Goal: Task Accomplishment & Management: Manage account settings

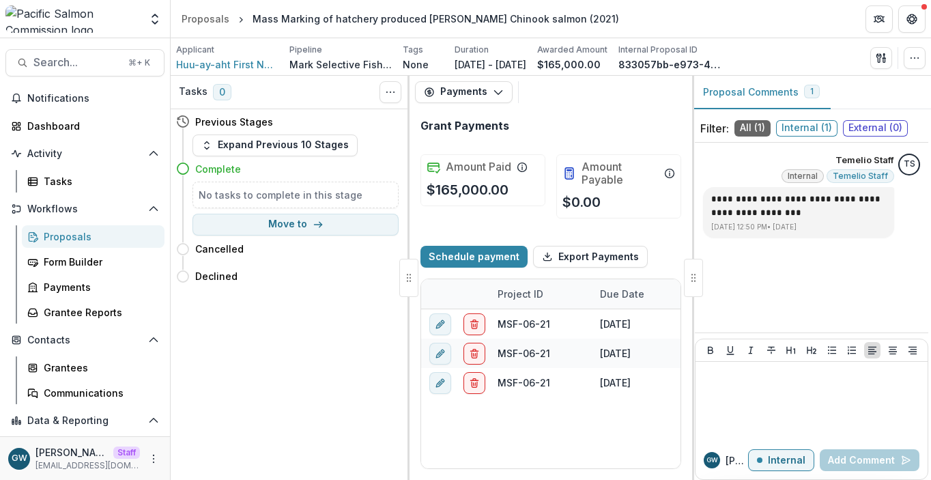
select select "****"
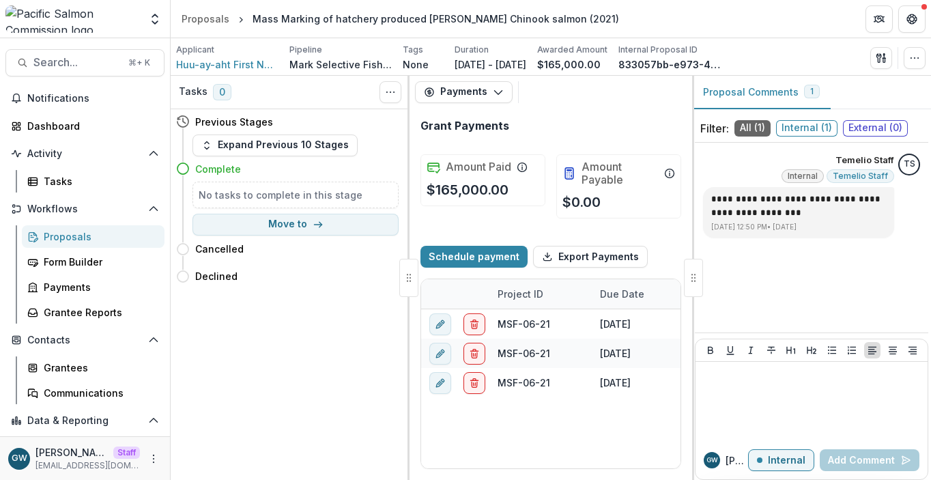
select select "****"
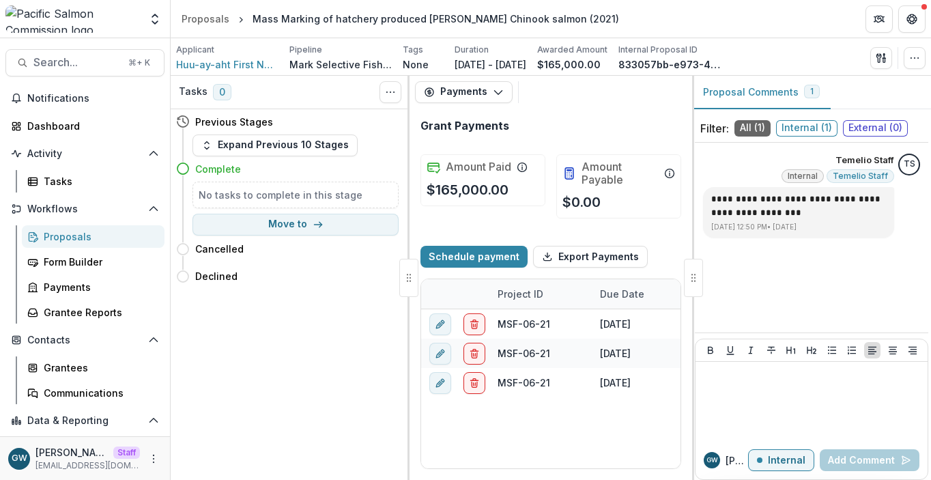
select select "****"
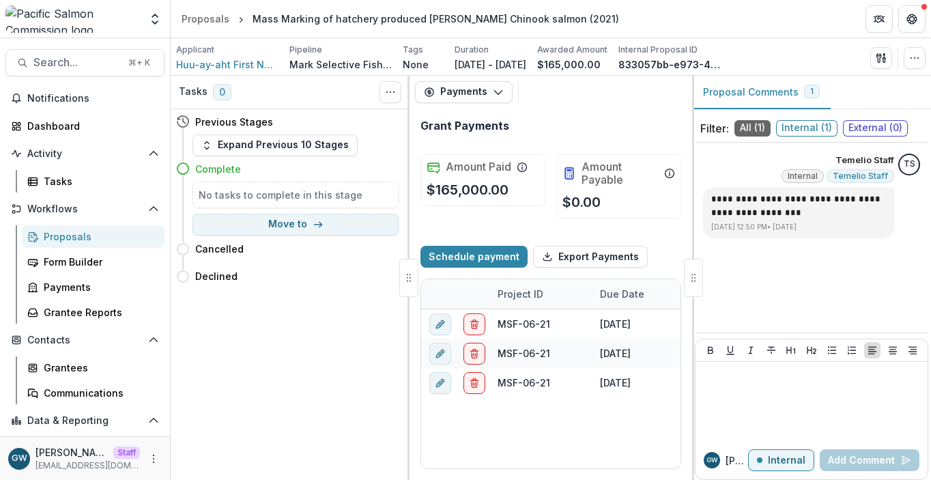
select select "****"
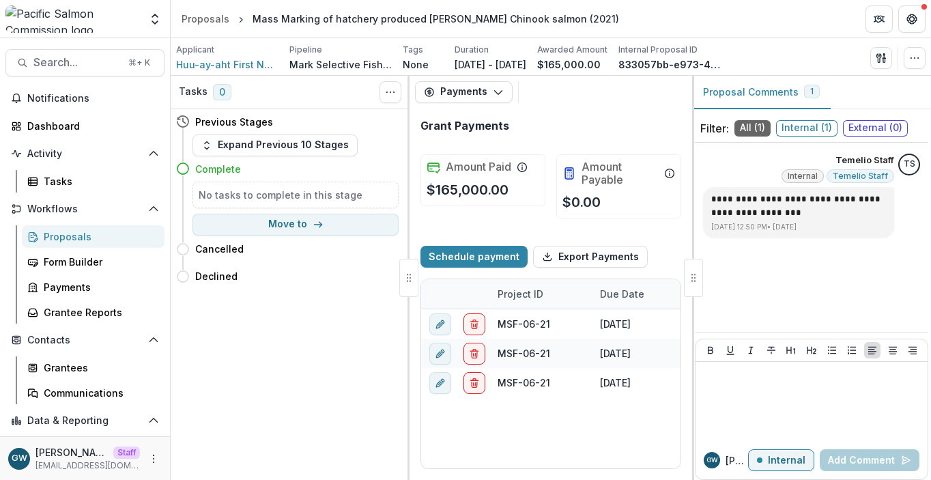
select select "****"
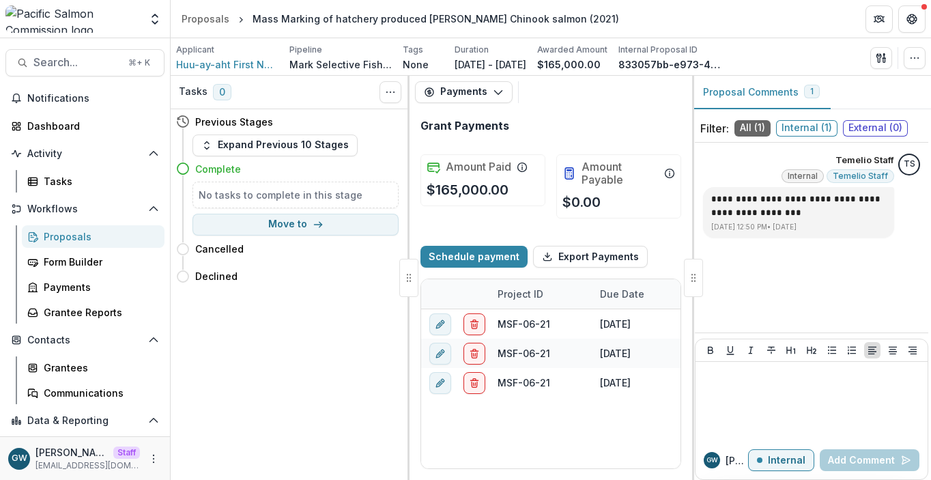
select select "****"
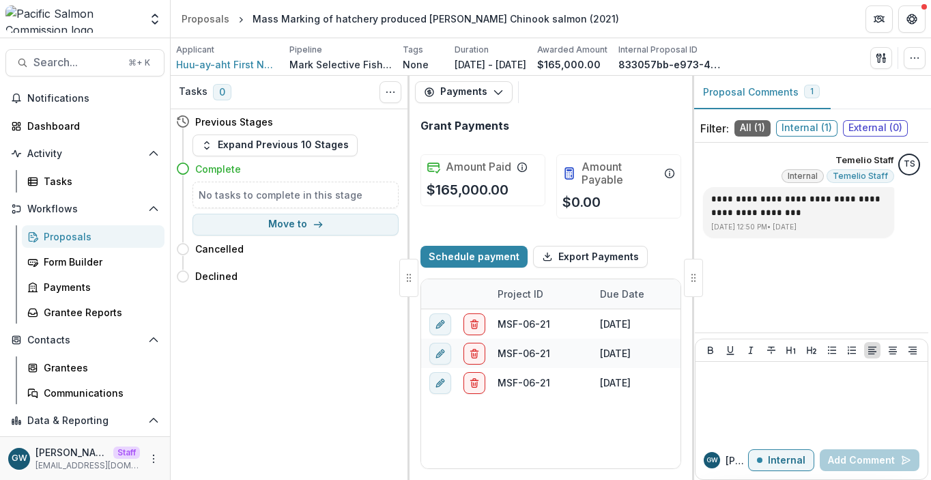
select select "****"
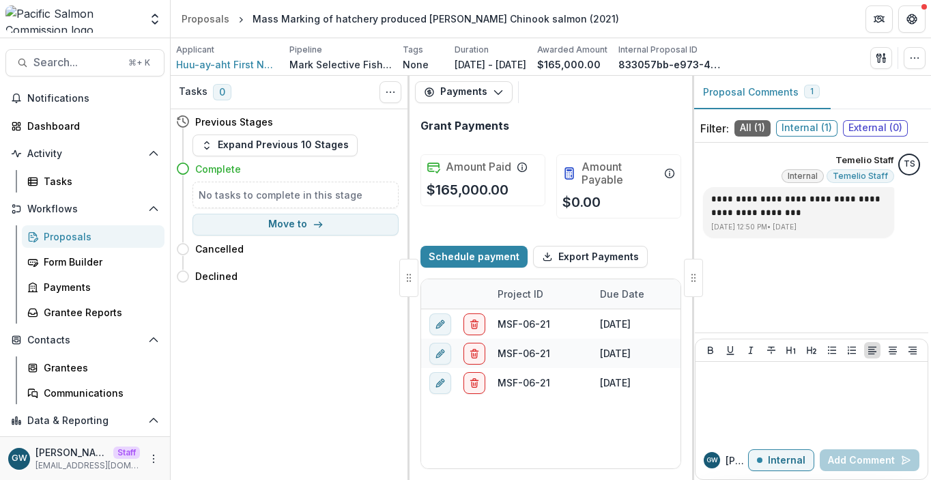
select select "****"
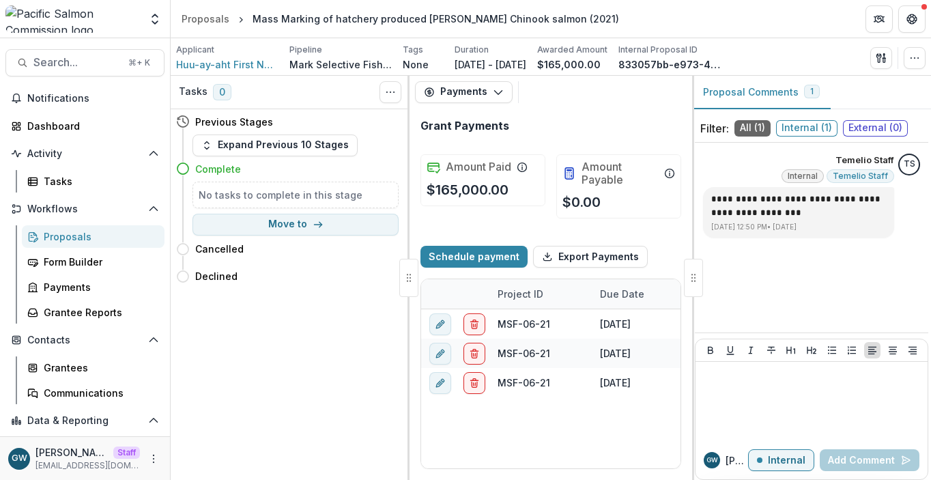
select select "****"
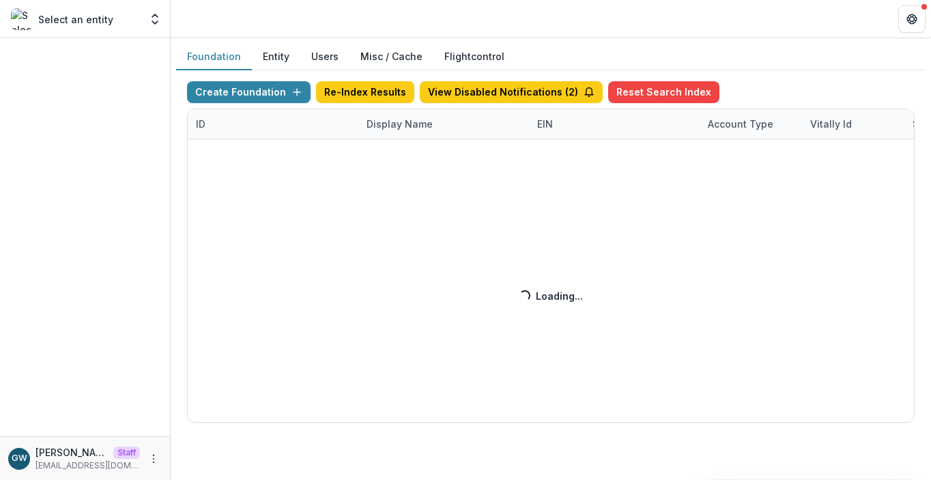
click at [382, 110] on div "Create Foundation Re-Index Results View Disabled Notifications ( 2 ) Reset Sear…" at bounding box center [551, 251] width 728 height 341
click at [390, 125] on div "Create Foundation Re-Index Results View Disabled Notifications ( 2 ) Reset Sear…" at bounding box center [551, 251] width 728 height 341
click at [398, 124] on div "Create Foundation Re-Index Results View Disabled Notifications ( 2 ) Reset Sear…" at bounding box center [551, 251] width 728 height 341
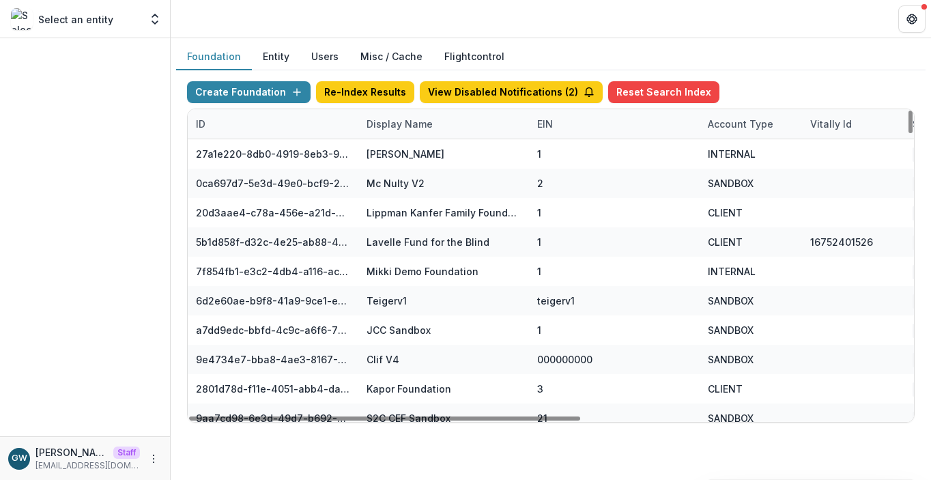
click at [401, 123] on div "Display Name" at bounding box center [399, 124] width 83 height 14
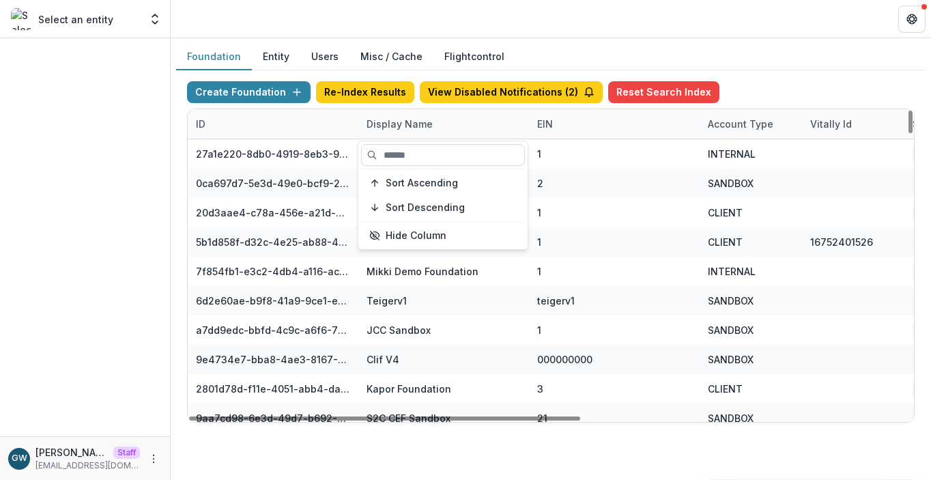
click at [406, 143] on div "Sort Ascending Sort Descending Hide Column" at bounding box center [442, 195] width 169 height 108
click at [408, 150] on input at bounding box center [443, 155] width 164 height 22
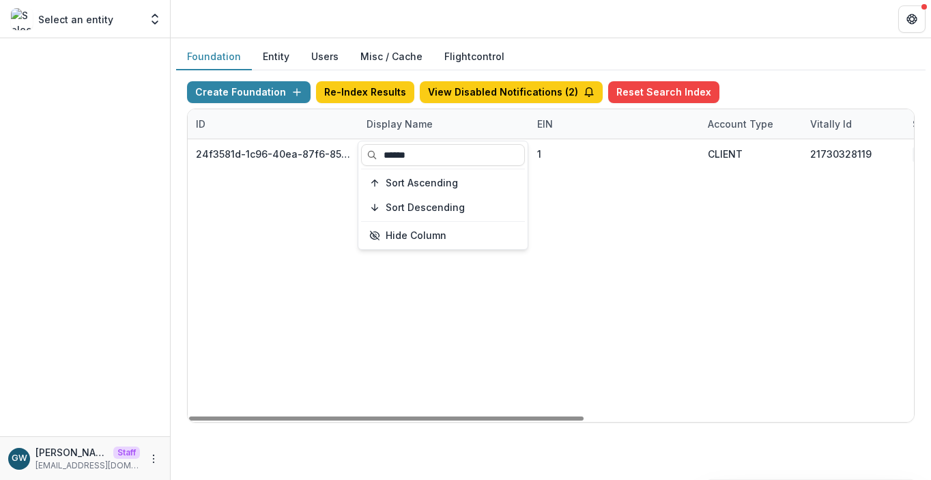
type input "******"
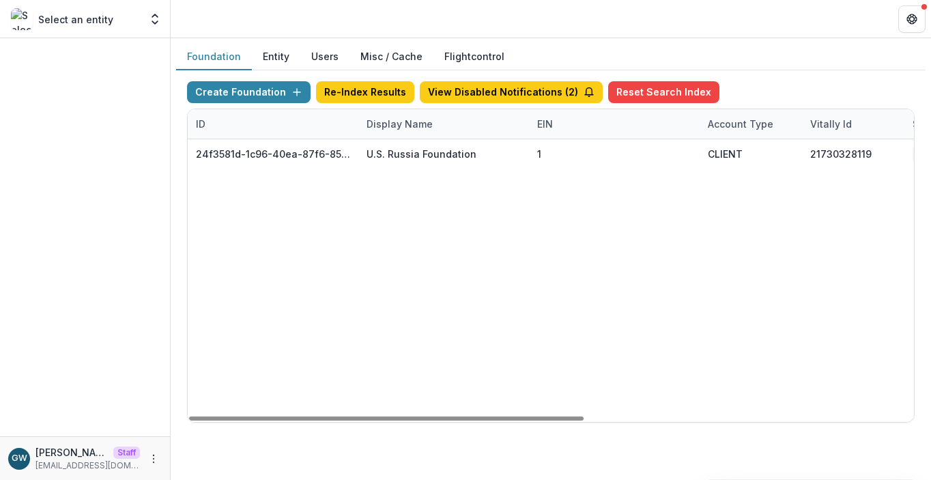
click at [602, 204] on div "24f3581d-1c96-40ea-87f6-85d578aa457c U.S. Russia Foundation 1 CLIENT 2173032811…" at bounding box center [853, 280] width 1331 height 283
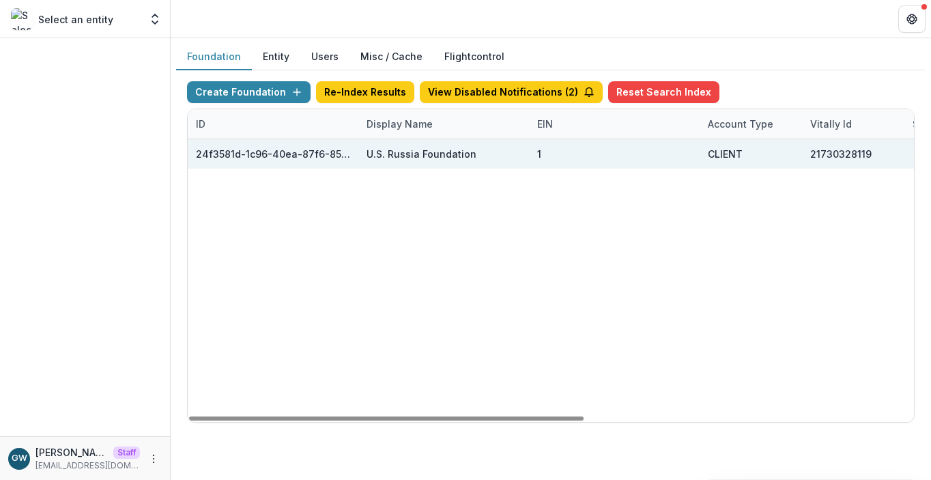
scroll to position [0, 605]
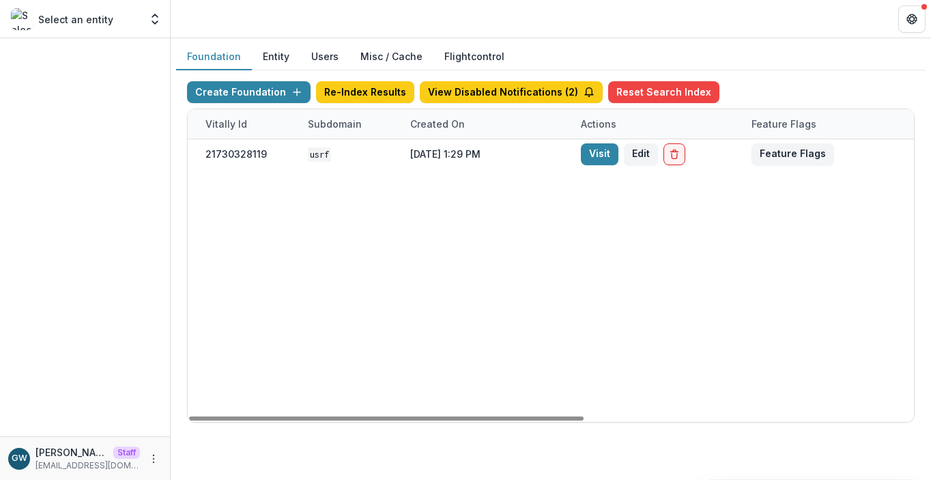
click at [599, 153] on link "Visit" at bounding box center [600, 154] width 38 height 22
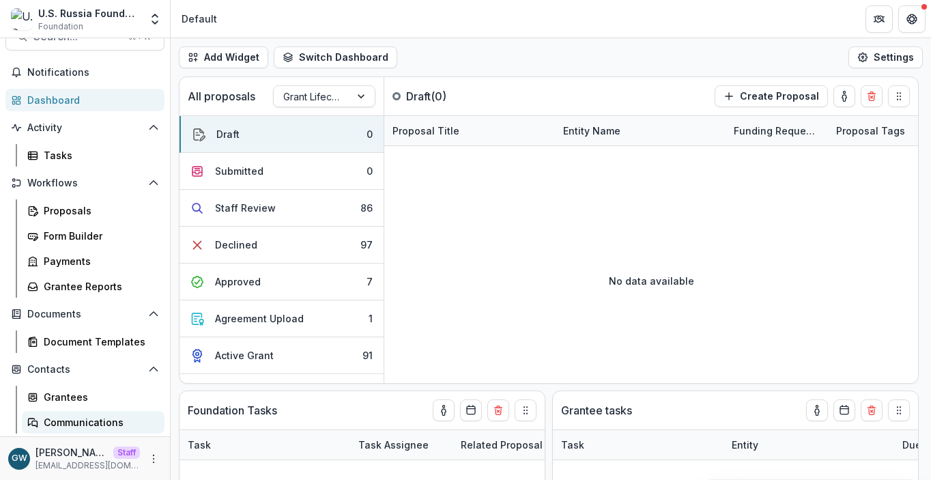
scroll to position [83, 0]
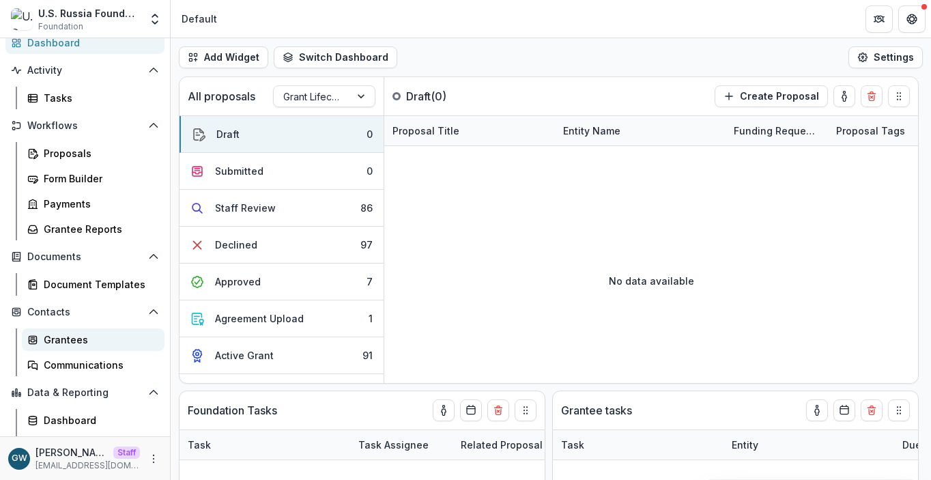
click at [83, 341] on div "Grantees" at bounding box center [99, 339] width 110 height 14
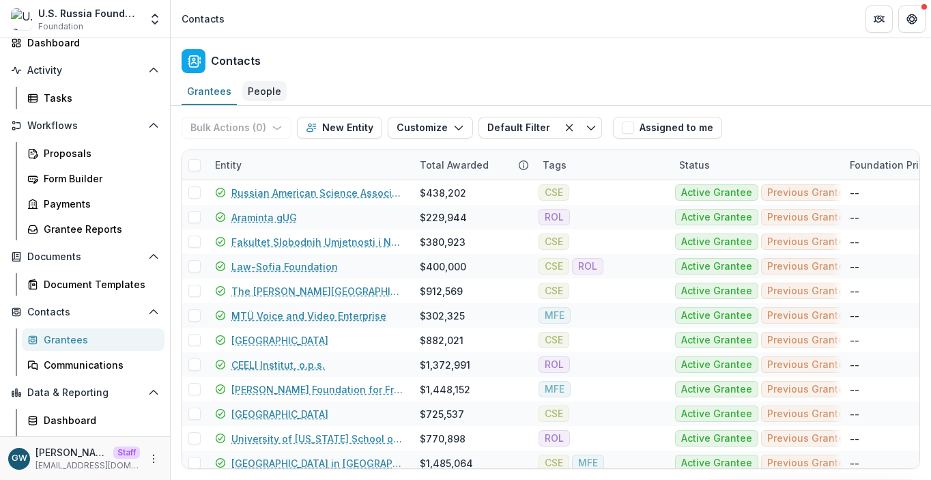
click at [260, 94] on div "People" at bounding box center [264, 91] width 44 height 20
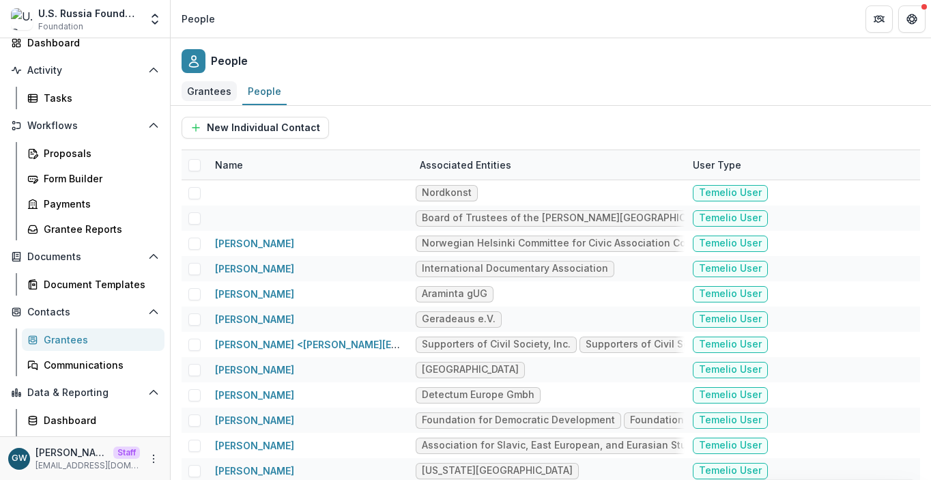
click at [216, 89] on div "Grantees" at bounding box center [209, 91] width 55 height 20
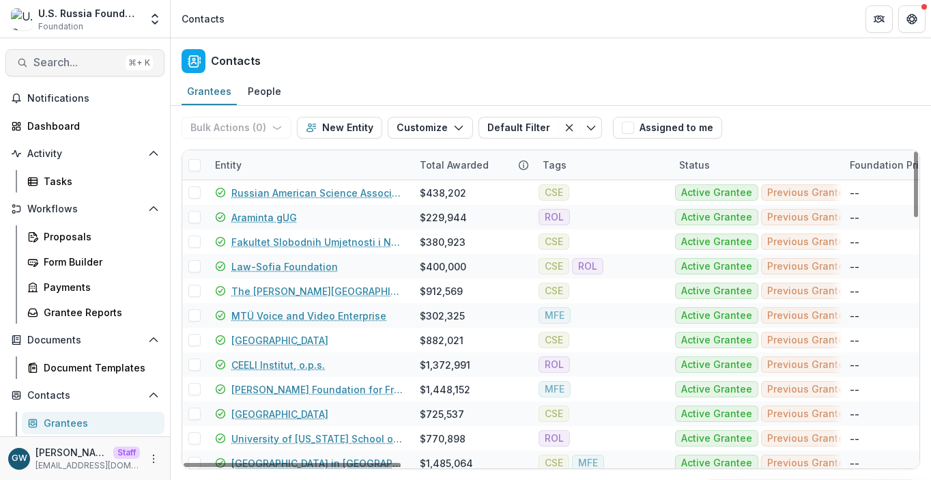
click at [74, 57] on span "Search..." at bounding box center [76, 62] width 87 height 13
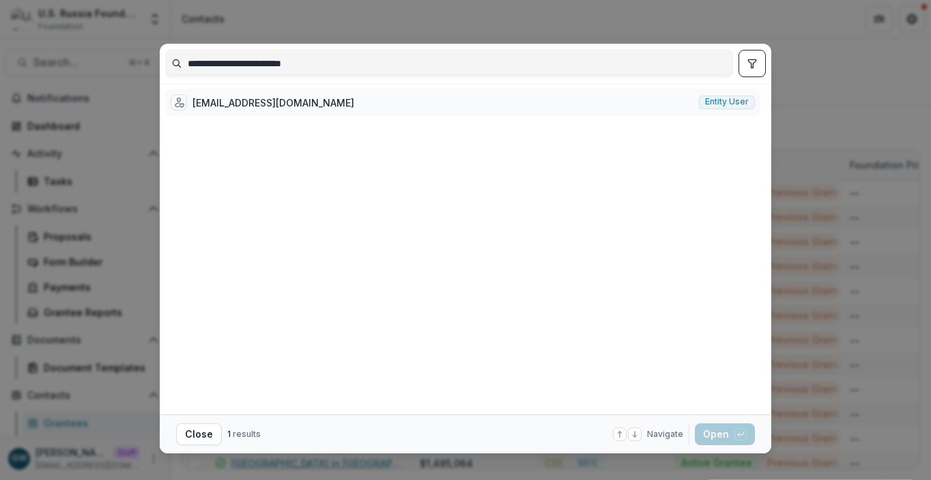
type input "**********"
click at [306, 100] on div "tramontana12@protonmail.com" at bounding box center [273, 103] width 162 height 14
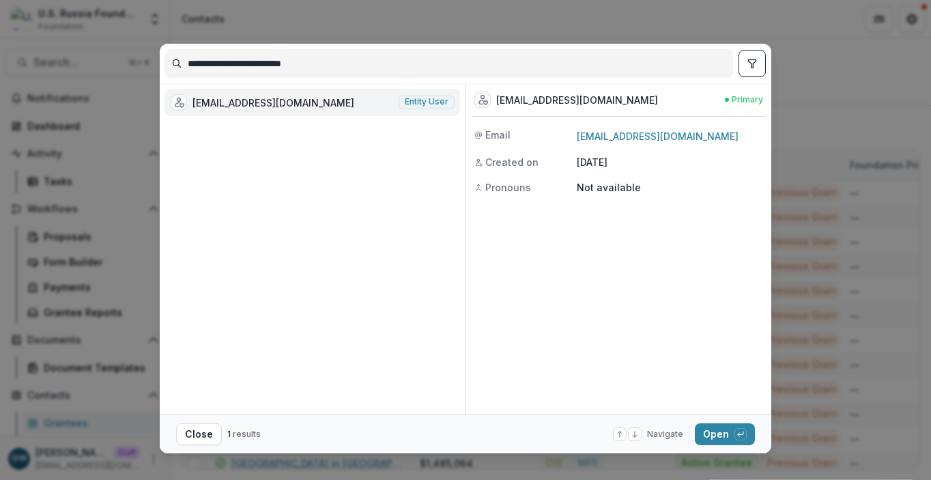
click at [377, 105] on div "tramontana12@protonmail.com Entity user" at bounding box center [312, 102] width 295 height 27
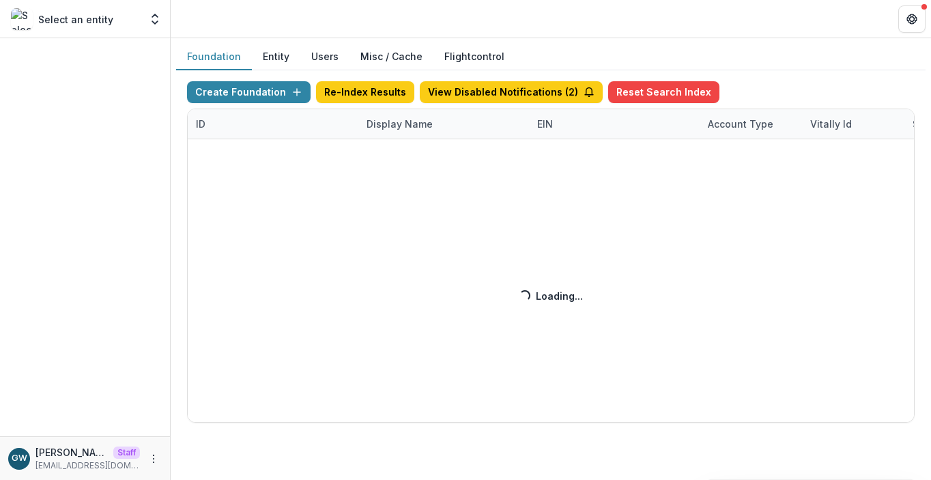
click at [378, 122] on div "Create Foundation Re-Index Results View Disabled Notifications ( 2 ) Reset Sear…" at bounding box center [551, 251] width 728 height 341
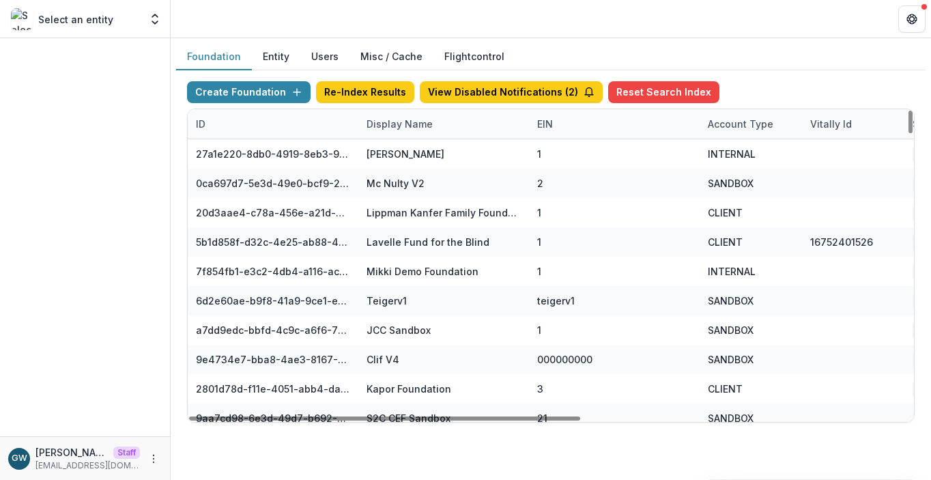
click at [382, 121] on div "Display Name" at bounding box center [399, 124] width 83 height 14
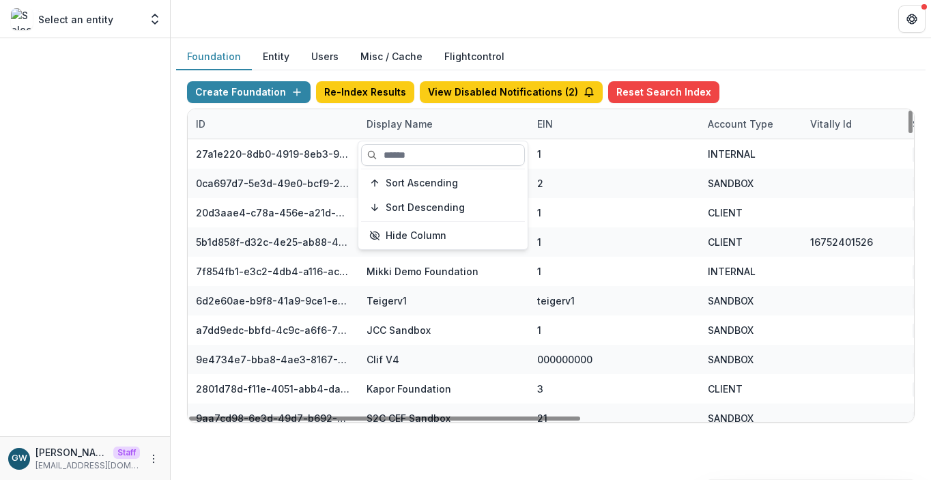
click at [407, 155] on input at bounding box center [443, 155] width 164 height 22
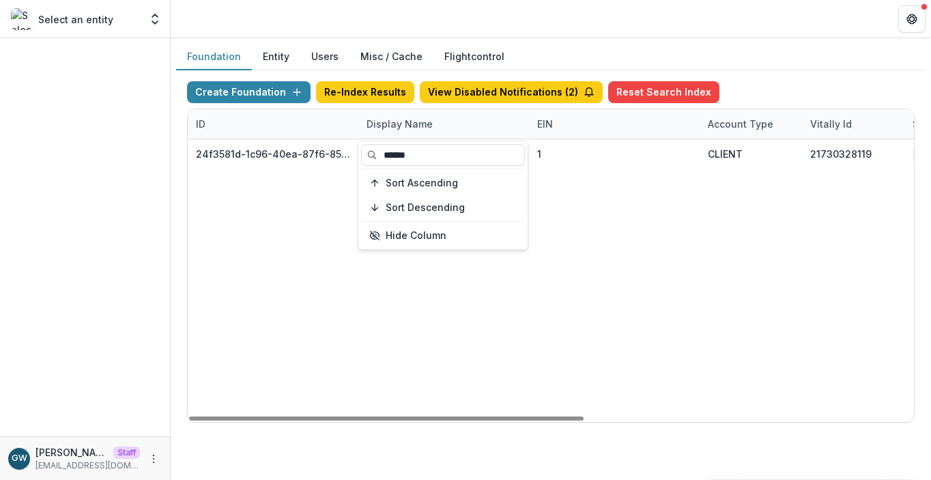
type input "******"
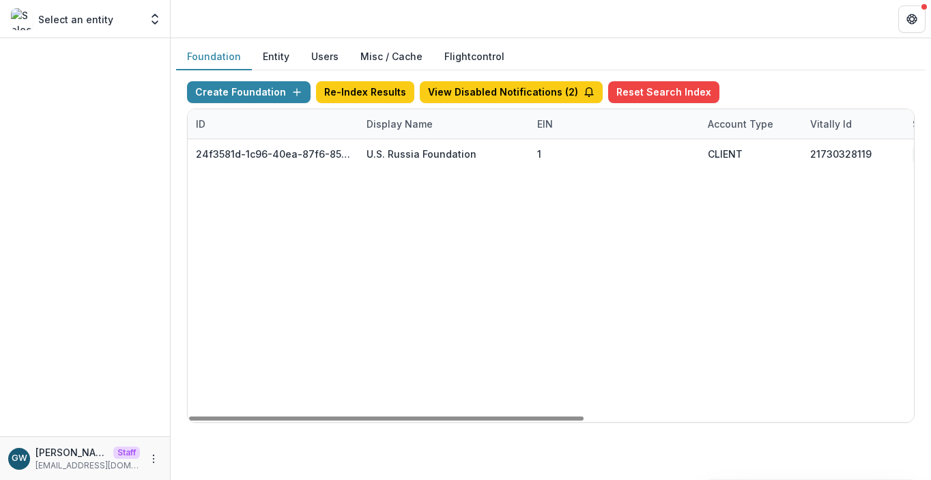
click at [819, 88] on div "Create Foundation Re-Index Results View Disabled Notifications ( 2 ) Reset Sear…" at bounding box center [551, 94] width 728 height 27
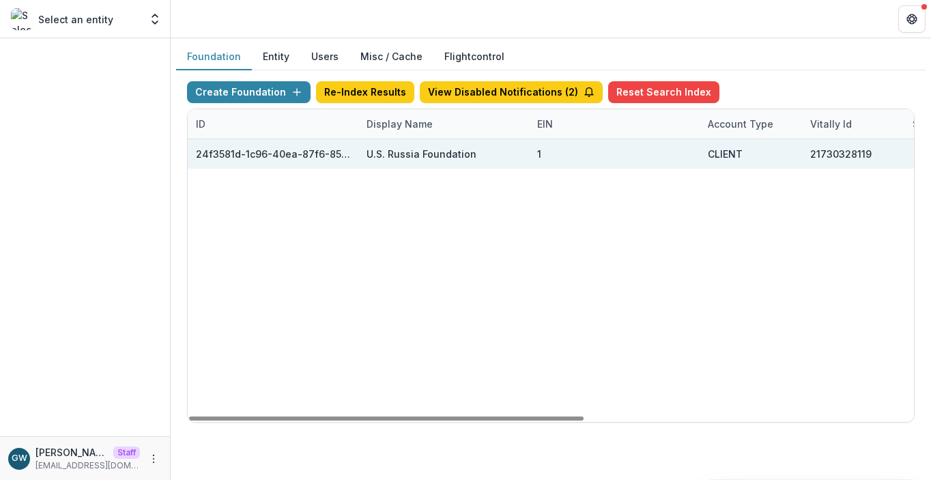
scroll to position [0, 605]
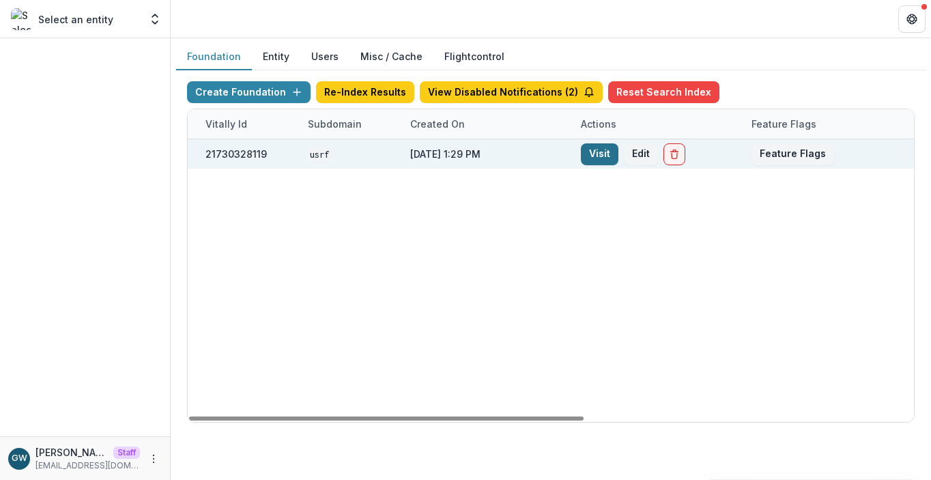
click at [607, 157] on link "Visit" at bounding box center [600, 154] width 38 height 22
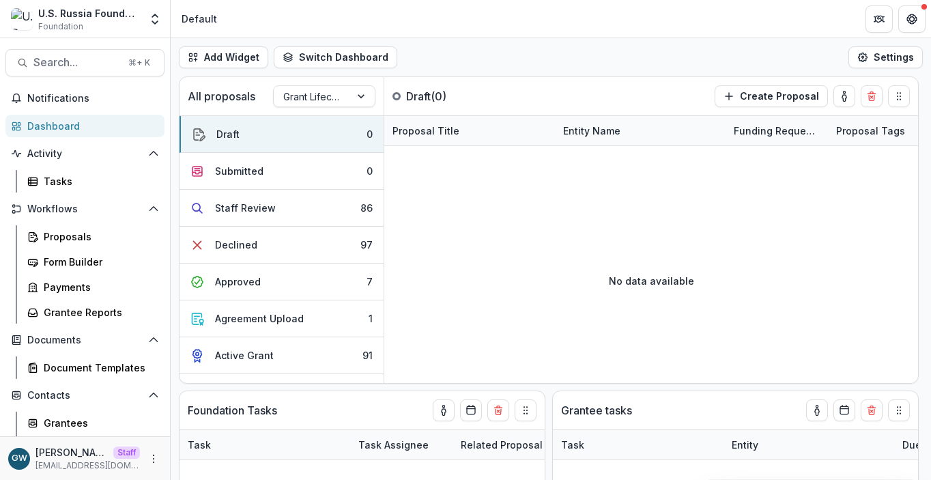
select select "******"
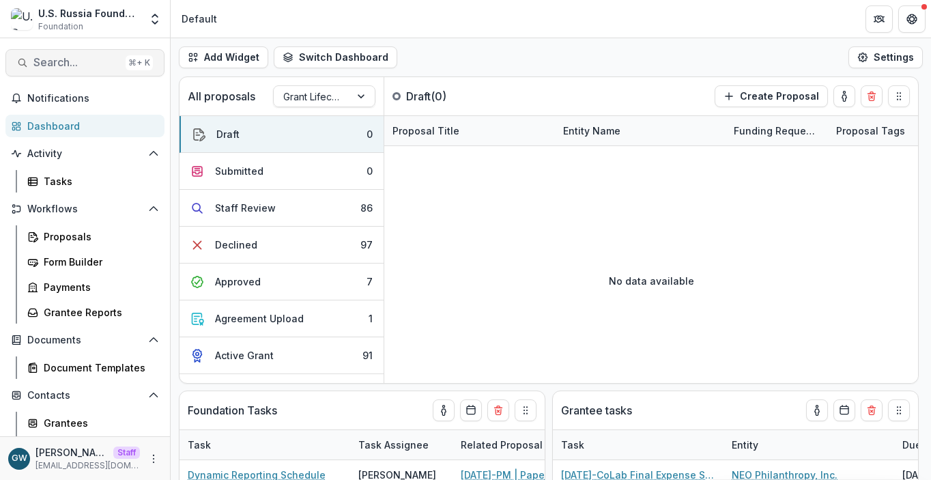
select select "******"
click at [68, 61] on span "Search..." at bounding box center [76, 62] width 87 height 13
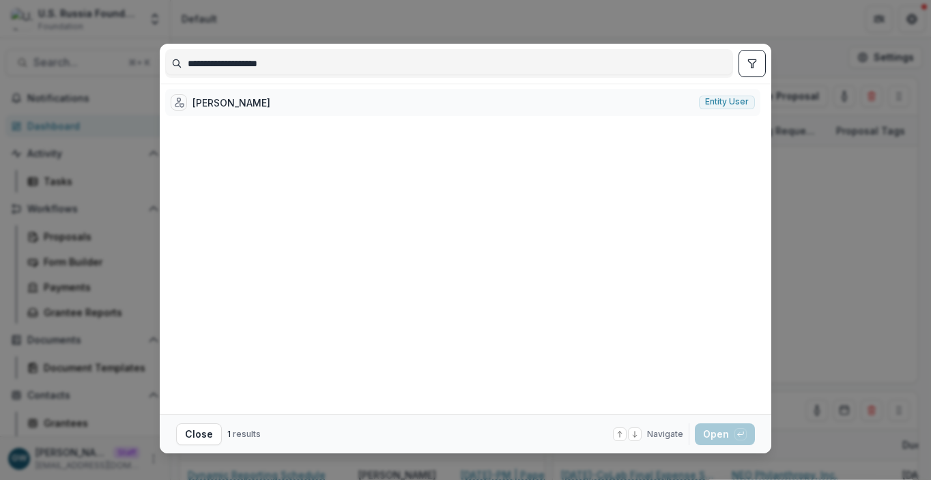
type input "**********"
click at [287, 99] on div "Кирилл Артёменко Entity user" at bounding box center [462, 102] width 595 height 27
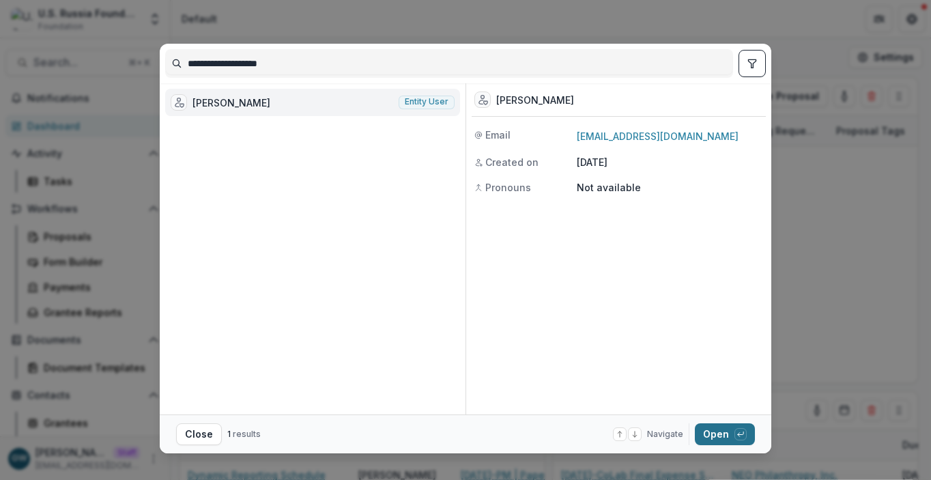
click at [715, 433] on button "Open with enter key" at bounding box center [725, 434] width 60 height 22
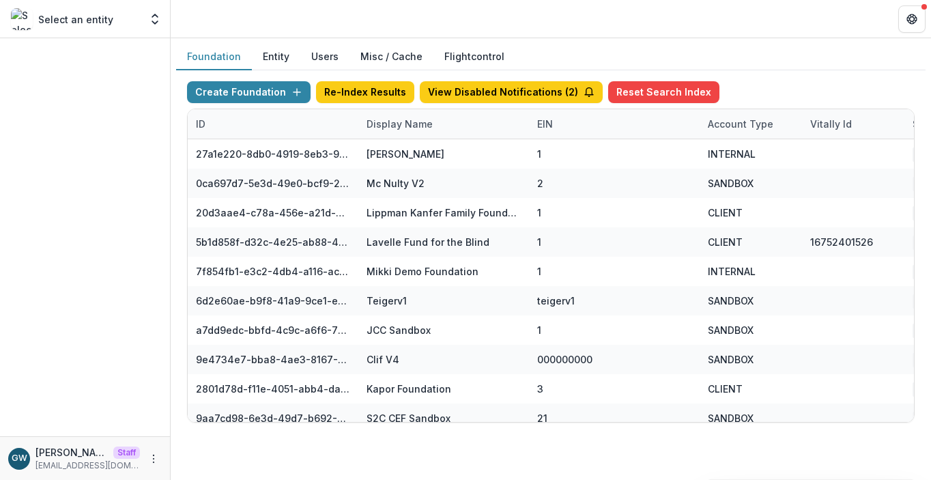
click at [410, 126] on div "Display Name" at bounding box center [399, 124] width 83 height 14
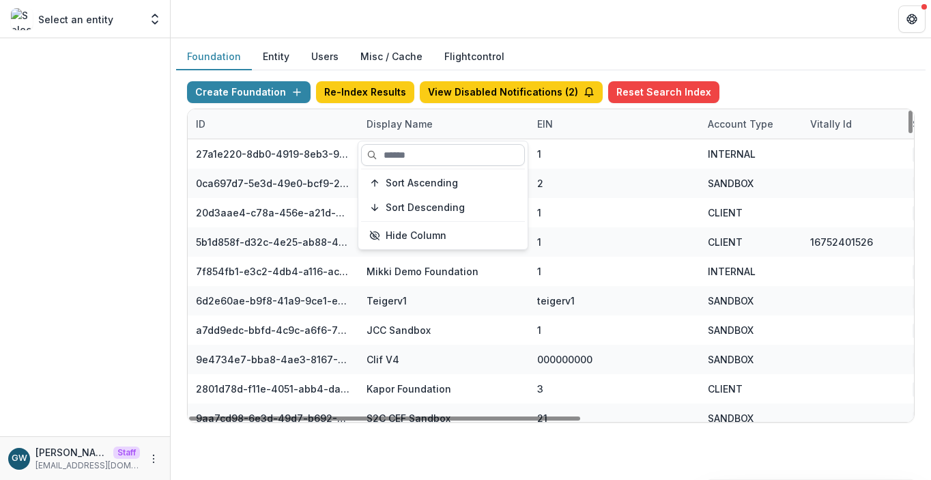
click at [403, 159] on input at bounding box center [443, 155] width 164 height 22
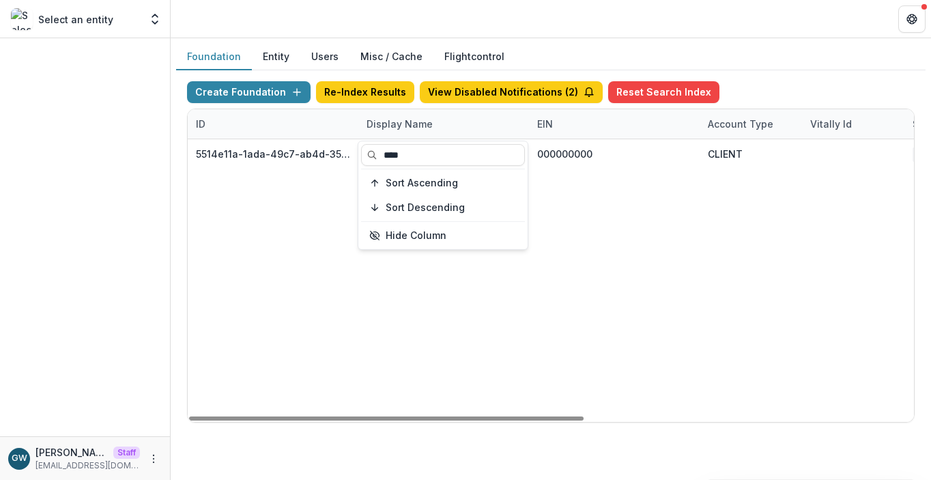
type input "****"
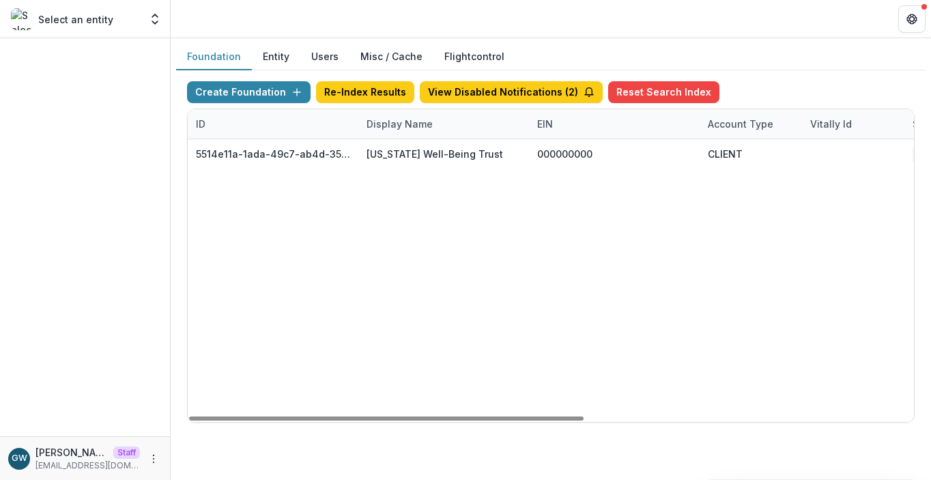
click at [791, 76] on div "Create Foundation Re-Index Results View Disabled Notifications ( 2 ) Reset Sear…" at bounding box center [550, 251] width 749 height 363
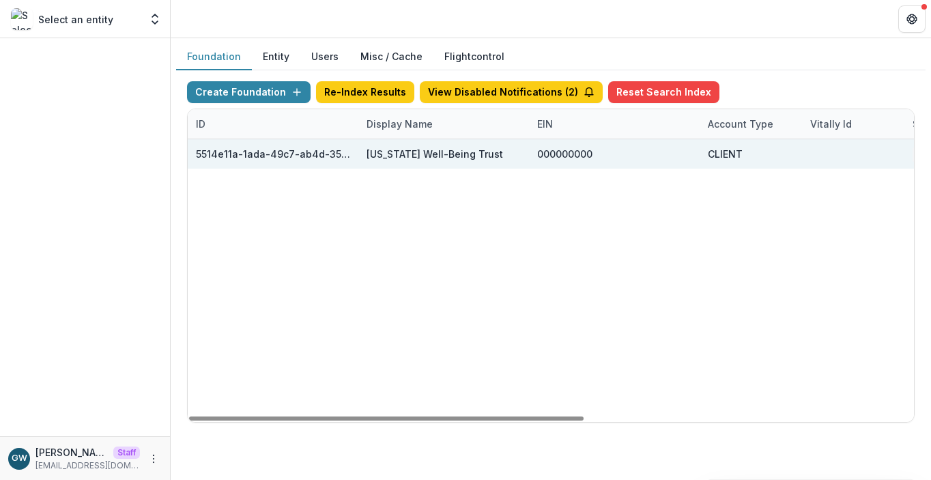
scroll to position [0, 605]
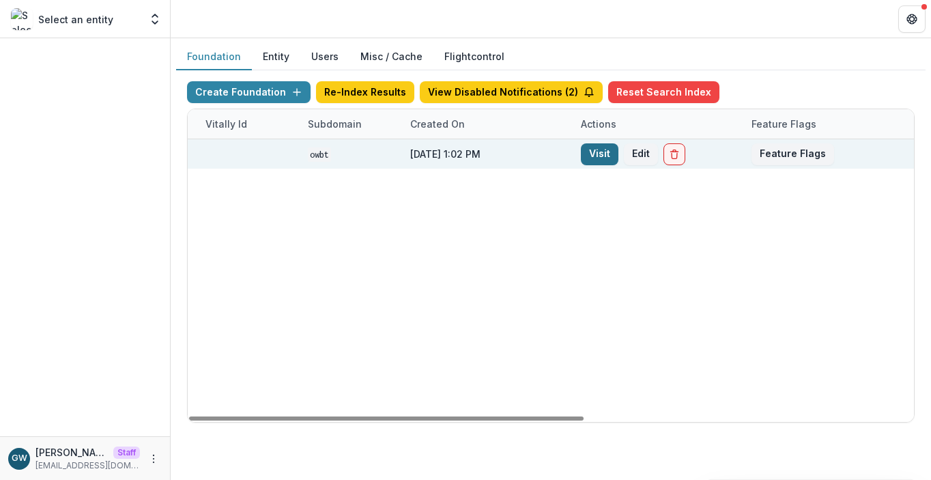
click at [604, 153] on link "Visit" at bounding box center [600, 154] width 38 height 22
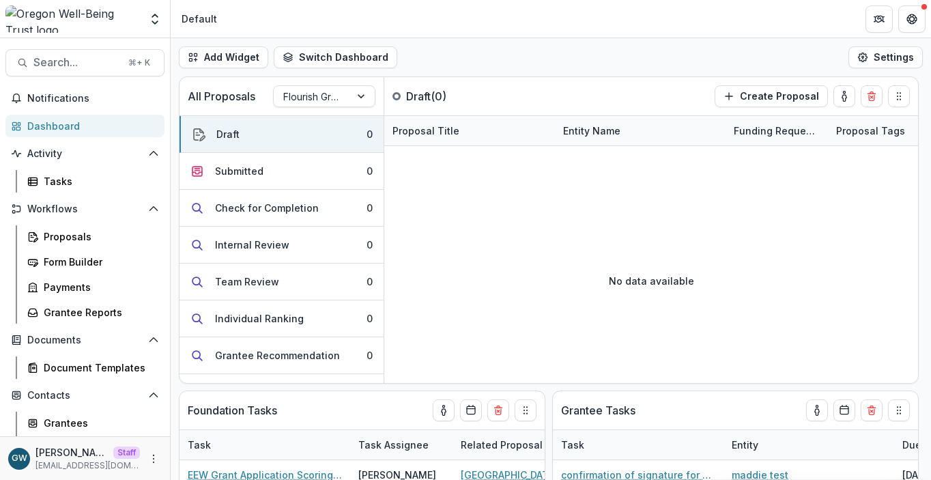
click at [152, 16] on polyline "Open entity switcher" at bounding box center [154, 15] width 5 height 3
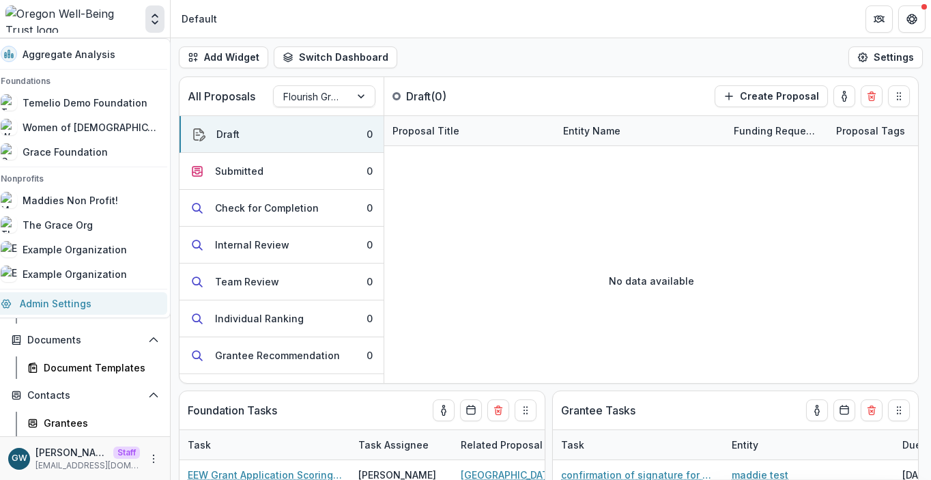
click at [79, 302] on link "Admin Settings" at bounding box center [79, 303] width 175 height 23
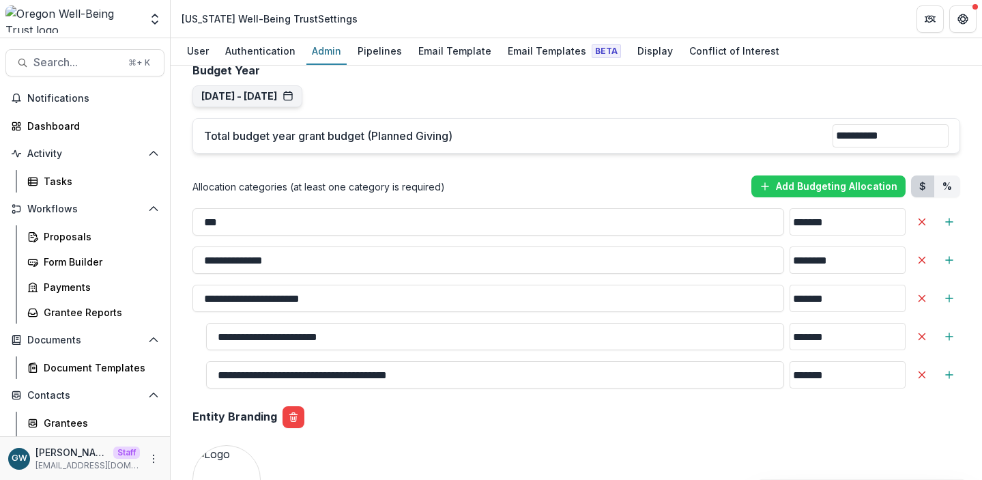
scroll to position [1221, 0]
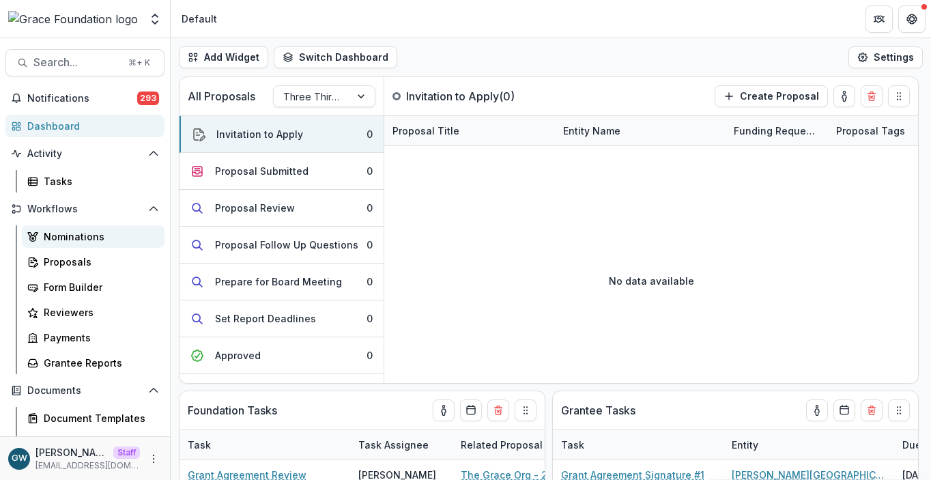
select select "******"
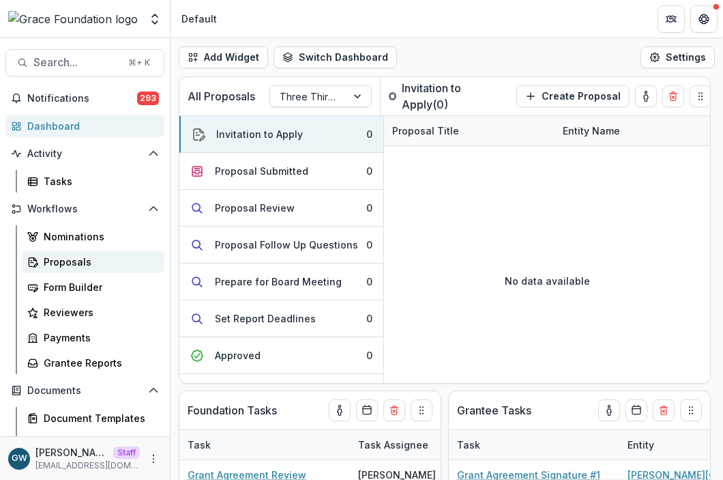
click at [61, 256] on div "Proposals" at bounding box center [99, 262] width 110 height 14
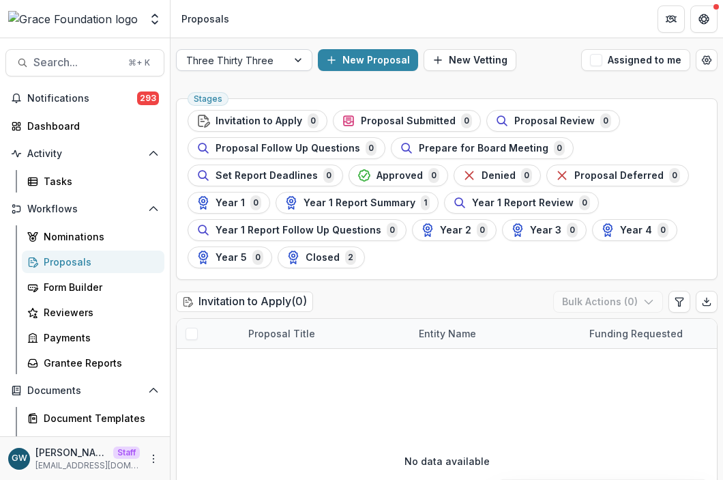
click at [292, 66] on div at bounding box center [299, 60] width 25 height 20
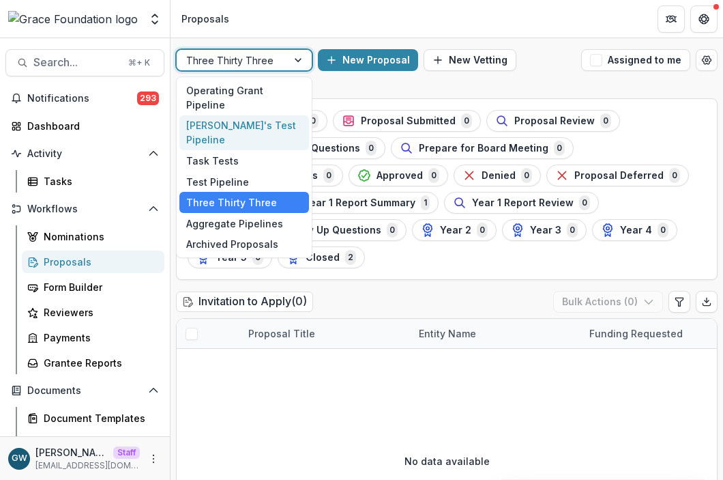
click at [265, 115] on div "Grace's Test Pipeline" at bounding box center [244, 132] width 130 height 35
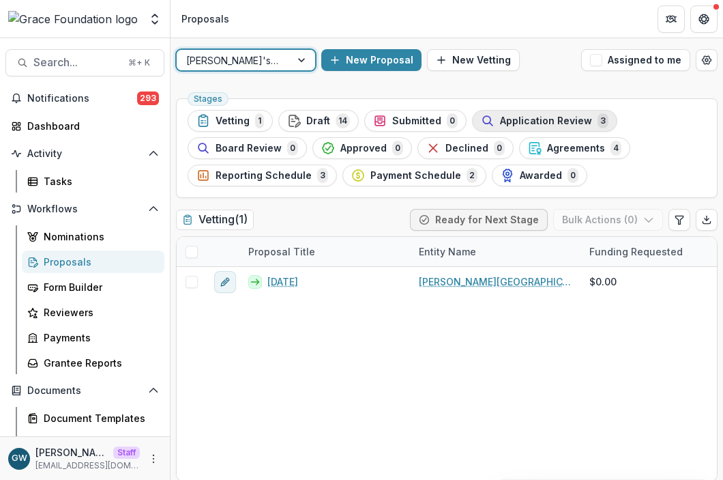
click at [539, 119] on span "Application Review" at bounding box center [546, 121] width 92 height 12
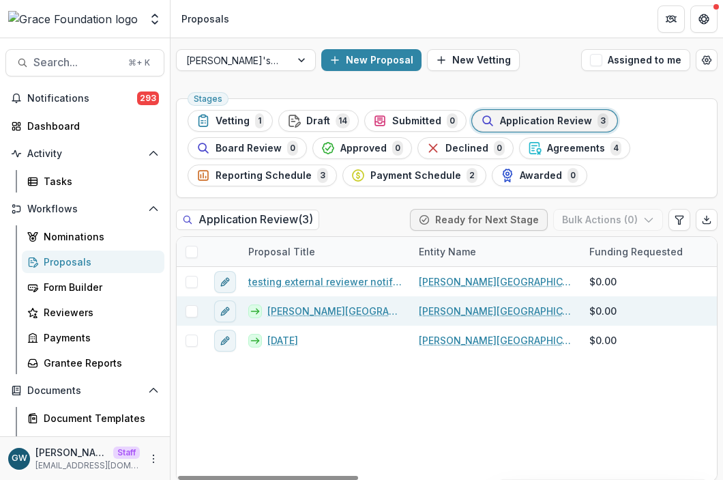
click at [300, 314] on link "Hackley Library - 2025 - Grace's Test Grant Application" at bounding box center [335, 311] width 135 height 14
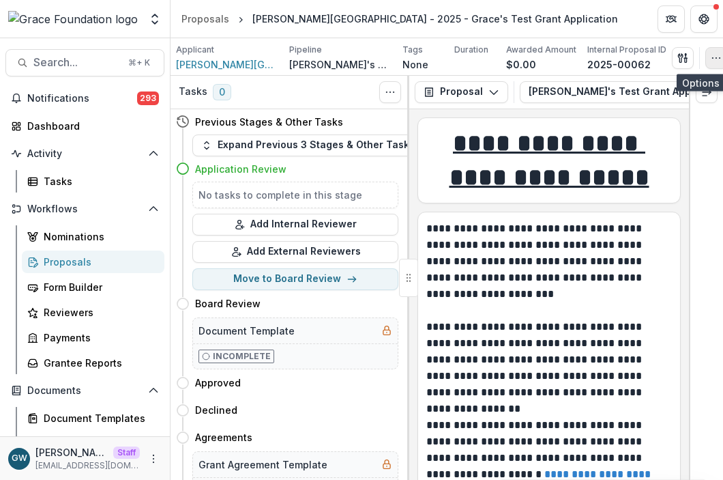
click at [711, 59] on icon "button" at bounding box center [716, 58] width 11 height 11
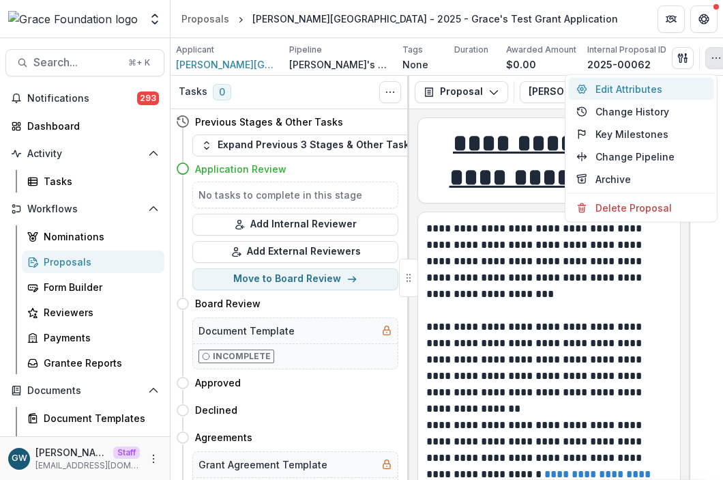
click at [642, 89] on button "Edit Attributes" at bounding box center [642, 89] width 146 height 23
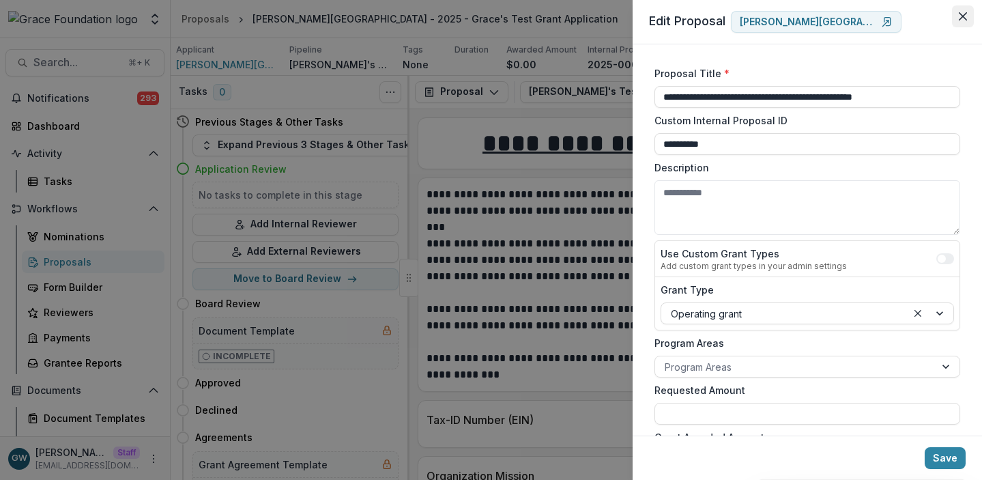
click at [930, 20] on button "Close" at bounding box center [963, 16] width 22 height 22
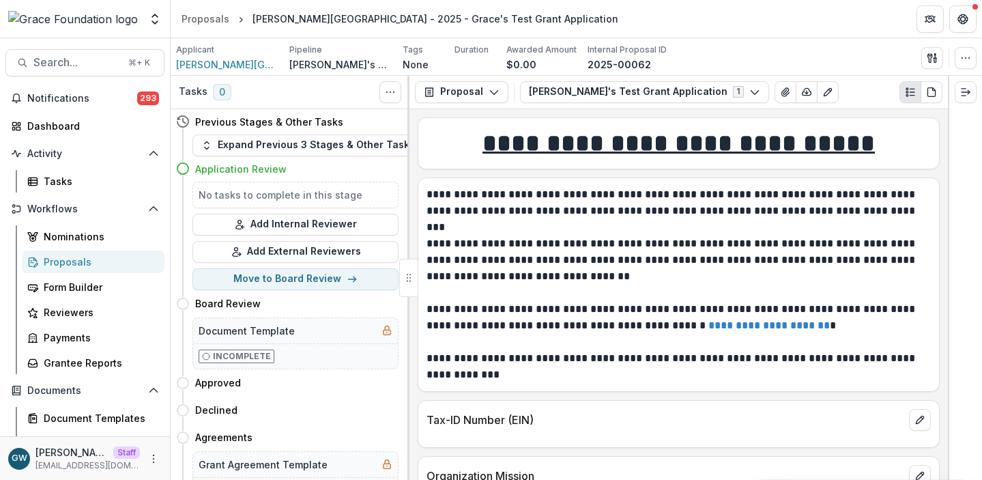
click at [100, 263] on div "Proposals" at bounding box center [99, 262] width 110 height 14
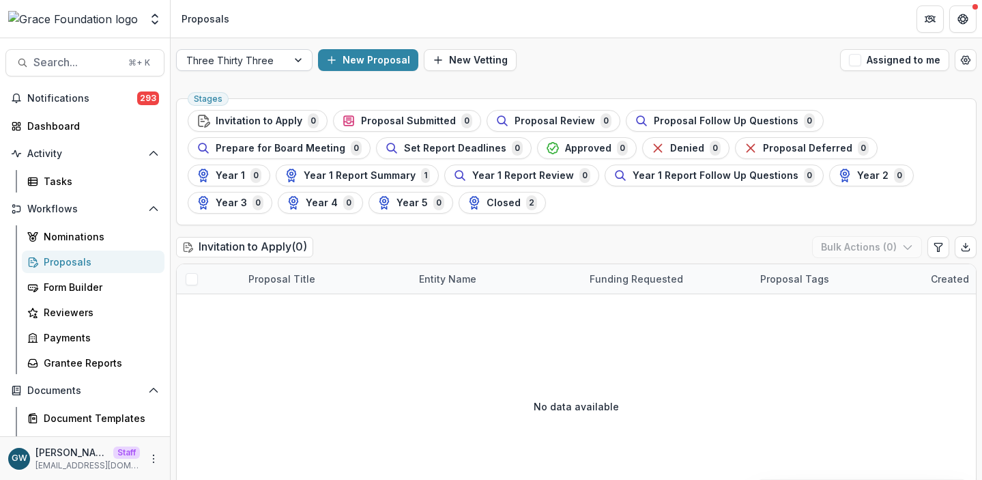
click at [234, 61] on div at bounding box center [231, 60] width 91 height 17
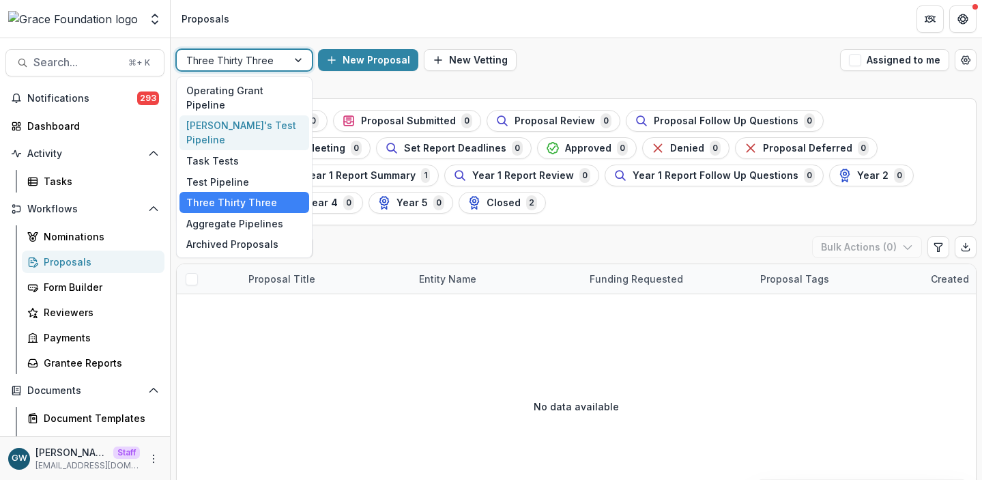
click at [230, 115] on div "Grace's Test Pipeline" at bounding box center [244, 132] width 130 height 35
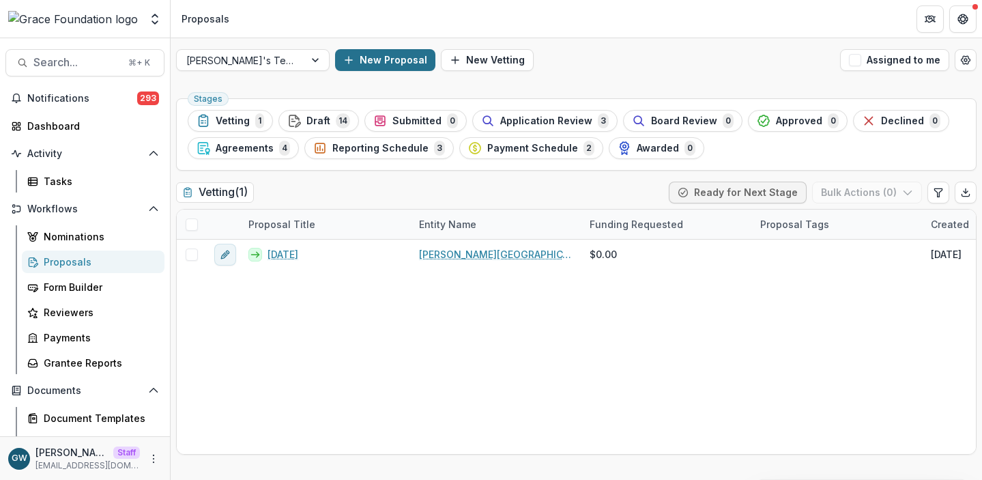
click at [369, 56] on button "New Proposal" at bounding box center [385, 60] width 100 height 22
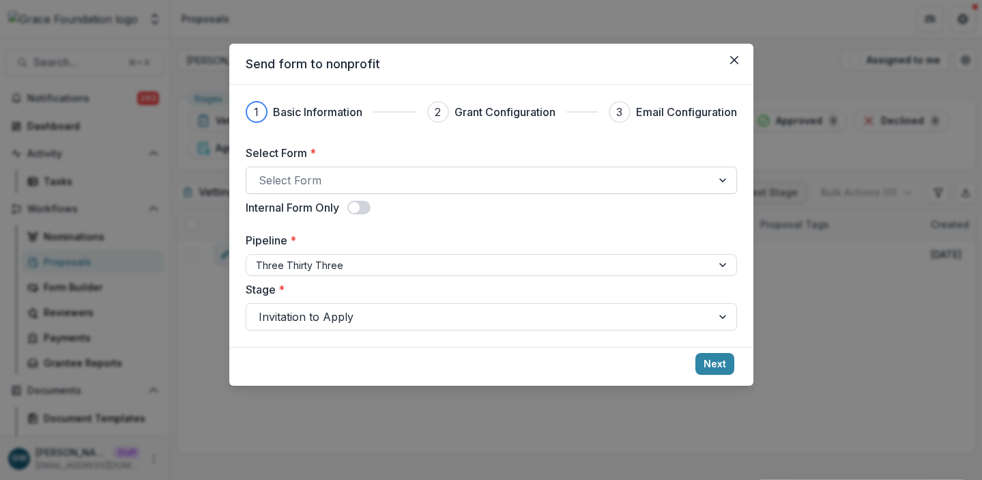
click at [338, 177] on div at bounding box center [479, 180] width 441 height 19
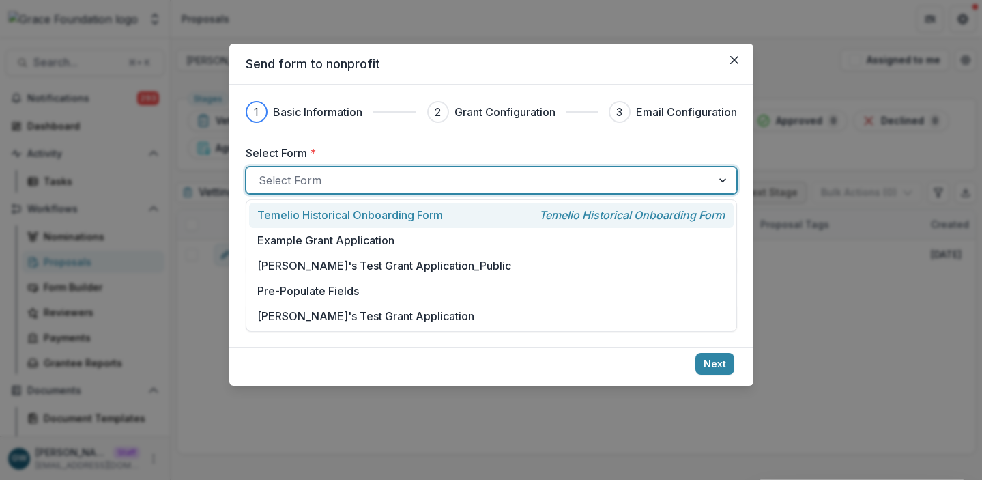
click at [805, 55] on div "Send form to nonprofit 1 Basic Information 2 Grant Configuration 3 Email Config…" at bounding box center [491, 240] width 982 height 480
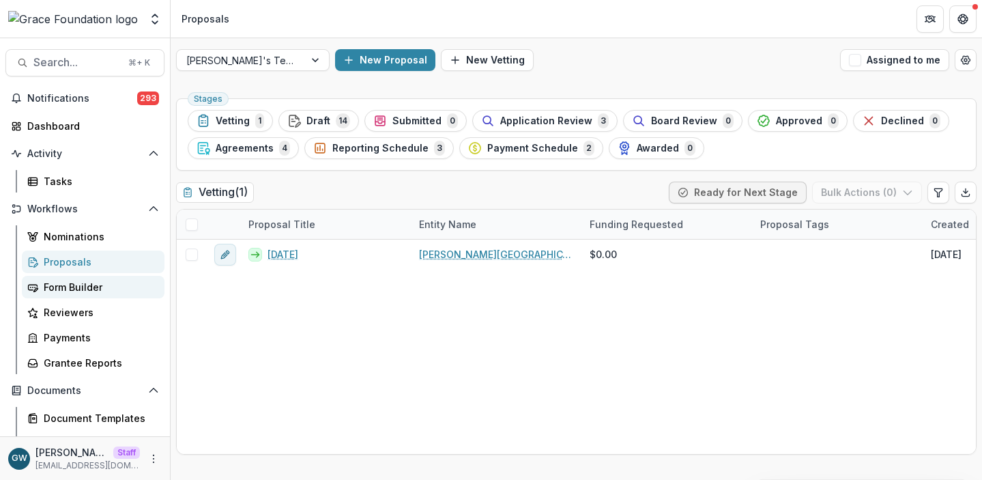
click at [83, 284] on div "Form Builder" at bounding box center [99, 287] width 110 height 14
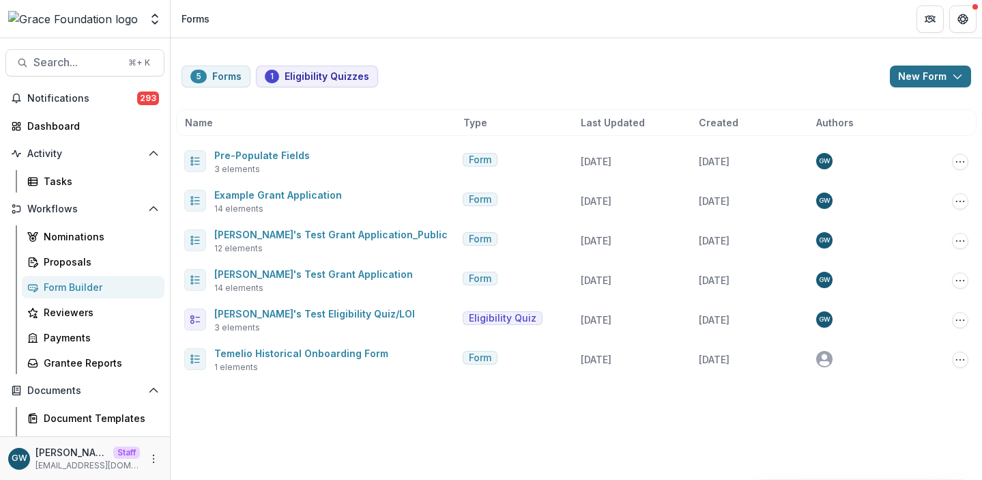
click at [916, 81] on button "New Form" at bounding box center [930, 77] width 81 height 22
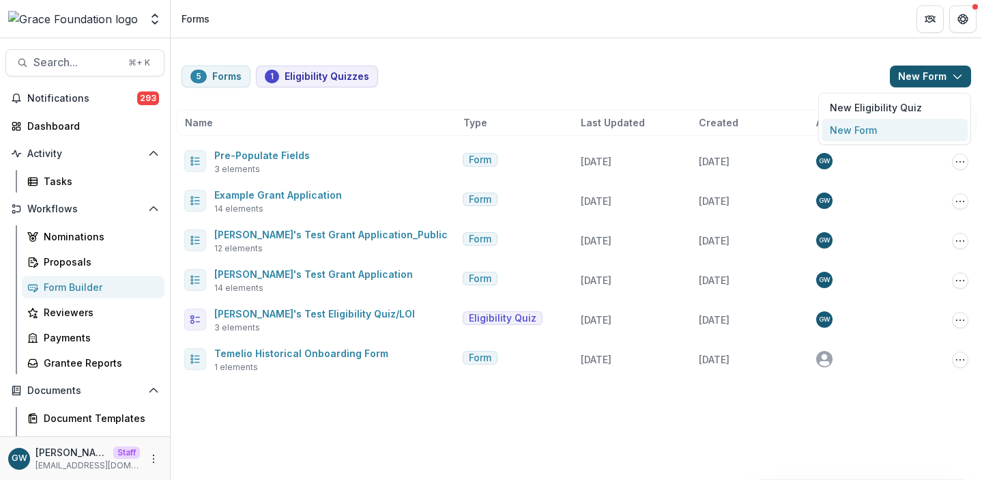
click at [865, 128] on button "New Form" at bounding box center [895, 130] width 146 height 23
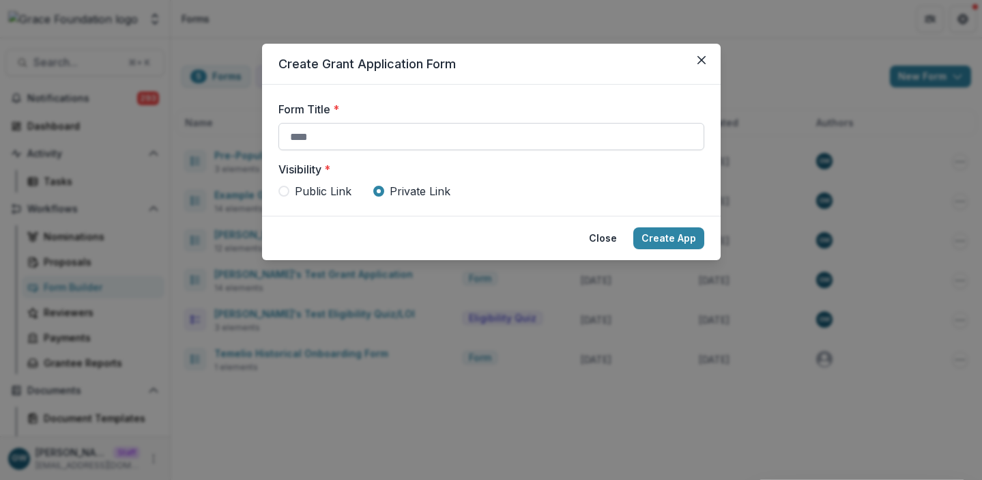
click at [371, 126] on input "Form Title *" at bounding box center [491, 136] width 426 height 27
type input "********"
click at [659, 235] on button "Create App" at bounding box center [668, 238] width 71 height 22
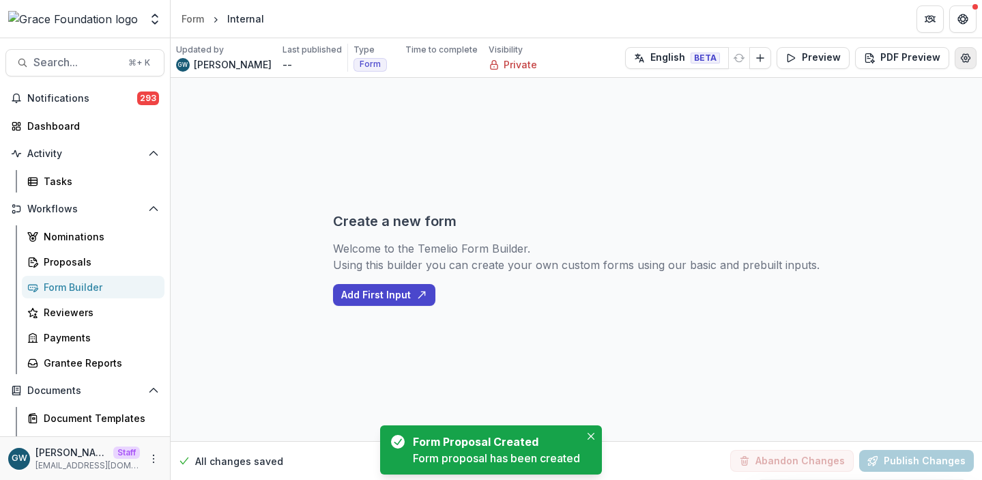
click at [930, 59] on button "Edit Form Settings" at bounding box center [966, 58] width 22 height 22
select select "*******"
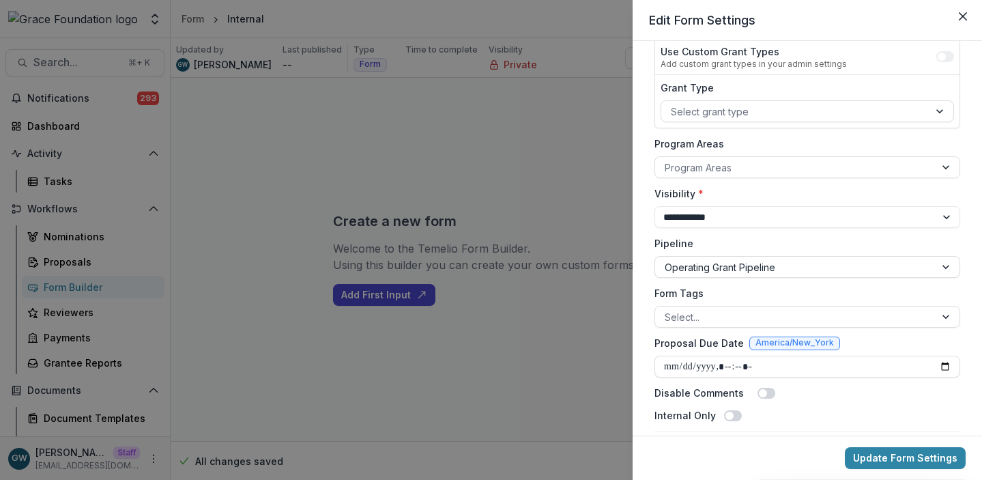
scroll to position [186, 0]
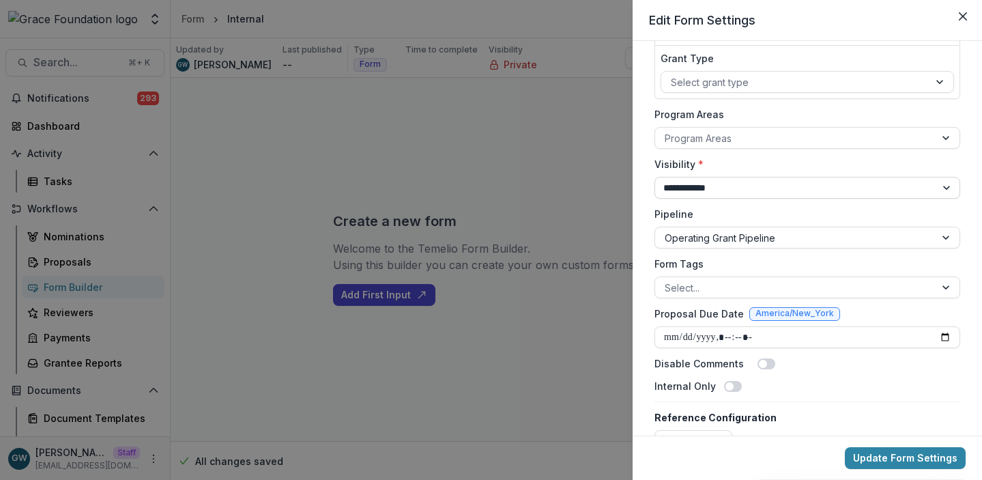
click at [766, 183] on select "**********" at bounding box center [808, 188] width 306 height 22
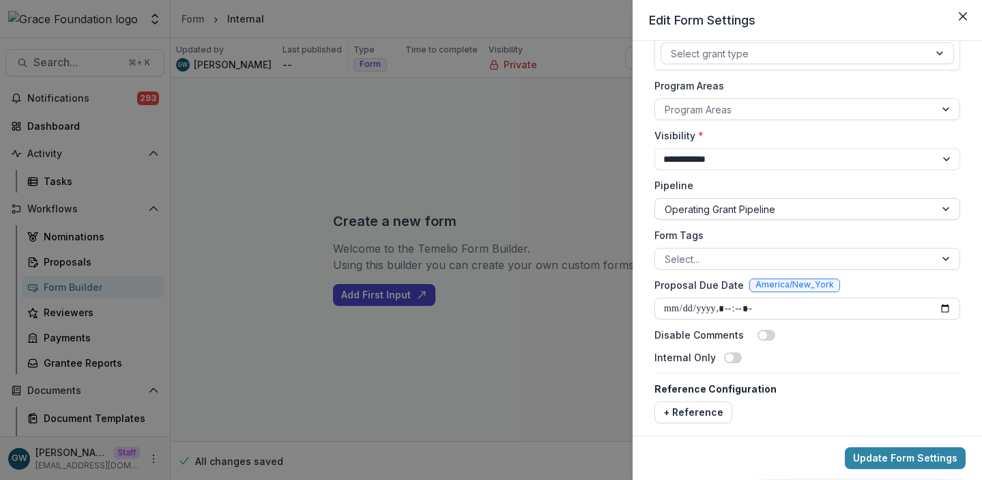
scroll to position [224, 0]
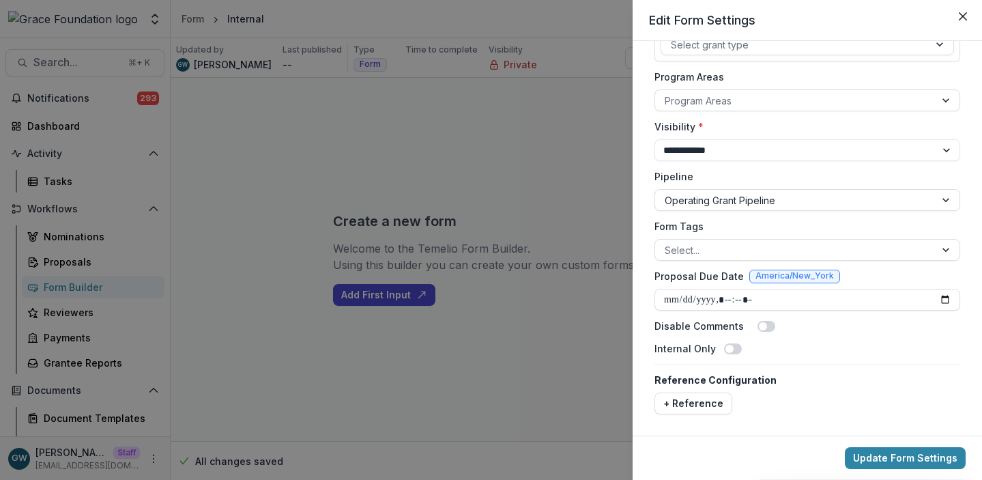
click at [725, 349] on span at bounding box center [729, 349] width 8 height 8
click at [725, 349] on span at bounding box center [733, 348] width 18 height 11
click at [270, 270] on div "**********" at bounding box center [491, 240] width 982 height 480
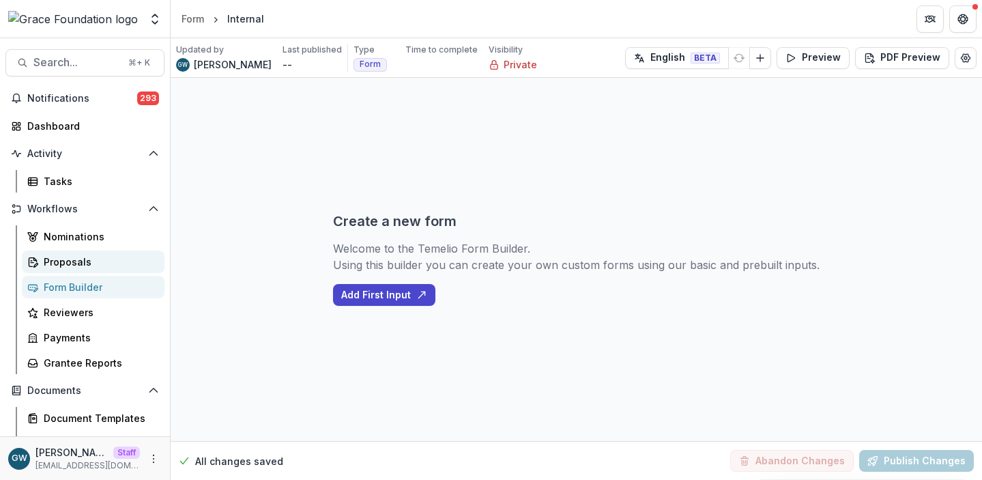
click at [76, 259] on div "Proposals" at bounding box center [99, 262] width 110 height 14
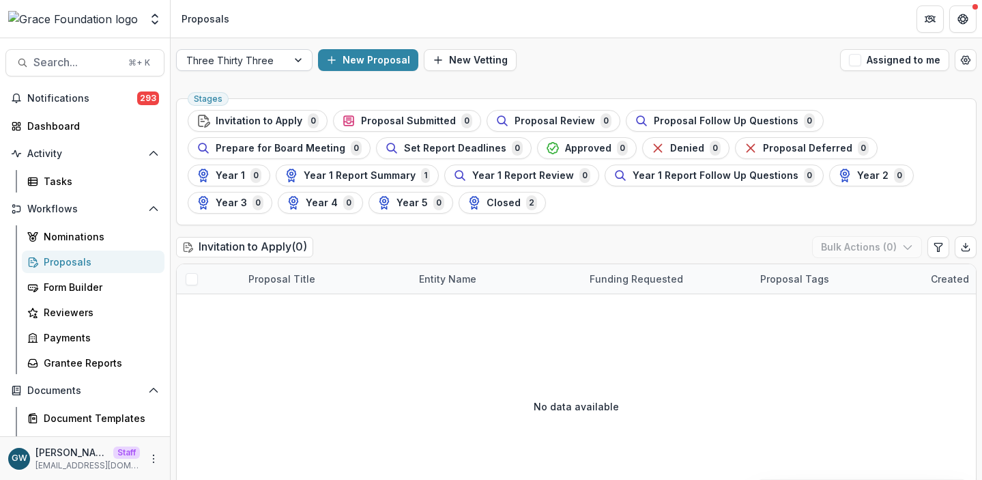
click at [300, 57] on div at bounding box center [299, 60] width 25 height 20
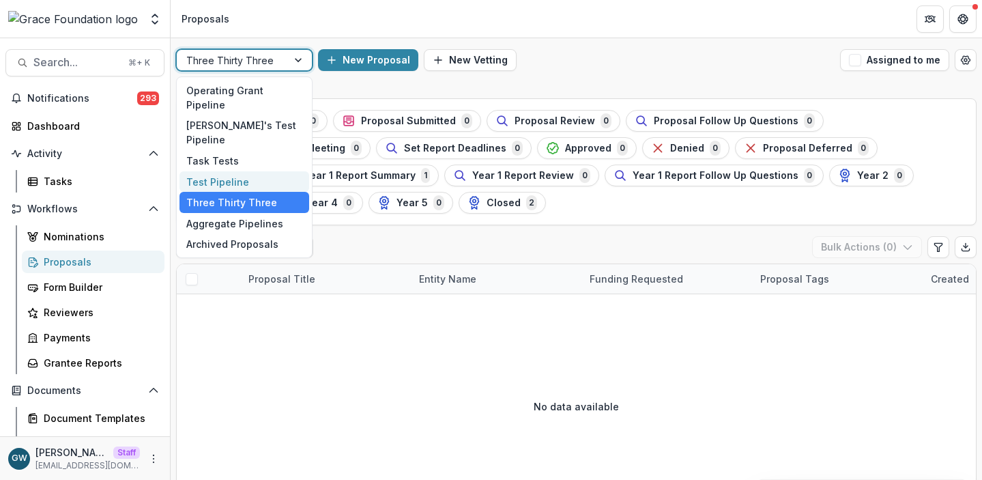
click at [252, 171] on div "Test Pipeline" at bounding box center [244, 181] width 130 height 21
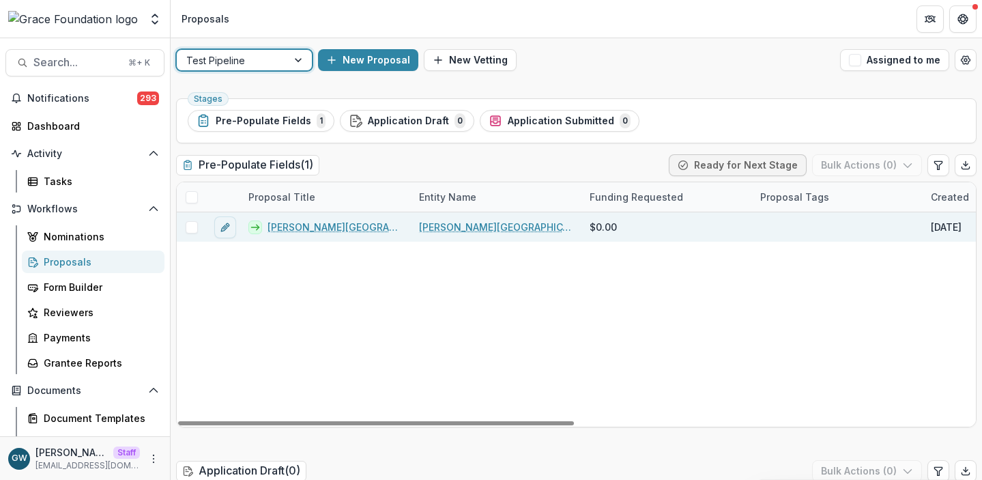
click at [311, 225] on link "Hackley Library - 2025 - Pre-Populate Fields" at bounding box center [335, 227] width 135 height 14
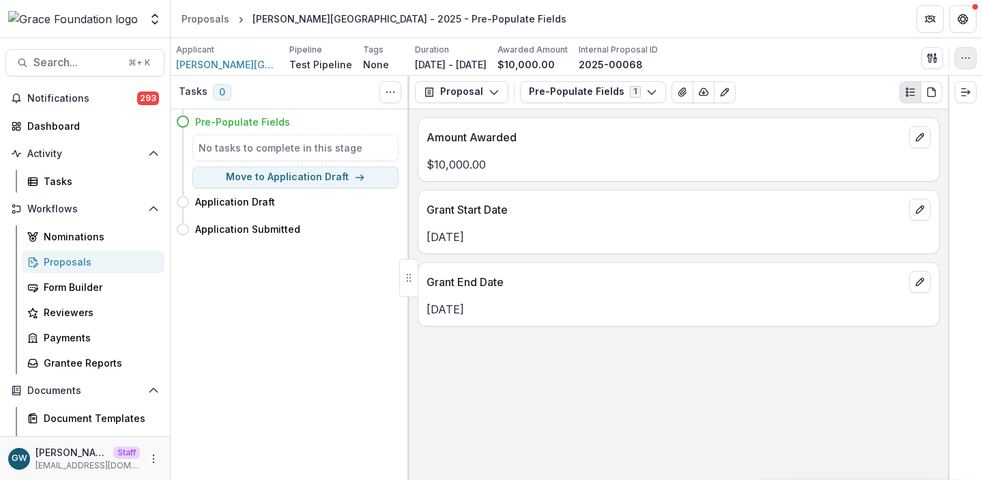
click at [930, 61] on icon "button" at bounding box center [965, 58] width 11 height 11
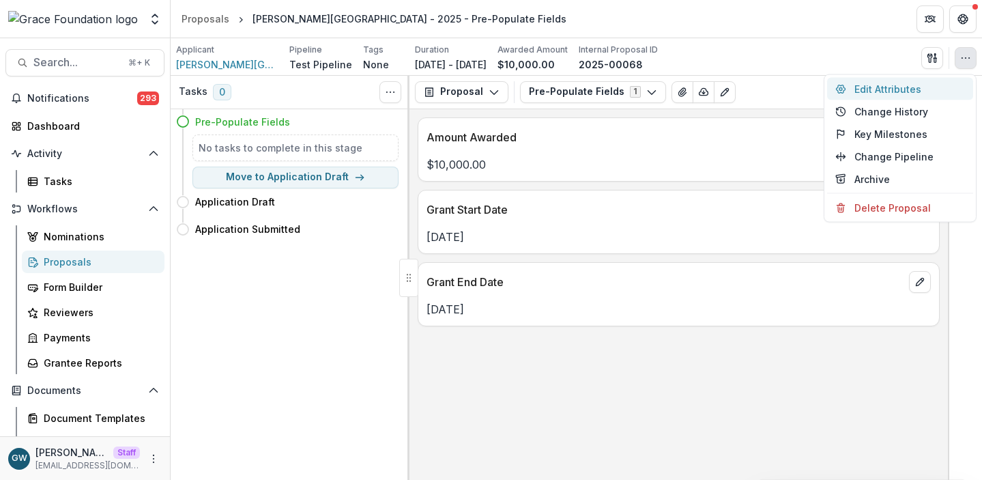
click at [906, 85] on button "Edit Attributes" at bounding box center [900, 89] width 146 height 23
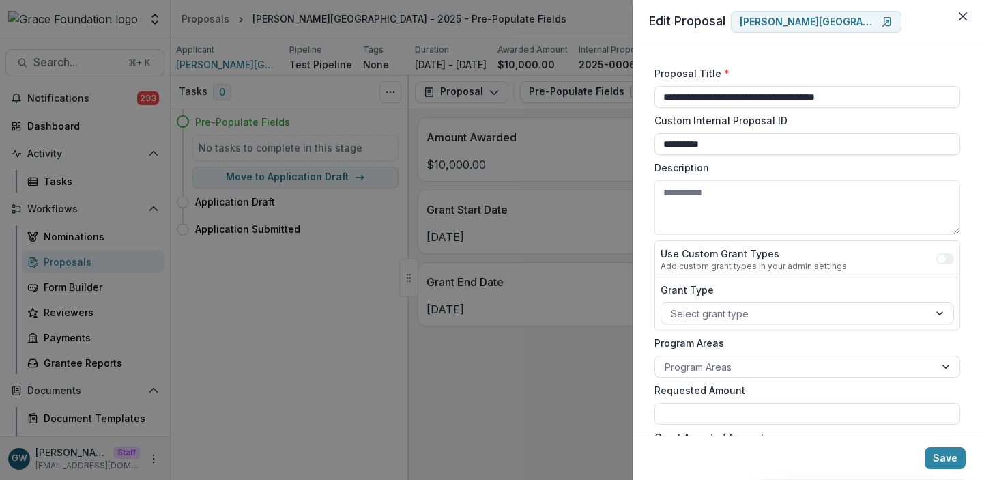
click at [564, 377] on div "**********" at bounding box center [491, 240] width 982 height 480
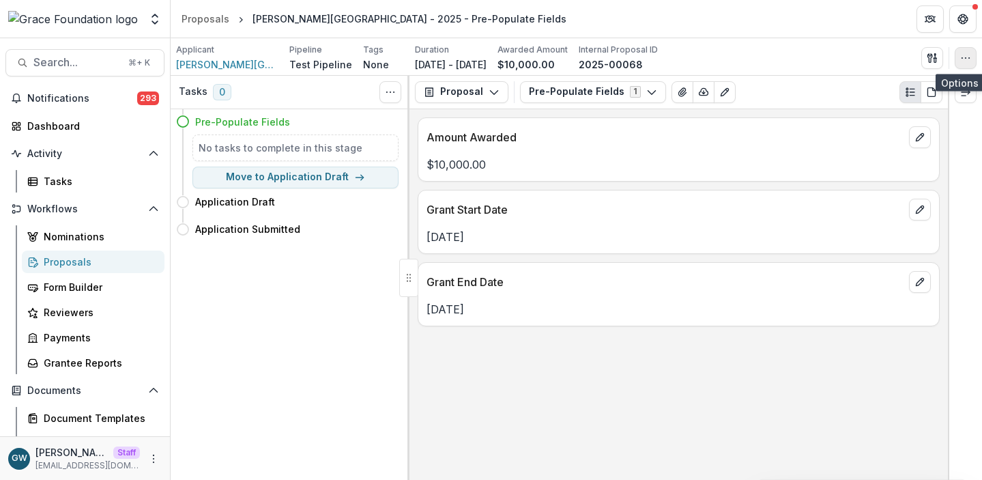
click at [930, 61] on icon "button" at bounding box center [965, 58] width 11 height 11
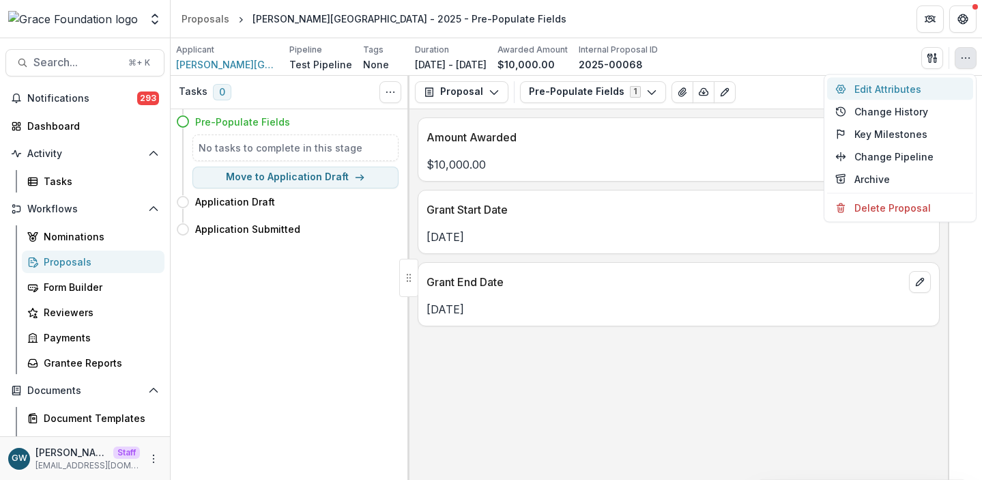
click at [900, 85] on button "Edit Attributes" at bounding box center [900, 89] width 146 height 23
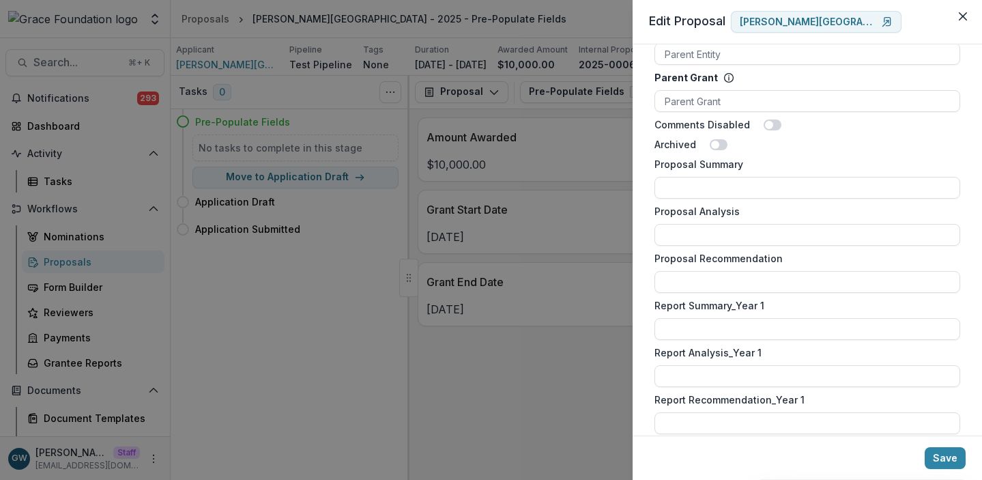
scroll to position [980, 0]
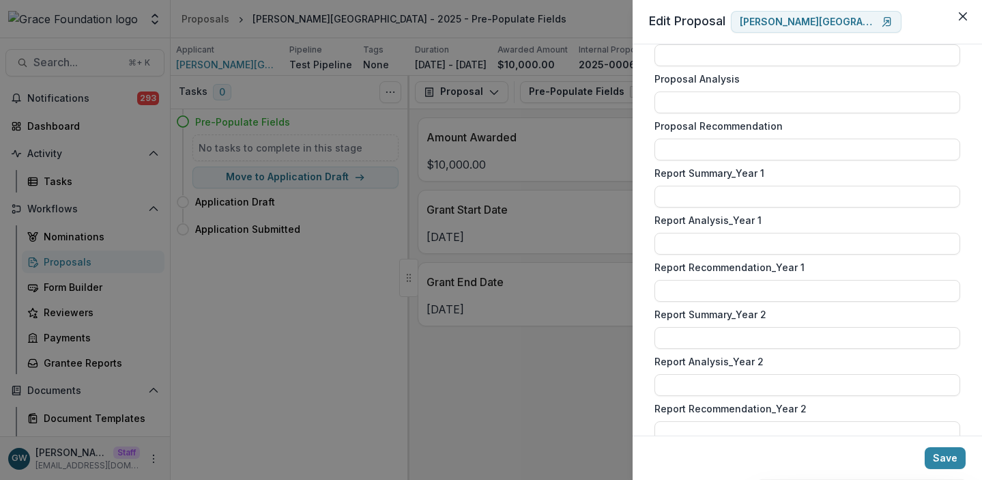
click at [547, 363] on div "**********" at bounding box center [491, 240] width 982 height 480
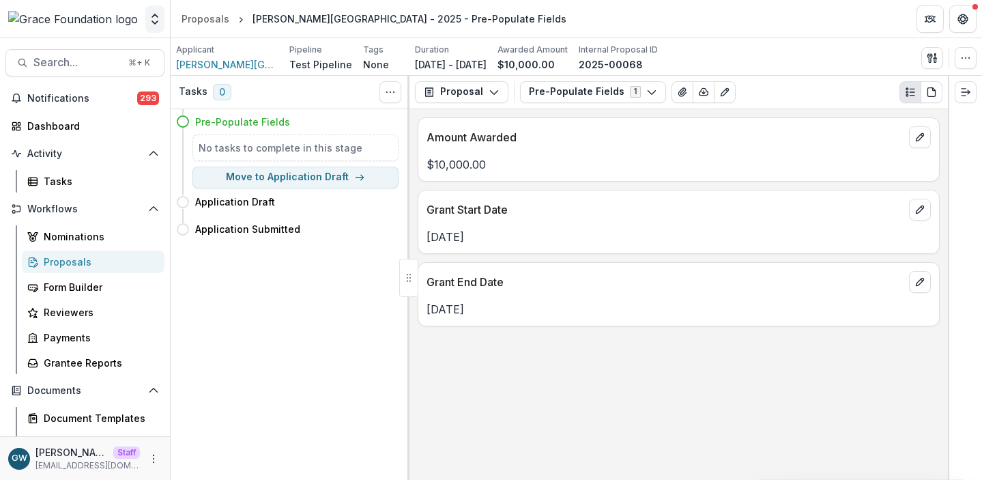
click at [150, 18] on icon "Open entity switcher" at bounding box center [155, 19] width 14 height 14
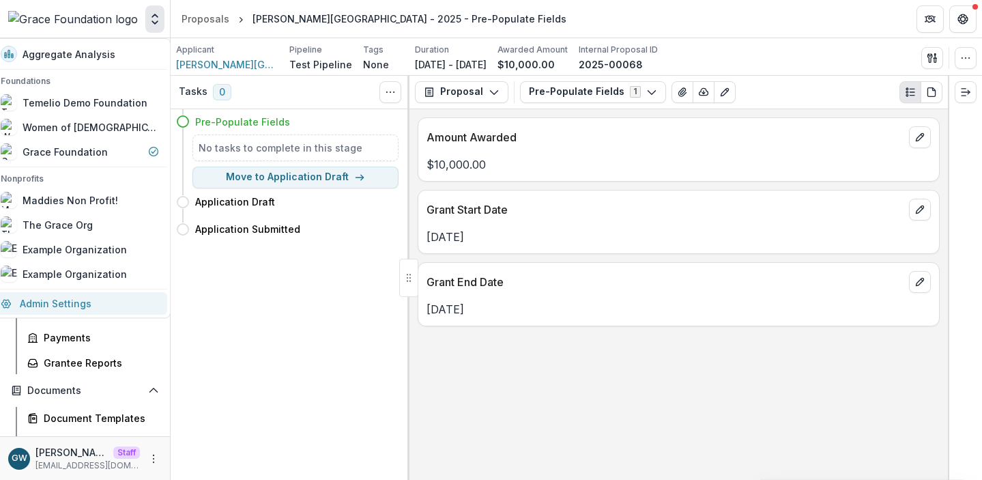
click at [75, 302] on link "Admin Settings" at bounding box center [79, 303] width 175 height 23
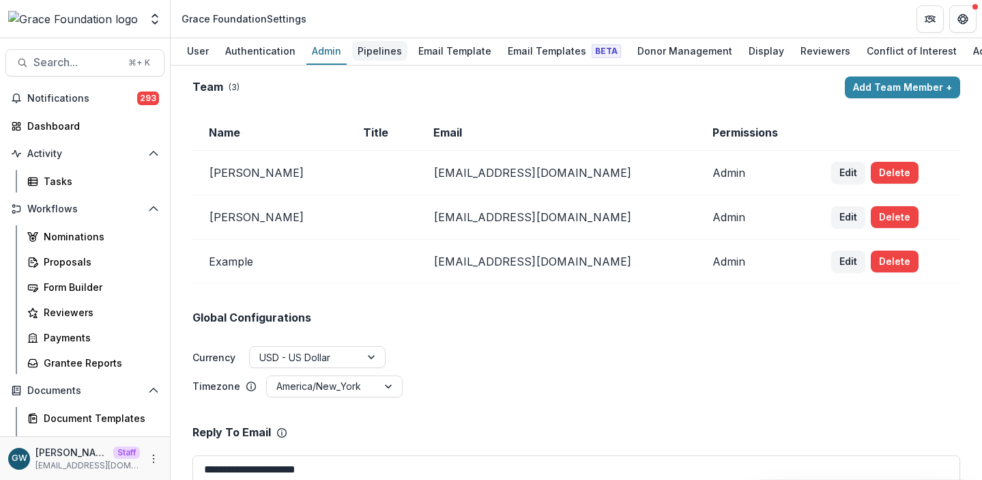
click at [354, 53] on div "Pipelines" at bounding box center [379, 51] width 55 height 20
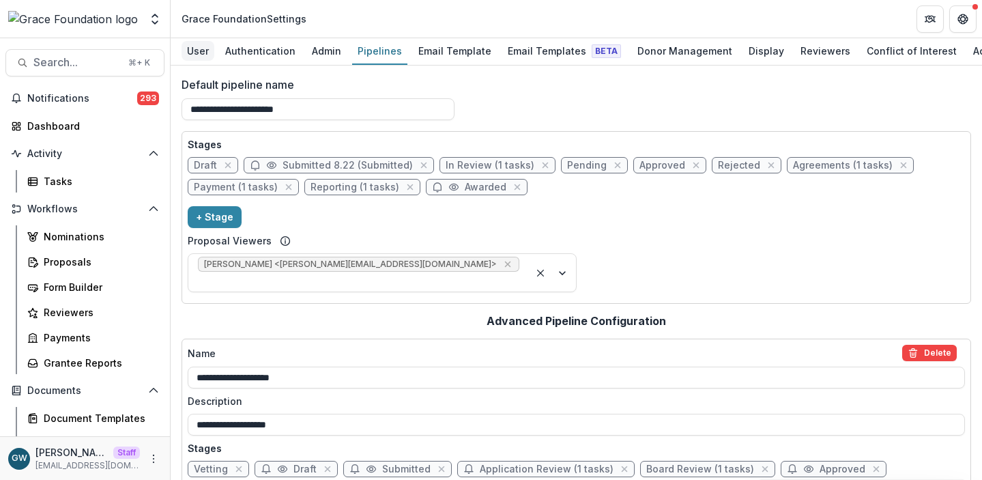
click at [205, 54] on div "User" at bounding box center [198, 51] width 33 height 20
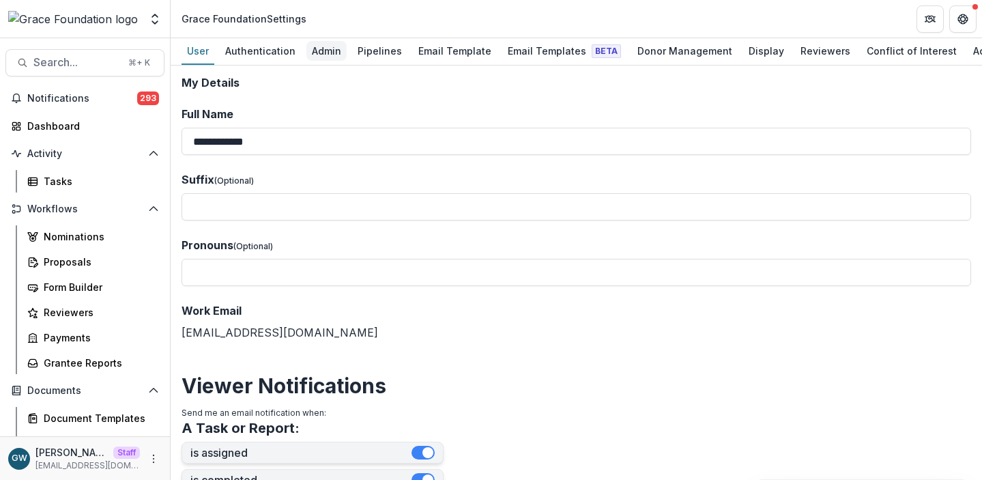
click at [334, 49] on div "Admin" at bounding box center [326, 51] width 40 height 20
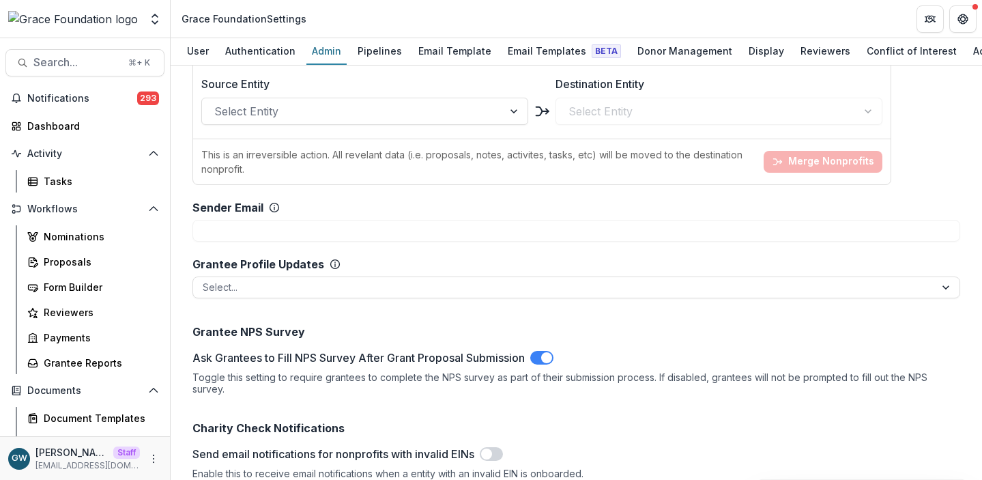
scroll to position [1438, 0]
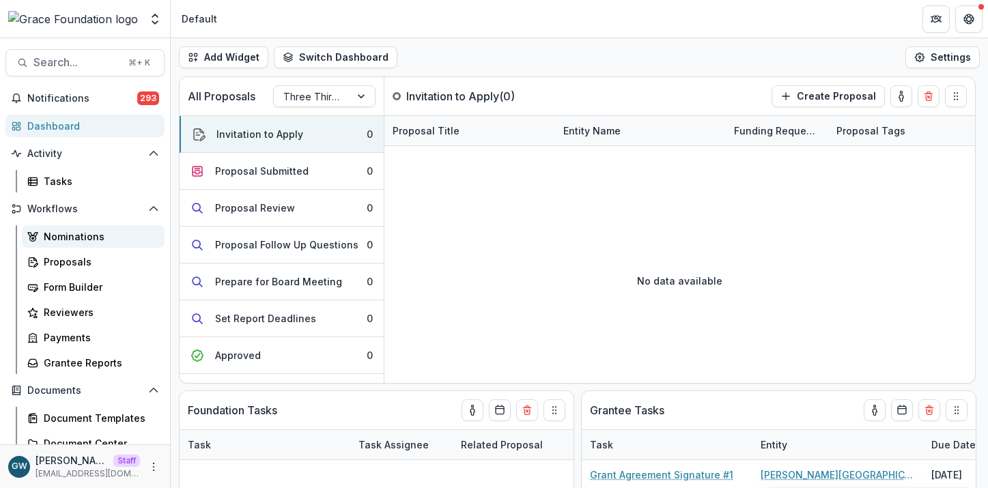
select select "******"
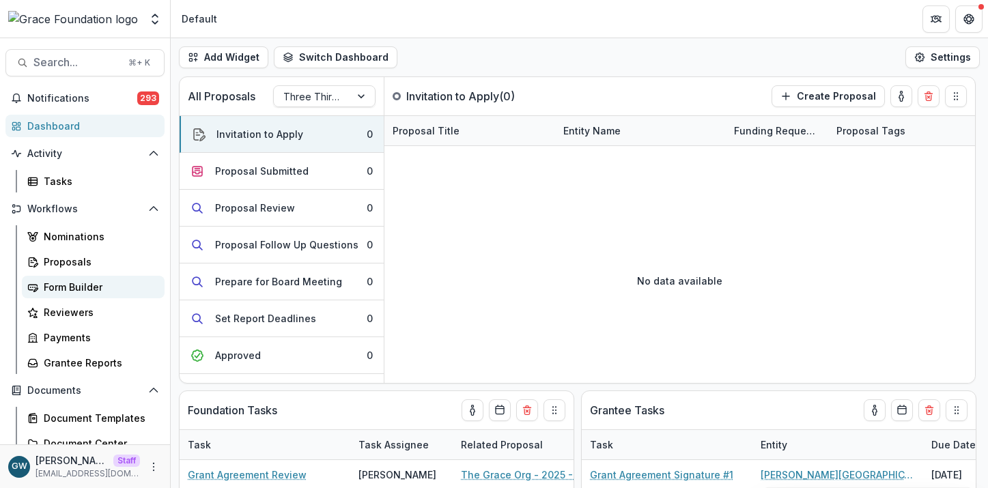
click at [77, 281] on div "Form Builder" at bounding box center [99, 287] width 110 height 14
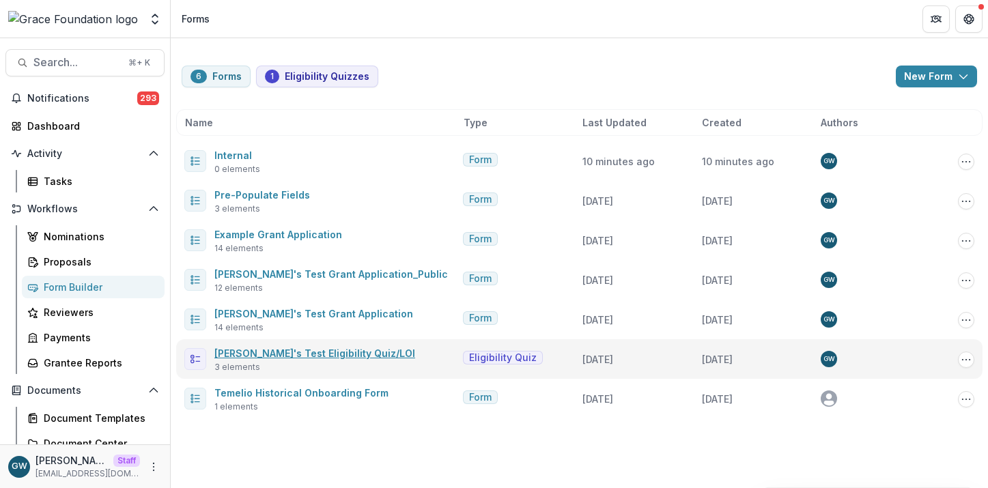
click at [306, 352] on link "Grace's Test Eligibility Quiz/LOI" at bounding box center [314, 353] width 201 height 12
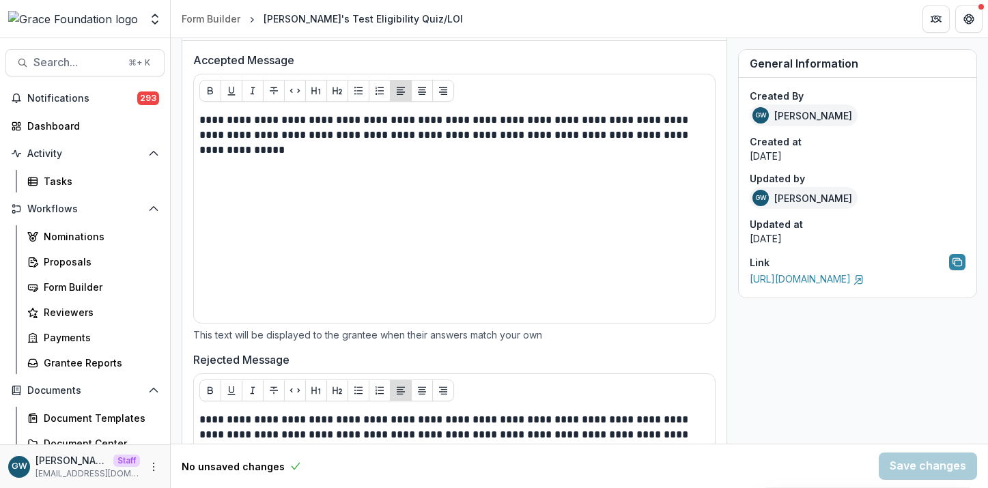
scroll to position [881, 0]
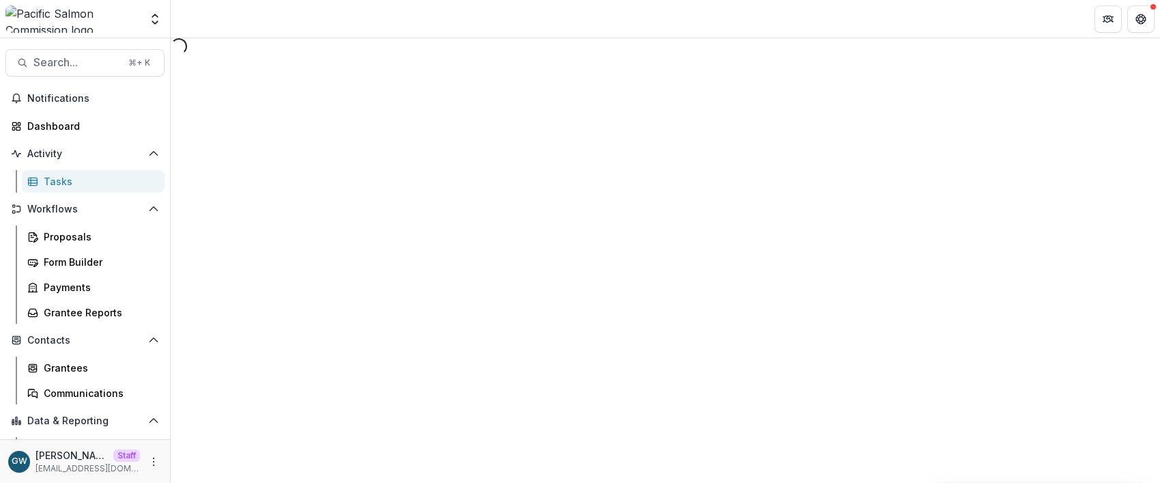
select select "********"
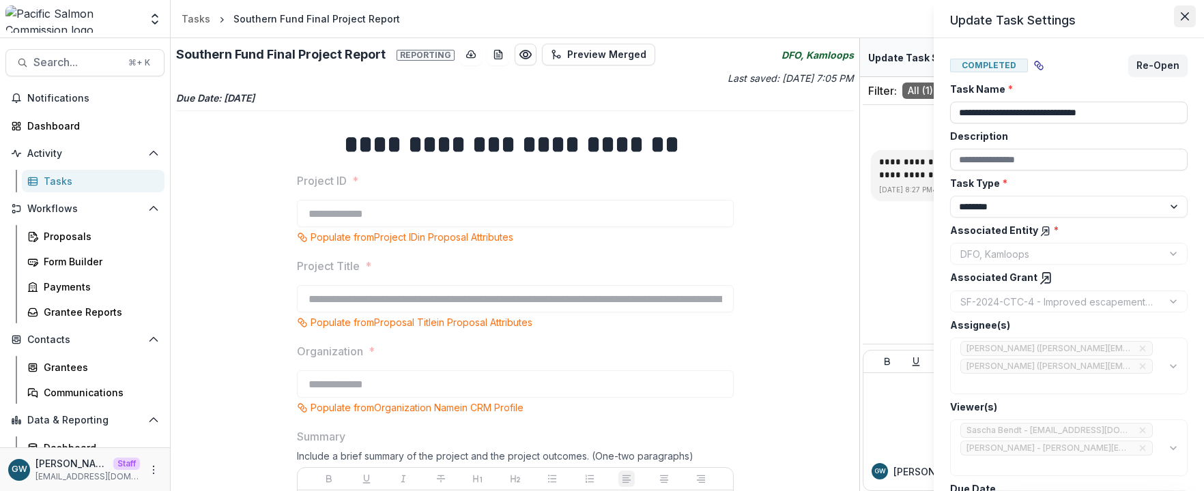
click at [1159, 13] on icon "Close" at bounding box center [1185, 16] width 8 height 8
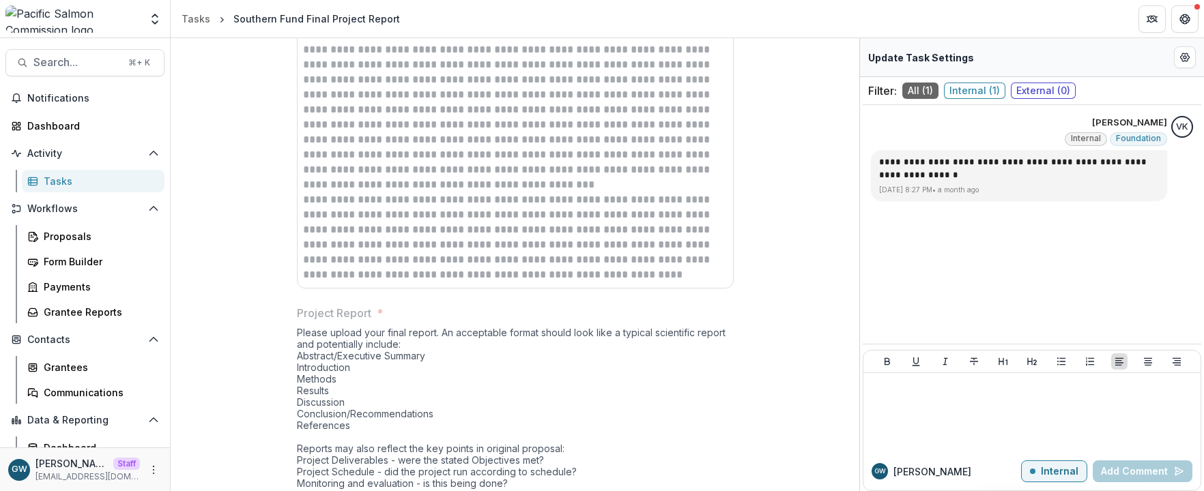
scroll to position [1001, 0]
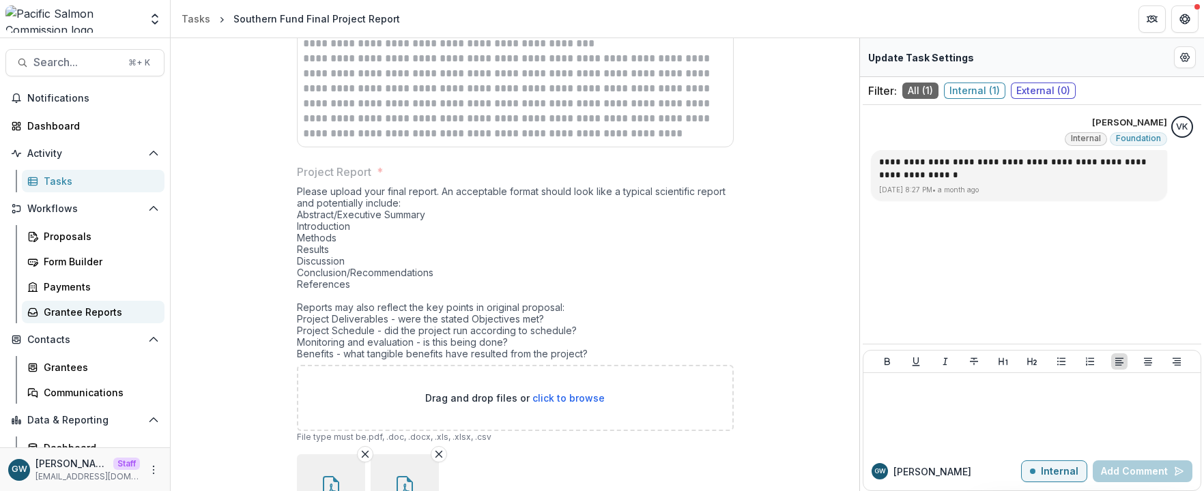
click at [77, 312] on div "Grantee Reports" at bounding box center [99, 312] width 110 height 14
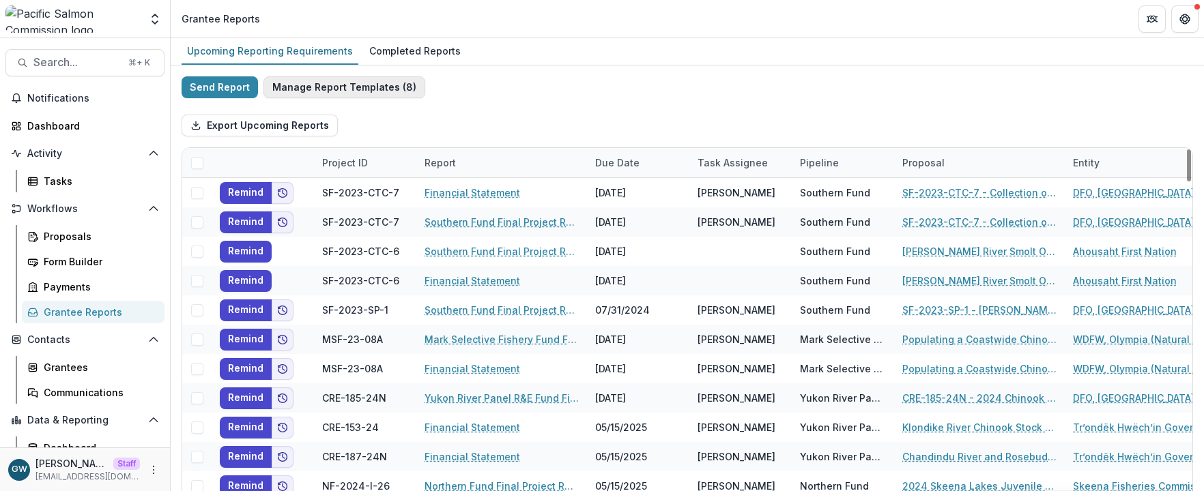
click at [365, 88] on button "Manage Report Templates ( 8 )" at bounding box center [344, 87] width 162 height 22
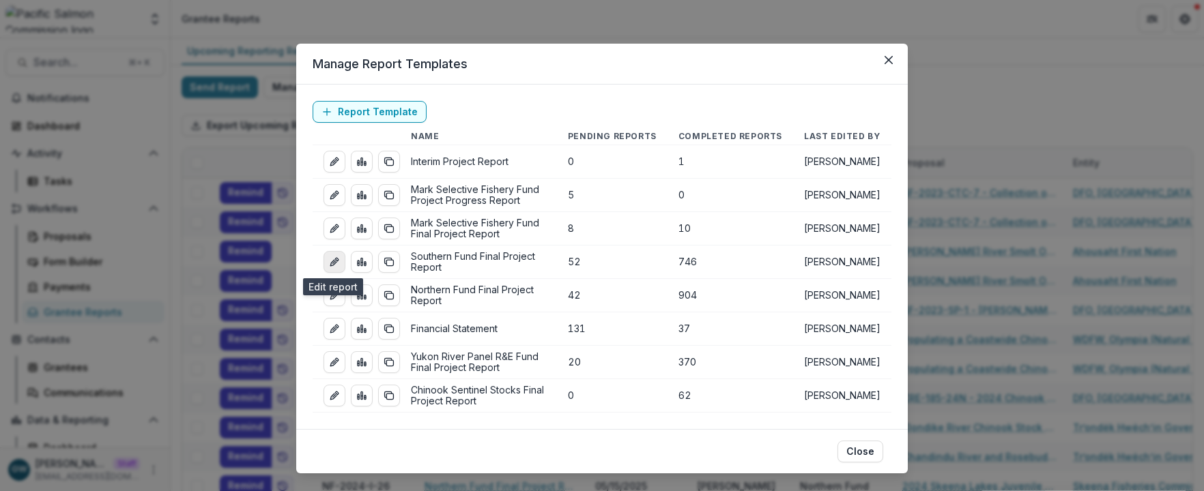
click at [333, 262] on line "edit-report" at bounding box center [334, 262] width 3 height 3
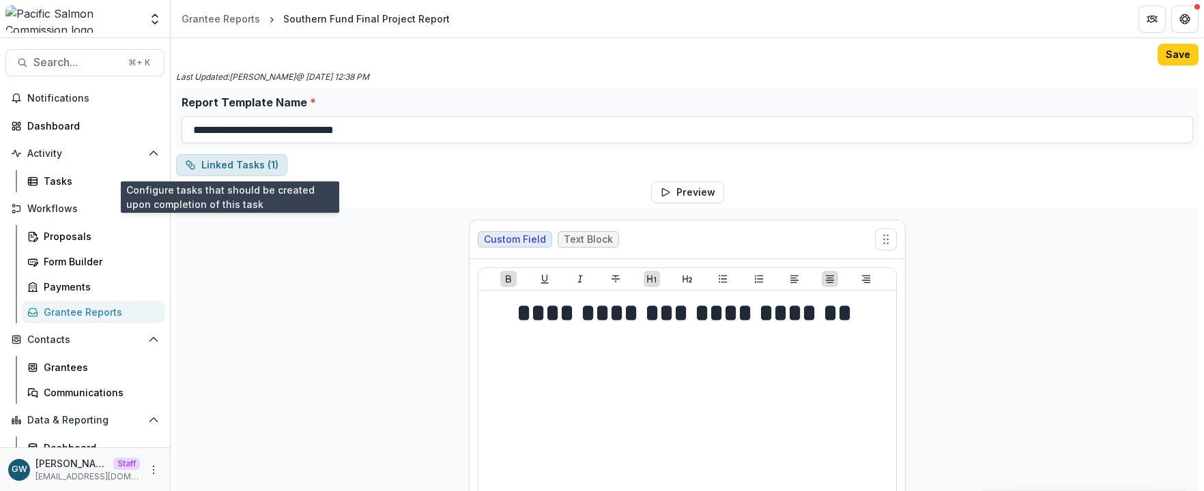
click at [231, 162] on button "Linked Tasks ( 1 )" at bounding box center [231, 165] width 111 height 22
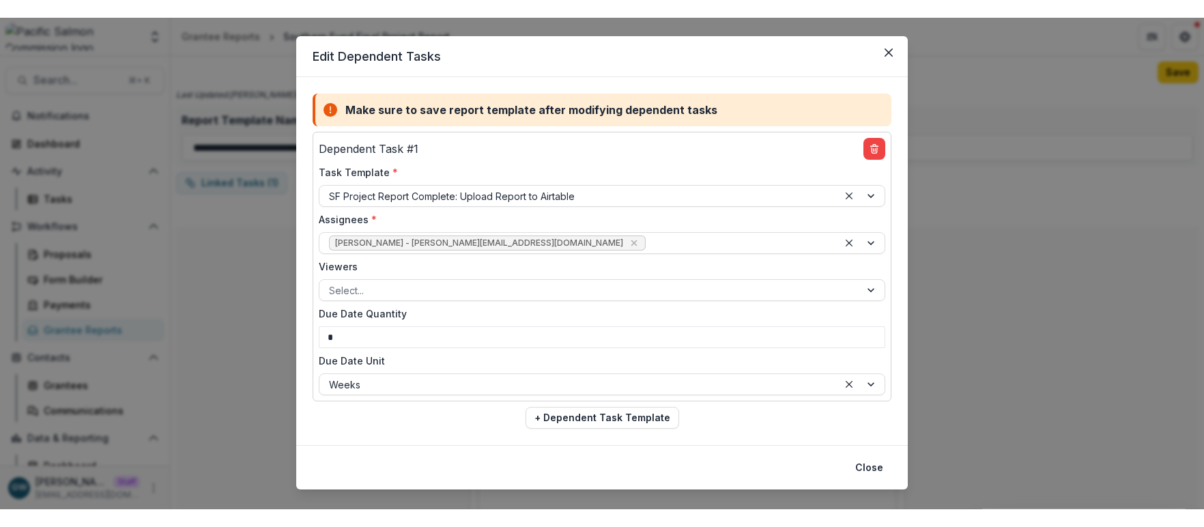
scroll to position [49, 0]
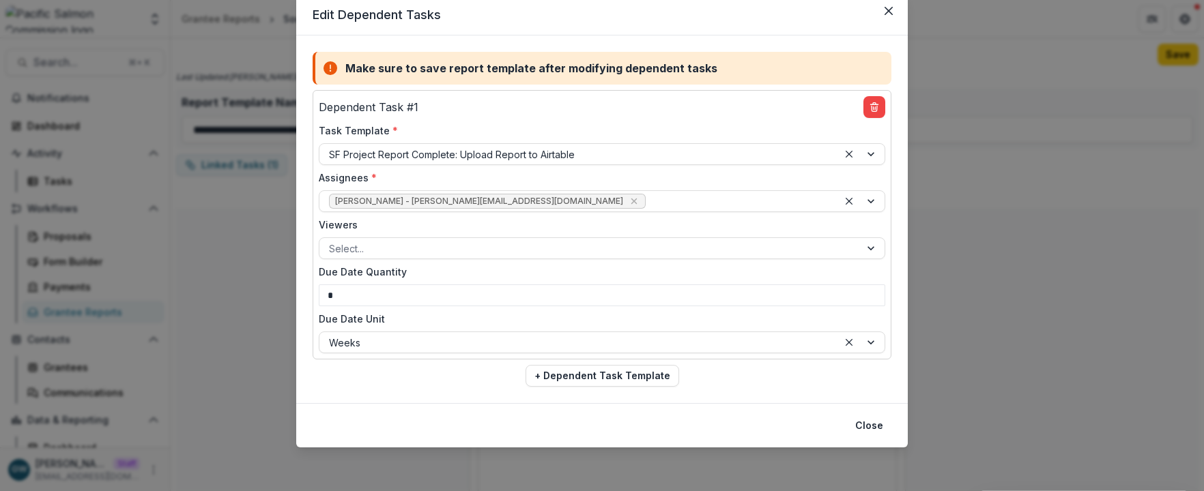
click at [972, 233] on div "Edit Dependent Tasks Make sure to save report template after modifying dependen…" at bounding box center [602, 245] width 1204 height 491
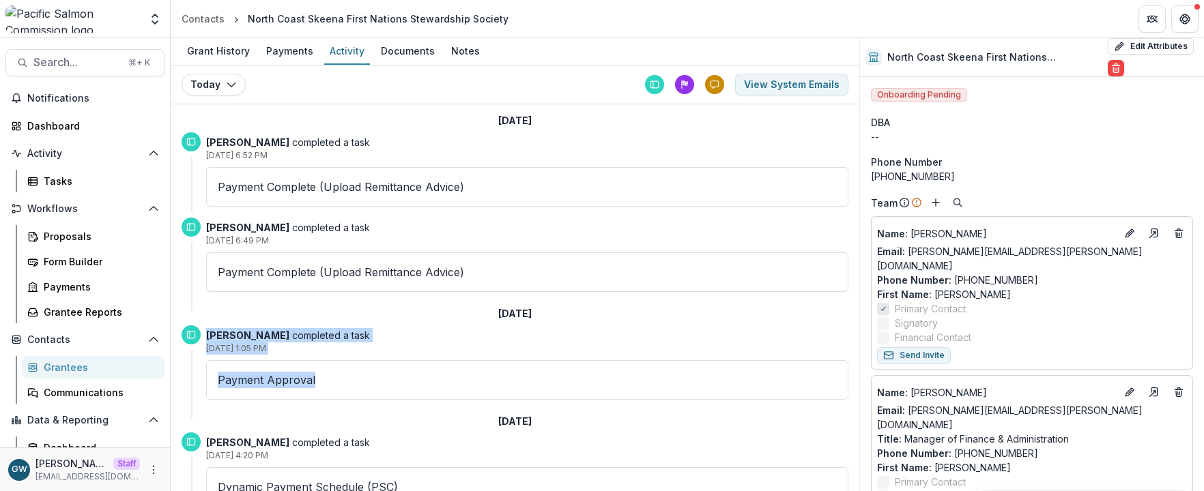
drag, startPoint x: 328, startPoint y: 381, endPoint x: 205, endPoint y: 336, distance: 130.6
click at [206, 336] on div "Sascha Bendt completed a task Jul 24, 2025, 1:05 PM Payment Approval" at bounding box center [527, 363] width 642 height 74
click at [386, 353] on p "Jul 24, 2025, 1:05 PM" at bounding box center [527, 349] width 642 height 12
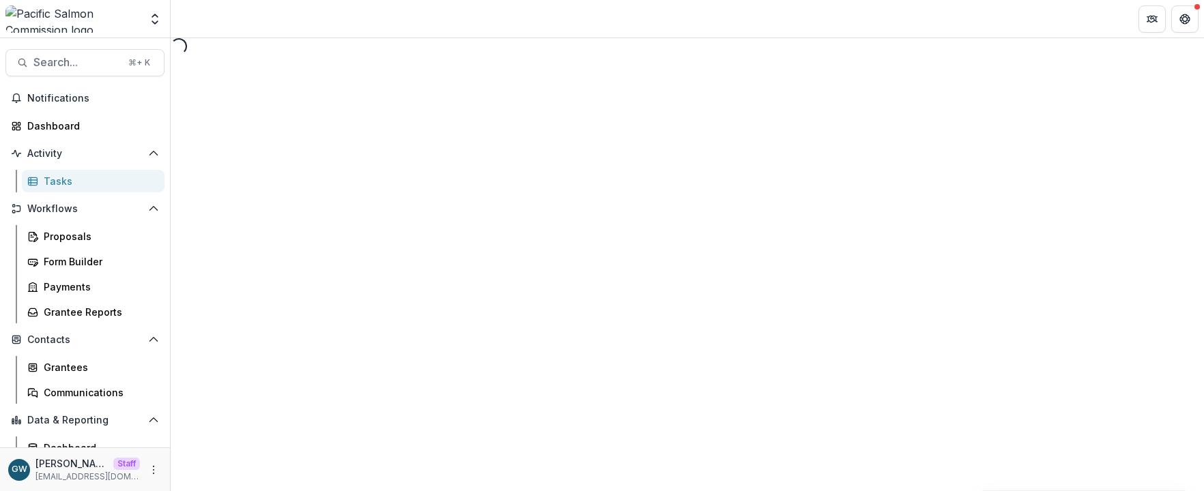
select select "********"
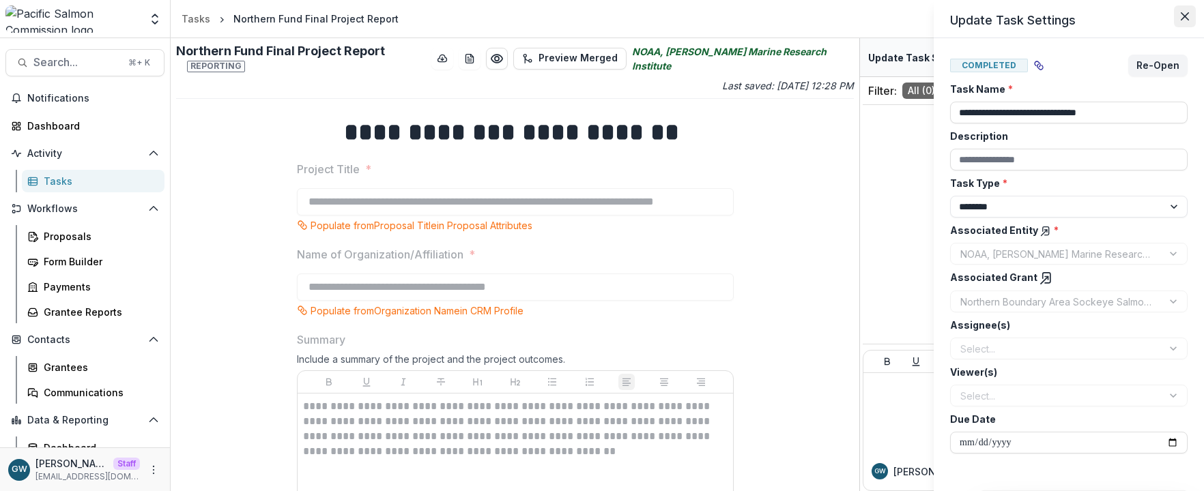
click at [1185, 18] on icon "Close" at bounding box center [1185, 16] width 8 height 8
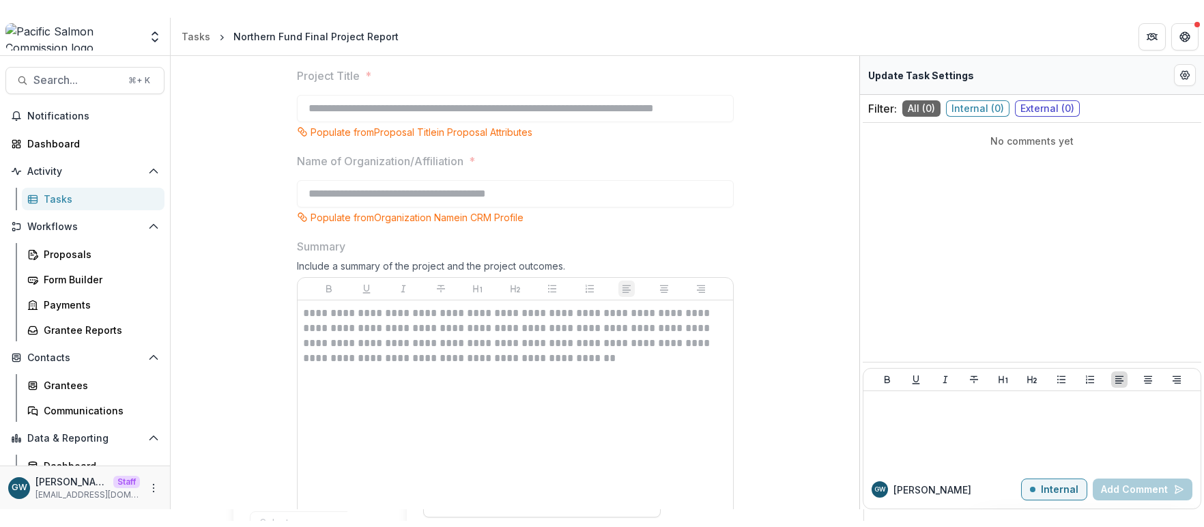
scroll to position [113, 0]
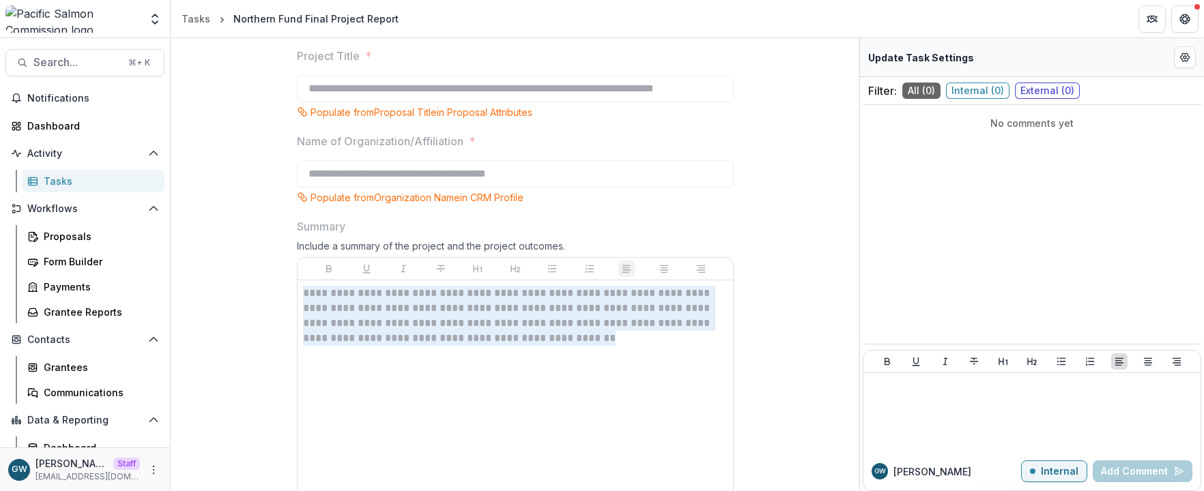
drag, startPoint x: 462, startPoint y: 334, endPoint x: 298, endPoint y: 293, distance: 169.5
click at [298, 293] on div "**********" at bounding box center [515, 389] width 435 height 216
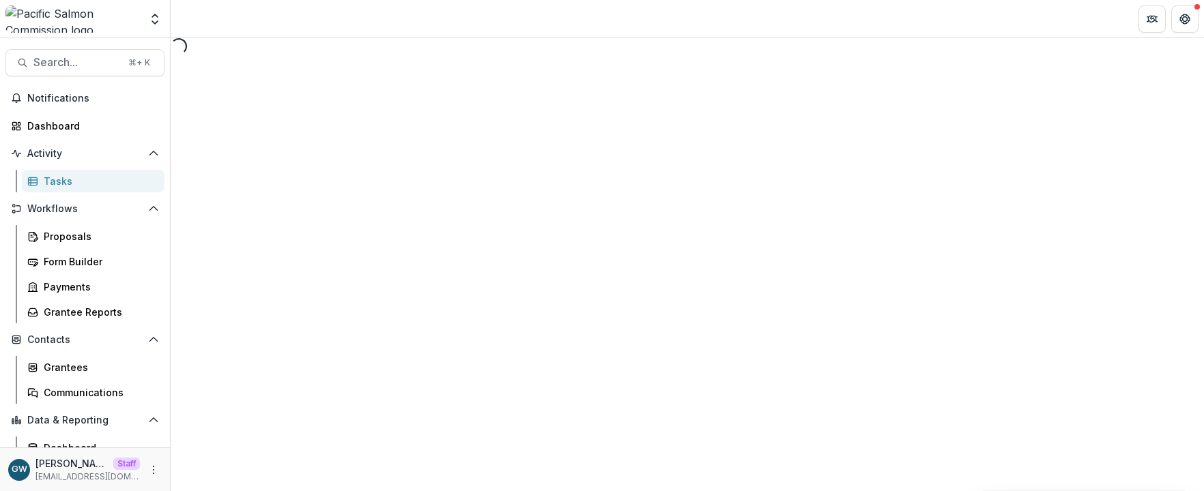
select select "********"
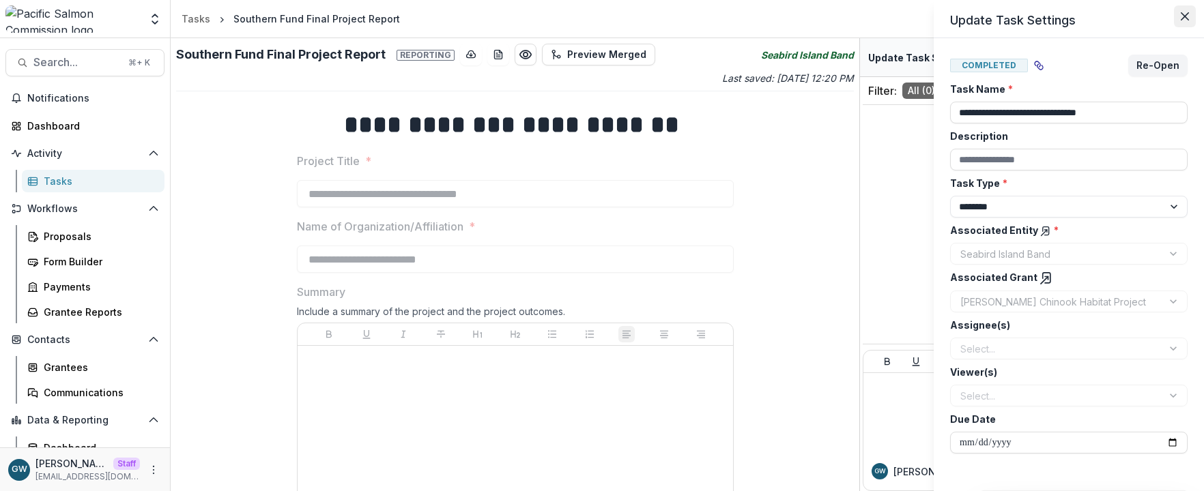
click at [1188, 14] on icon "Close" at bounding box center [1185, 16] width 8 height 8
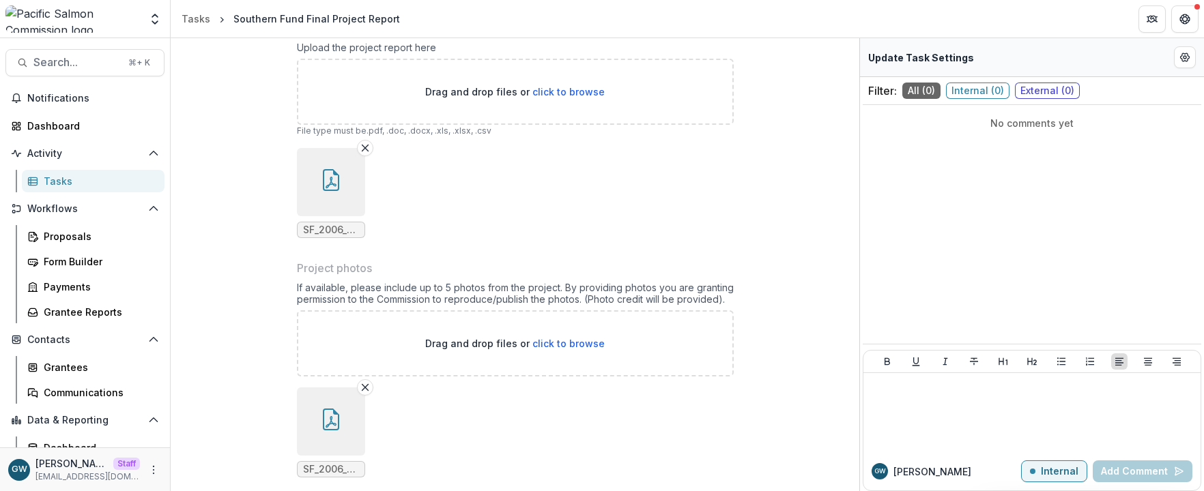
scroll to position [955, 0]
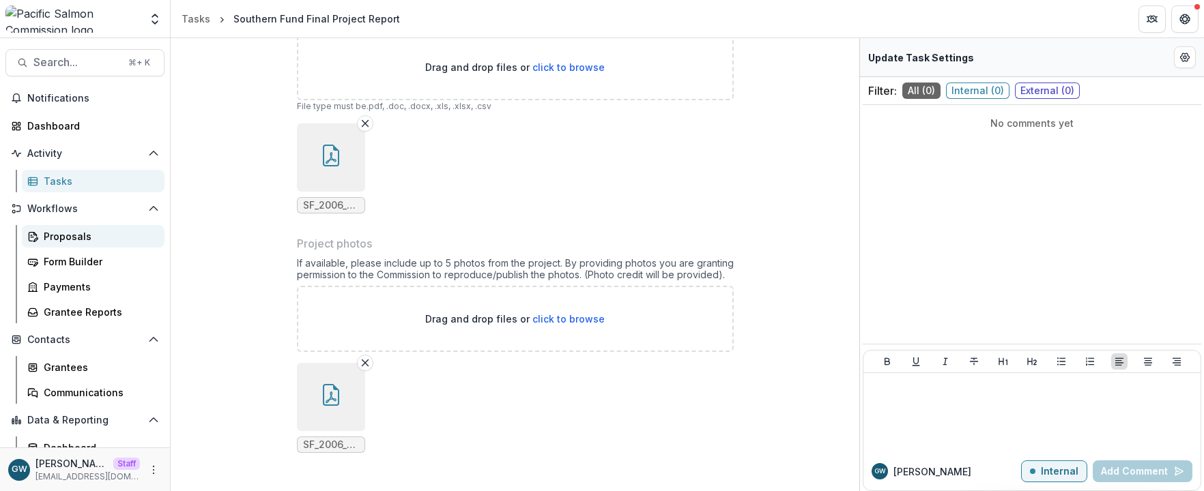
click at [81, 235] on div "Proposals" at bounding box center [99, 236] width 110 height 14
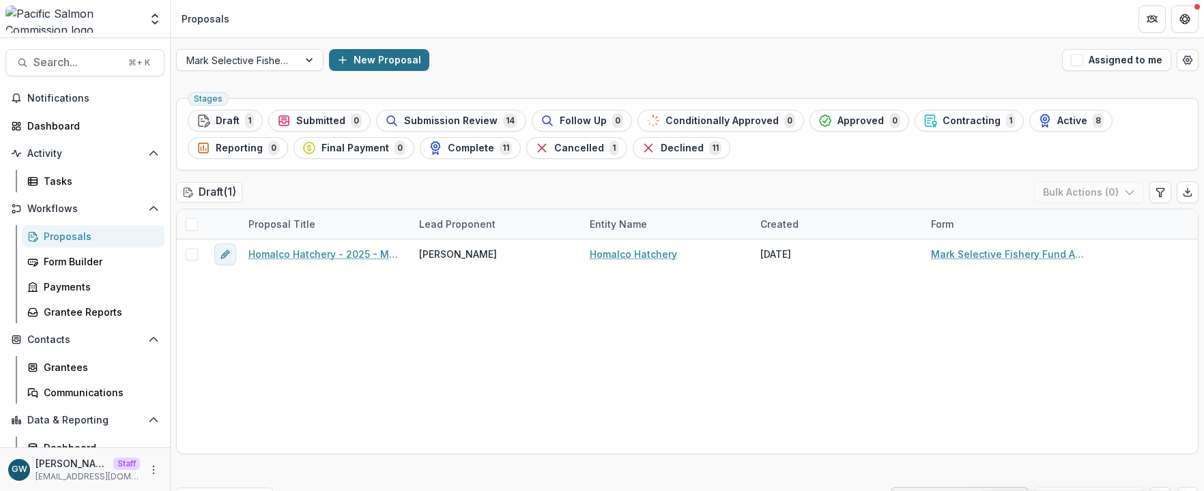
click at [362, 59] on button "New Proposal" at bounding box center [379, 60] width 100 height 22
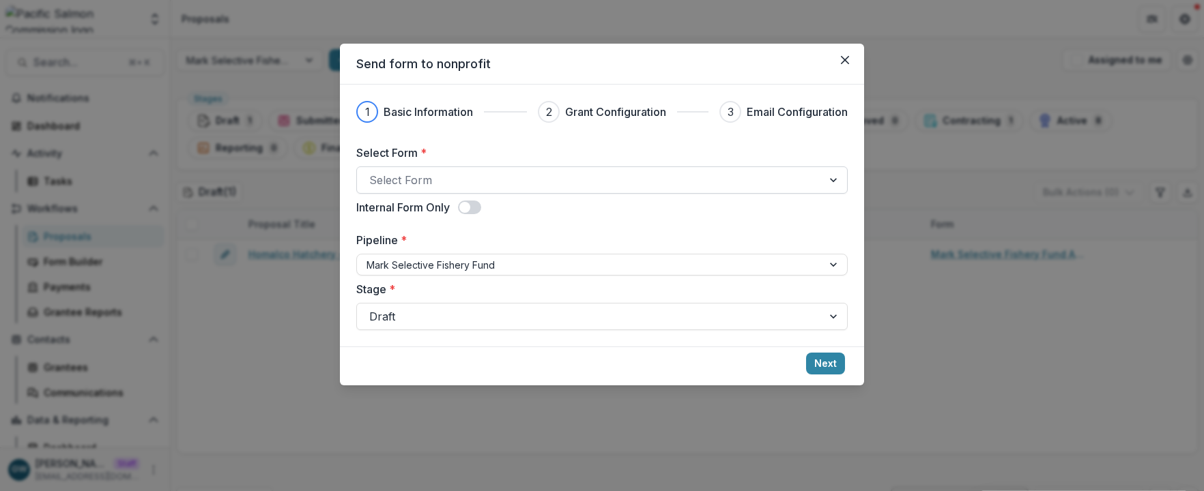
click at [467, 182] on div at bounding box center [589, 180] width 441 height 19
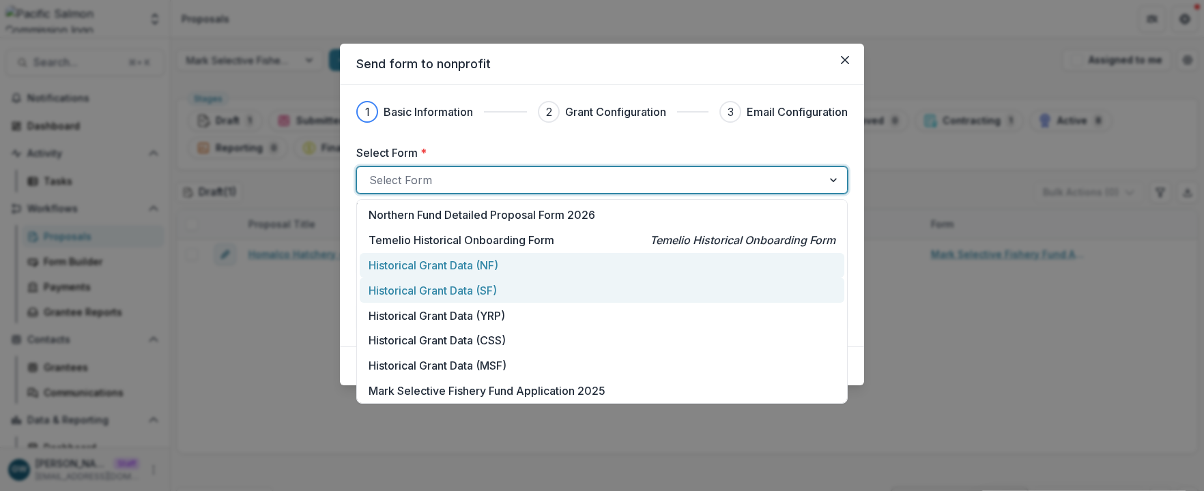
scroll to position [103, 0]
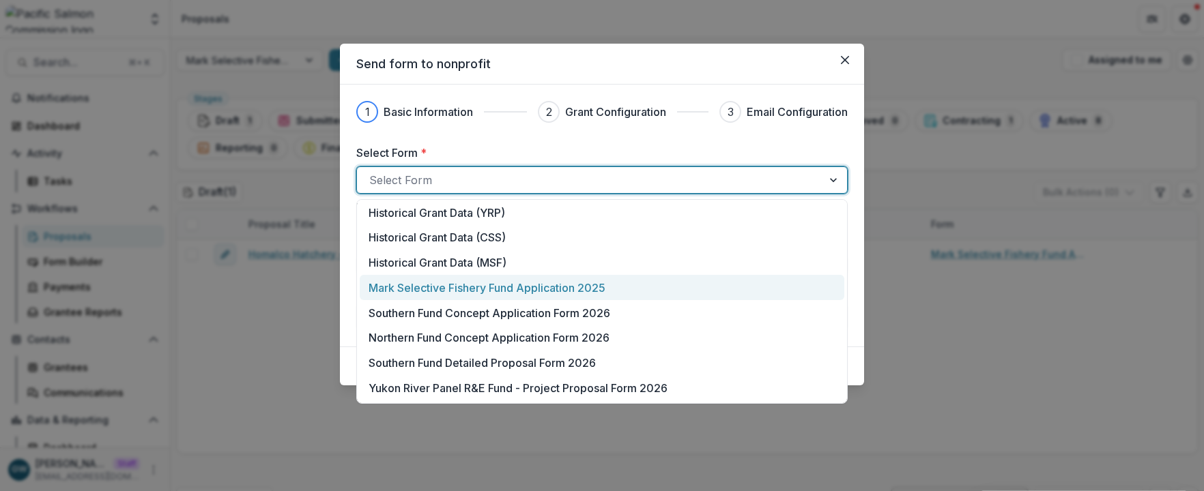
click at [496, 290] on p "Mark Selective Fishery Fund Application 2025" at bounding box center [487, 288] width 237 height 16
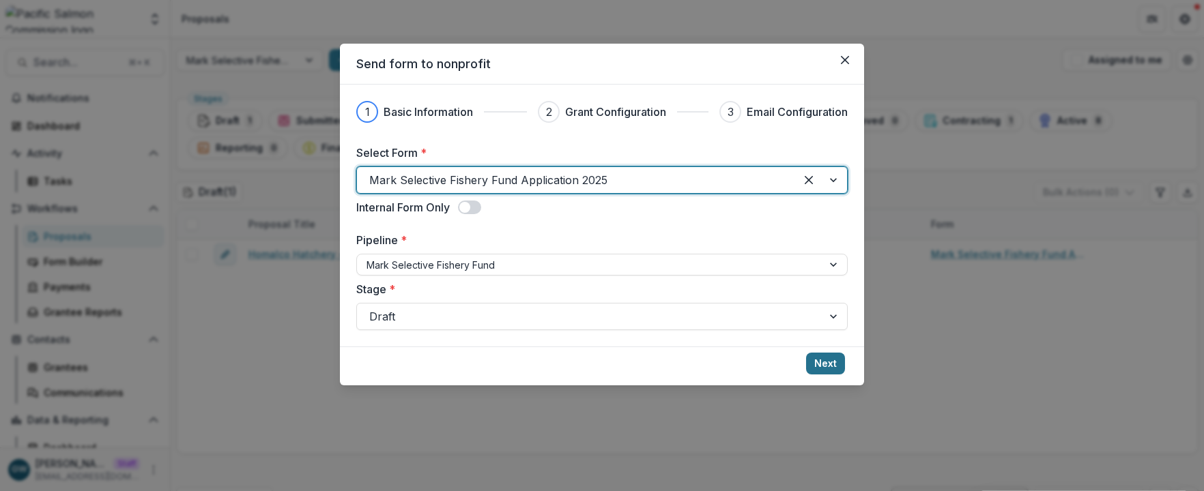
click at [819, 365] on button "Next" at bounding box center [825, 364] width 39 height 22
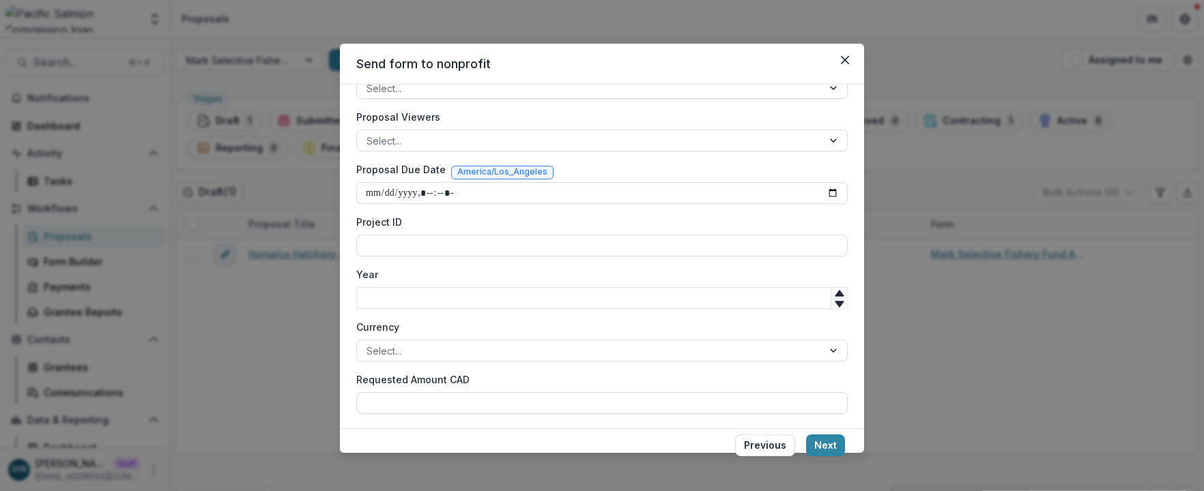
scroll to position [338, 0]
click at [828, 444] on button "Next" at bounding box center [825, 446] width 39 height 22
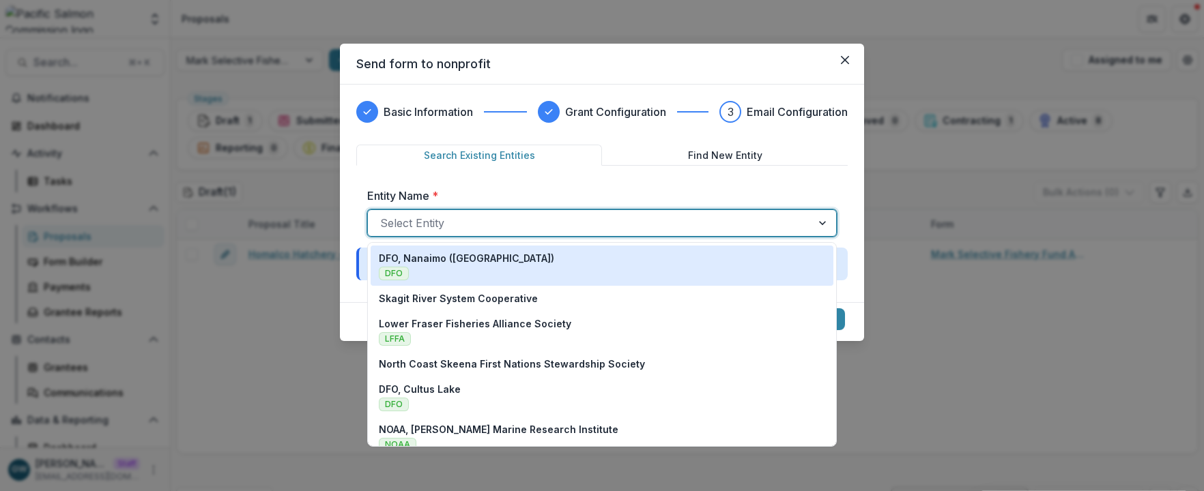
click at [474, 219] on div at bounding box center [589, 223] width 419 height 19
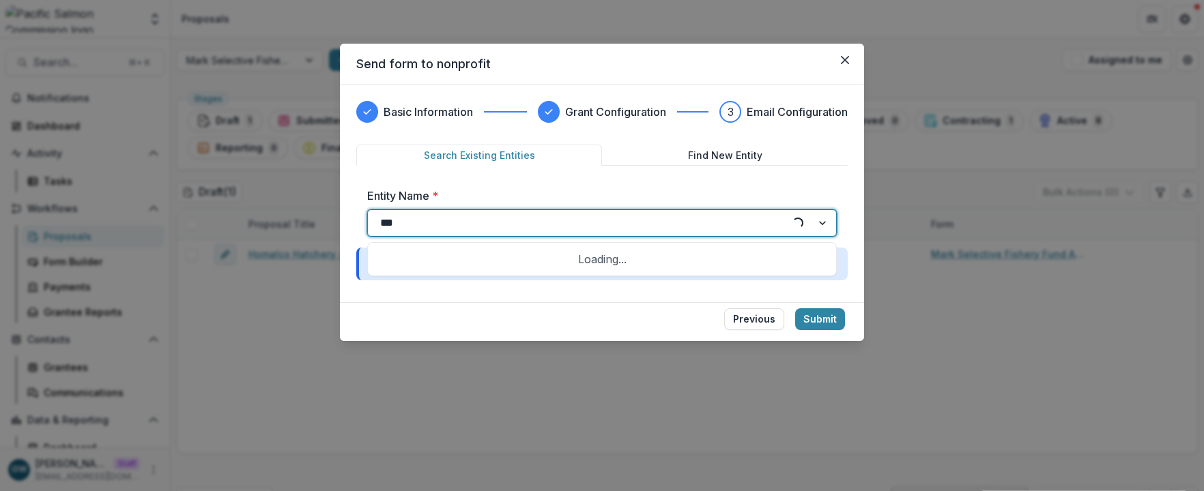
type input "****"
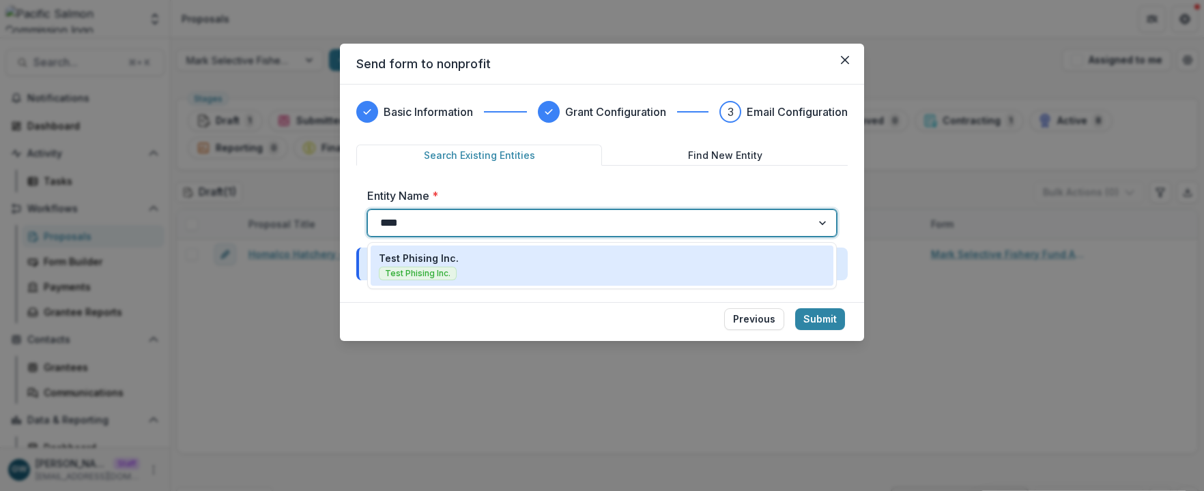
click at [465, 250] on div "Test Phising Inc. Test Phising Inc." at bounding box center [602, 266] width 463 height 40
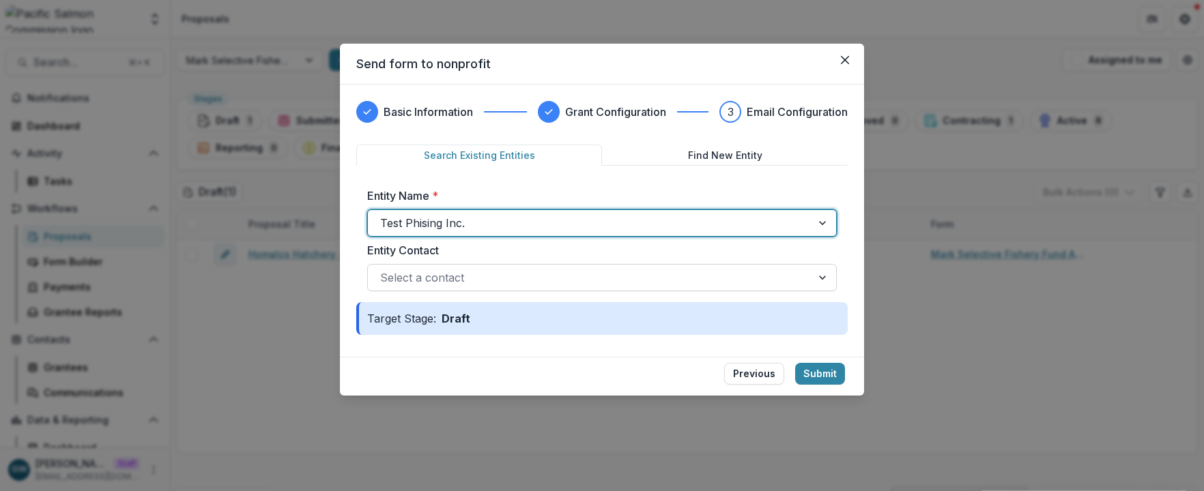
click at [468, 273] on div at bounding box center [589, 277] width 419 height 19
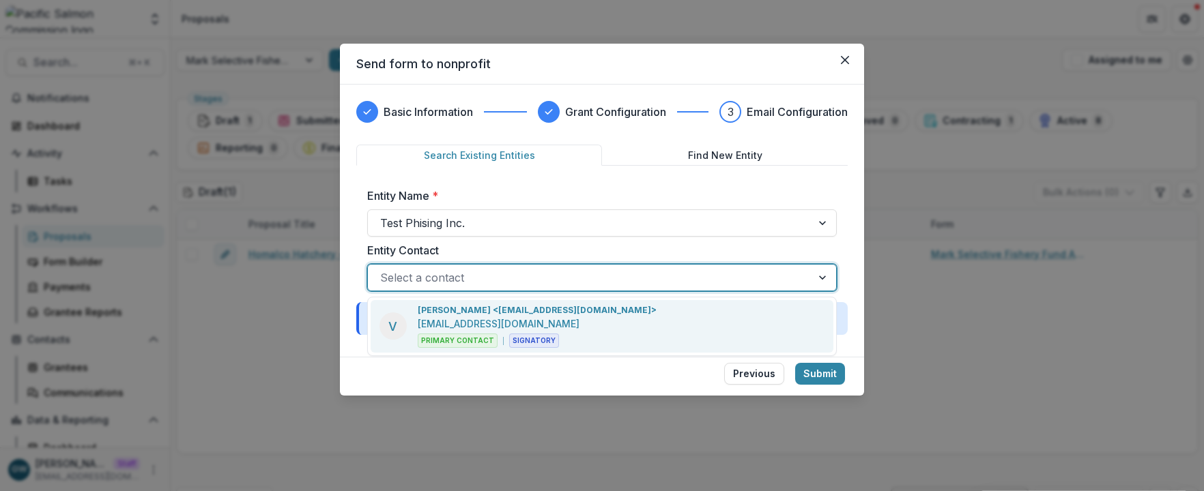
click at [474, 311] on p "Victor Keong <keong@psc.org>" at bounding box center [537, 310] width 239 height 12
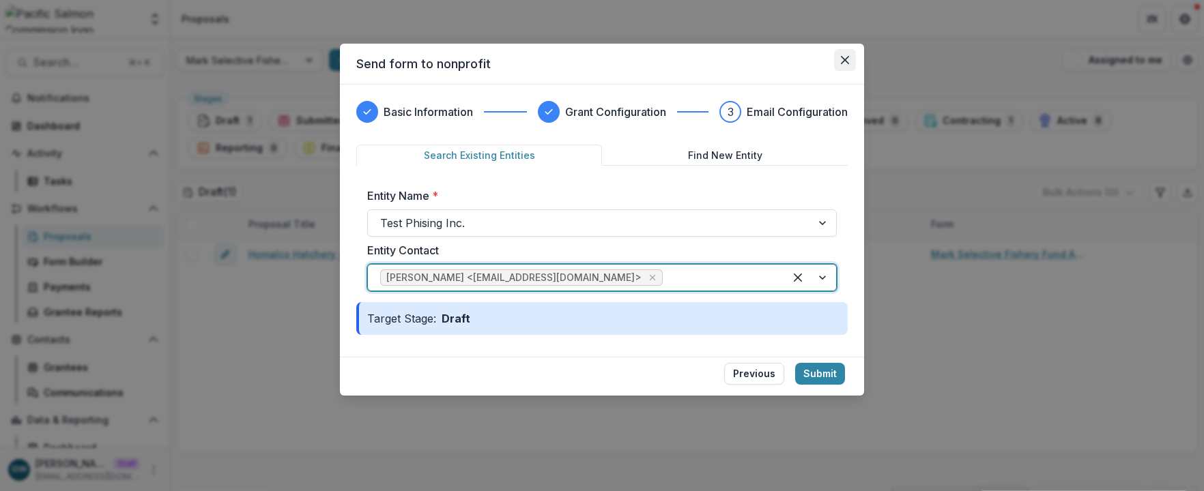
click at [853, 60] on button "Close" at bounding box center [845, 60] width 22 height 22
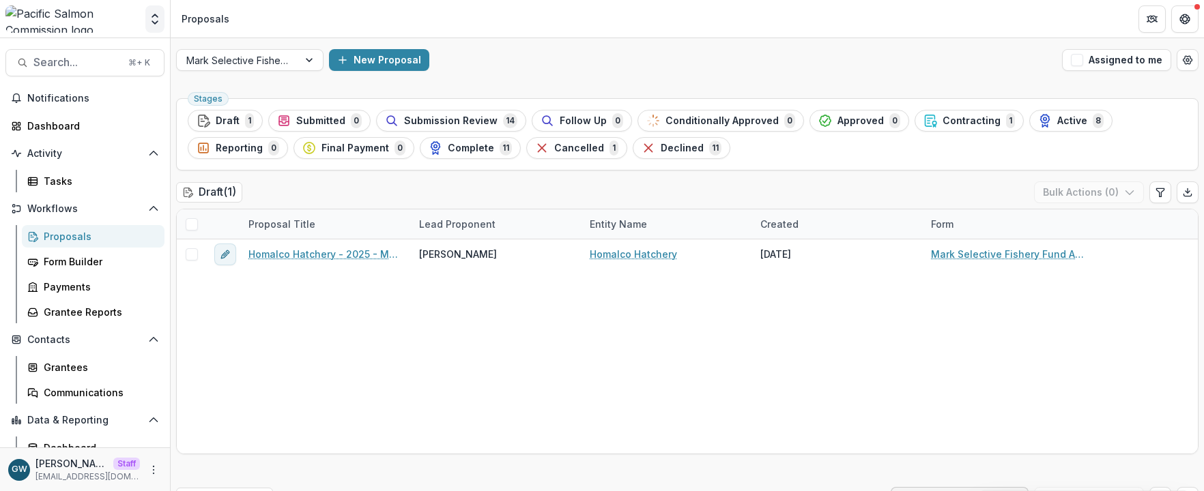
click at [153, 20] on icon "Open entity switcher" at bounding box center [155, 19] width 14 height 14
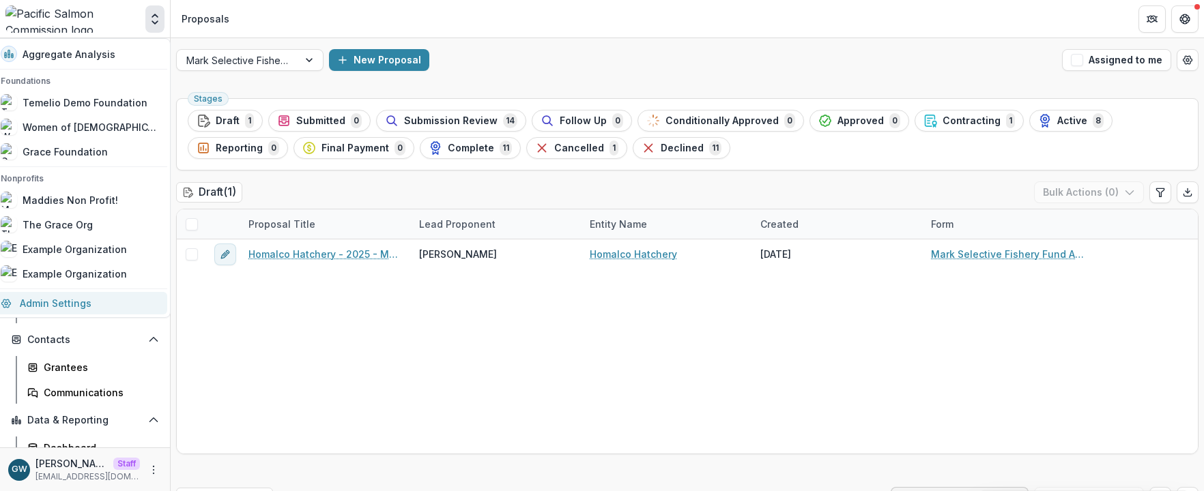
click at [83, 306] on link "Admin Settings" at bounding box center [79, 303] width 175 height 23
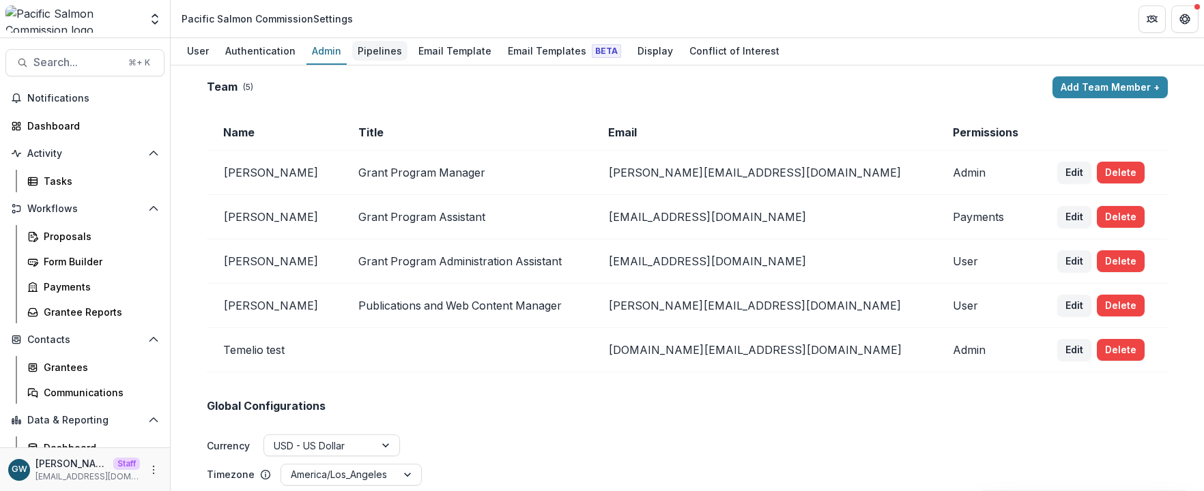
click at [377, 55] on div "Pipelines" at bounding box center [379, 51] width 55 height 20
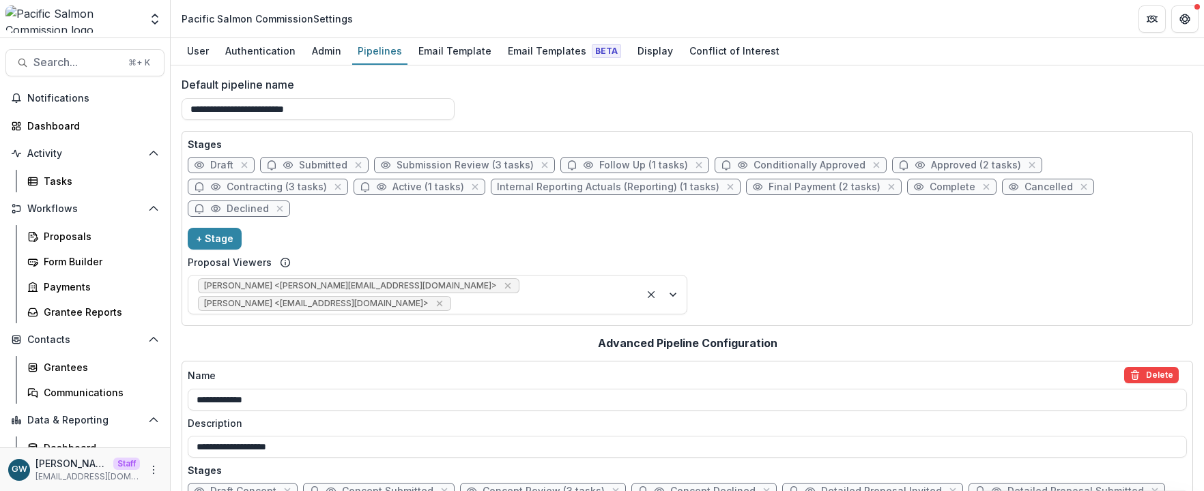
click at [222, 167] on span "Draft" at bounding box center [221, 166] width 23 height 12
select select "*****"
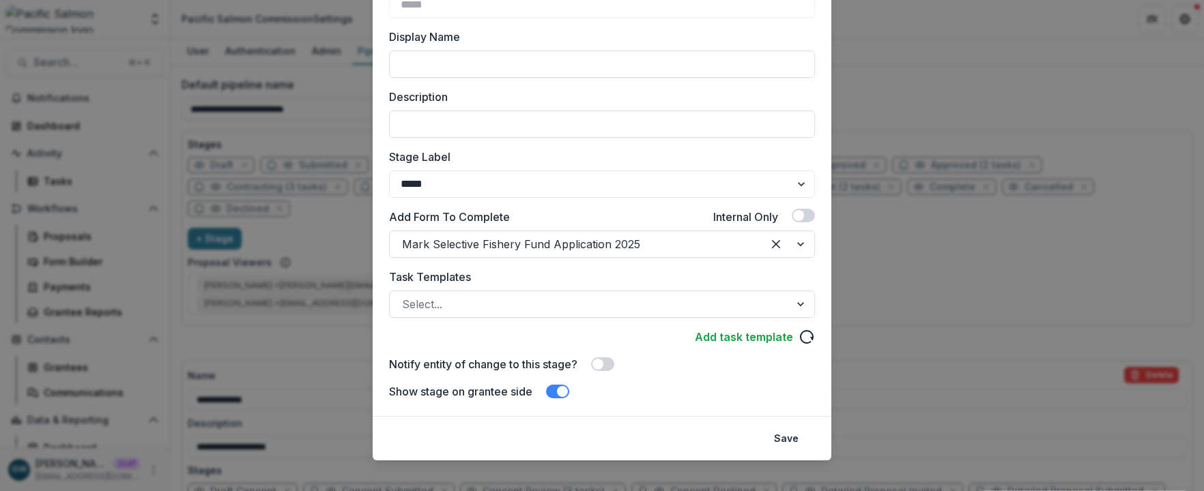
scroll to position [145, 0]
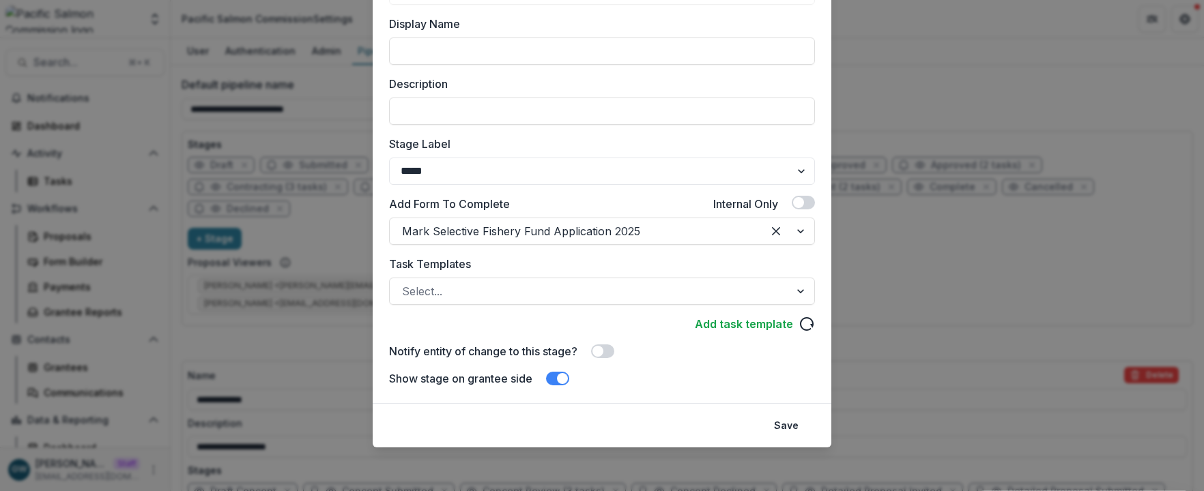
click at [603, 351] on span at bounding box center [597, 351] width 11 height 11
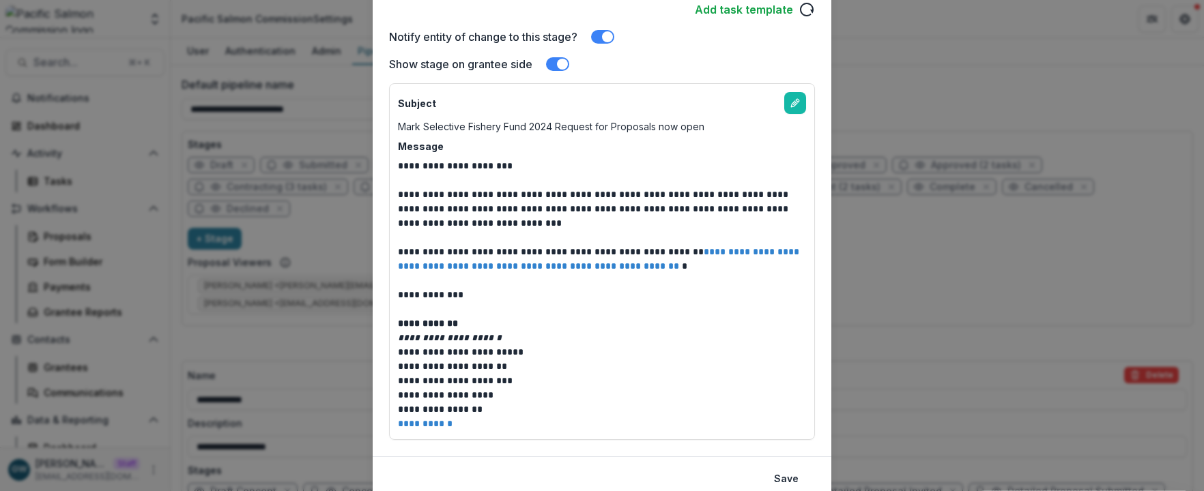
scroll to position [513, 0]
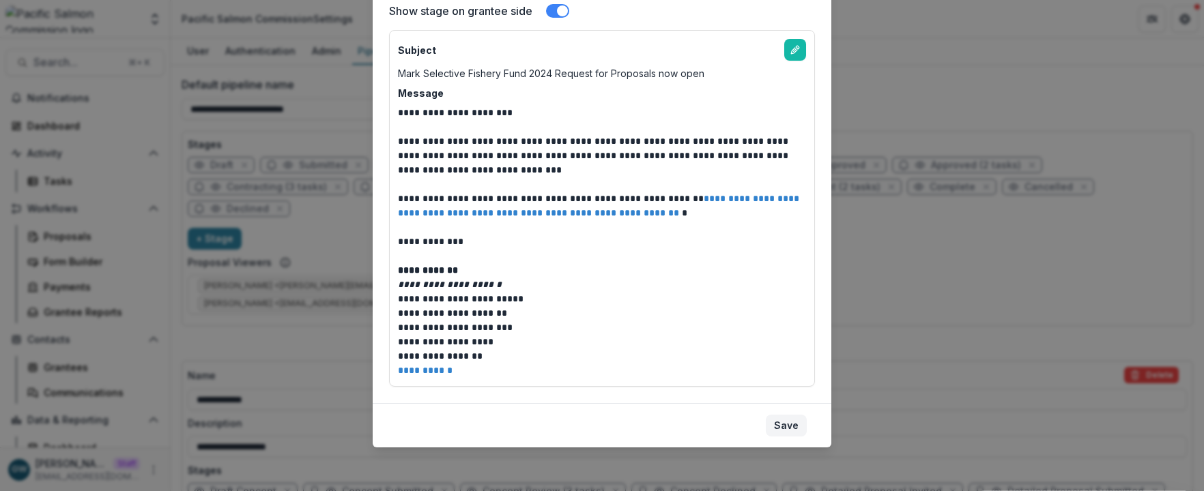
click at [788, 426] on button "Save" at bounding box center [786, 426] width 41 height 22
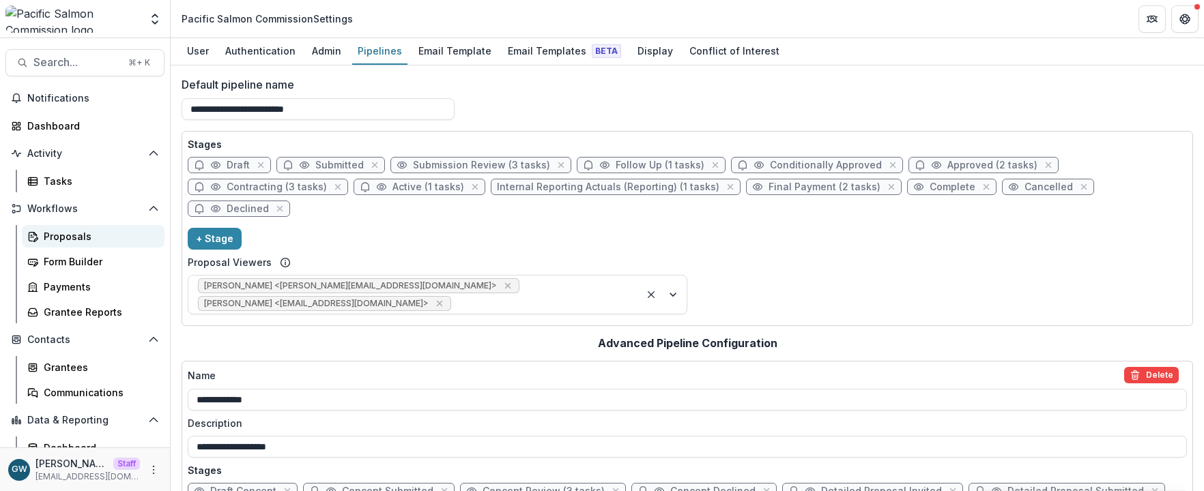
click at [74, 240] on div "Proposals" at bounding box center [99, 236] width 110 height 14
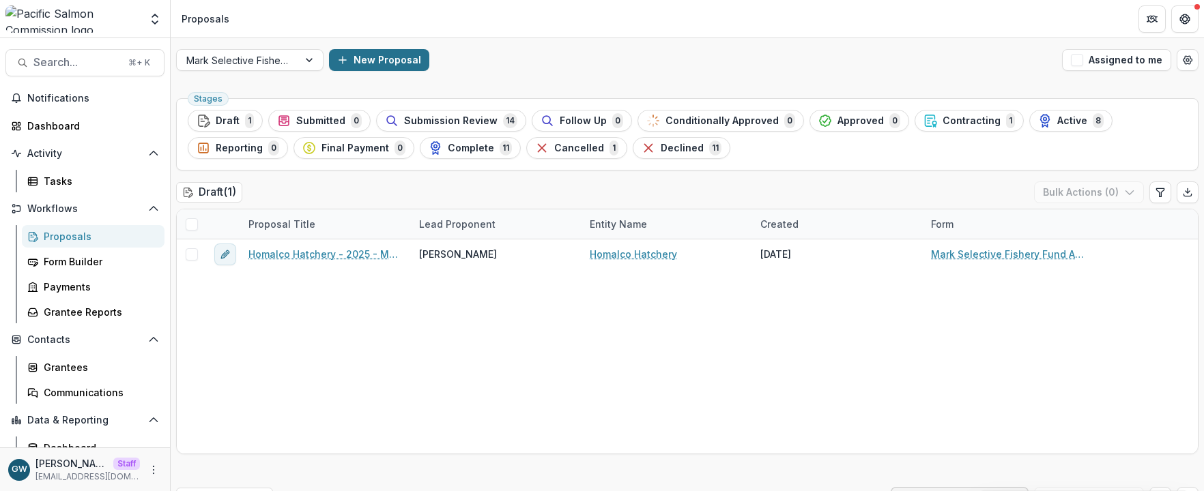
click at [393, 60] on button "New Proposal" at bounding box center [379, 60] width 100 height 22
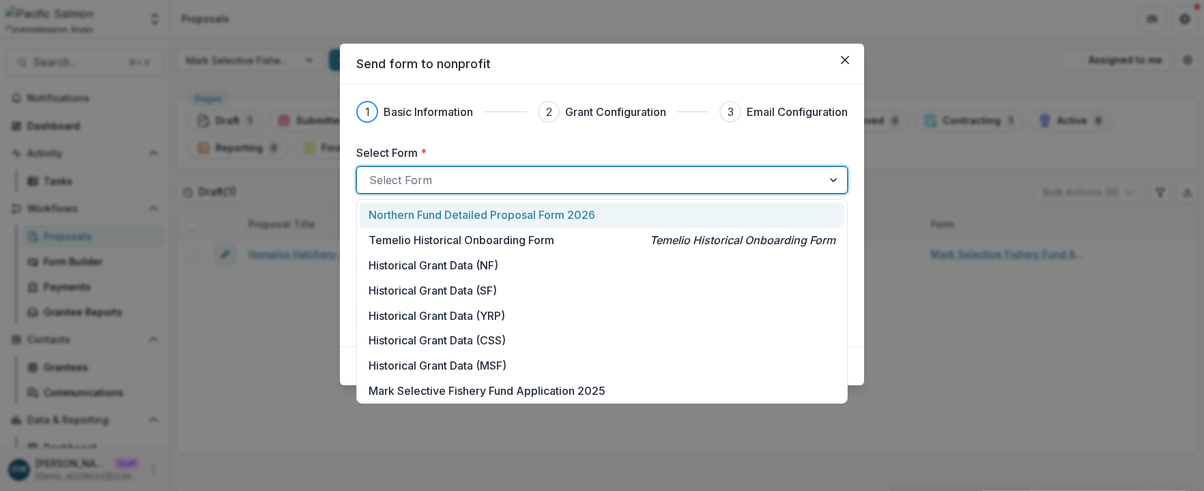
click at [405, 167] on div "Select Form" at bounding box center [601, 180] width 491 height 27
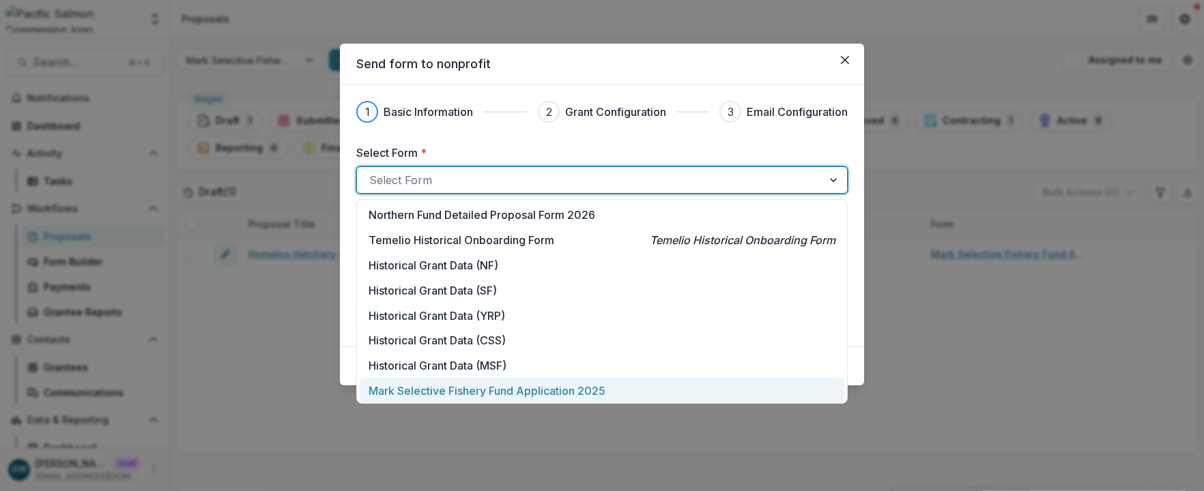
click at [410, 383] on p "Mark Selective Fishery Fund Application 2025" at bounding box center [487, 391] width 237 height 16
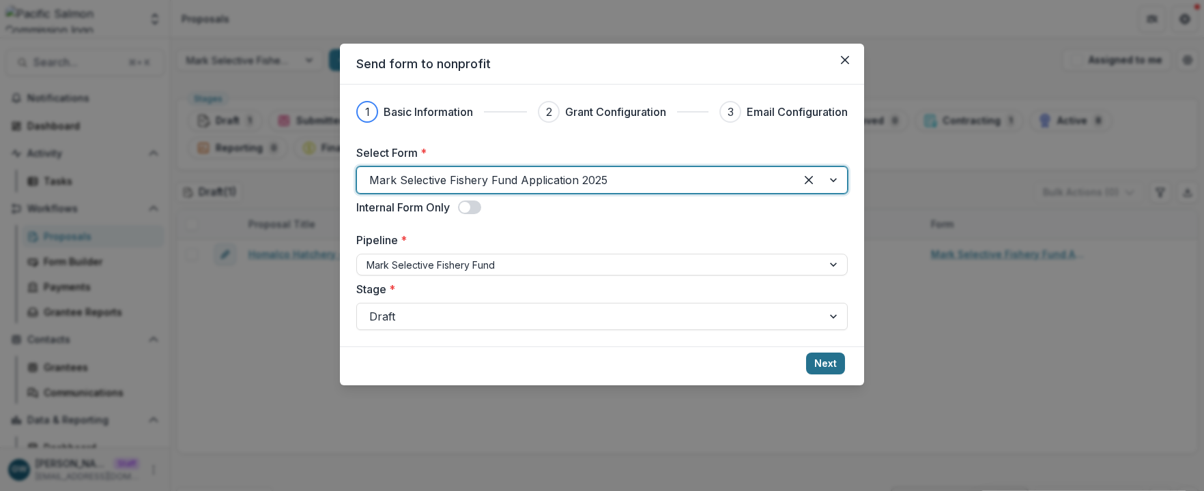
click at [818, 364] on button "Next" at bounding box center [825, 364] width 39 height 22
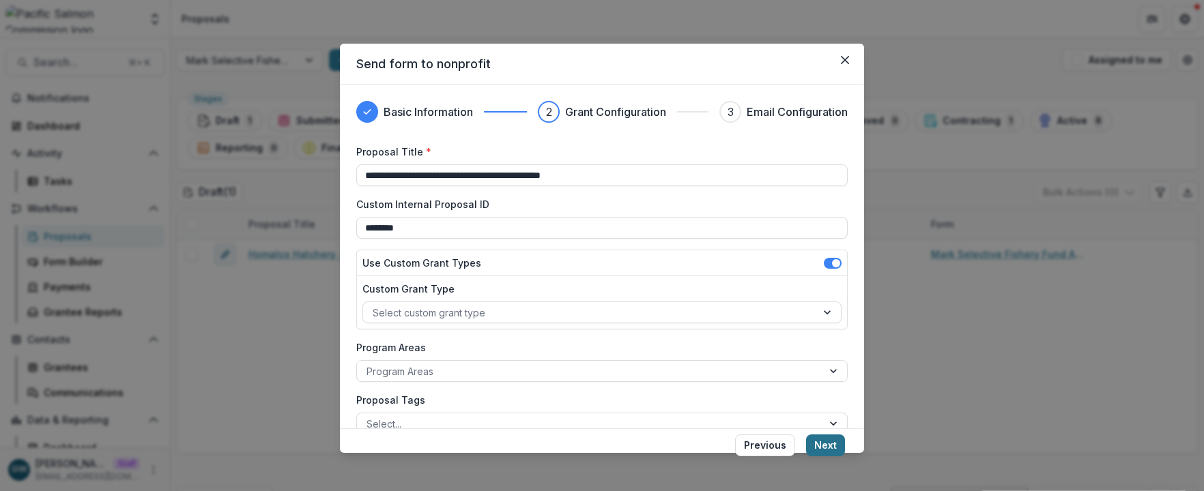
click at [824, 447] on button "Next" at bounding box center [825, 446] width 39 height 22
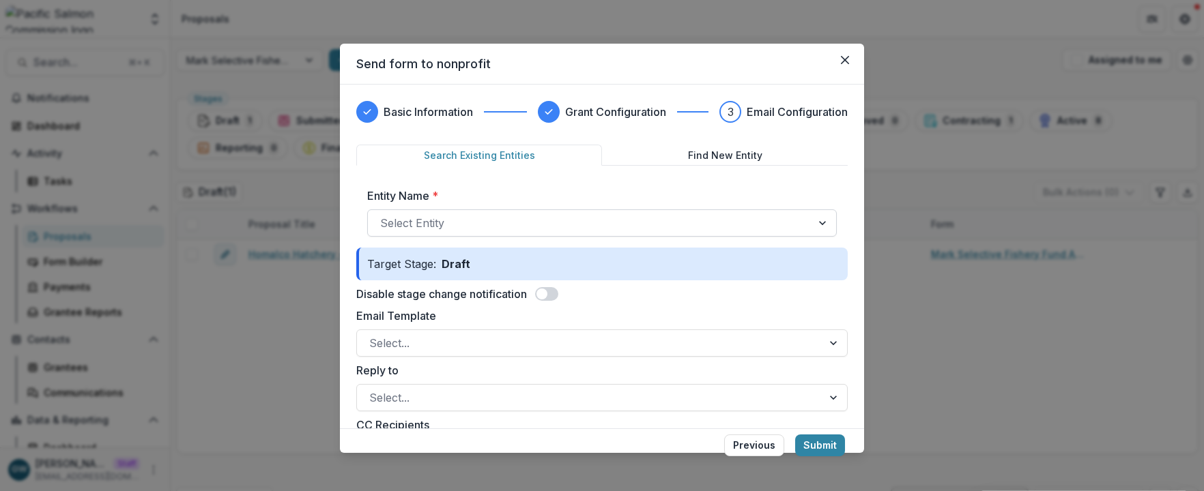
click at [440, 225] on div at bounding box center [589, 223] width 419 height 19
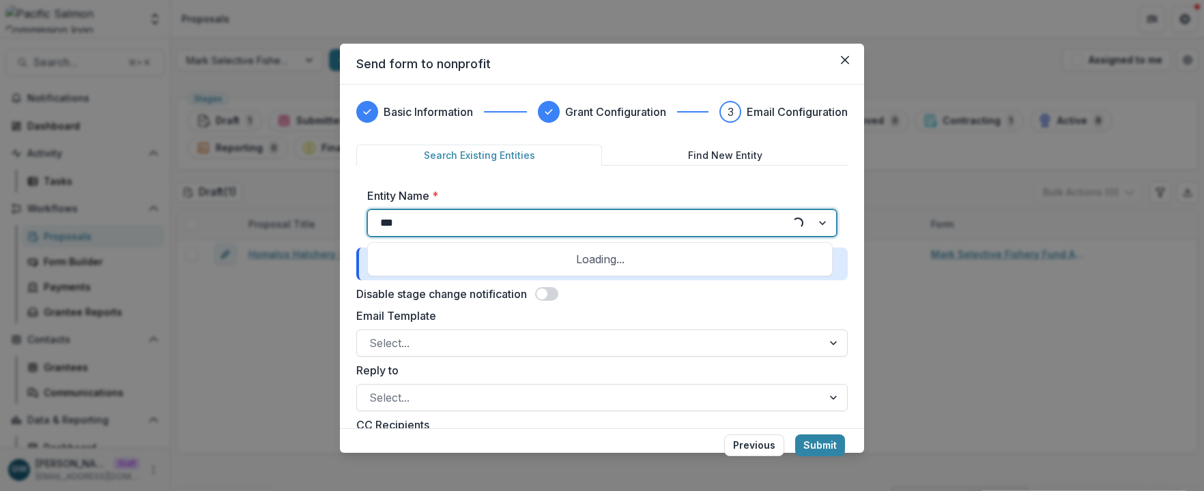
type input "****"
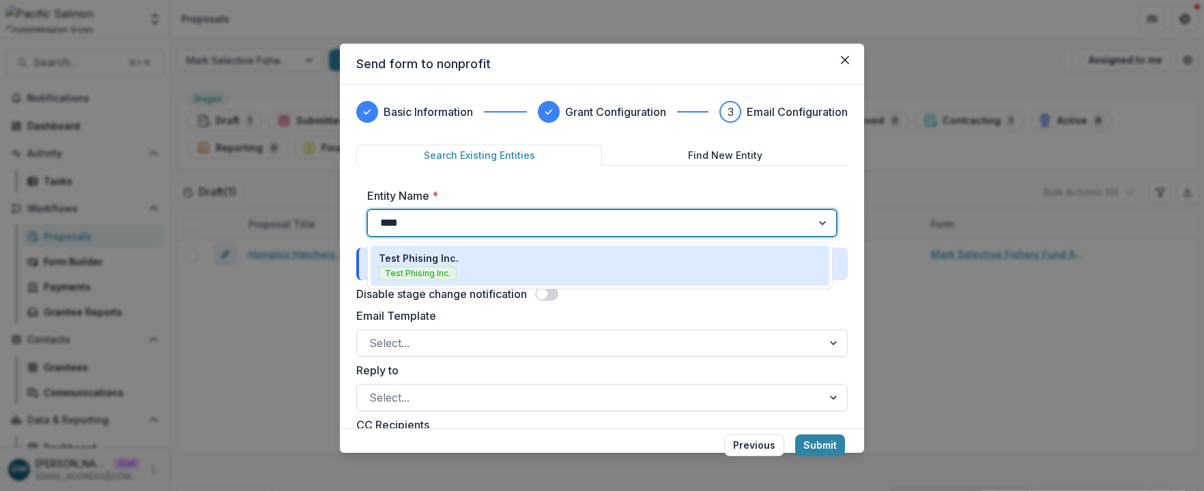
click at [503, 259] on div "Test Phising Inc. Test Phising Inc." at bounding box center [600, 265] width 442 height 29
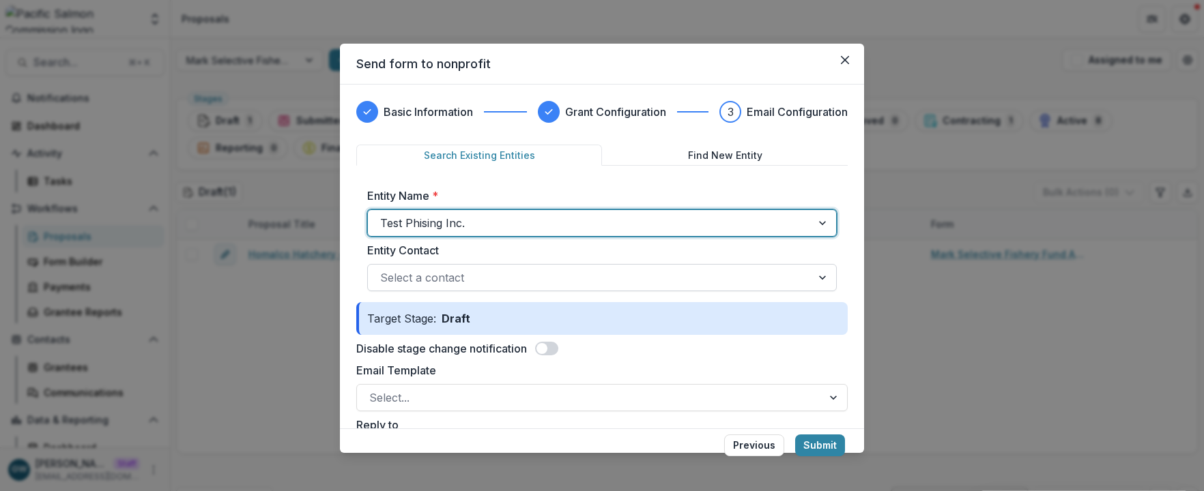
click at [477, 276] on div at bounding box center [589, 277] width 419 height 19
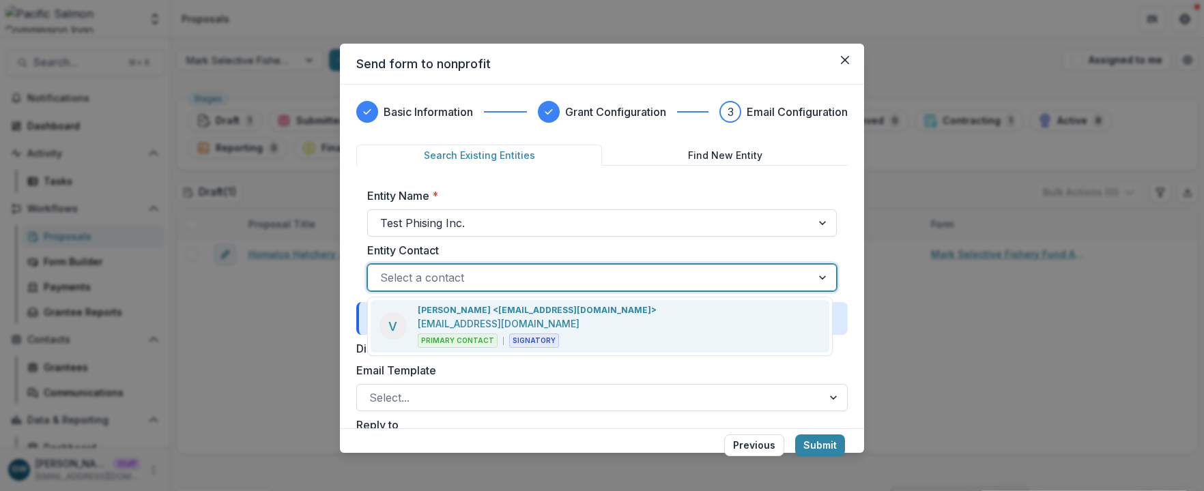
click at [485, 311] on p "Victor Keong <keong@psc.org>" at bounding box center [537, 310] width 239 height 12
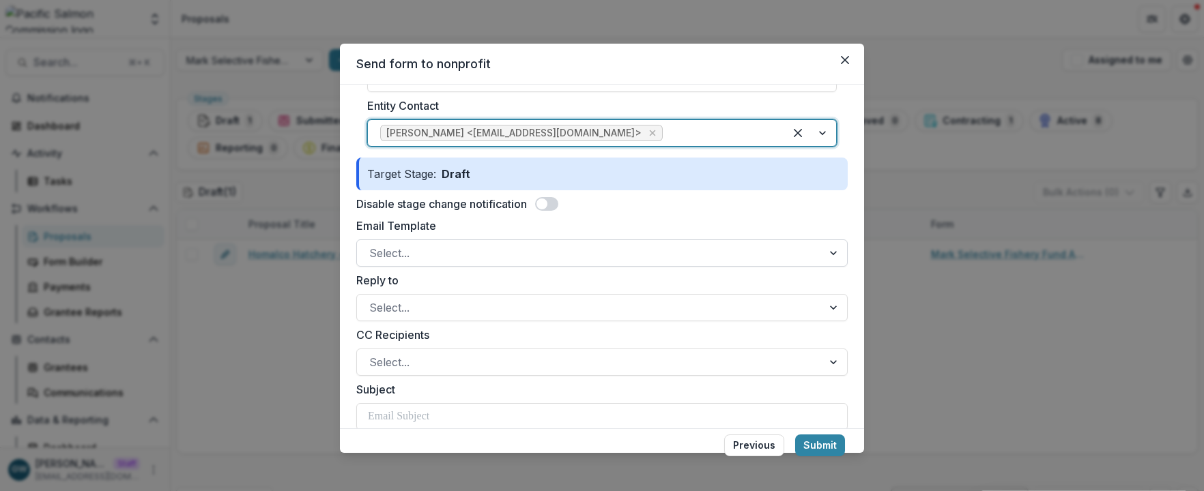
scroll to position [147, 0]
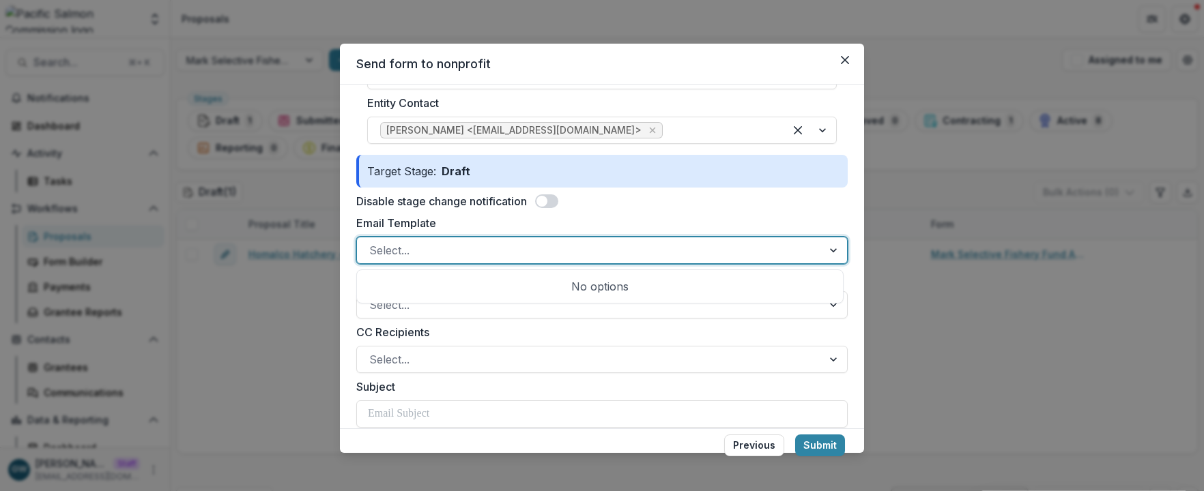
click at [441, 245] on div at bounding box center [589, 250] width 441 height 19
click at [475, 279] on div "No options" at bounding box center [600, 286] width 480 height 27
click at [629, 214] on form "Search Existing Entities Find New Entity Entity Name * Test Phising Inc. Entity…" at bounding box center [601, 457] width 491 height 921
click at [548, 251] on div at bounding box center [589, 250] width 441 height 19
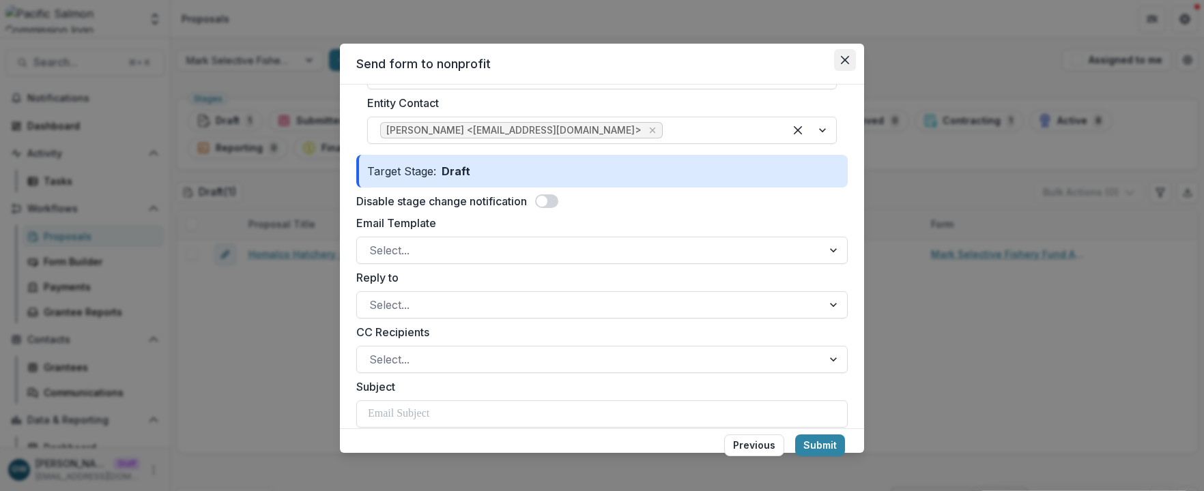
click at [851, 51] on button "Close" at bounding box center [845, 60] width 22 height 22
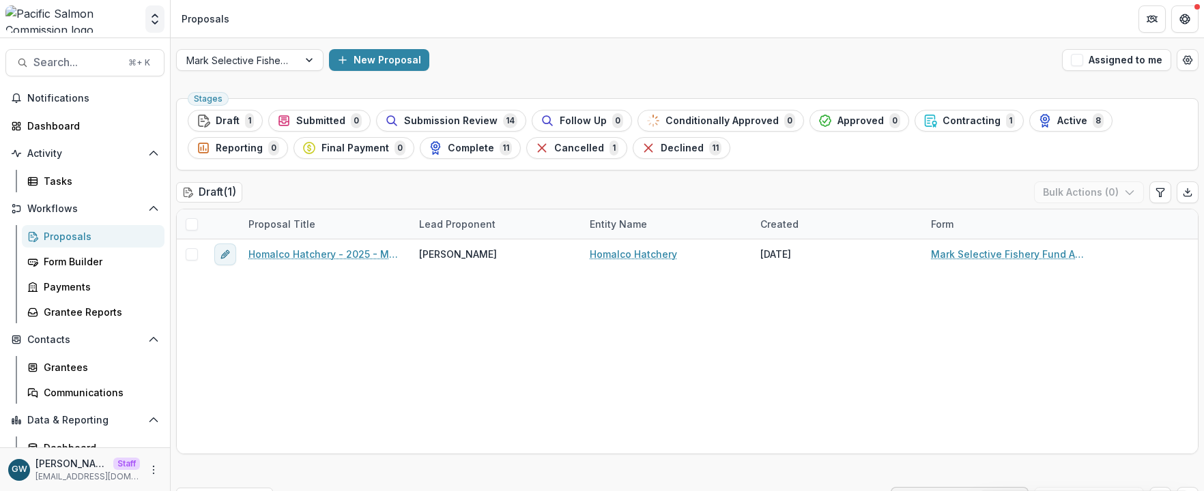
click at [154, 18] on icon "Open entity switcher" at bounding box center [155, 19] width 14 height 14
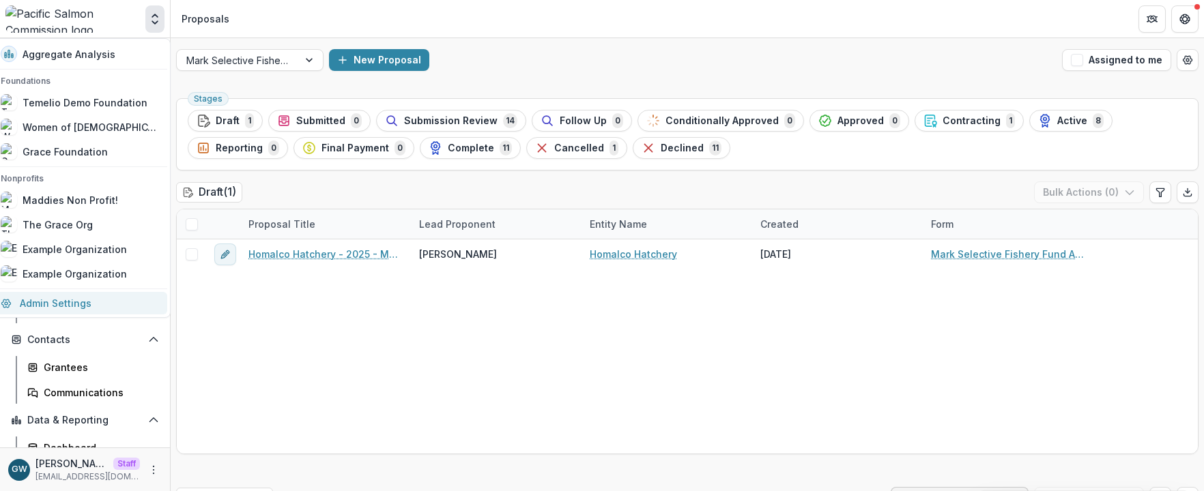
click at [82, 304] on link "Admin Settings" at bounding box center [79, 303] width 175 height 23
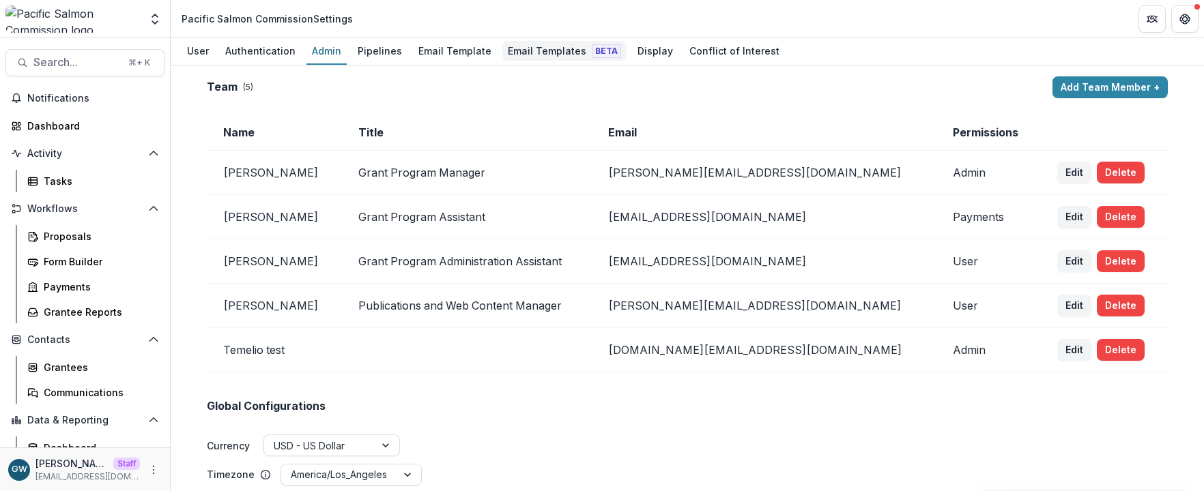
click at [525, 49] on div "Email Templates Beta" at bounding box center [564, 51] width 124 height 20
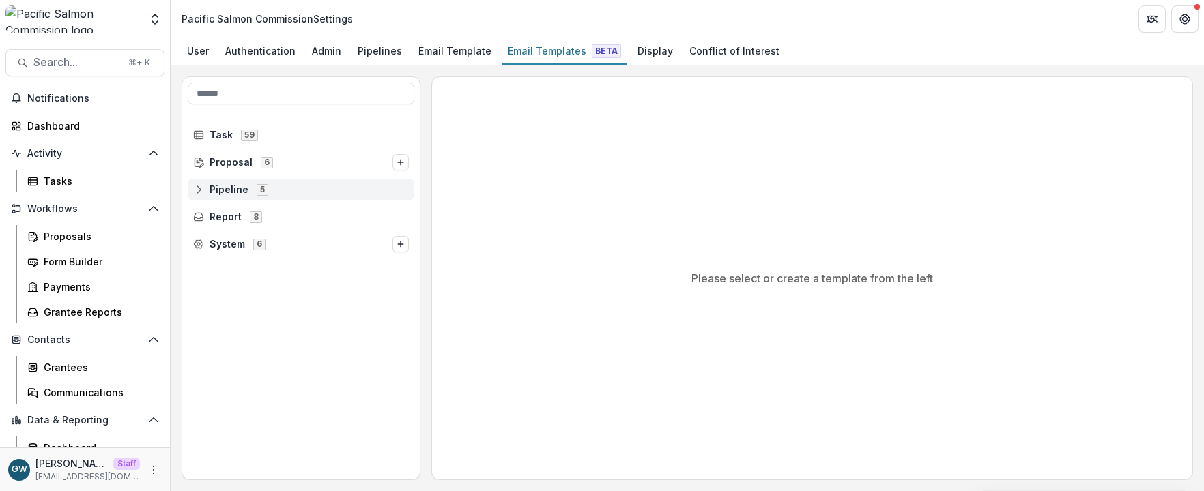
click at [197, 189] on icon at bounding box center [198, 189] width 11 height 11
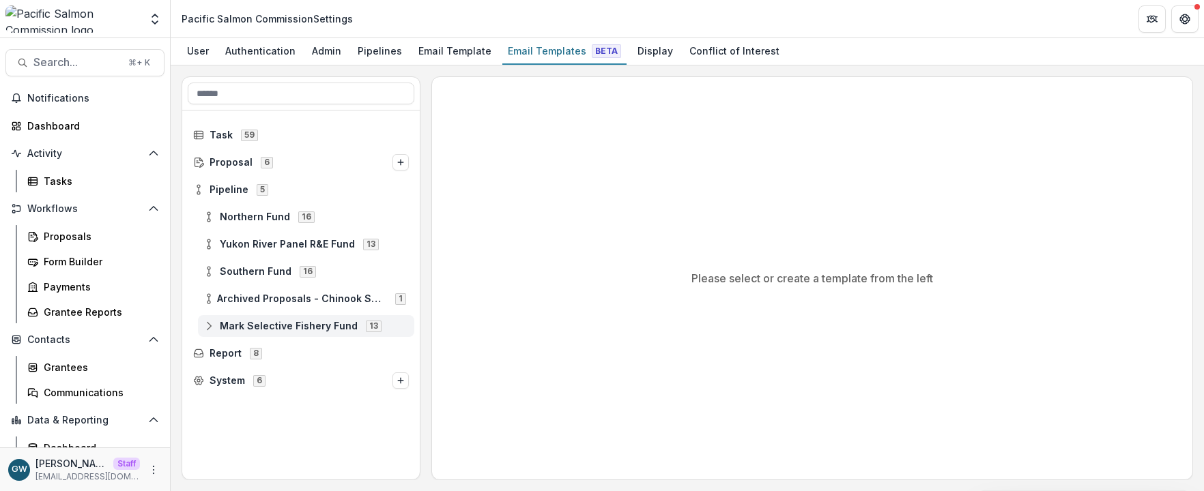
click at [210, 325] on icon at bounding box center [208, 326] width 11 height 11
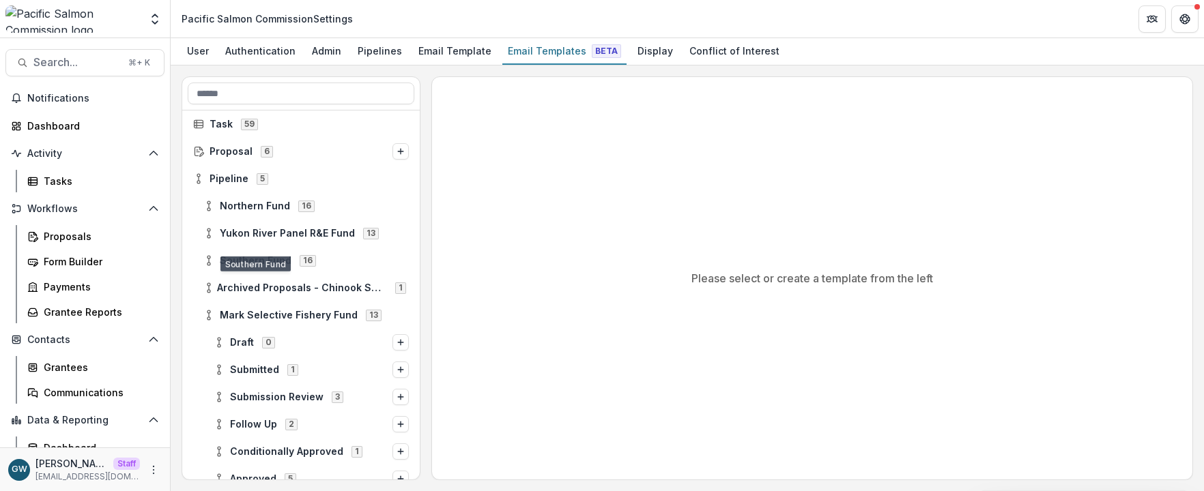
scroll to position [27, 0]
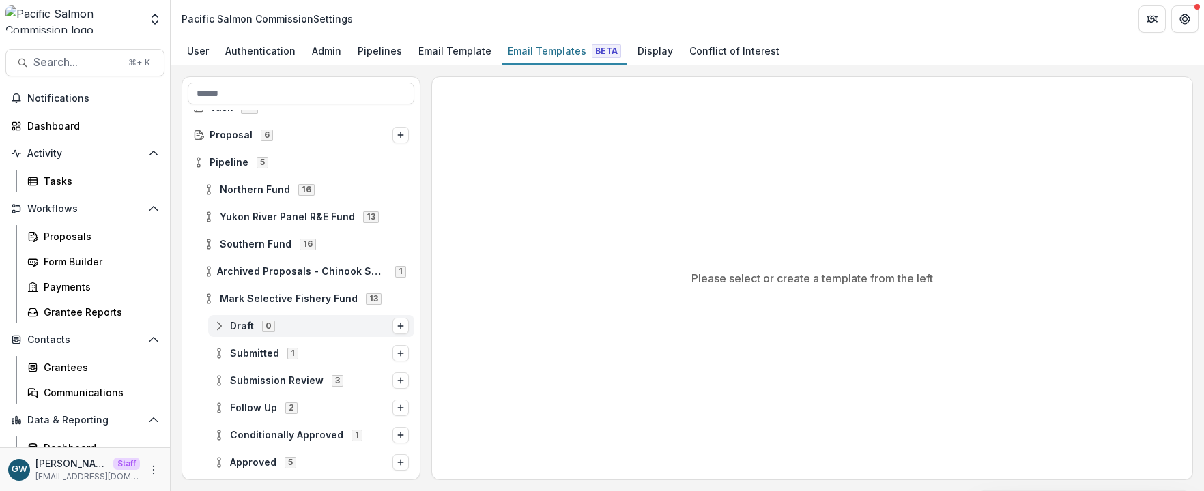
click at [221, 324] on icon at bounding box center [219, 326] width 11 height 11
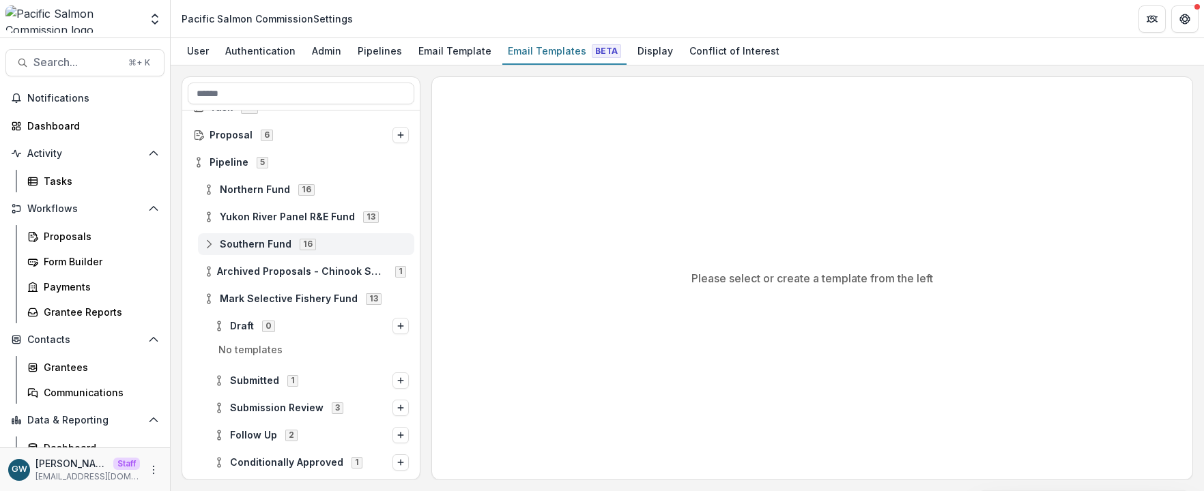
click at [209, 244] on icon at bounding box center [208, 244] width 11 height 11
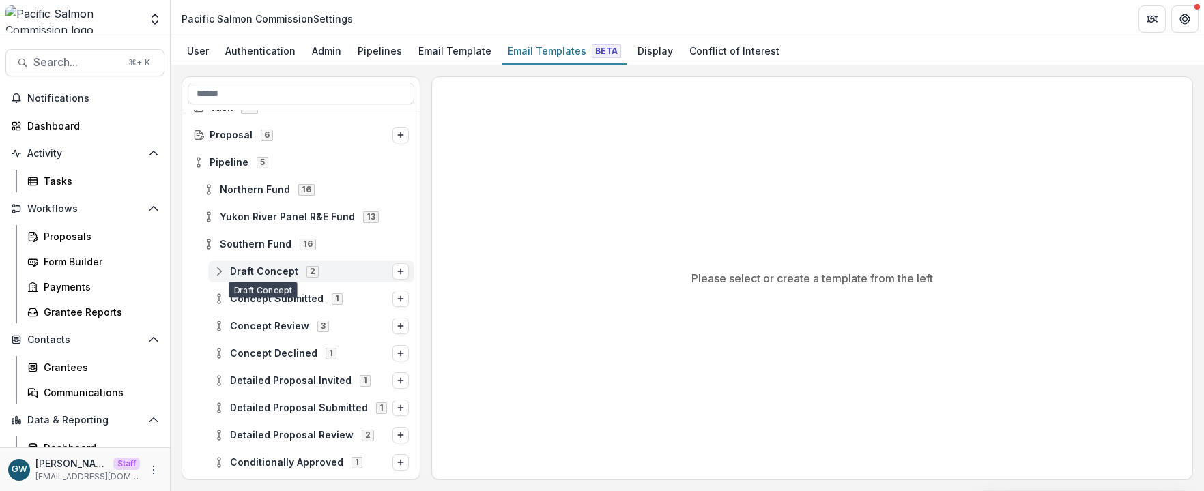
click at [216, 270] on icon at bounding box center [219, 271] width 11 height 11
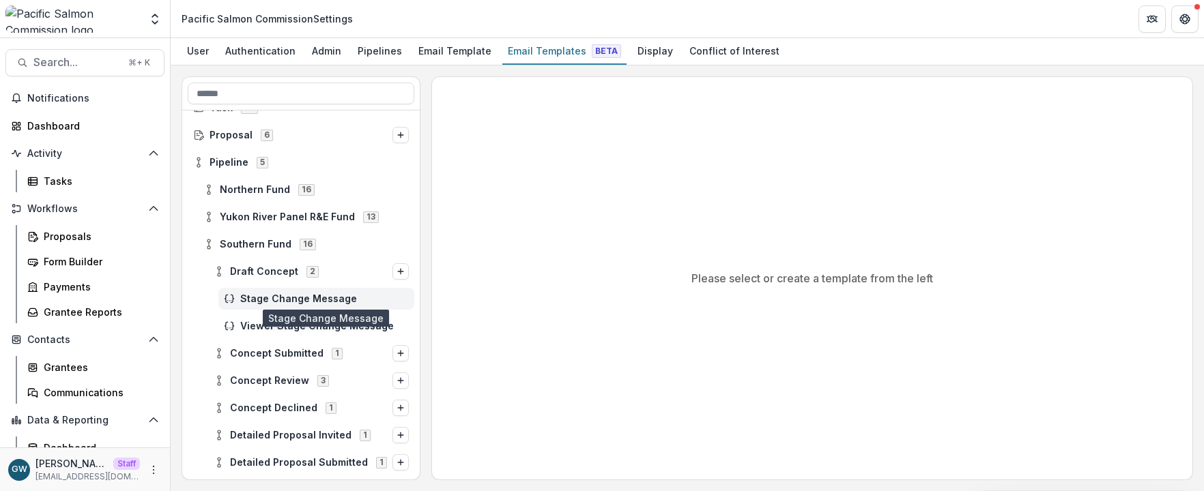
click at [302, 301] on span "Stage Change Message" at bounding box center [324, 299] width 169 height 12
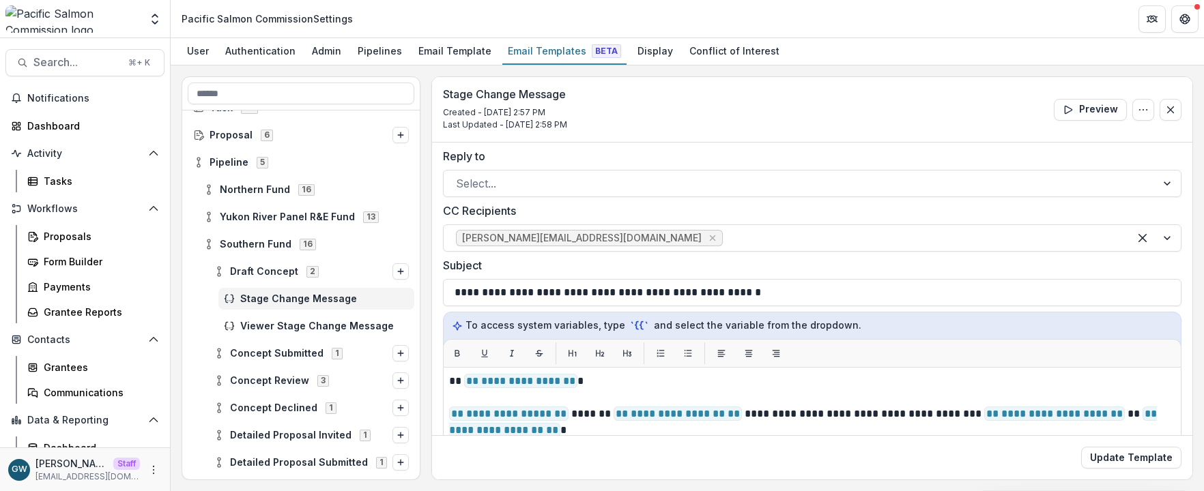
scroll to position [8, 0]
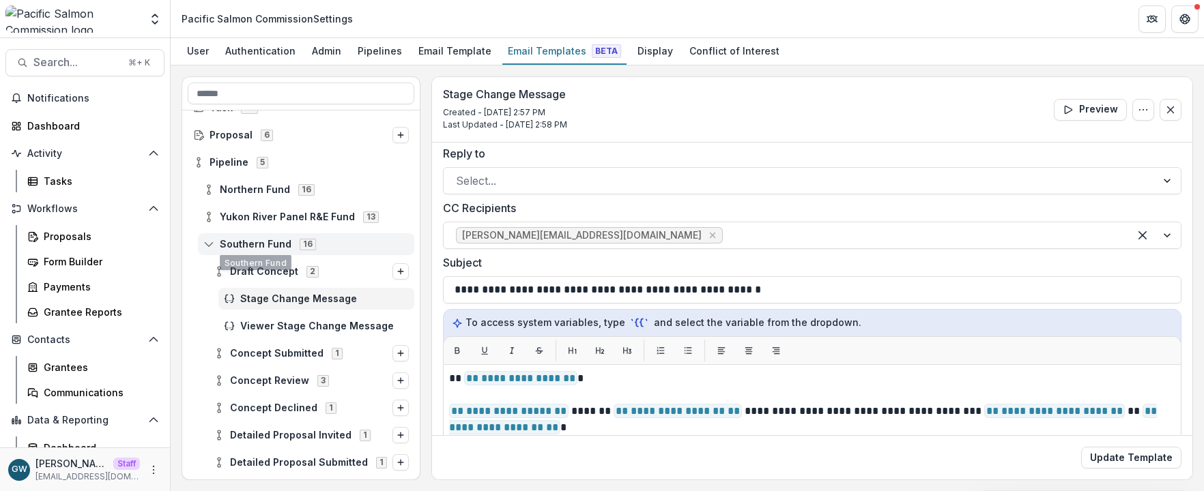
click at [208, 242] on icon at bounding box center [208, 244] width 11 height 11
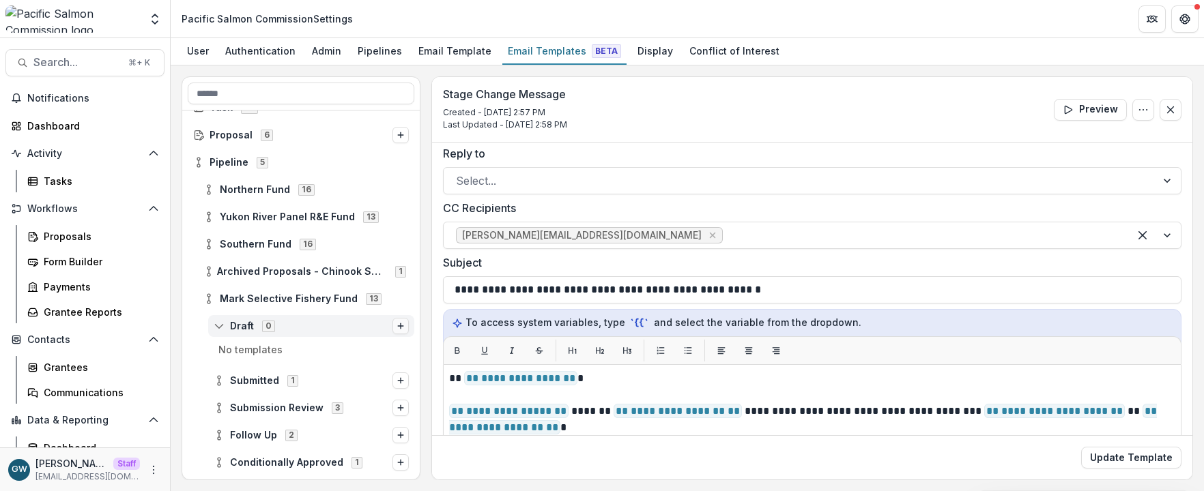
click at [399, 324] on icon "Options" at bounding box center [401, 326] width 8 height 8
click at [190, 323] on div "Draft 0 Stage Change Message Viewer Stage Change Message" at bounding box center [301, 326] width 227 height 22
click at [359, 52] on div "Pipelines" at bounding box center [379, 51] width 55 height 20
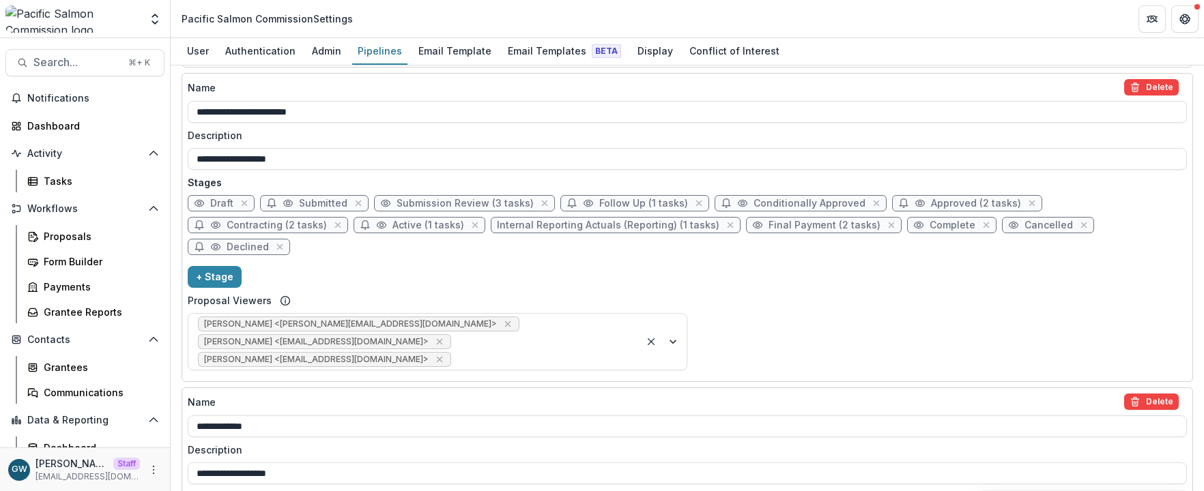
scroll to position [620, 0]
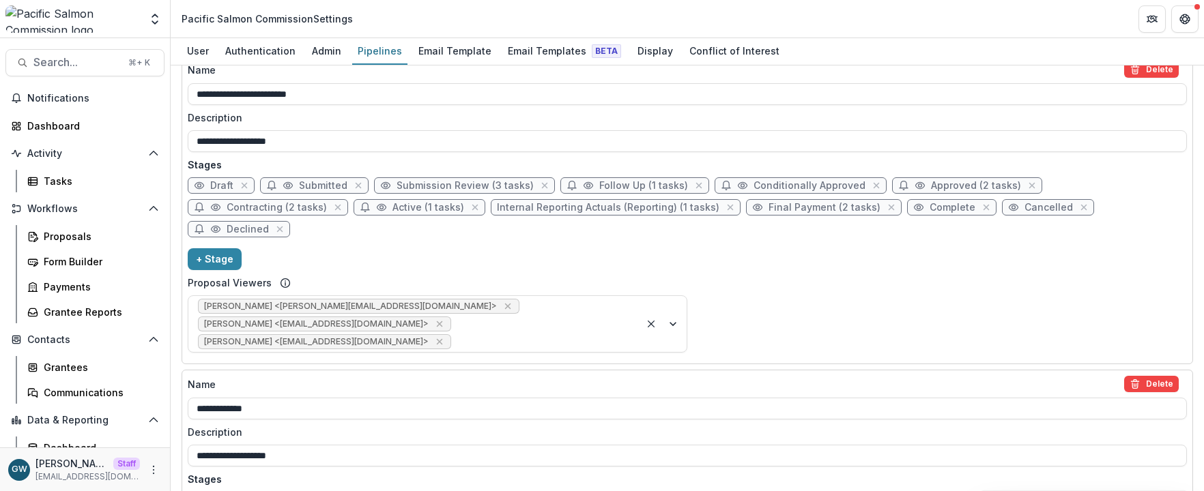
select select "*****"
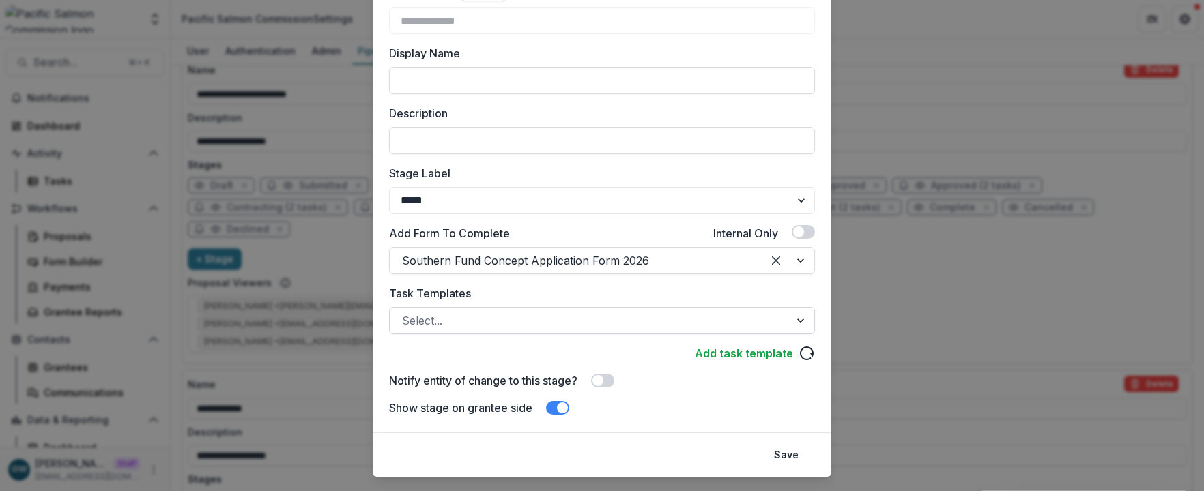
scroll to position [145, 0]
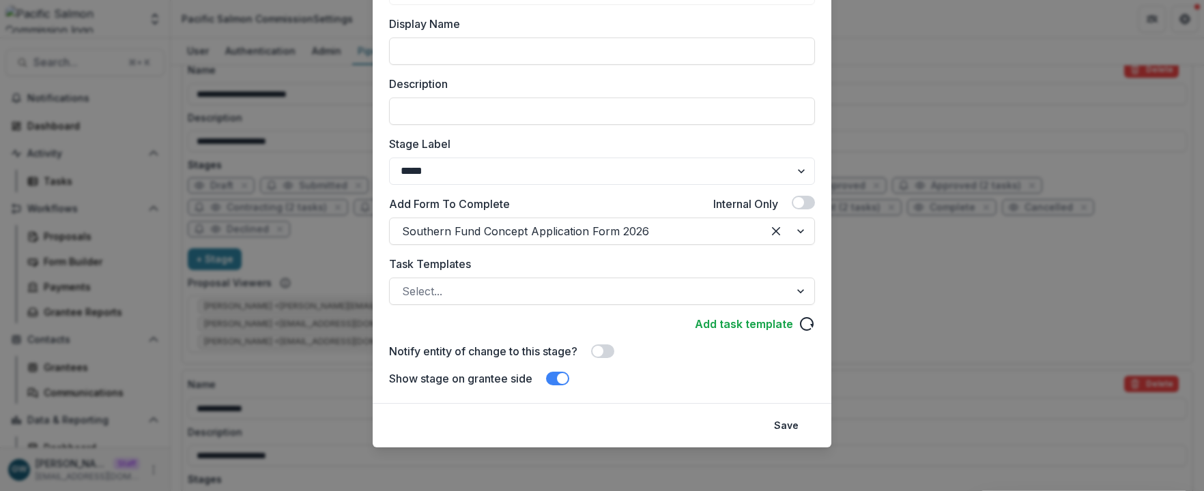
click at [599, 348] on span at bounding box center [597, 351] width 11 height 11
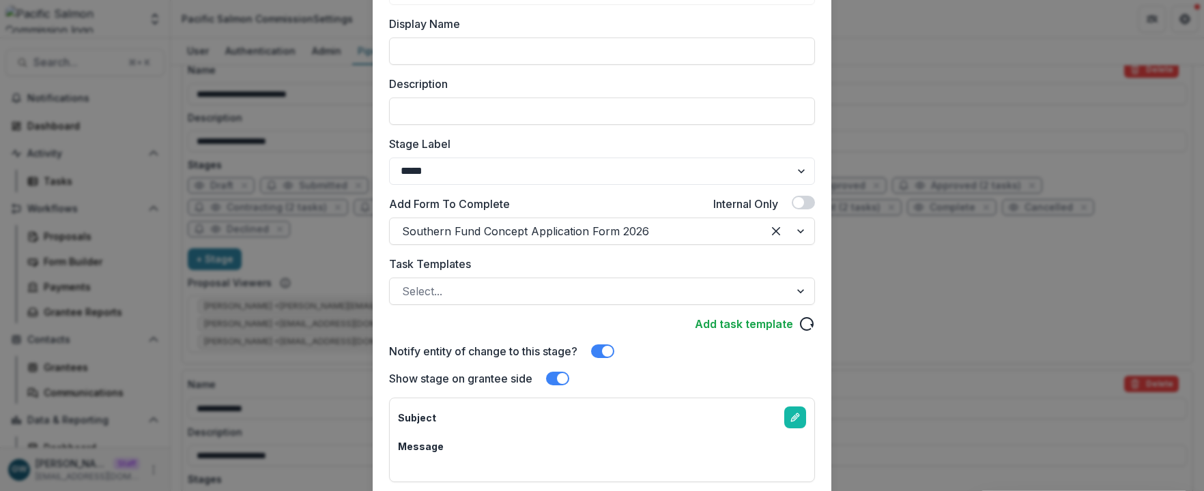
scroll to position [241, 0]
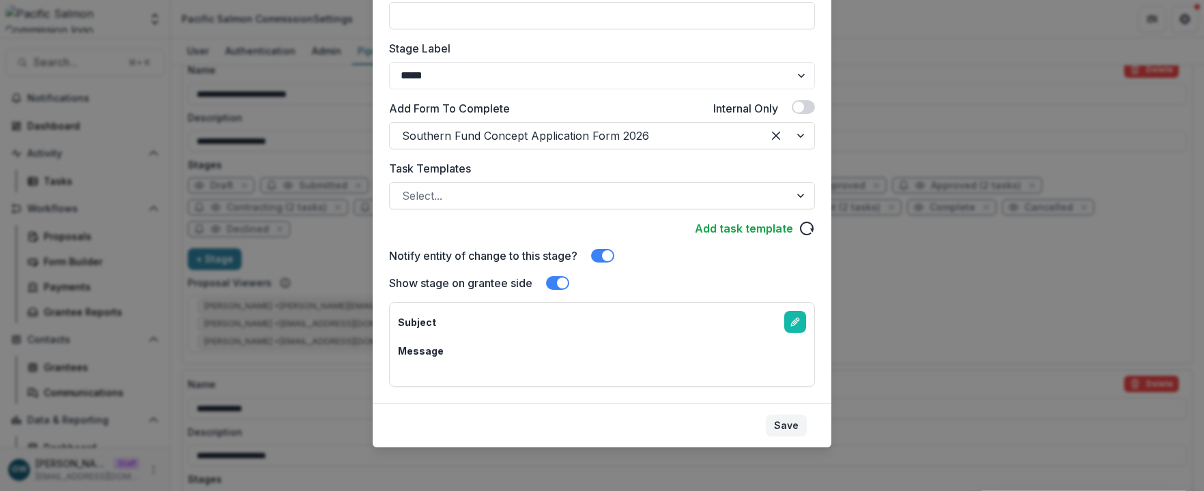
click at [788, 427] on button "Save" at bounding box center [786, 426] width 41 height 22
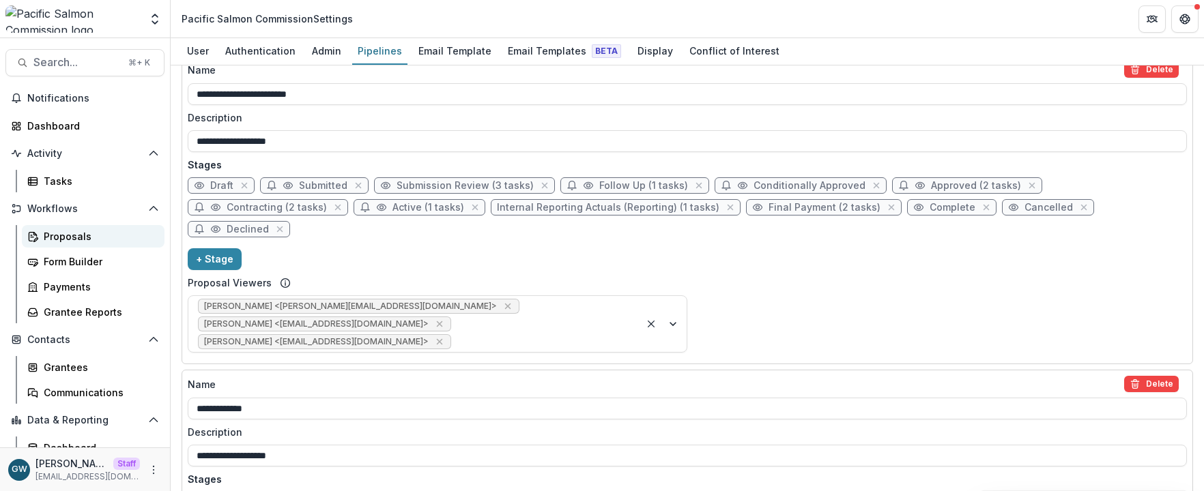
click at [78, 237] on div "Proposals" at bounding box center [99, 236] width 110 height 14
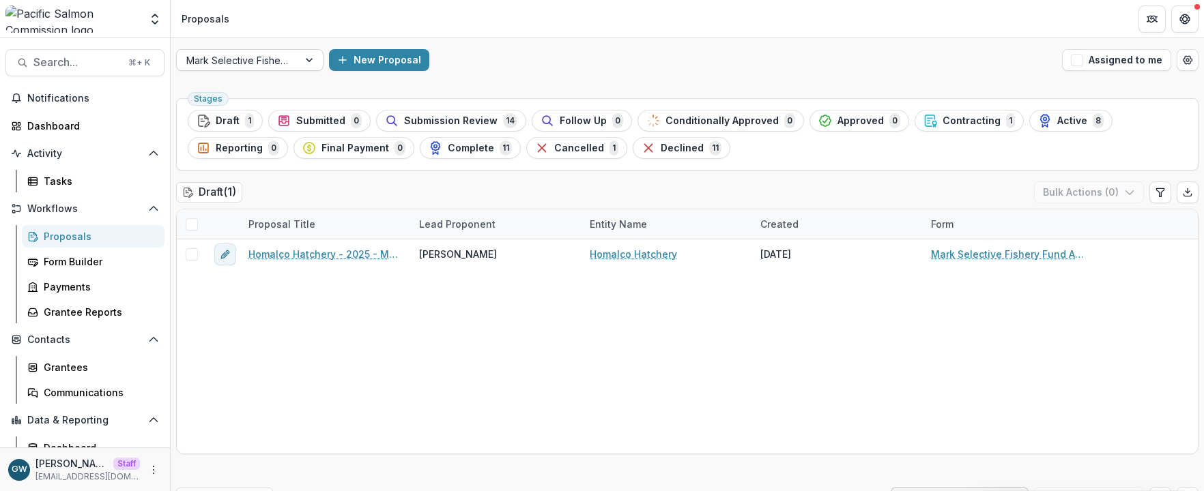
click at [283, 61] on div at bounding box center [237, 60] width 102 height 17
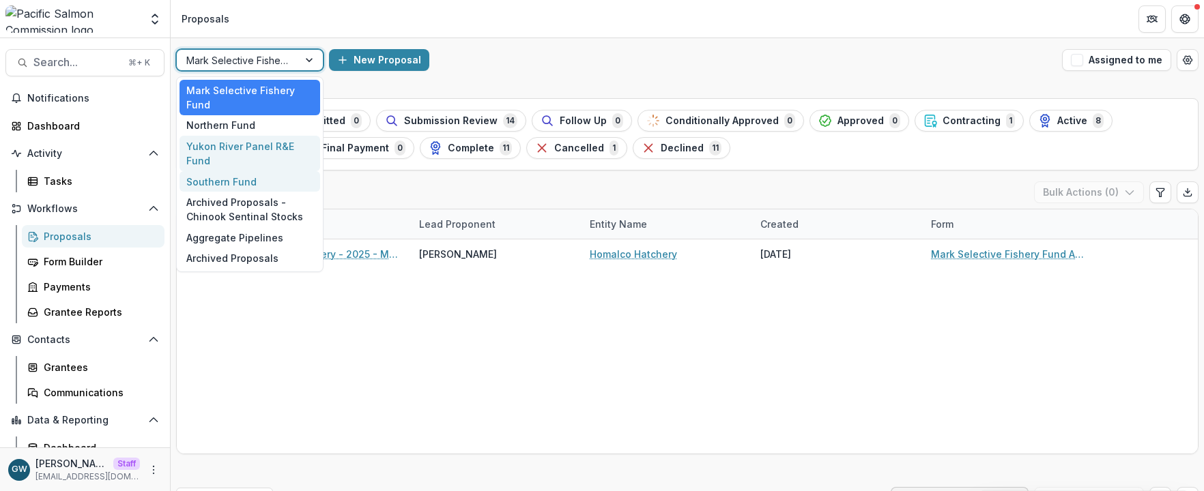
click at [262, 174] on div "Southern Fund" at bounding box center [249, 181] width 141 height 21
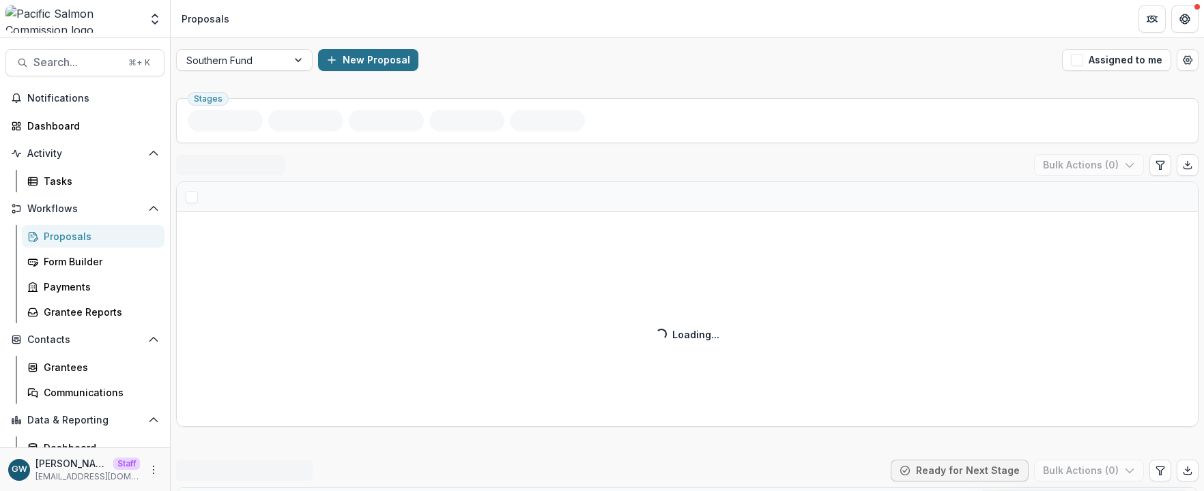
click at [382, 55] on button "New Proposal" at bounding box center [368, 60] width 100 height 22
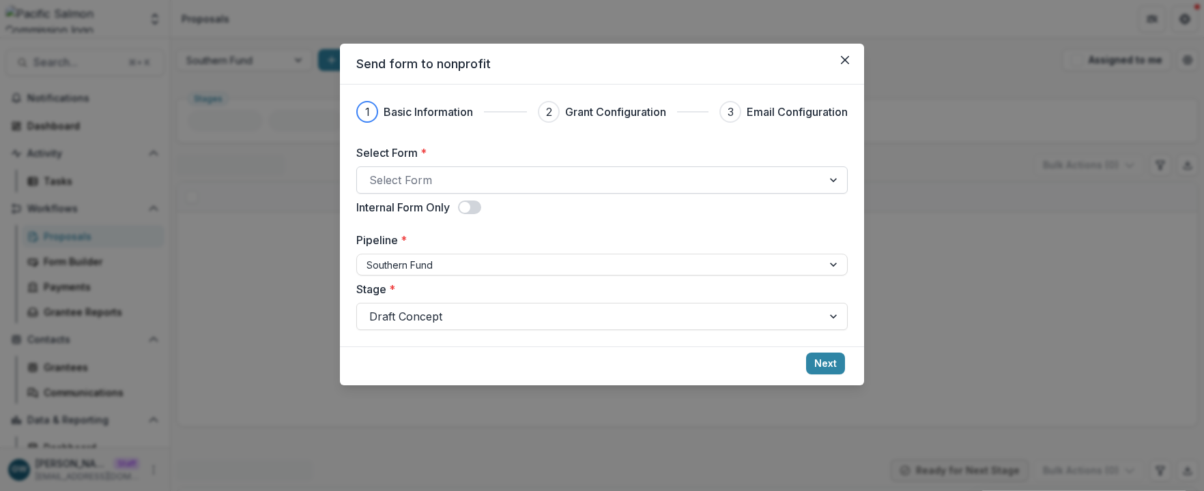
click at [435, 179] on div at bounding box center [589, 180] width 441 height 19
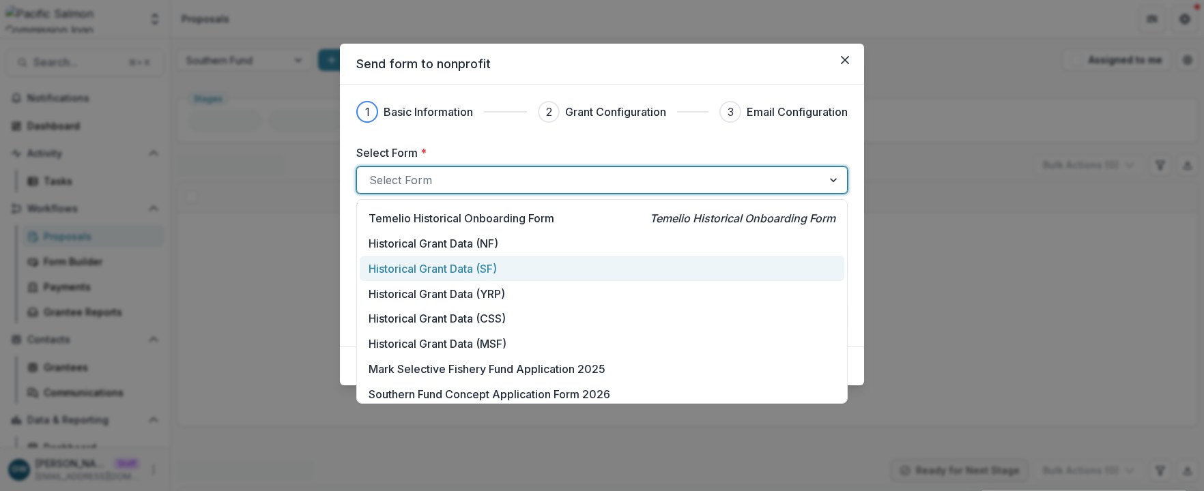
scroll to position [103, 0]
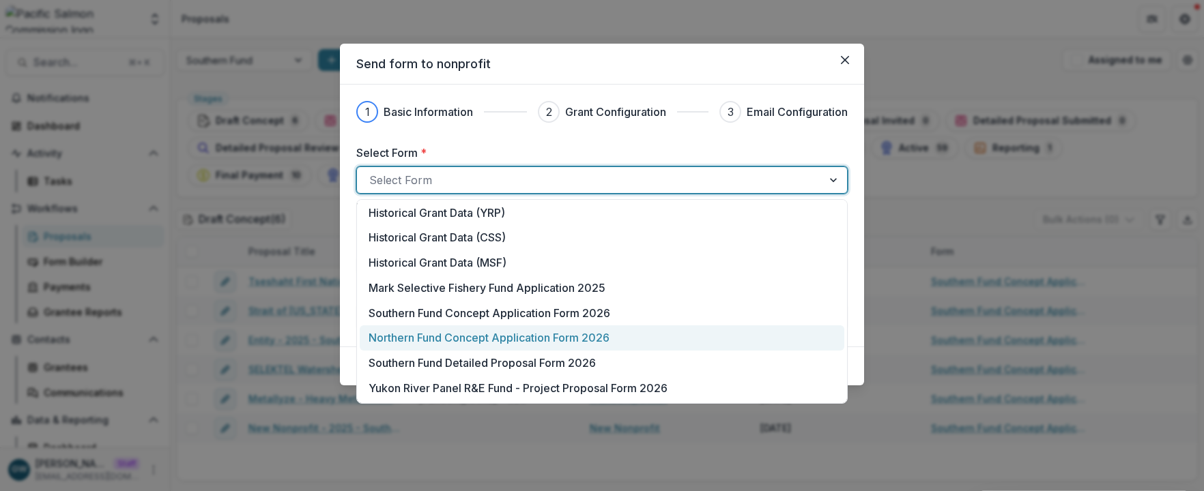
click at [520, 328] on div "Northern Fund Concept Application Form 2026" at bounding box center [602, 338] width 485 height 25
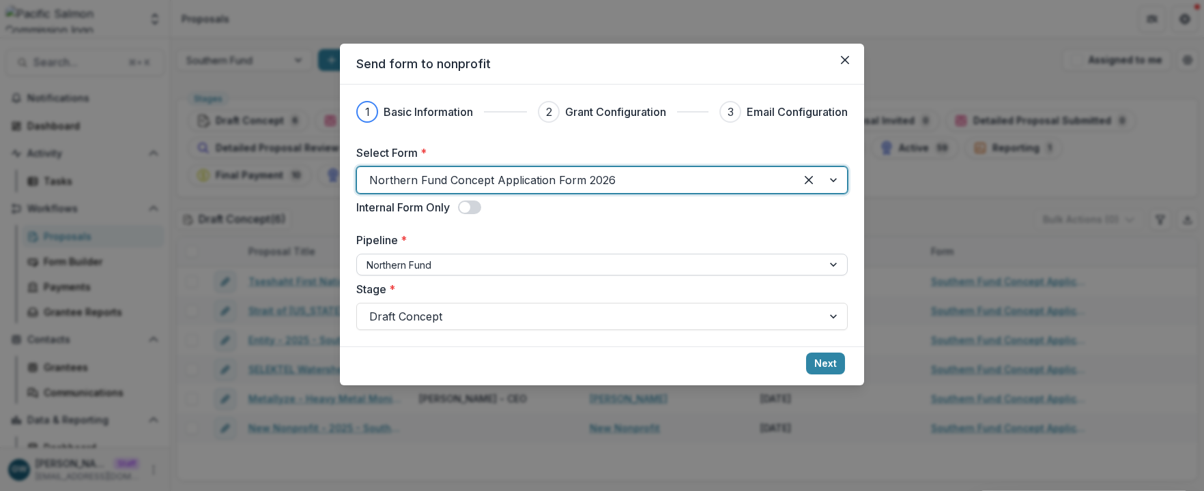
click at [412, 266] on div at bounding box center [590, 265] width 446 height 17
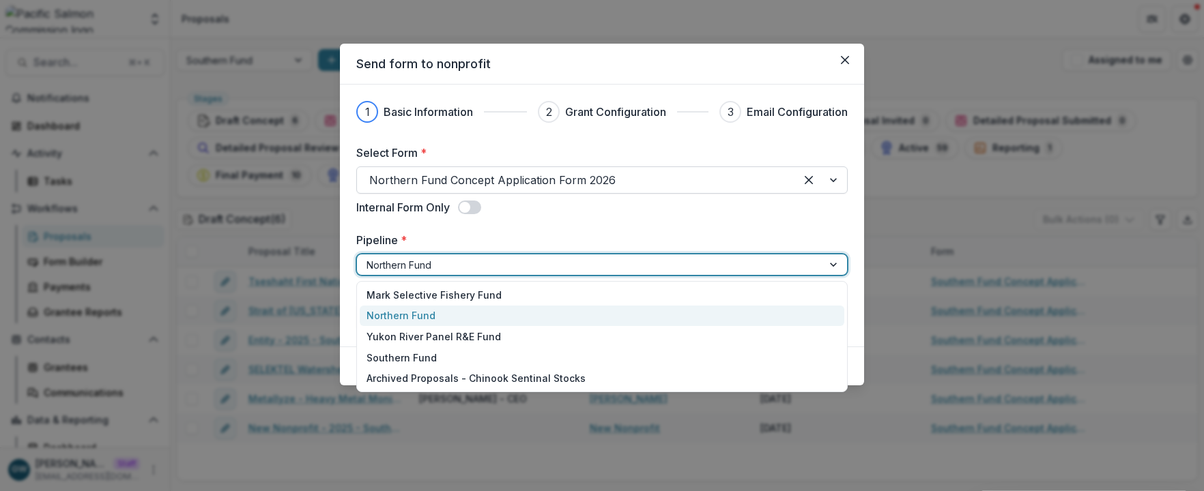
click at [573, 171] on div at bounding box center [576, 180] width 414 height 19
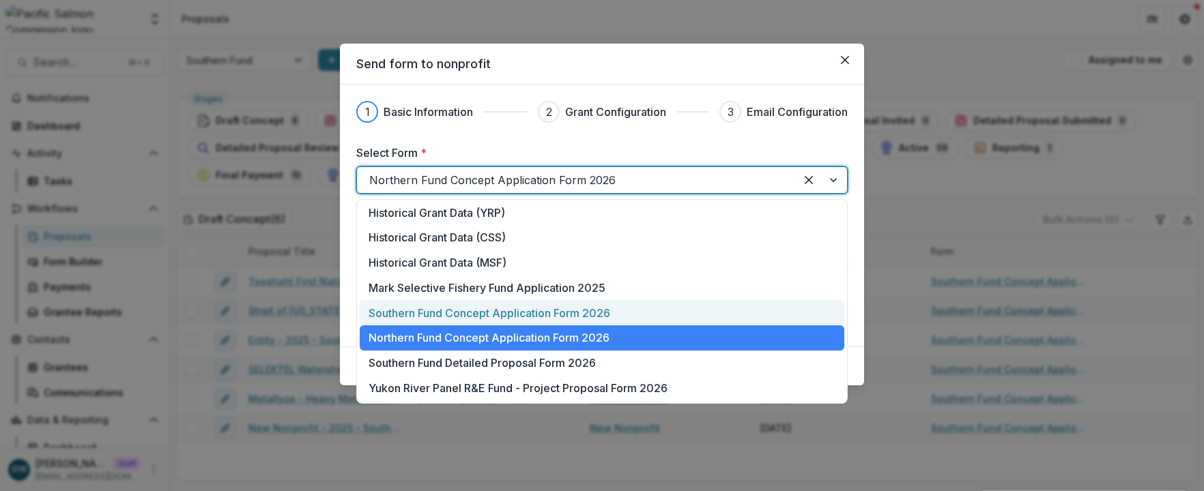
click at [462, 309] on p "Southern Fund Concept Application Form 2026" at bounding box center [490, 313] width 242 height 16
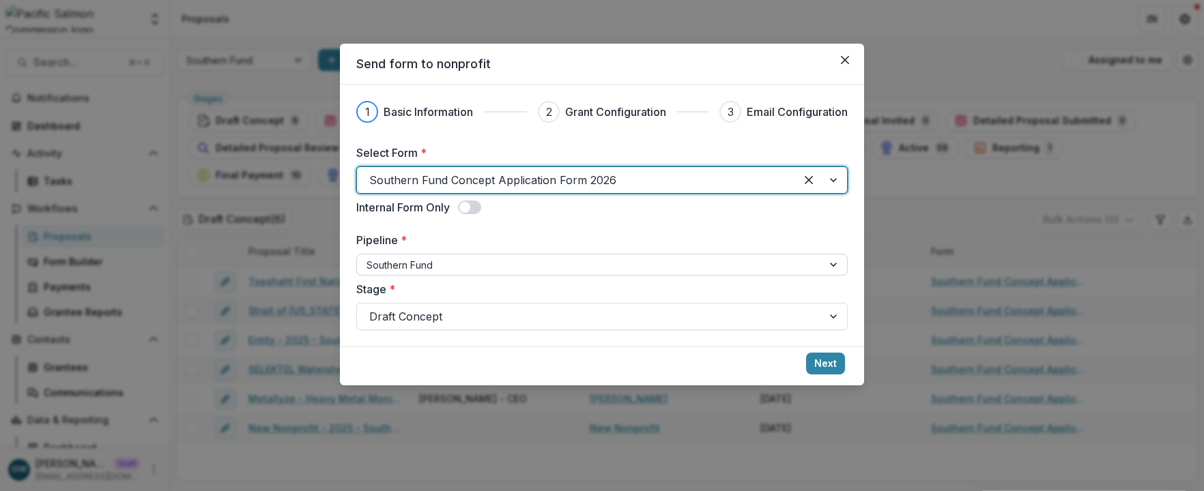
click at [461, 268] on div at bounding box center [590, 265] width 446 height 17
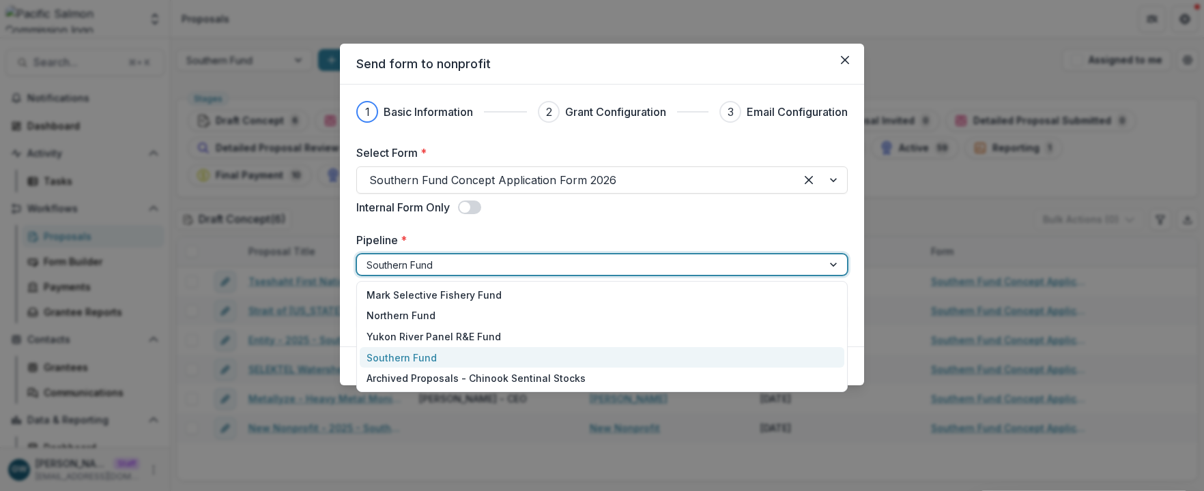
click at [441, 357] on div "Southern Fund" at bounding box center [602, 357] width 485 height 21
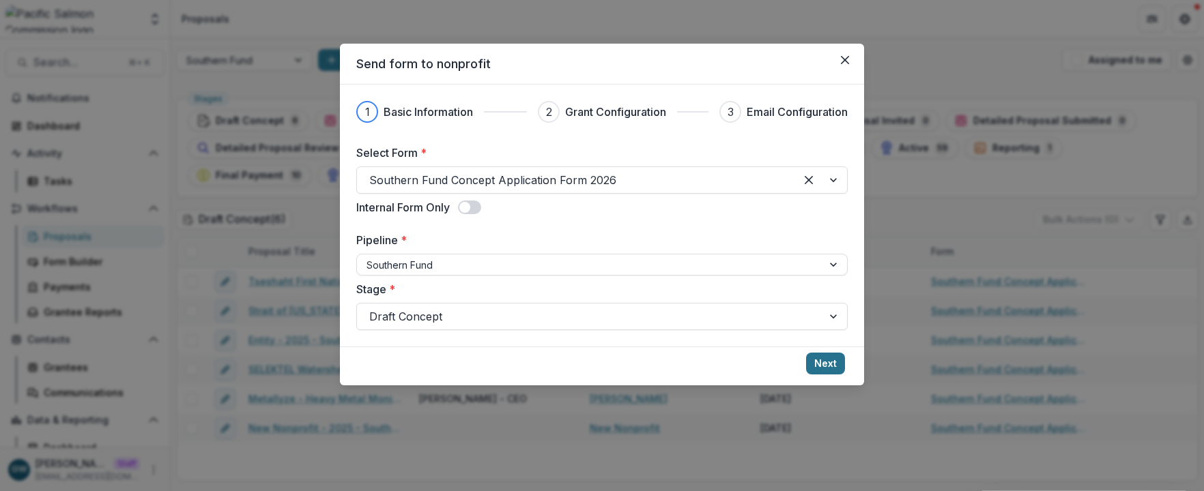
click at [832, 362] on button "Next" at bounding box center [825, 364] width 39 height 22
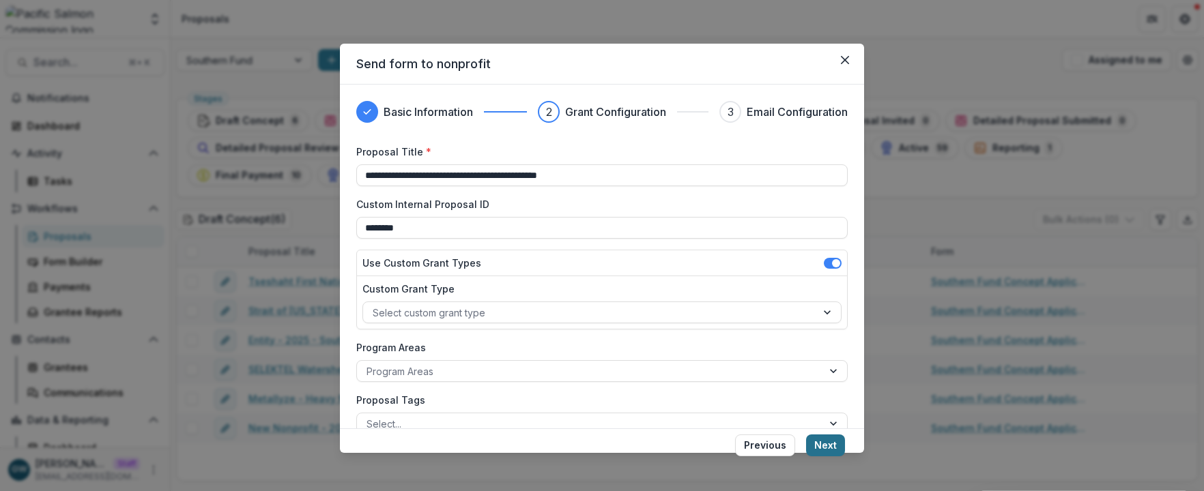
click at [829, 444] on button "Next" at bounding box center [825, 446] width 39 height 22
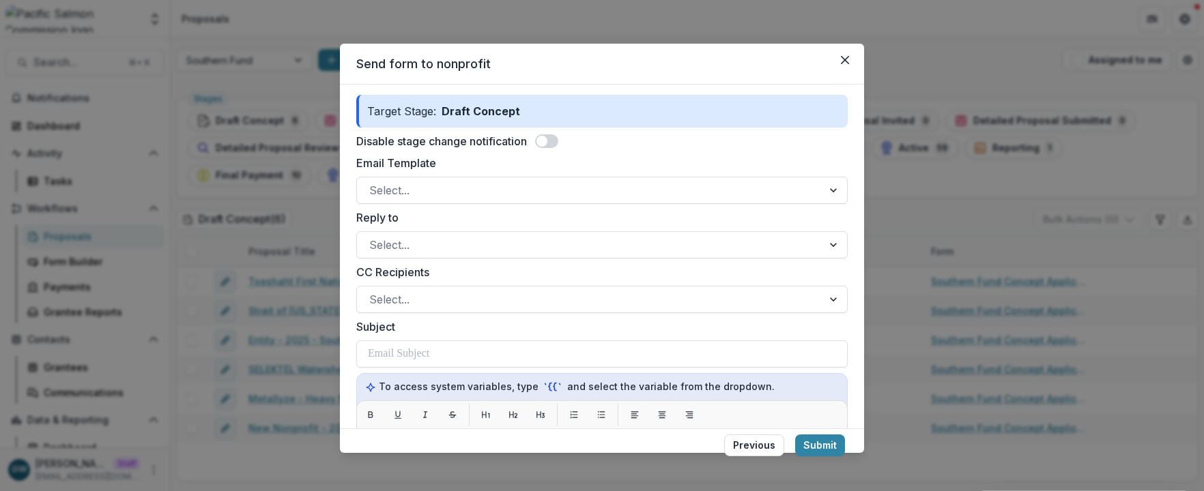
scroll to position [173, 0]
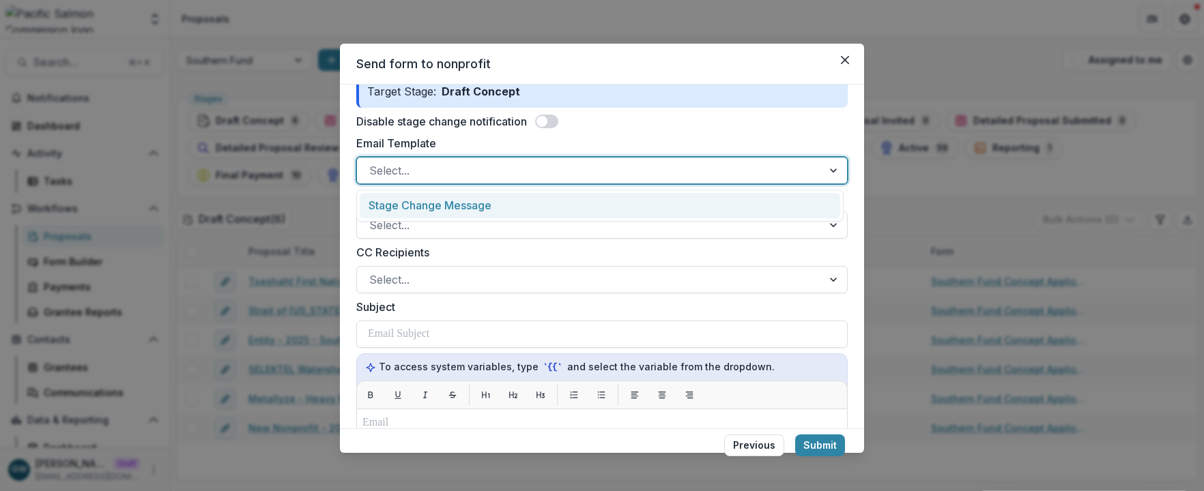
click at [425, 169] on div at bounding box center [589, 170] width 441 height 19
click at [442, 209] on div "Stage Change Message" at bounding box center [600, 205] width 480 height 25
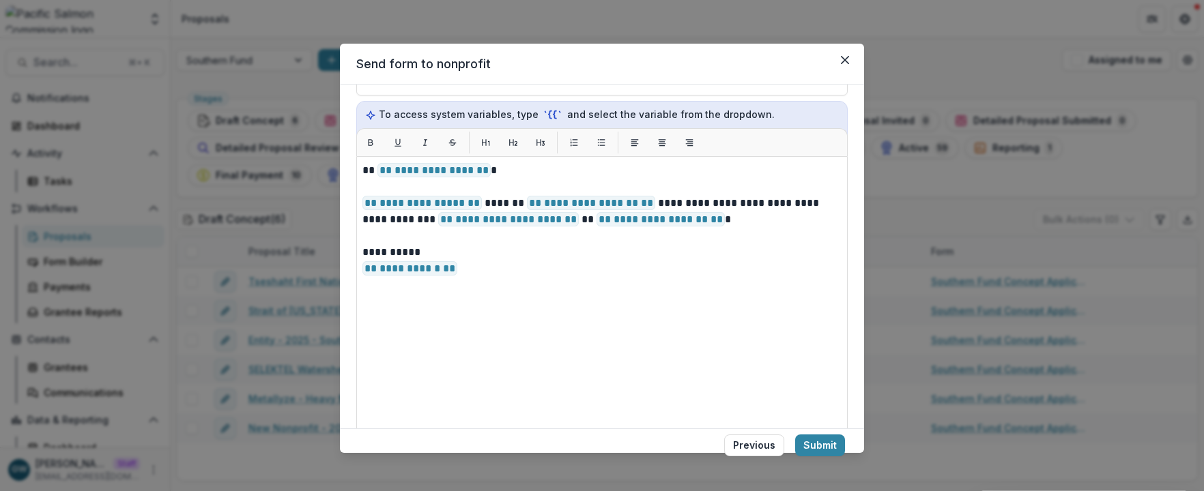
scroll to position [429, 0]
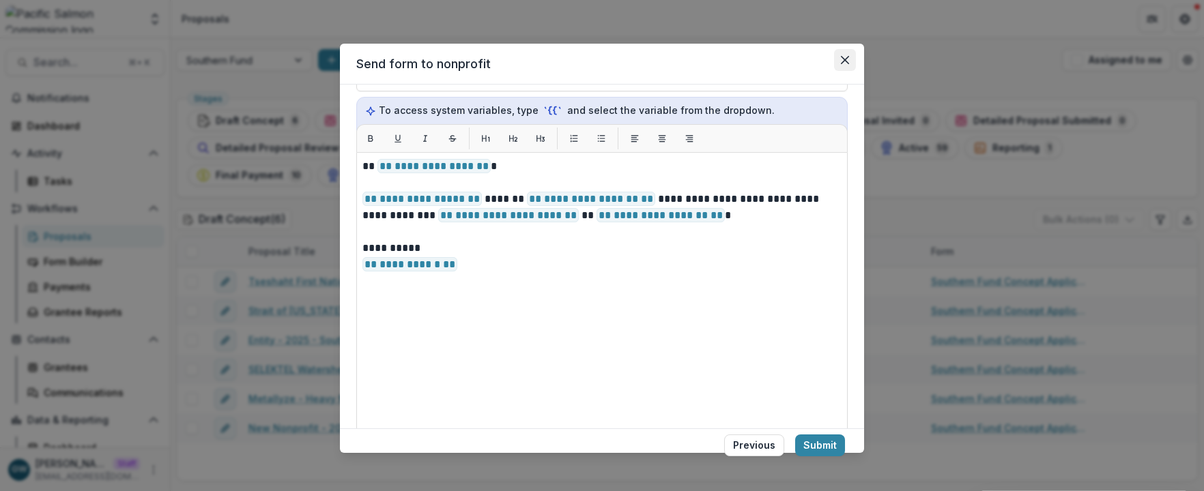
click at [847, 61] on icon "Close" at bounding box center [845, 60] width 8 height 8
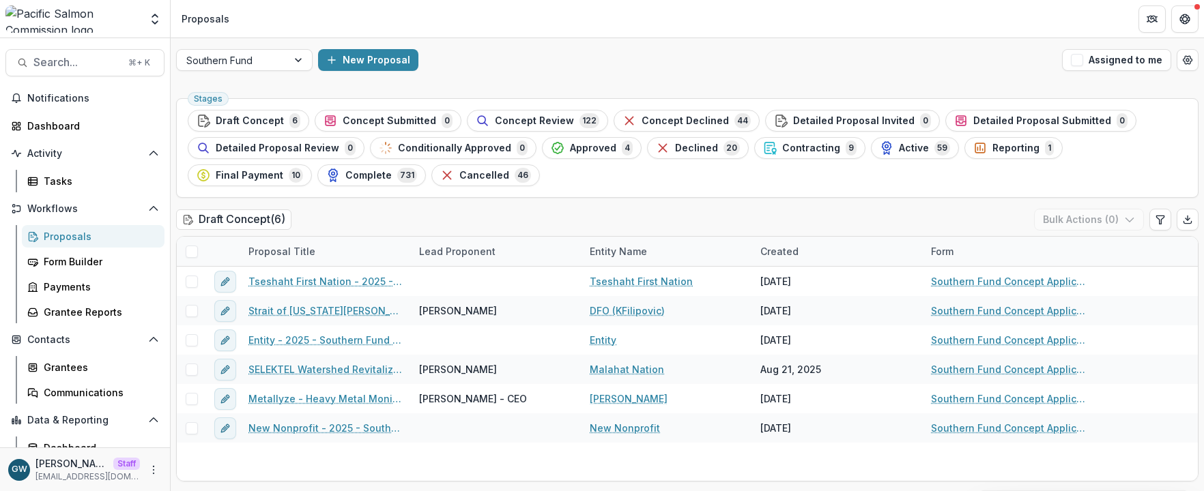
scroll to position [0, 0]
click at [157, 21] on polyline "Open entity switcher" at bounding box center [154, 22] width 5 height 3
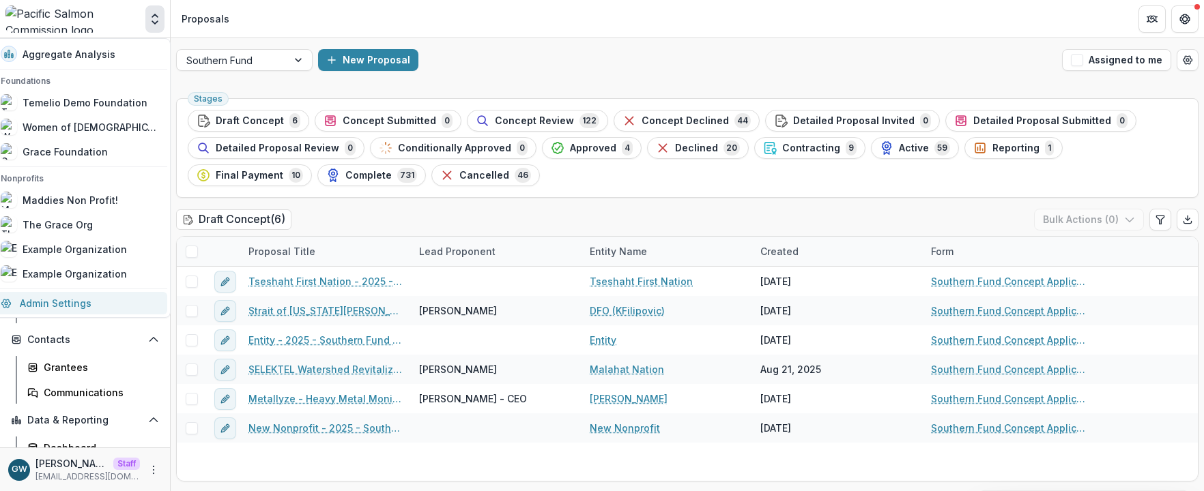
click at [62, 298] on link "Admin Settings" at bounding box center [79, 303] width 175 height 23
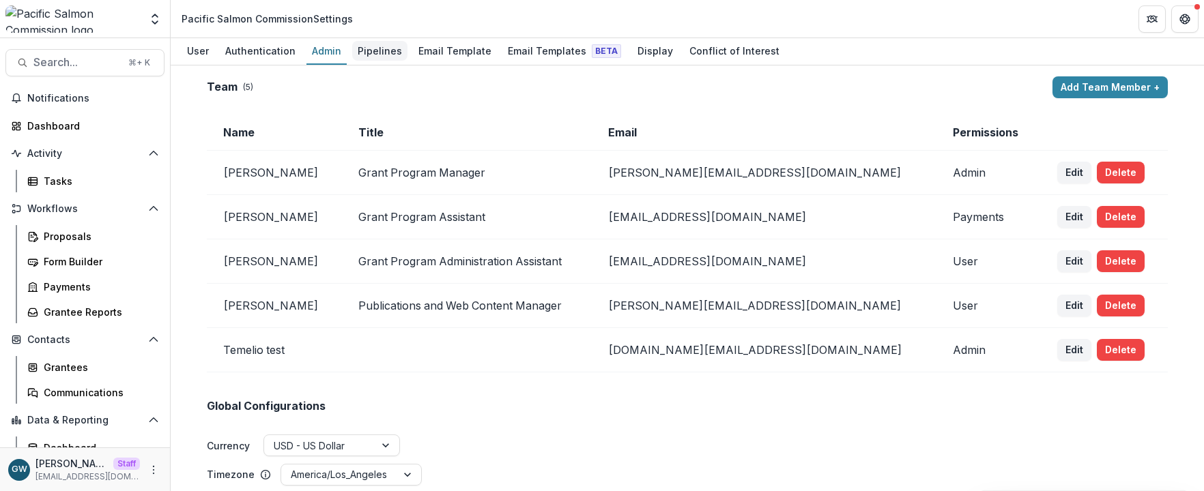
click at [384, 51] on div "Pipelines" at bounding box center [379, 51] width 55 height 20
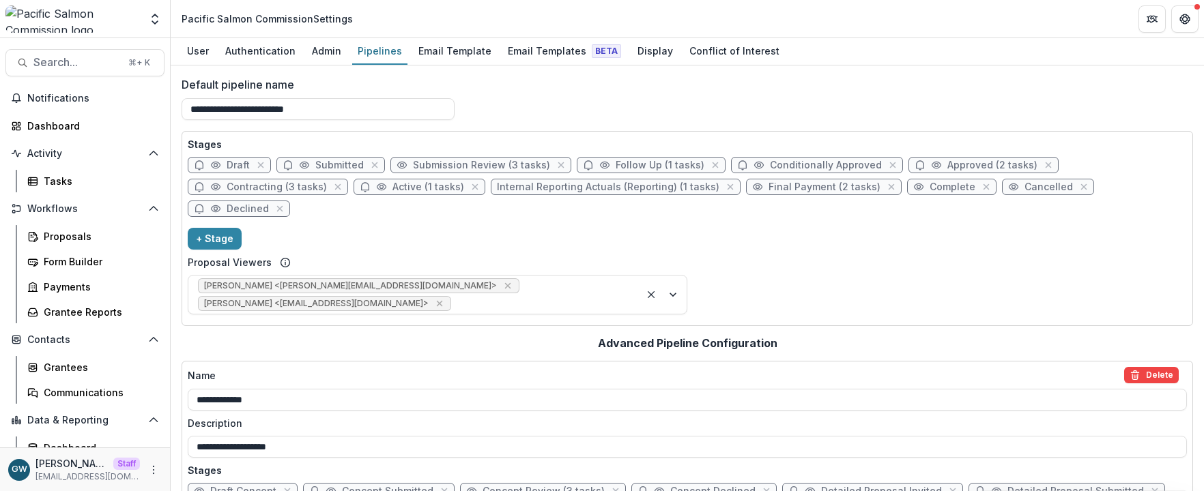
click at [233, 160] on span "Draft" at bounding box center [238, 166] width 23 height 12
select select "*****"
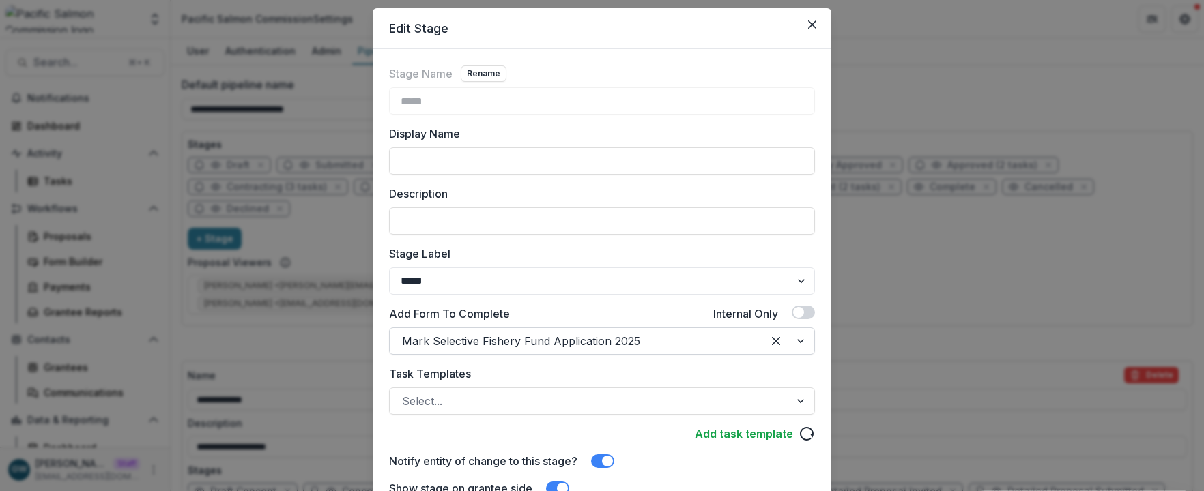
scroll to position [136, 0]
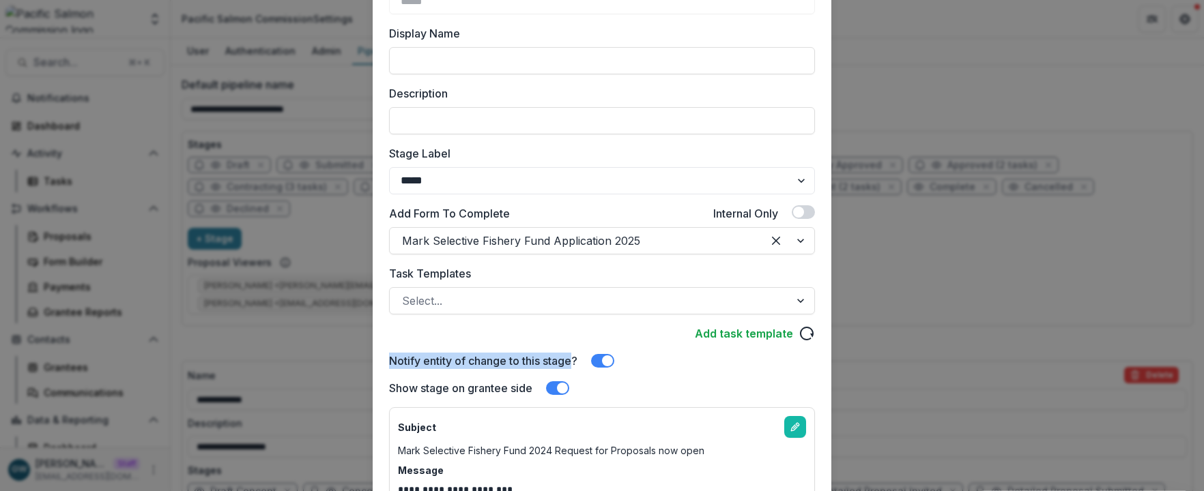
drag, startPoint x: 390, startPoint y: 362, endPoint x: 573, endPoint y: 356, distance: 183.7
click at [573, 356] on label "Notify entity of change to this stage?" at bounding box center [483, 361] width 188 height 16
click at [666, 360] on div "Notify entity of change to this stage?" at bounding box center [602, 361] width 426 height 16
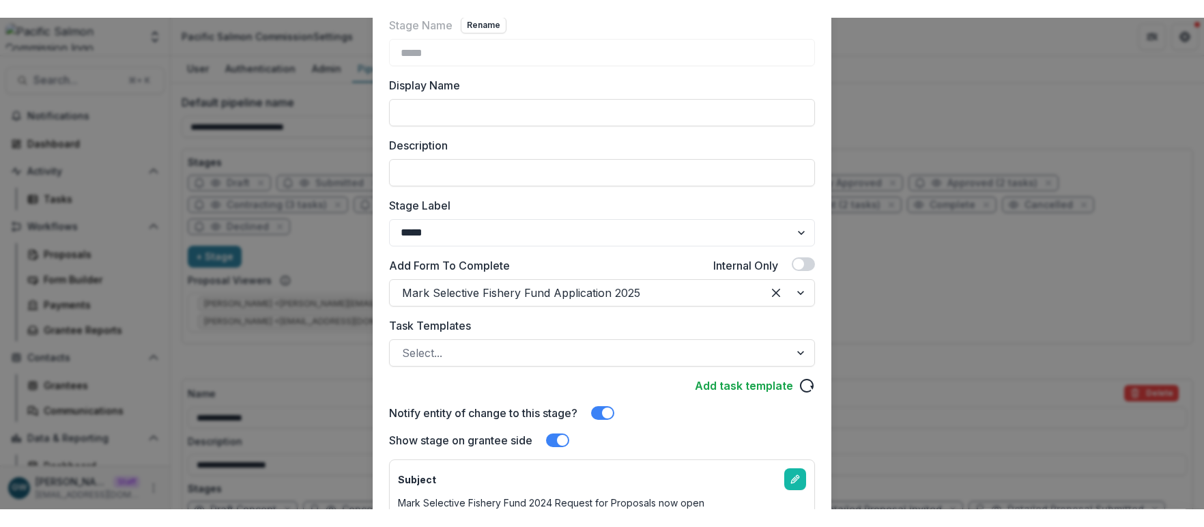
scroll to position [99, 0]
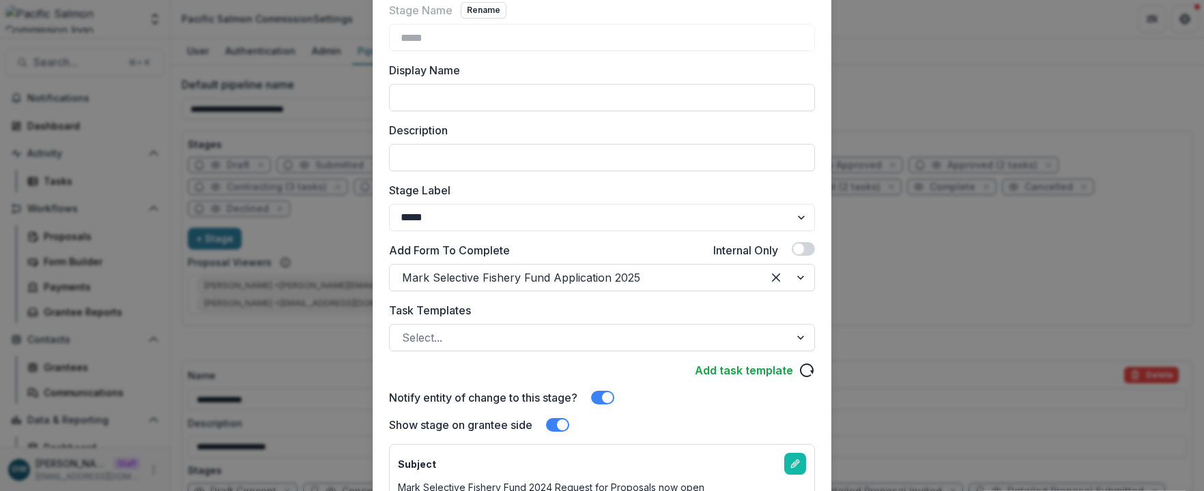
click at [920, 248] on div "**********" at bounding box center [602, 245] width 1204 height 491
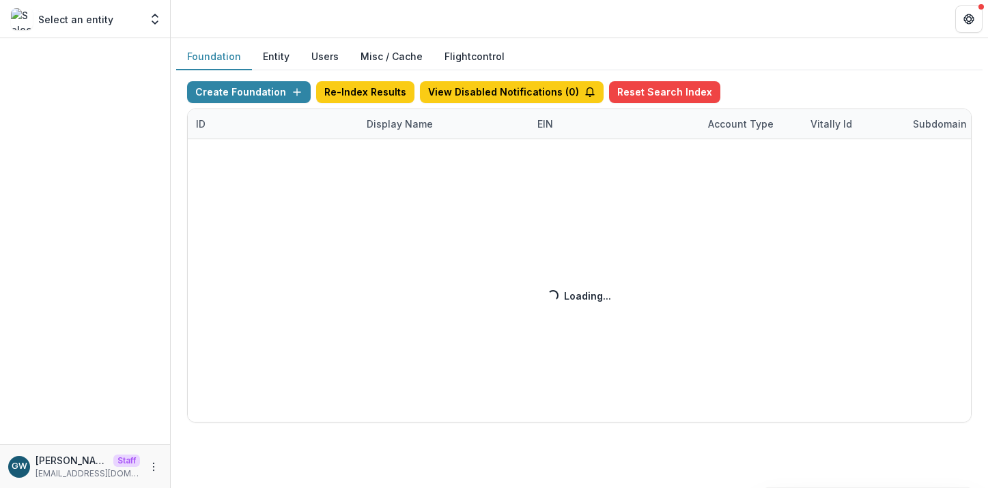
click at [420, 126] on div "Create Foundation Re-Index Results View Disabled Notifications ( 0 ) Reset Sear…" at bounding box center [579, 251] width 784 height 341
click at [399, 125] on div "Create Foundation Re-Index Results View Disabled Notifications ( 0 ) Reset Sear…" at bounding box center [579, 251] width 784 height 341
click at [407, 122] on div "Create Foundation Re-Index Results View Disabled Notifications ( 0 ) Reset Sear…" at bounding box center [579, 251] width 784 height 341
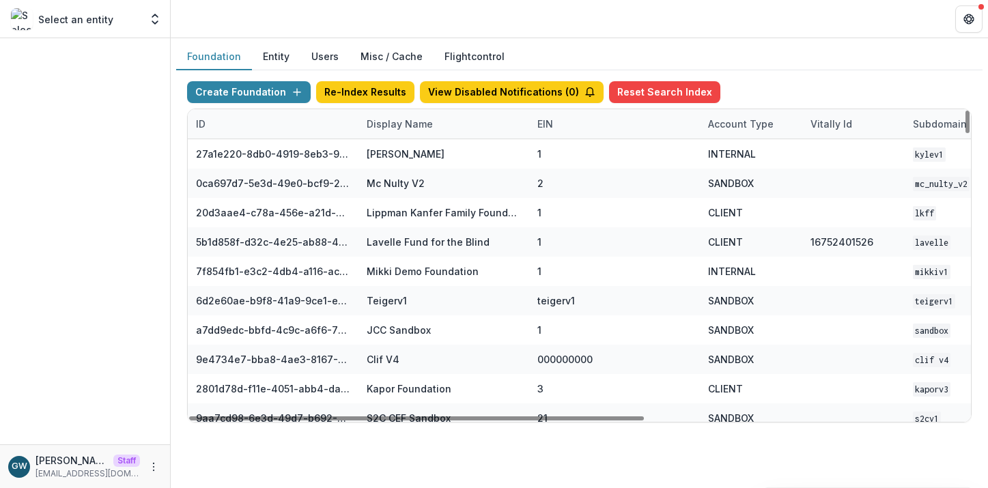
click at [394, 122] on div "Display Name" at bounding box center [399, 124] width 83 height 14
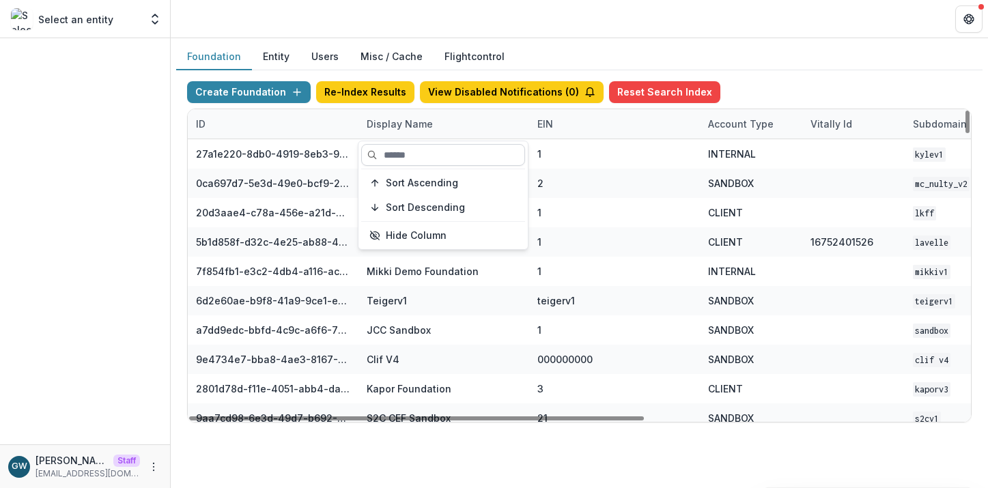
click at [394, 148] on input at bounding box center [443, 155] width 164 height 22
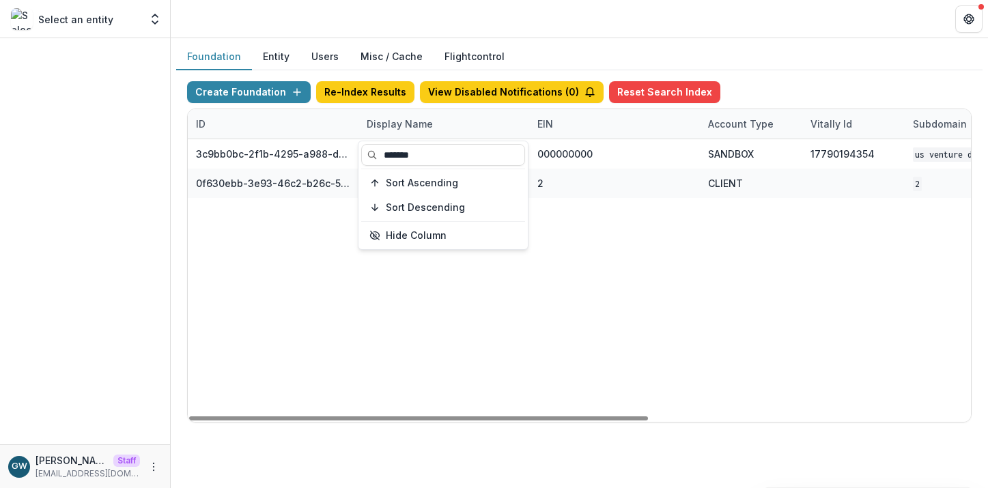
type input "*******"
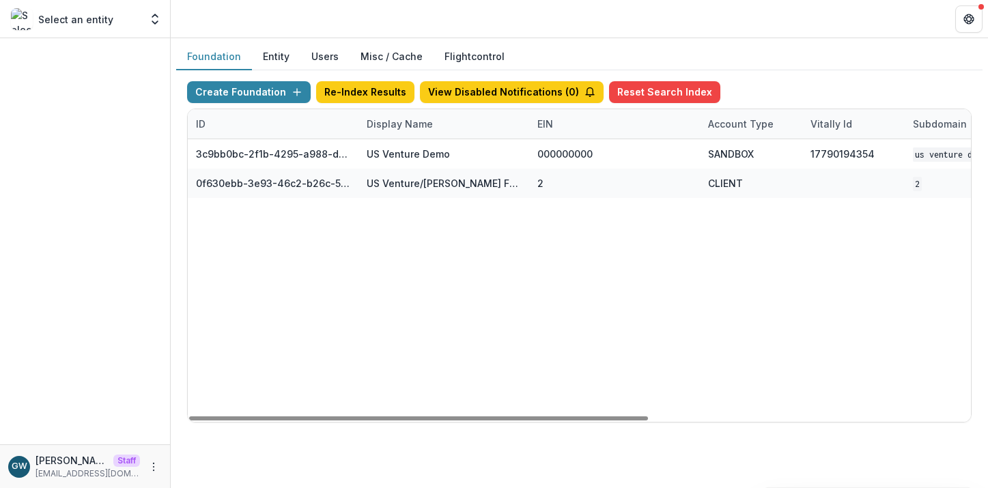
click at [773, 51] on div "Foundation Entity Users Misc / Cache Flightcontrol" at bounding box center [579, 57] width 806 height 27
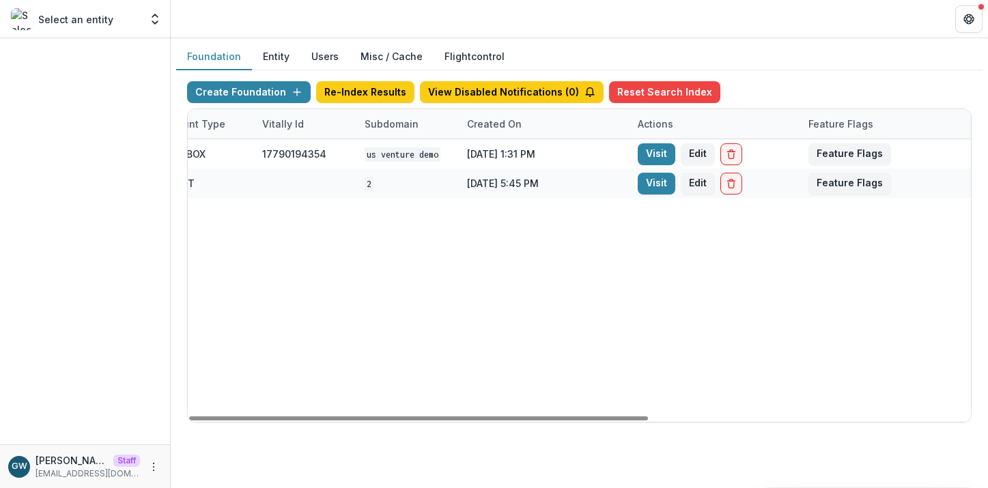
click at [642, 184] on link "Visit" at bounding box center [656, 184] width 38 height 22
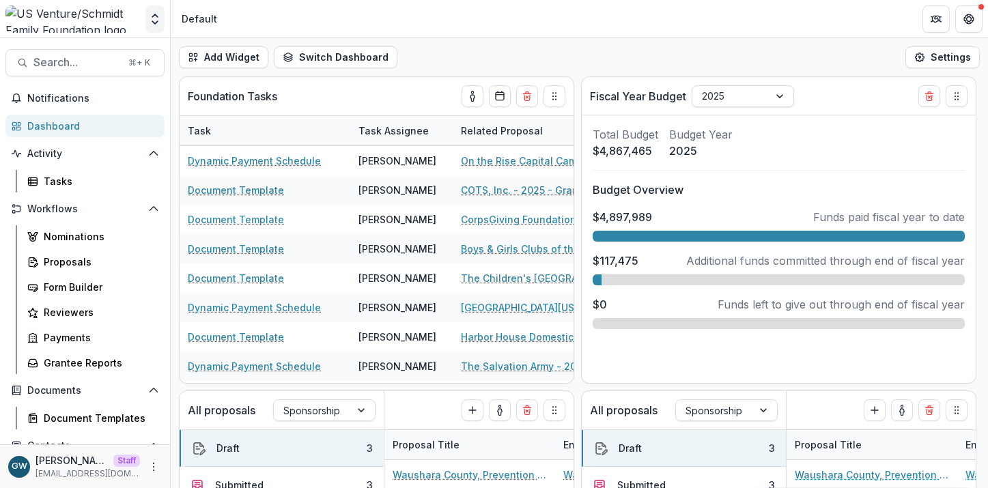
click at [157, 23] on icon "Open entity switcher" at bounding box center [155, 19] width 14 height 14
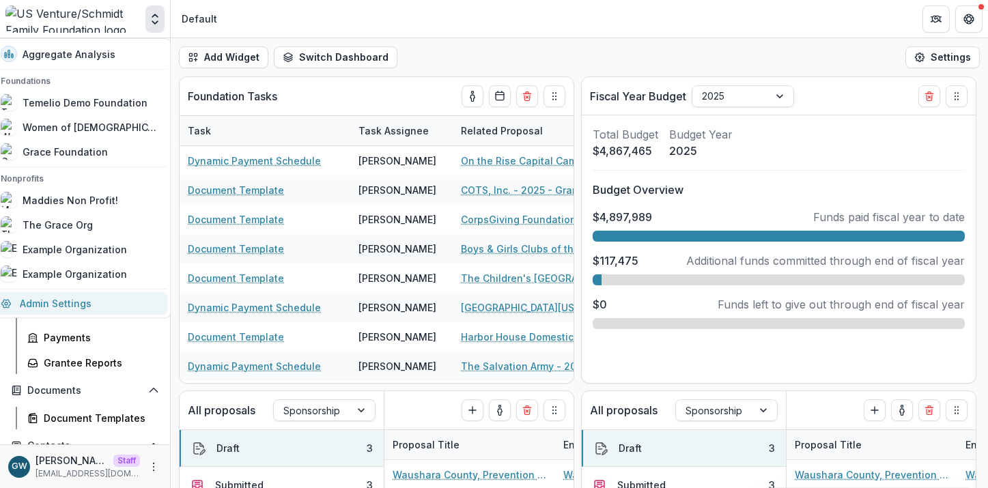
click at [70, 299] on link "Admin Settings" at bounding box center [79, 303] width 175 height 23
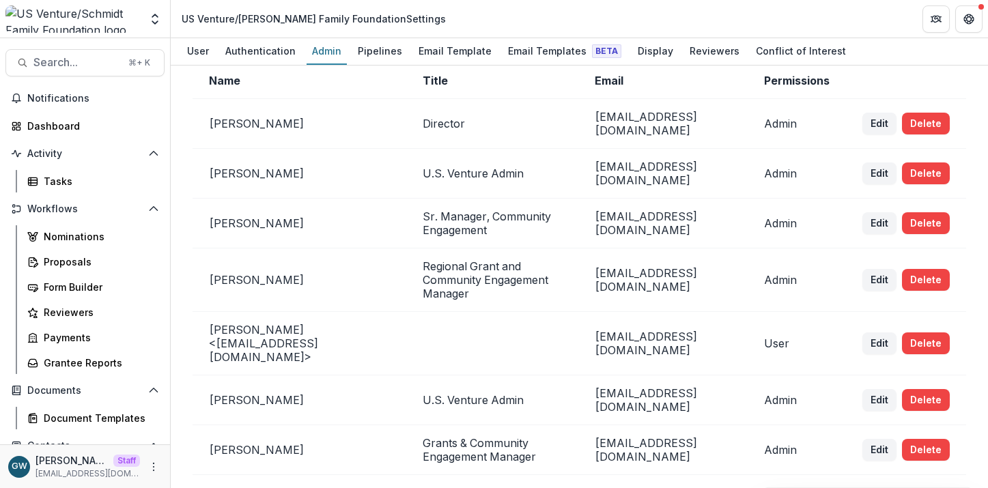
scroll to position [100, 0]
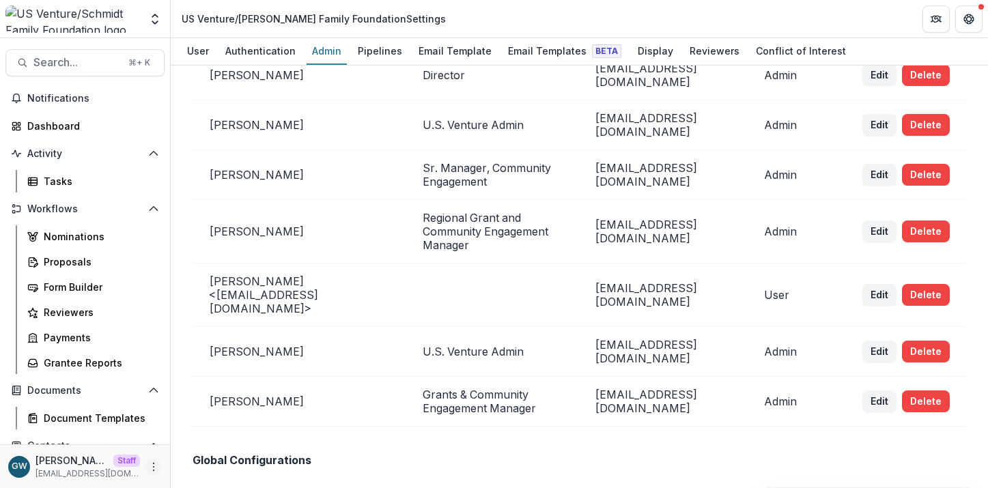
click at [148, 468] on icon "More" at bounding box center [153, 466] width 11 height 11
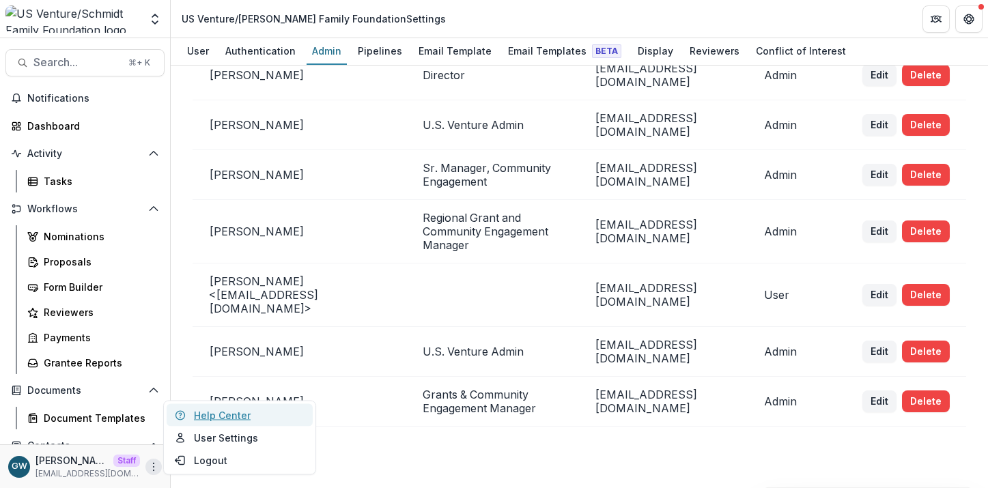
click at [230, 416] on link "Help Center" at bounding box center [240, 415] width 146 height 23
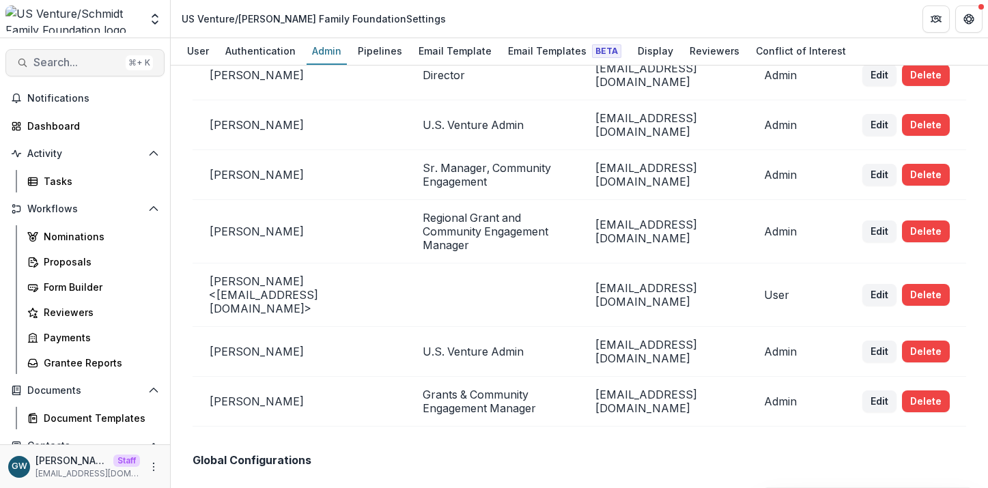
click at [59, 60] on span "Search..." at bounding box center [76, 62] width 87 height 13
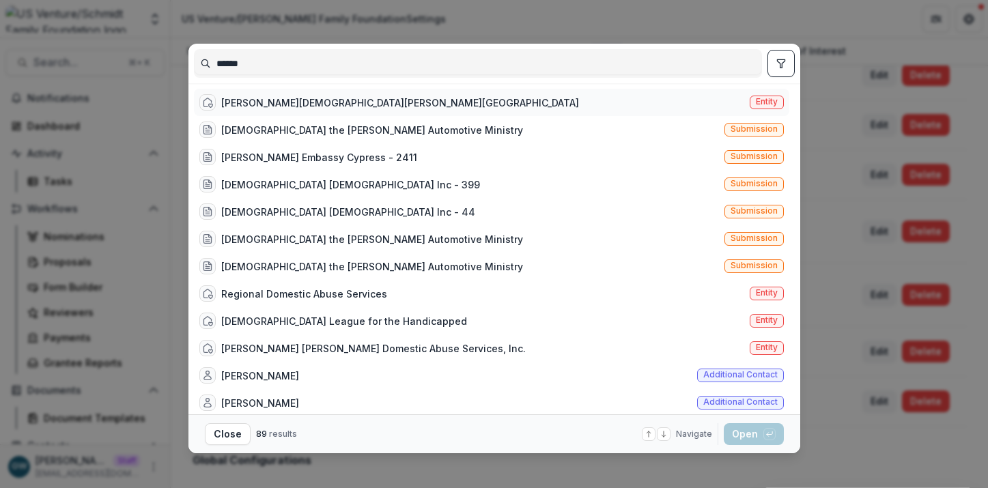
type input "******"
click at [329, 97] on div "Christ the King Lutheran Church" at bounding box center [400, 103] width 358 height 14
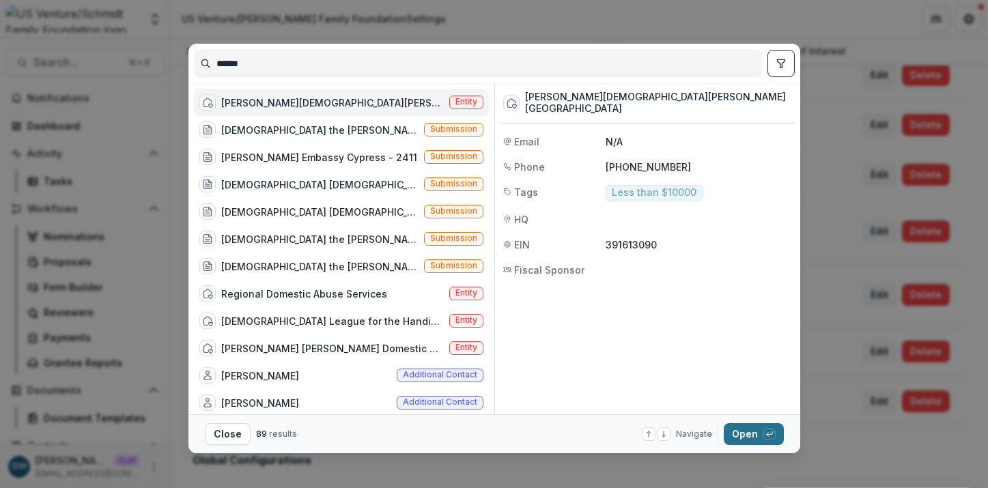
click at [736, 433] on button "Open with enter key" at bounding box center [753, 434] width 60 height 22
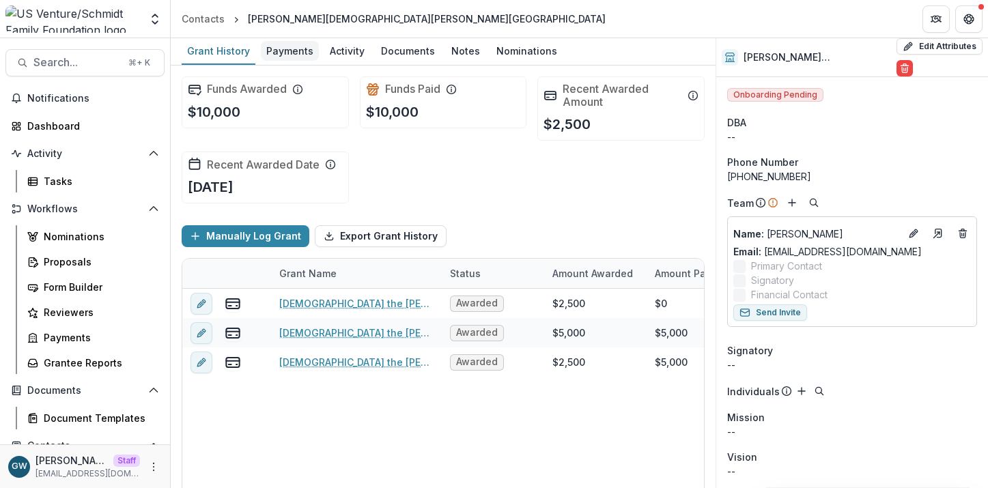
click at [268, 53] on div "Payments" at bounding box center [290, 51] width 58 height 20
select select "****"
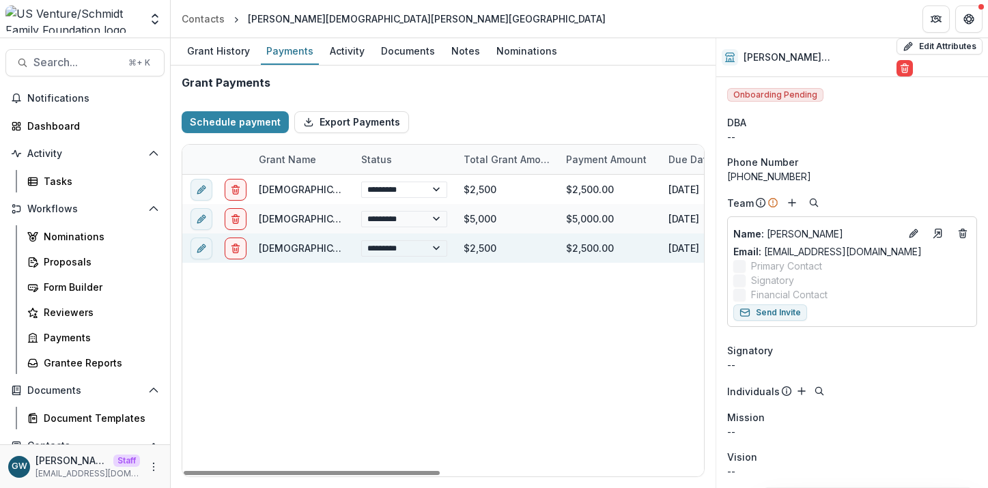
click at [291, 249] on link "Christ the King Automotive Ministry" at bounding box center [410, 248] width 302 height 12
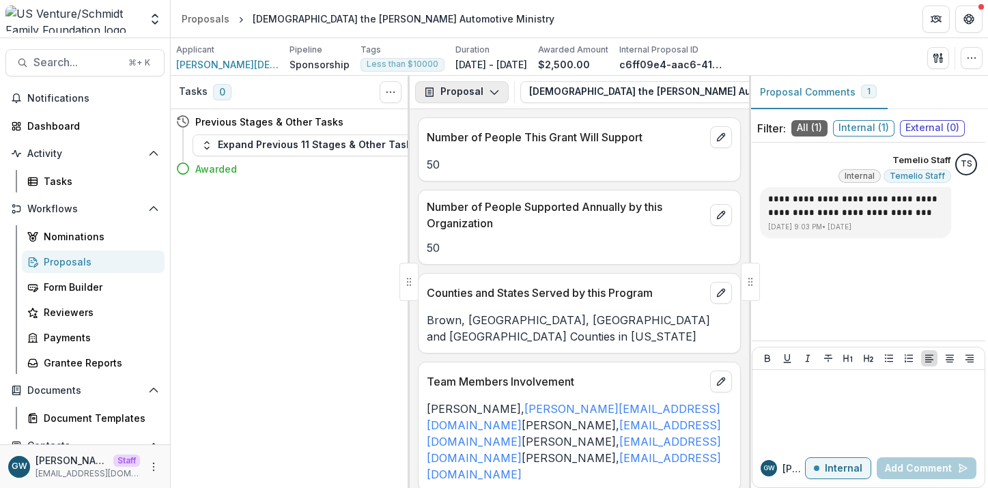
click at [484, 90] on button "Proposal" at bounding box center [462, 92] width 94 height 22
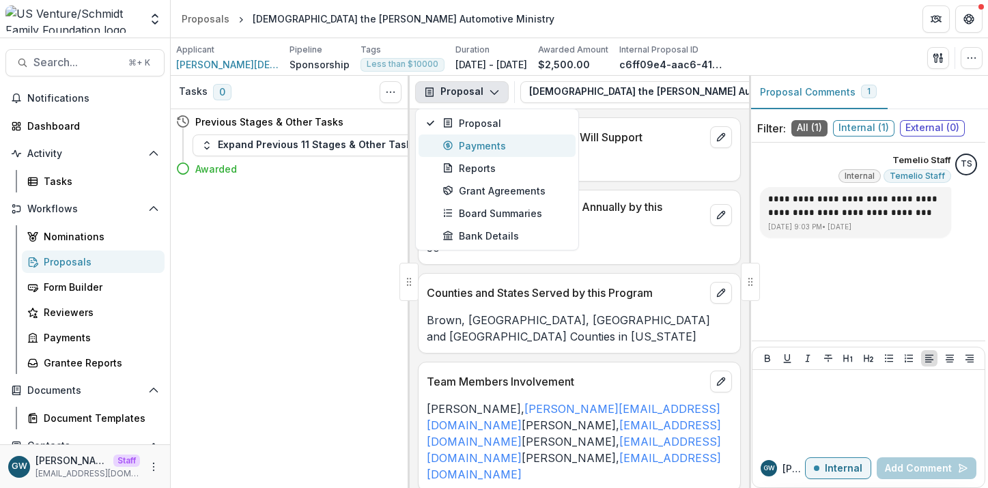
click at [489, 139] on div "Payments" at bounding box center [504, 146] width 125 height 14
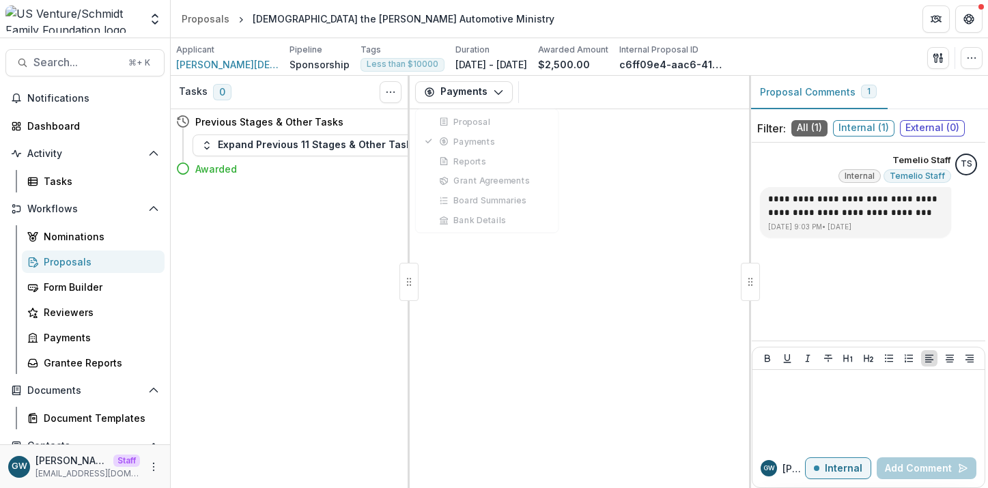
select select "****"
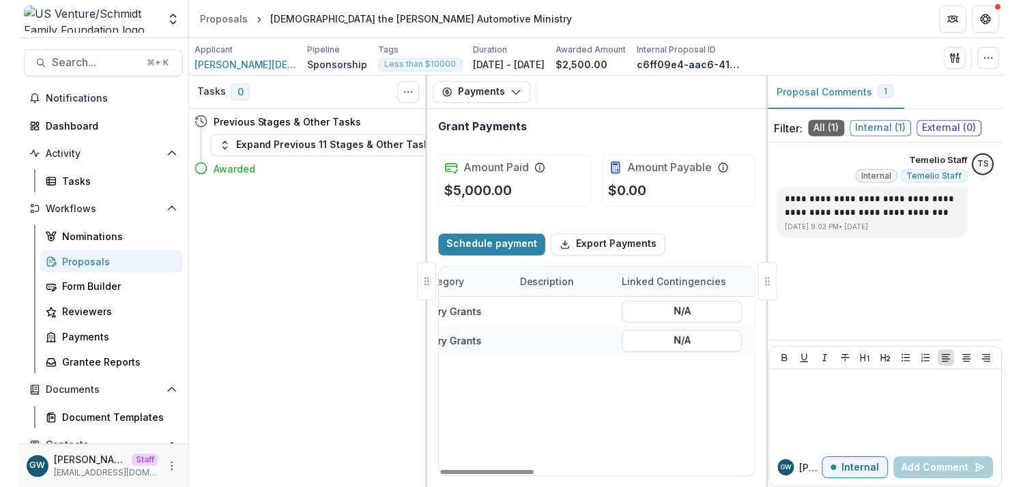
scroll to position [0, 633]
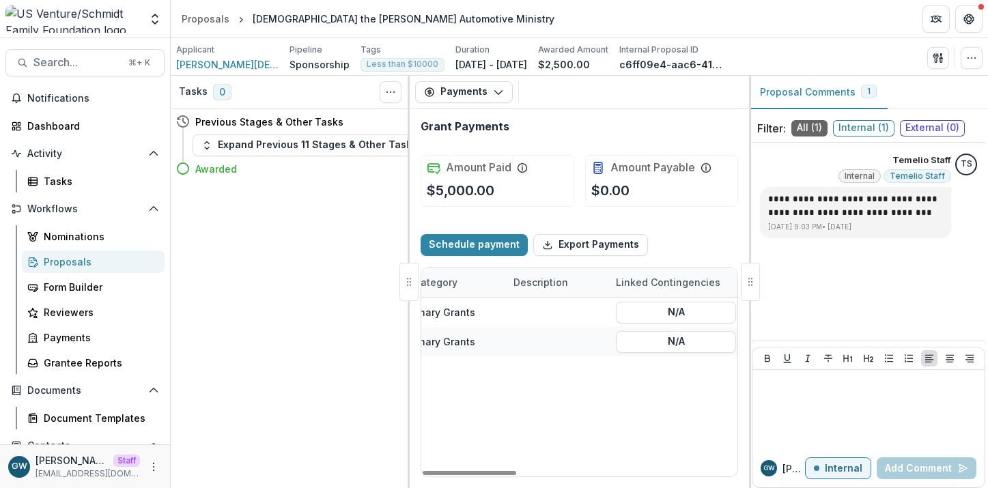
click at [117, 265] on div "Proposals" at bounding box center [99, 262] width 110 height 14
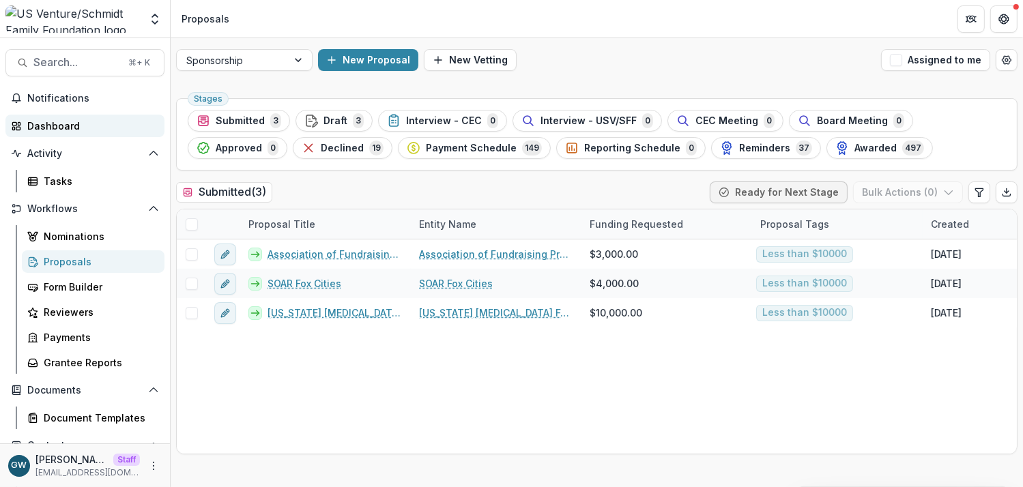
click at [77, 121] on div "Dashboard" at bounding box center [90, 126] width 126 height 14
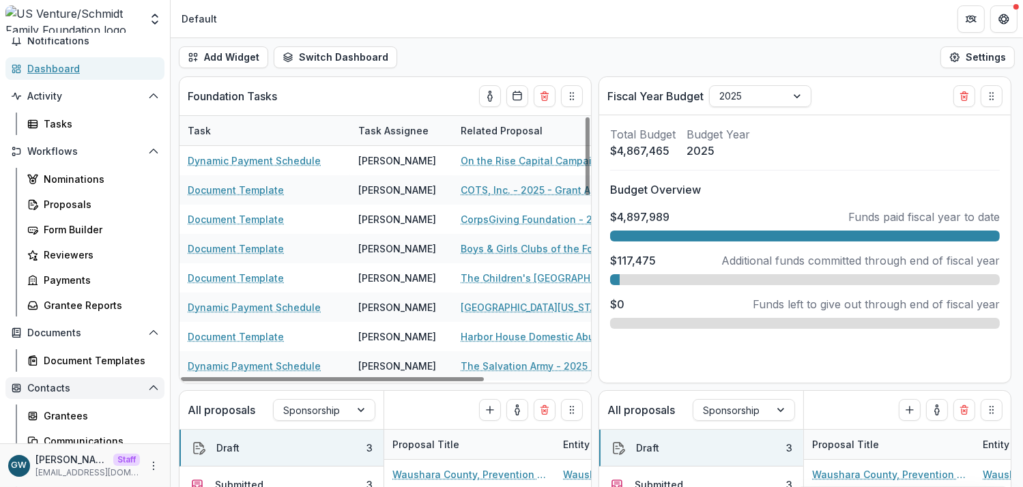
scroll to position [147, 0]
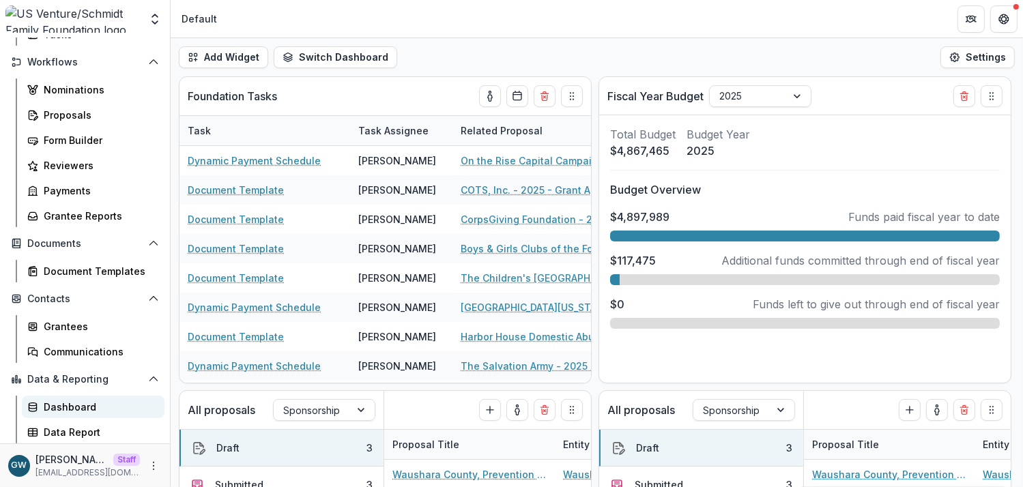
click at [89, 407] on div "Dashboard" at bounding box center [99, 407] width 110 height 14
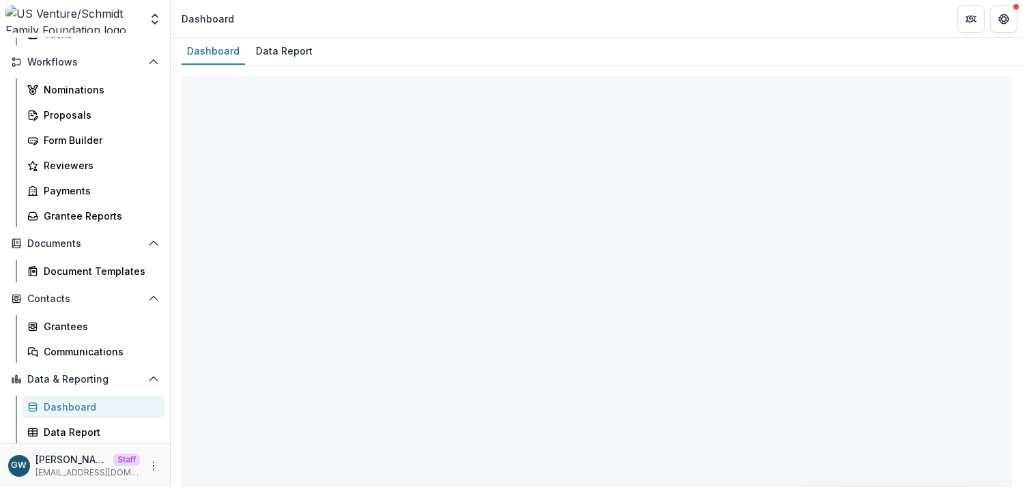
select select "**********"
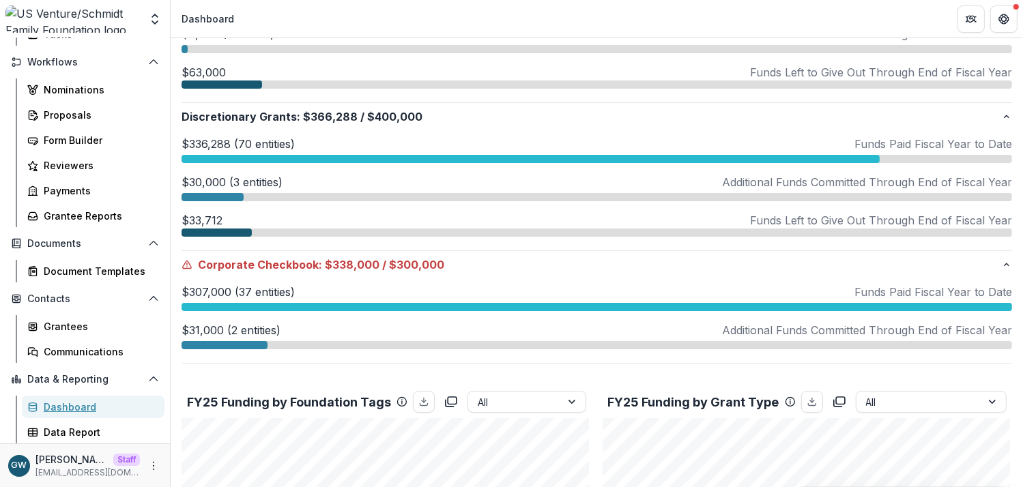
scroll to position [549, 0]
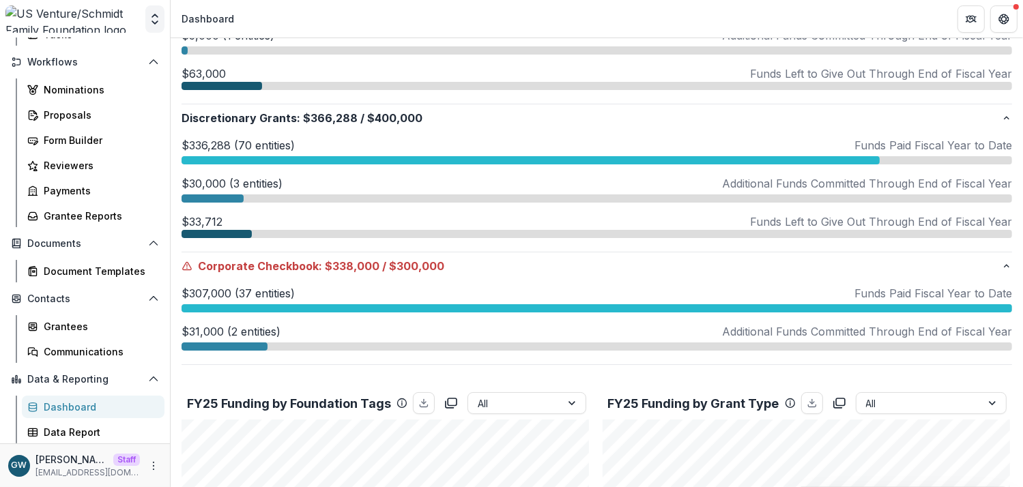
click at [154, 25] on icon "Open entity switcher" at bounding box center [155, 19] width 14 height 14
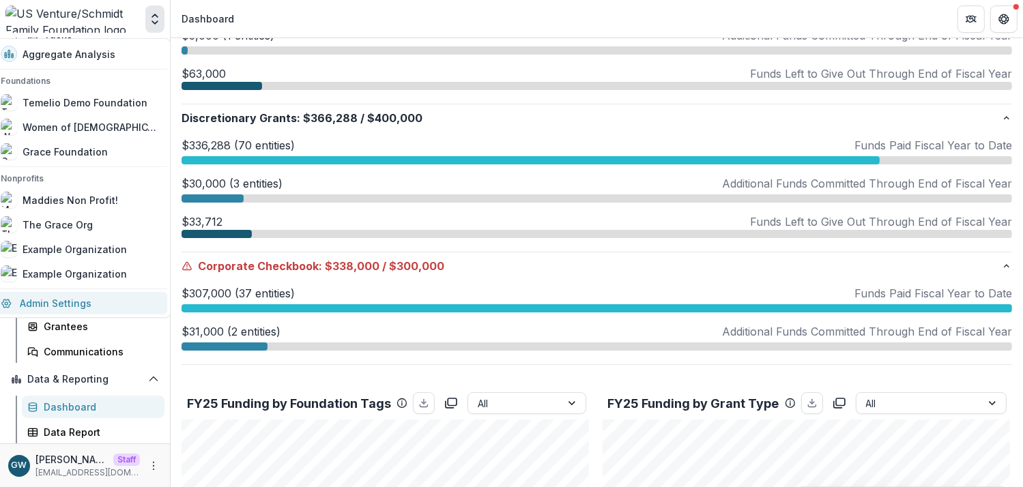
click at [94, 304] on link "Admin Settings" at bounding box center [79, 303] width 175 height 23
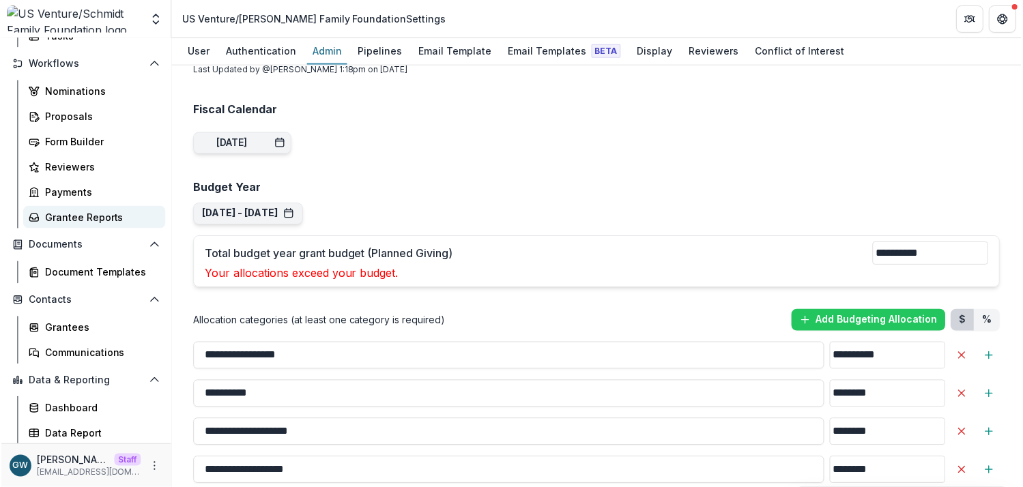
scroll to position [147, 0]
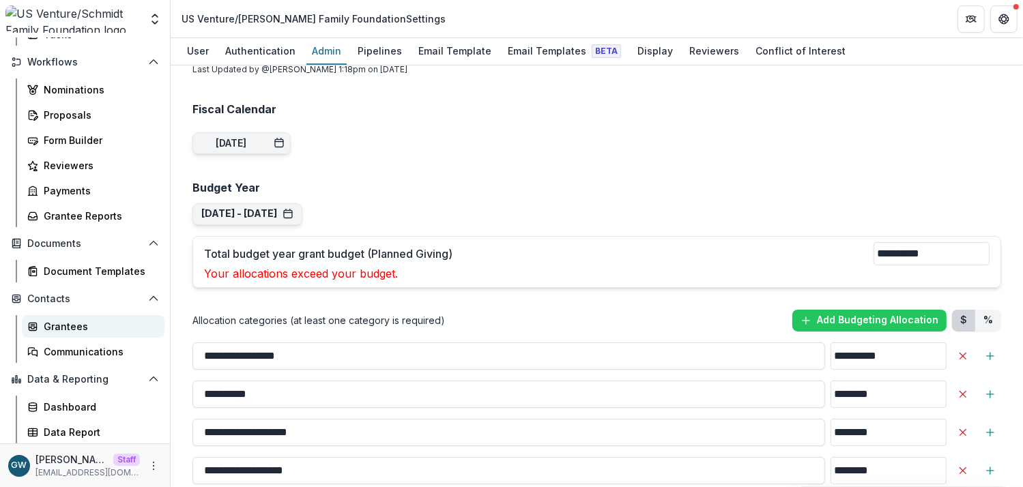
click at [80, 321] on div "Grantees" at bounding box center [99, 326] width 110 height 14
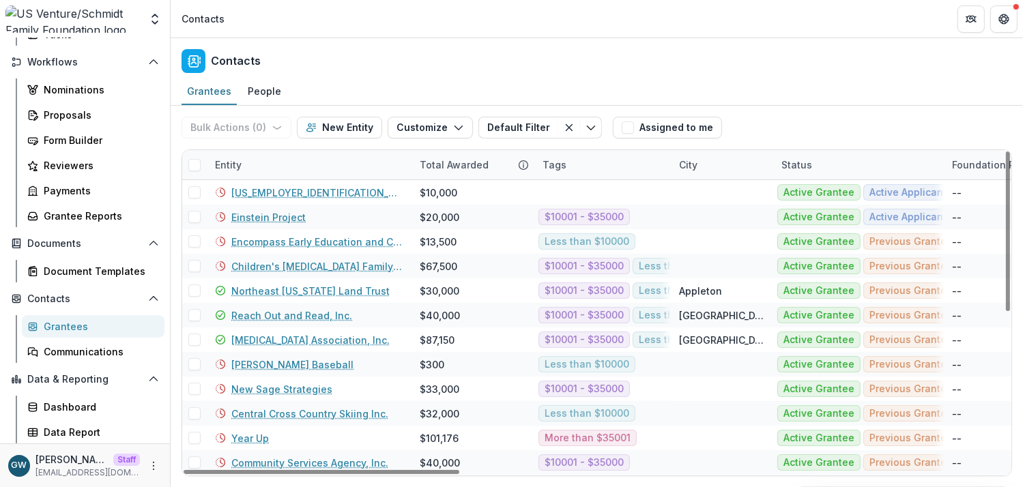
click at [257, 164] on div "Entity" at bounding box center [309, 164] width 205 height 29
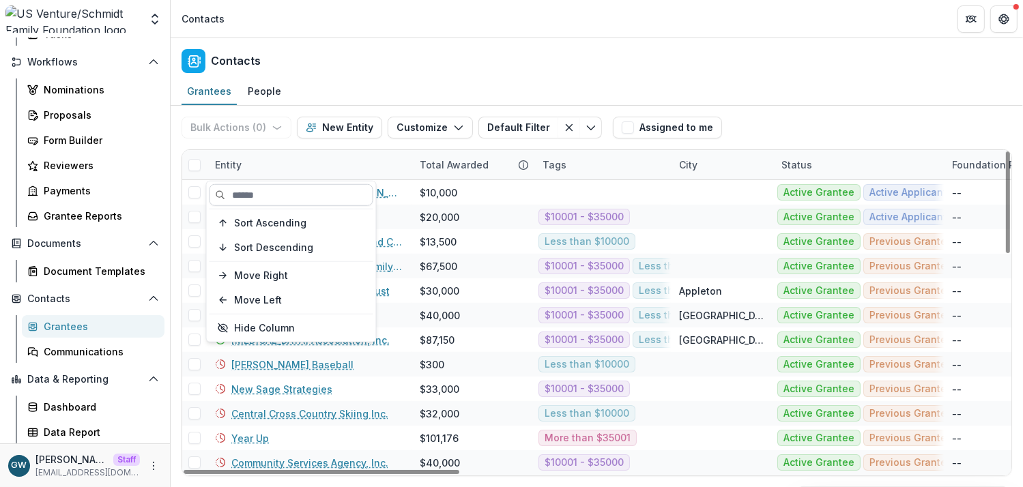
click at [263, 195] on input at bounding box center [292, 195] width 164 height 22
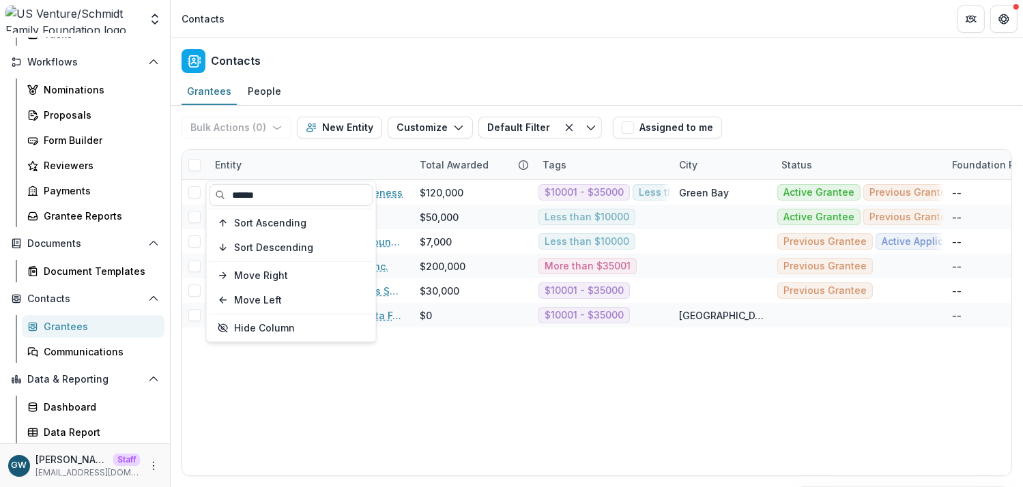
type input "******"
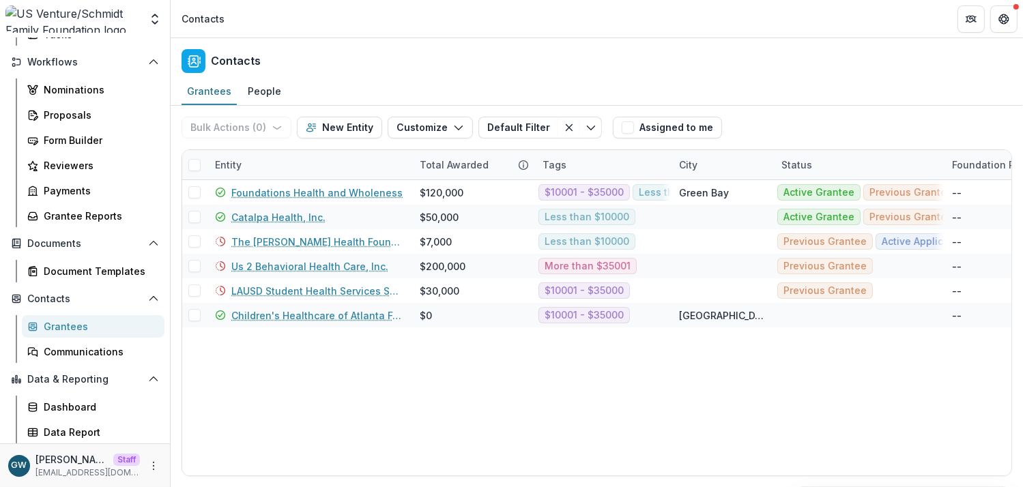
click at [832, 103] on div "Grantees People" at bounding box center [597, 91] width 852 height 27
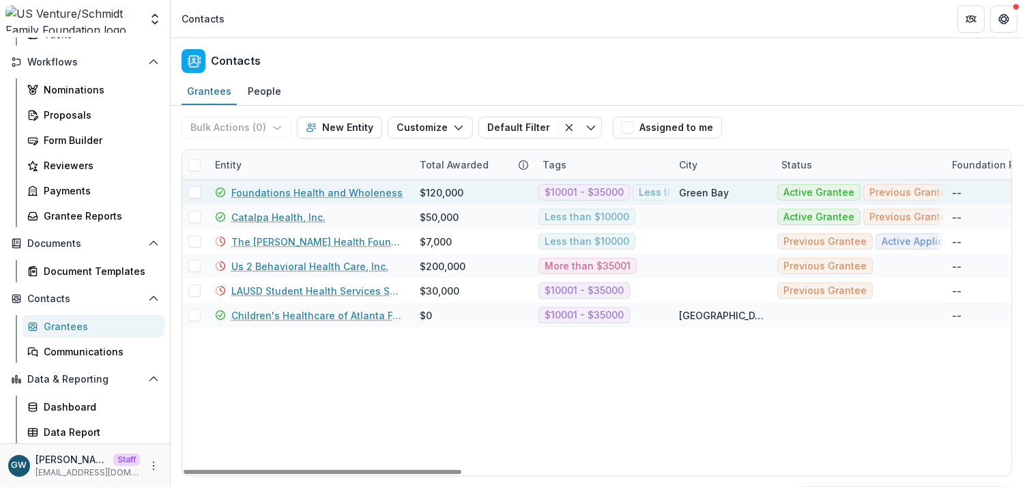
click at [277, 190] on link "Foundations Health and Wholeness" at bounding box center [316, 193] width 171 height 14
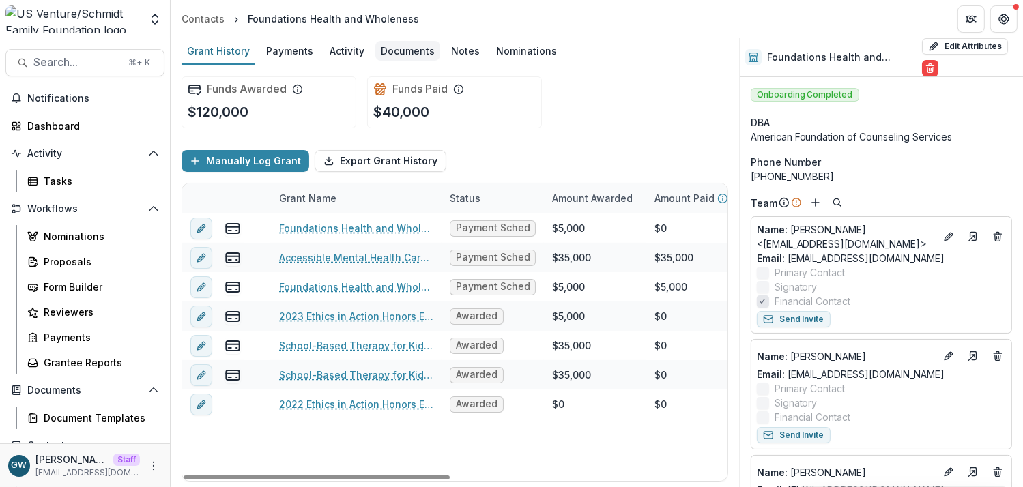
click at [414, 53] on div "Documents" at bounding box center [407, 51] width 65 height 20
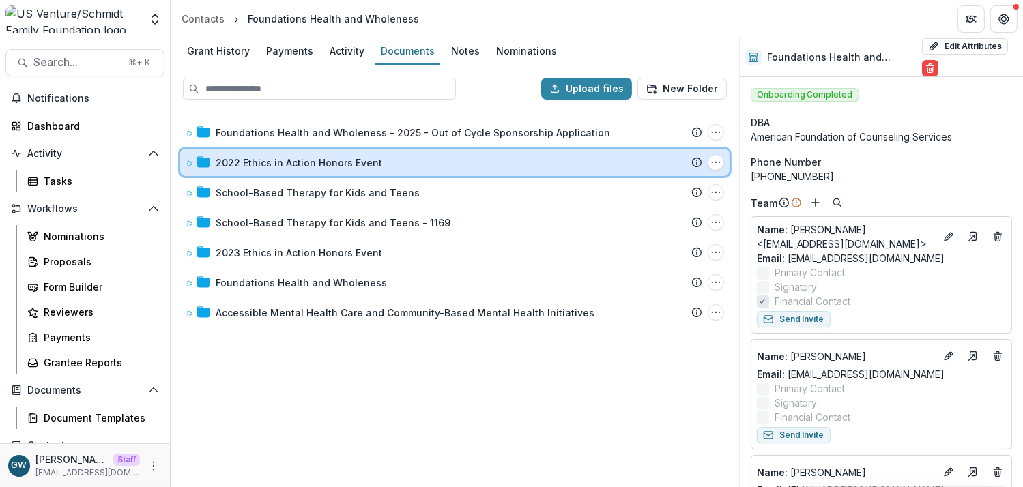
click at [188, 163] on icon at bounding box center [190, 163] width 5 height 5
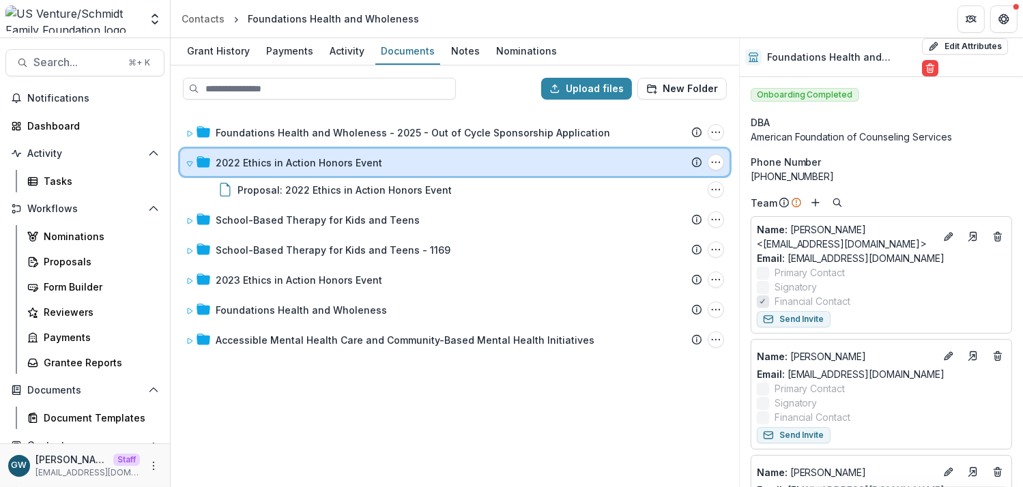
click at [190, 162] on icon at bounding box center [190, 164] width 8 height 8
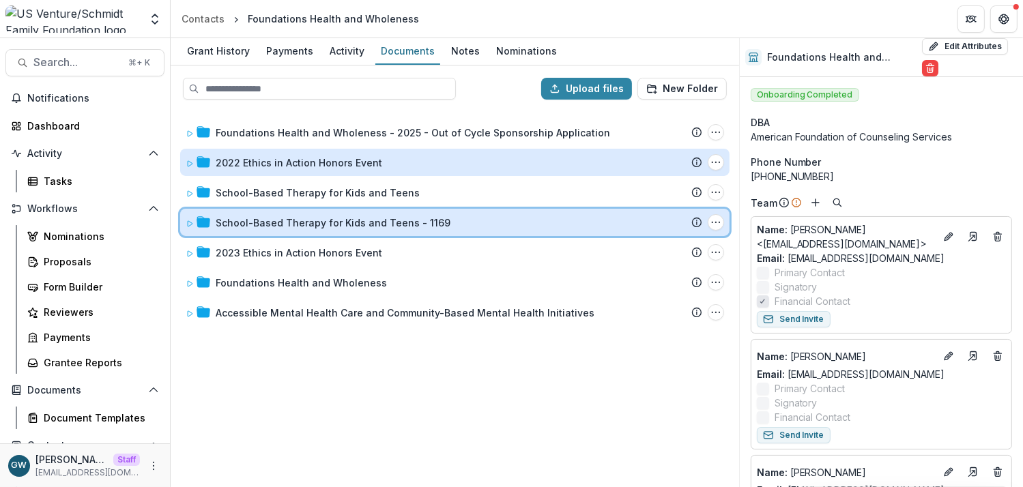
click at [188, 222] on icon at bounding box center [190, 224] width 8 height 8
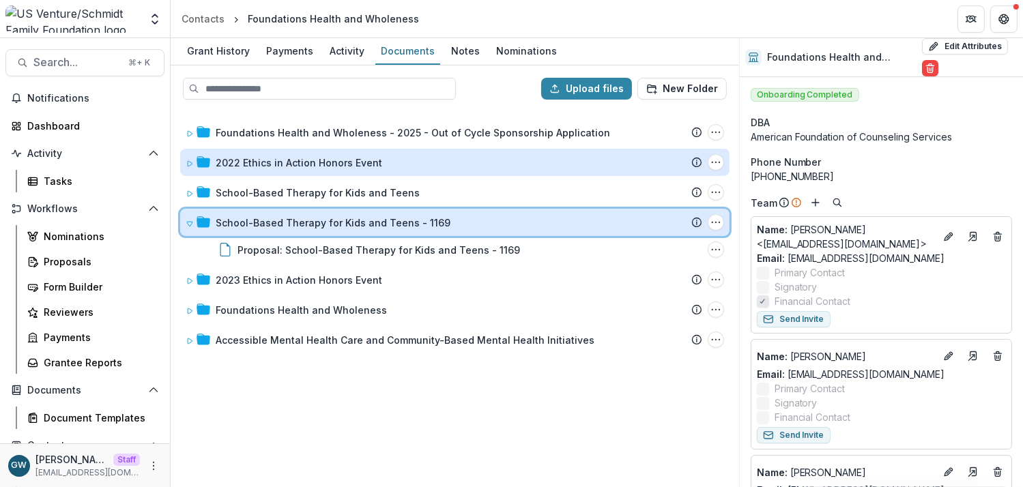
click at [190, 222] on icon at bounding box center [190, 224] width 8 height 8
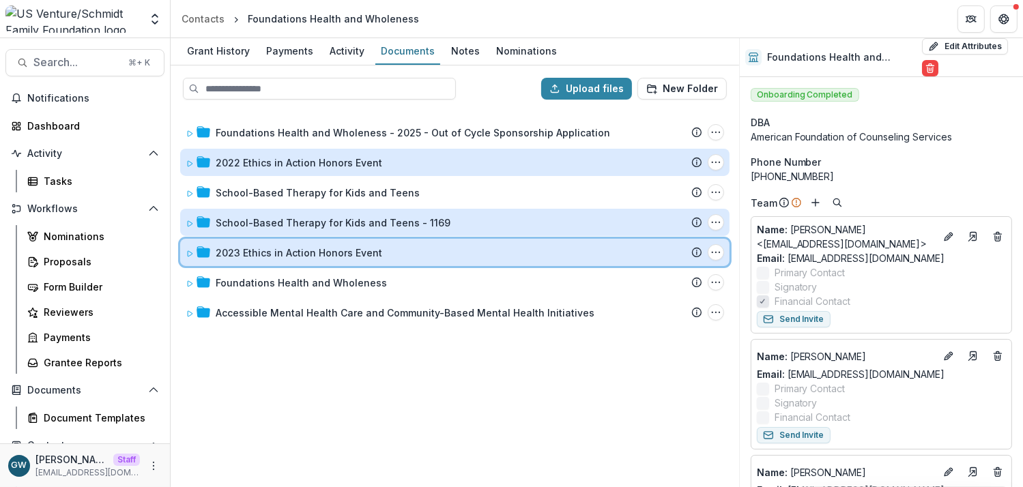
click at [190, 251] on icon at bounding box center [190, 253] width 5 height 5
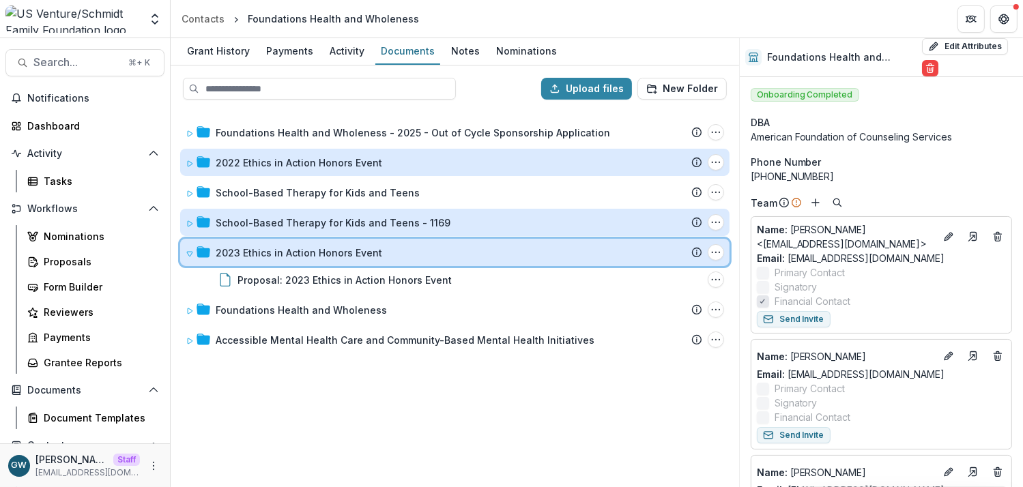
click at [191, 252] on icon at bounding box center [190, 254] width 8 height 8
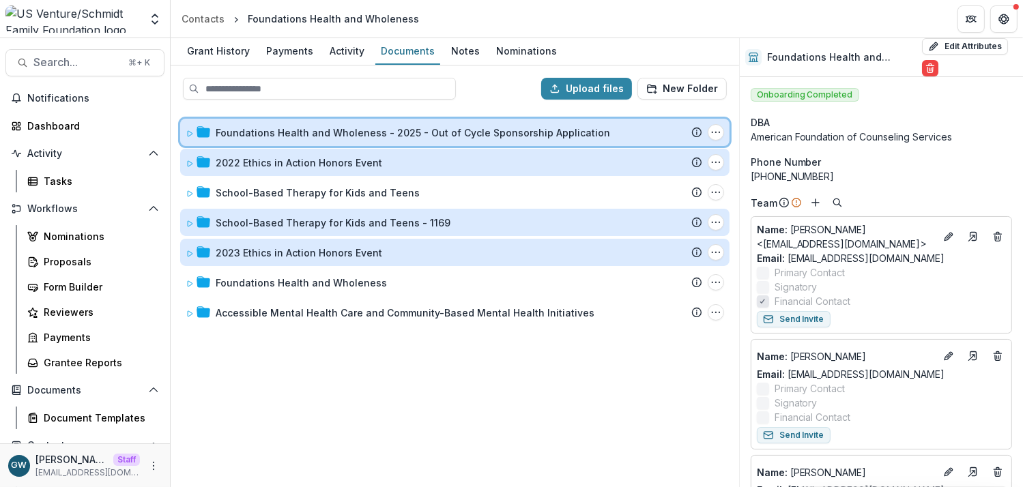
click at [191, 130] on icon at bounding box center [190, 134] width 8 height 8
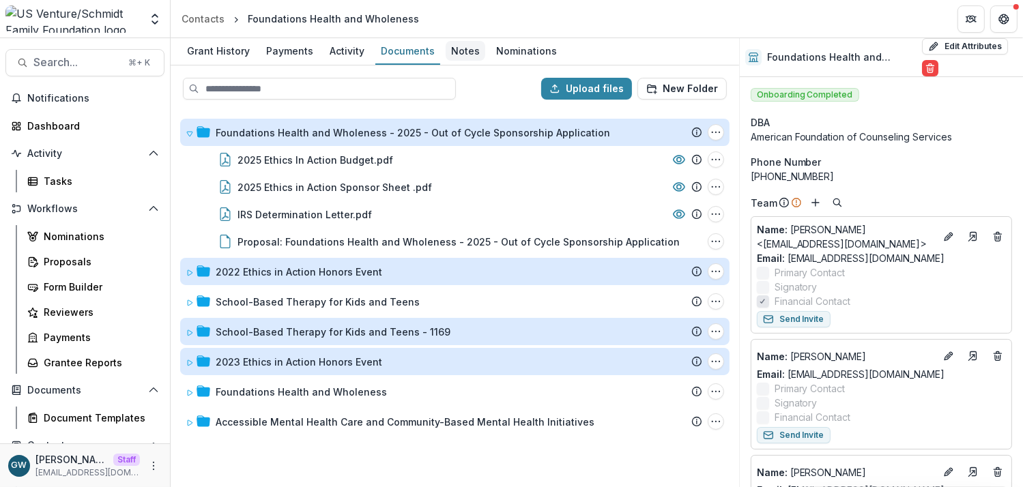
click at [459, 58] on div "Notes" at bounding box center [466, 51] width 40 height 20
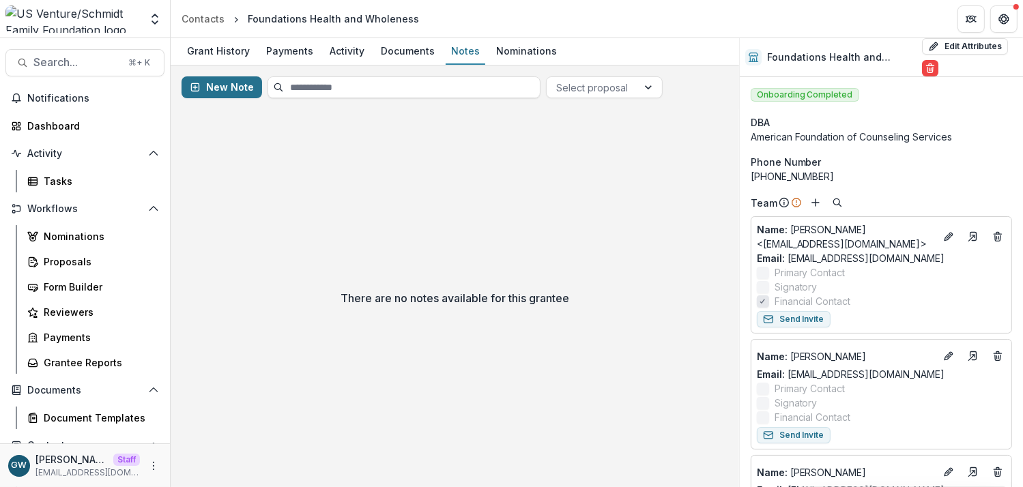
click at [237, 86] on button "New Note" at bounding box center [222, 87] width 81 height 22
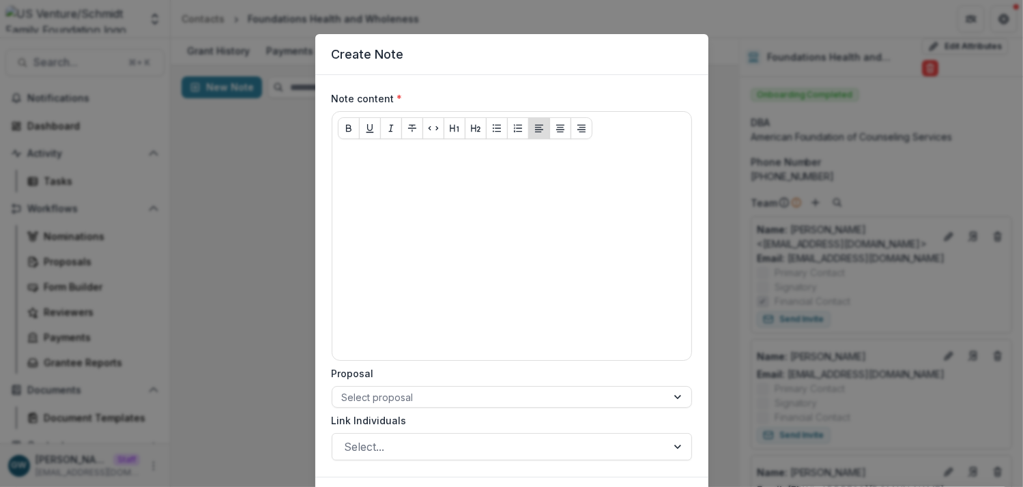
scroll to position [23, 0]
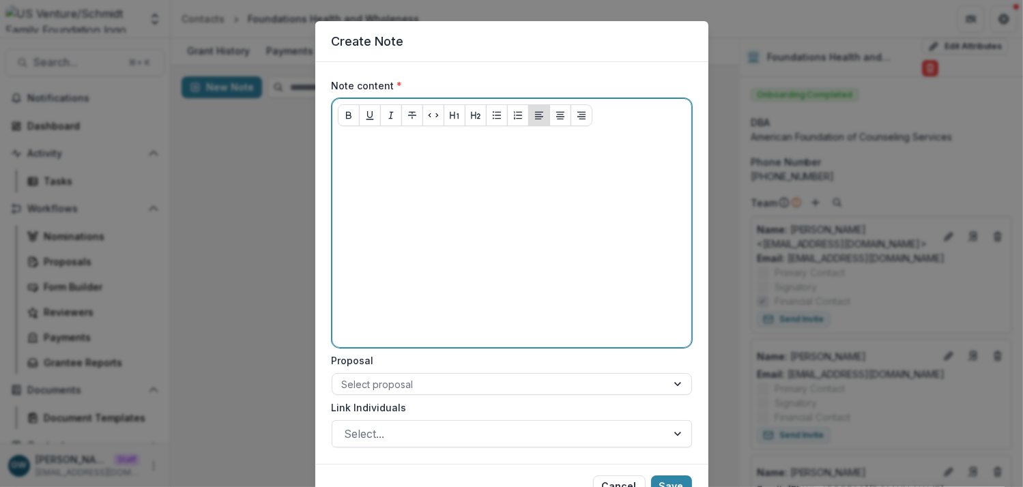
click at [403, 277] on div at bounding box center [512, 239] width 348 height 205
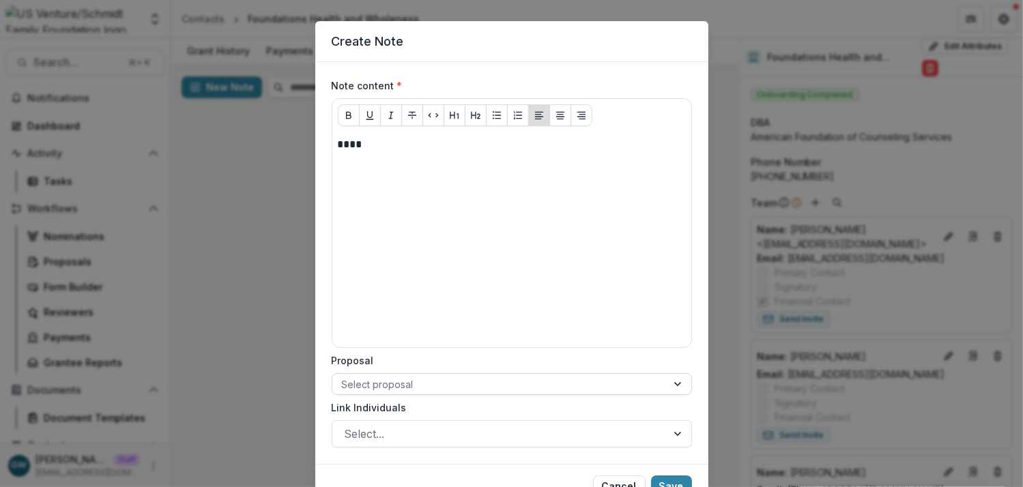
click at [385, 379] on div at bounding box center [499, 384] width 315 height 17
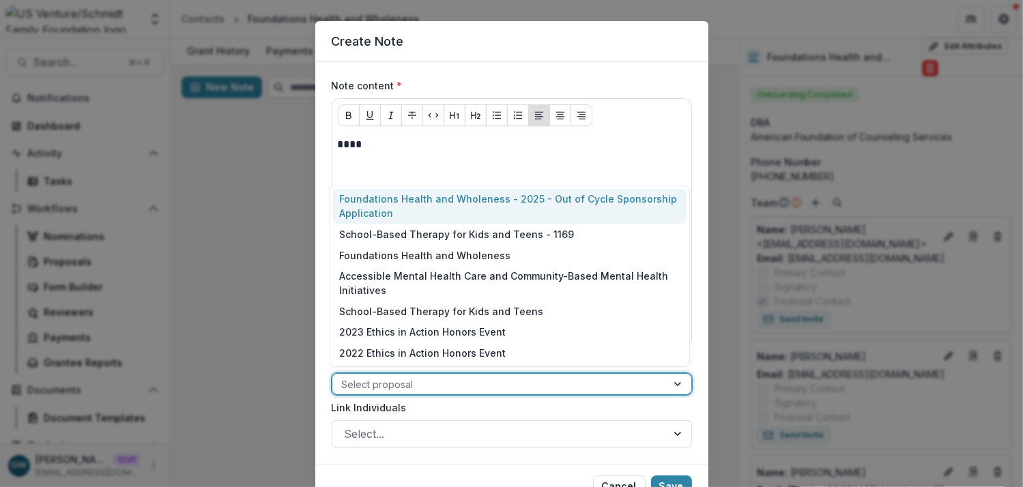
click at [398, 215] on div "Foundations Health and Wholeness - 2025 - Out of Cycle Sponsorship Application" at bounding box center [510, 206] width 354 height 35
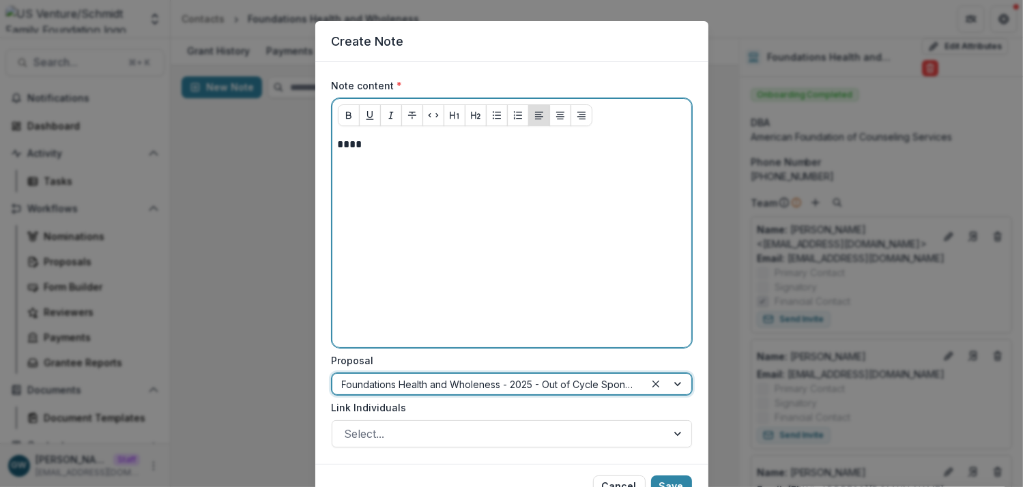
click at [343, 144] on p "****" at bounding box center [512, 144] width 348 height 15
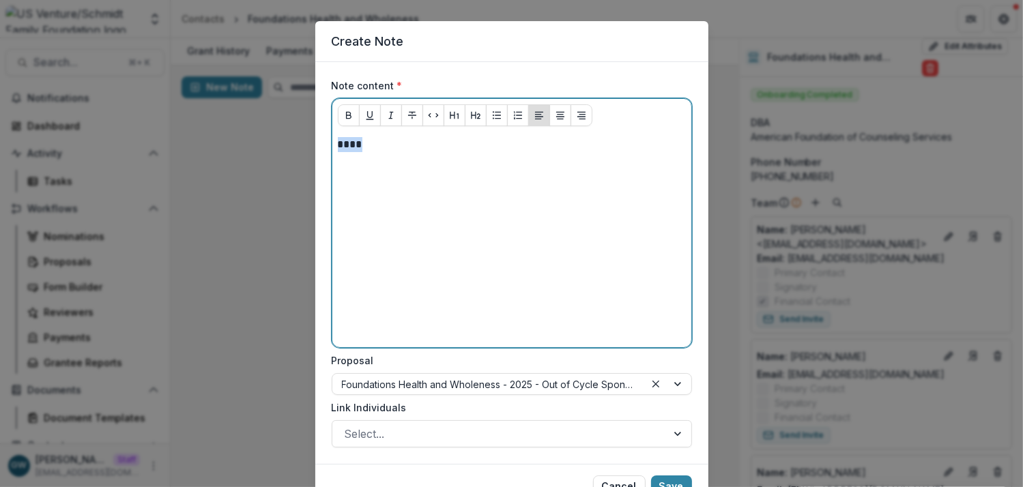
click at [343, 144] on p "****" at bounding box center [512, 144] width 348 height 15
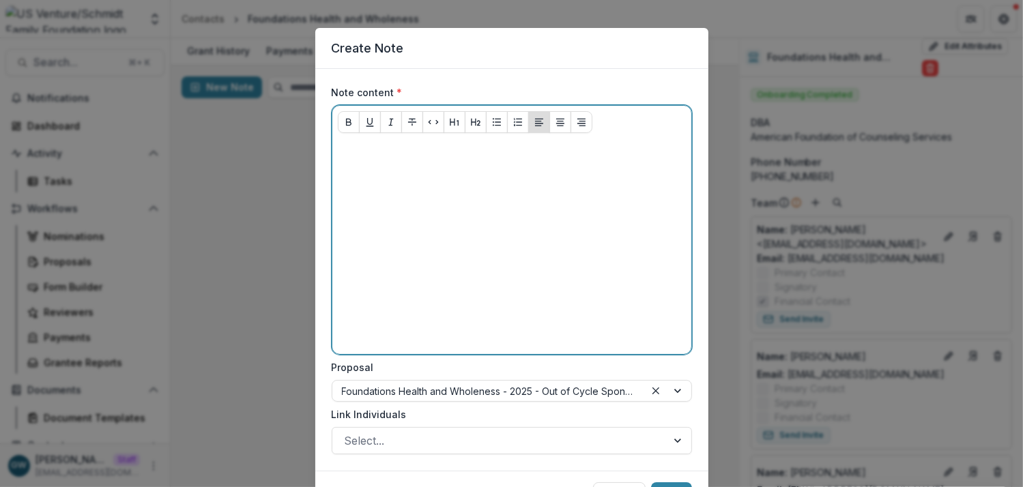
scroll to position [0, 0]
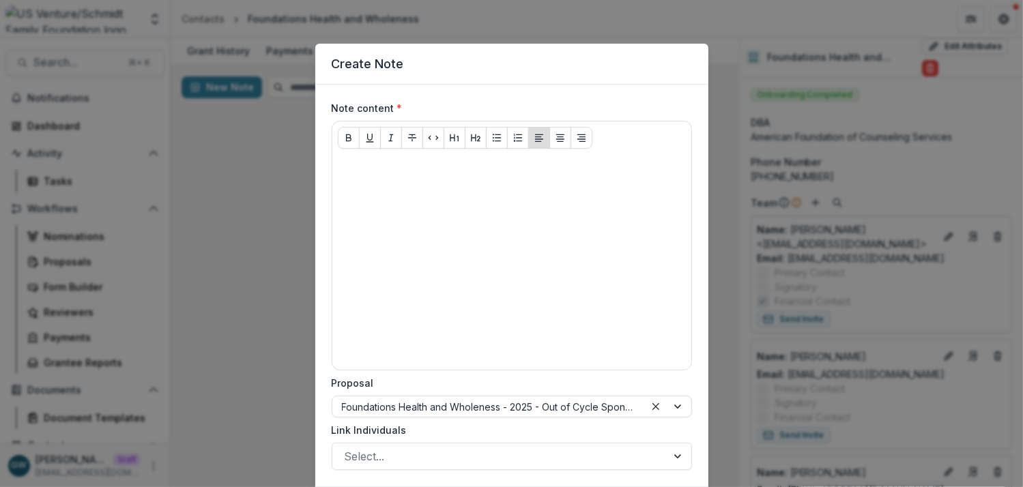
click at [265, 244] on div "Create Note Note content * Proposal Foundations Health and Wholeness - 2025 - O…" at bounding box center [511, 243] width 1023 height 487
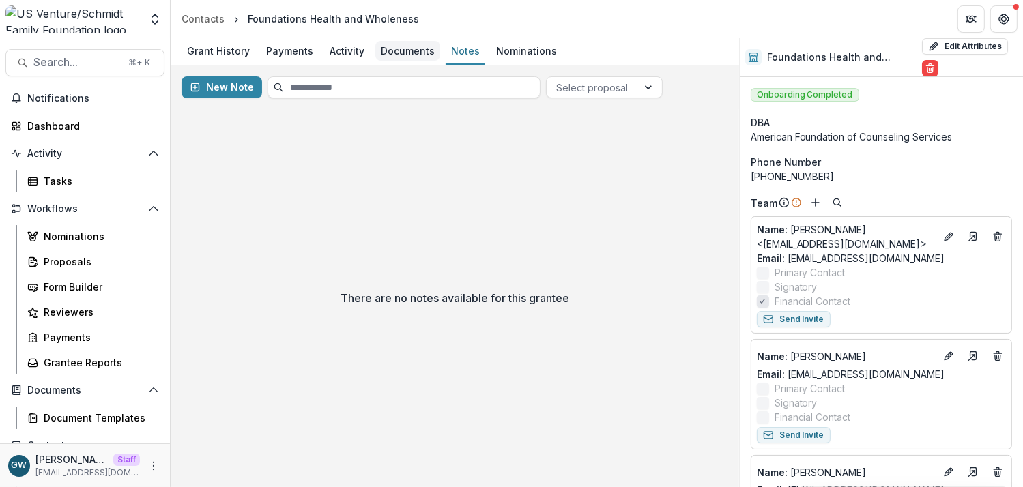
click at [397, 51] on div "Documents" at bounding box center [407, 51] width 65 height 20
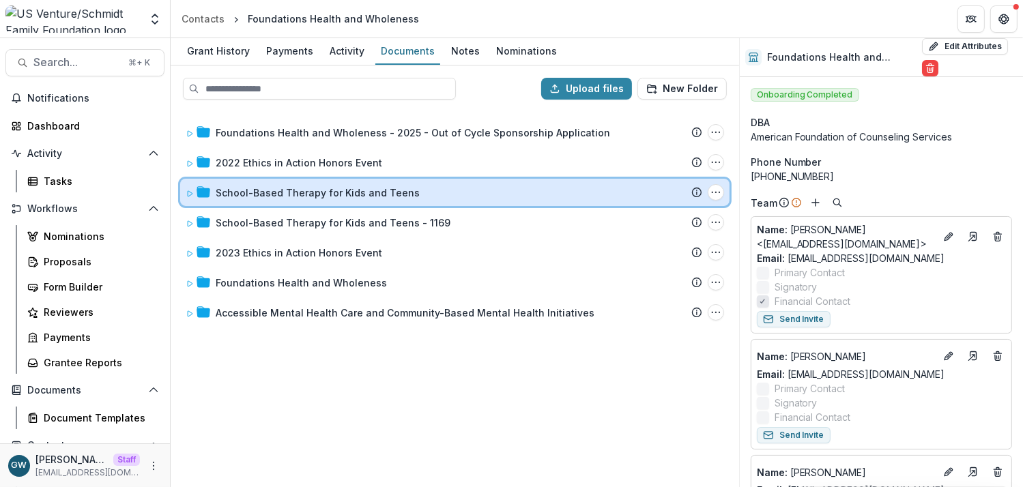
click at [191, 193] on icon at bounding box center [190, 193] width 5 height 5
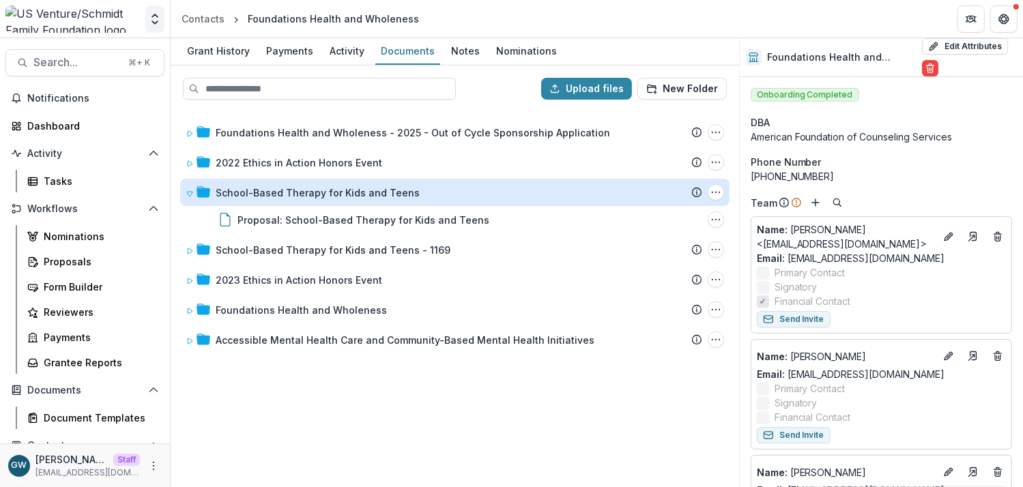
click at [149, 20] on icon "Open entity switcher" at bounding box center [155, 19] width 14 height 14
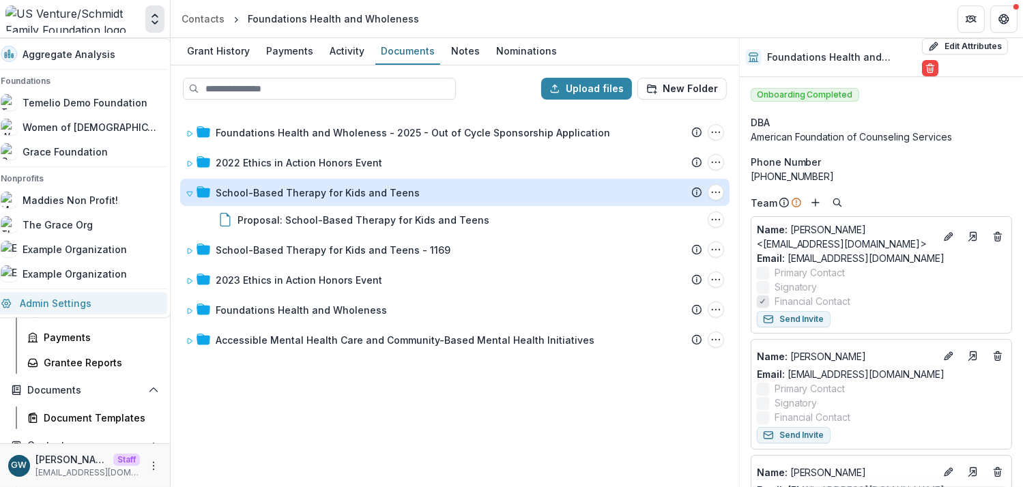
click at [77, 301] on link "Admin Settings" at bounding box center [79, 303] width 175 height 23
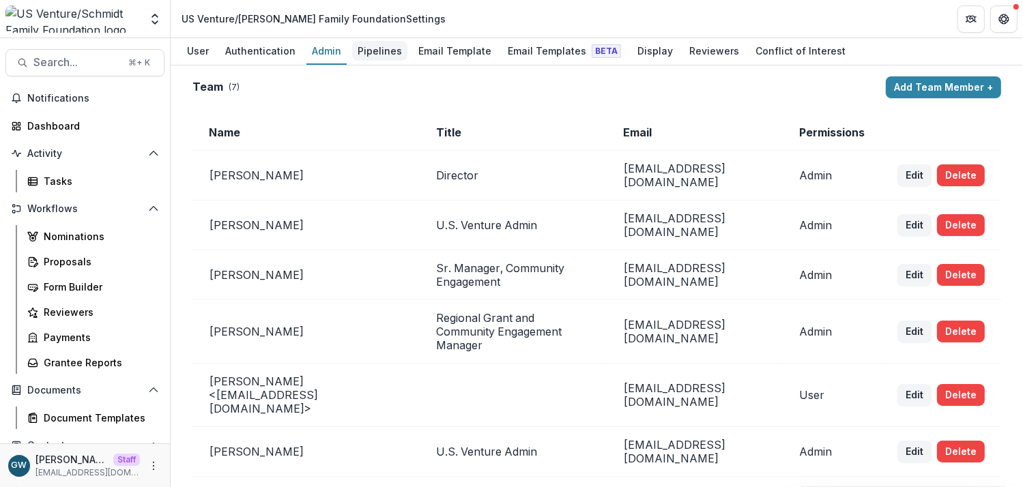
click at [382, 53] on div "Pipelines" at bounding box center [379, 51] width 55 height 20
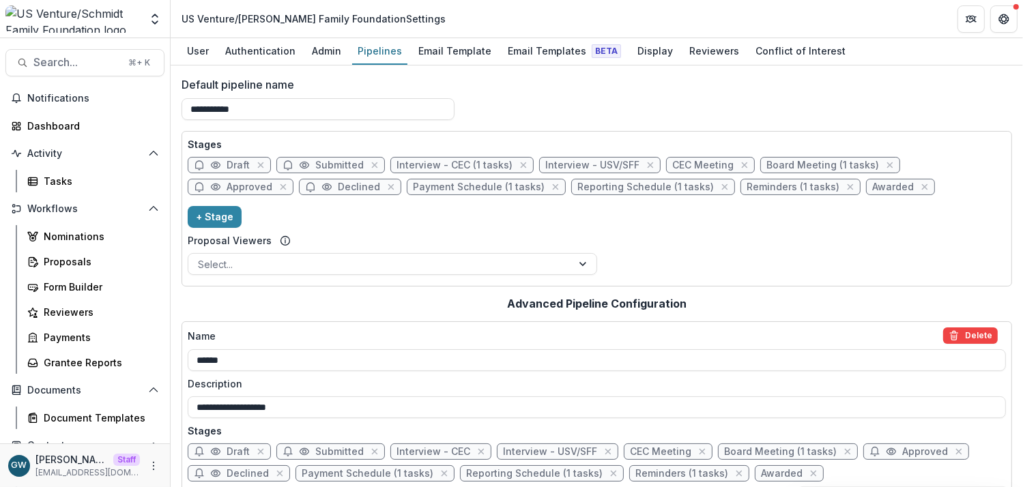
click at [577, 190] on span "Reporting Schedule (1 tasks)" at bounding box center [645, 188] width 137 height 12
select select "*********"
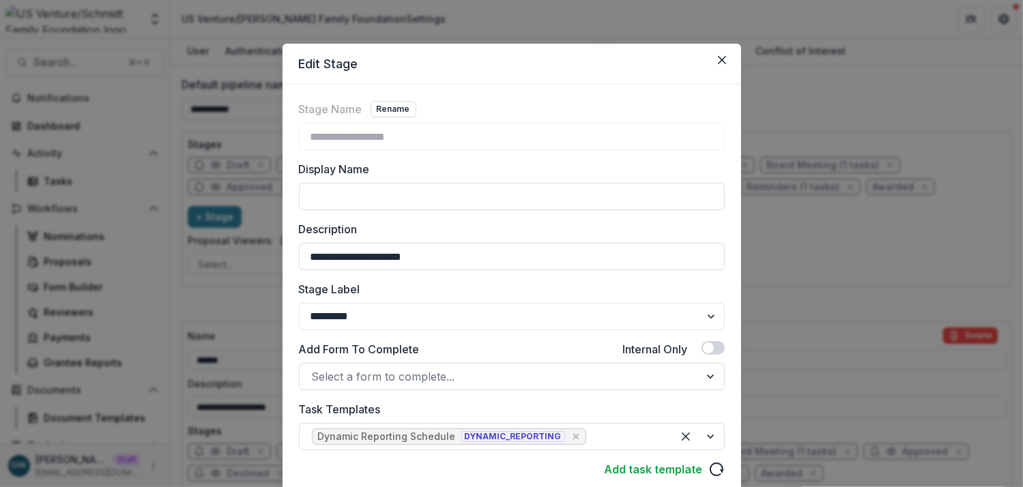
click at [802, 308] on div "**********" at bounding box center [511, 243] width 1023 height 487
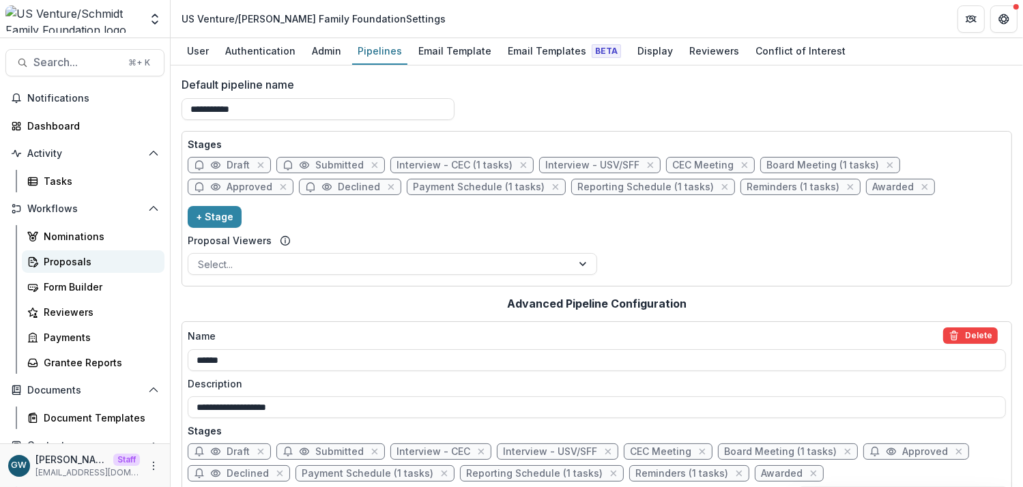
click at [83, 265] on div "Proposals" at bounding box center [99, 262] width 110 height 14
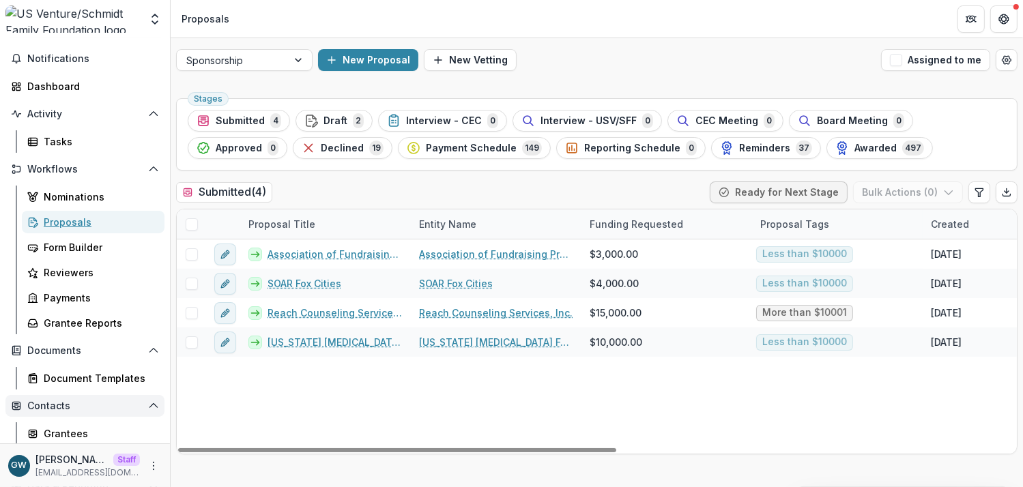
scroll to position [75, 0]
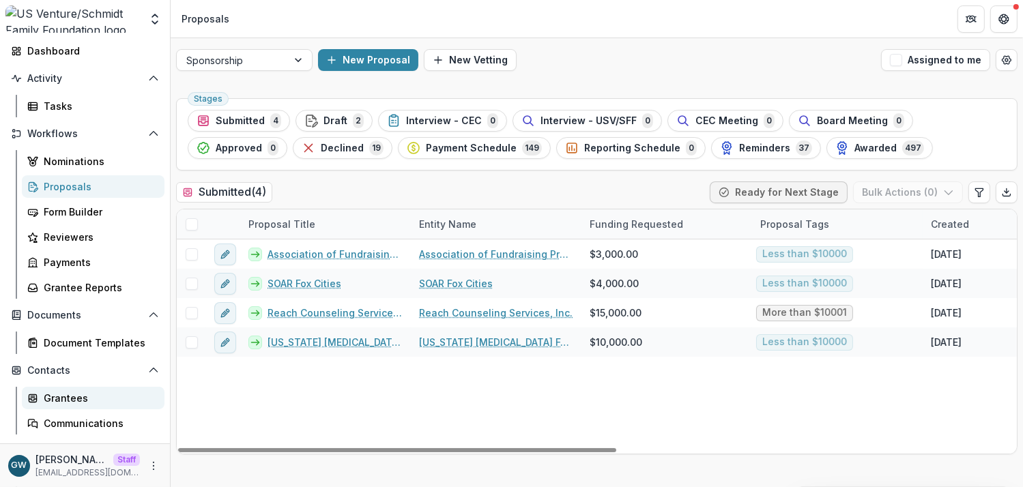
click at [73, 392] on div "Grantees" at bounding box center [99, 398] width 110 height 14
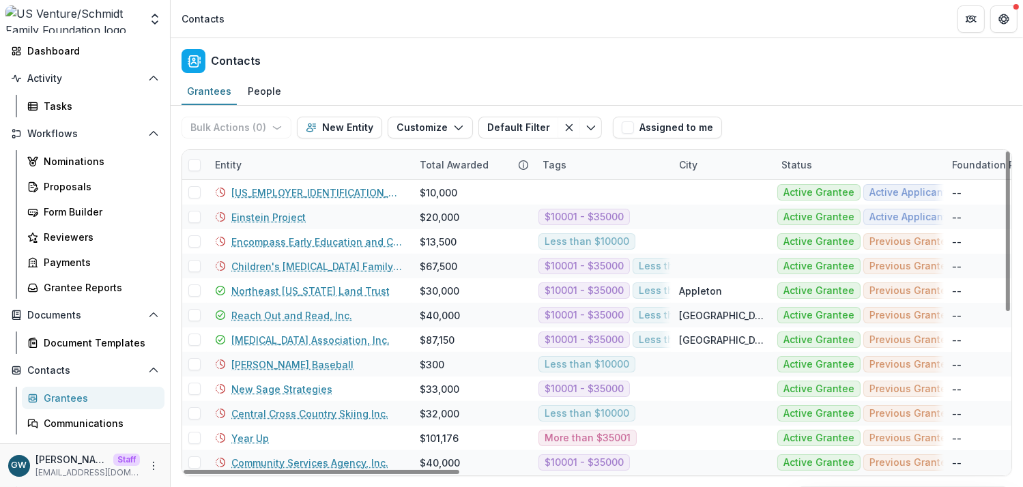
click at [270, 168] on div "Entity" at bounding box center [309, 164] width 205 height 29
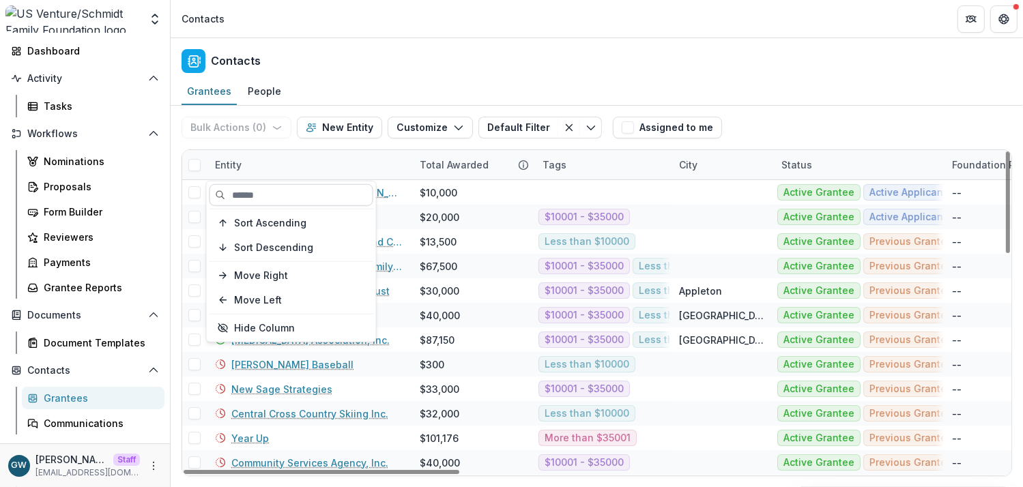
click at [266, 192] on input at bounding box center [292, 195] width 164 height 22
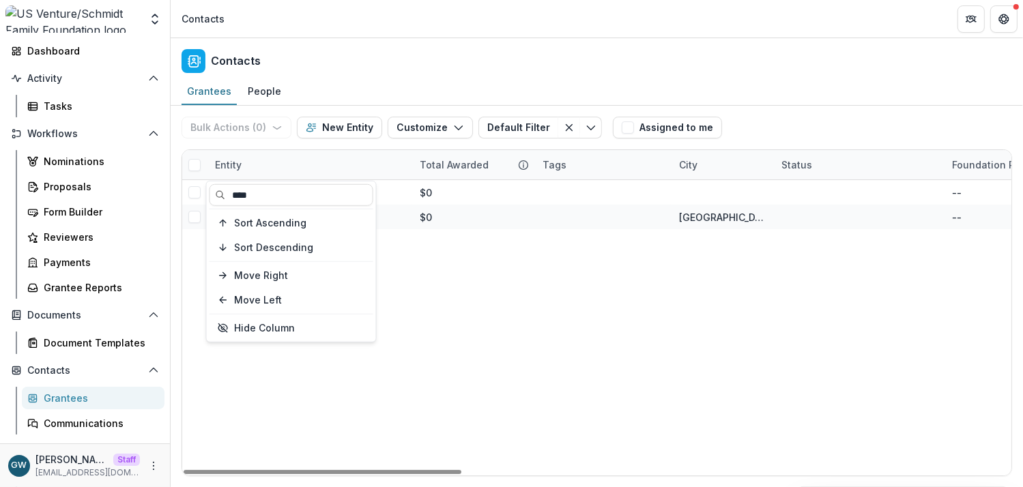
type input "****"
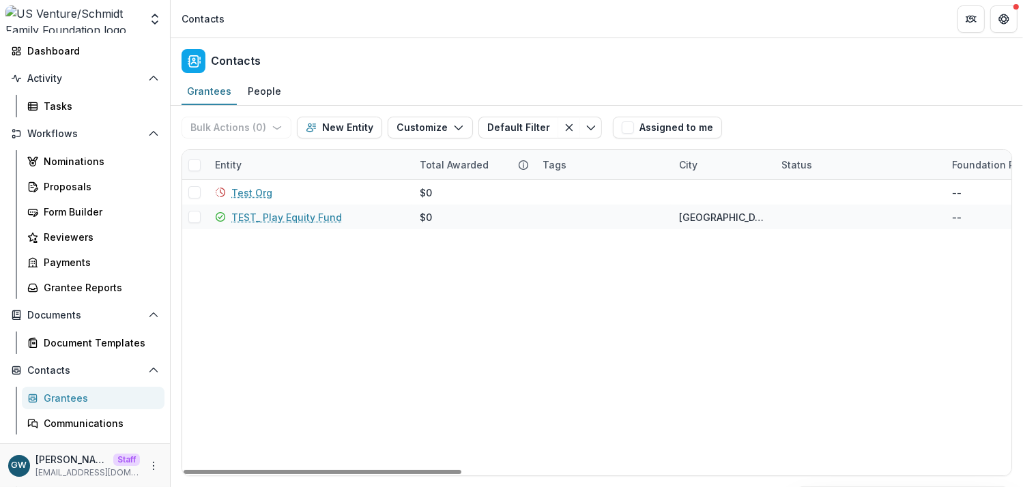
click at [779, 128] on div "Bulk Actions ( 0 ) Send Email Create Proposals Create Tasks New Entity Customiz…" at bounding box center [597, 128] width 831 height 44
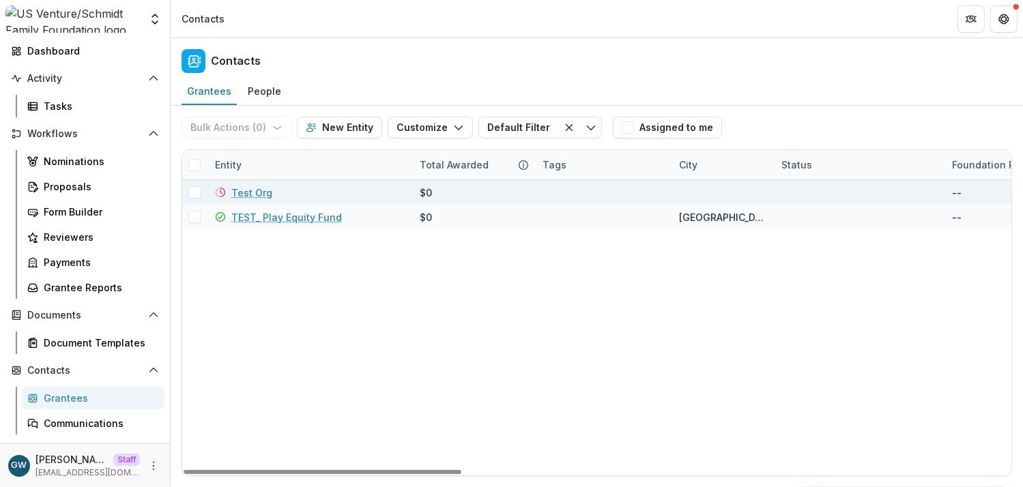
click at [252, 192] on link "Test Org" at bounding box center [251, 193] width 41 height 14
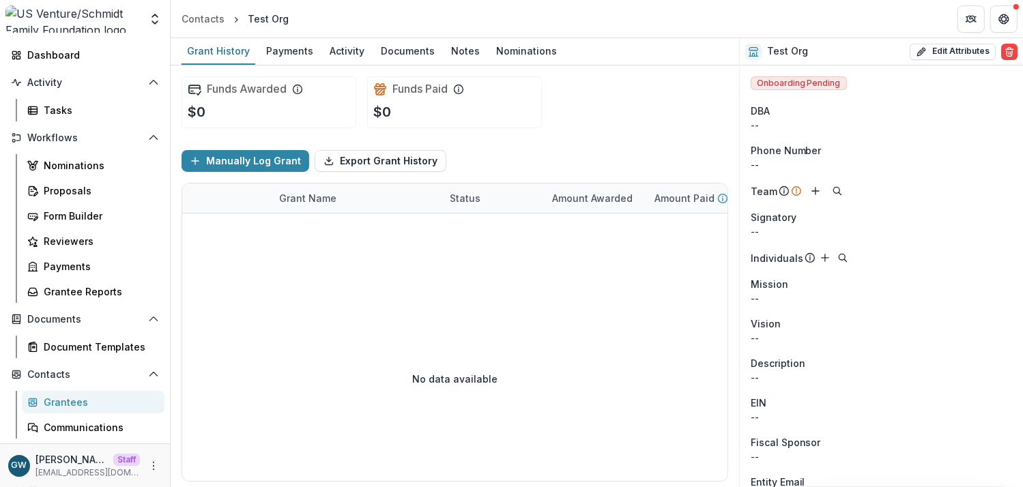
scroll to position [72, 0]
click at [85, 396] on div "Grantees" at bounding box center [99, 401] width 110 height 14
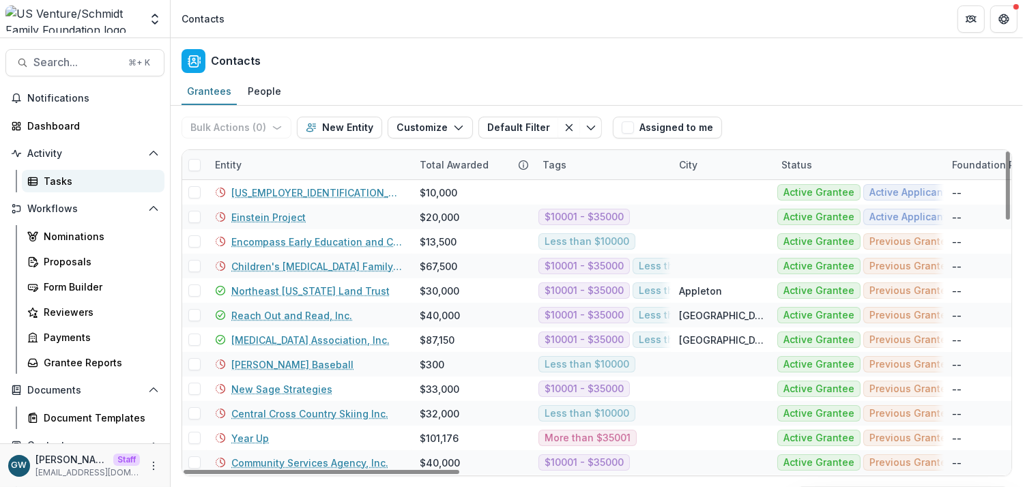
click at [83, 182] on div "Tasks" at bounding box center [99, 181] width 110 height 14
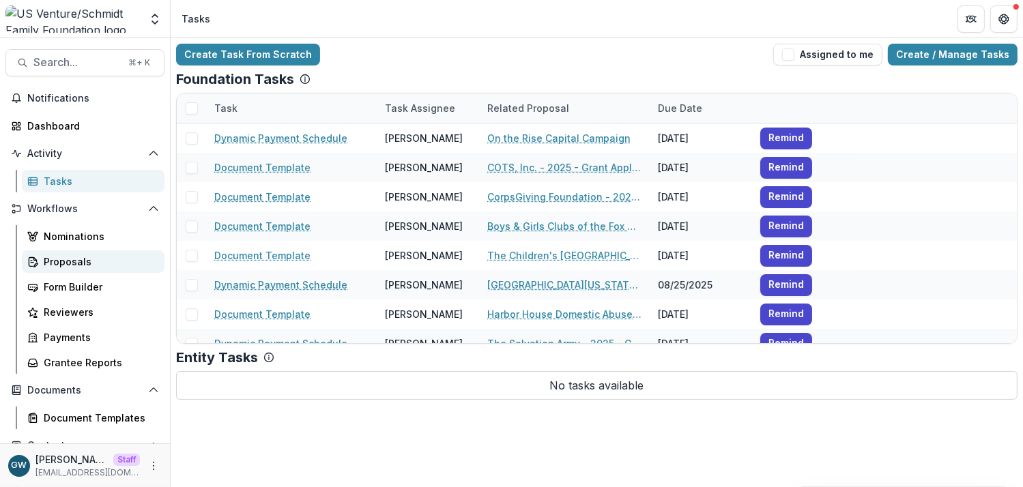
click at [72, 257] on div "Proposals" at bounding box center [99, 262] width 110 height 14
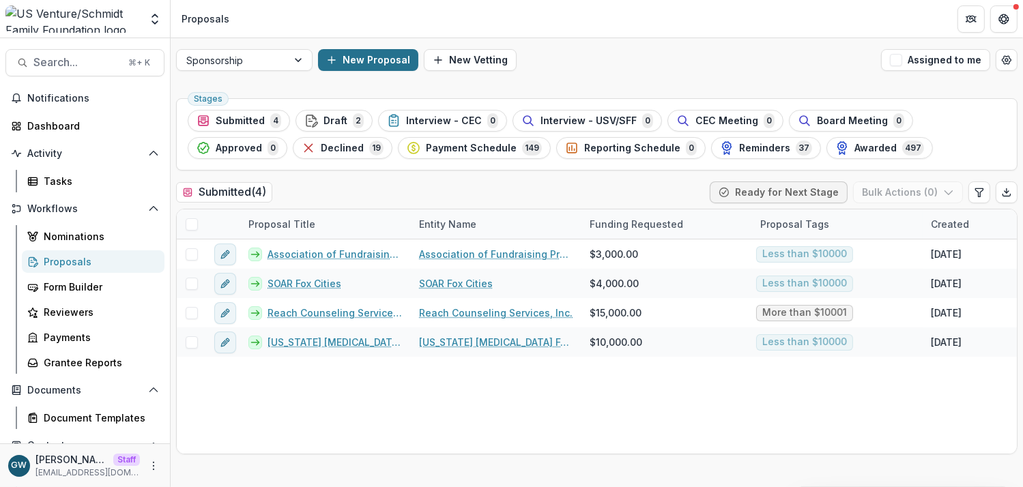
click at [343, 60] on button "New Proposal" at bounding box center [368, 60] width 100 height 22
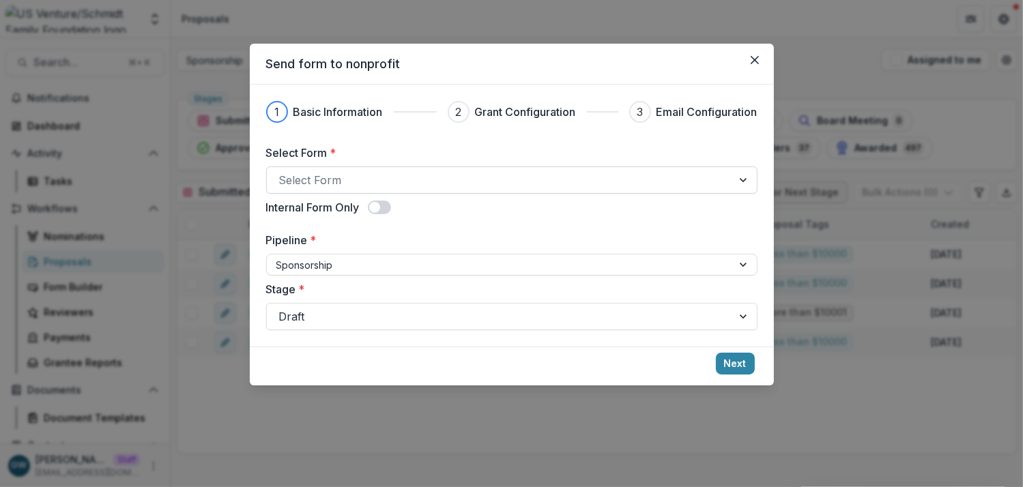
click at [342, 182] on div at bounding box center [499, 180] width 441 height 19
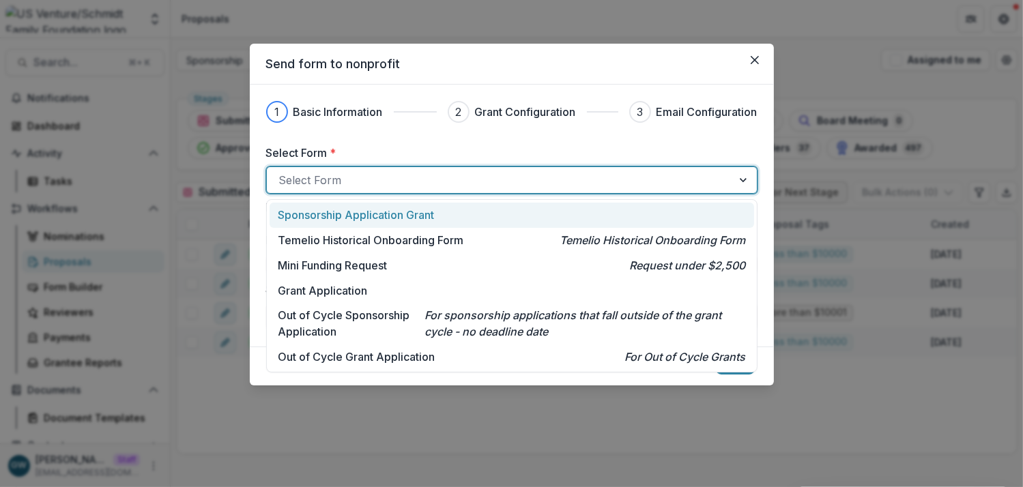
click at [367, 213] on p "Sponsorship Application Grant" at bounding box center [356, 215] width 156 height 16
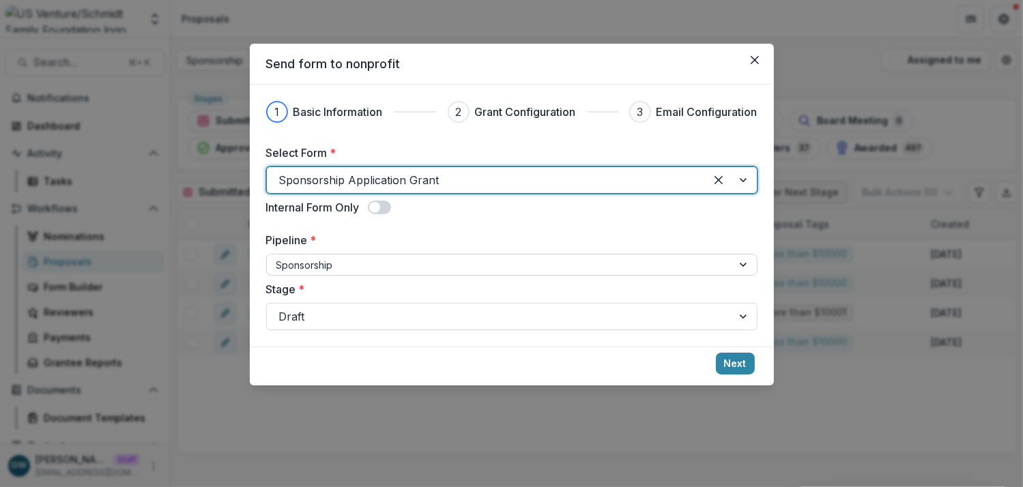
click at [359, 264] on div at bounding box center [499, 265] width 446 height 17
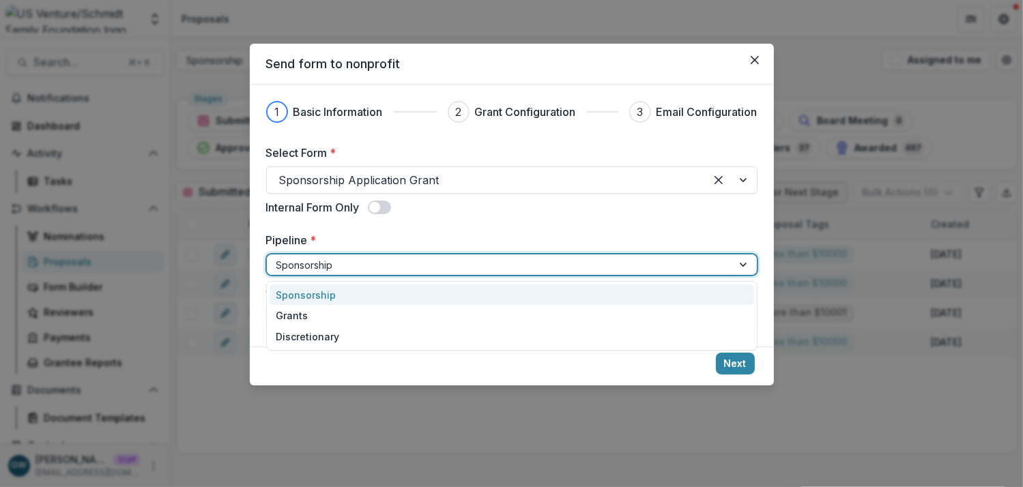
click at [459, 238] on label "Pipeline *" at bounding box center [507, 240] width 483 height 16
click at [279, 258] on input "Pipeline *" at bounding box center [277, 265] width 3 height 14
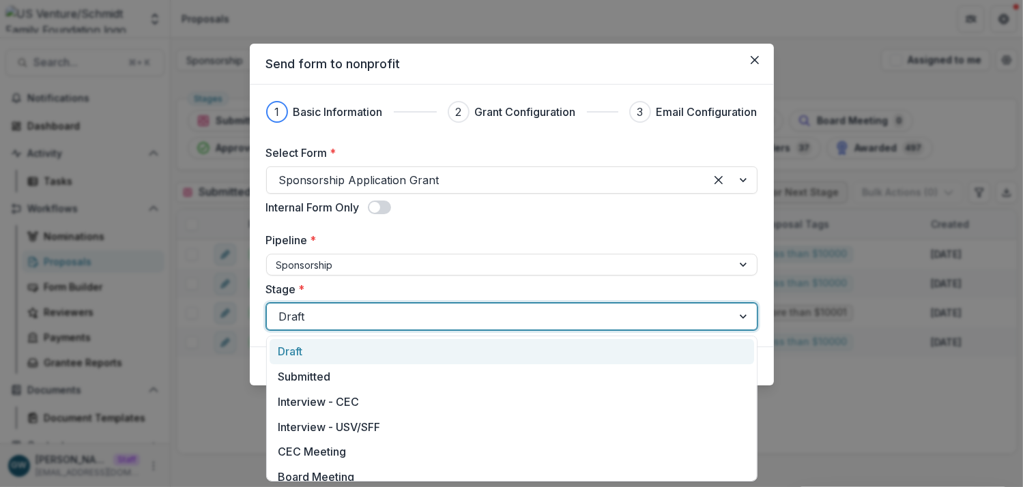
click at [355, 315] on div at bounding box center [499, 316] width 441 height 19
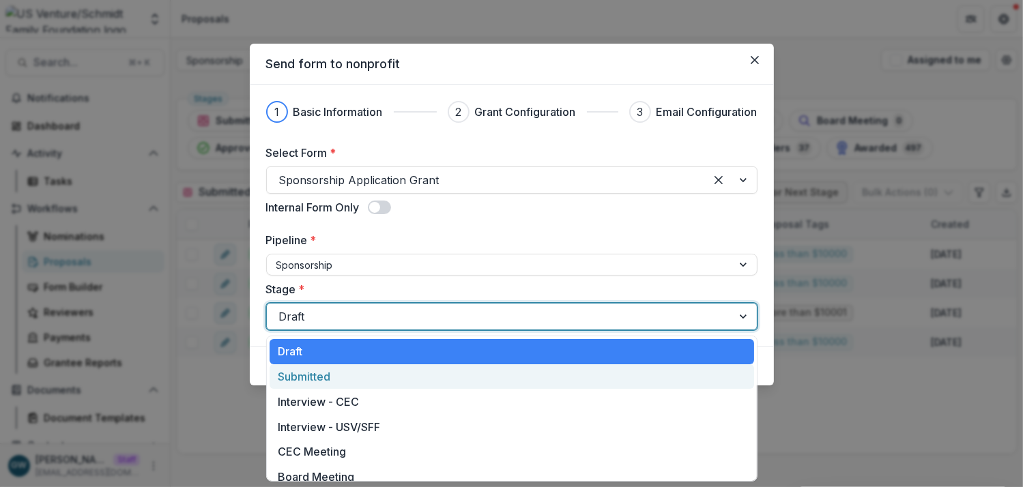
click at [330, 369] on div "Submitted" at bounding box center [512, 376] width 485 height 25
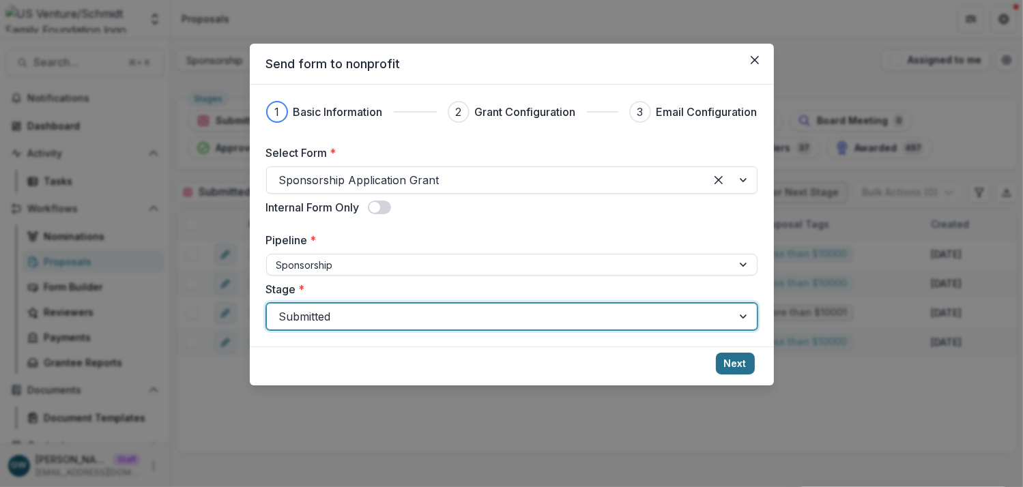
click at [731, 364] on button "Next" at bounding box center [735, 364] width 39 height 22
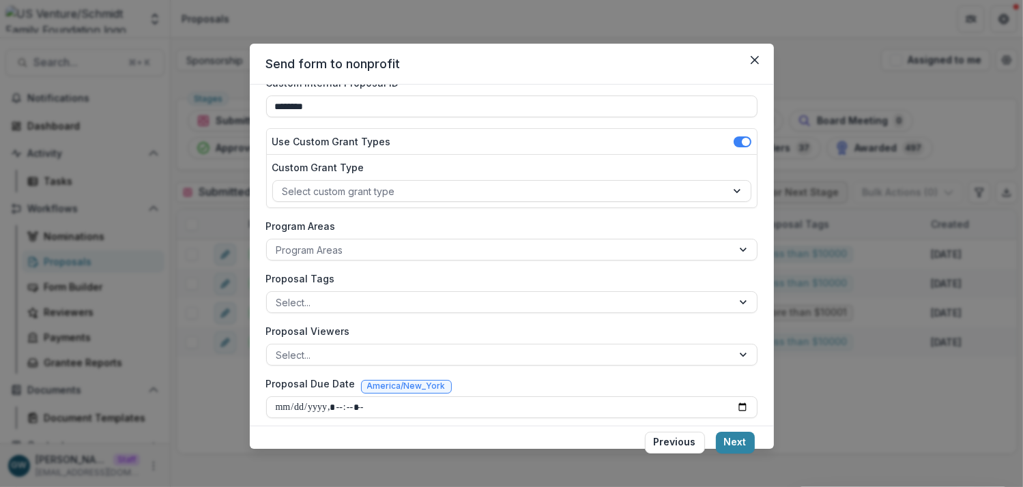
scroll to position [130, 0]
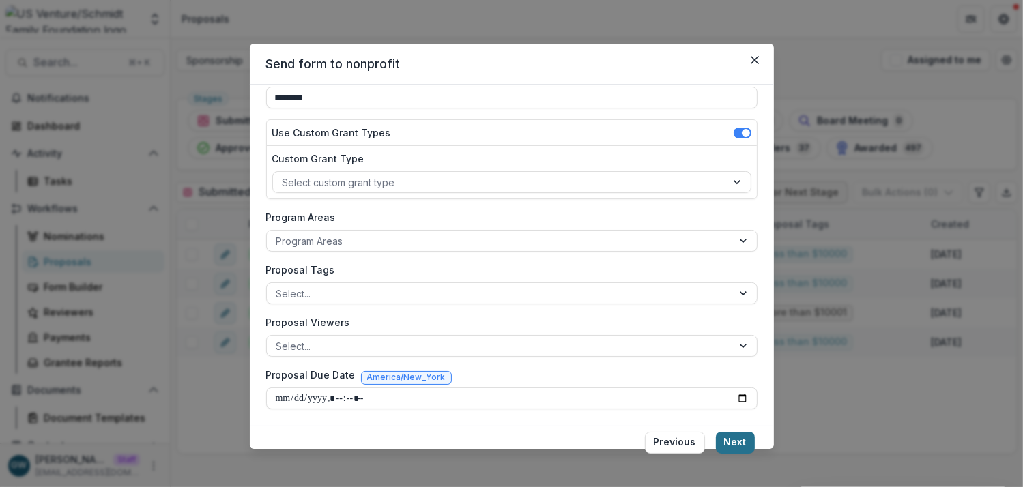
click at [746, 447] on button "Next" at bounding box center [735, 443] width 39 height 22
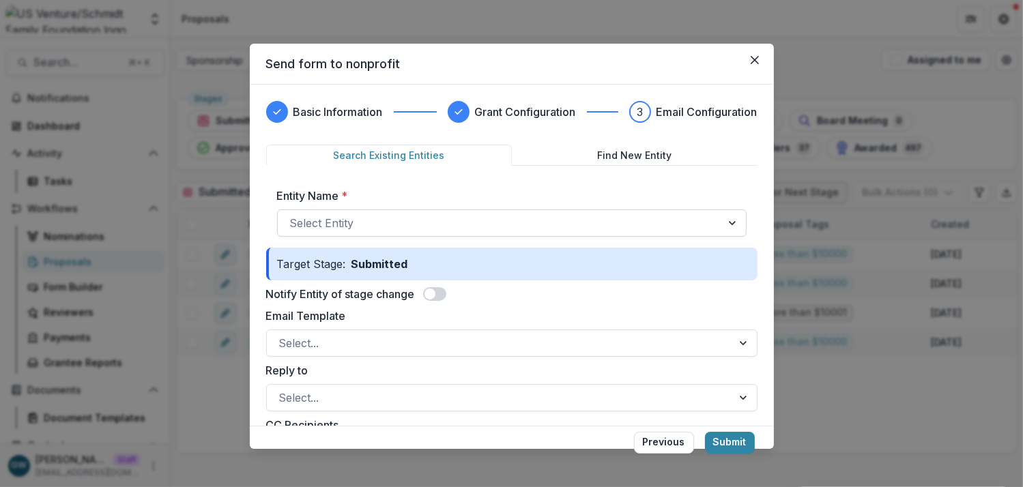
click at [345, 223] on div at bounding box center [499, 223] width 419 height 19
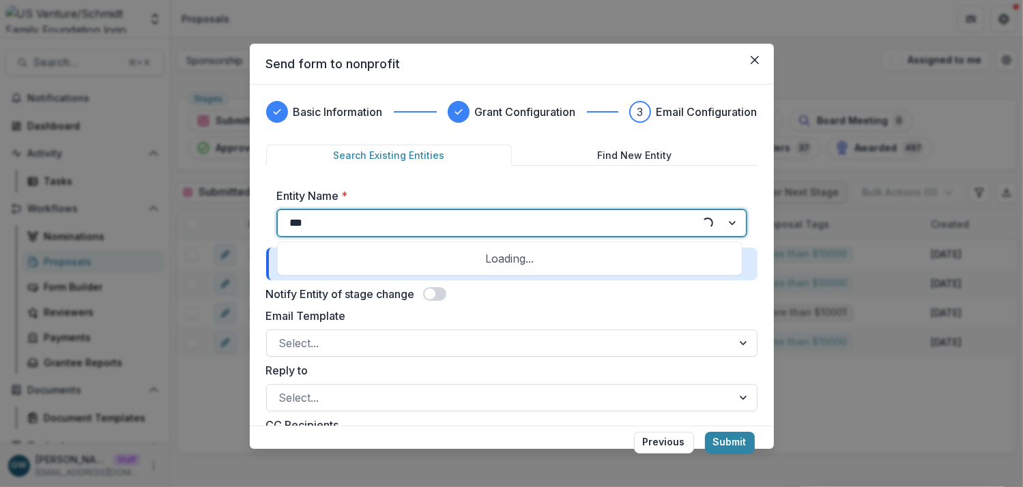
type input "****"
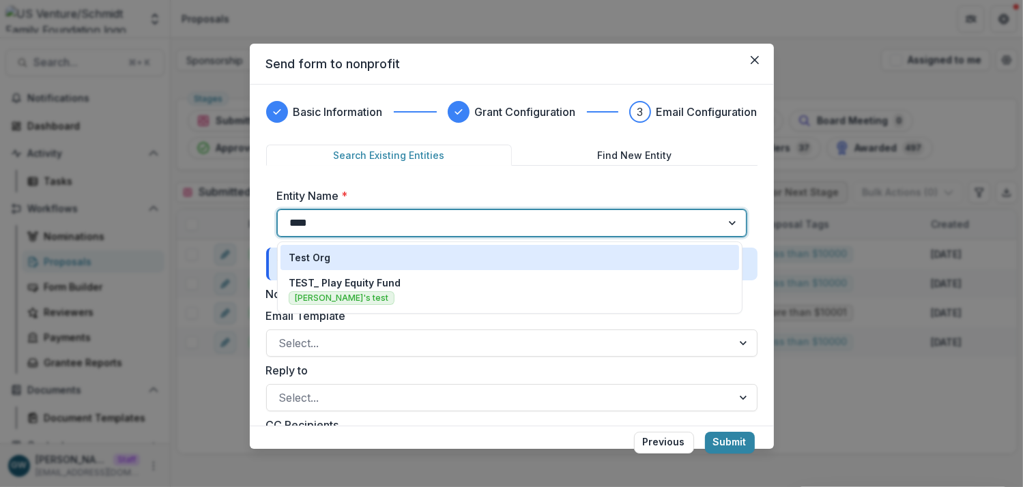
click at [362, 254] on div "Test Org" at bounding box center [510, 257] width 442 height 14
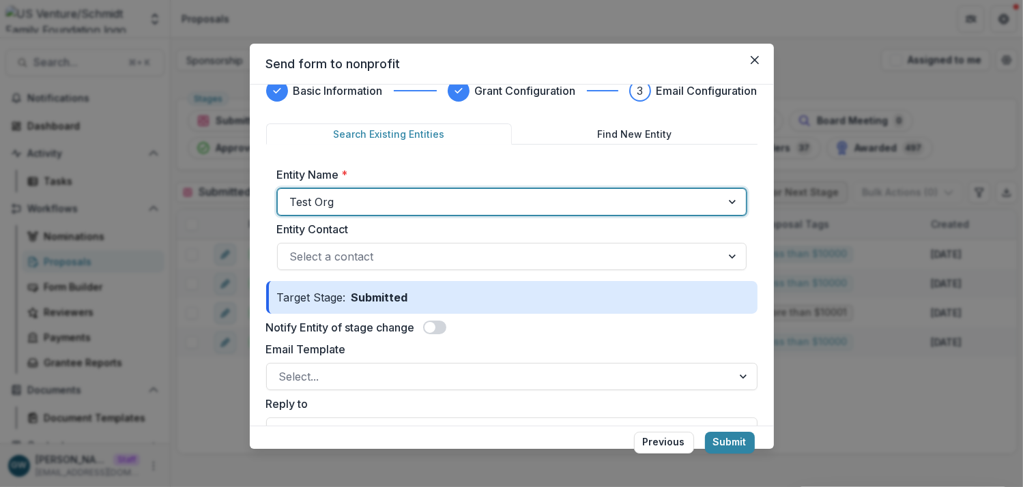
scroll to position [24, 0]
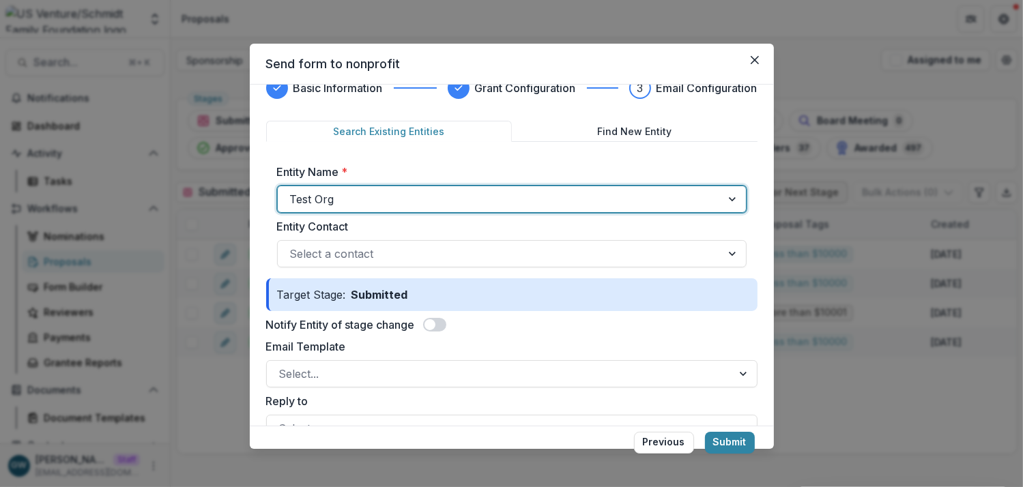
click at [437, 328] on span at bounding box center [434, 325] width 23 height 14
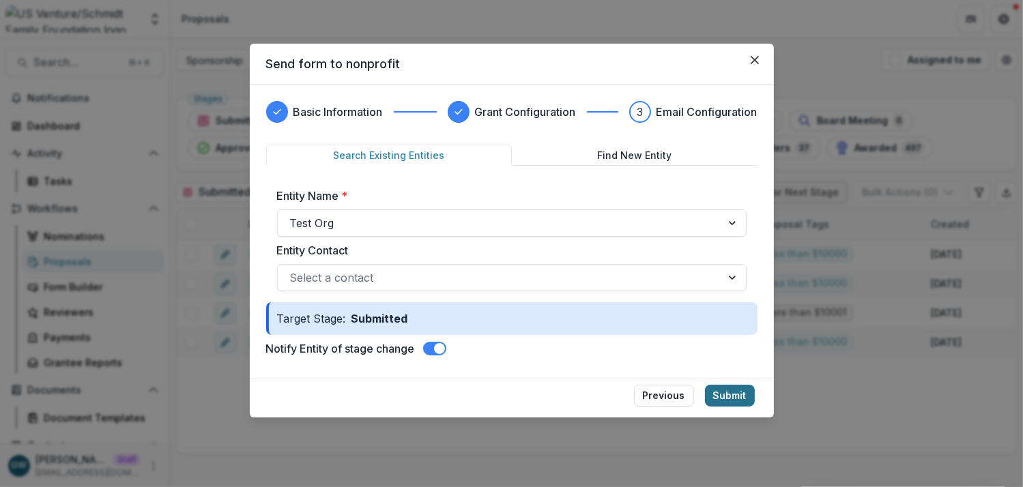
click at [723, 399] on button "Submit" at bounding box center [730, 396] width 50 height 22
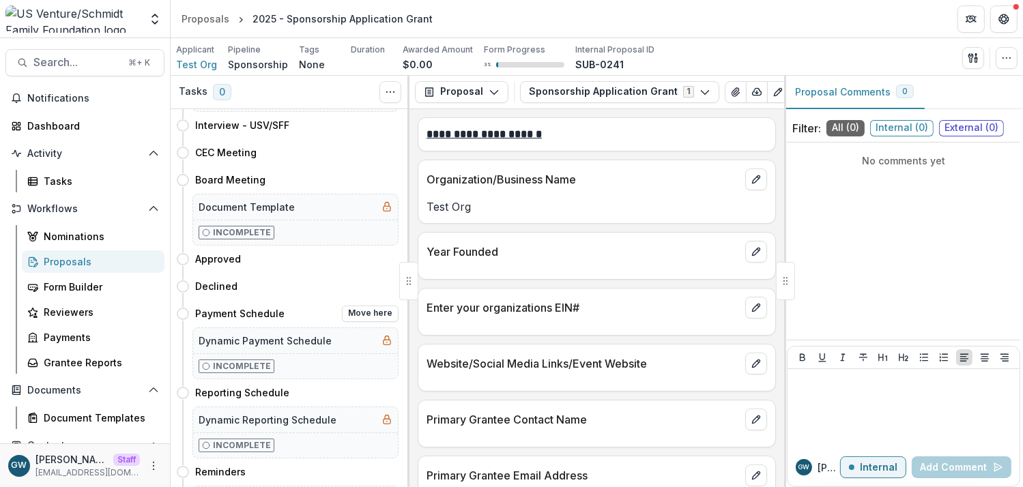
scroll to position [205, 0]
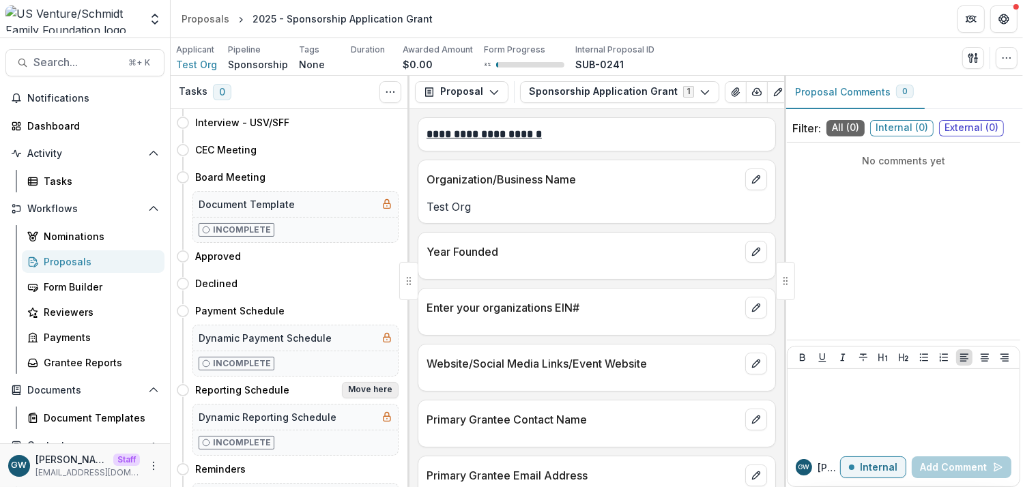
click at [358, 388] on button "Move here" at bounding box center [370, 390] width 57 height 16
select select "**********"
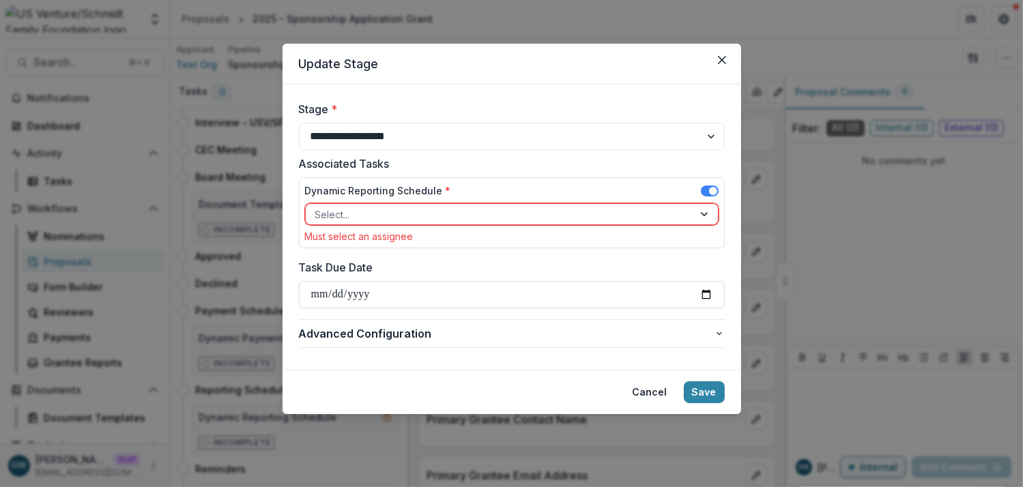
click at [364, 214] on div at bounding box center [499, 214] width 369 height 17
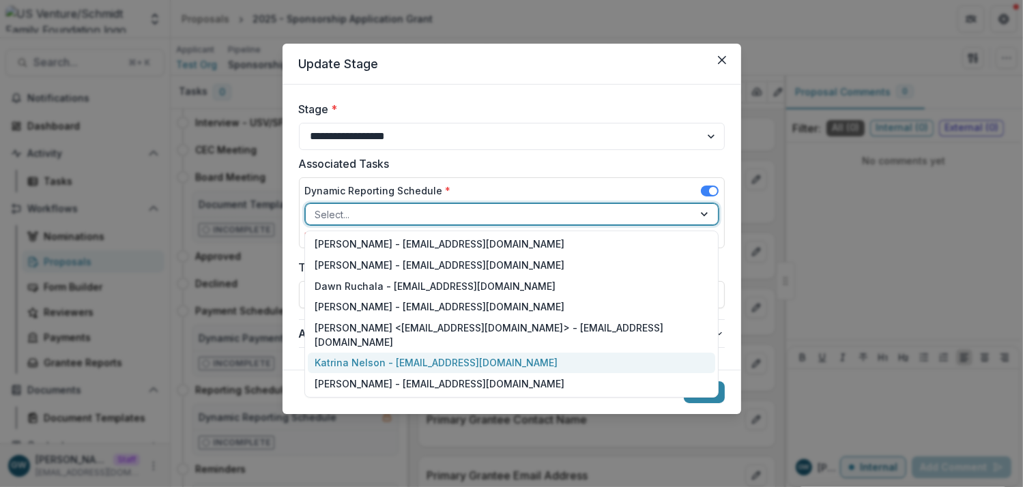
click at [408, 353] on div "Katrina Nelson - knelson@usventure.com" at bounding box center [511, 363] width 407 height 21
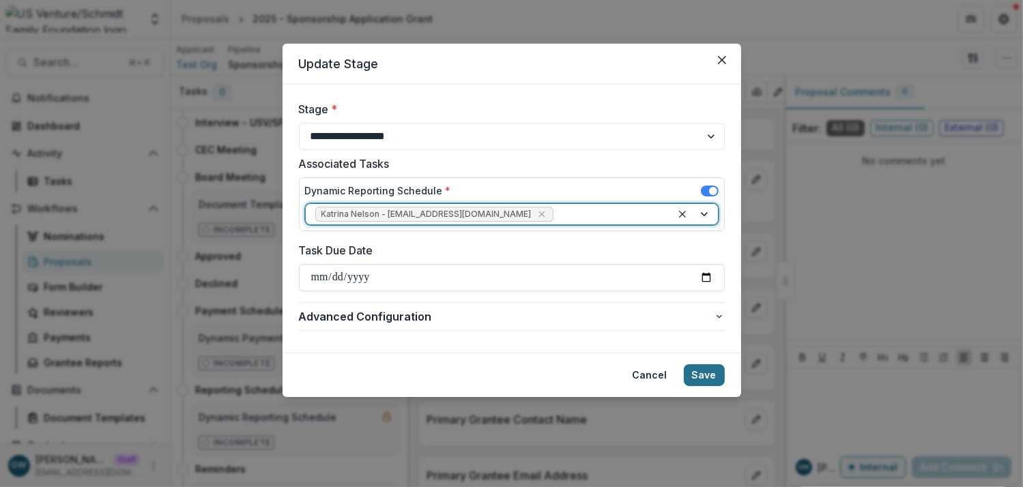
click at [706, 377] on button "Save" at bounding box center [704, 375] width 41 height 22
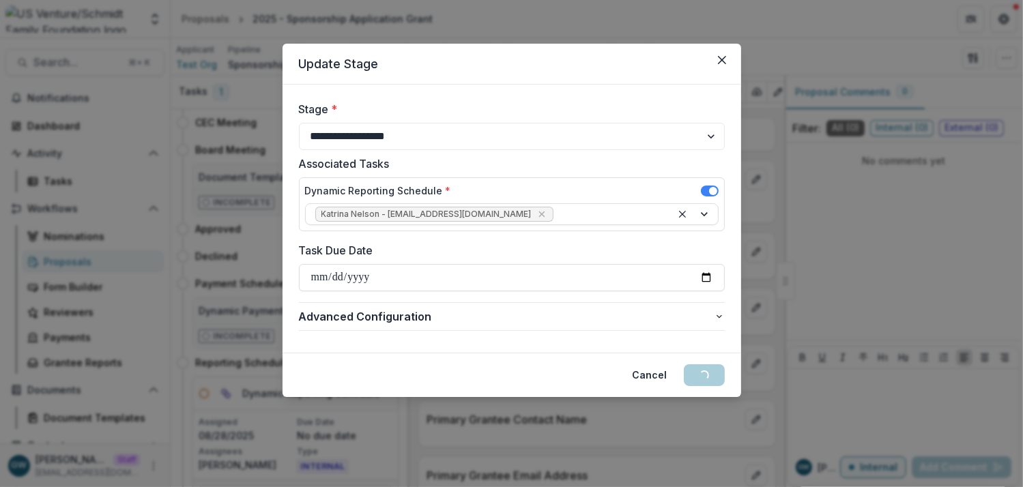
scroll to position [0, 0]
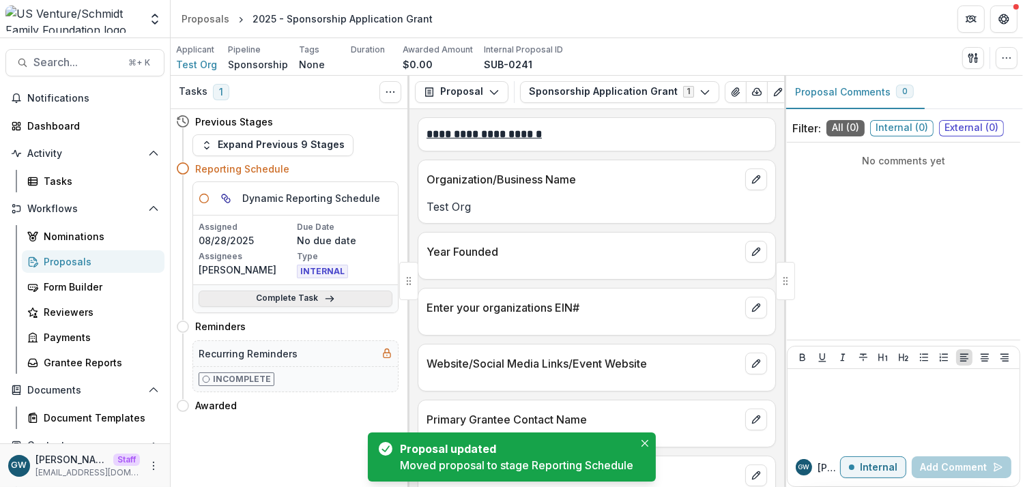
click at [263, 302] on link "Complete Task" at bounding box center [296, 299] width 194 height 16
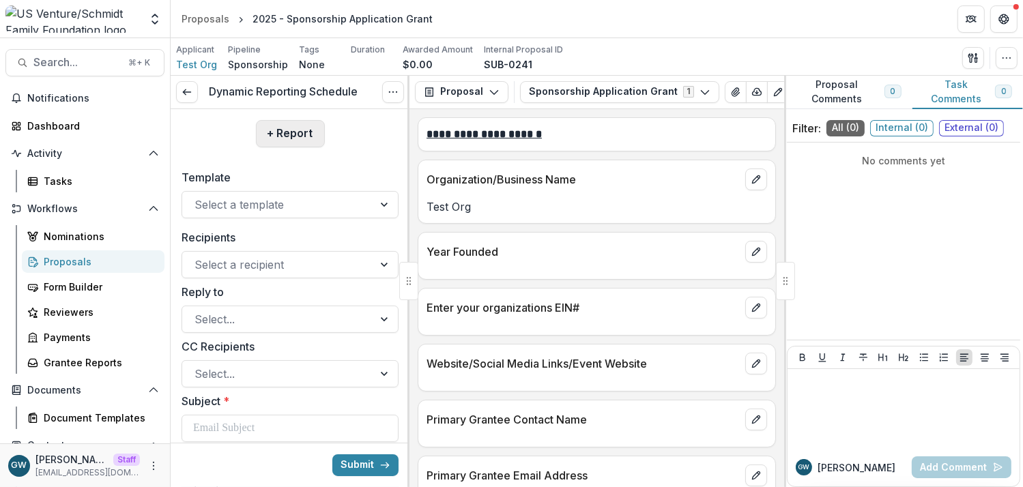
click at [276, 132] on button "+ Report" at bounding box center [290, 133] width 69 height 27
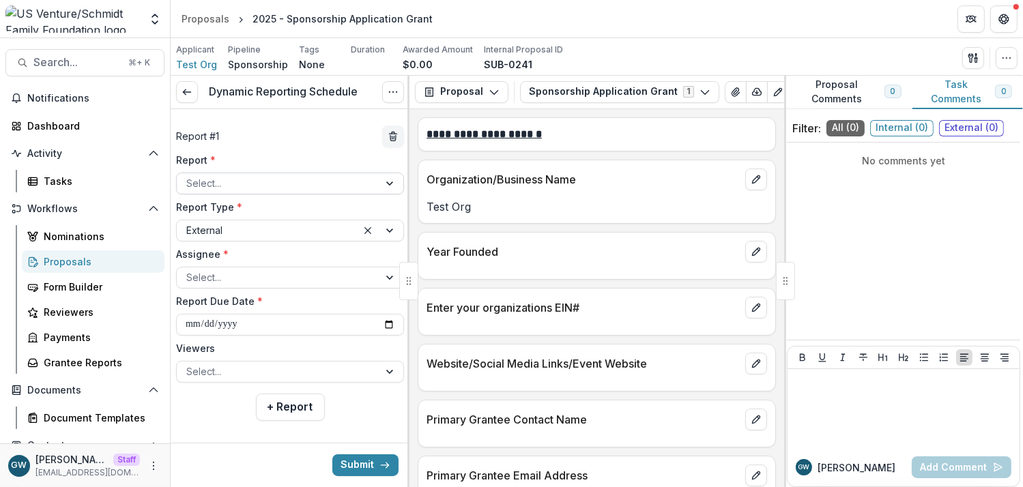
click at [222, 182] on div at bounding box center [277, 183] width 183 height 17
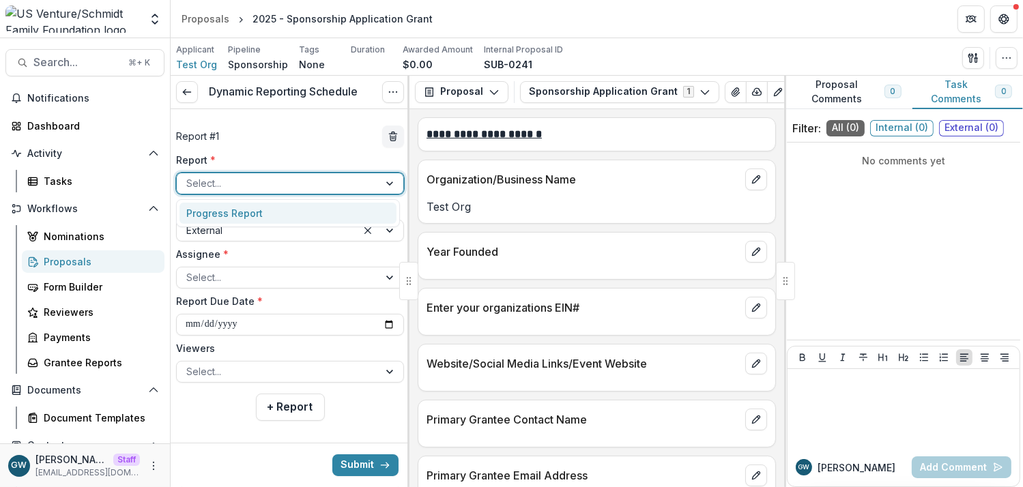
click at [224, 210] on div "Progress Report" at bounding box center [287, 213] width 217 height 21
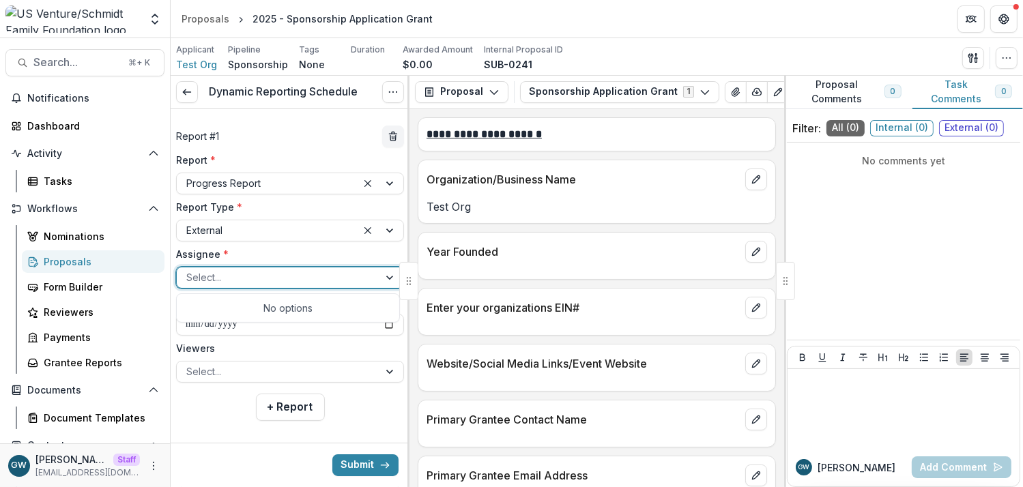
click at [218, 276] on div at bounding box center [277, 277] width 183 height 17
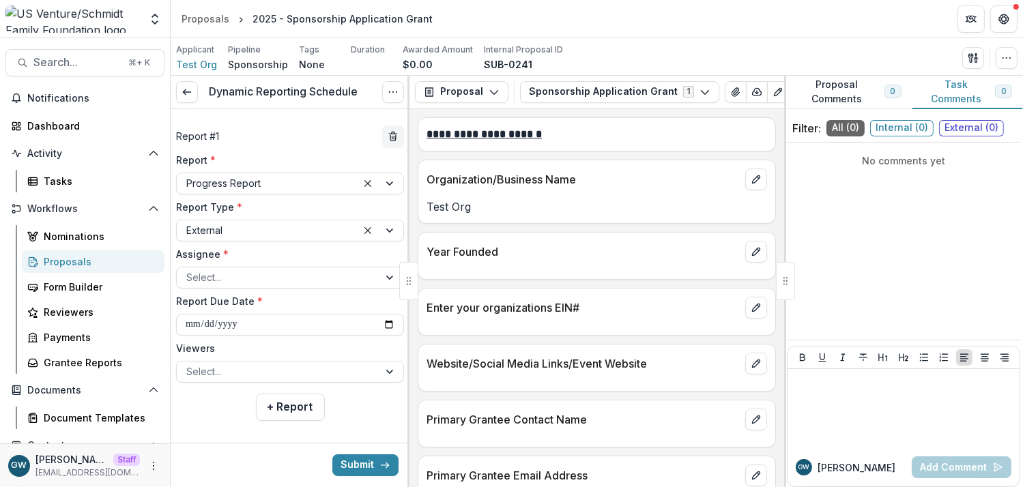
click at [257, 253] on label "Assignee *" at bounding box center [286, 254] width 220 height 14
click at [189, 270] on input "Assignee *" at bounding box center [187, 277] width 3 height 14
click at [392, 326] on input "**********" at bounding box center [290, 325] width 228 height 22
click at [389, 326] on input "**********" at bounding box center [290, 325] width 228 height 22
type input "**********"
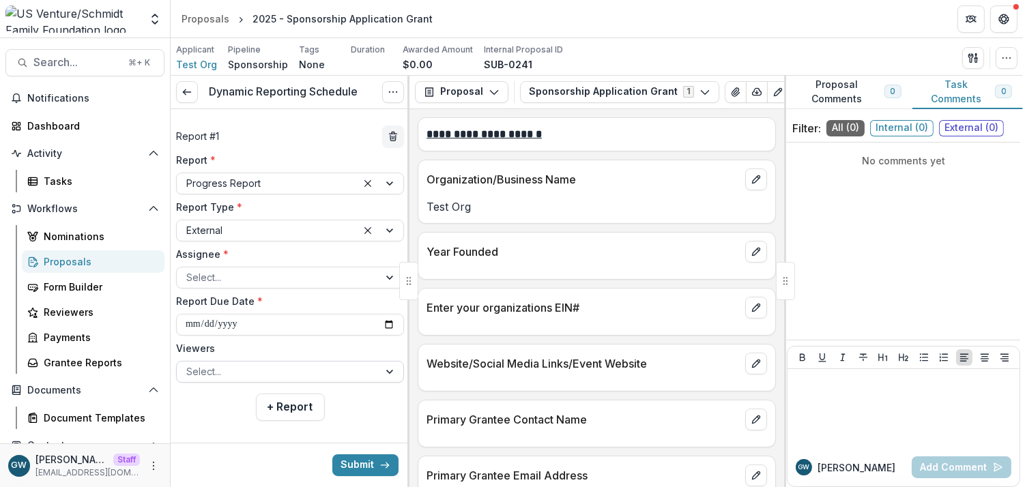
click at [203, 373] on div at bounding box center [277, 371] width 183 height 17
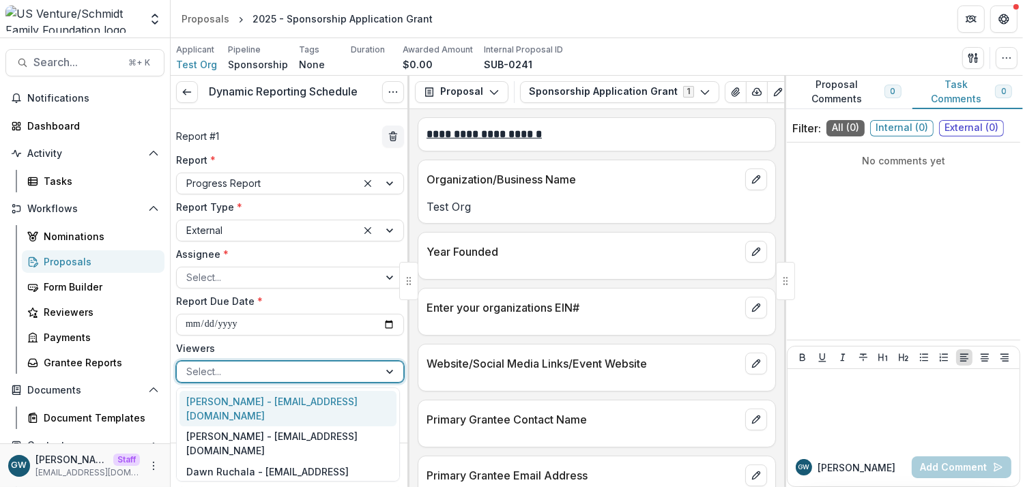
click at [261, 349] on label "Viewers" at bounding box center [286, 348] width 220 height 14
click at [189, 364] on input "Viewers" at bounding box center [187, 371] width 3 height 14
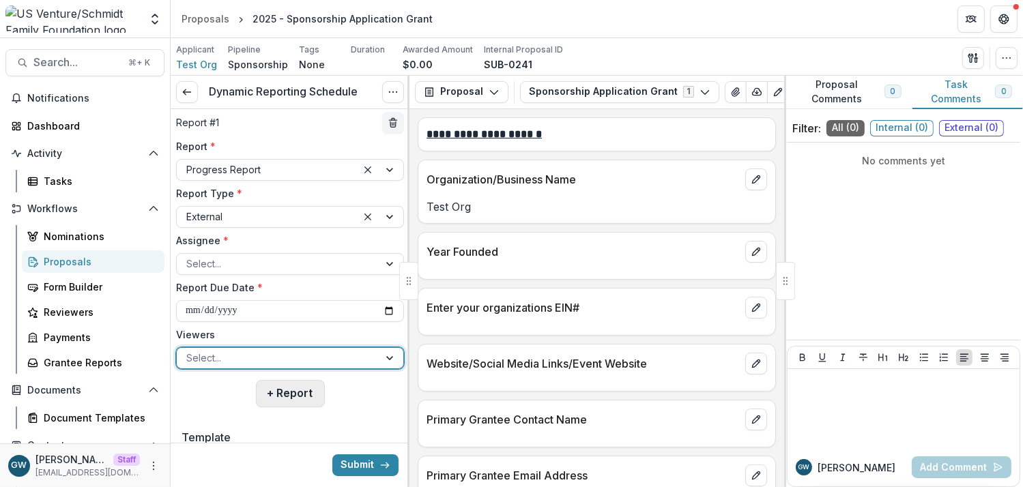
scroll to position [30, 0]
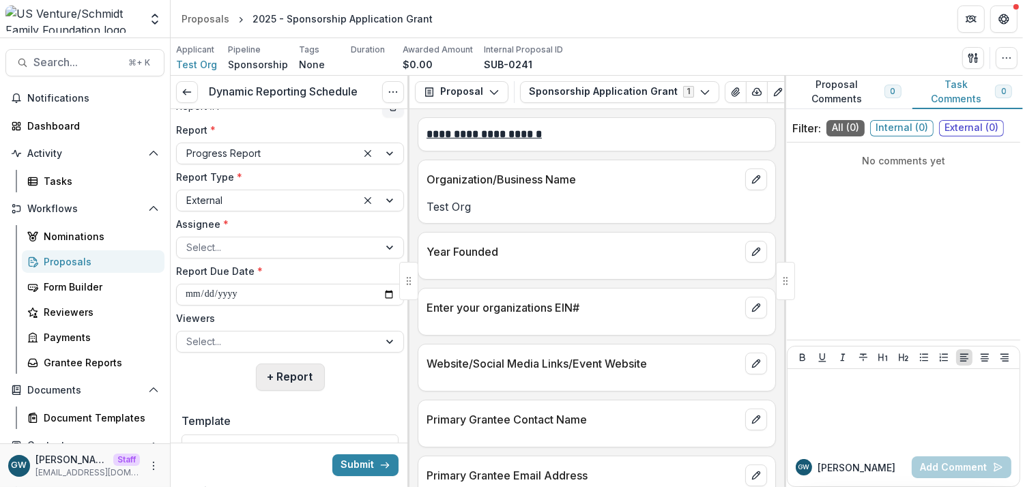
click at [285, 380] on button "+ Report" at bounding box center [290, 377] width 69 height 27
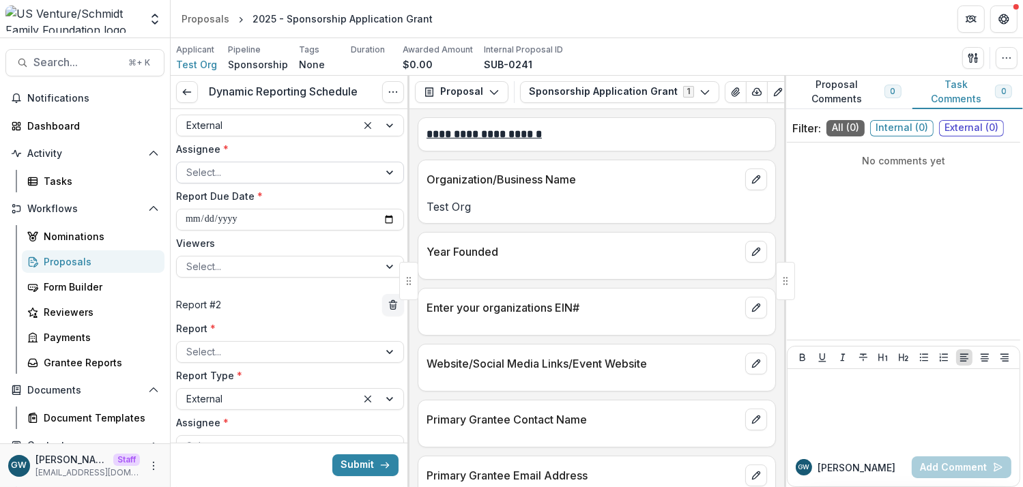
scroll to position [91, 0]
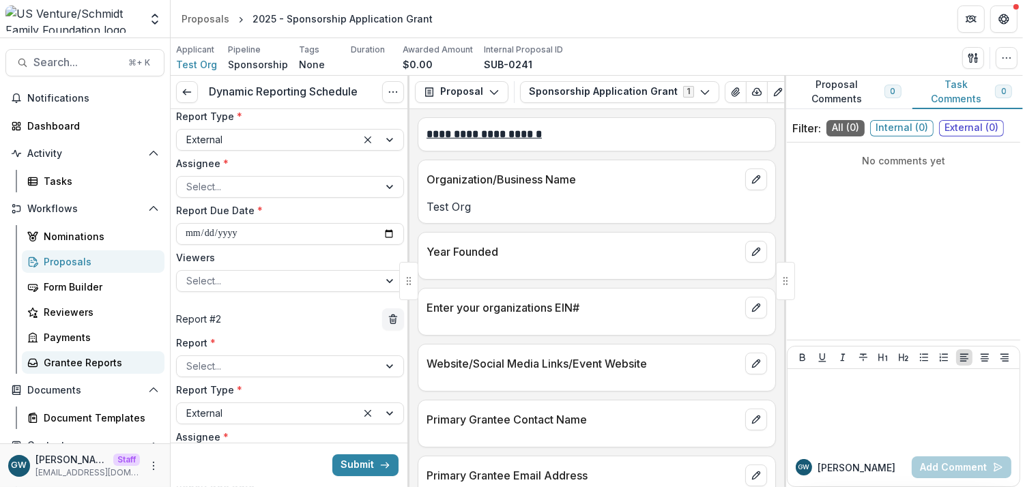
click at [70, 364] on div "Grantee Reports" at bounding box center [99, 363] width 110 height 14
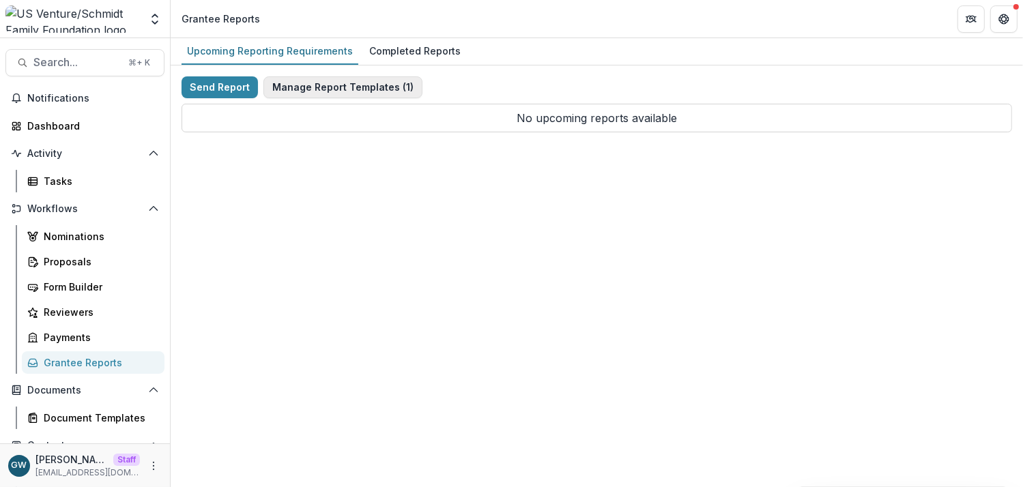
click at [312, 90] on button "Manage Report Templates ( 1 )" at bounding box center [342, 87] width 159 height 22
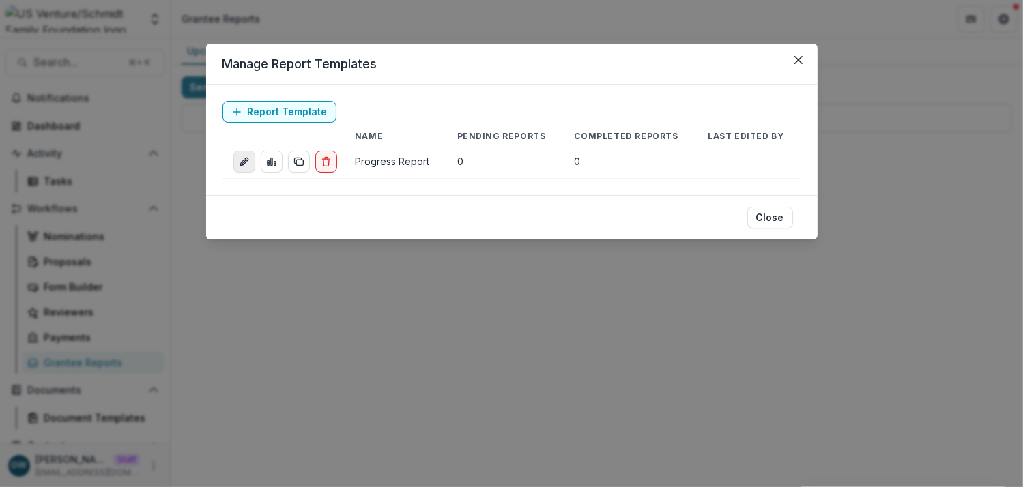
click at [242, 161] on icon "edit-report" at bounding box center [243, 163] width 6 height 6
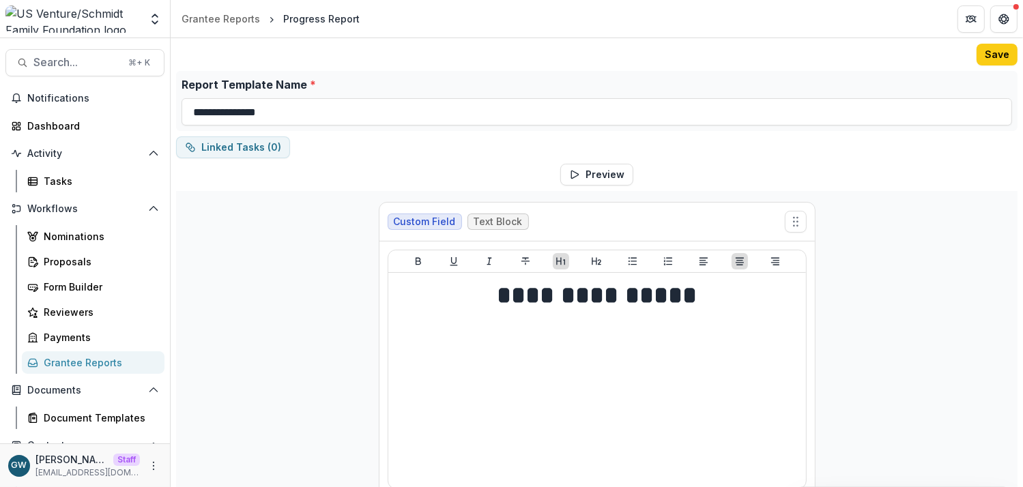
click at [71, 367] on div "Grantee Reports" at bounding box center [99, 363] width 110 height 14
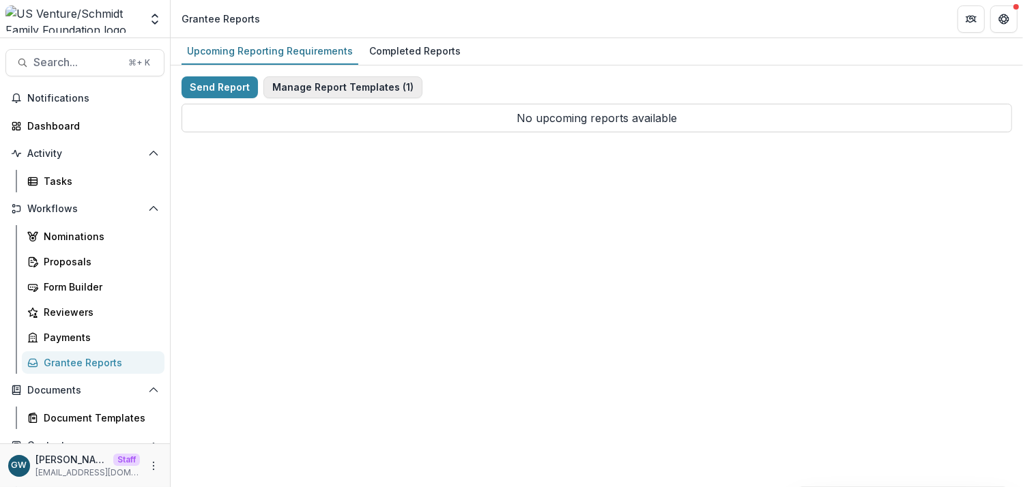
click at [320, 81] on button "Manage Report Templates ( 1 )" at bounding box center [342, 87] width 159 height 22
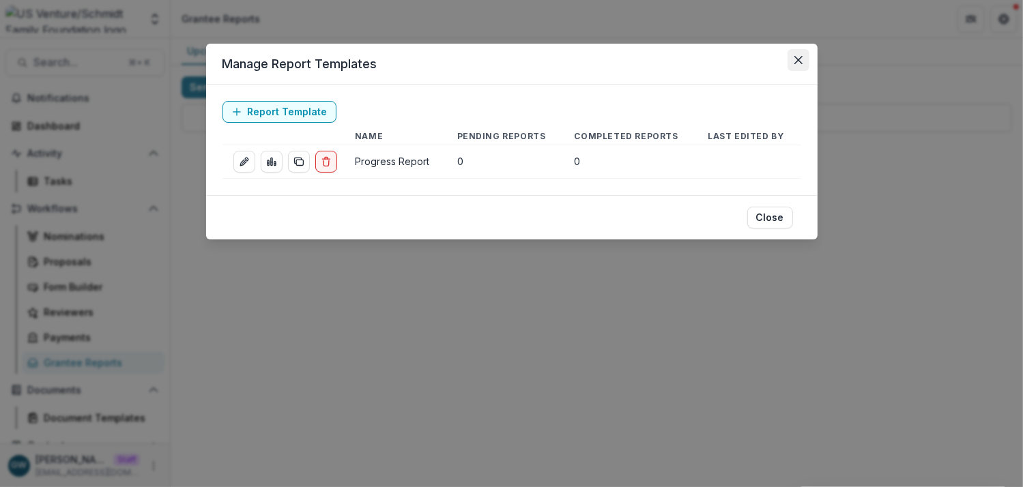
click at [801, 59] on icon "Close" at bounding box center [798, 60] width 8 height 8
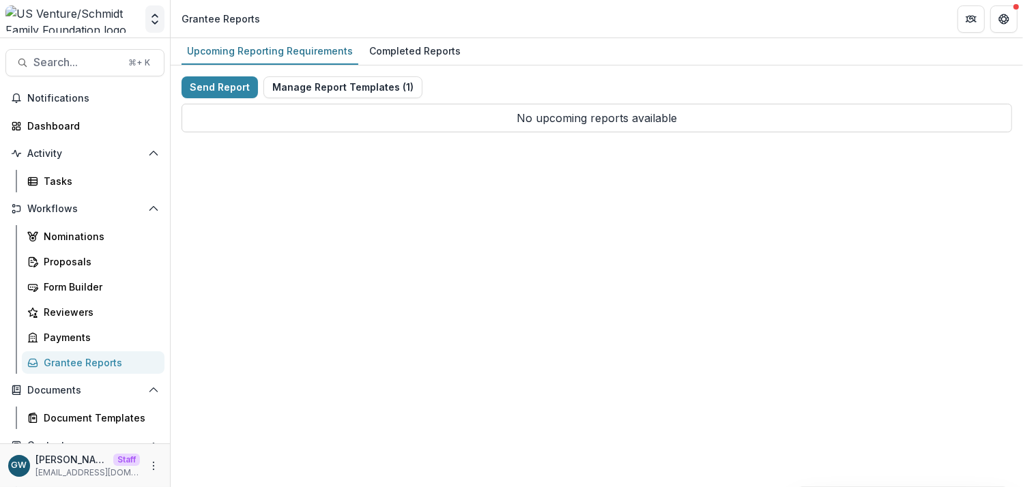
click at [153, 23] on icon "Open entity switcher" at bounding box center [155, 19] width 14 height 14
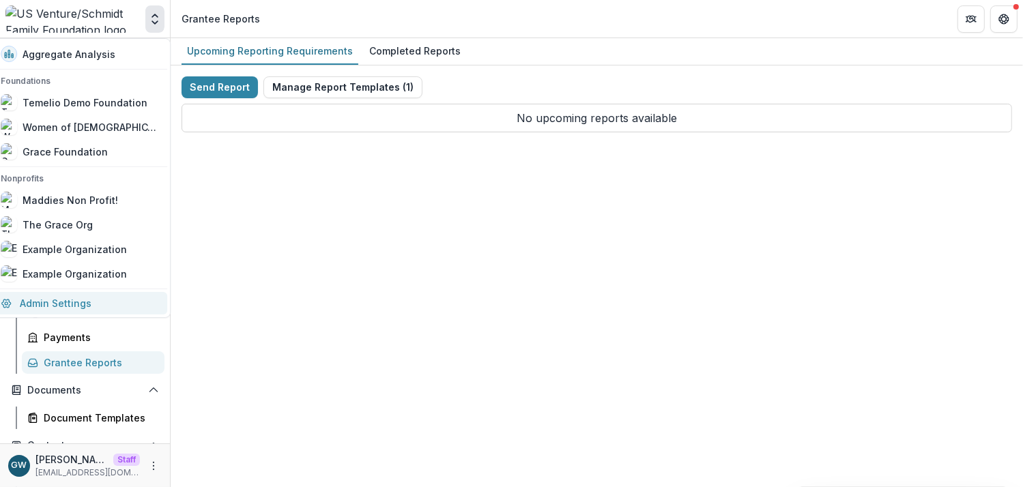
click at [82, 300] on link "Admin Settings" at bounding box center [79, 303] width 175 height 23
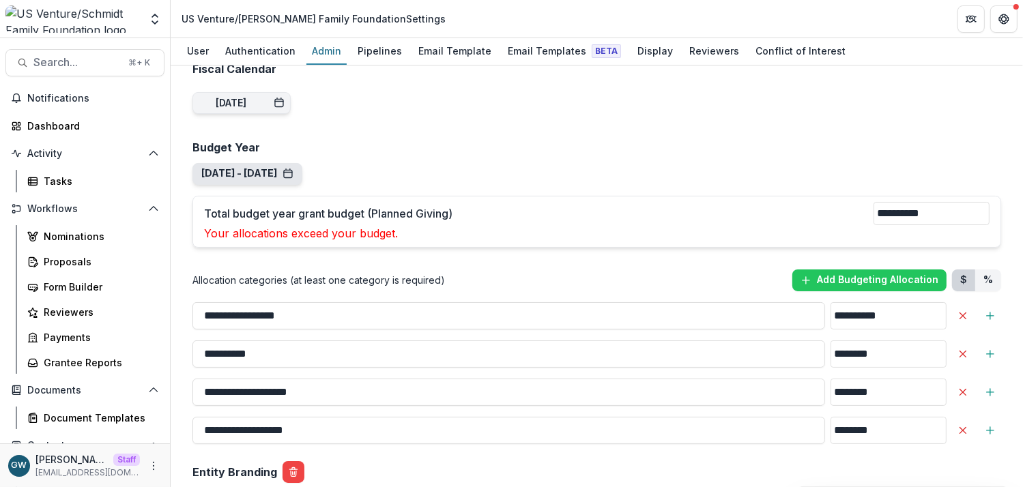
scroll to position [1207, 0]
click at [283, 169] on button "[DATE] - [DATE]" at bounding box center [247, 175] width 92 height 12
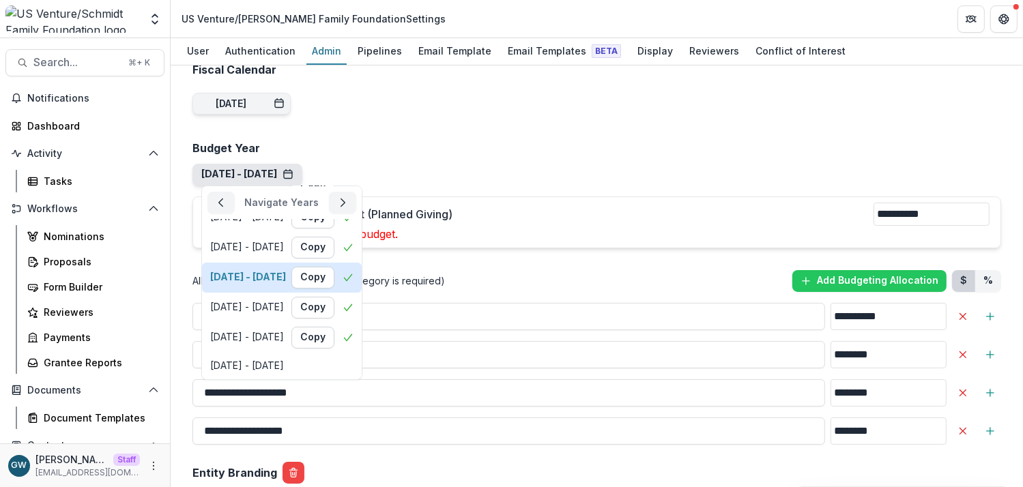
scroll to position [120, 0]
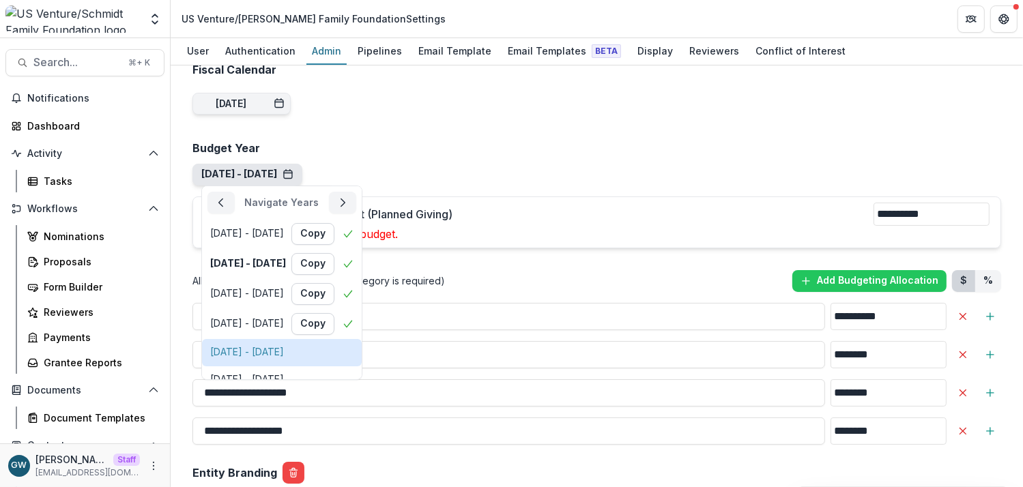
click at [284, 347] on div "[DATE] - [DATE]" at bounding box center [247, 353] width 74 height 12
type input "**"
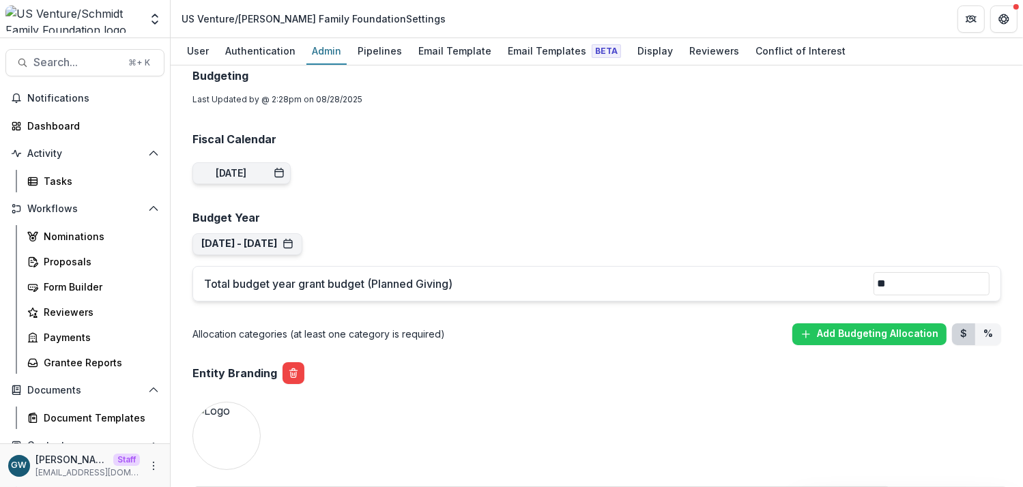
scroll to position [1134, 0]
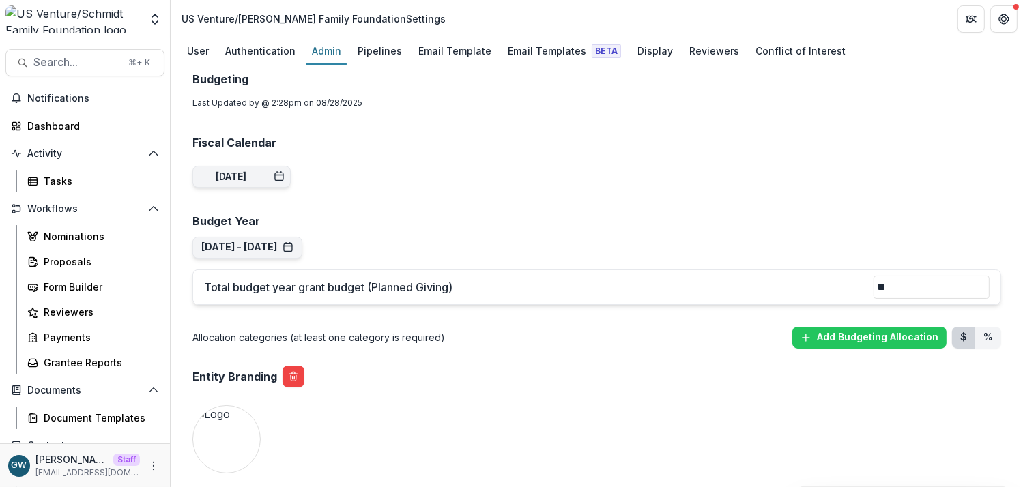
click at [435, 158] on div "**********" at bounding box center [597, 201] width 831 height 2518
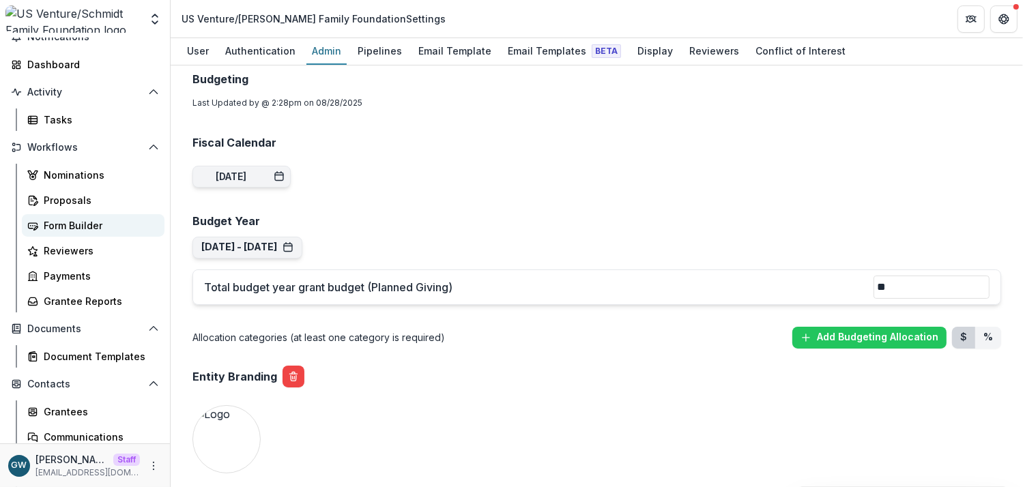
scroll to position [60, 0]
click at [77, 274] on div "Payments" at bounding box center [99, 277] width 110 height 14
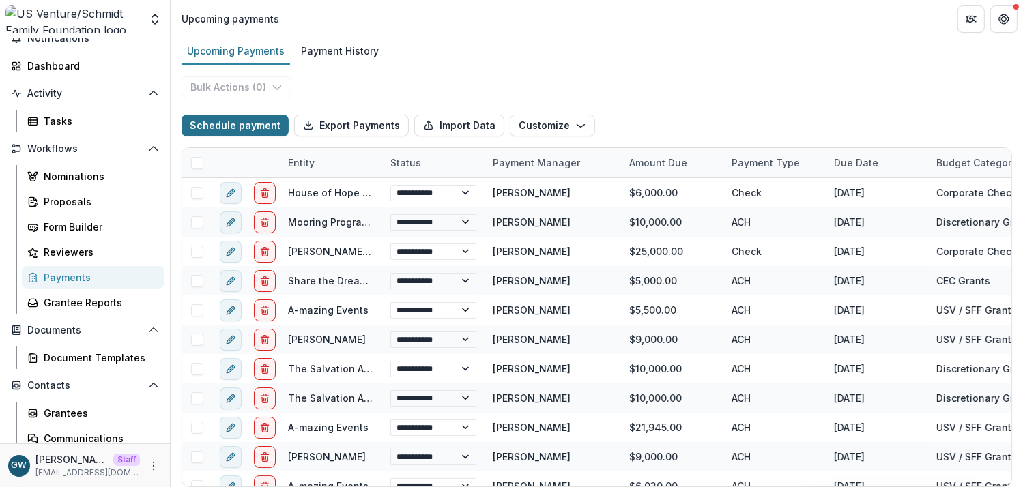
click at [233, 126] on button "Schedule payment" at bounding box center [235, 126] width 107 height 22
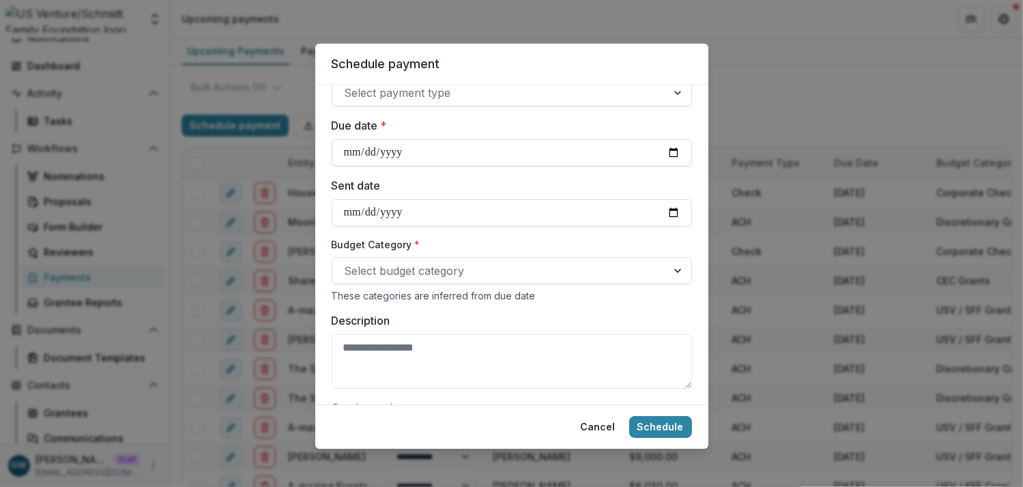
scroll to position [434, 0]
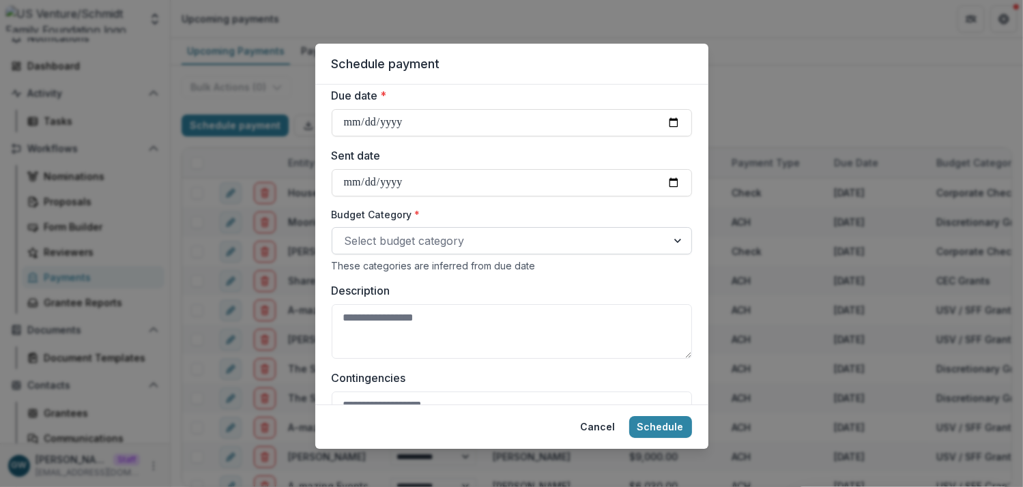
click at [411, 248] on div at bounding box center [500, 240] width 310 height 19
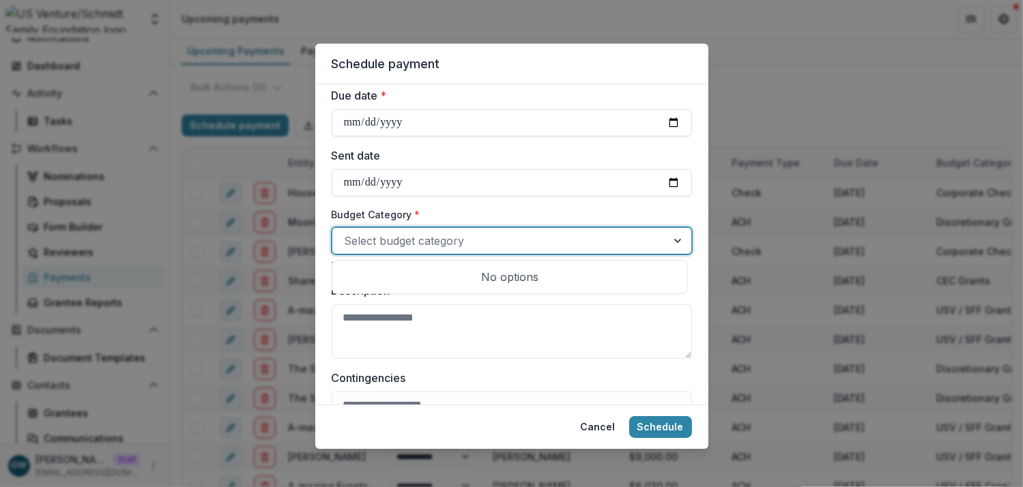
click at [499, 220] on label "Budget Category *" at bounding box center [508, 214] width 352 height 14
click at [348, 233] on input "Budget Category *" at bounding box center [346, 241] width 3 height 16
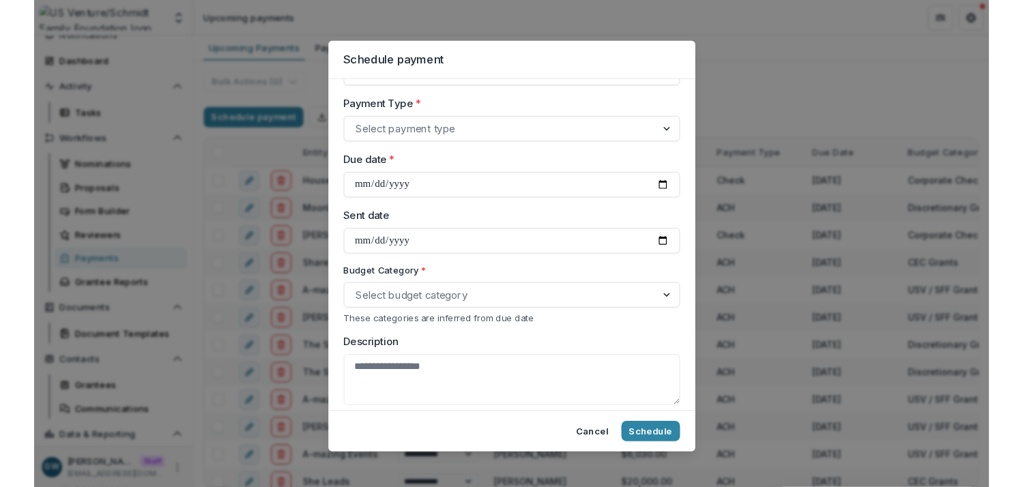
scroll to position [359, 0]
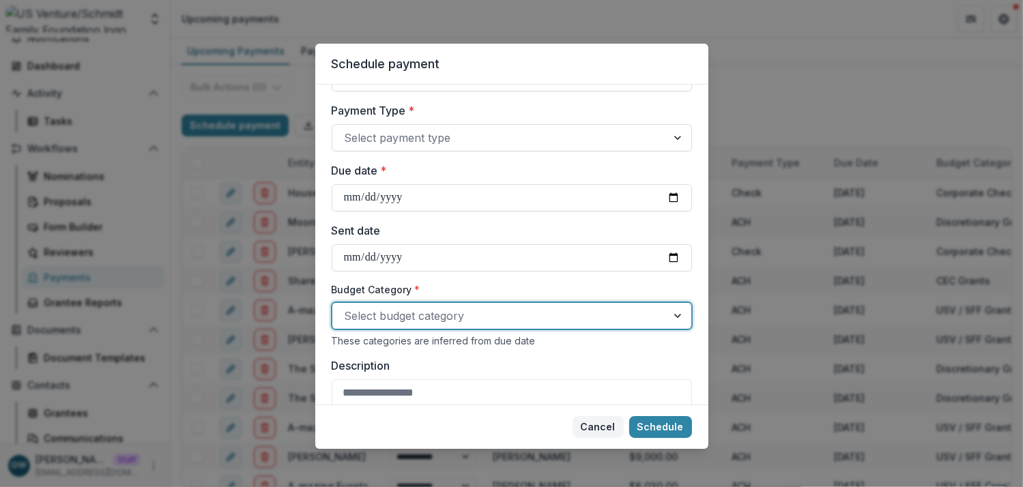
click at [606, 425] on button "Cancel" at bounding box center [598, 427] width 51 height 22
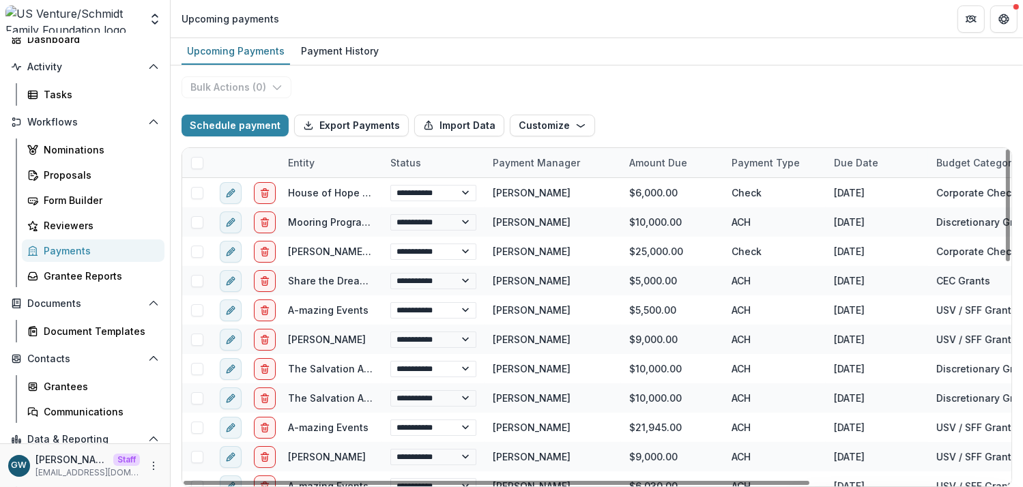
scroll to position [147, 0]
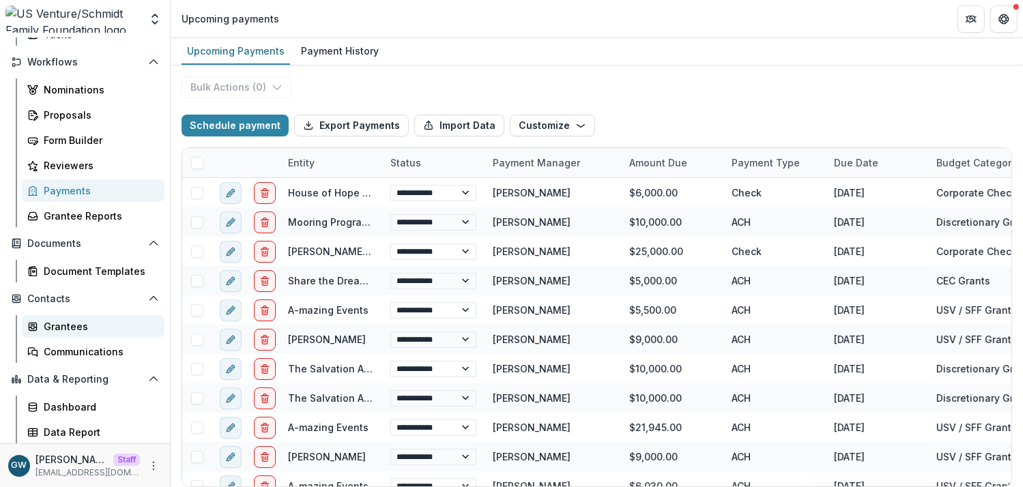
click at [79, 325] on div "Grantees" at bounding box center [99, 326] width 110 height 14
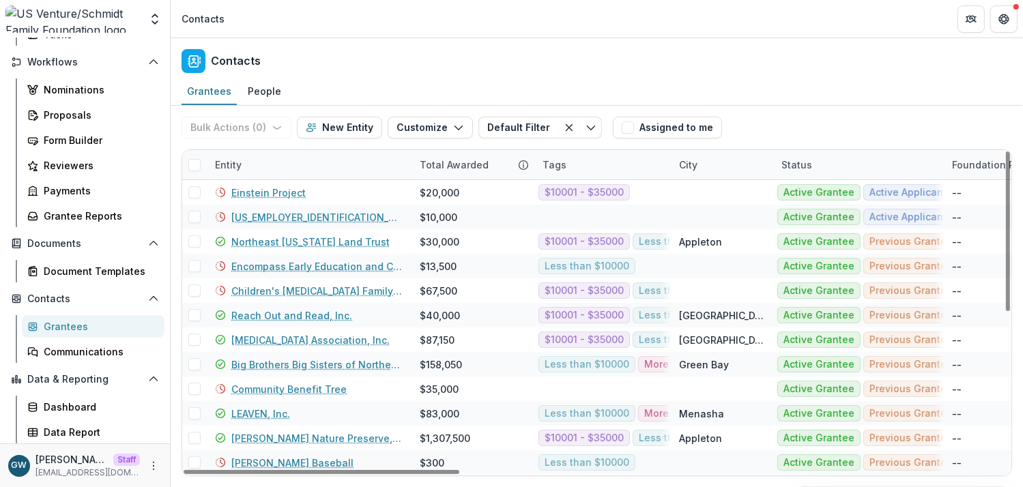
click at [310, 157] on div "Entity" at bounding box center [309, 164] width 205 height 29
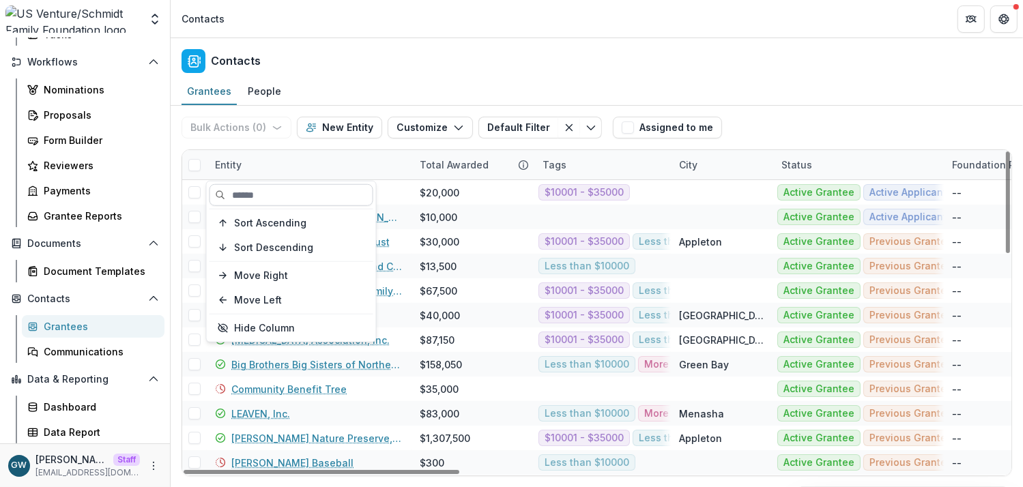
click at [285, 195] on input at bounding box center [292, 195] width 164 height 22
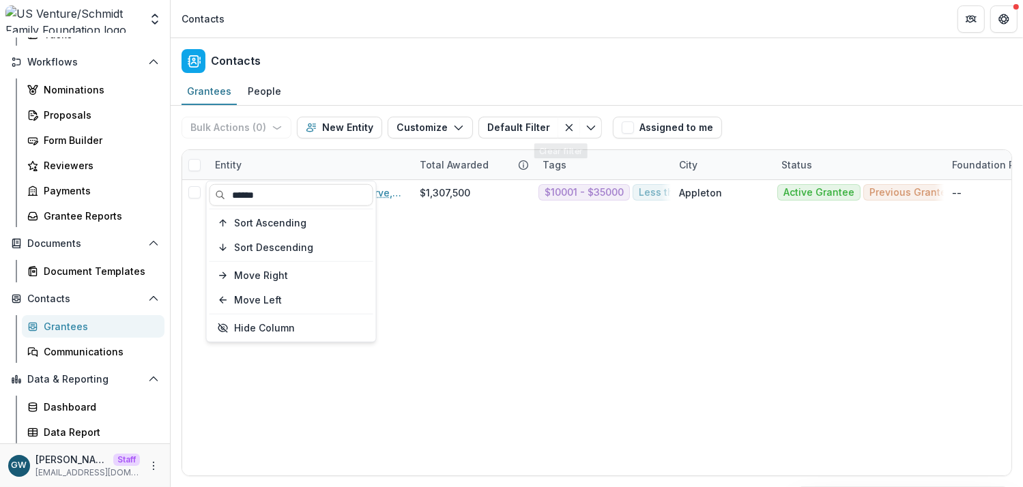
type input "******"
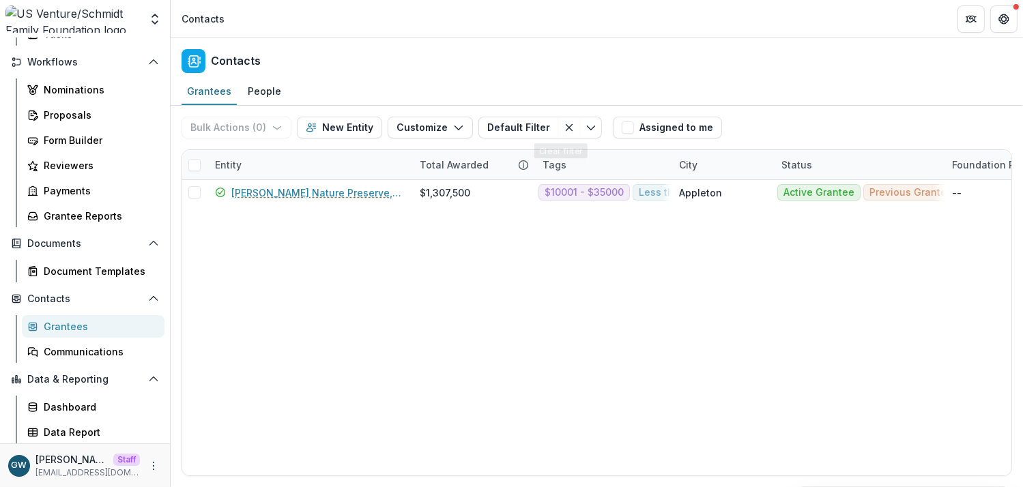
click at [823, 109] on div "Bulk Actions ( 0 ) Send Email Create Proposals Create Tasks New Entity Customiz…" at bounding box center [597, 128] width 831 height 44
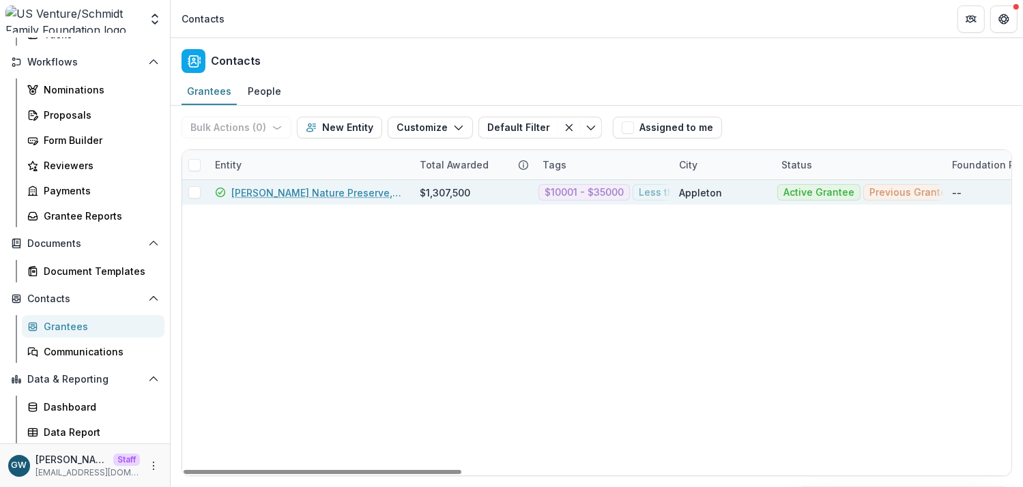
click at [341, 194] on link "Gordon Bubolz Nature Preserve, Inc." at bounding box center [317, 193] width 172 height 14
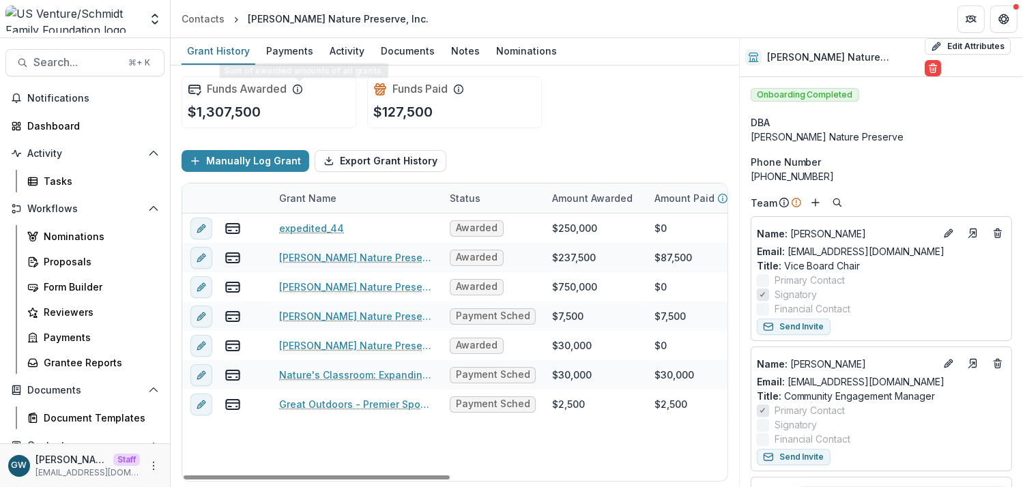
click at [265, 28] on div "Gordon Bubolz Nature Preserve, Inc." at bounding box center [338, 19] width 192 height 20
click at [276, 45] on div "Payments" at bounding box center [290, 51] width 58 height 20
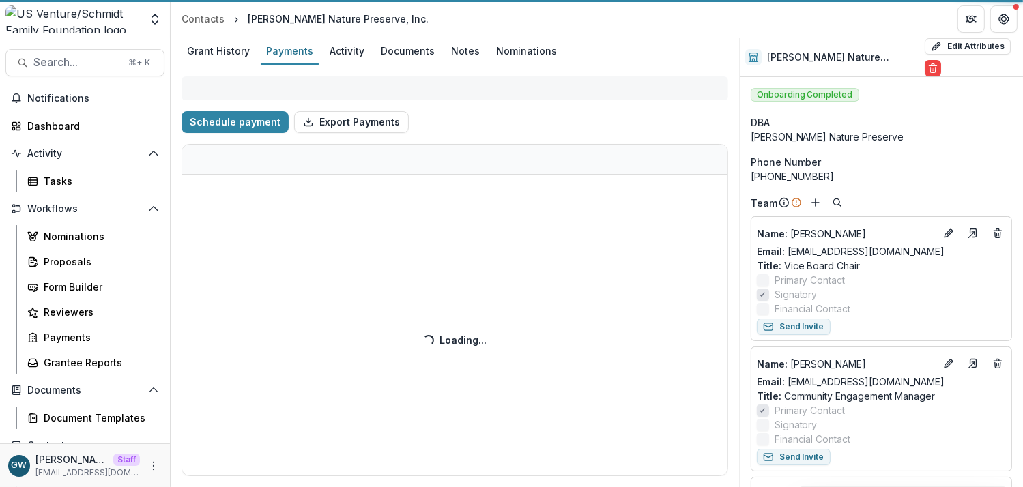
select select "****"
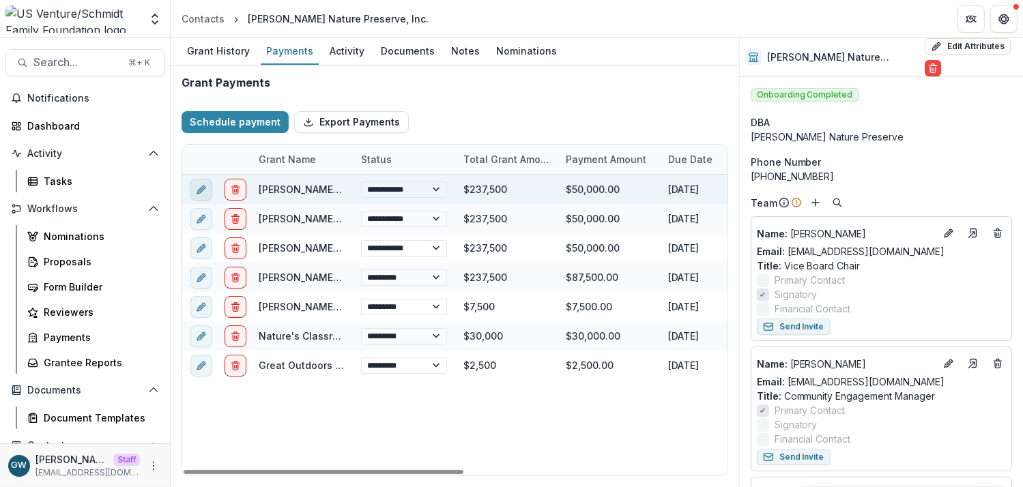
click at [197, 186] on icon "edit" at bounding box center [201, 189] width 11 height 11
select select "**********"
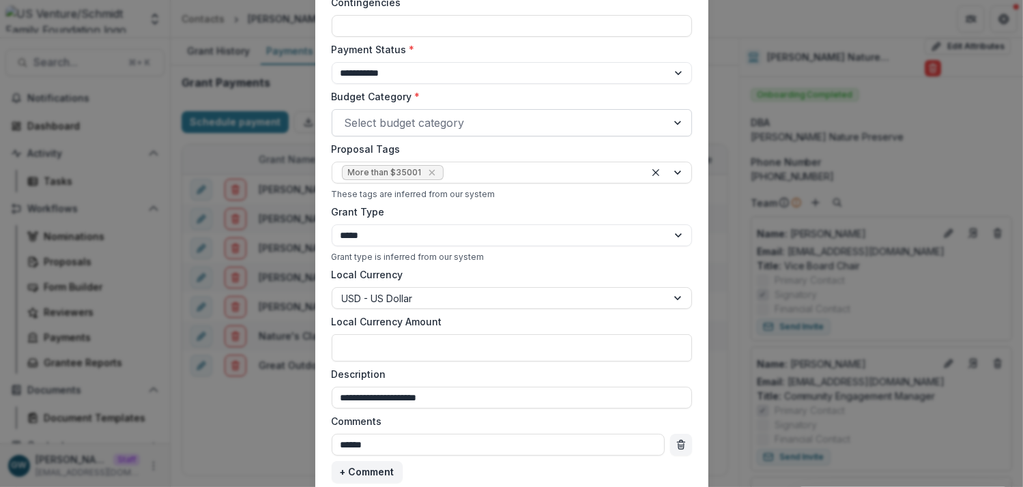
scroll to position [391, 0]
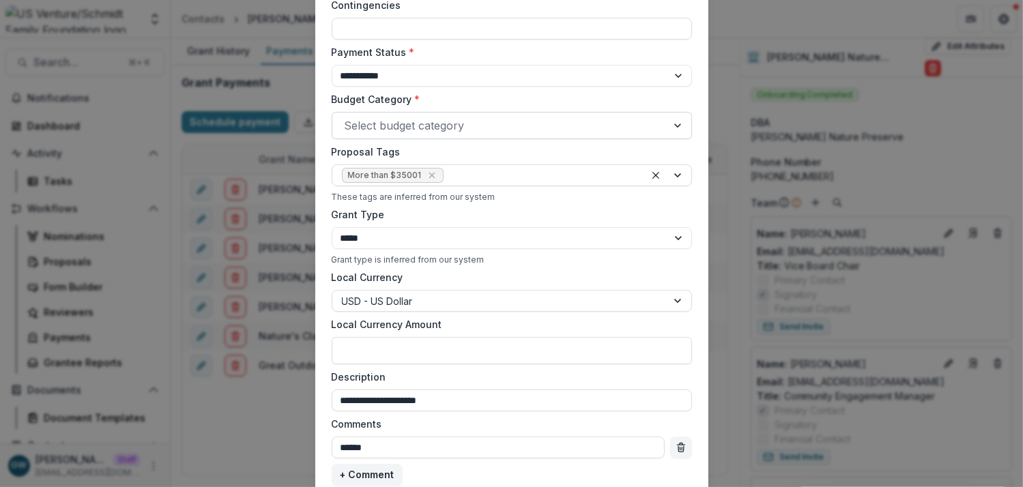
click at [419, 121] on div at bounding box center [500, 125] width 310 height 19
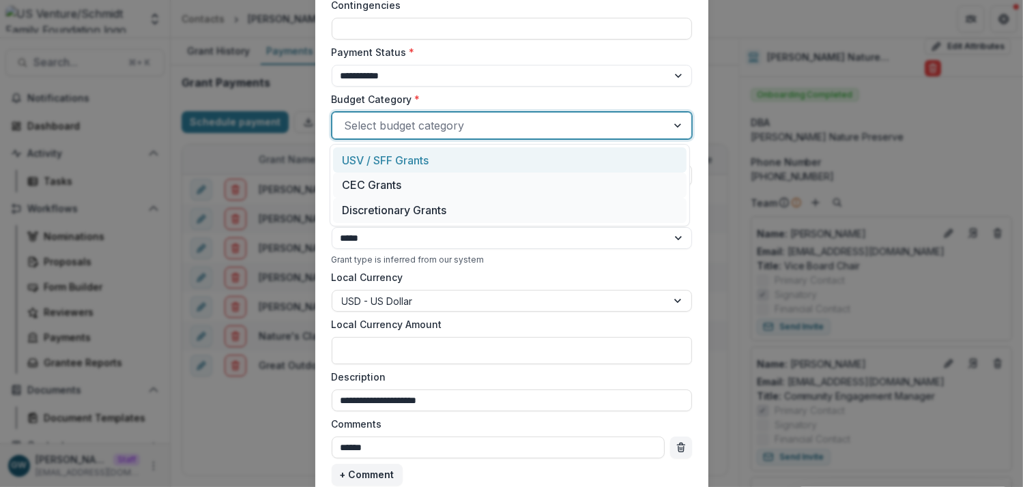
click at [501, 93] on label "Budget Category *" at bounding box center [508, 99] width 352 height 14
click at [348, 117] on input "Budget Category *" at bounding box center [346, 125] width 3 height 16
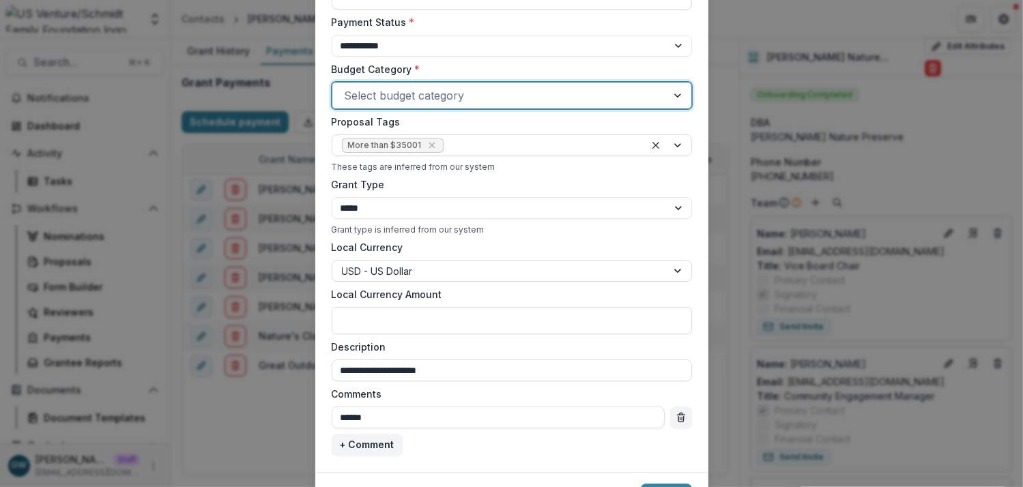
scroll to position [418, 0]
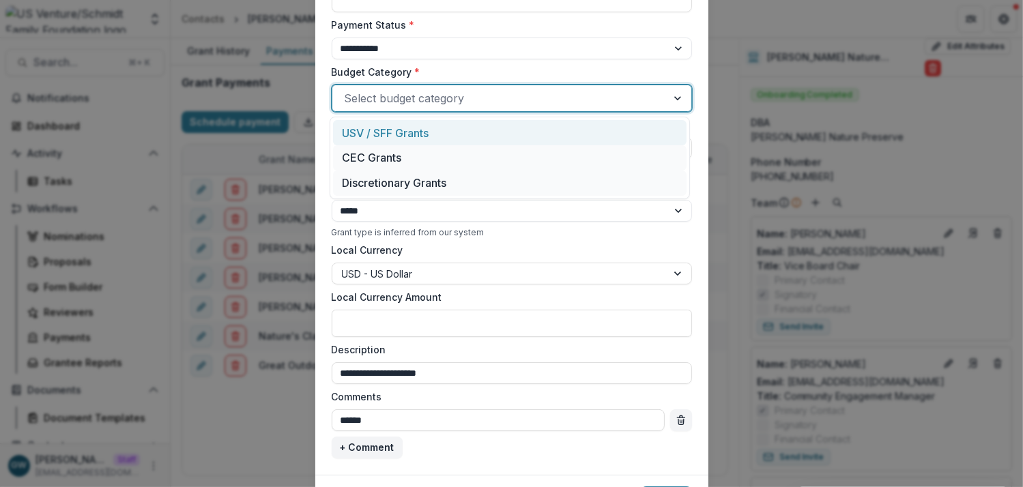
click at [479, 101] on div at bounding box center [500, 98] width 310 height 19
click at [459, 133] on div "USV / SFF Grants" at bounding box center [510, 132] width 354 height 25
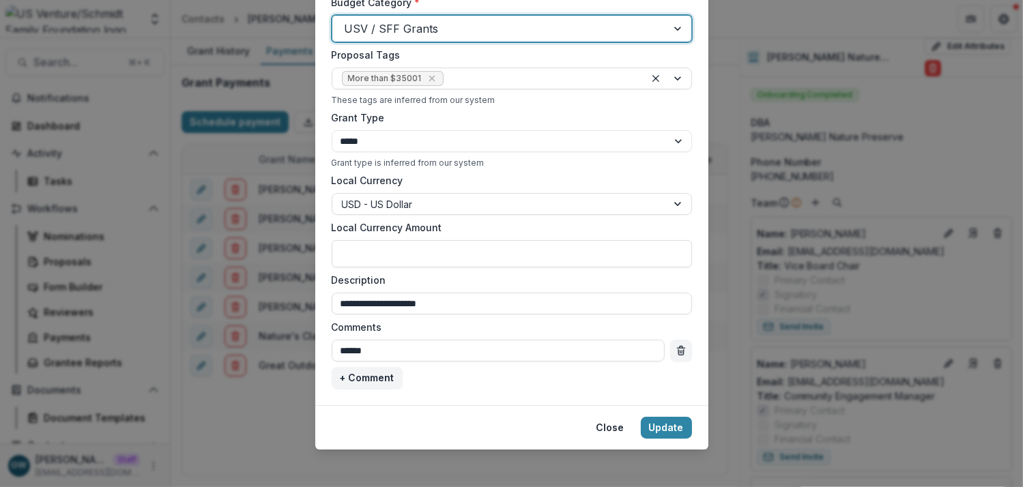
scroll to position [494, 0]
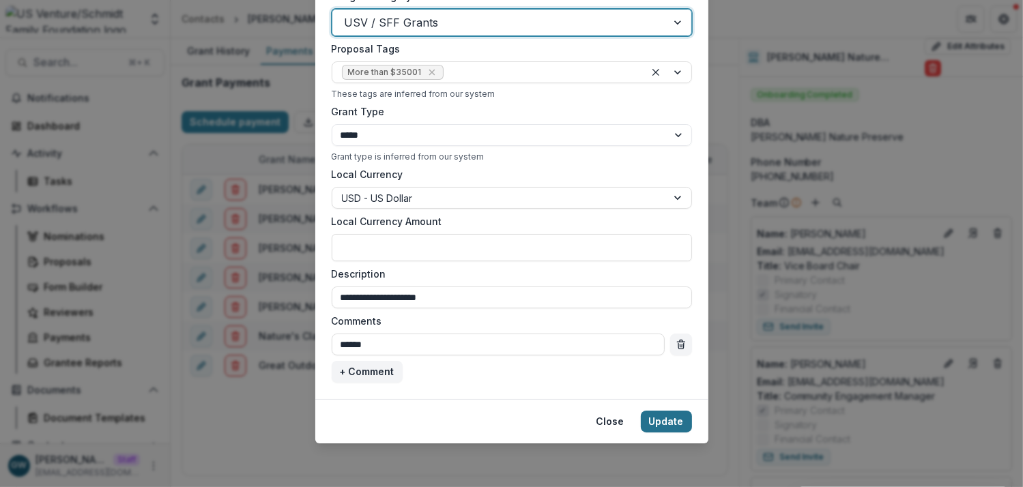
click at [663, 420] on button "Update" at bounding box center [666, 422] width 51 height 22
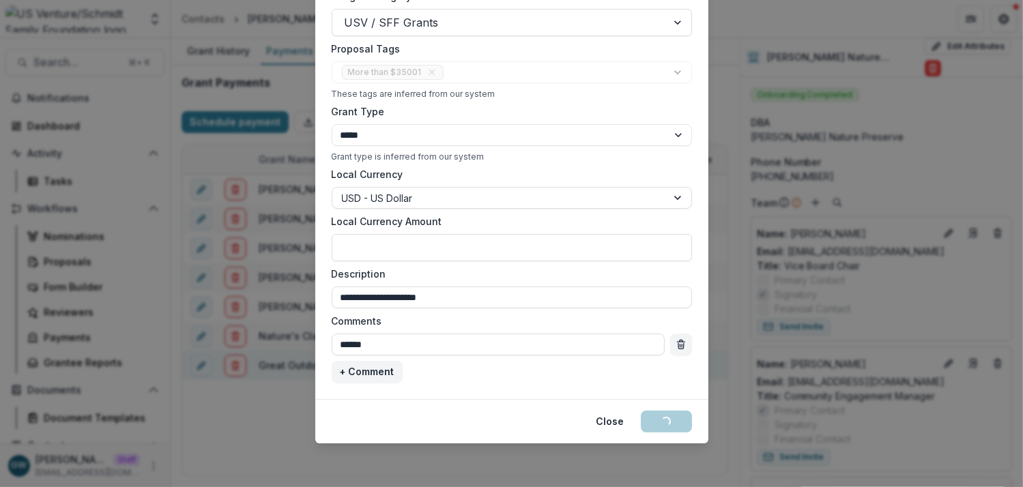
select select "****"
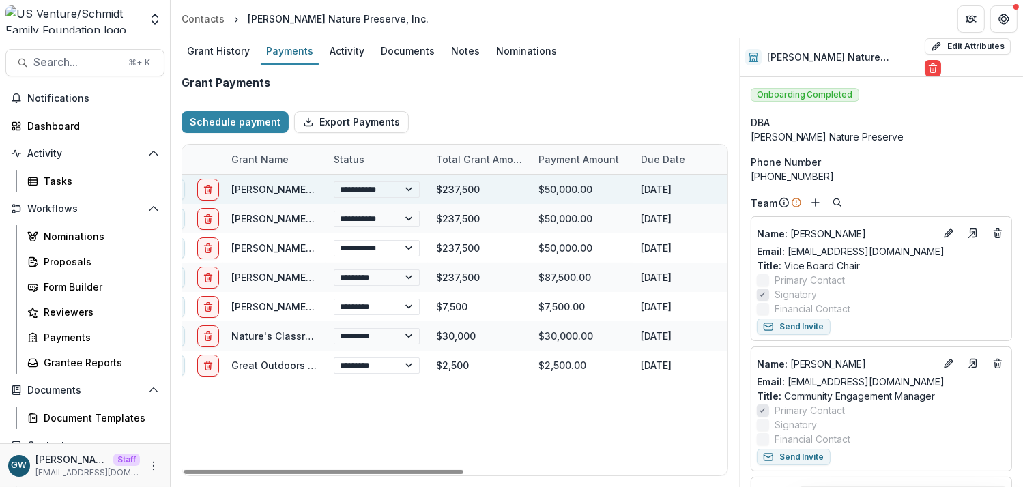
scroll to position [0, 10]
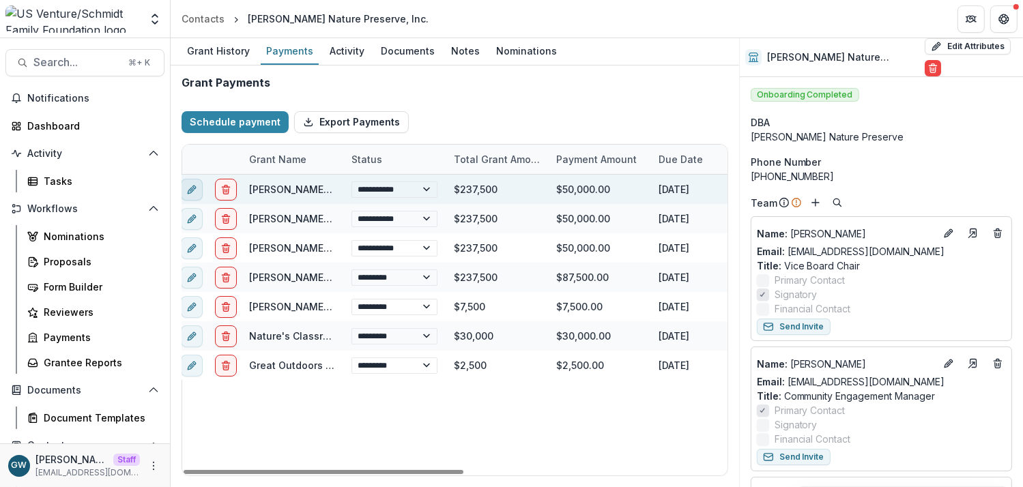
click at [197, 187] on icon "edit" at bounding box center [191, 189] width 11 height 11
select select "**********"
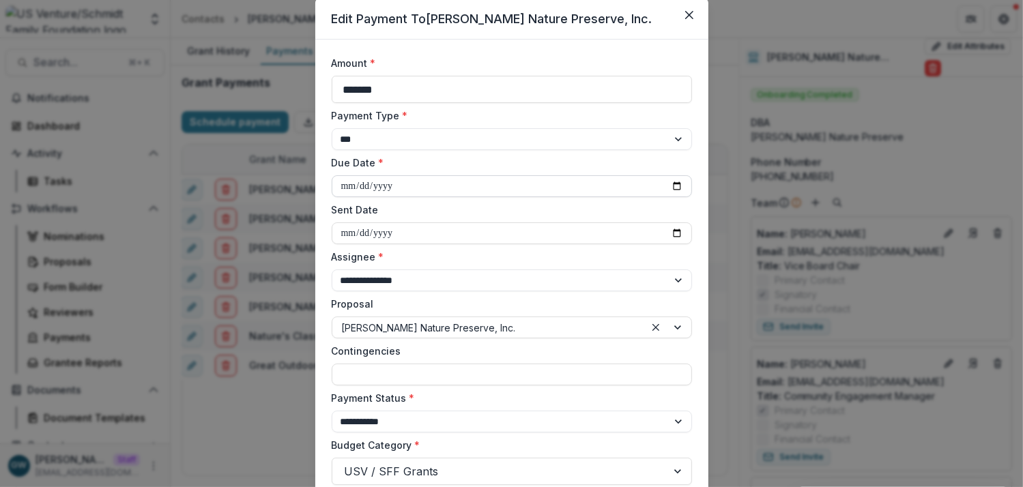
scroll to position [68, 0]
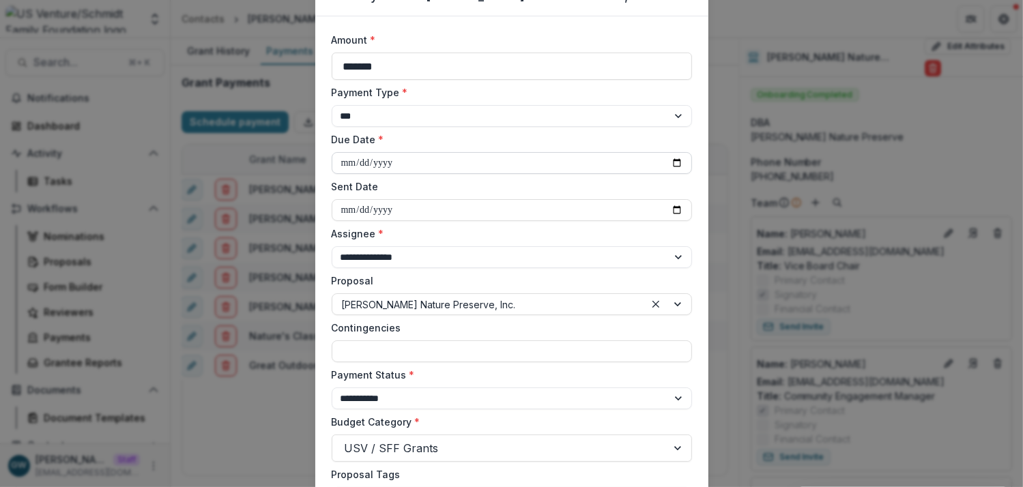
select select "****"
click at [444, 163] on input "**********" at bounding box center [512, 163] width 360 height 22
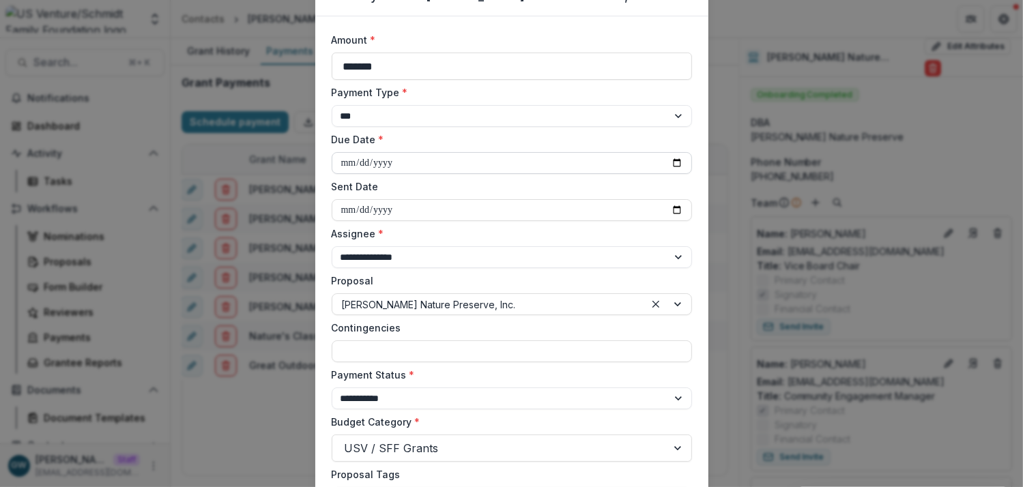
click at [674, 164] on input "**********" at bounding box center [512, 163] width 360 height 22
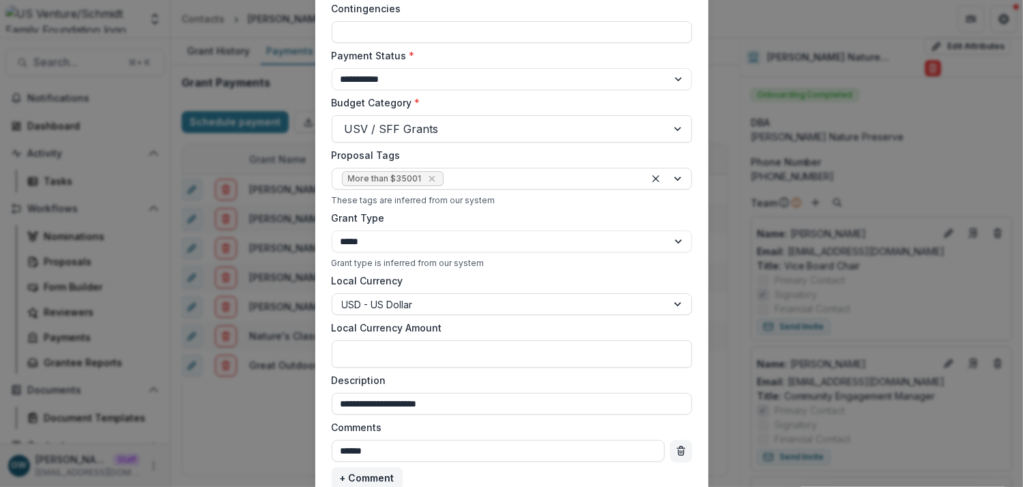
scroll to position [494, 0]
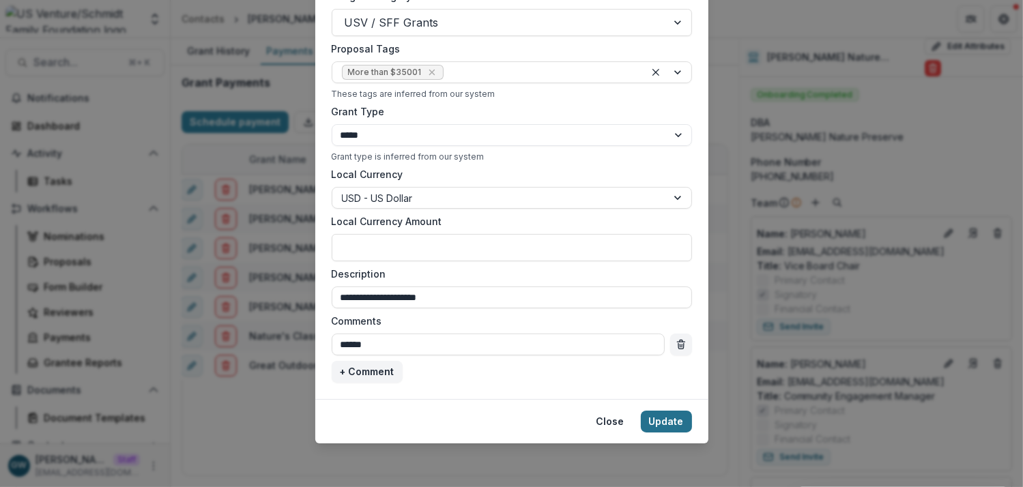
click at [658, 423] on button "Update" at bounding box center [666, 422] width 51 height 22
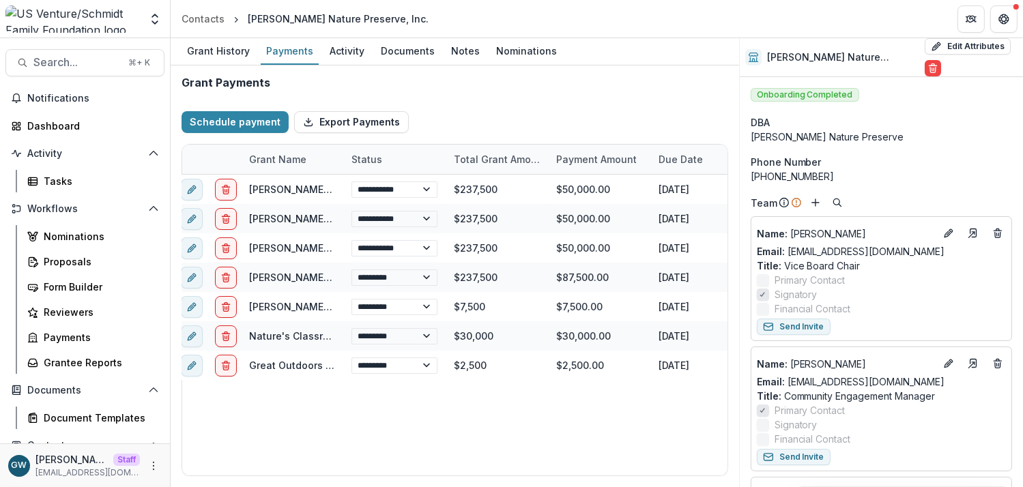
type input "**********"
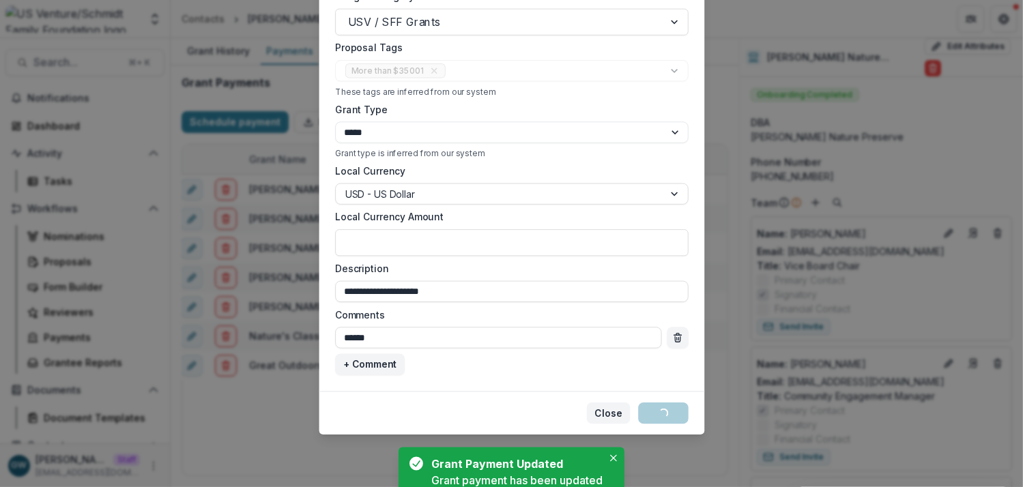
select select "****"
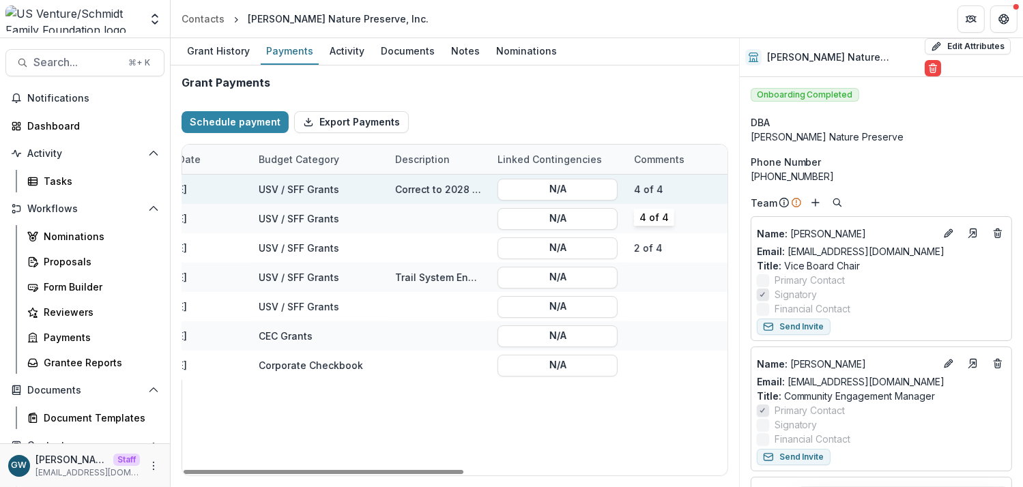
scroll to position [0, 472]
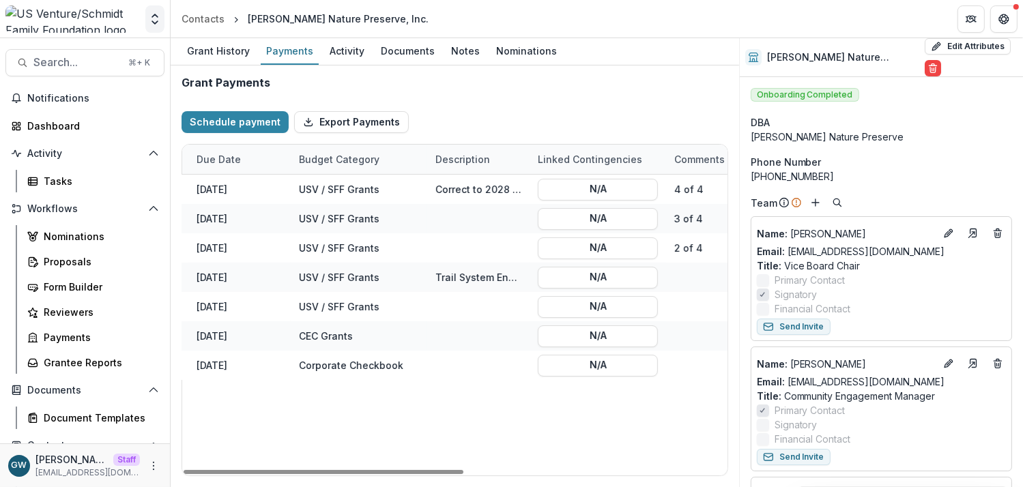
click at [155, 25] on icon "Open entity switcher" at bounding box center [155, 19] width 14 height 14
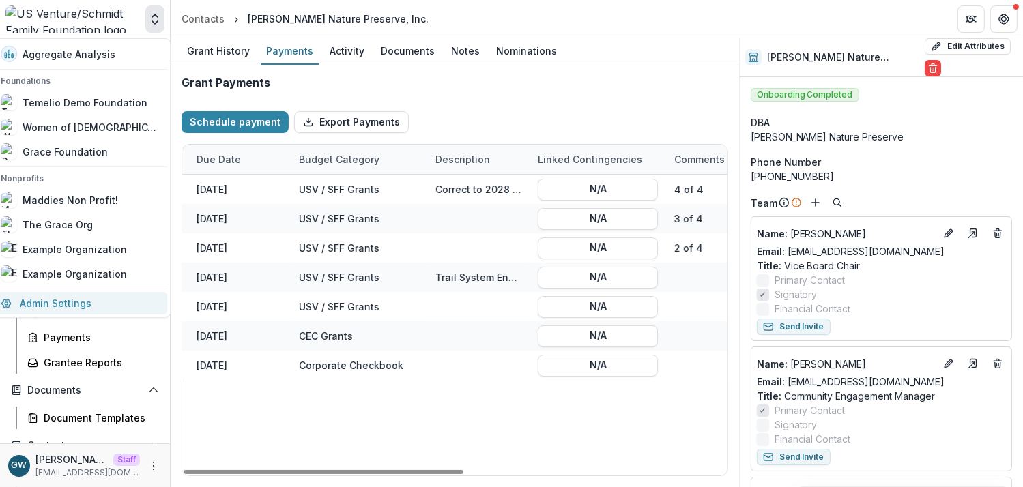
click at [87, 302] on link "Admin Settings" at bounding box center [79, 303] width 175 height 23
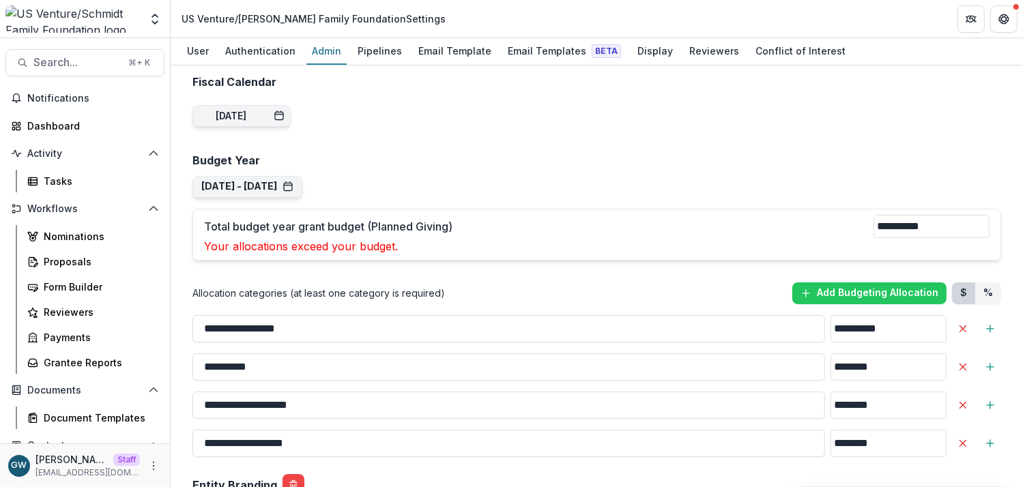
scroll to position [1196, 0]
click at [265, 180] on button "[DATE] - [DATE]" at bounding box center [247, 186] width 92 height 12
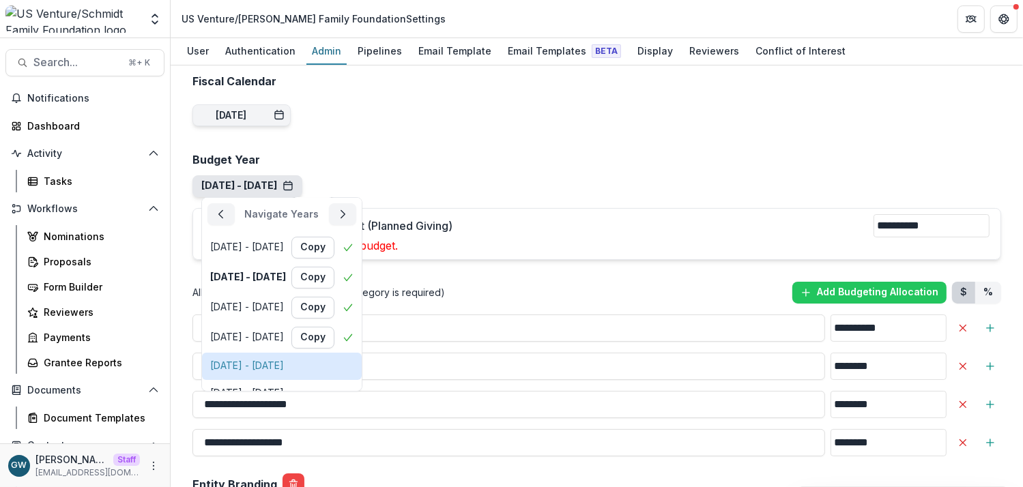
scroll to position [134, 0]
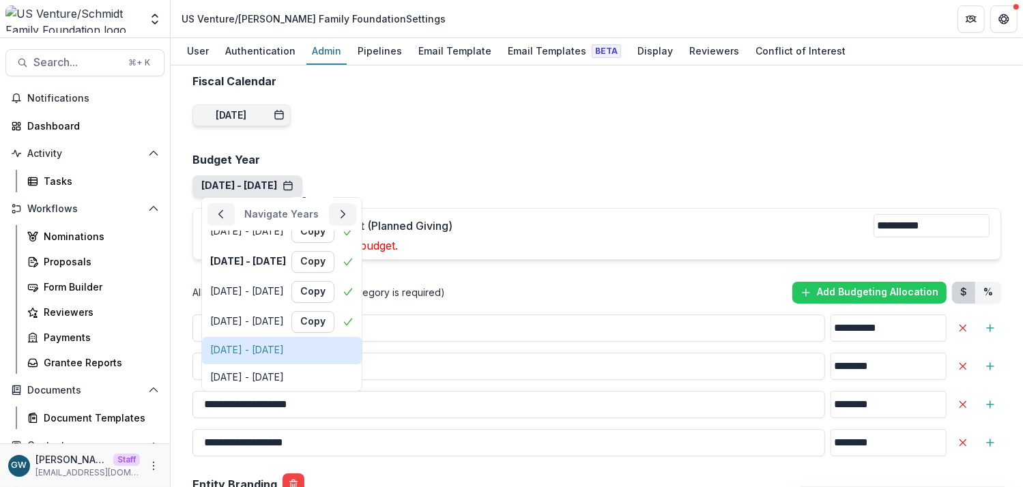
click at [278, 345] on div "[DATE] - [DATE]" at bounding box center [247, 351] width 74 height 12
type input "**"
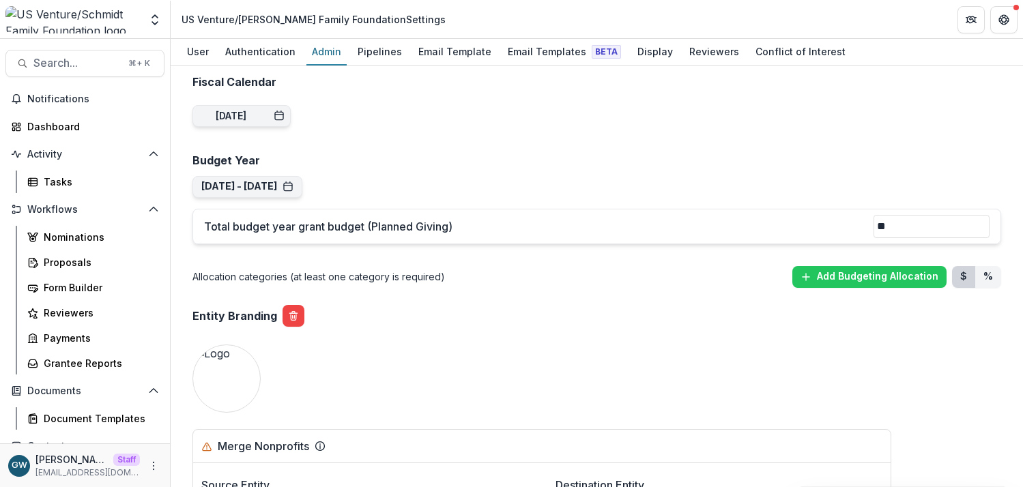
scroll to position [1196, 0]
click at [66, 336] on div "Payments" at bounding box center [99, 337] width 110 height 14
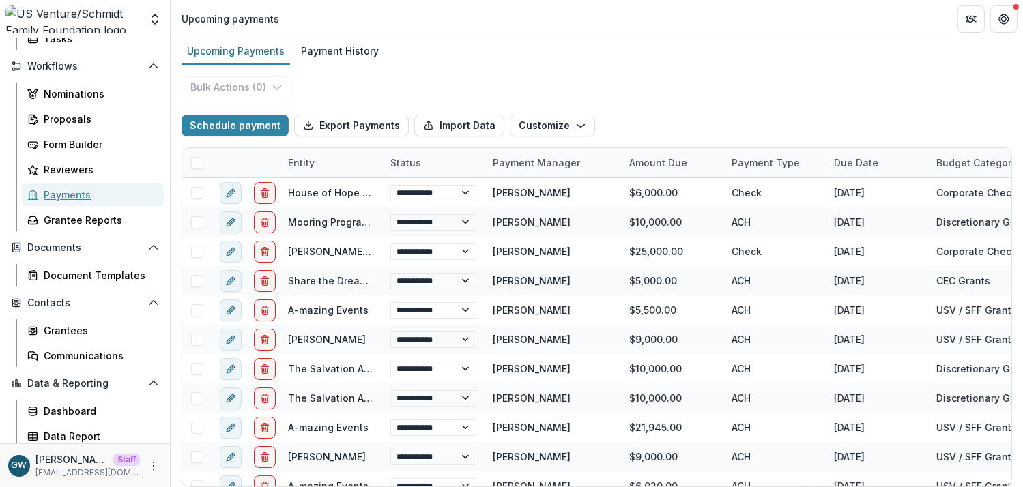
scroll to position [147, 0]
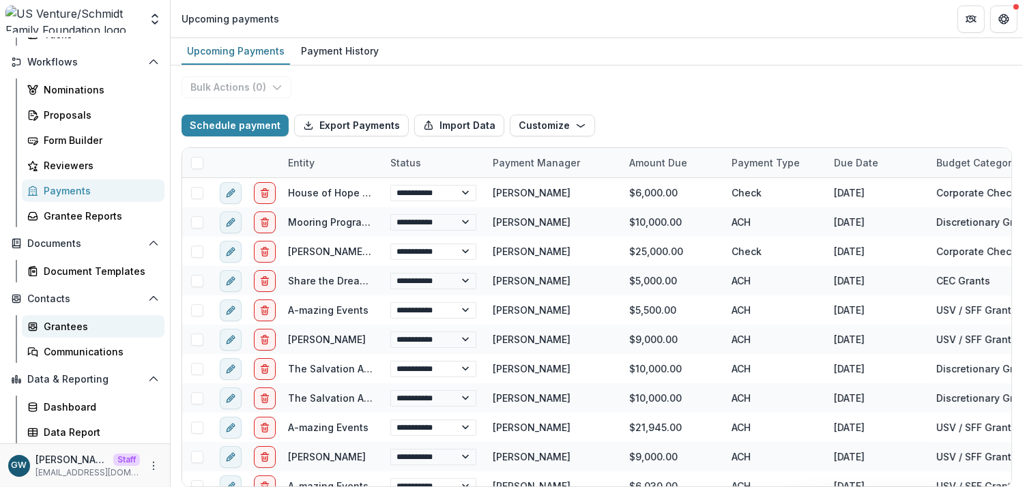
click at [79, 328] on div "Grantees" at bounding box center [99, 326] width 110 height 14
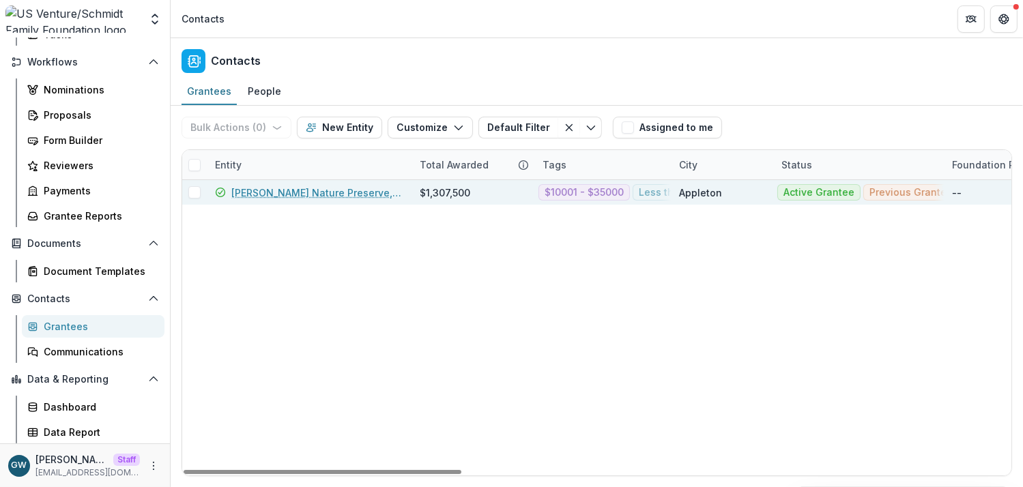
click at [301, 191] on link "Gordon Bubolz Nature Preserve, Inc." at bounding box center [317, 193] width 172 height 14
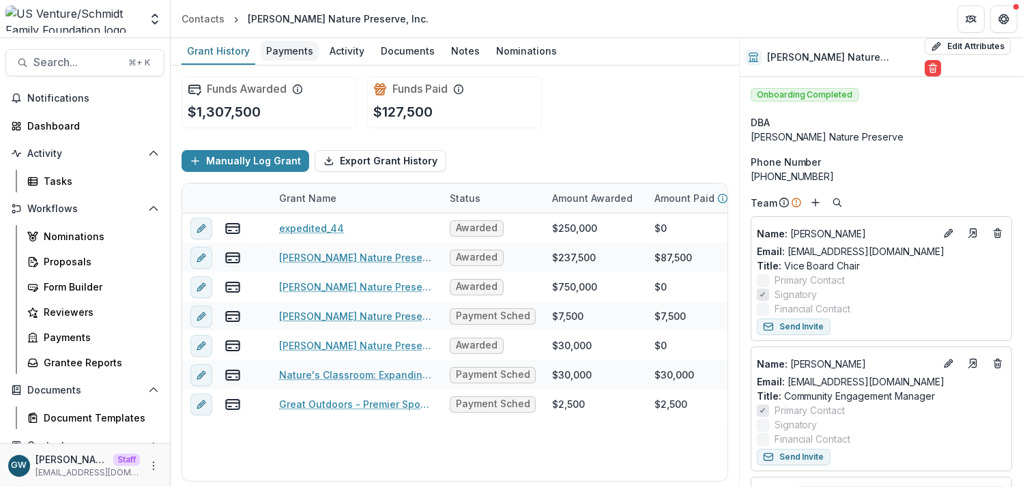
click at [294, 54] on div "Payments" at bounding box center [290, 51] width 58 height 20
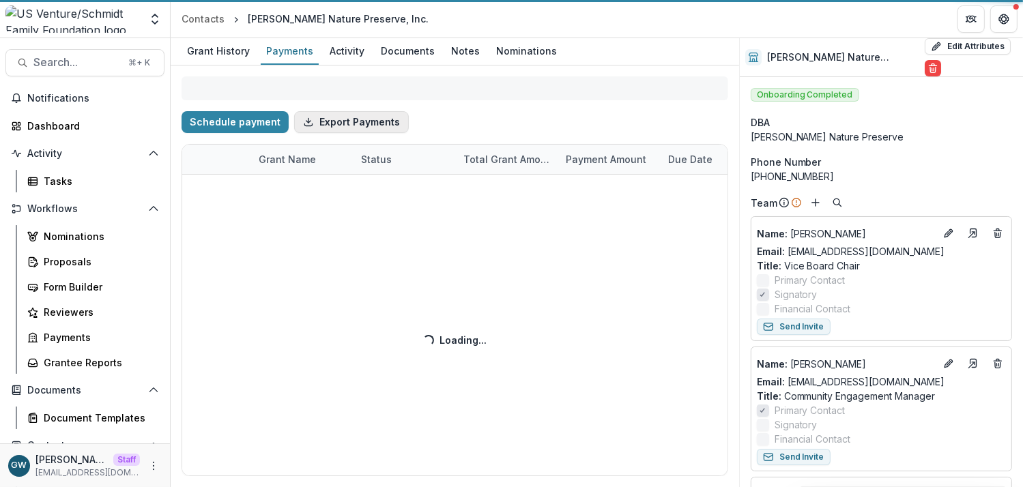
select select "****"
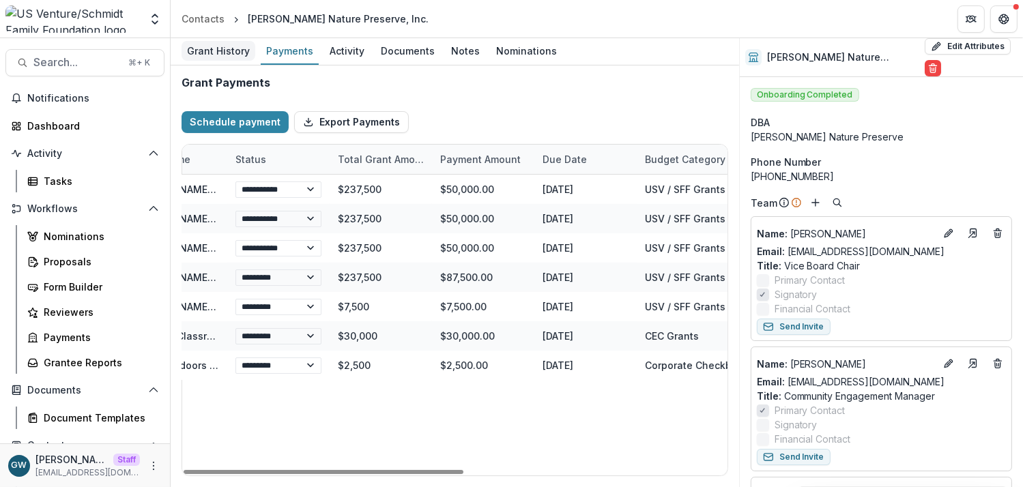
scroll to position [0, 117]
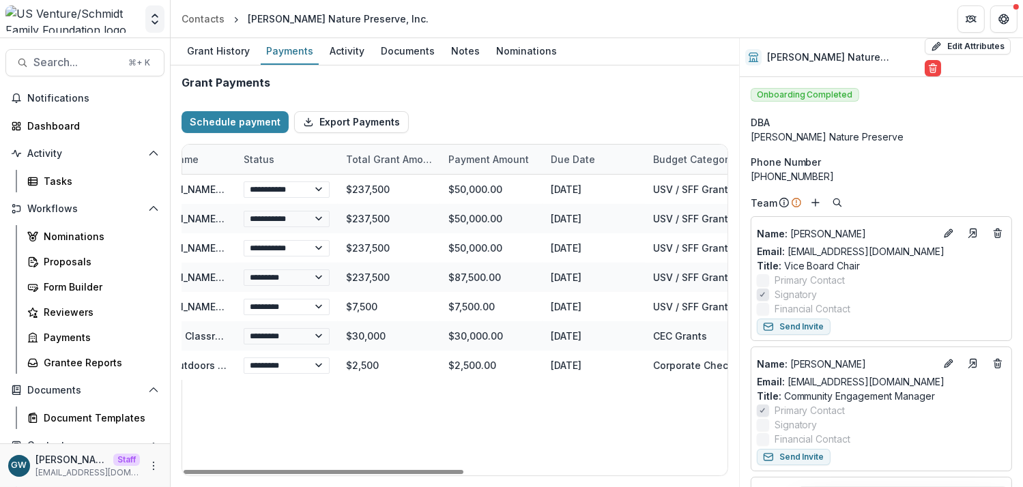
click at [152, 20] on icon "Open entity switcher" at bounding box center [155, 19] width 14 height 14
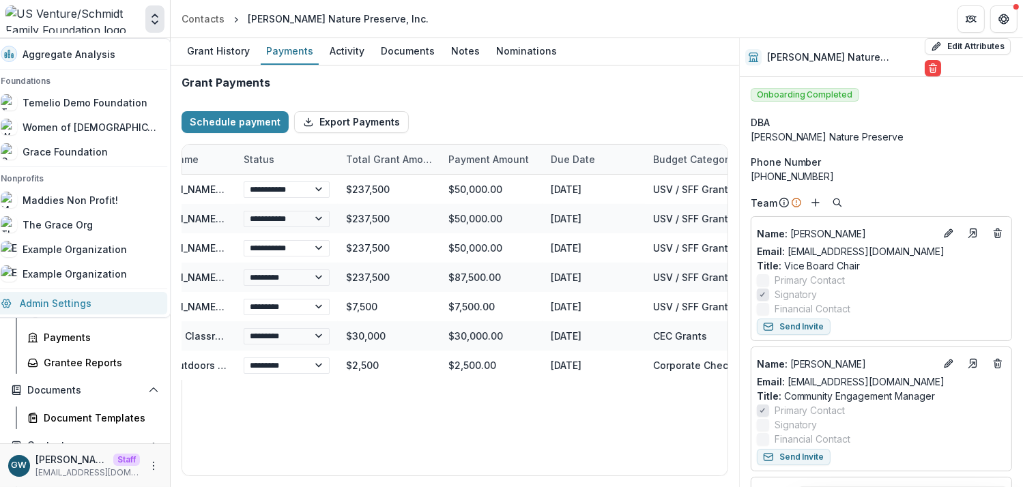
click at [81, 303] on link "Admin Settings" at bounding box center [79, 303] width 175 height 23
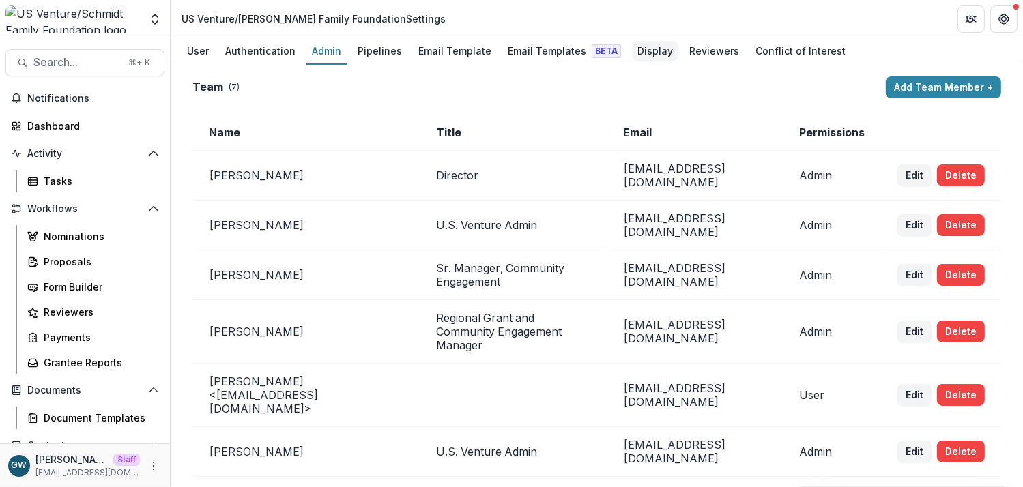
click at [646, 51] on div "Display" at bounding box center [655, 51] width 46 height 20
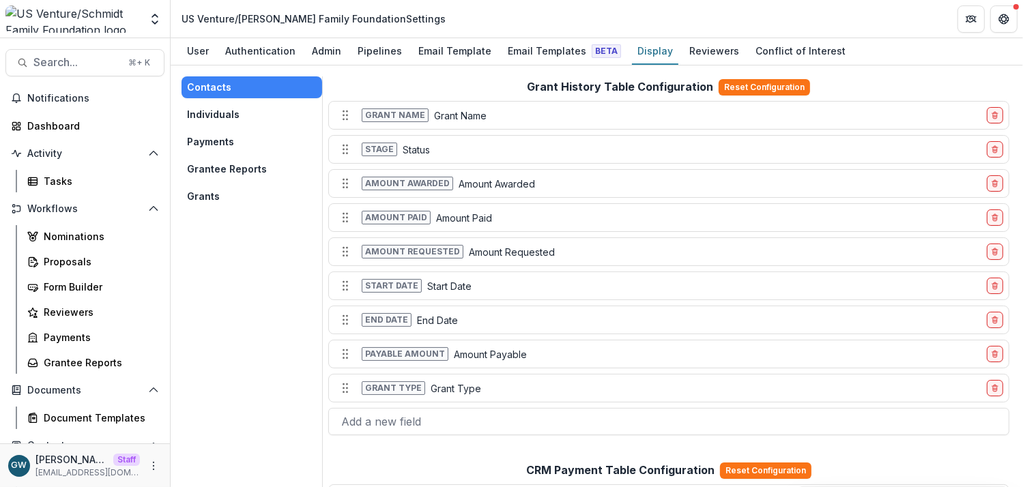
click at [224, 139] on button "Payments" at bounding box center [252, 142] width 141 height 22
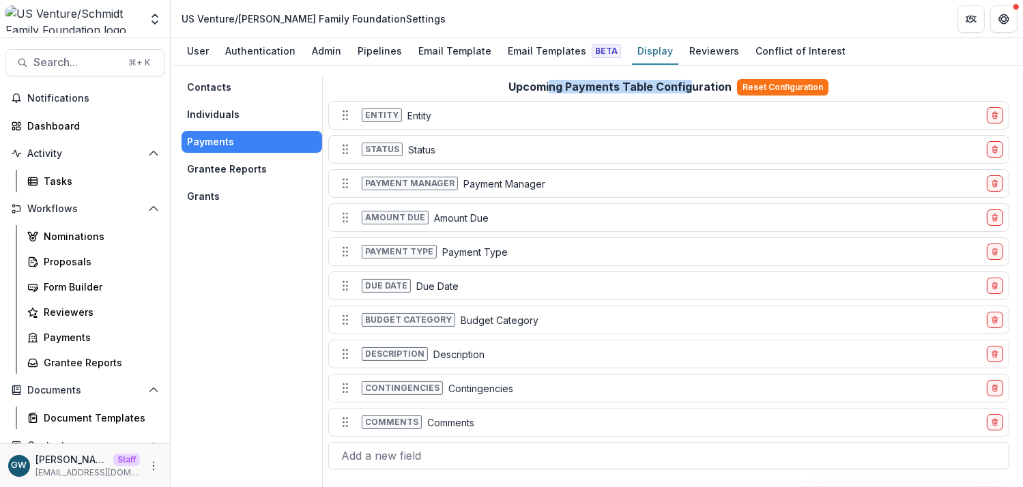
drag, startPoint x: 556, startPoint y: 85, endPoint x: 688, endPoint y: 88, distance: 132.4
click at [688, 88] on h2 "Upcoming Payments Table Configuration" at bounding box center [619, 87] width 223 height 13
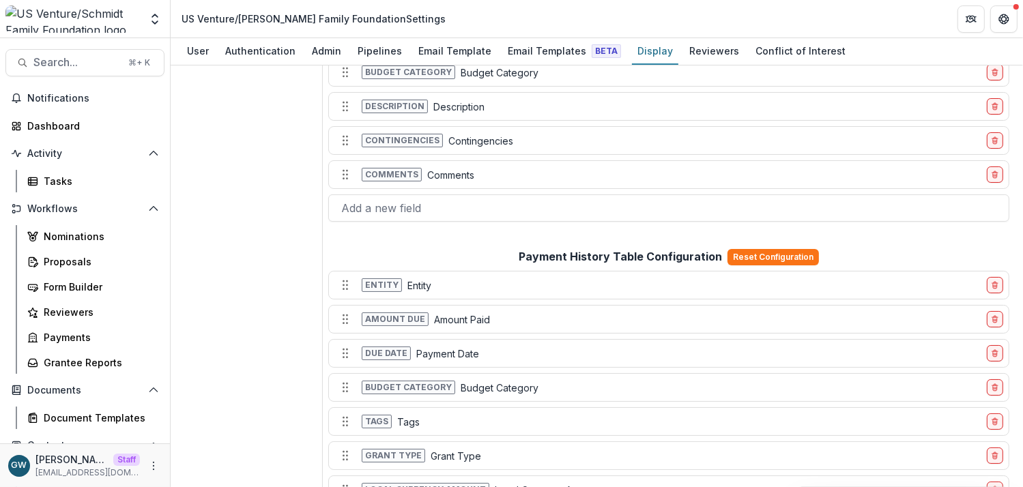
scroll to position [153, 0]
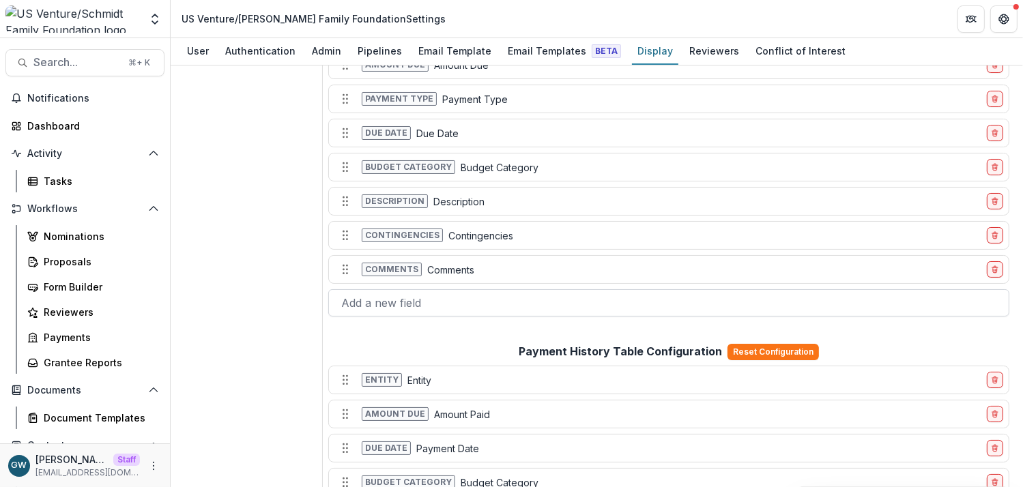
click at [384, 302] on div at bounding box center [668, 302] width 655 height 19
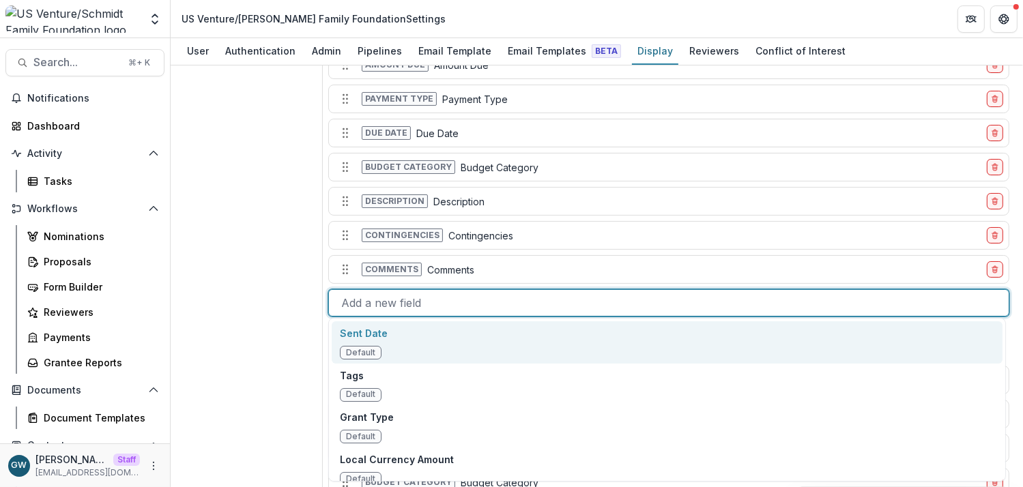
click at [411, 302] on div at bounding box center [668, 302] width 655 height 19
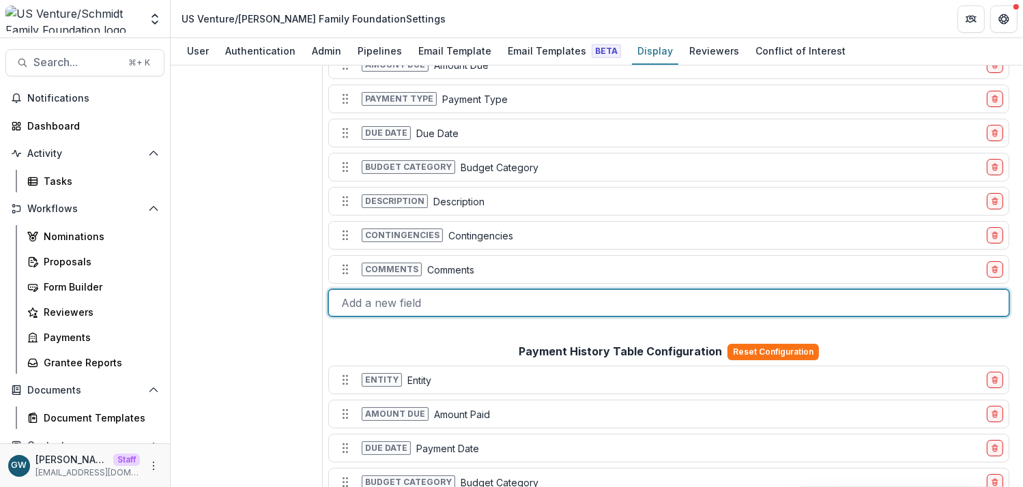
click at [411, 302] on div at bounding box center [668, 302] width 655 height 19
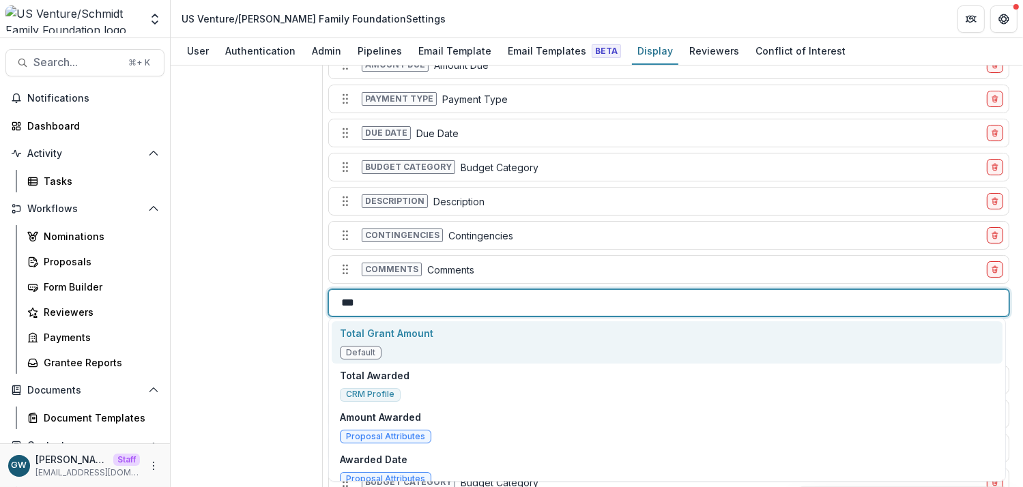
type input "****"
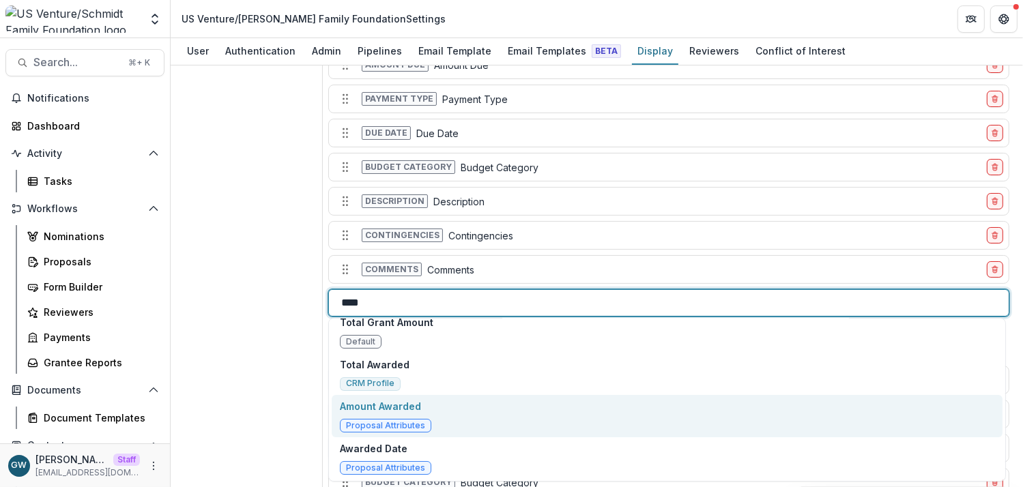
click at [471, 418] on div "Amount Awarded Proposal Attributes" at bounding box center [667, 416] width 671 height 42
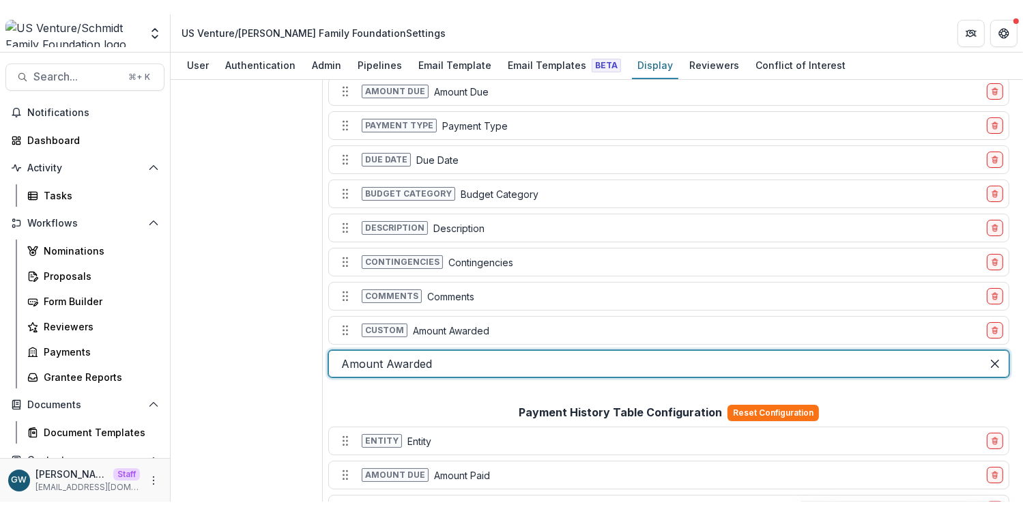
scroll to position [117, 0]
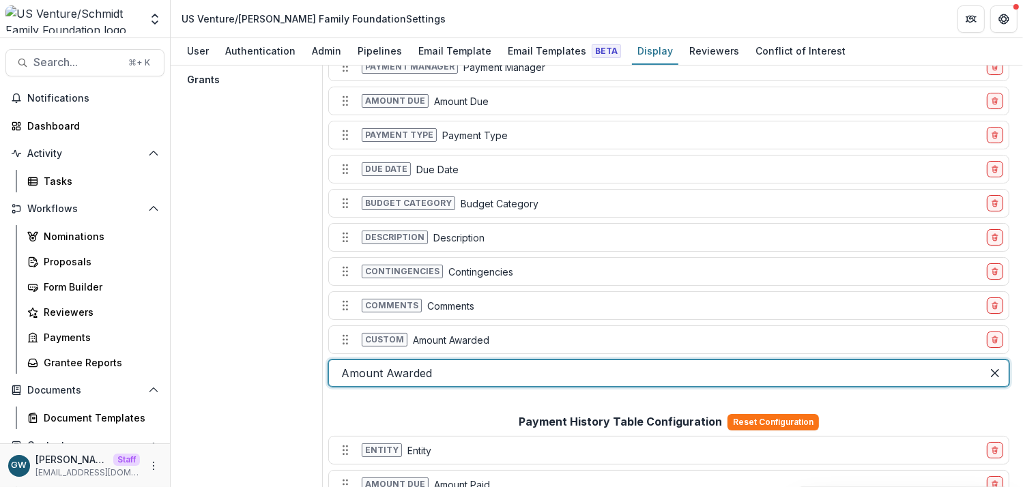
click at [263, 274] on div "Contacts Individuals Payments Grantee Reports Grants" at bounding box center [252, 384] width 141 height 848
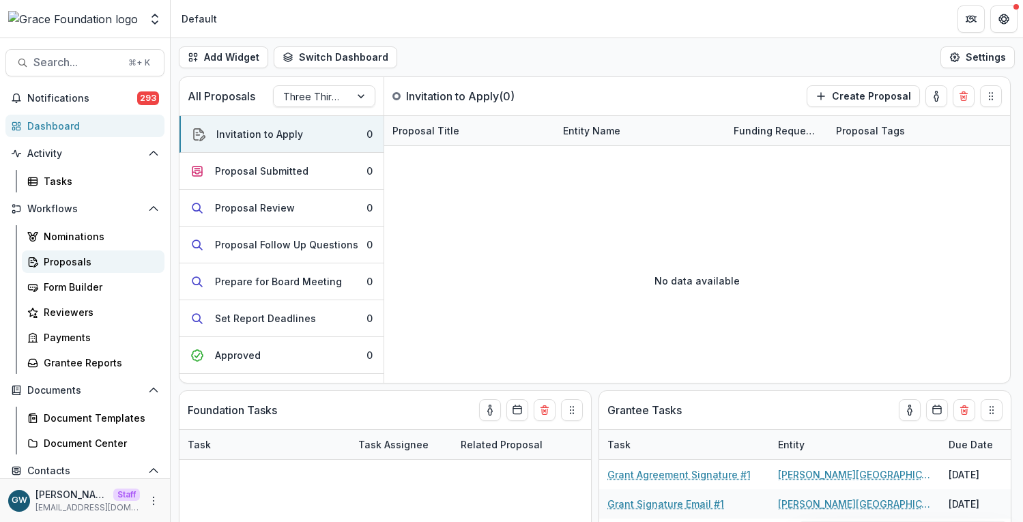
select select "******"
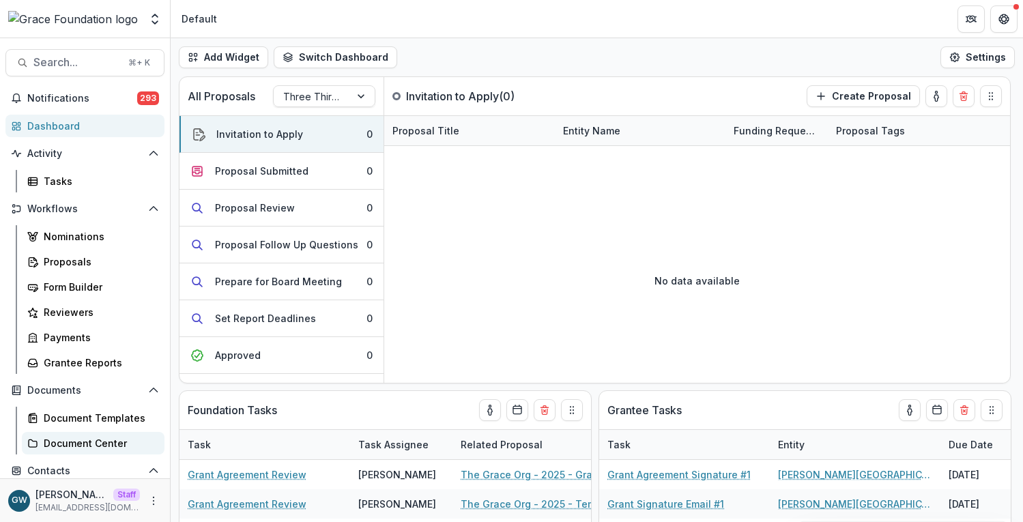
click at [81, 440] on div "Document Center" at bounding box center [99, 443] width 110 height 14
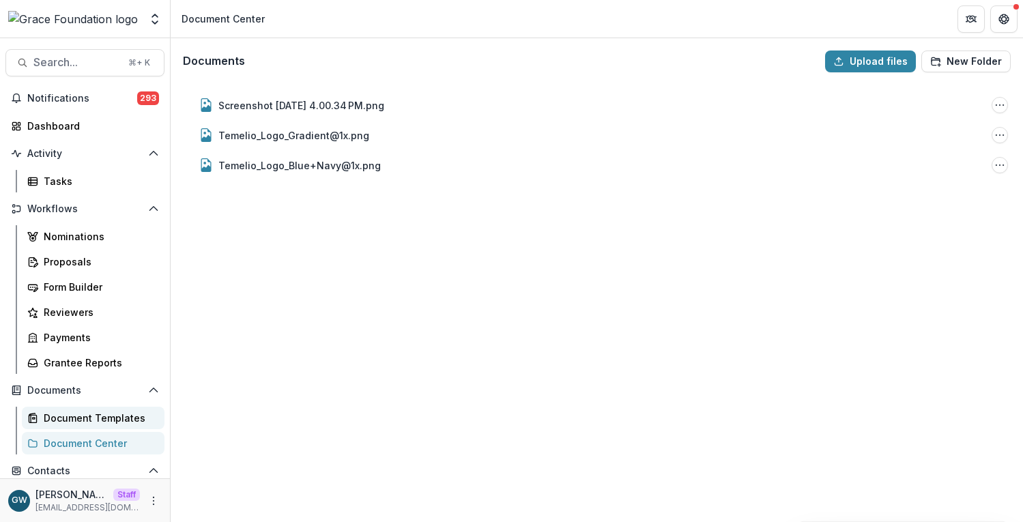
click at [101, 418] on div "Document Templates" at bounding box center [99, 418] width 110 height 14
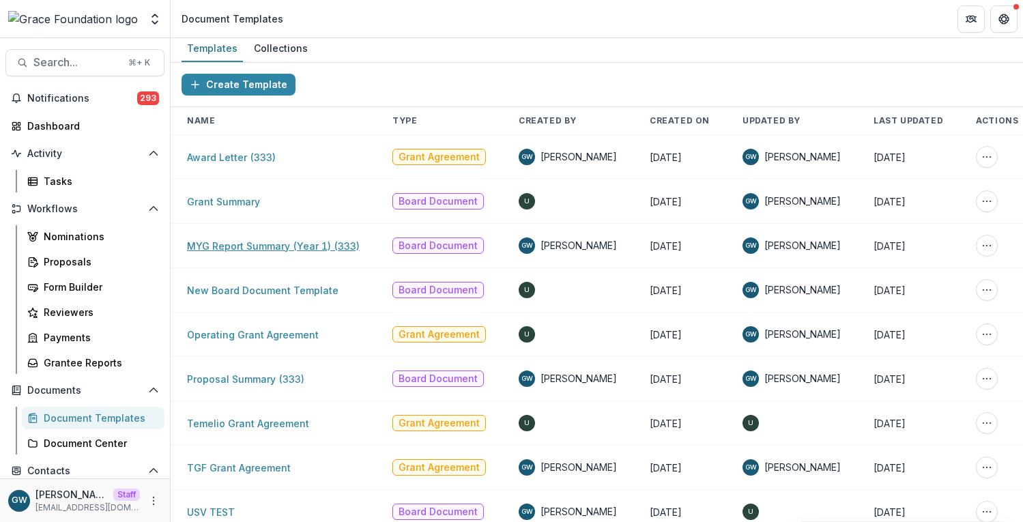
scroll to position [5, 0]
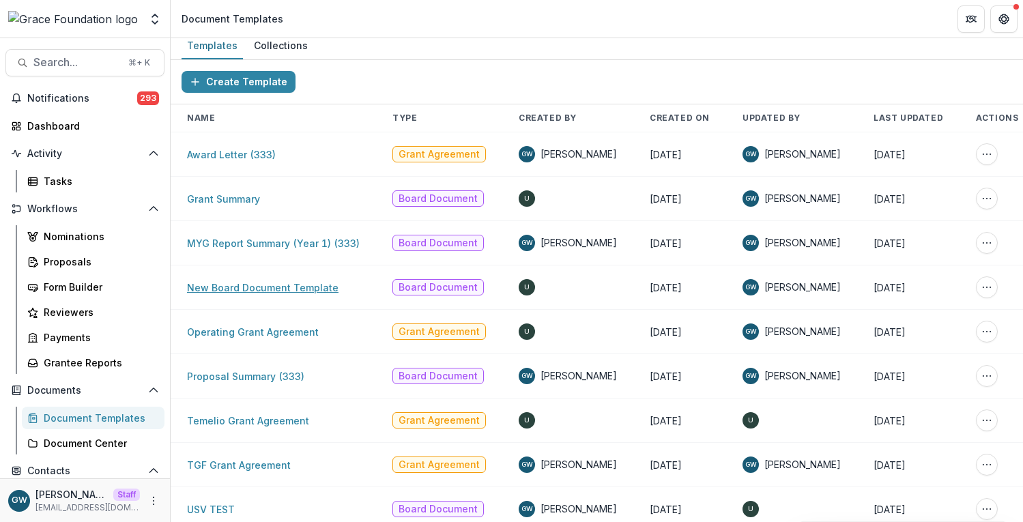
click at [273, 286] on link "New Board Document Template" at bounding box center [263, 288] width 152 height 12
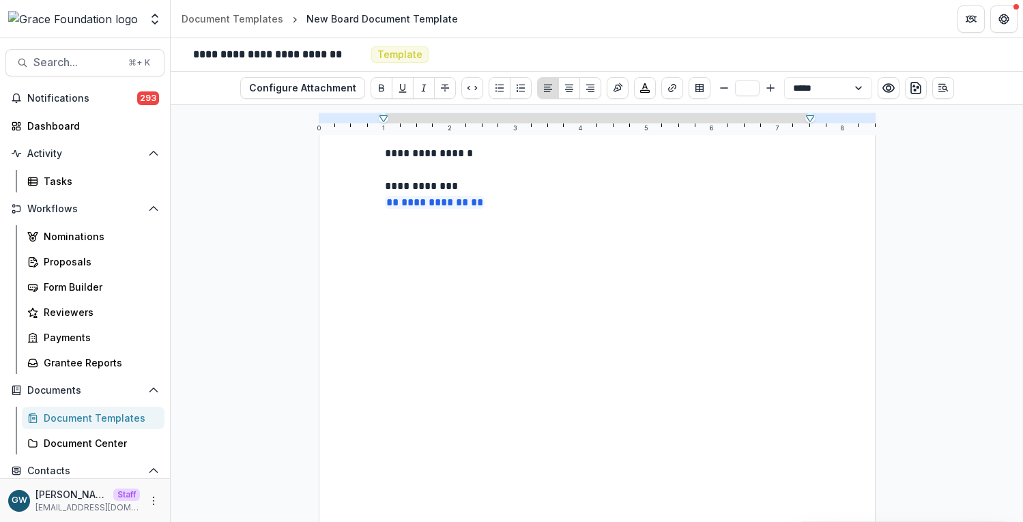
scroll to position [181, 0]
click at [547, 226] on div "**********" at bounding box center [597, 320] width 425 height 588
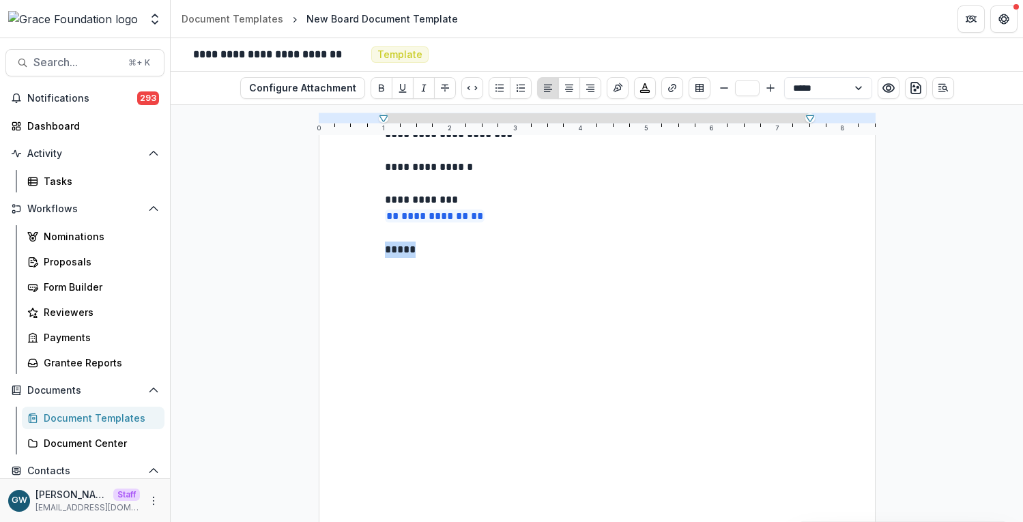
click at [397, 252] on p "*****" at bounding box center [597, 250] width 425 height 16
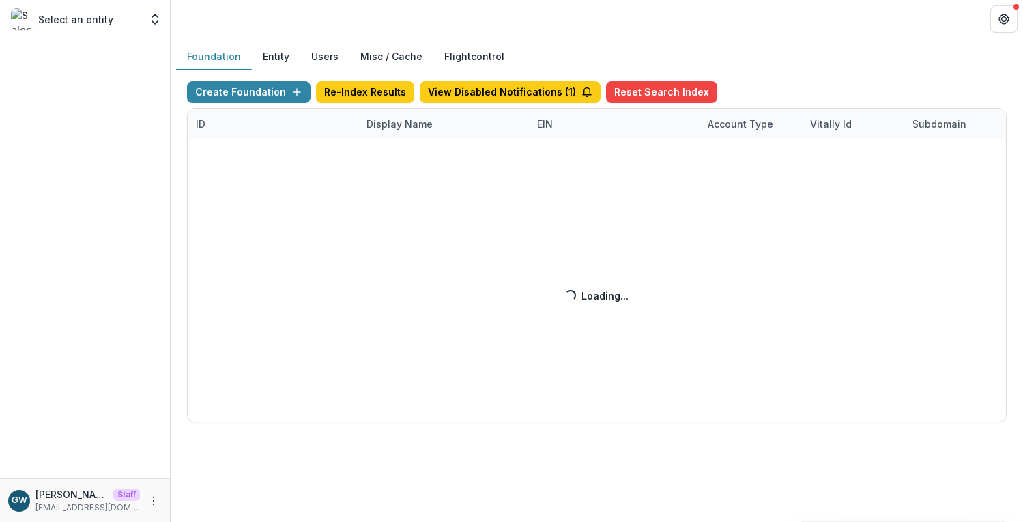
click at [404, 128] on div "Create Foundation Re-Index Results View Disabled Notifications ( 1 ) Reset Sear…" at bounding box center [597, 251] width 820 height 341
click at [405, 128] on div "Create Foundation Re-Index Results View Disabled Notifications ( 1 ) Reset Sear…" at bounding box center [597, 251] width 820 height 341
click at [409, 125] on div "Create Foundation Re-Index Results View Disabled Notifications ( 1 ) Reset Sear…" at bounding box center [597, 251] width 820 height 341
click at [410, 124] on div "Create Foundation Re-Index Results View Disabled Notifications ( 1 ) Reset Sear…" at bounding box center [597, 251] width 820 height 341
click at [409, 126] on div "Create Foundation Re-Index Results View Disabled Notifications ( 1 ) Reset Sear…" at bounding box center [597, 251] width 820 height 341
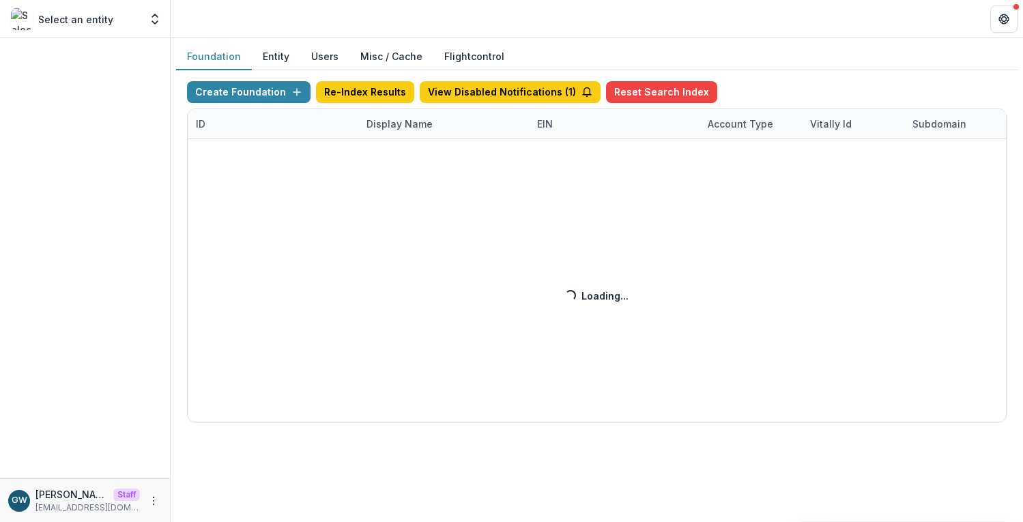
click at [408, 126] on div "Create Foundation Re-Index Results View Disabled Notifications ( 1 ) Reset Sear…" at bounding box center [597, 251] width 820 height 341
click at [403, 128] on div "Create Foundation Re-Index Results View Disabled Notifications ( 1 ) Reset Sear…" at bounding box center [597, 251] width 820 height 341
click at [402, 128] on div "Create Foundation Re-Index Results View Disabled Notifications ( 1 ) Reset Sear…" at bounding box center [597, 251] width 820 height 341
click at [405, 127] on div "Create Foundation Re-Index Results View Disabled Notifications ( 1 ) Reset Sear…" at bounding box center [597, 251] width 820 height 341
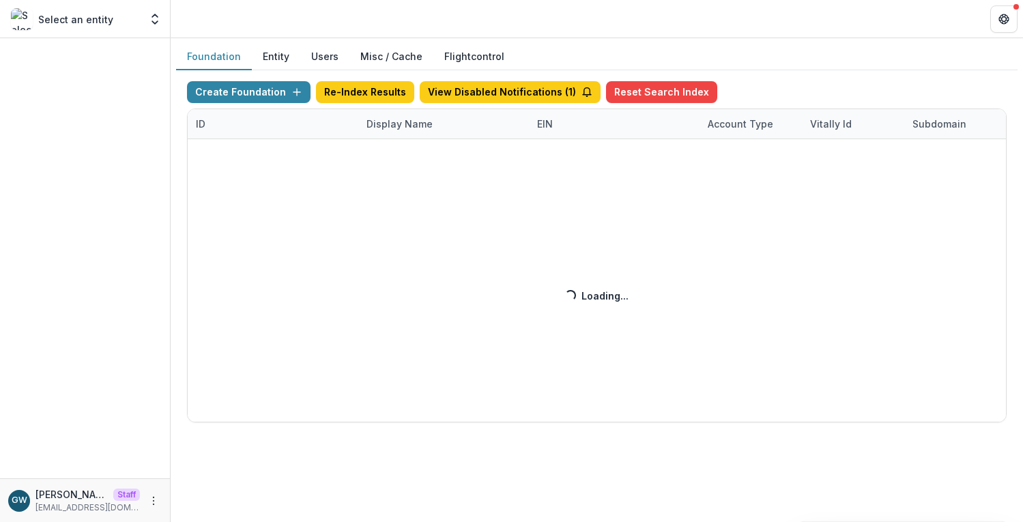
click at [405, 127] on div "Create Foundation Re-Index Results View Disabled Notifications ( 1 ) Reset Sear…" at bounding box center [597, 251] width 820 height 341
click at [767, 82] on div "Create Foundation Re-Index Results View Disabled Notifications ( 1 ) Reset Sear…" at bounding box center [597, 251] width 820 height 341
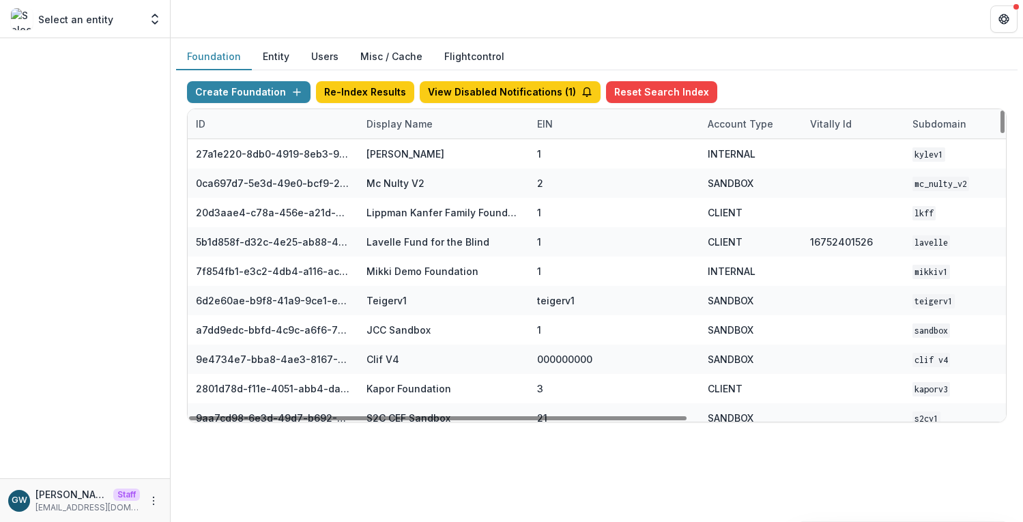
click at [412, 121] on div "Display Name" at bounding box center [399, 124] width 83 height 14
click at [414, 154] on input at bounding box center [443, 155] width 164 height 22
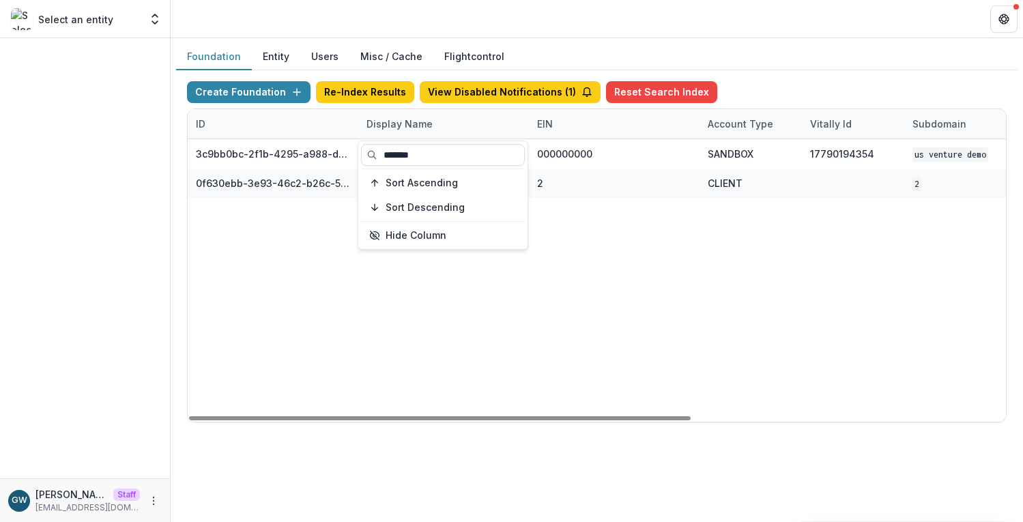
type input "*******"
drag, startPoint x: 832, startPoint y: 49, endPoint x: 673, endPoint y: 124, distance: 175.9
click at [833, 49] on div "Foundation Entity Users Misc / Cache Flightcontrol" at bounding box center [597, 57] width 842 height 27
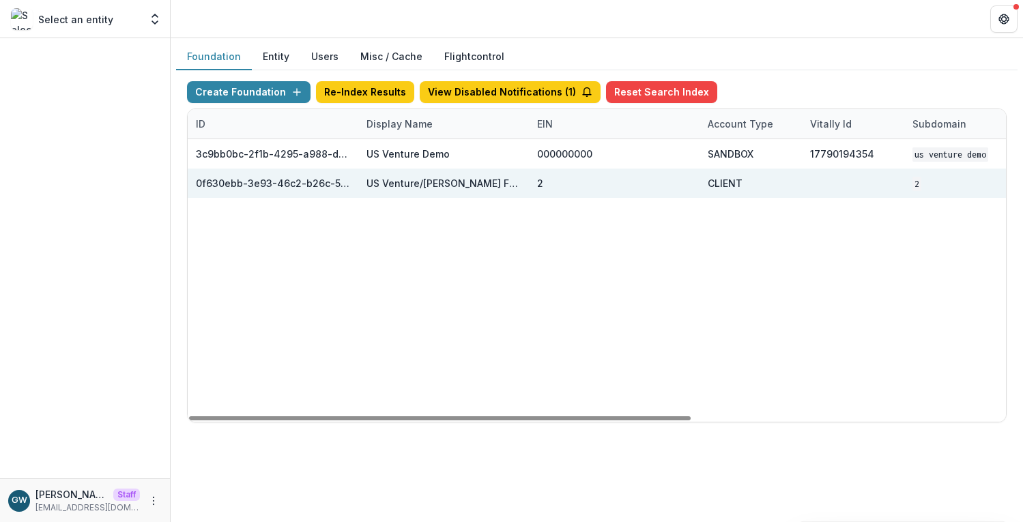
scroll to position [0, 513]
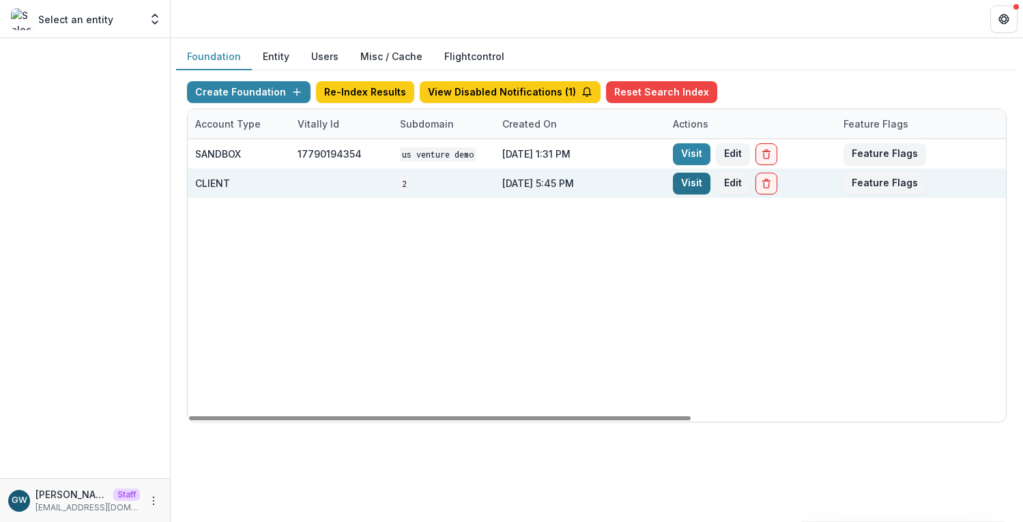
click at [686, 182] on link "Visit" at bounding box center [692, 184] width 38 height 22
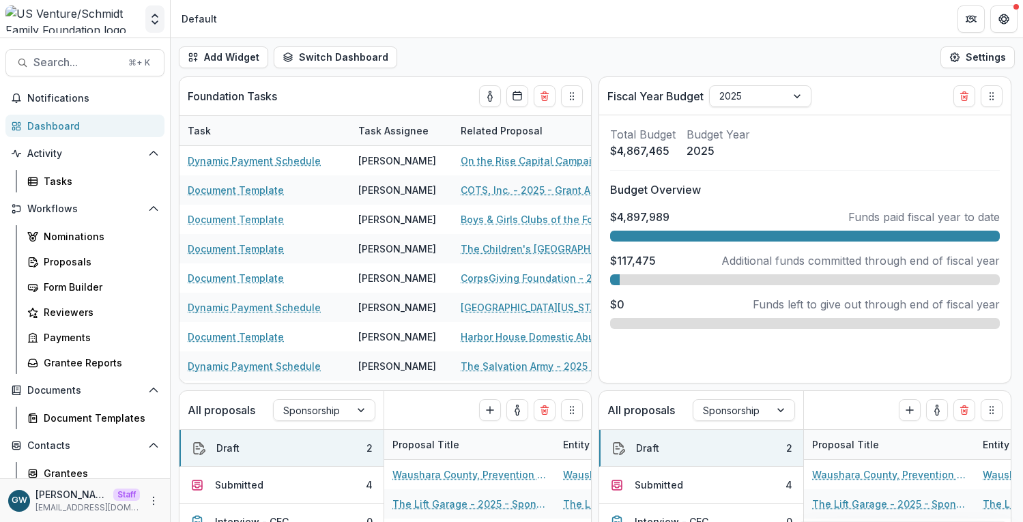
click at [154, 28] on button "Open entity switcher" at bounding box center [154, 18] width 19 height 27
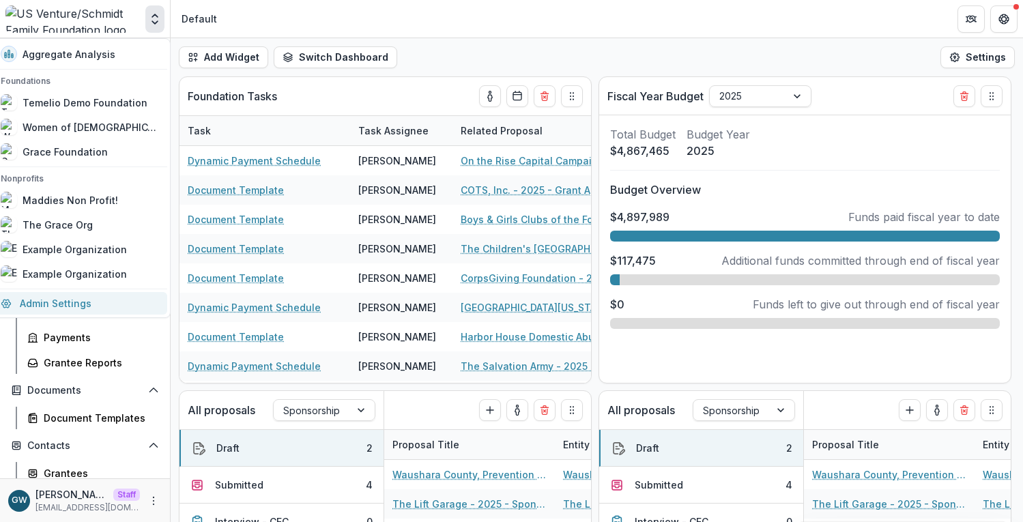
click at [61, 296] on link "Admin Settings" at bounding box center [79, 303] width 175 height 23
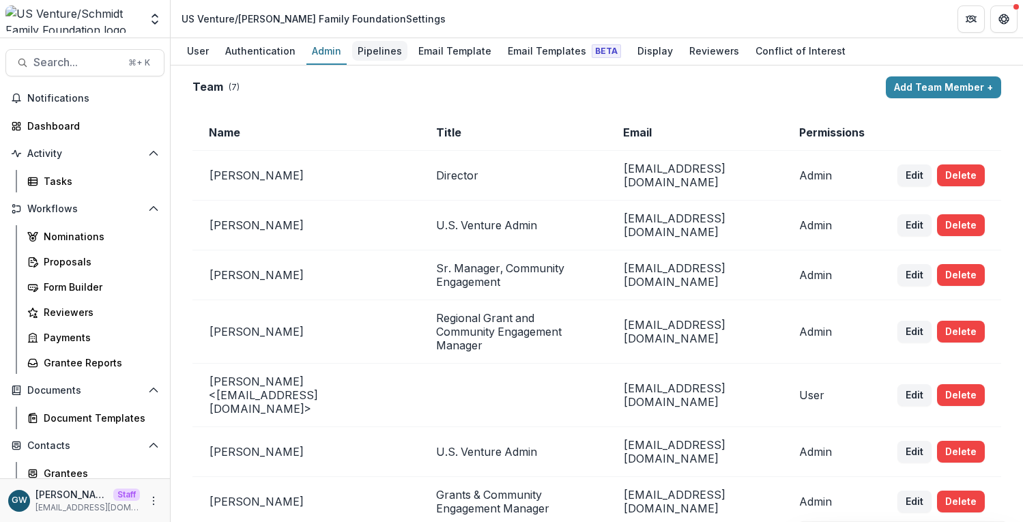
click at [377, 56] on div "Pipelines" at bounding box center [379, 51] width 55 height 20
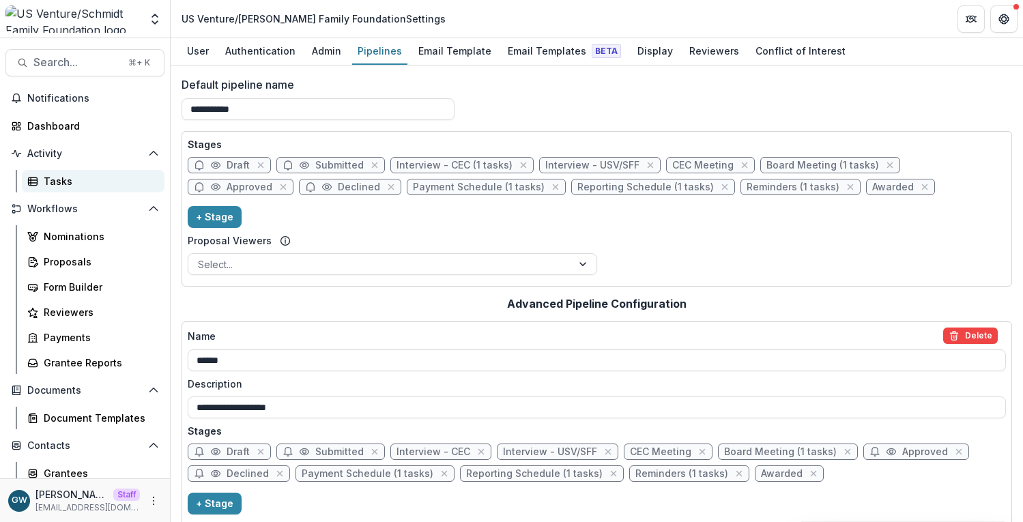
click at [57, 177] on div "Tasks" at bounding box center [99, 181] width 110 height 14
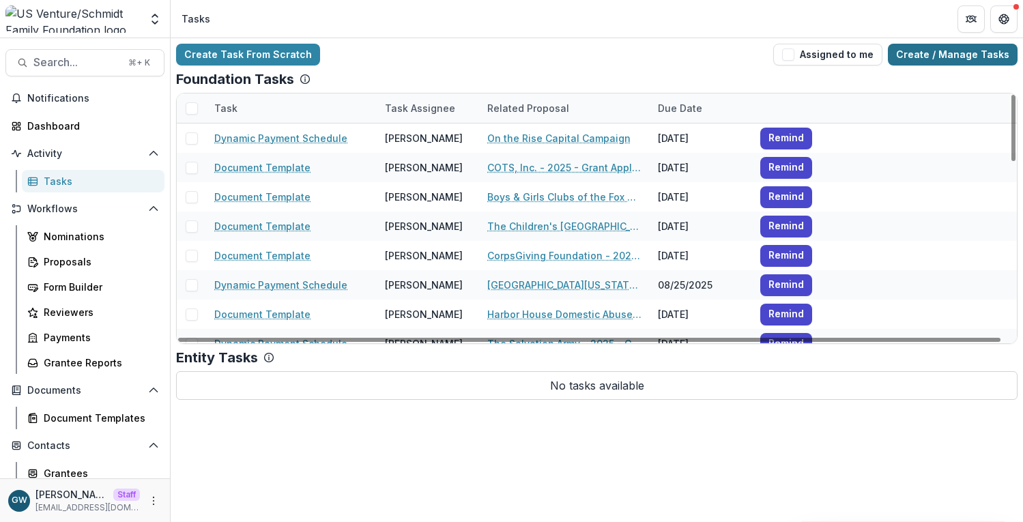
click at [928, 53] on link "Create / Manage Tasks" at bounding box center [953, 55] width 130 height 22
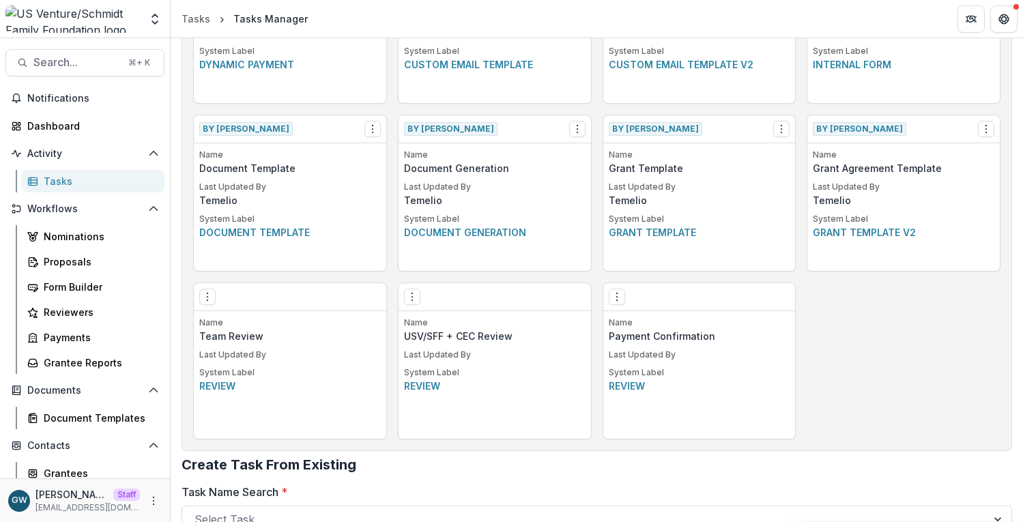
scroll to position [676, 0]
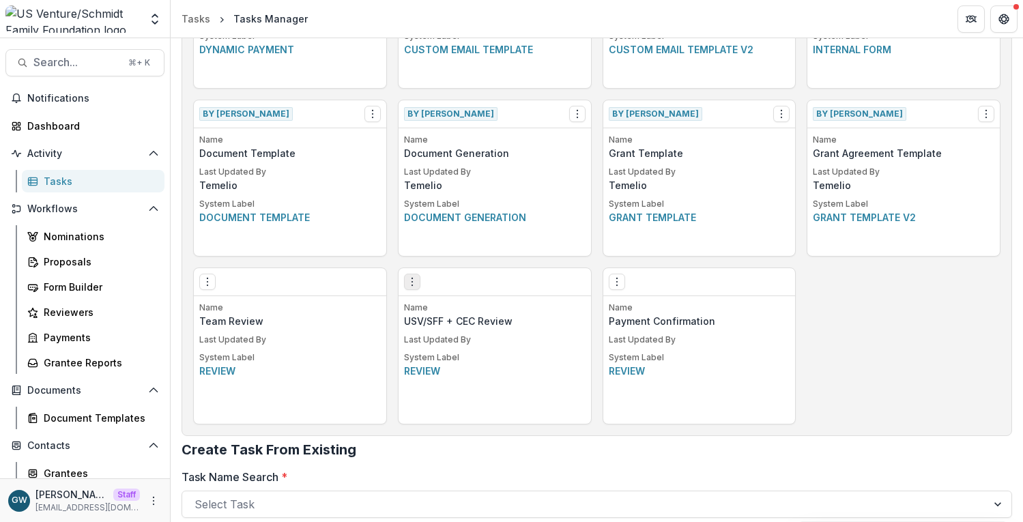
click at [408, 283] on icon "Options" at bounding box center [412, 281] width 11 height 11
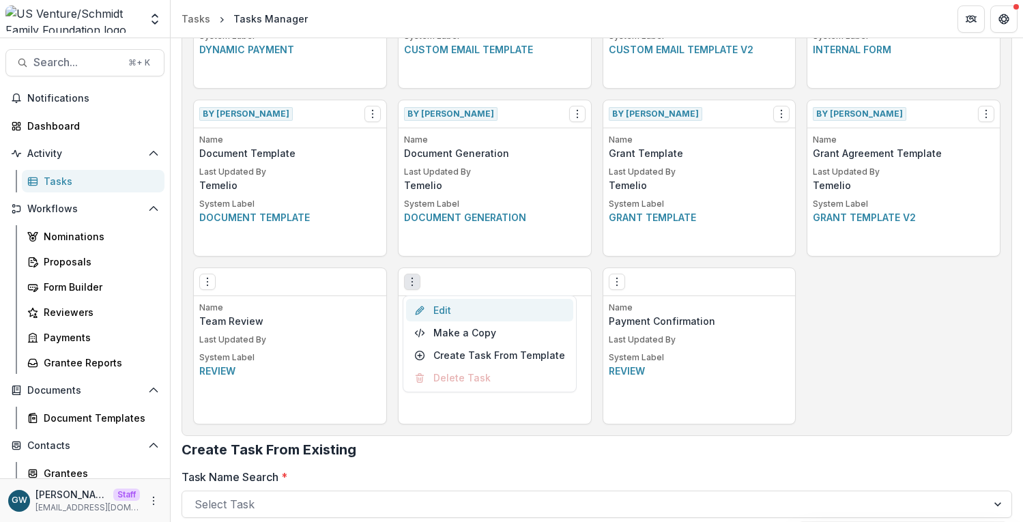
click at [446, 306] on link "Edit" at bounding box center [489, 310] width 167 height 23
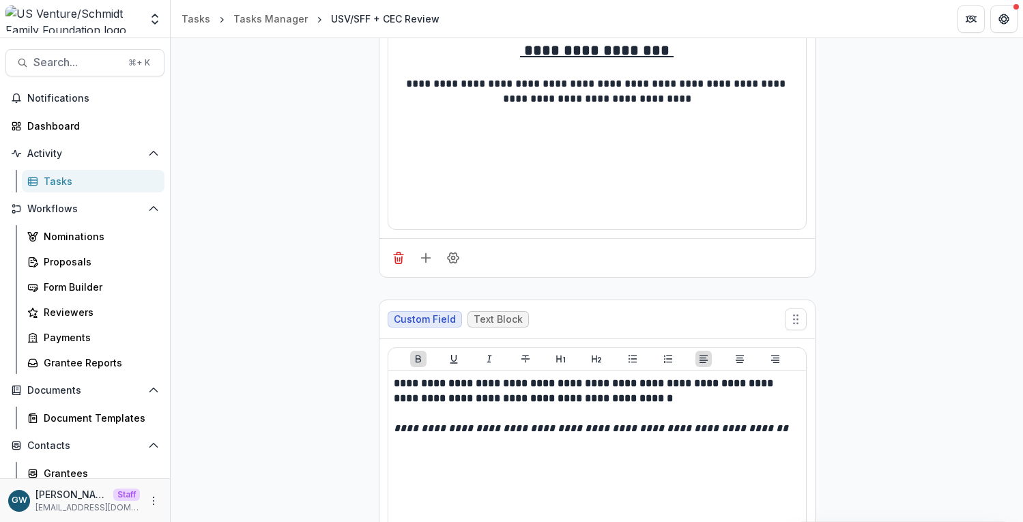
scroll to position [468, 0]
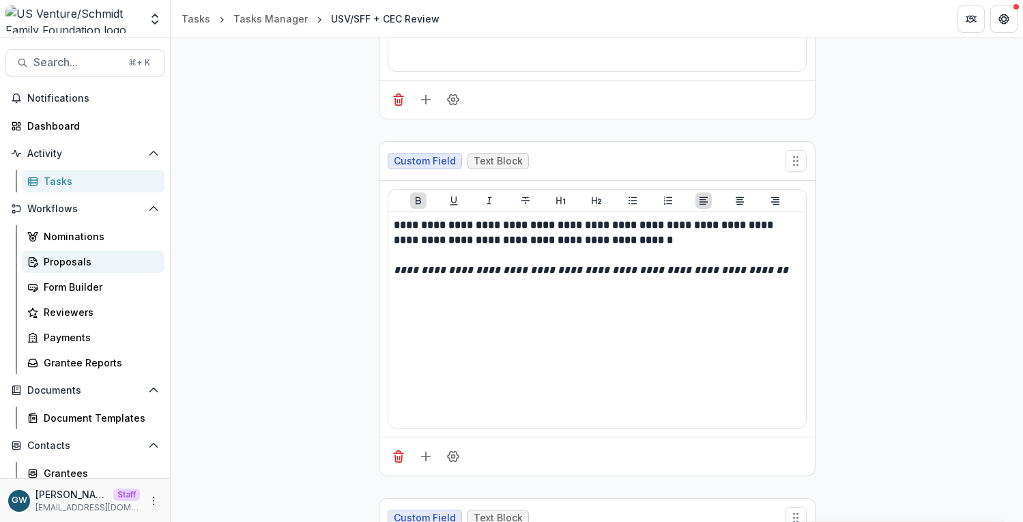
click at [65, 256] on div "Proposals" at bounding box center [99, 262] width 110 height 14
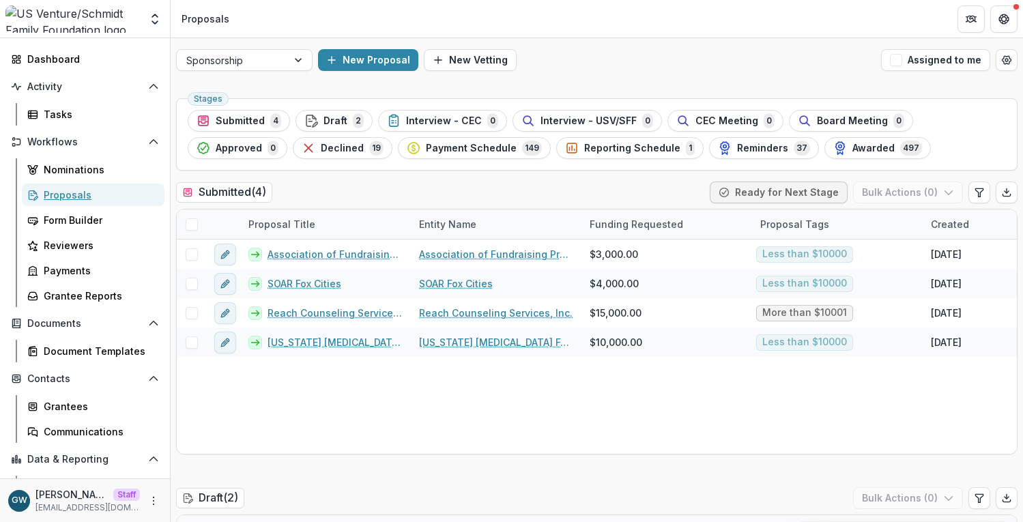
scroll to position [92, 0]
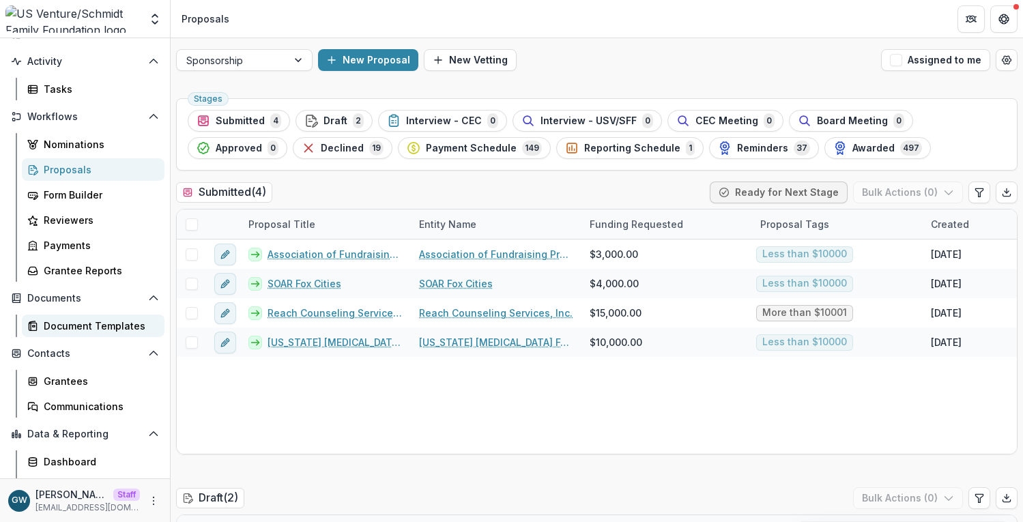
click at [85, 330] on div "Document Templates" at bounding box center [99, 326] width 110 height 14
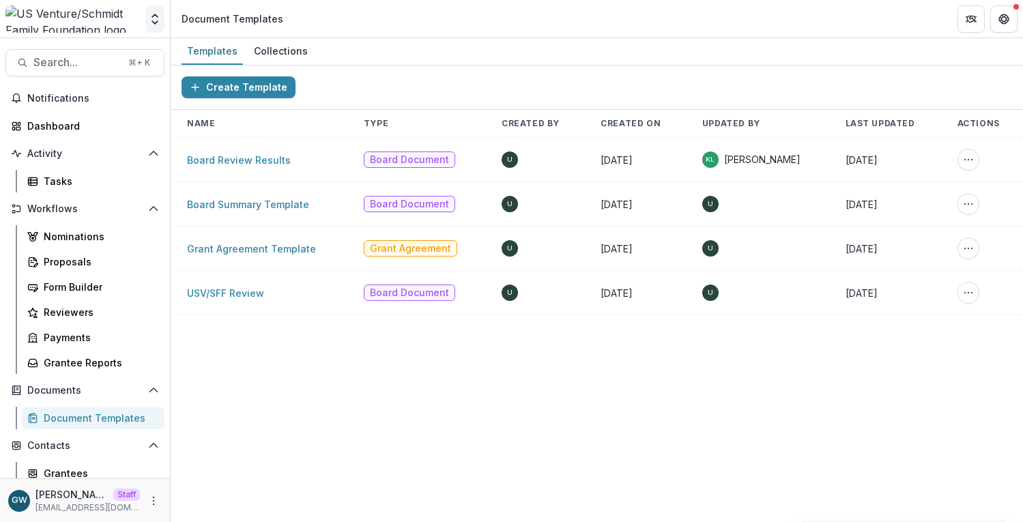
click at [152, 21] on polyline "Open entity switcher" at bounding box center [154, 22] width 5 height 3
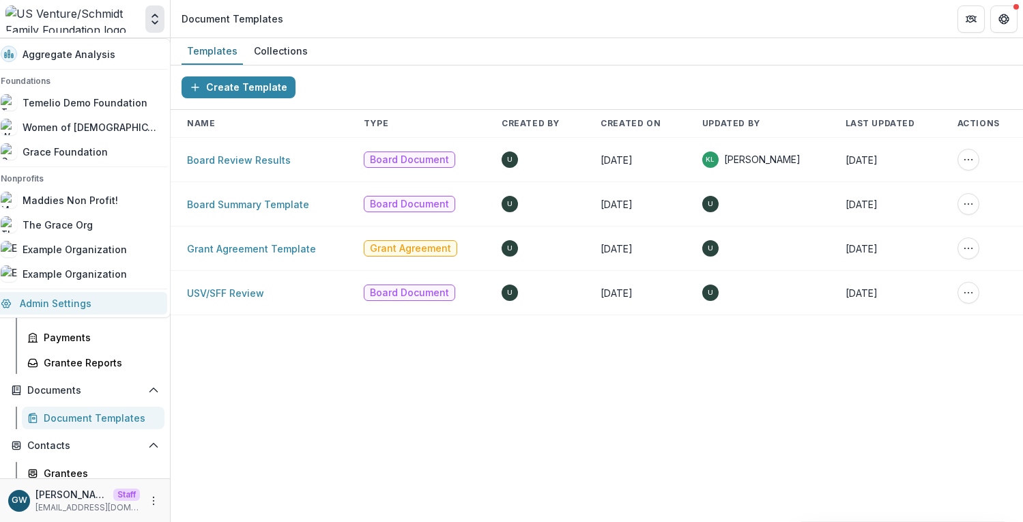
click at [84, 296] on link "Admin Settings" at bounding box center [79, 303] width 175 height 23
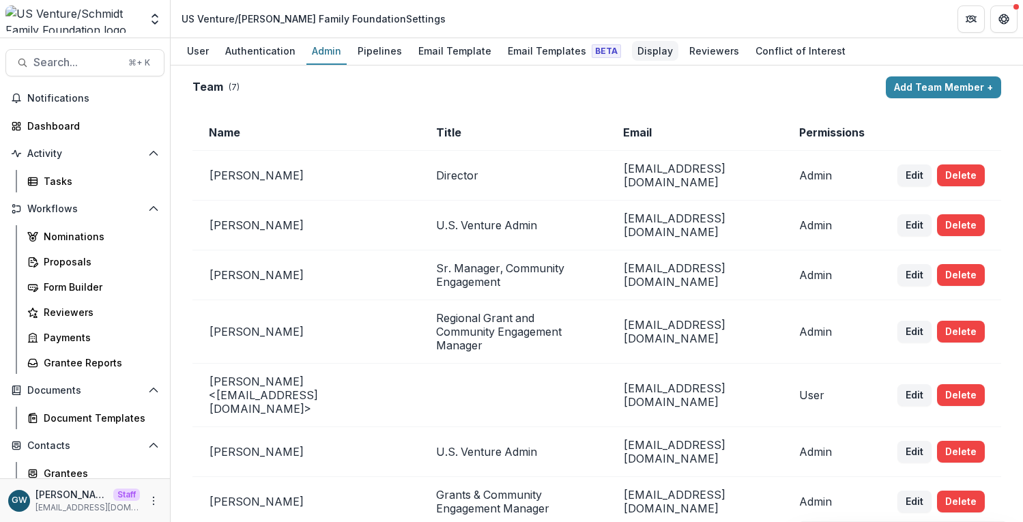
click at [641, 49] on div "Display" at bounding box center [655, 51] width 46 height 20
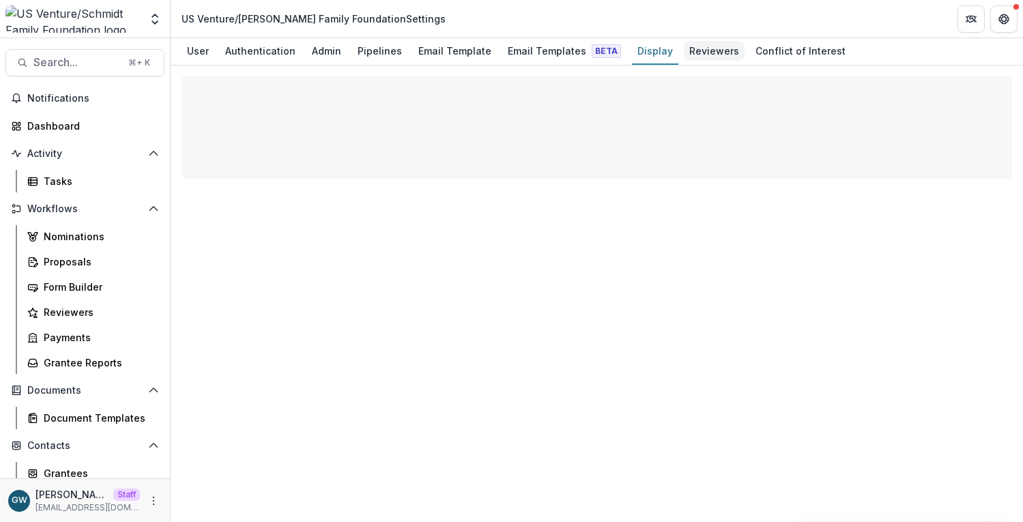
click at [684, 50] on div "Reviewers" at bounding box center [714, 51] width 61 height 20
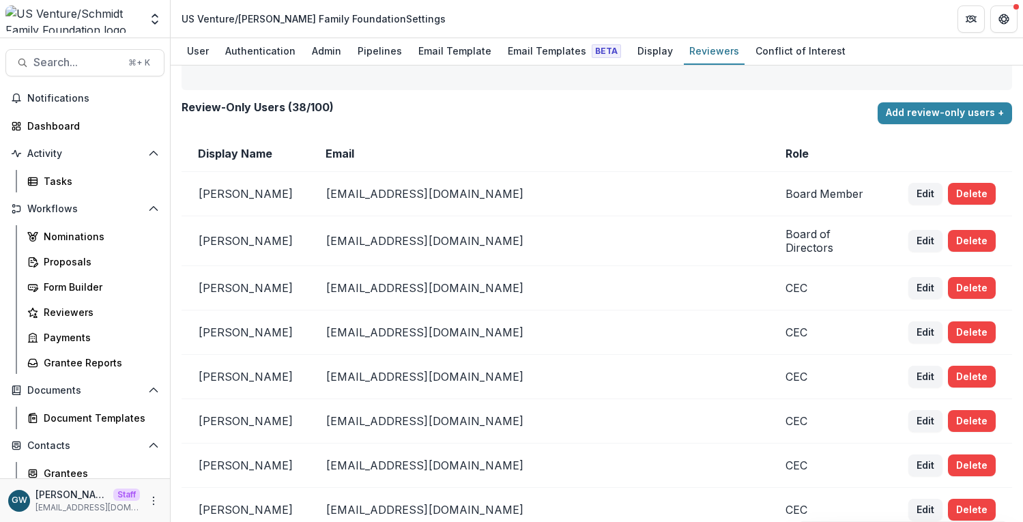
scroll to position [132, 0]
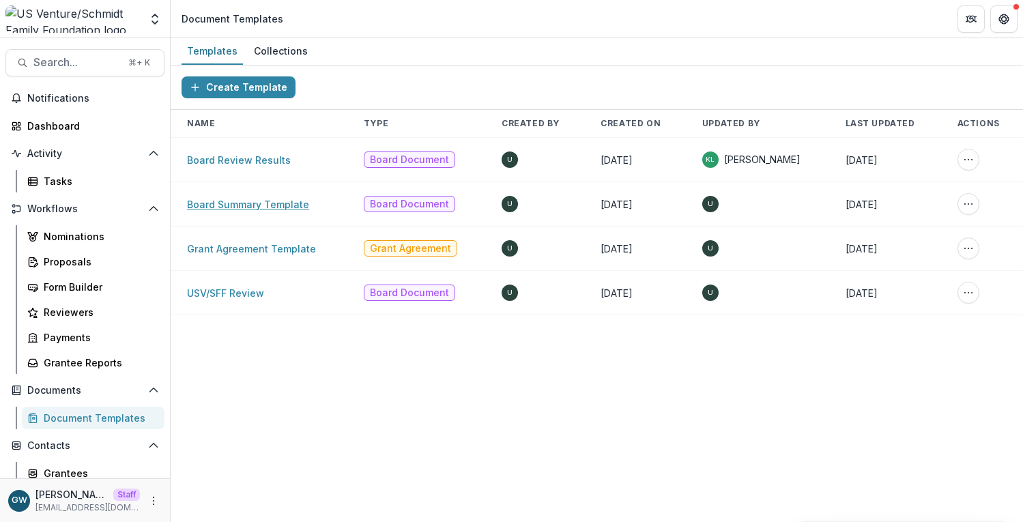
click at [263, 204] on link "Board Summary Template" at bounding box center [248, 205] width 122 height 12
click at [264, 164] on link "Board Review Results" at bounding box center [239, 160] width 104 height 12
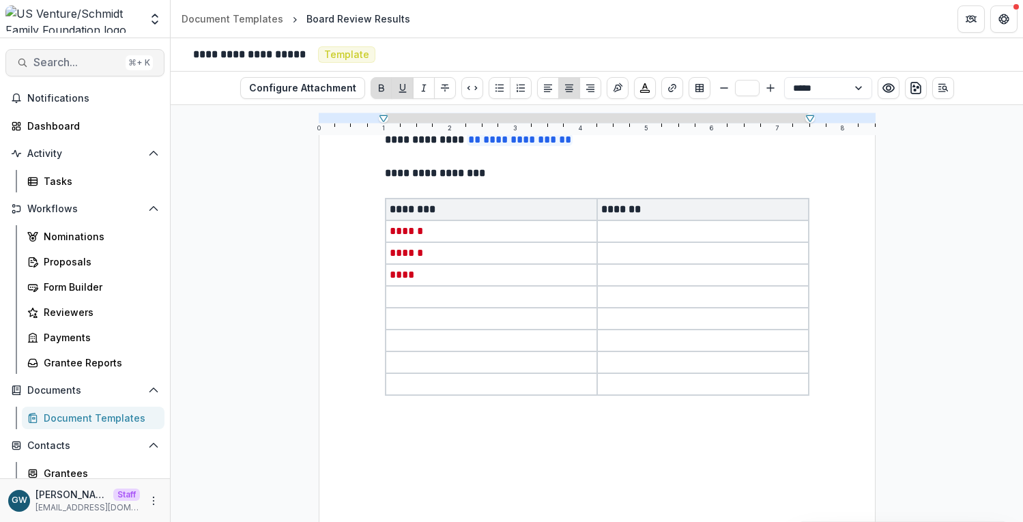
scroll to position [130, 0]
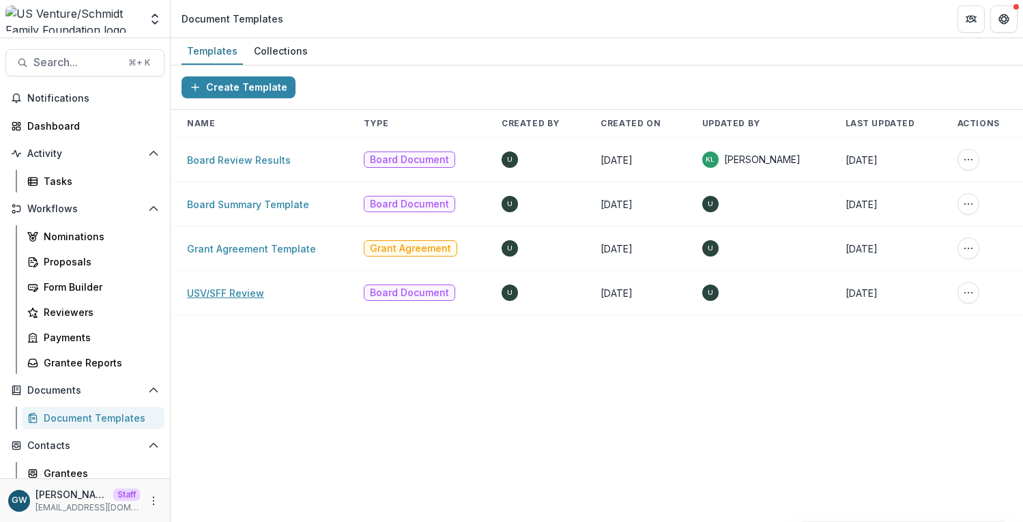
click at [238, 287] on link "USV/SFF Review" at bounding box center [225, 293] width 77 height 12
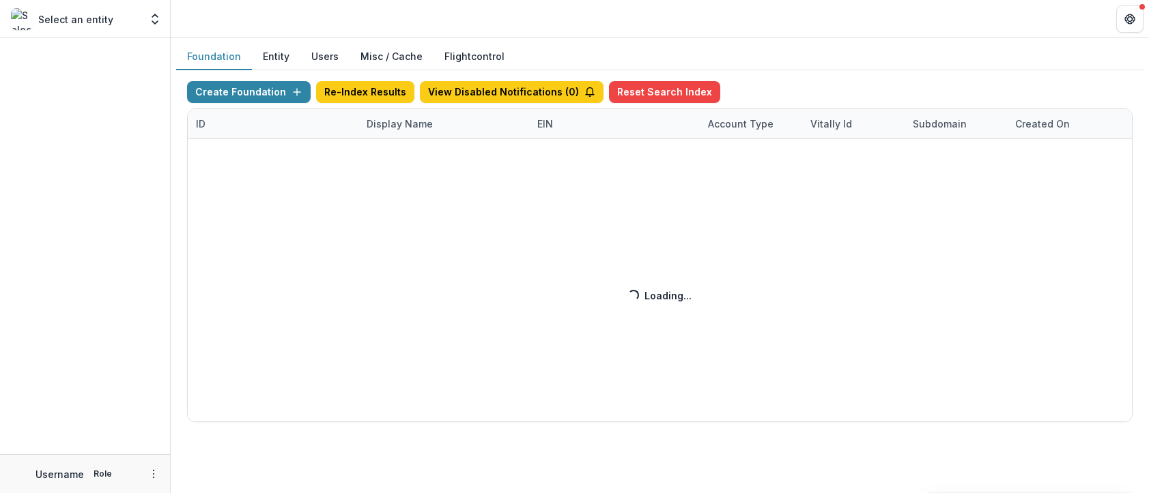
drag, startPoint x: 378, startPoint y: 124, endPoint x: 394, endPoint y: 126, distance: 15.8
click at [378, 124] on div "Create Foundation Re-Index Results View Disabled Notifications ( 0 ) Reset Sear…" at bounding box center [659, 251] width 945 height 341
click at [401, 125] on div "Create Foundation Re-Index Results View Disabled Notifications ( 0 ) Reset Sear…" at bounding box center [659, 251] width 945 height 341
click at [407, 127] on div "Create Foundation Re-Index Results View Disabled Notifications ( 1 ) Reset Sear…" at bounding box center [659, 251] width 945 height 341
click at [416, 126] on div "Create Foundation Re-Index Results View Disabled Notifications ( 1 ) Reset Sear…" at bounding box center [659, 251] width 945 height 341
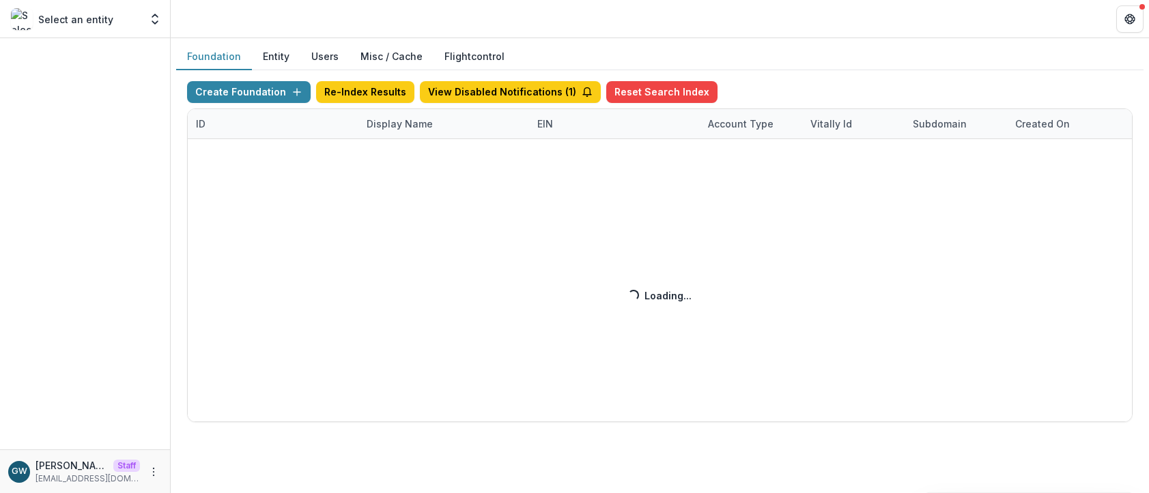
click at [396, 125] on div "Create Foundation Re-Index Results View Disabled Notifications ( 1 ) Reset Sear…" at bounding box center [659, 251] width 945 height 341
click at [393, 123] on div "Create Foundation Re-Index Results View Disabled Notifications ( 1 ) Reset Sear…" at bounding box center [659, 251] width 945 height 341
click at [399, 123] on div "Create Foundation Re-Index Results View Disabled Notifications ( 1 ) Reset Sear…" at bounding box center [659, 251] width 945 height 341
drag, startPoint x: 414, startPoint y: 123, endPoint x: 407, endPoint y: 126, distance: 8.0
click at [414, 123] on div "Create Foundation Re-Index Results View Disabled Notifications ( 1 ) Reset Sear…" at bounding box center [659, 251] width 945 height 341
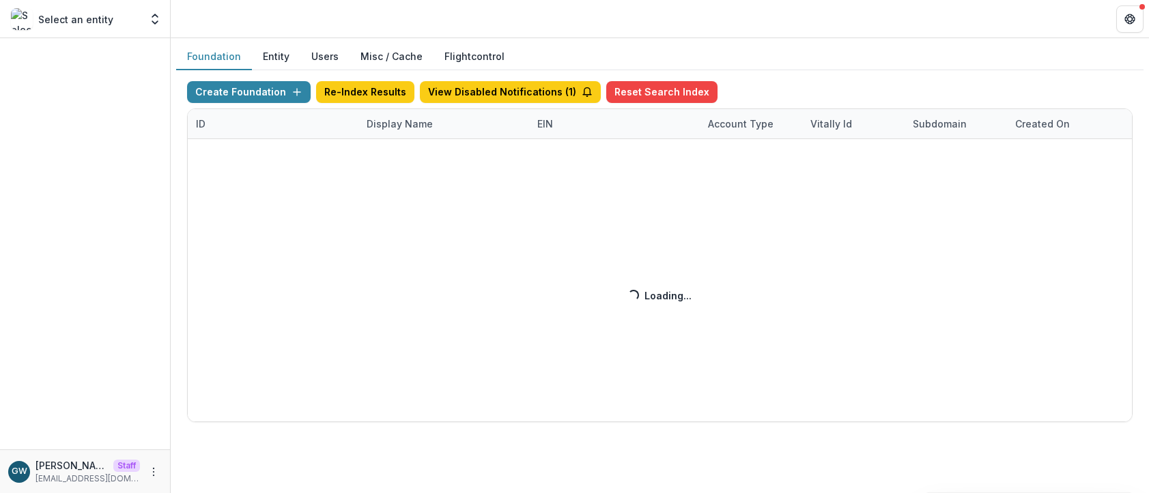
click at [394, 122] on div "Create Foundation Re-Index Results View Disabled Notifications ( 1 ) Reset Sear…" at bounding box center [659, 251] width 945 height 341
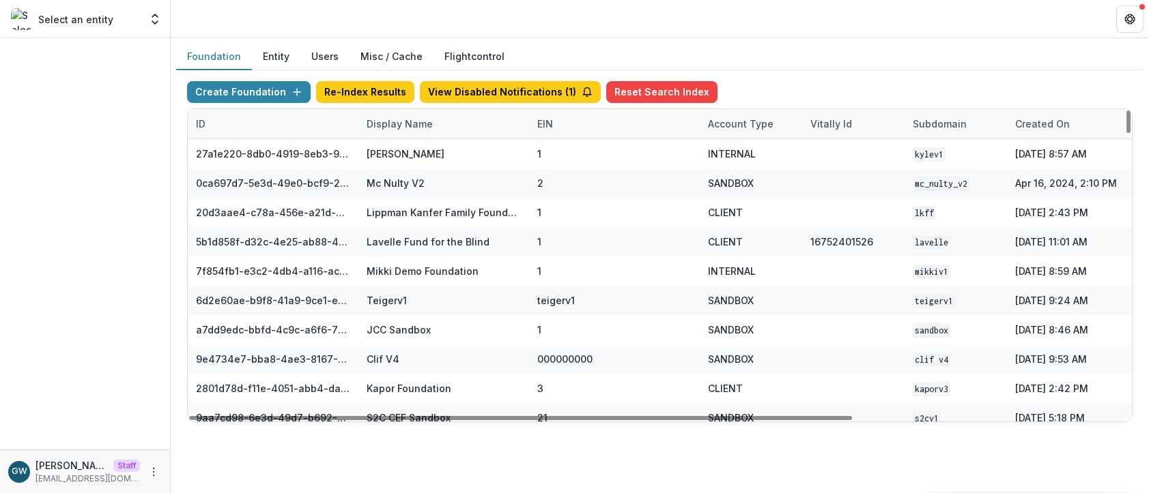
click at [377, 128] on div "Display Name" at bounding box center [399, 124] width 83 height 14
click at [401, 157] on input at bounding box center [443, 155] width 164 height 22
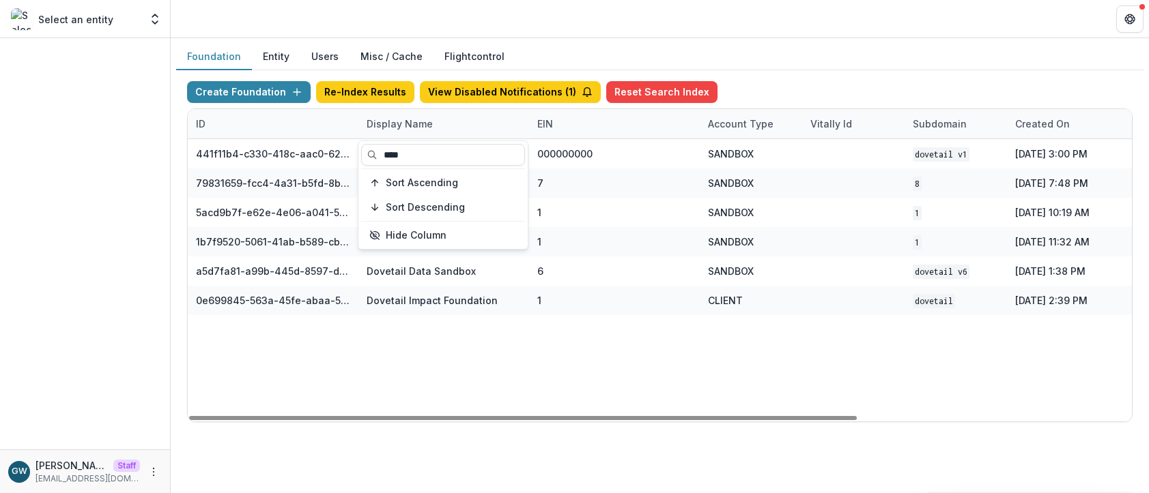
type input "****"
click at [461, 386] on div "441f11b4-c330-418c-aac0-620e4d9f4f42 Dovetail Final Sandbox 000000000 SANDBOX D…" at bounding box center [853, 280] width 1331 height 283
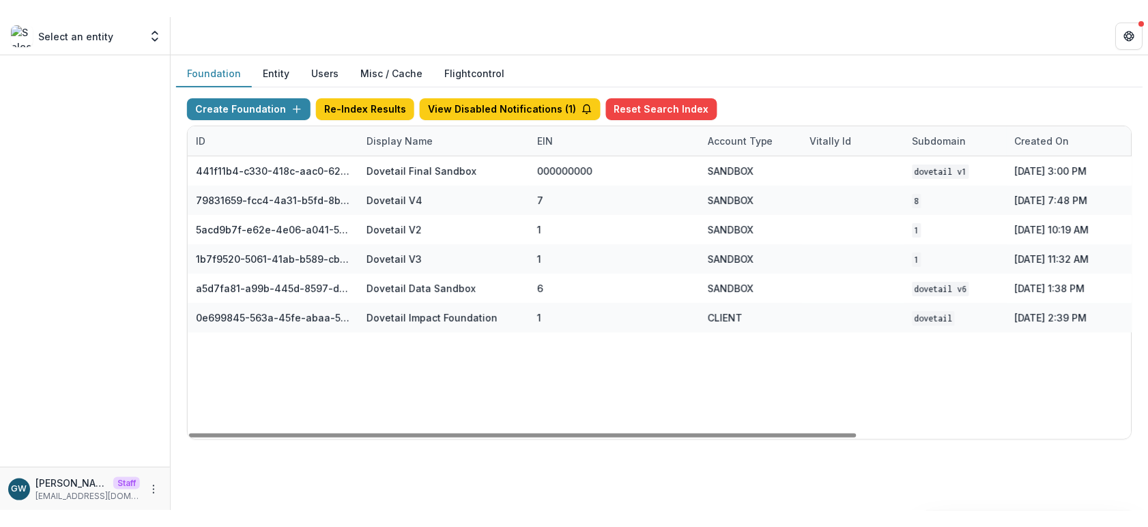
scroll to position [0, 387]
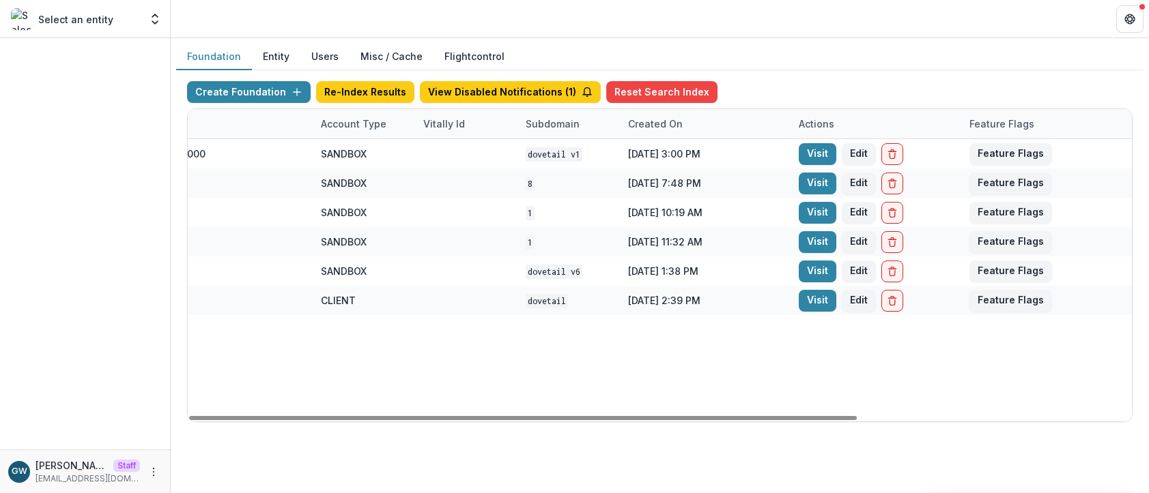
click at [811, 302] on link "Visit" at bounding box center [818, 301] width 38 height 22
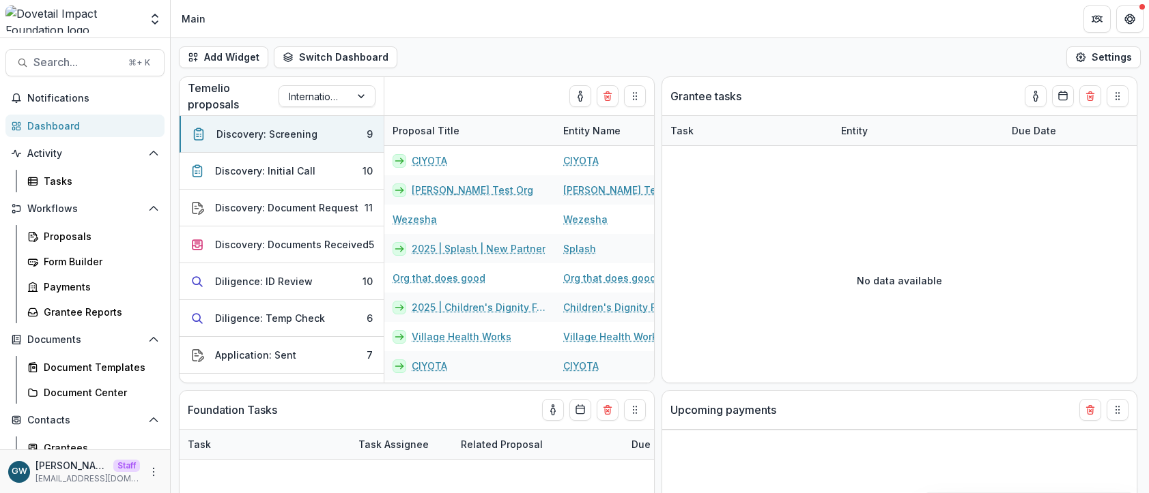
select select "******"
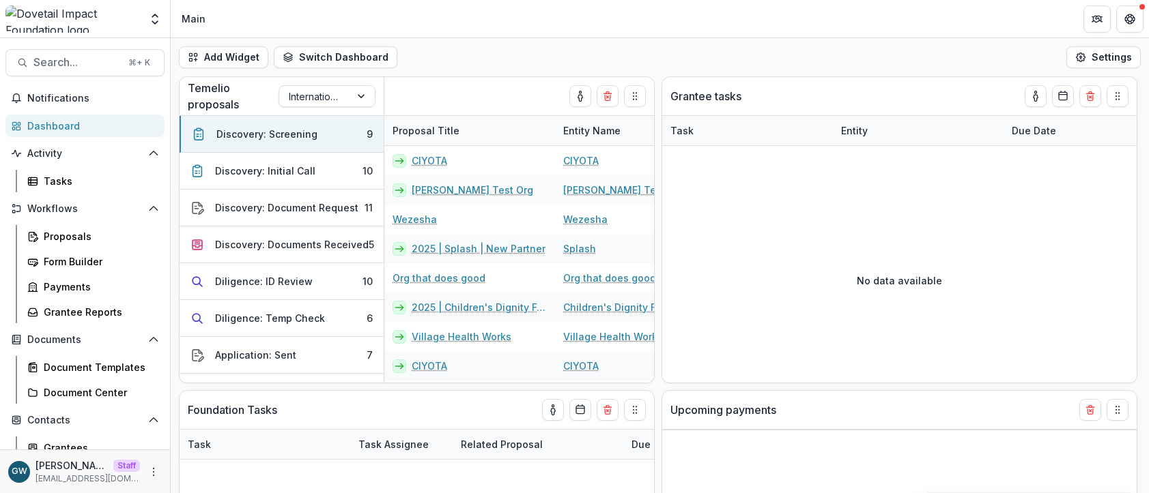
select select "******"
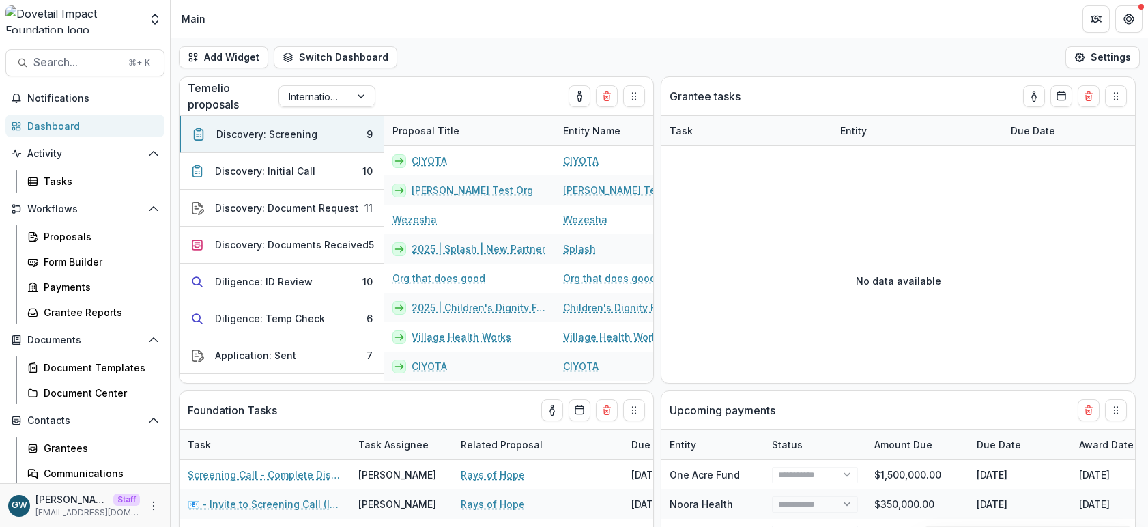
select select "******"
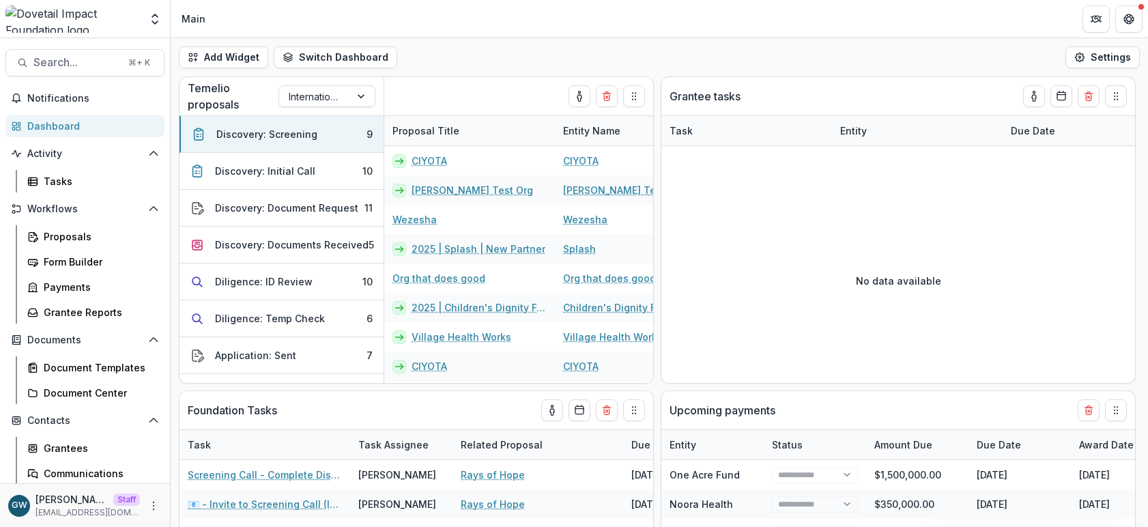
select select "******"
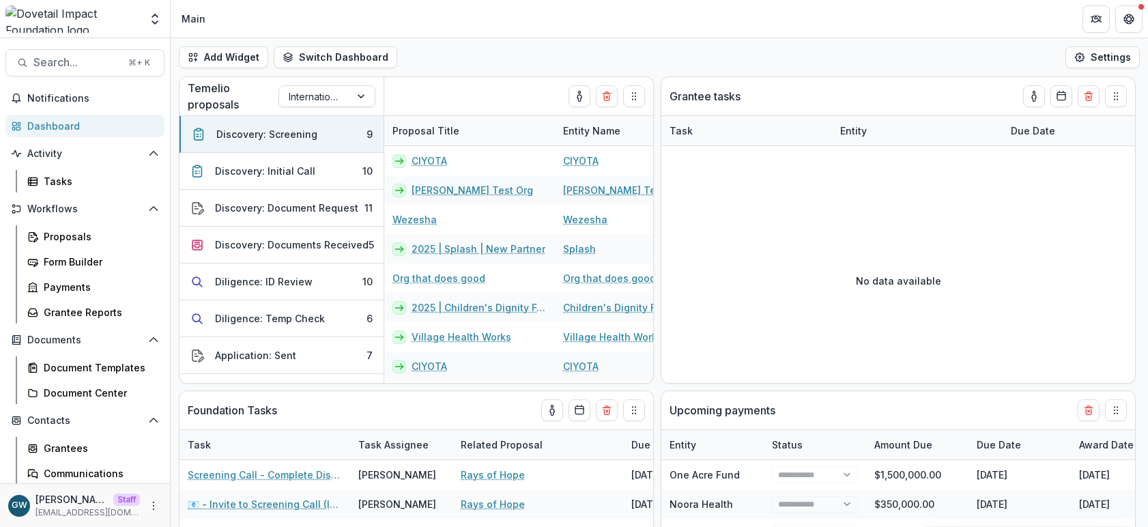
select select "******"
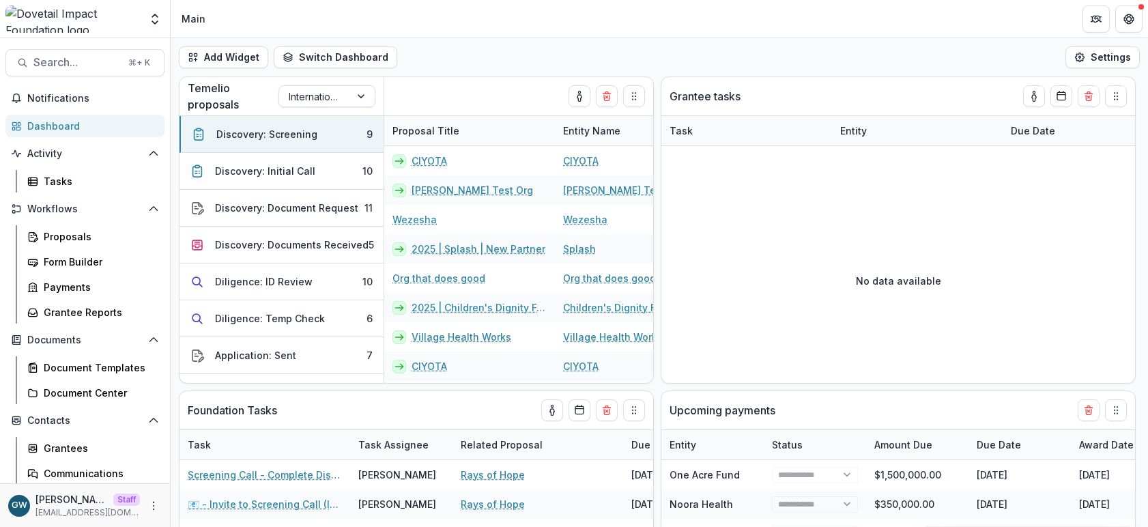
select select "******"
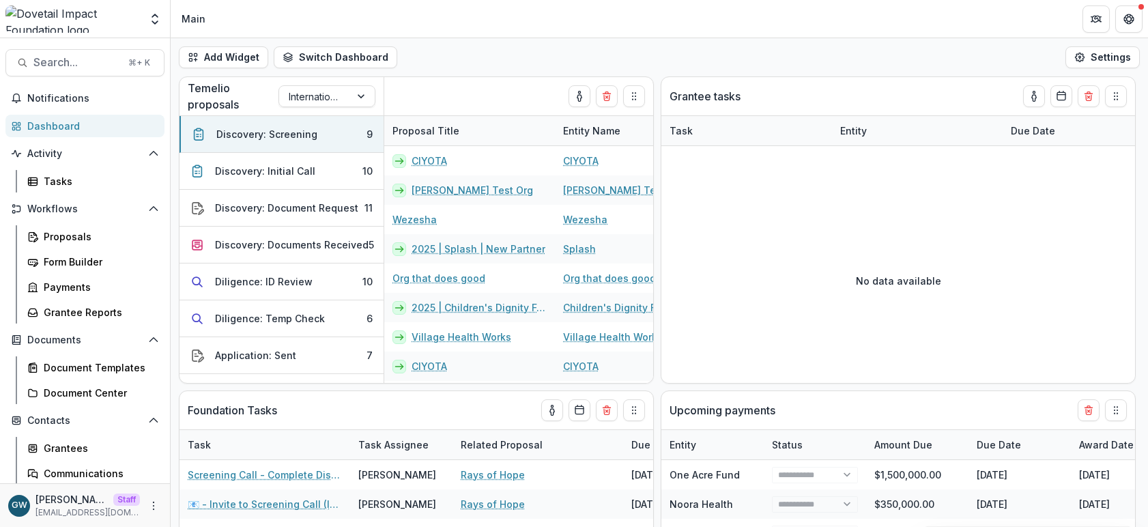
select select "******"
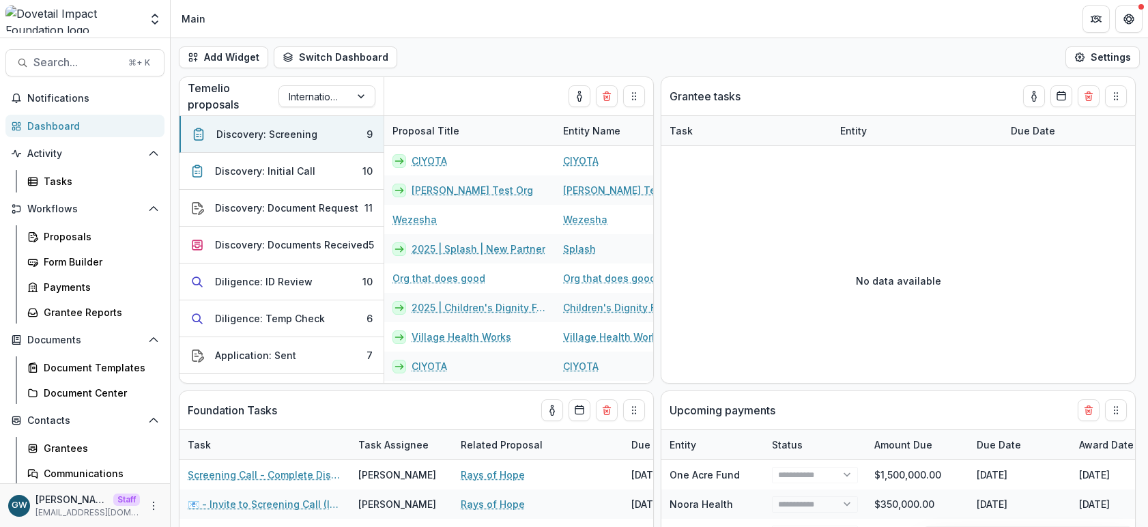
select select "******"
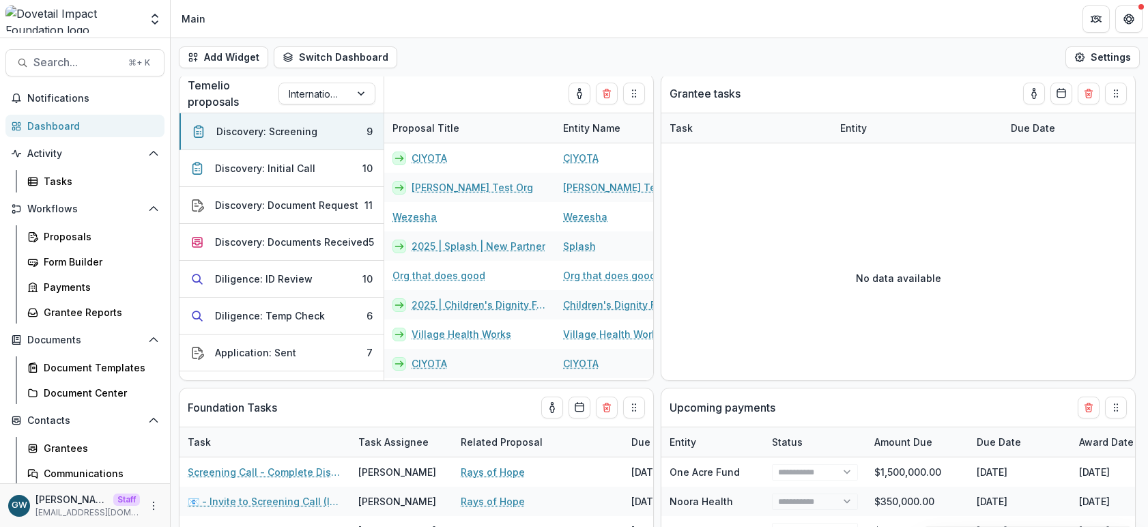
select select "******"
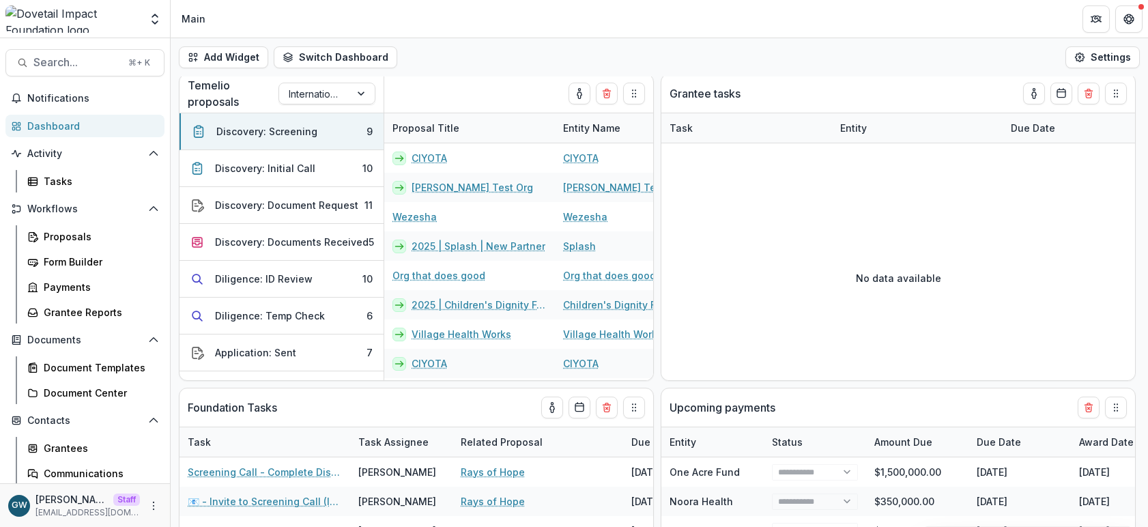
select select "******"
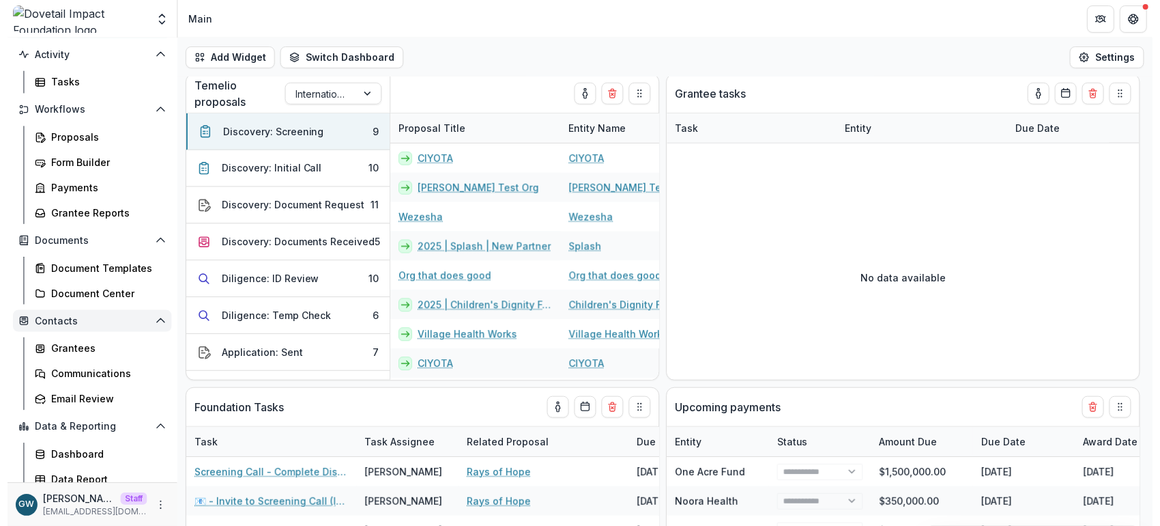
scroll to position [107, 0]
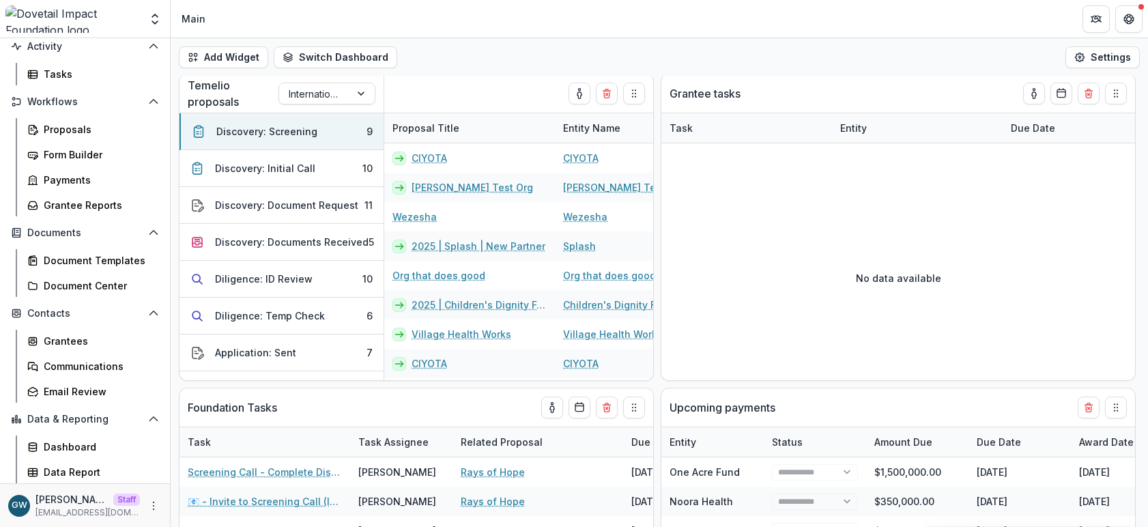
select select "******"
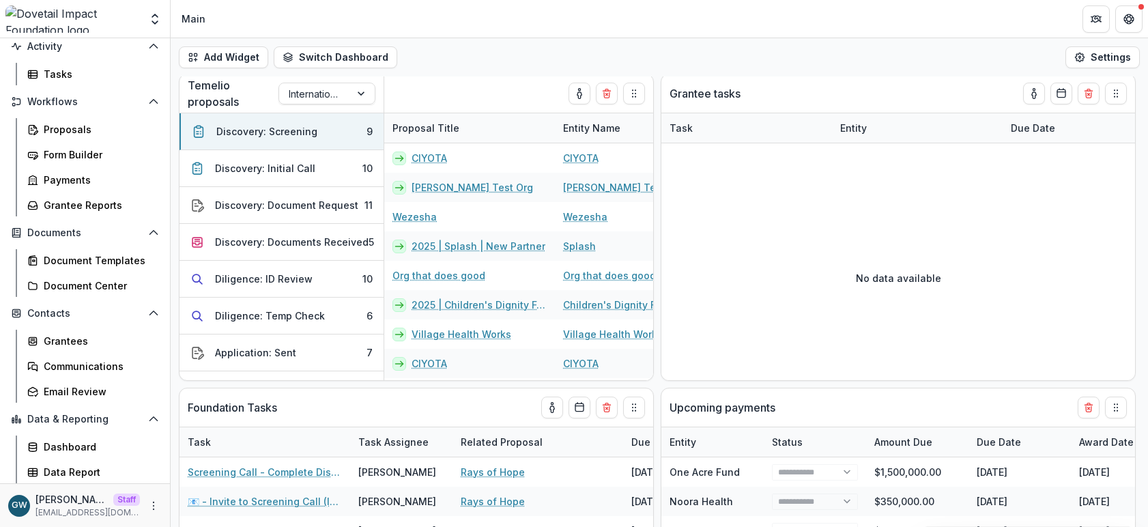
select select "******"
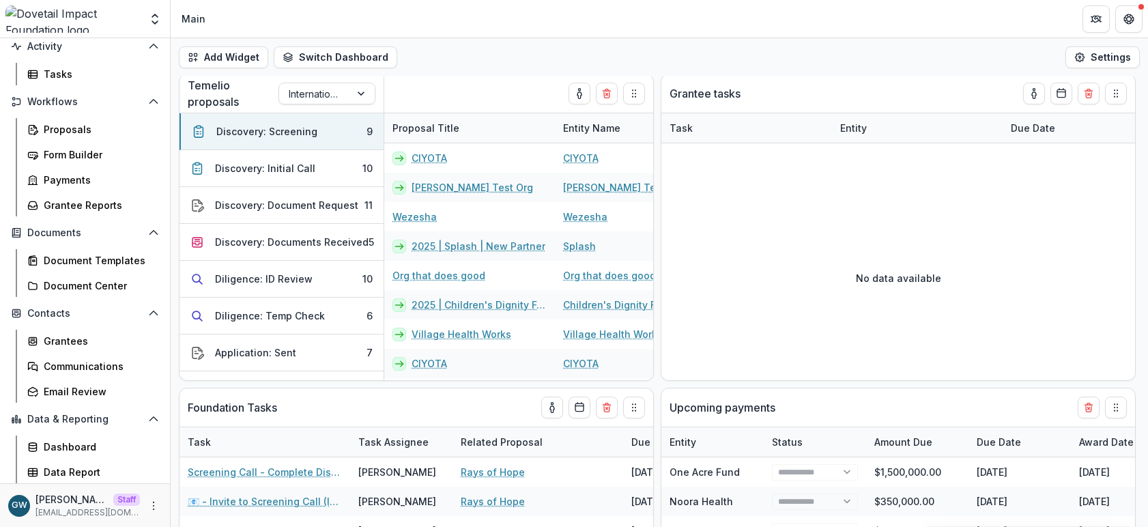
select select "******"
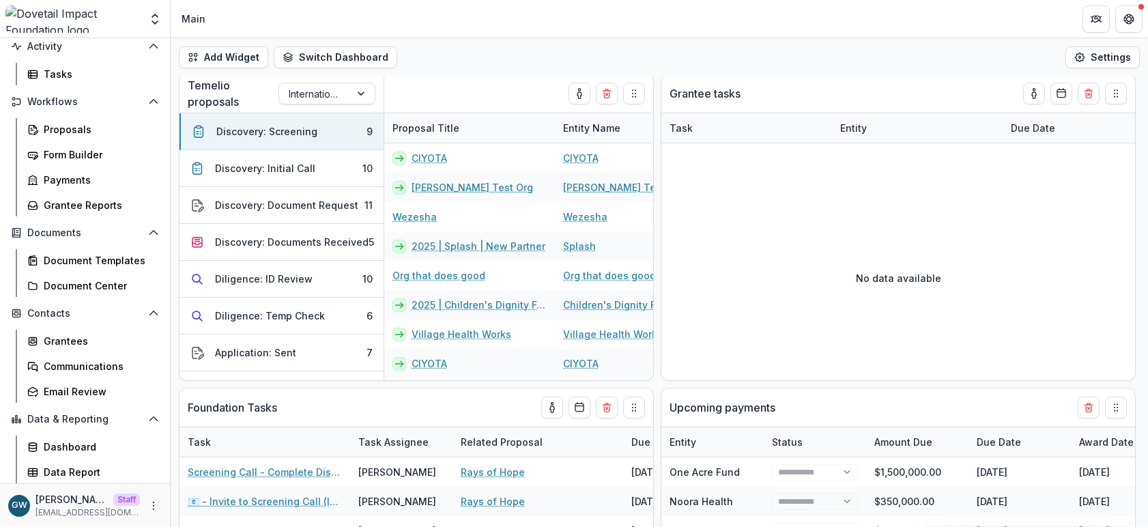
select select "******"
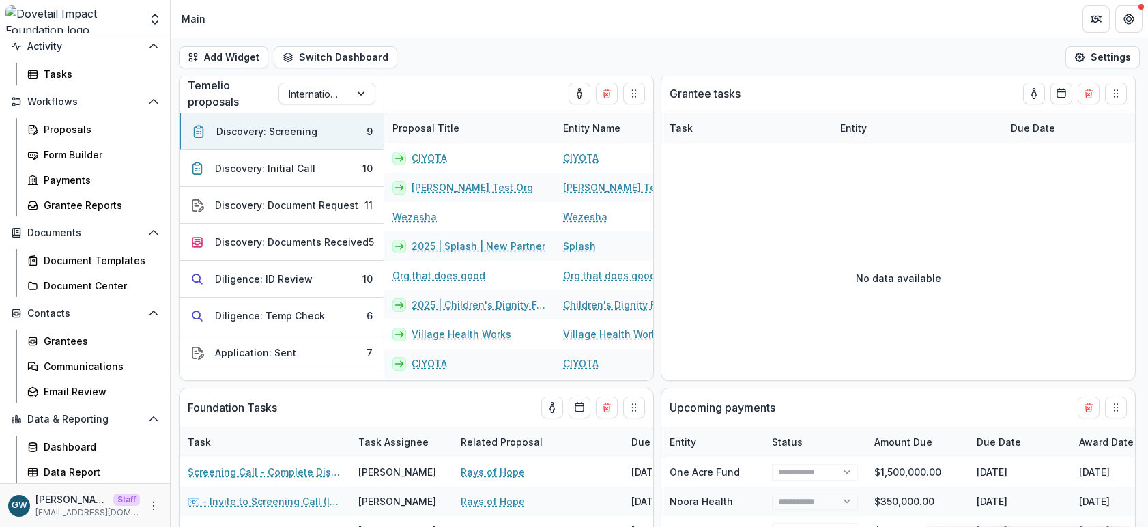
select select "******"
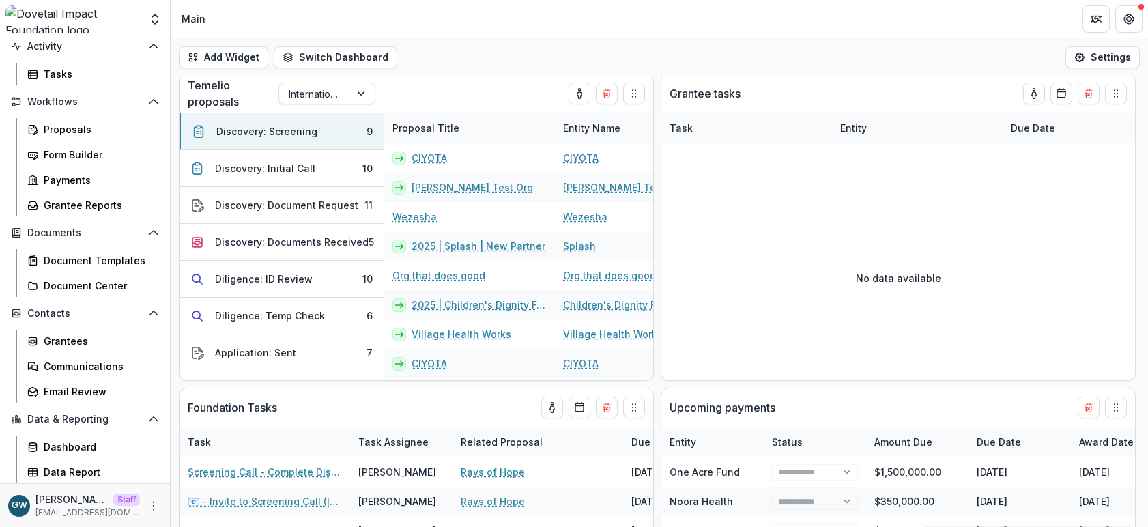
select select "******"
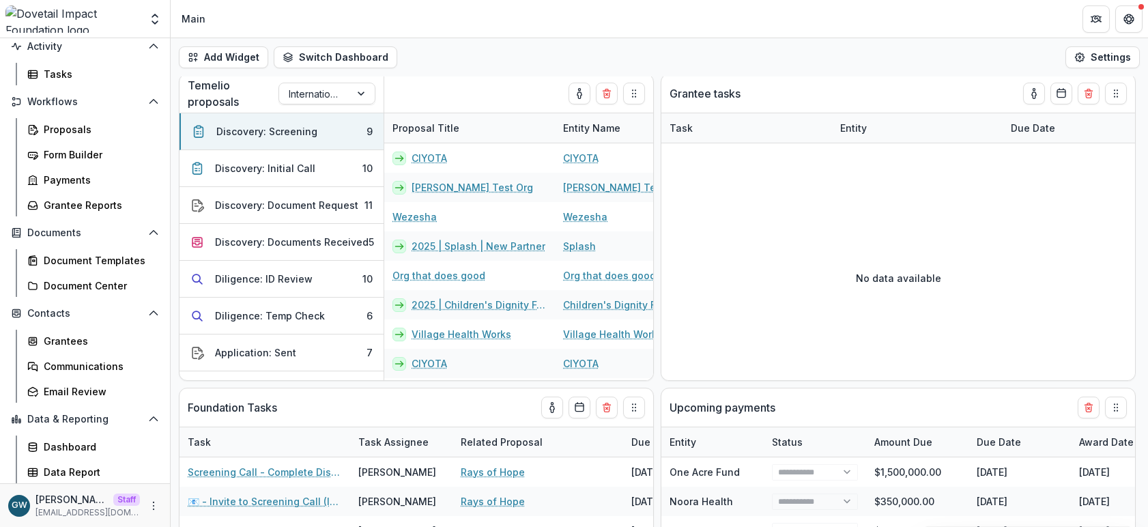
select select "******"
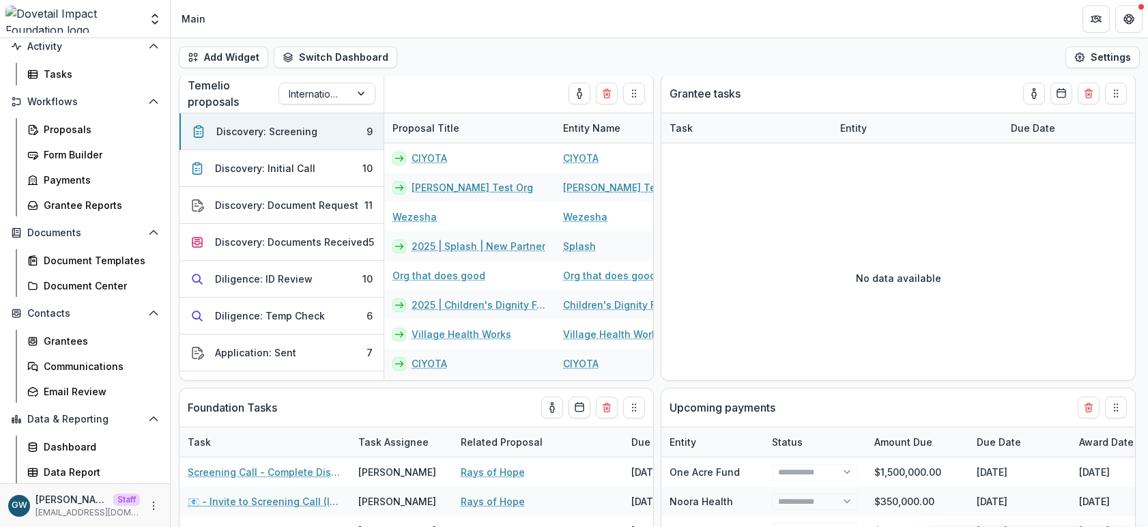
select select "******"
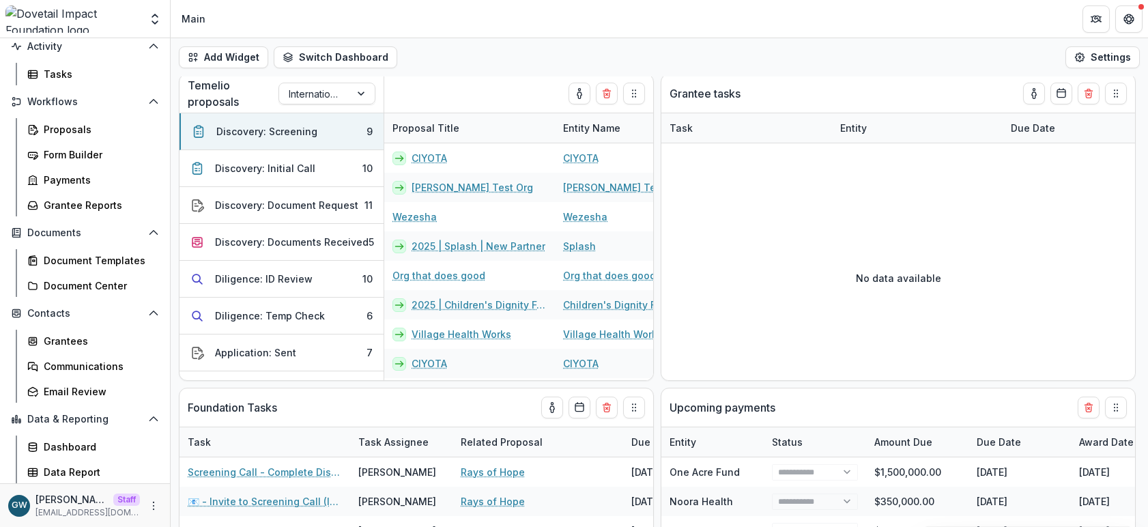
select select "******"
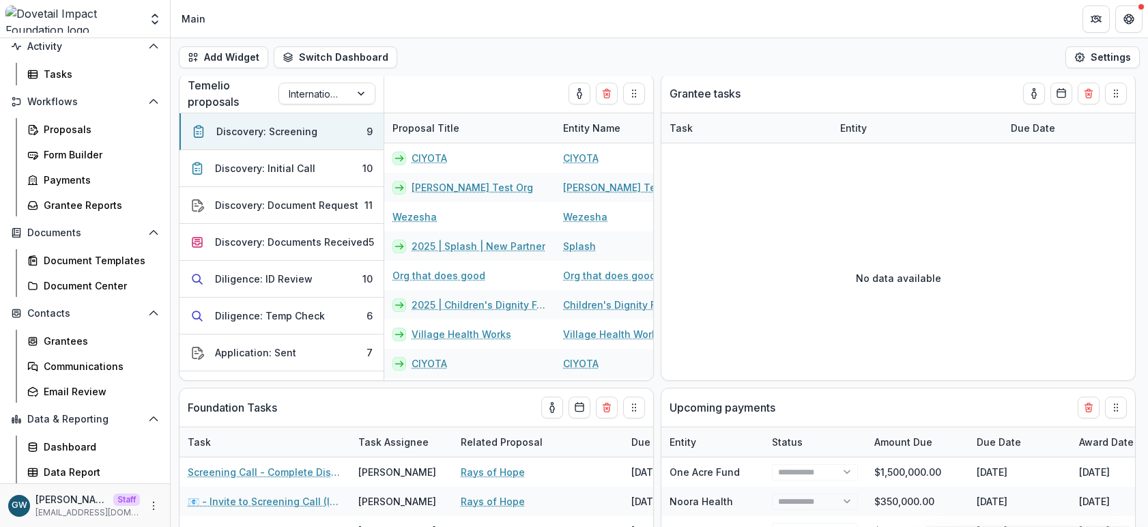
select select "******"
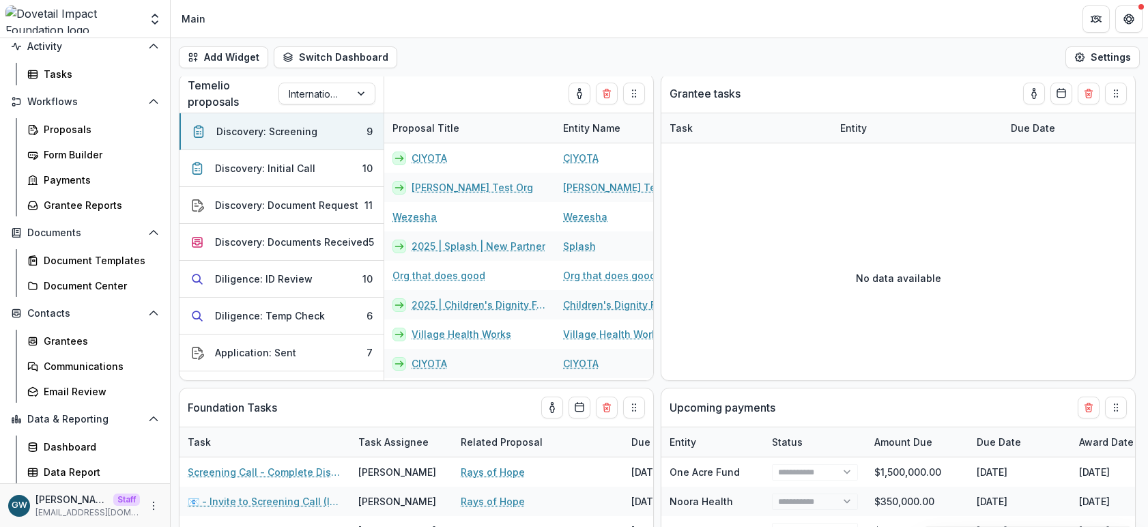
select select "******"
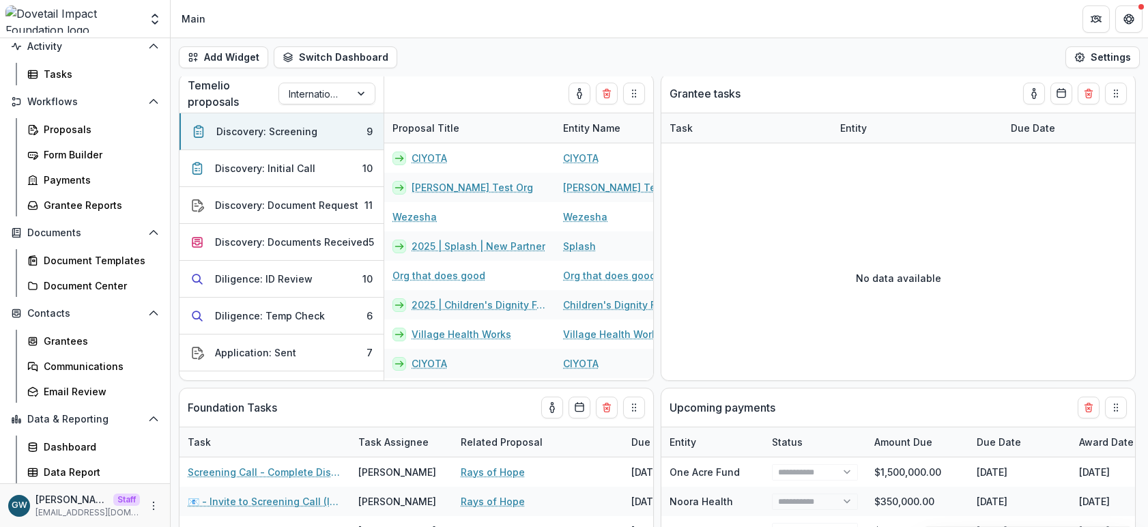
select select "******"
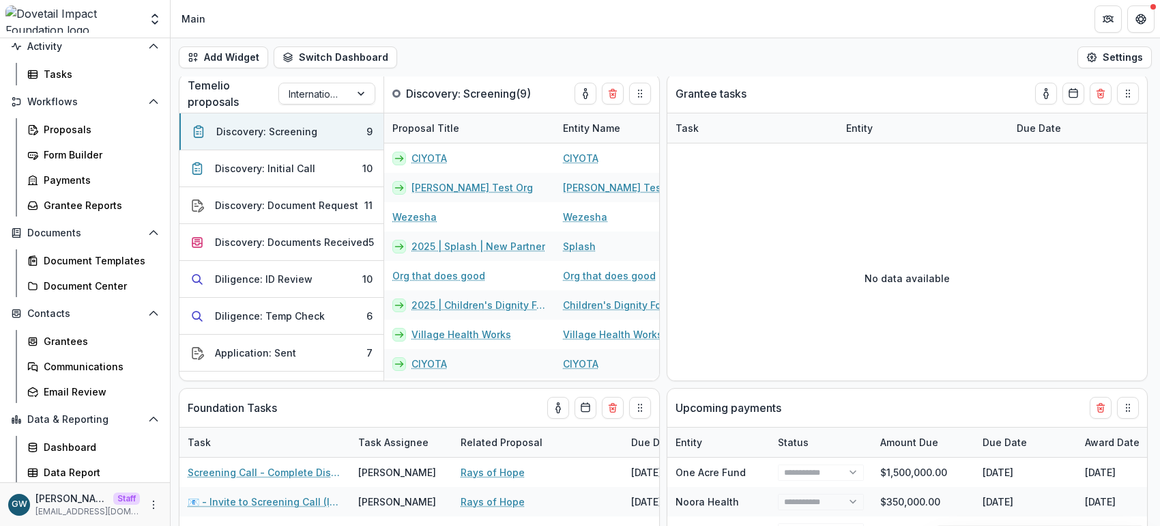
select select "******"
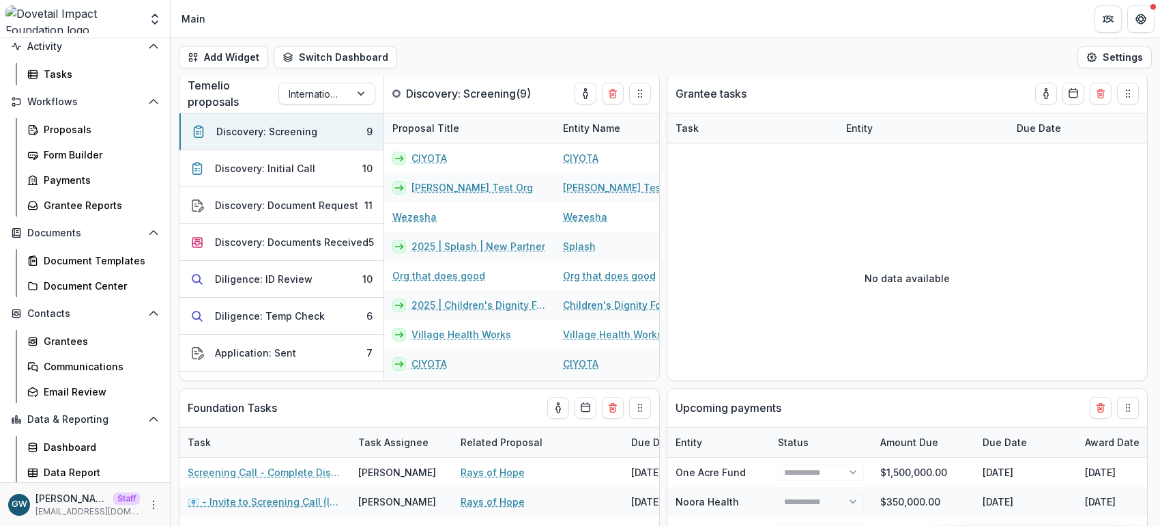
select select "******"
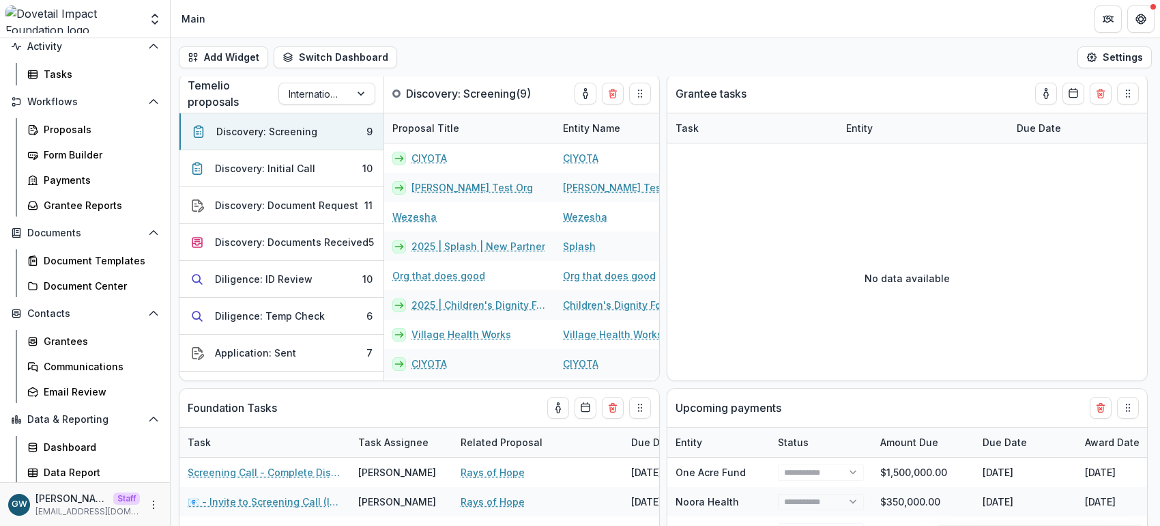
select select "******"
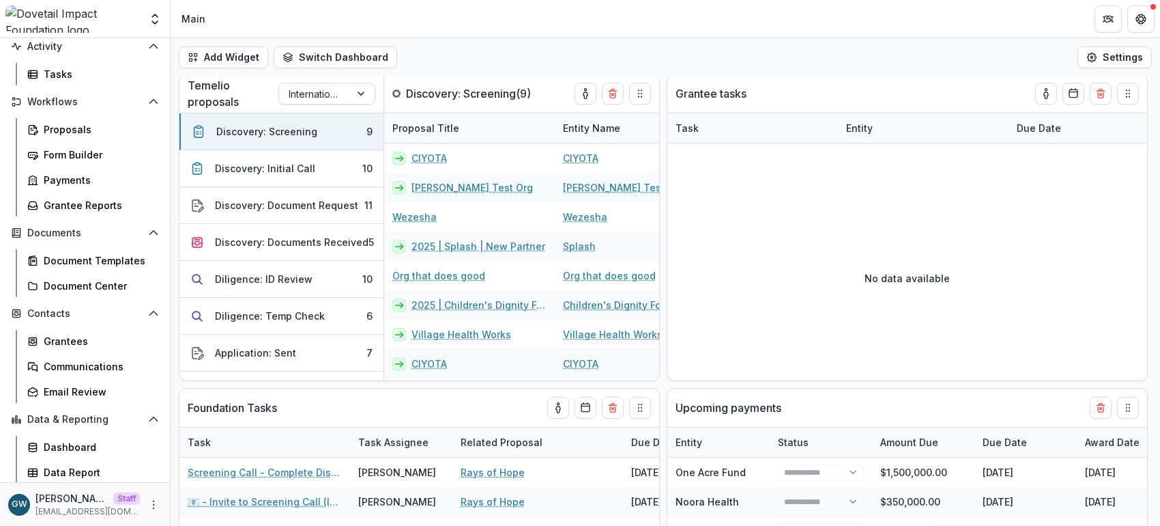
select select "******"
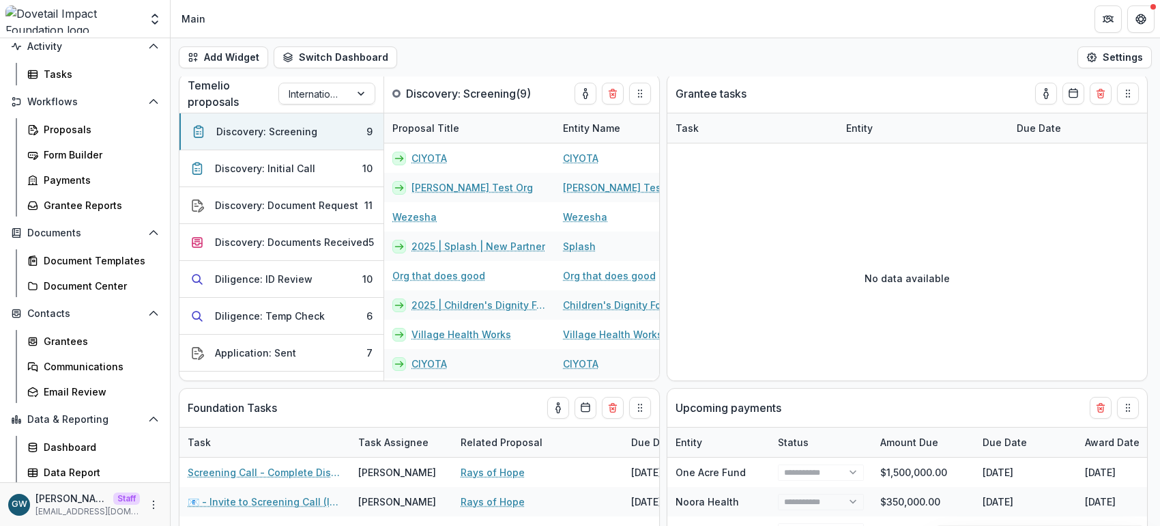
select select "******"
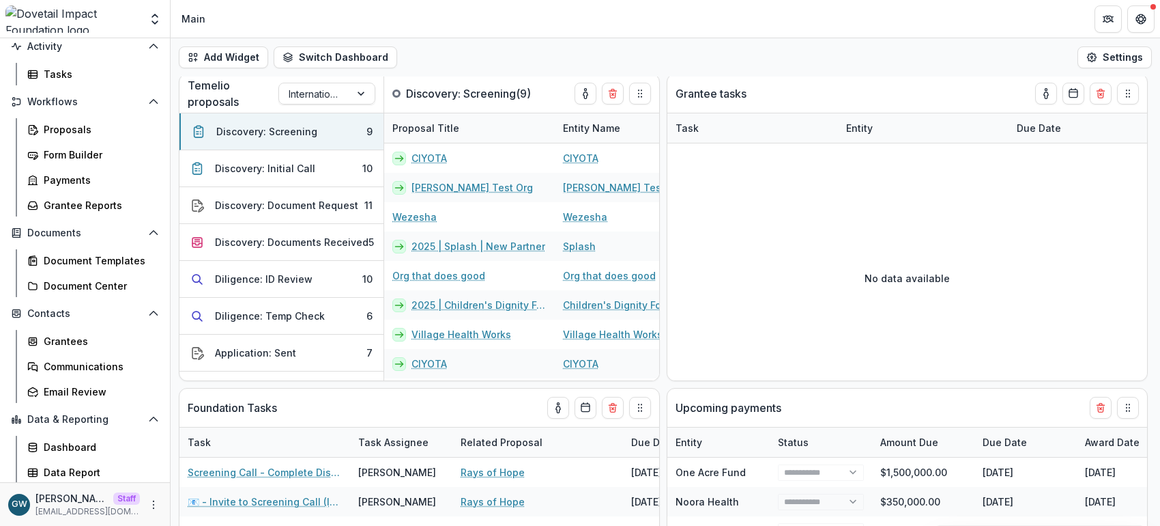
select select "******"
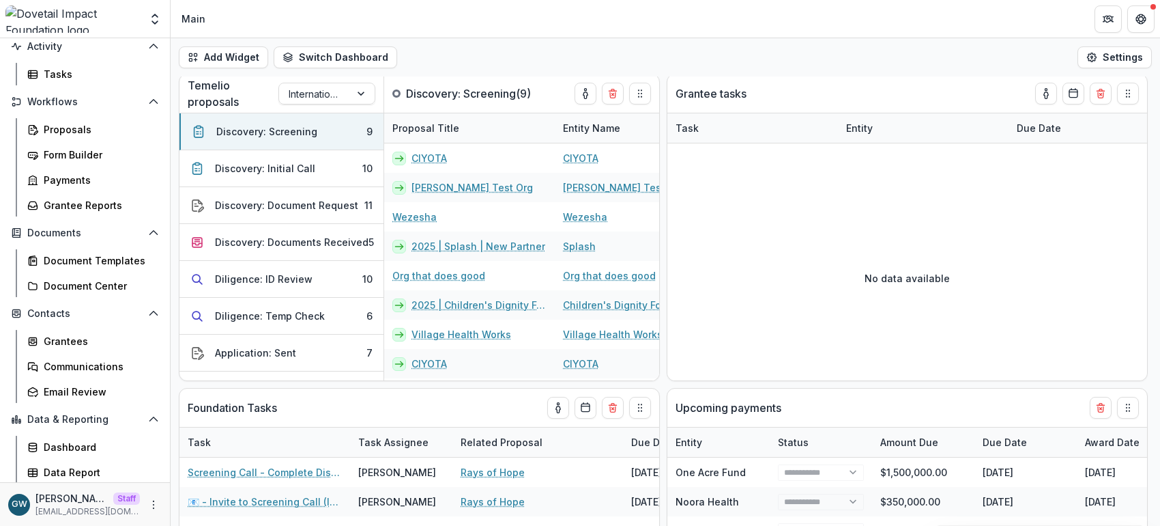
select select "******"
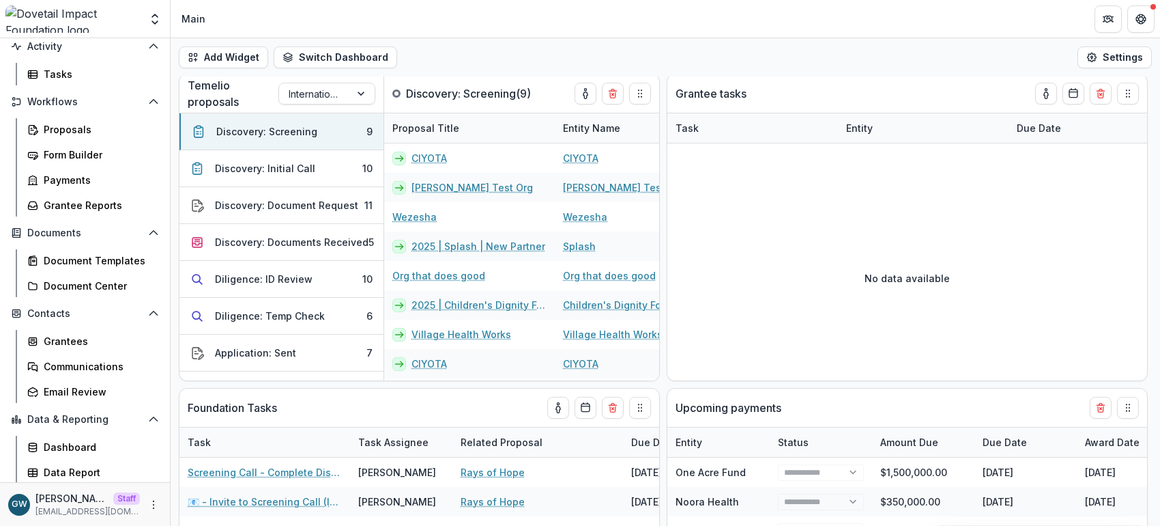
select select "******"
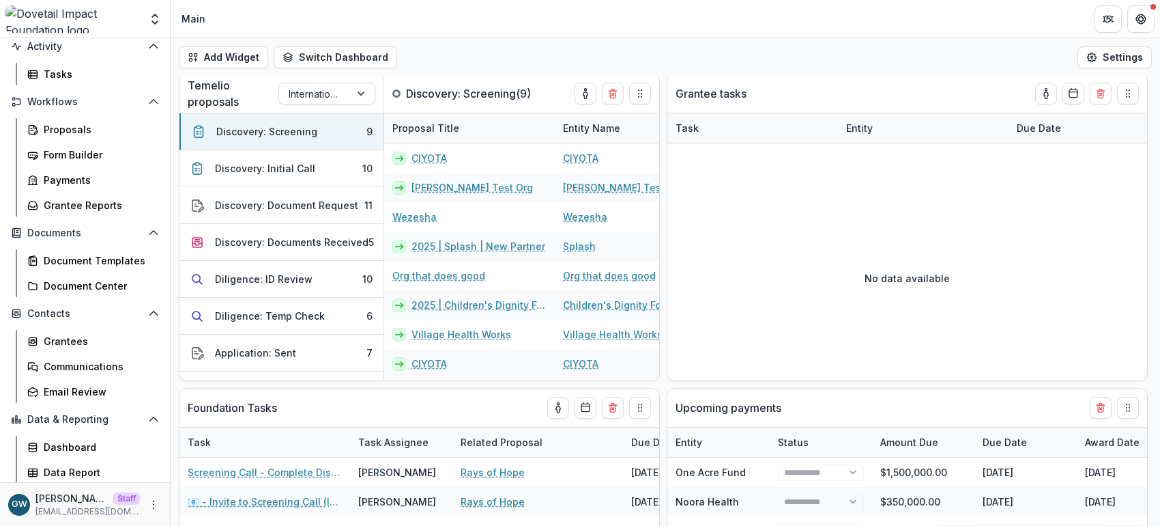
select select "******"
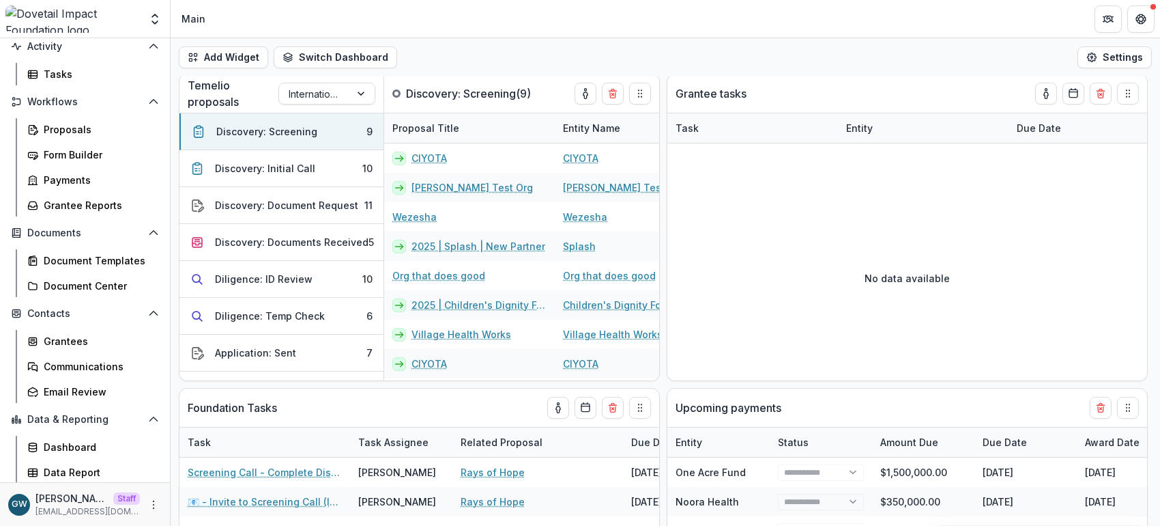
select select "******"
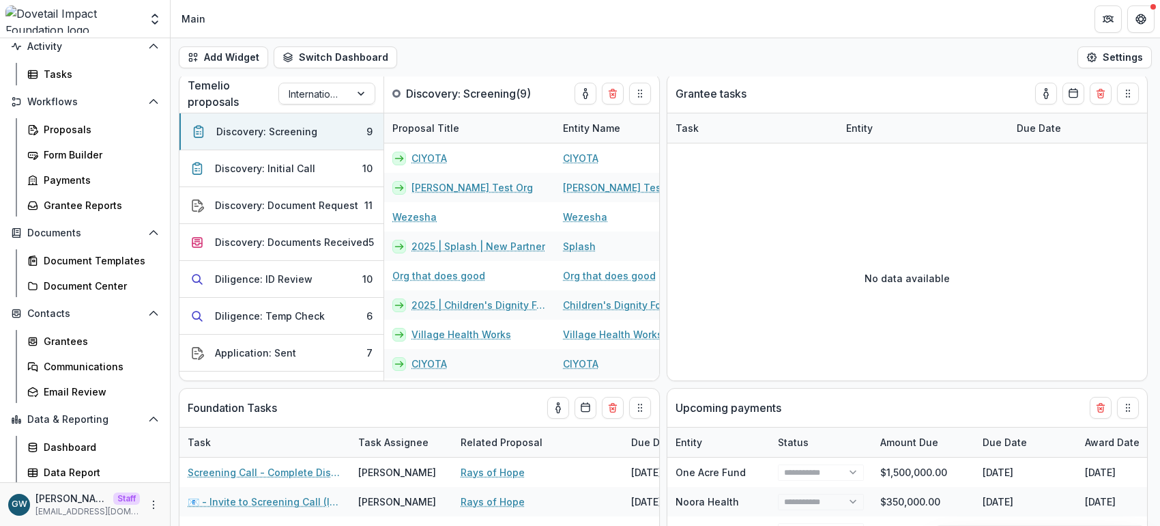
select select "******"
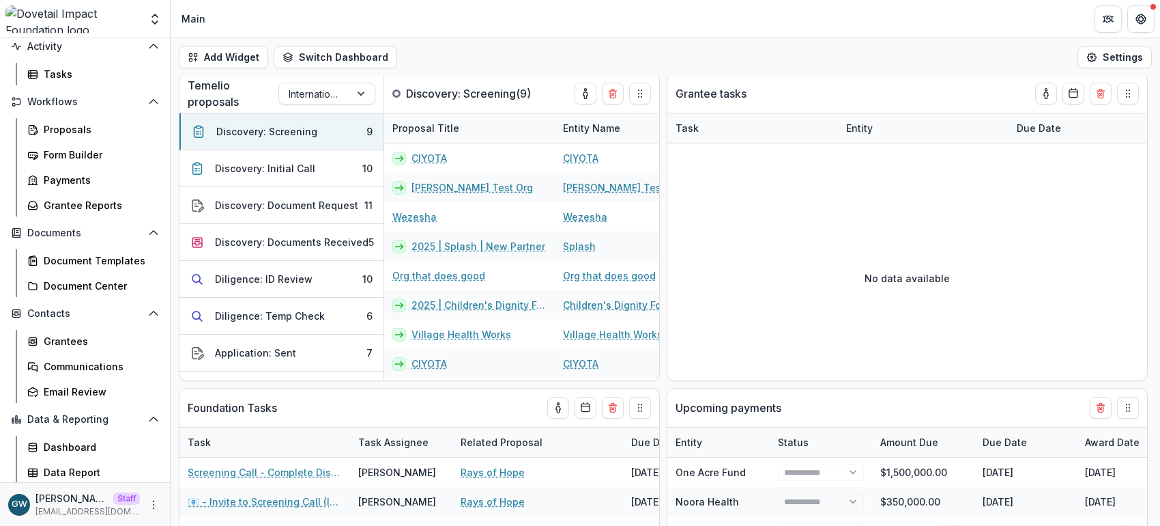
select select "******"
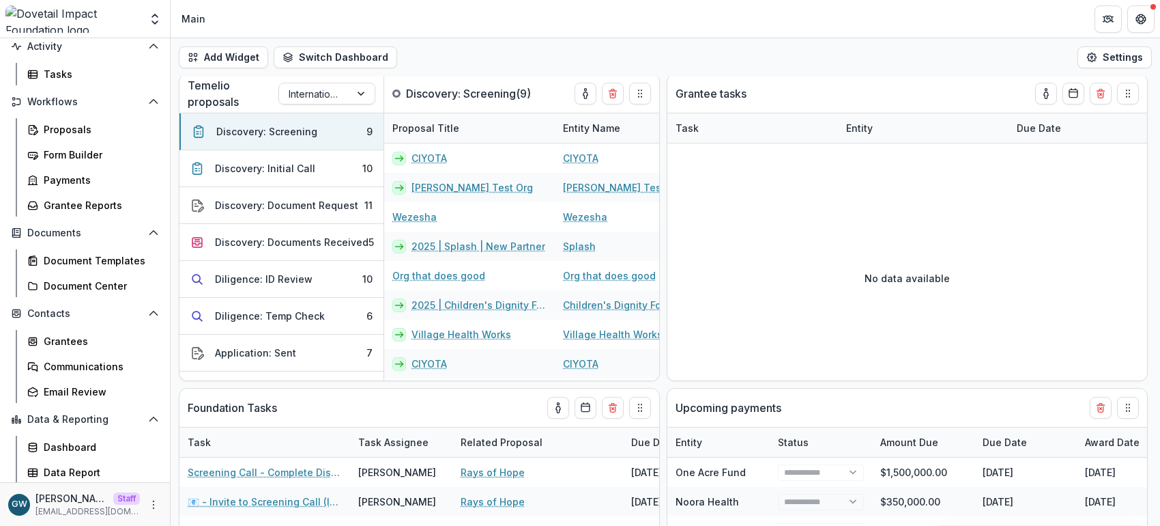
select select "******"
drag, startPoint x: 158, startPoint y: 21, endPoint x: 156, endPoint y: 30, distance: 9.1
click at [158, 21] on polyline "Open entity switcher" at bounding box center [154, 22] width 5 height 3
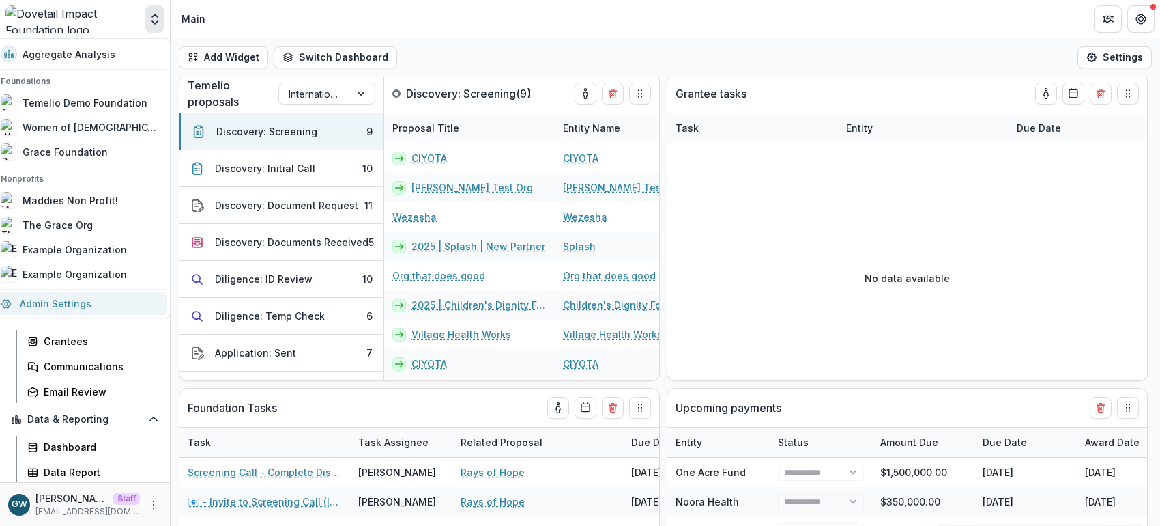
click at [89, 306] on link "Admin Settings" at bounding box center [79, 303] width 175 height 23
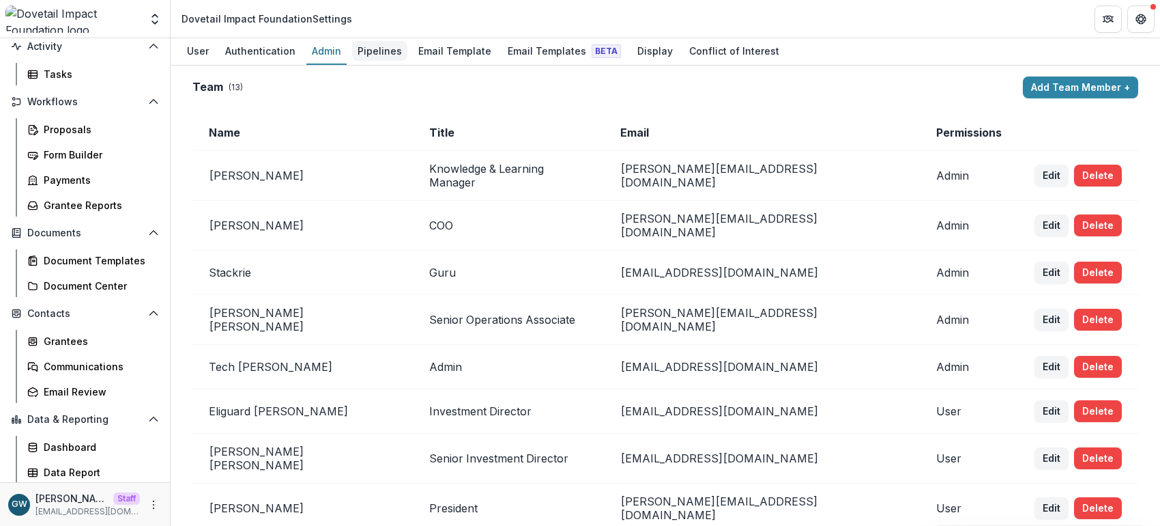
click at [374, 53] on div "Pipelines" at bounding box center [379, 51] width 55 height 20
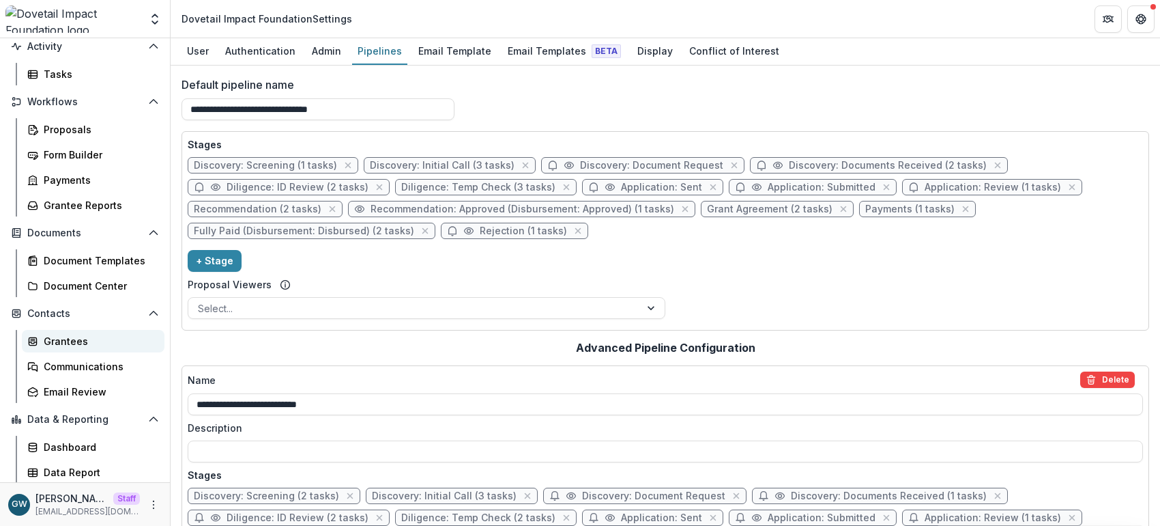
click at [72, 339] on div "Grantees" at bounding box center [99, 341] width 110 height 14
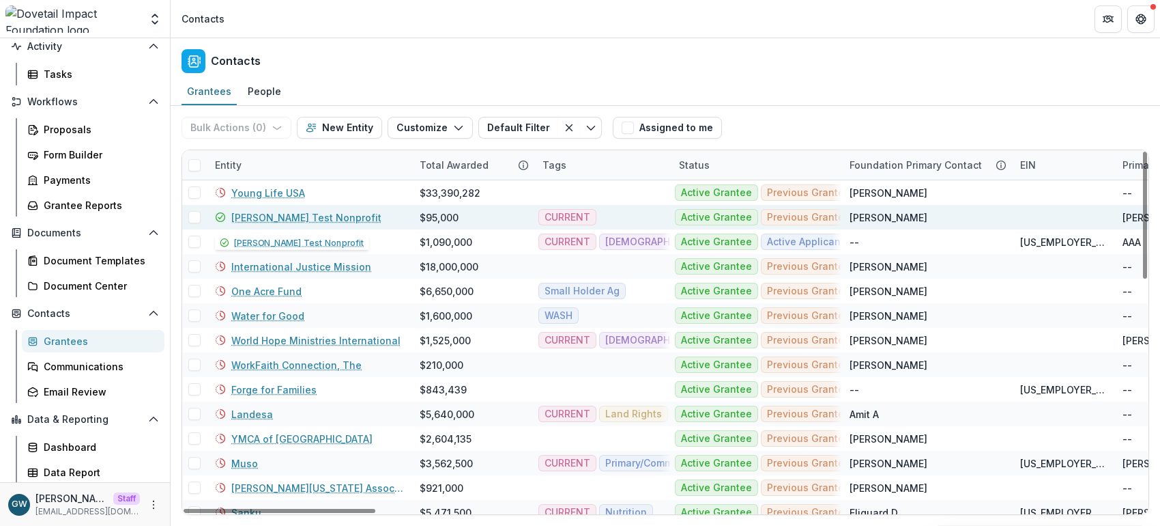
click at [255, 219] on link "Jason Test Nonprofit" at bounding box center [306, 217] width 150 height 14
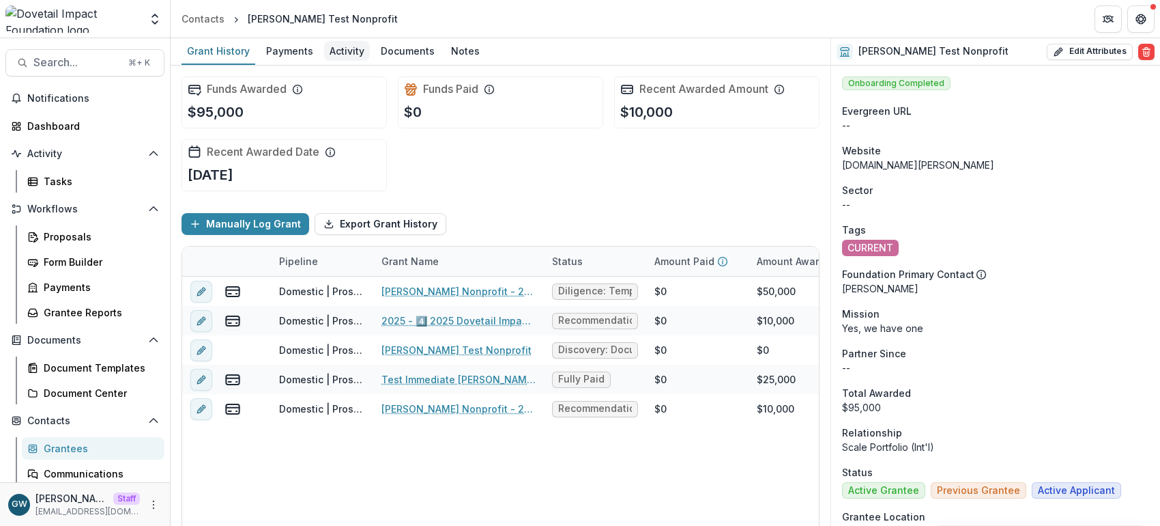
click at [347, 46] on div "Activity" at bounding box center [347, 51] width 46 height 20
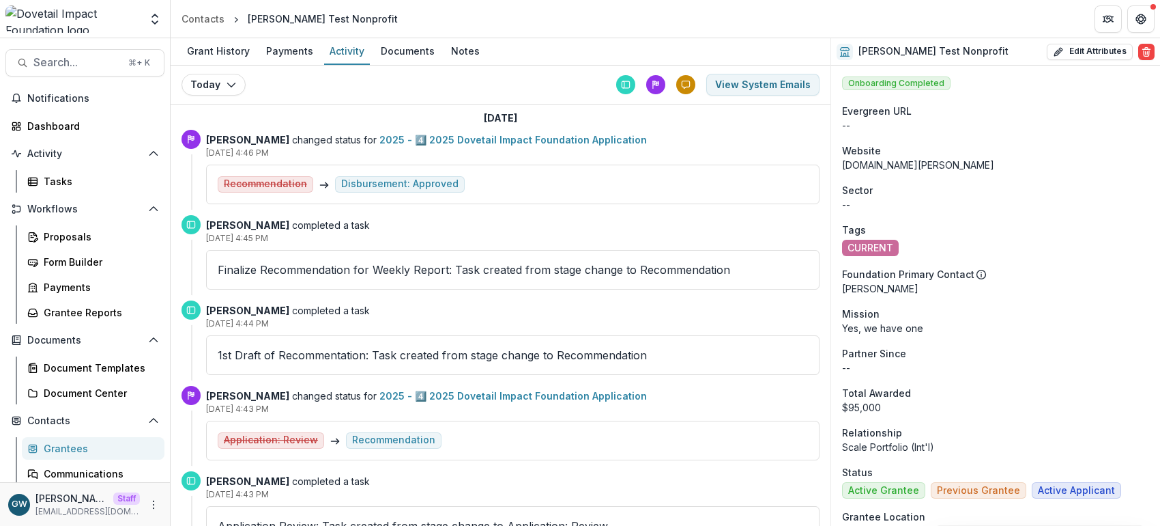
scroll to position [5, 0]
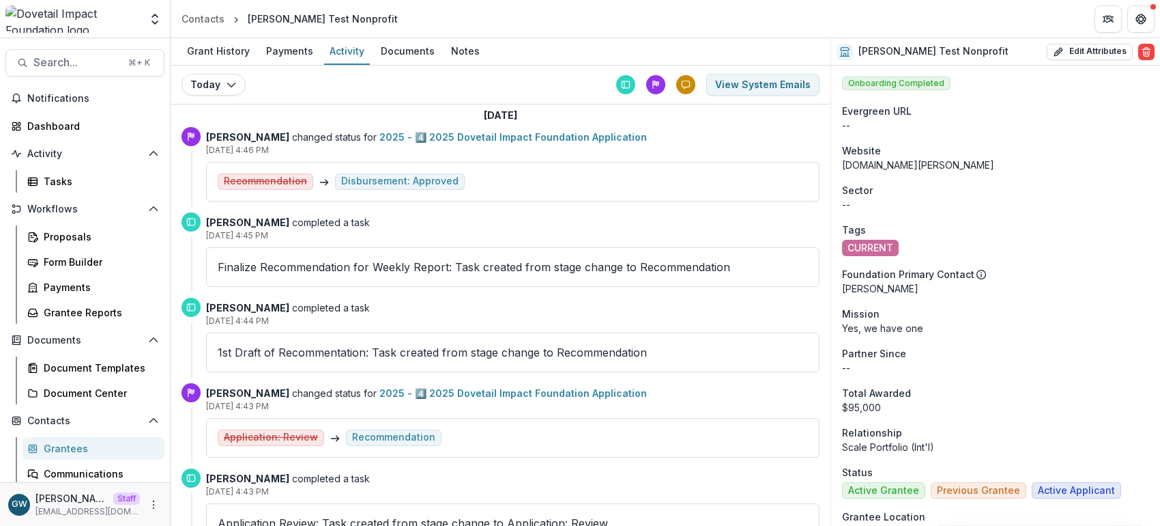
drag, startPoint x: 210, startPoint y: 324, endPoint x: 292, endPoint y: 328, distance: 82.7
click at [292, 328] on div "Jason Pittman completed a task Aug 26, 2025, 4:44 PM 1st Draft of Recommentatio…" at bounding box center [513, 335] width 614 height 74
click at [310, 326] on p "Aug 26, 2025, 4:44 PM" at bounding box center [513, 321] width 614 height 12
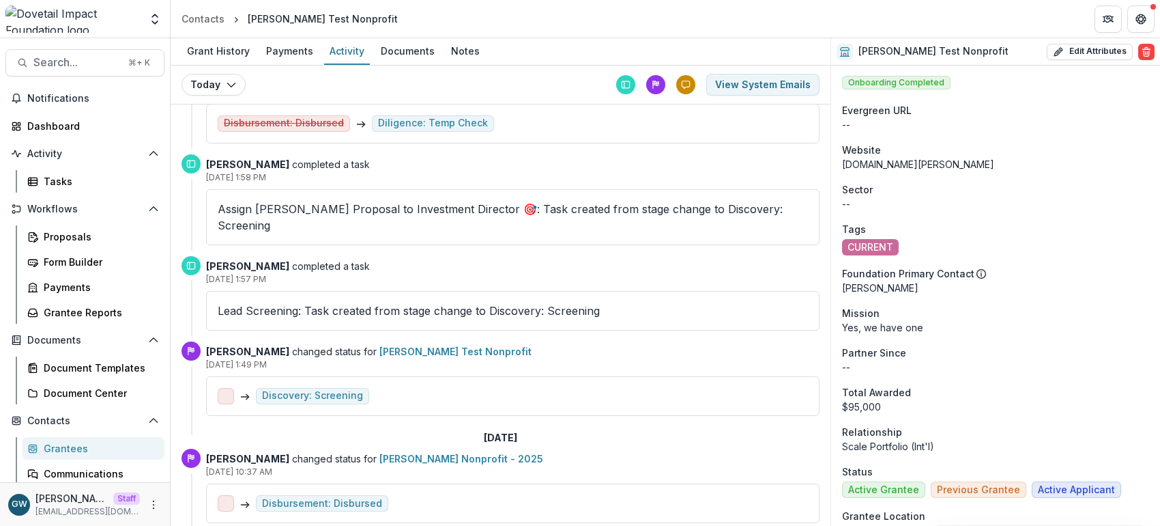
scroll to position [0, 0]
drag, startPoint x: 287, startPoint y: 457, endPoint x: 296, endPoint y: 457, distance: 8.2
click at [296, 465] on p "Jul 02, 2025, 10:37 AM" at bounding box center [513, 471] width 614 height 12
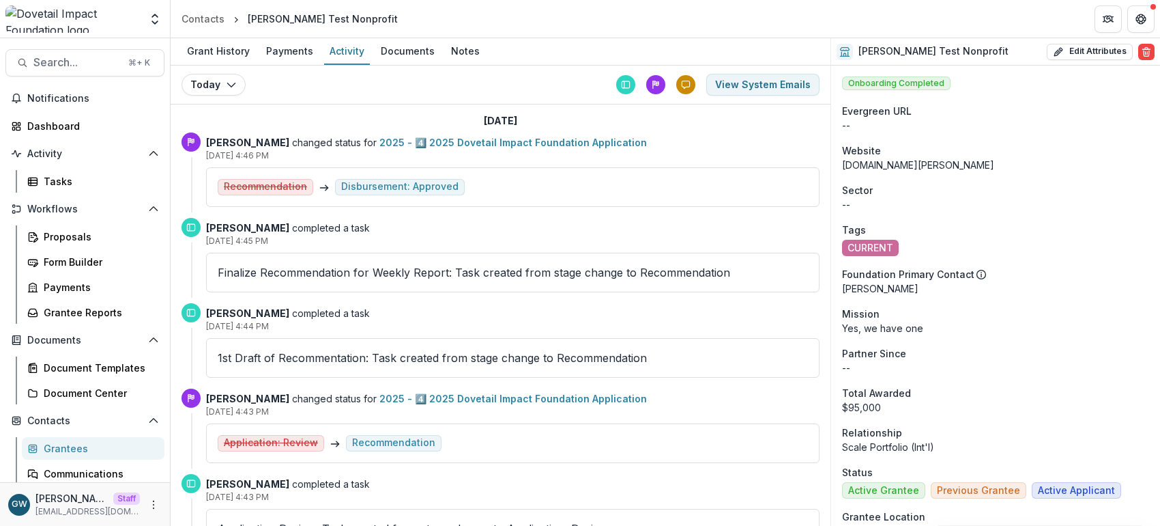
drag, startPoint x: 207, startPoint y: 156, endPoint x: 310, endPoint y: 156, distance: 102.4
click at [310, 156] on p "Aug 26, 2025, 4:46 PM" at bounding box center [513, 155] width 614 height 12
click at [664, 152] on p "Aug 26, 2025, 4:46 PM" at bounding box center [513, 155] width 614 height 12
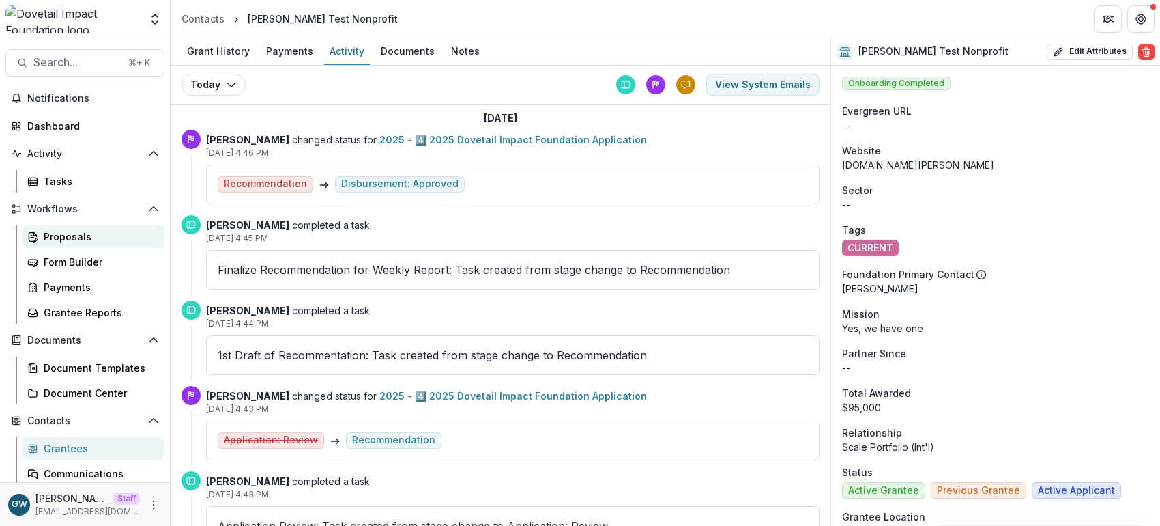
click at [71, 238] on div "Proposals" at bounding box center [99, 236] width 110 height 14
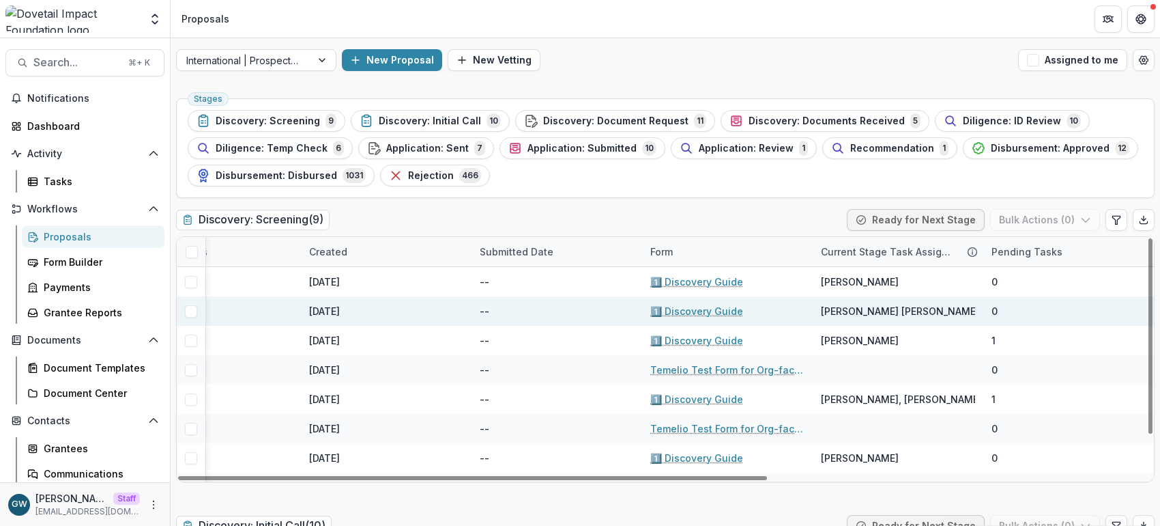
scroll to position [0, 626]
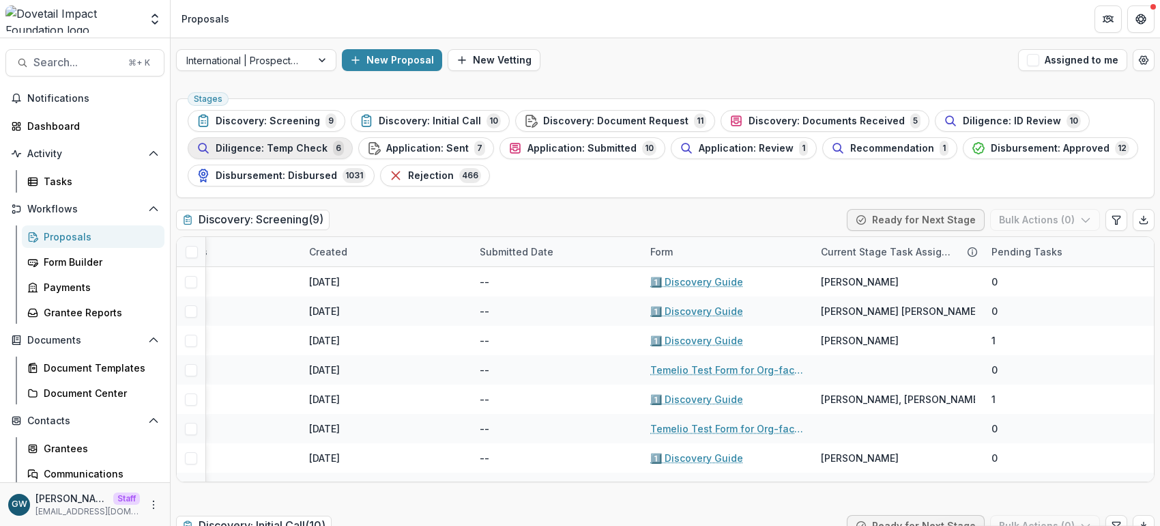
click at [310, 147] on span "Diligence: Temp Check" at bounding box center [272, 149] width 112 height 12
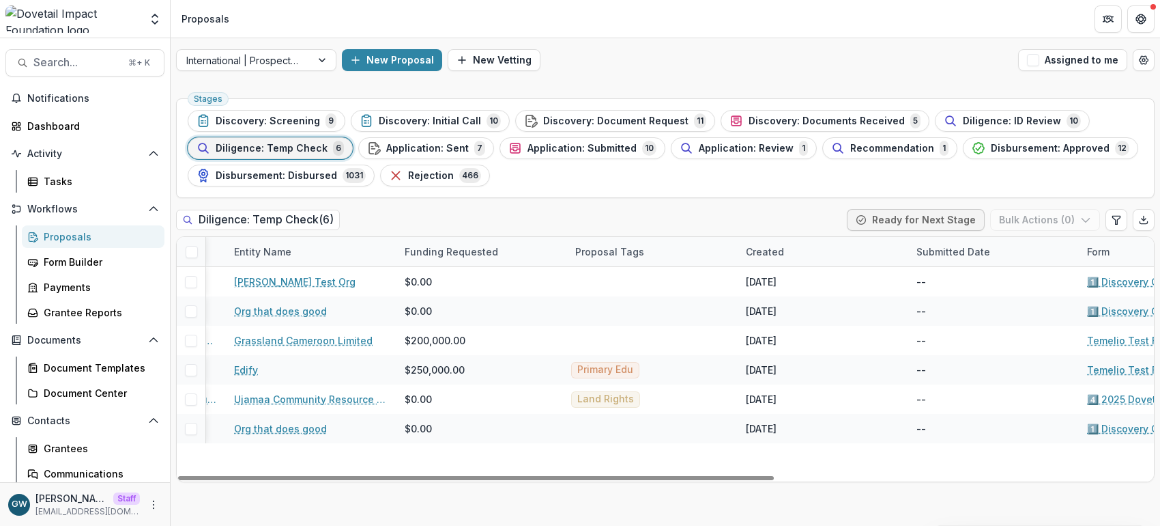
scroll to position [0, 188]
click at [1108, 221] on button "Edit table settings" at bounding box center [1117, 220] width 22 height 22
select select "******"
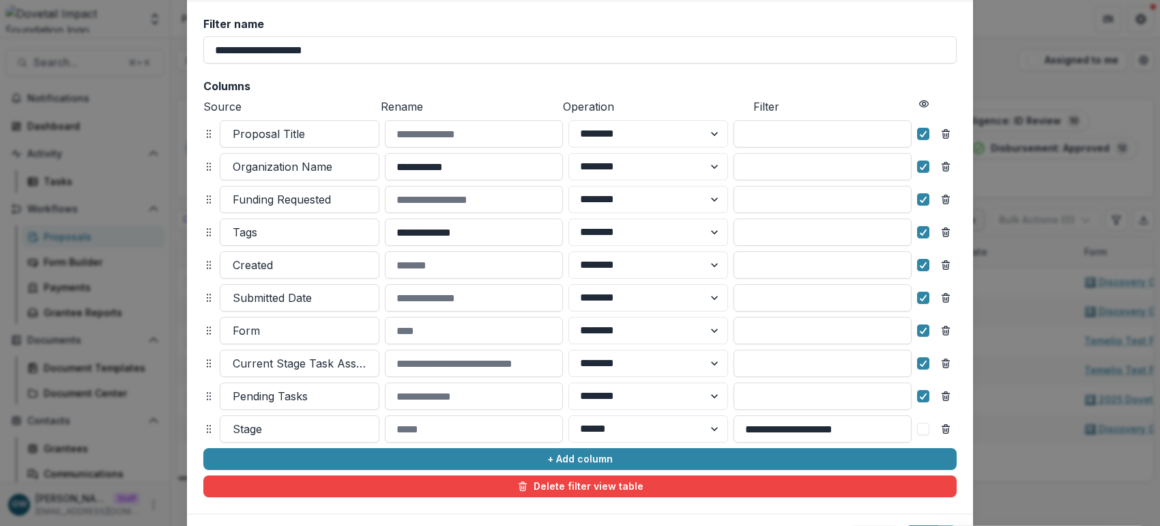
scroll to position [159, 0]
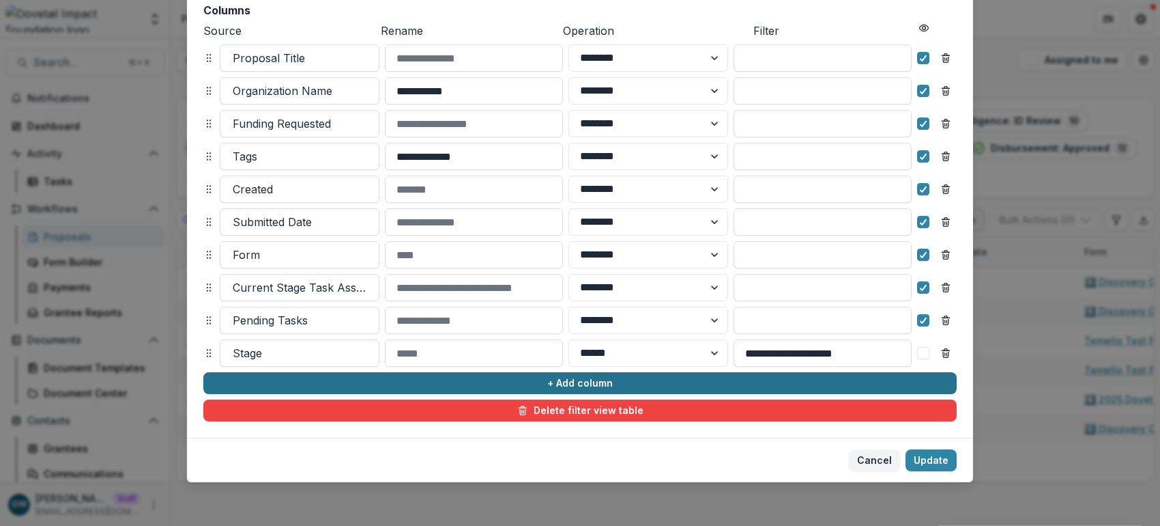
click at [333, 376] on button "+ Add column" at bounding box center [579, 383] width 753 height 22
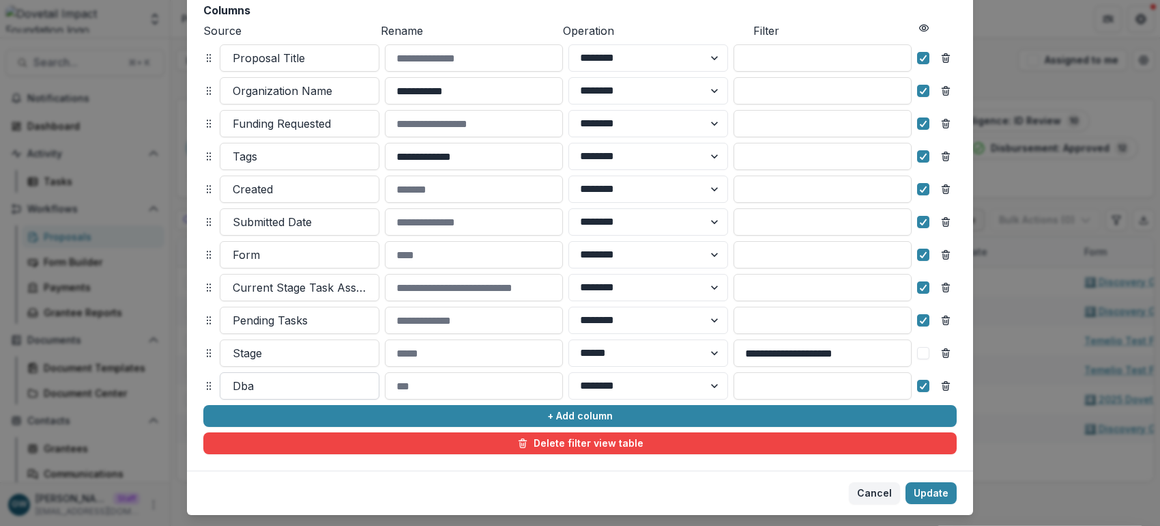
click at [272, 383] on div at bounding box center [300, 385] width 134 height 19
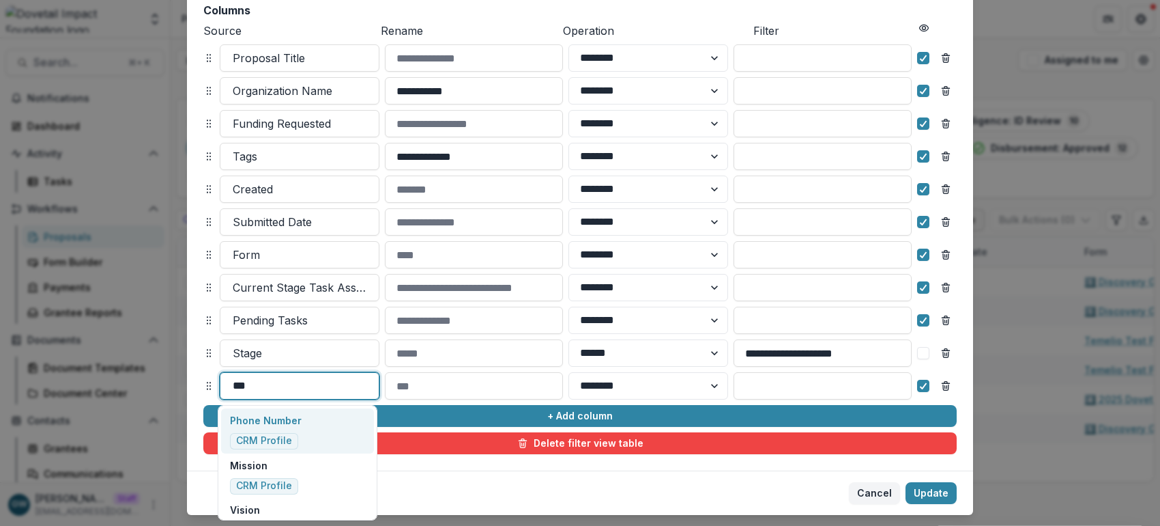
type input "****"
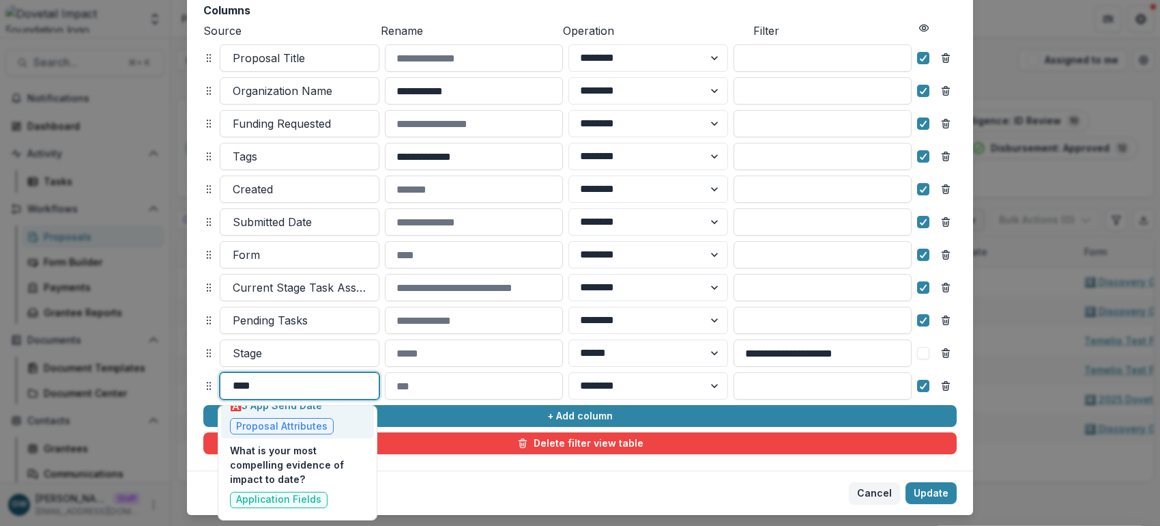
scroll to position [377, 0]
click at [246, 385] on input "****" at bounding box center [245, 385] width 25 height 16
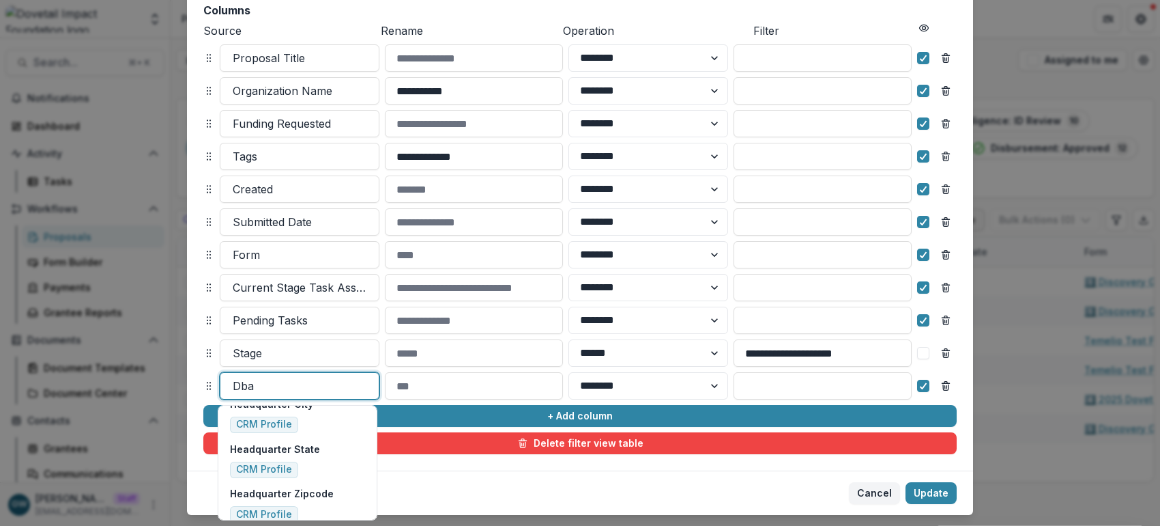
scroll to position [17455, 0]
click at [195, 362] on div "**********" at bounding box center [580, 198] width 786 height 545
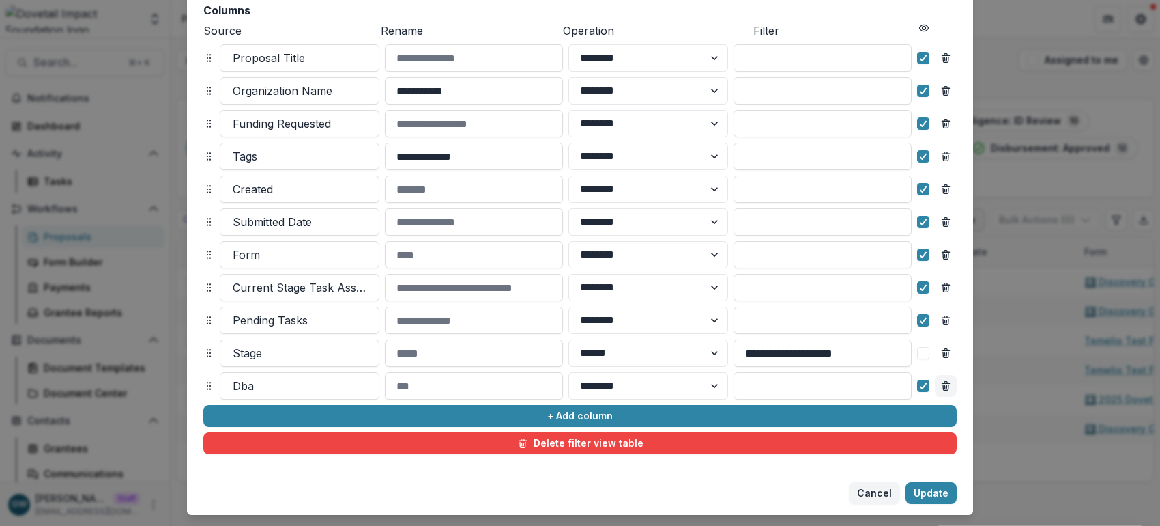
click at [949, 384] on icon "Remove column" at bounding box center [945, 385] width 11 height 11
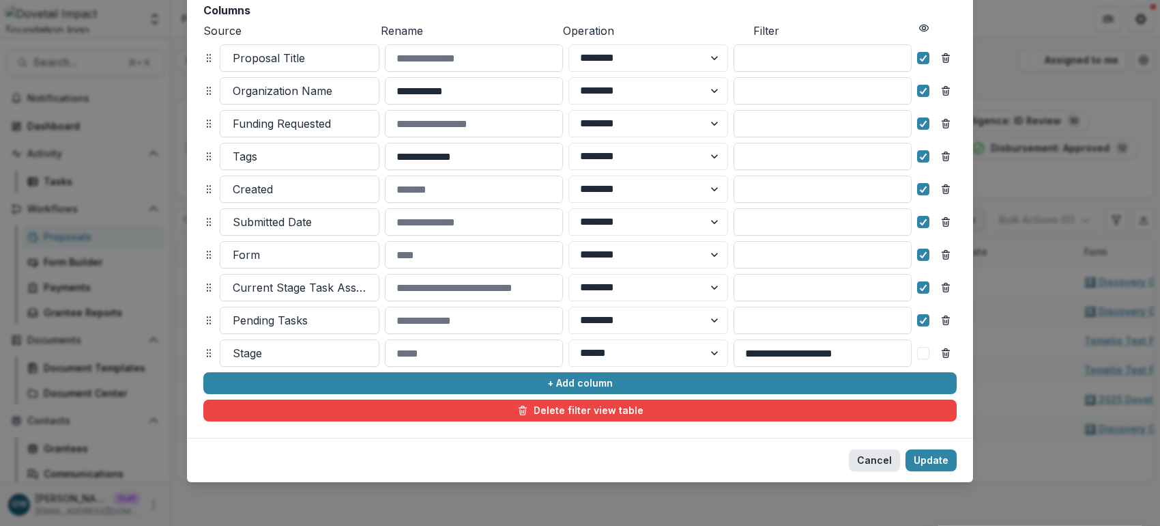
click at [884, 464] on button "Cancel" at bounding box center [874, 460] width 51 height 22
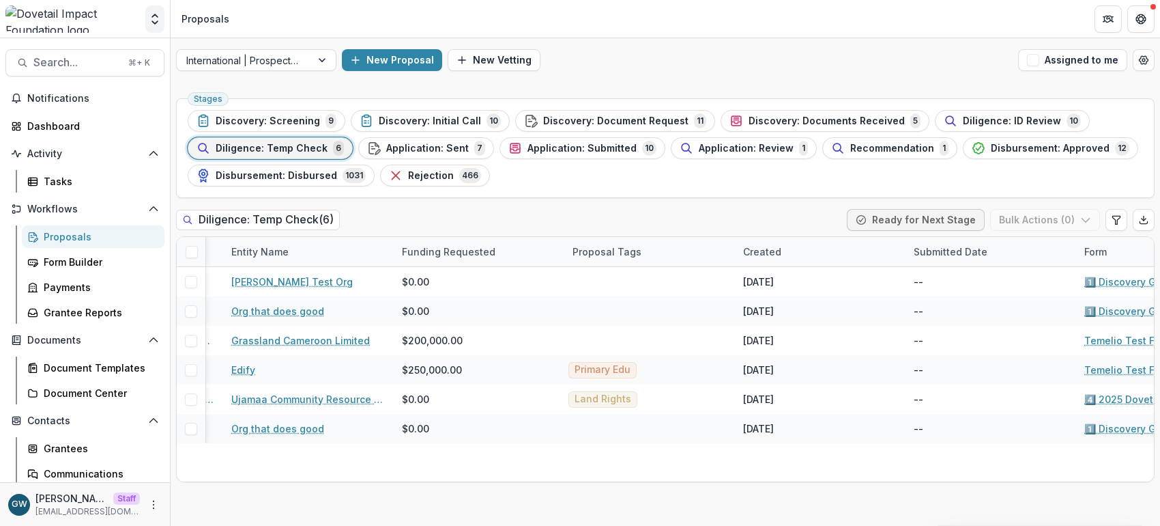
click at [155, 18] on icon "Open entity switcher" at bounding box center [155, 19] width 14 height 14
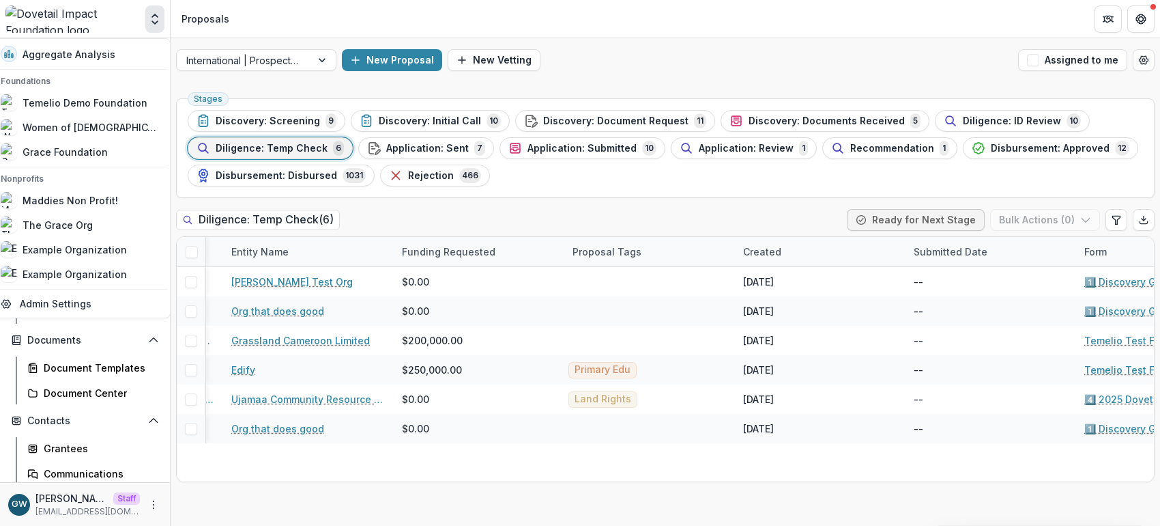
click at [658, 22] on header "Proposals" at bounding box center [666, 19] width 990 height 38
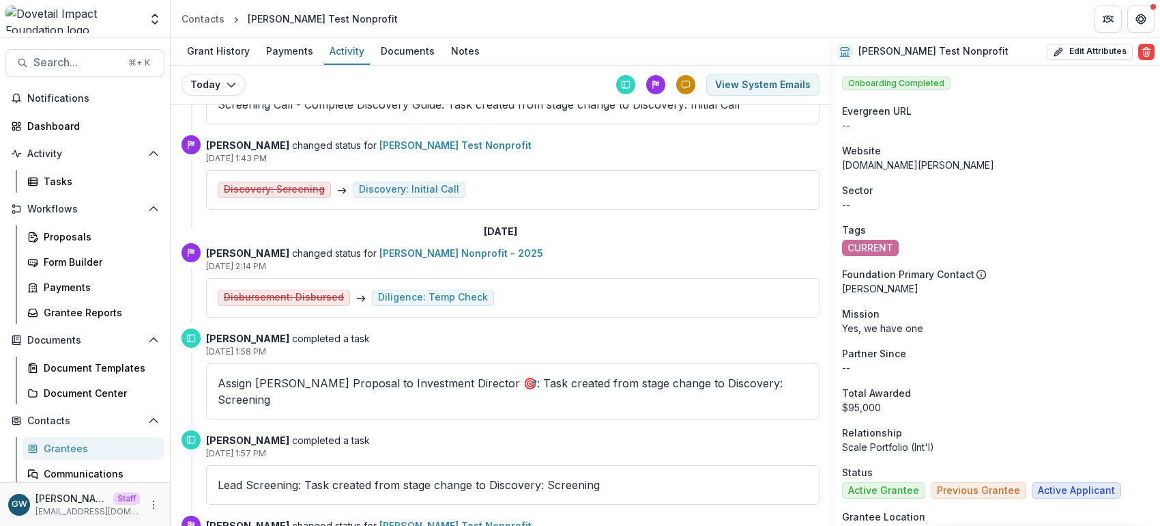
scroll to position [2331, 0]
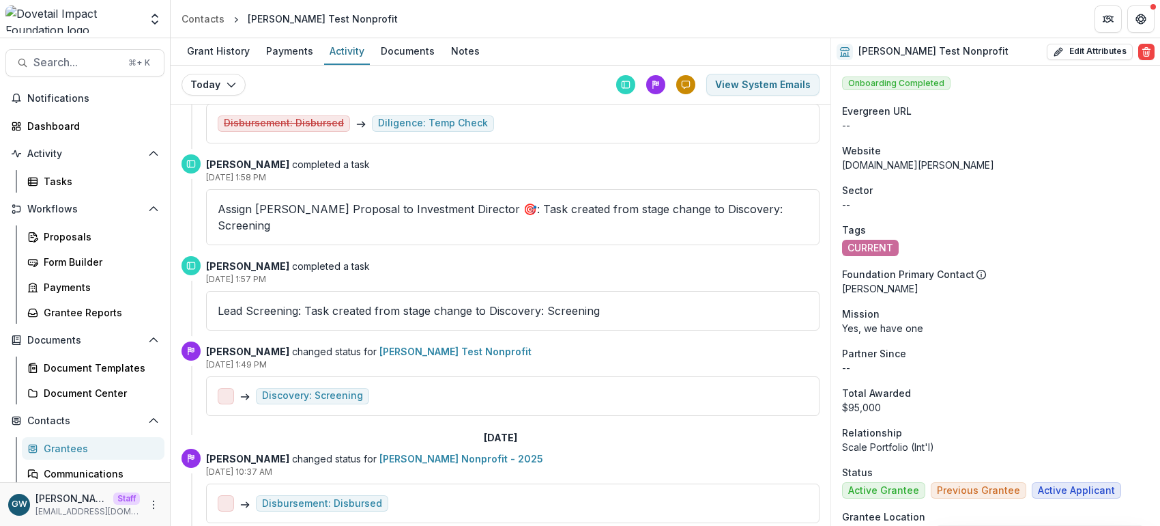
click at [673, 448] on div "Jason Pittman changed status for Jason Test Nonprofit - 2025 Jul 02, 2025, 10:3…" at bounding box center [513, 485] width 614 height 74
drag, startPoint x: 533, startPoint y: 423, endPoint x: 468, endPoint y: 418, distance: 65.7
click at [468, 427] on div "July 2, 2025" at bounding box center [501, 438] width 638 height 23
click at [539, 427] on div "July 2, 2025" at bounding box center [501, 438] width 638 height 23
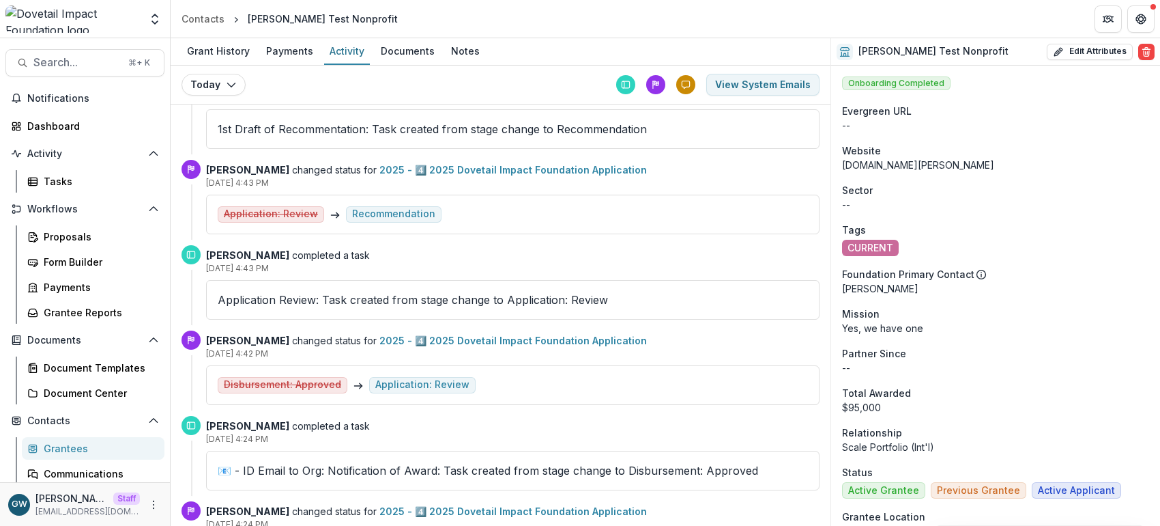
scroll to position [0, 0]
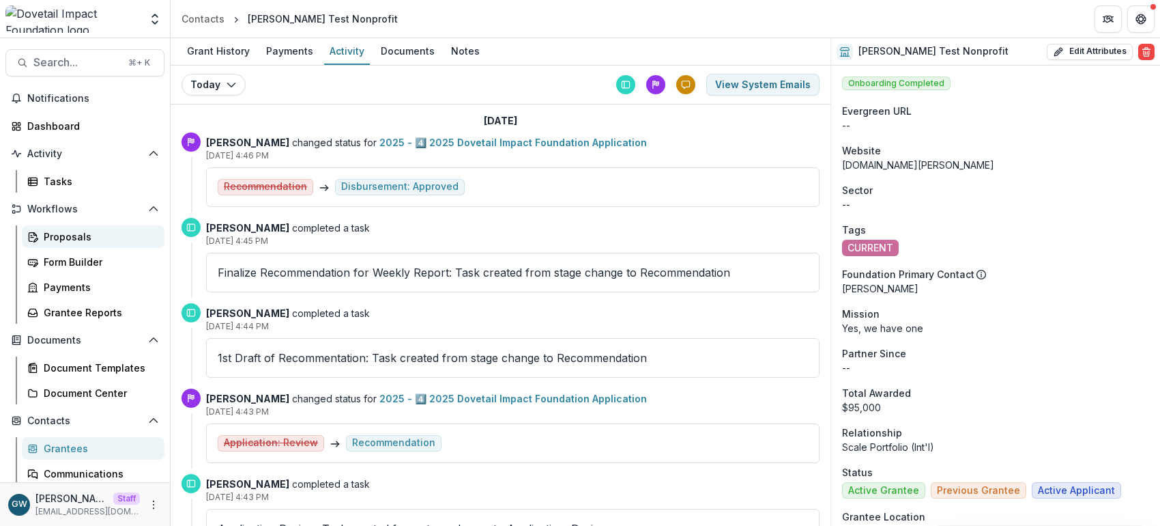
click at [68, 241] on div "Proposals" at bounding box center [99, 236] width 110 height 14
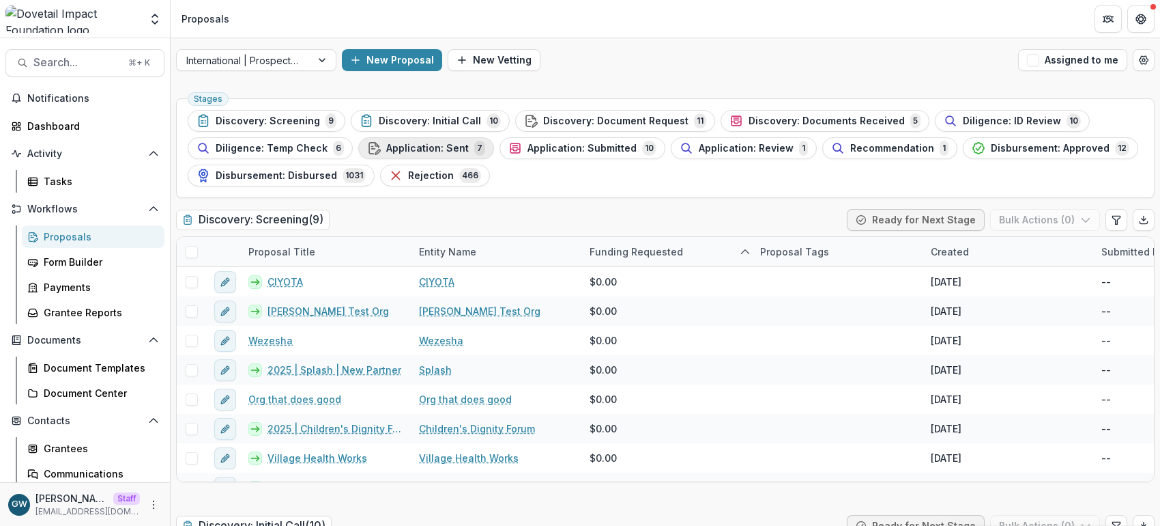
click at [452, 149] on span "Application: Sent" at bounding box center [427, 149] width 83 height 12
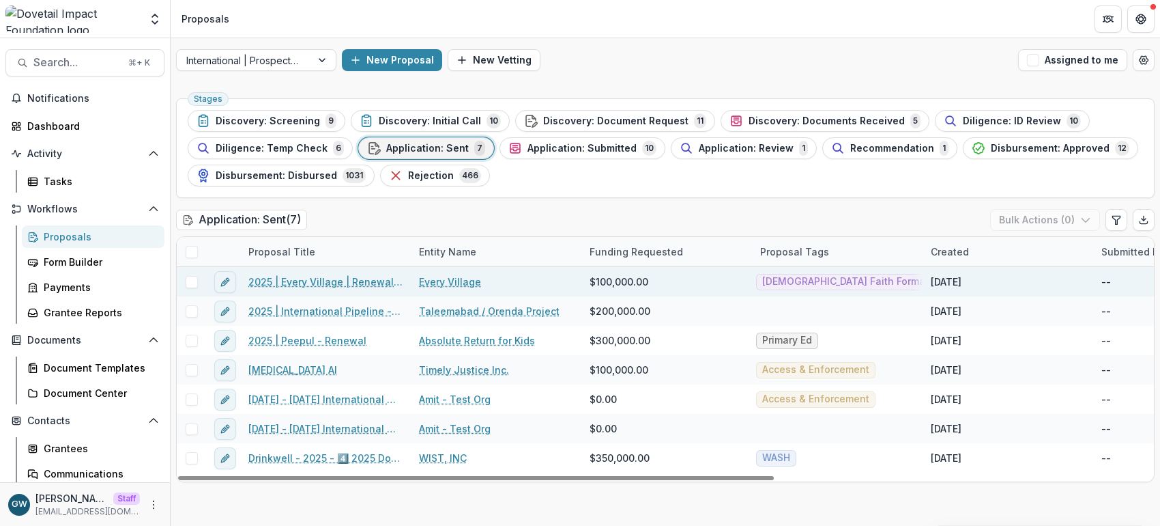
click at [321, 282] on link "2025 | Every Village | Renewal Application |" at bounding box center [325, 281] width 154 height 14
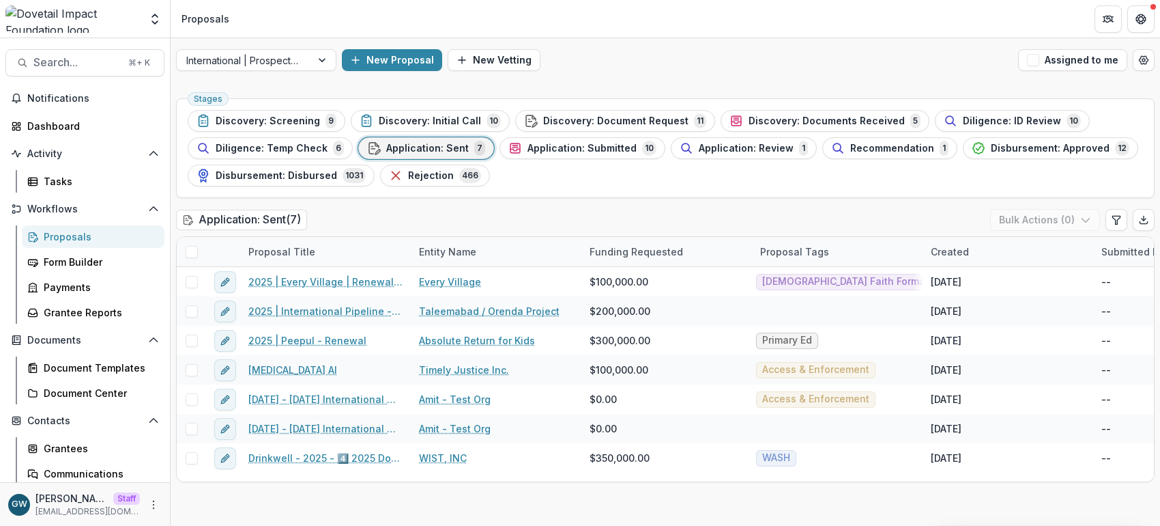
click at [556, 147] on span "Application: Submitted" at bounding box center [582, 149] width 109 height 12
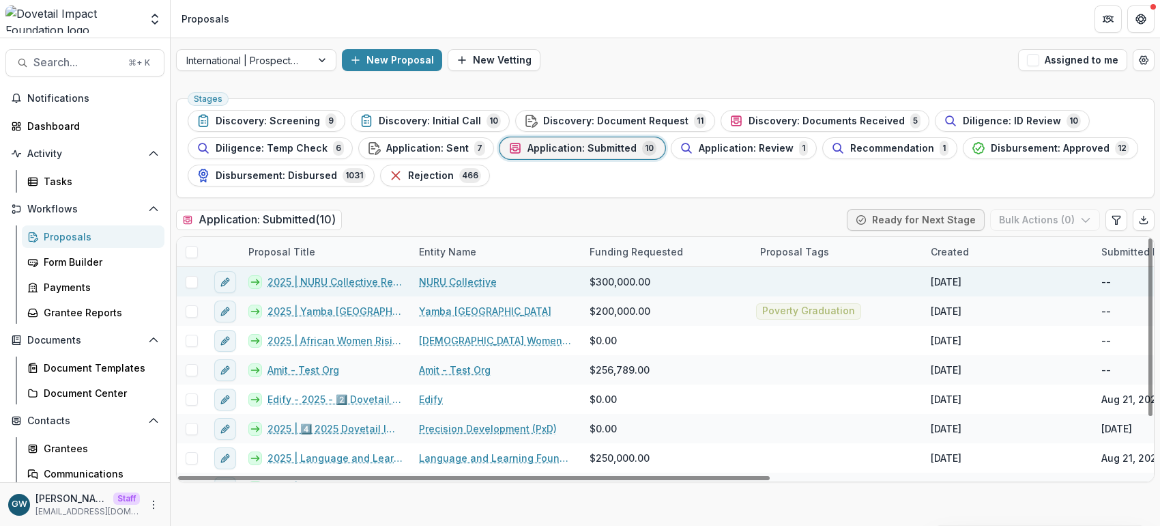
click at [321, 279] on link "2025 | NURU Collective Renewal" at bounding box center [335, 281] width 135 height 14
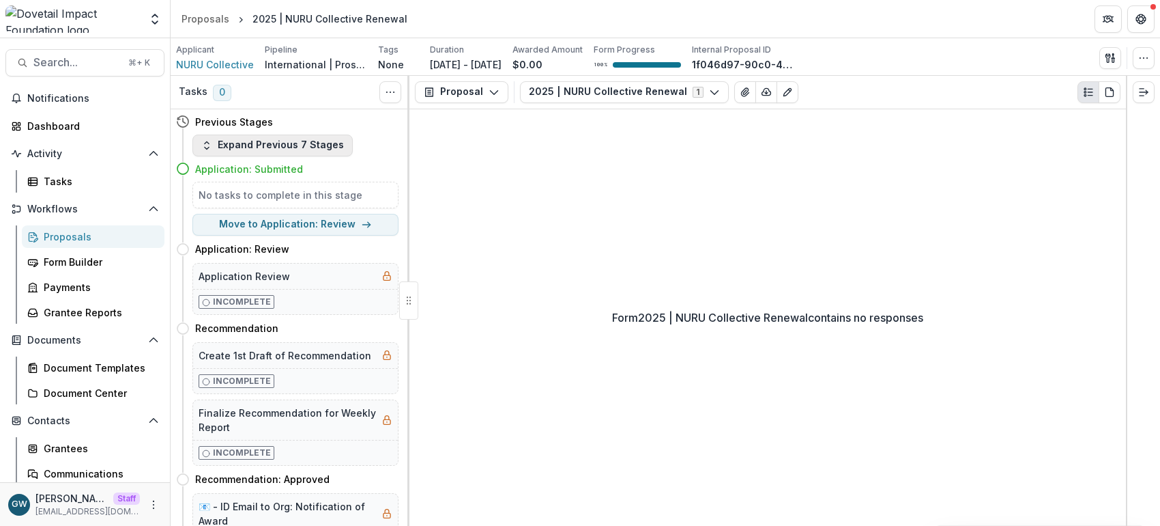
click at [260, 138] on button "Expand Previous 7 Stages" at bounding box center [272, 145] width 160 height 22
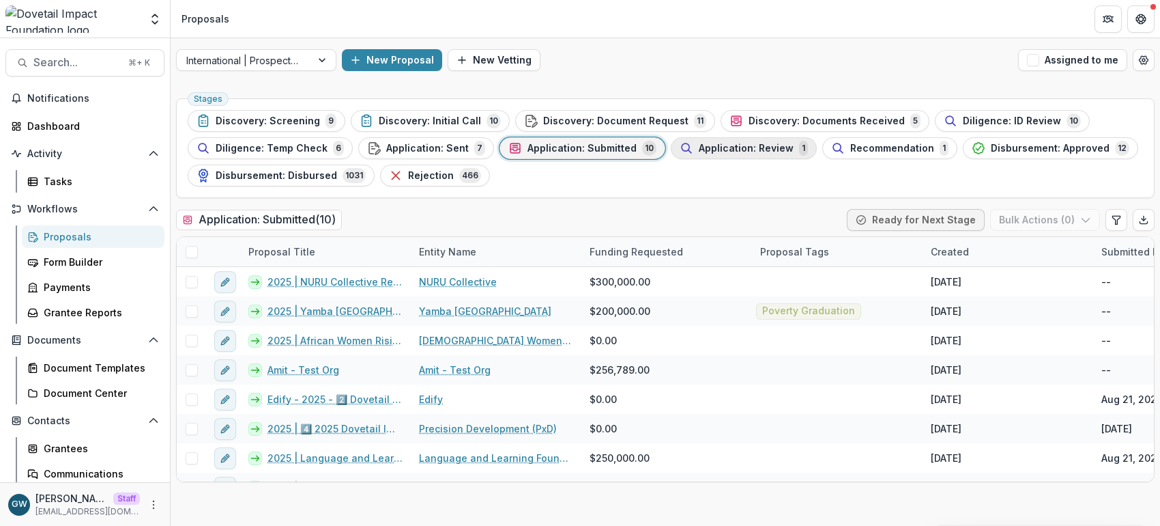
click at [742, 152] on span "Application: Review" at bounding box center [746, 149] width 95 height 12
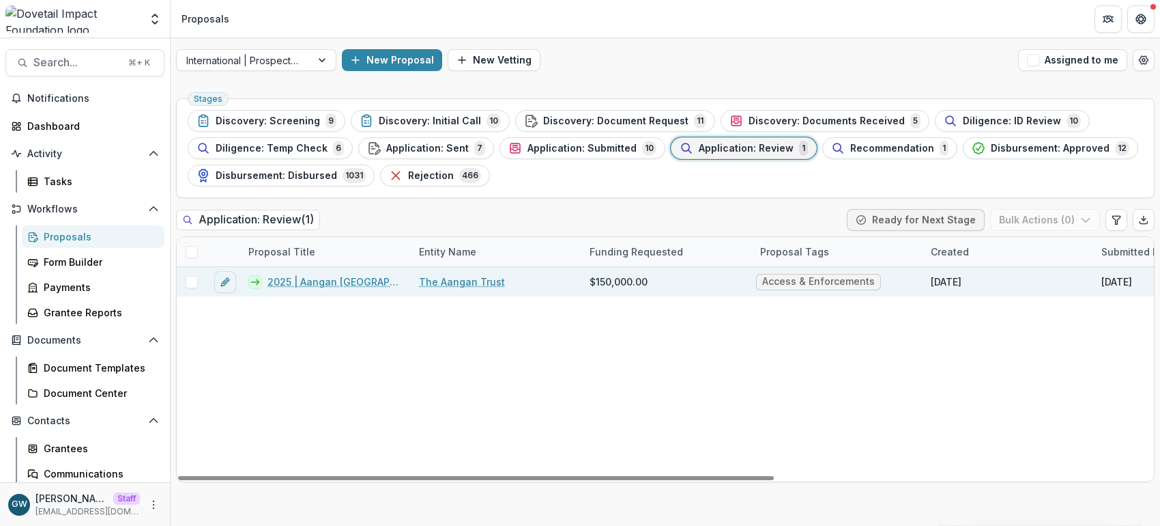
click at [335, 281] on link "2025 | Aangan India - Renewal" at bounding box center [335, 281] width 135 height 14
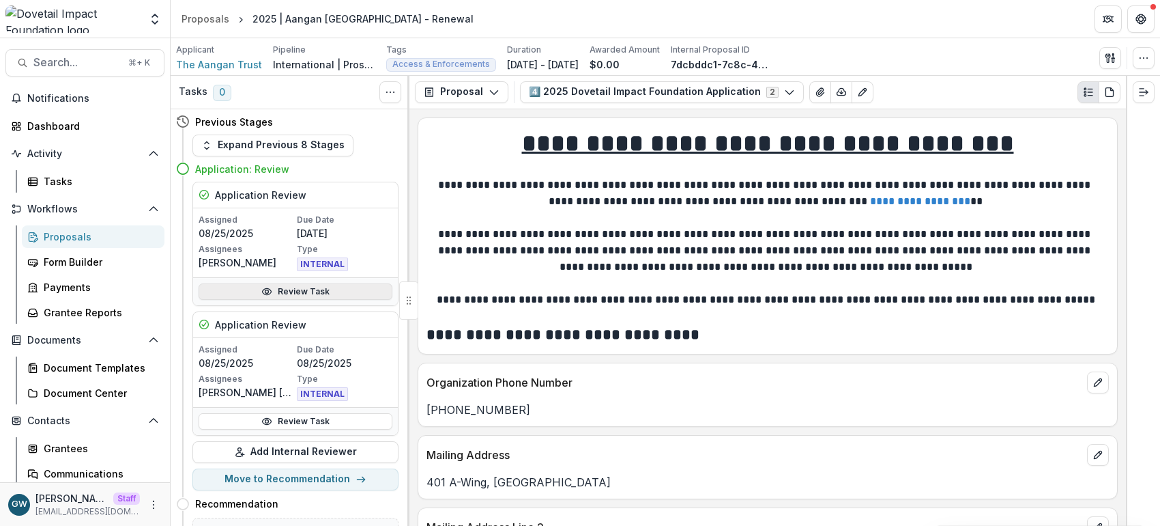
click at [289, 292] on link "Review Task" at bounding box center [296, 291] width 194 height 16
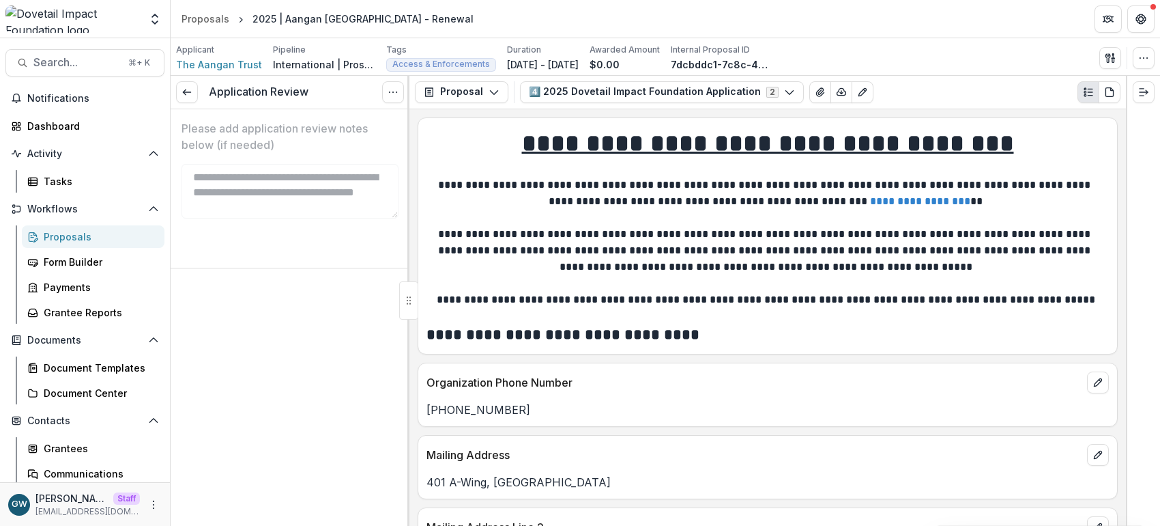
click at [84, 232] on div "Proposals" at bounding box center [99, 236] width 110 height 14
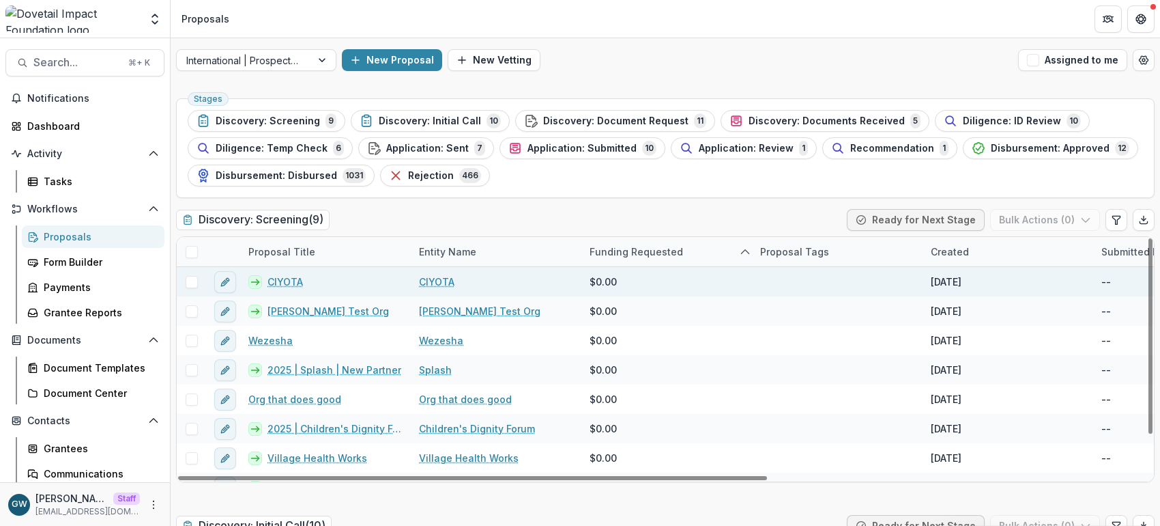
click at [283, 278] on link "CIYOTA" at bounding box center [285, 281] width 35 height 14
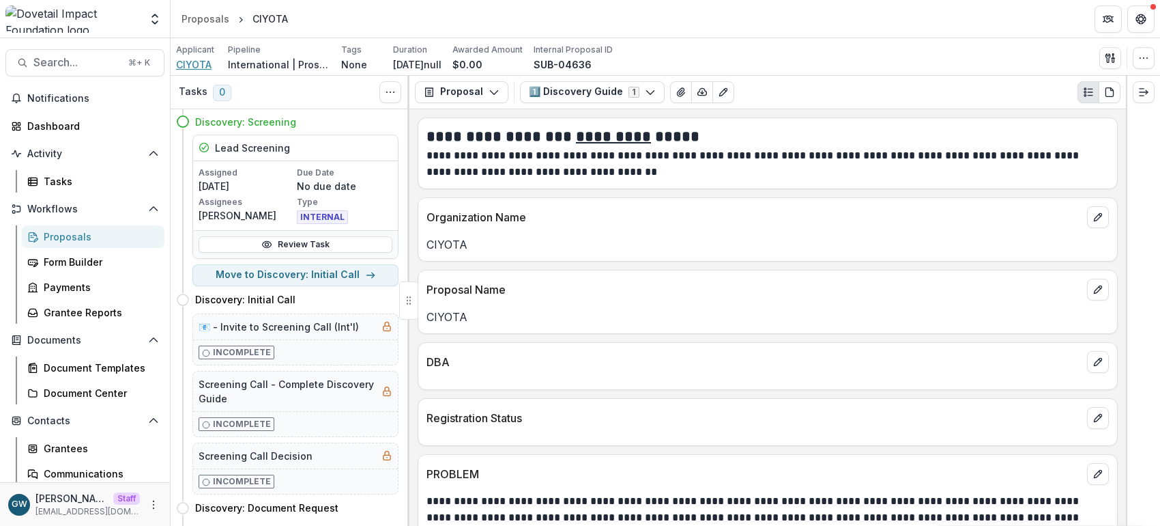
click at [195, 66] on span "CIYOTA" at bounding box center [193, 64] width 35 height 14
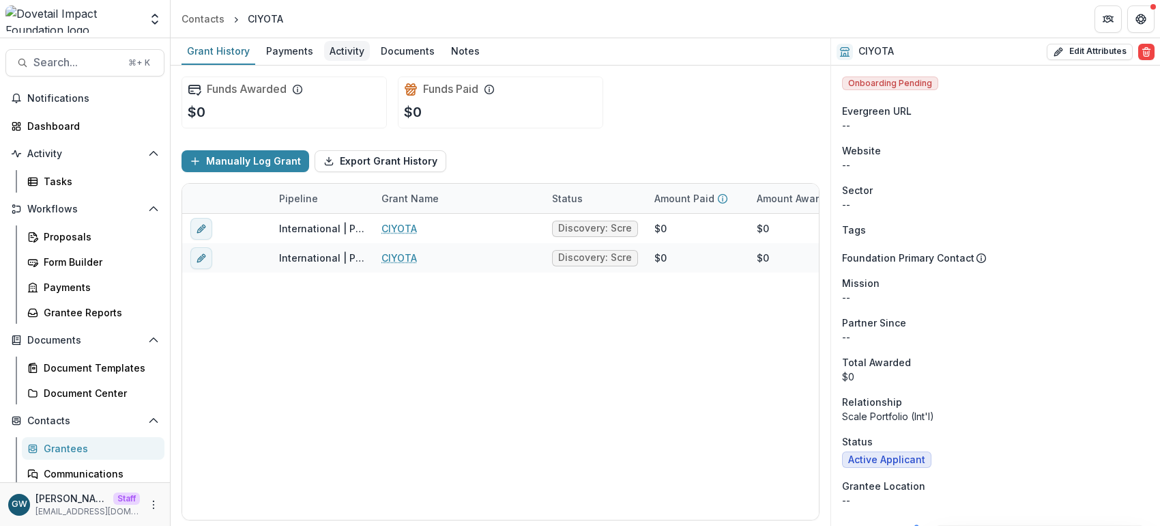
click at [336, 57] on div "Activity" at bounding box center [347, 51] width 46 height 20
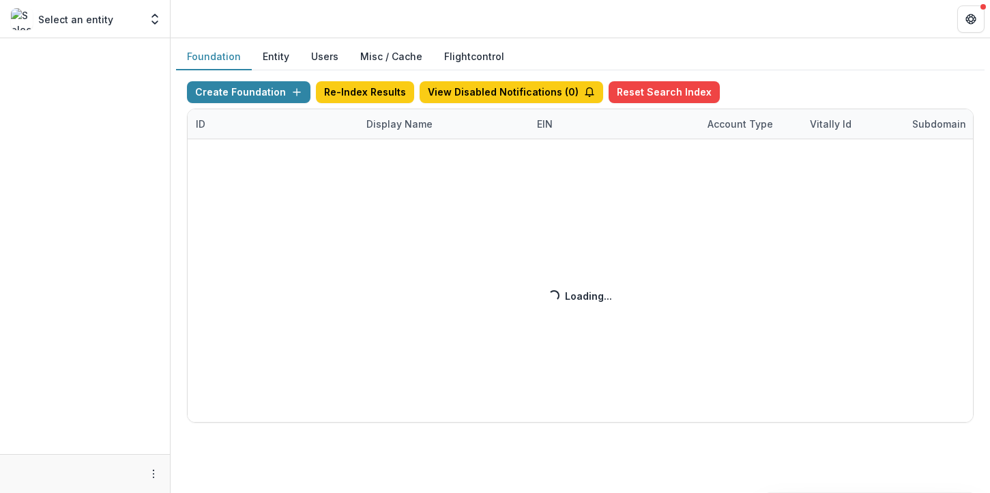
click at [390, 121] on div "Create Foundation Re-Index Results View Disabled Notifications ( 0 ) Reset Sear…" at bounding box center [580, 251] width 787 height 341
click at [397, 126] on div "Create Foundation Re-Index Results View Disabled Notifications ( 1 ) Reset Sear…" at bounding box center [580, 251] width 787 height 341
click at [410, 122] on div "Create Foundation Re-Index Results View Disabled Notifications ( 1 ) Reset Sear…" at bounding box center [580, 251] width 787 height 341
click at [416, 124] on div "Create Foundation Re-Index Results View Disabled Notifications ( 1 ) Reset Sear…" at bounding box center [580, 251] width 787 height 341
click at [415, 123] on div "Create Foundation Re-Index Results View Disabled Notifications ( 1 ) Reset Sear…" at bounding box center [580, 251] width 787 height 341
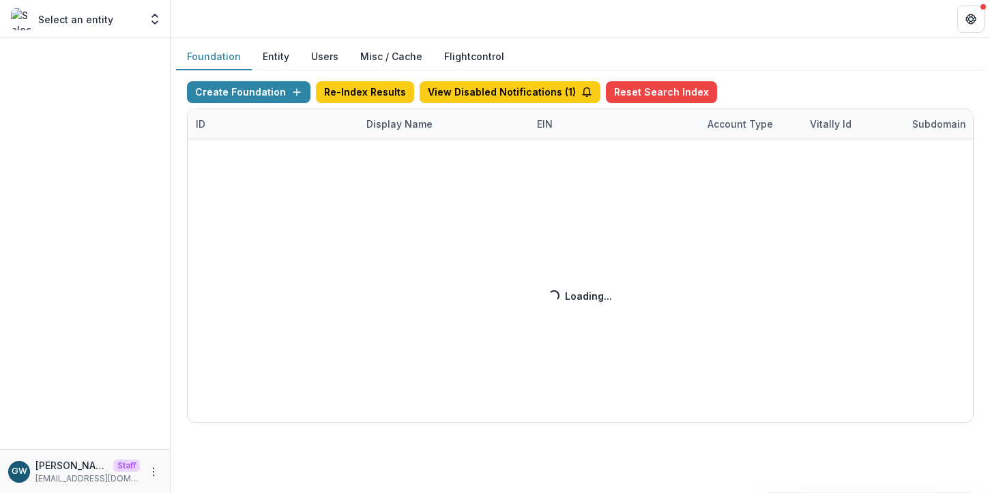
click at [410, 124] on div "Create Foundation Re-Index Results View Disabled Notifications ( 1 ) Reset Sear…" at bounding box center [580, 251] width 787 height 341
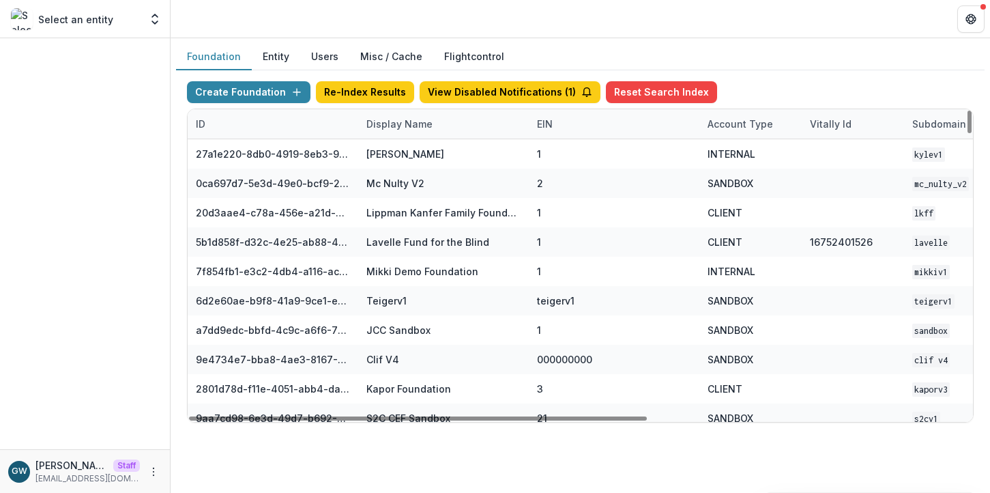
click at [427, 124] on div "Display Name" at bounding box center [399, 124] width 83 height 14
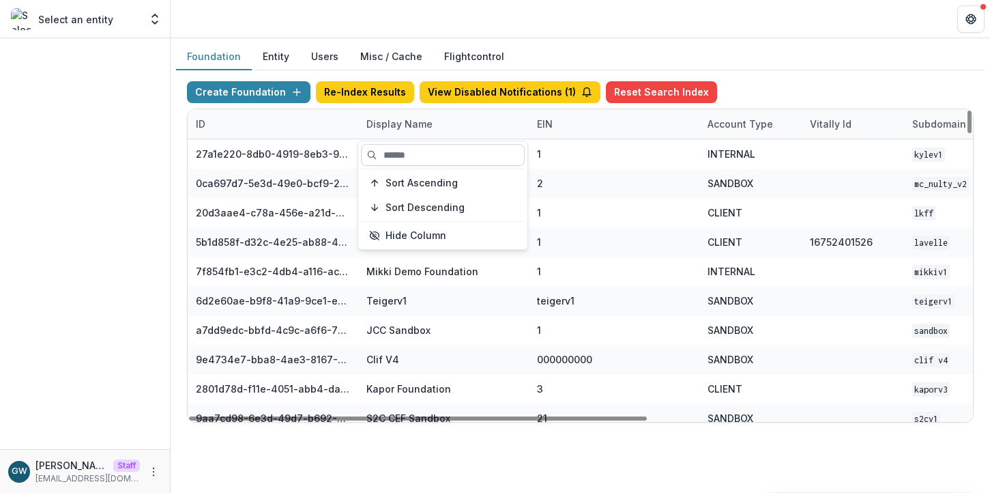
click at [416, 150] on input at bounding box center [443, 155] width 164 height 22
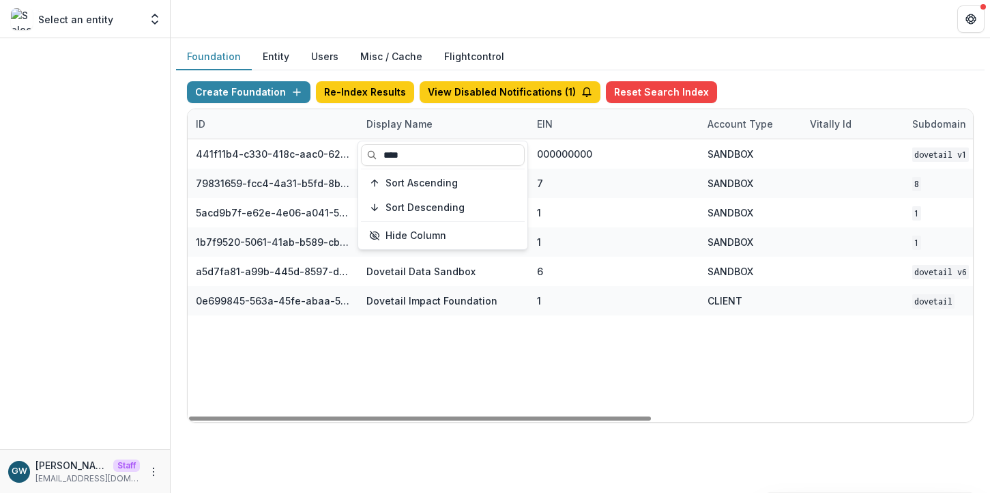
type input "****"
click at [781, 87] on div "Create Foundation Re-Index Results View Disabled Notifications ( 1 ) Reset Sear…" at bounding box center [580, 94] width 787 height 27
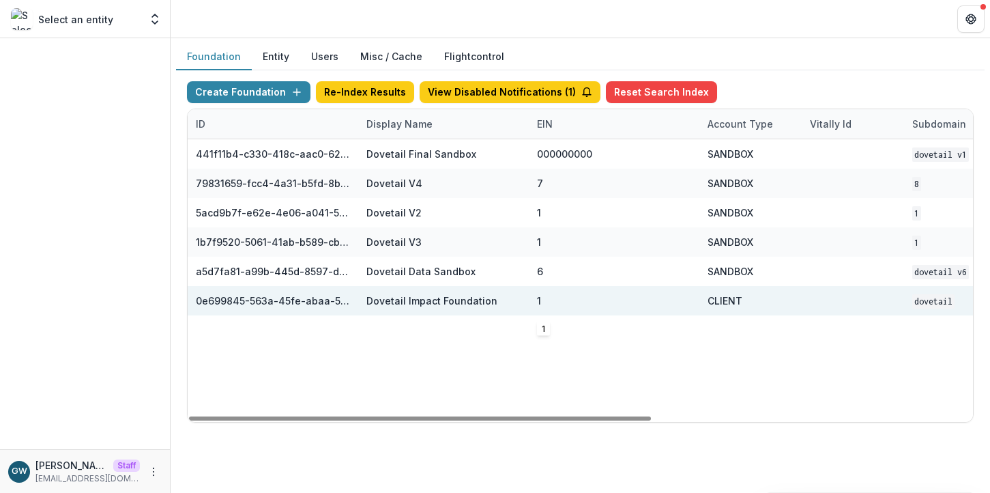
scroll to position [0, 545]
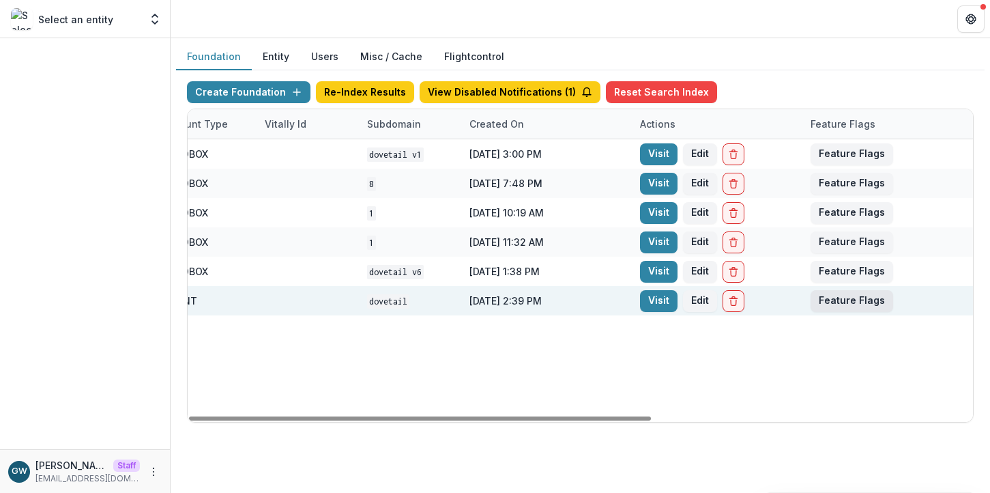
click at [824, 298] on button "Feature Flags" at bounding box center [852, 301] width 83 height 22
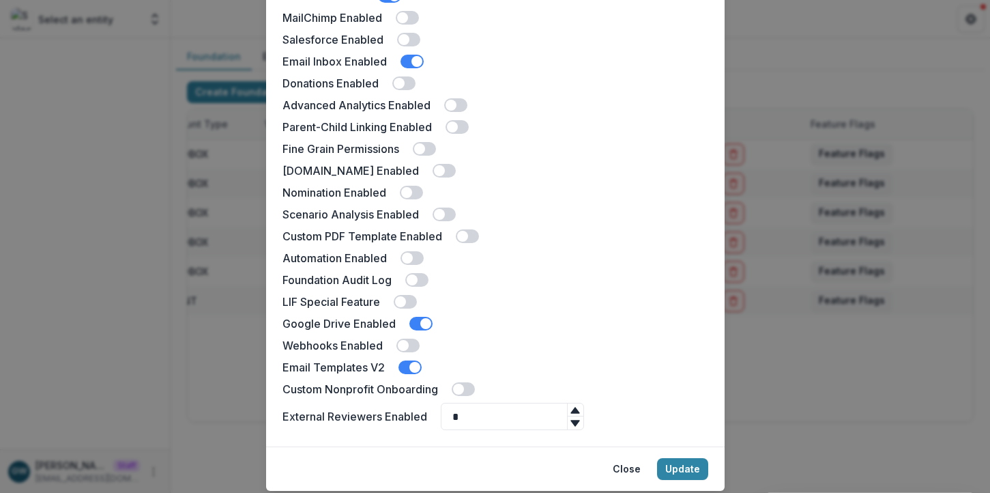
scroll to position [333, 0]
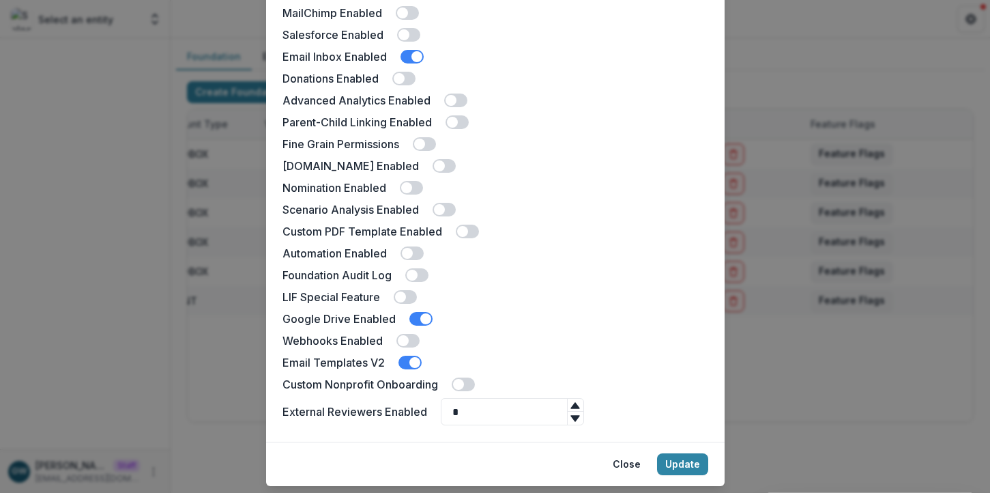
click at [792, 31] on div "Dovetail Impact Foundation Feature Flags Docusign Enabled Landing Page Enabled …" at bounding box center [495, 246] width 990 height 493
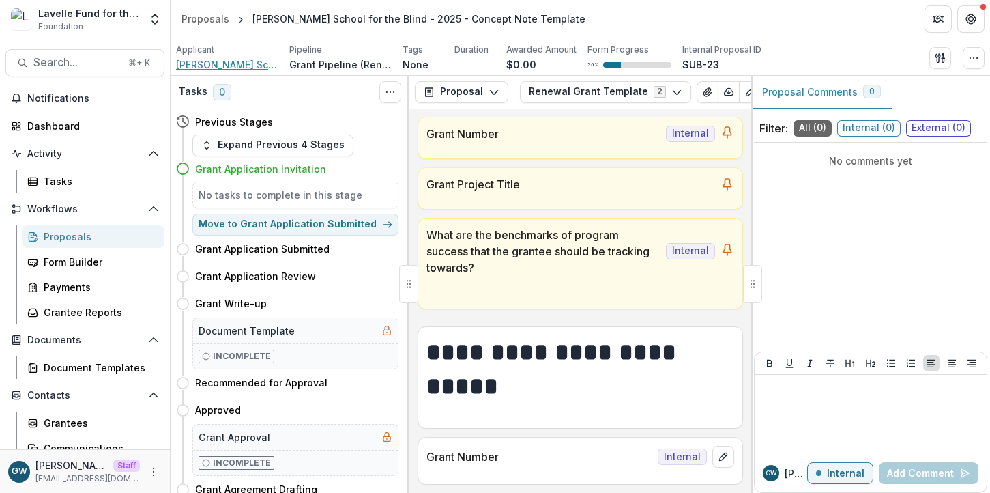
click at [223, 63] on span "[PERSON_NAME] School for the Blind" at bounding box center [227, 64] width 102 height 14
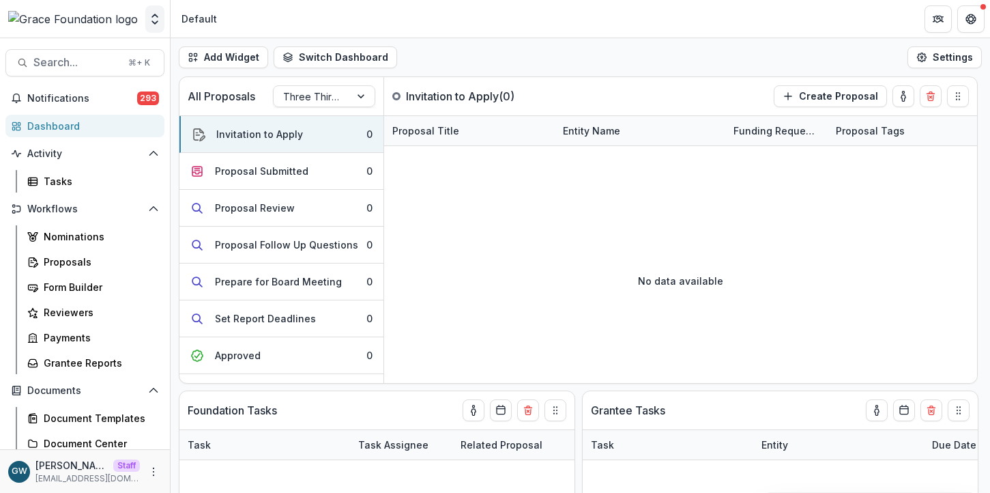
click at [158, 22] on icon "Open entity switcher" at bounding box center [155, 19] width 14 height 14
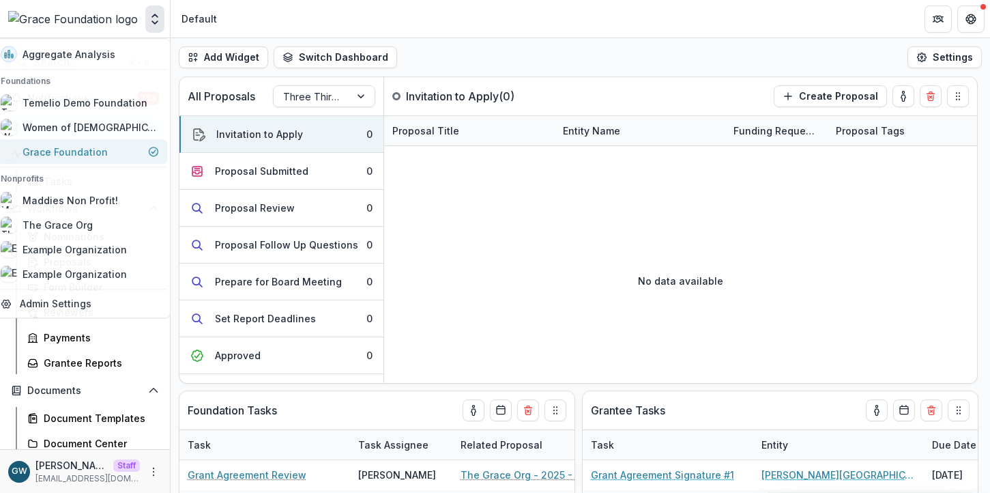
select select "******"
click at [86, 301] on link "Admin Settings" at bounding box center [79, 303] width 175 height 23
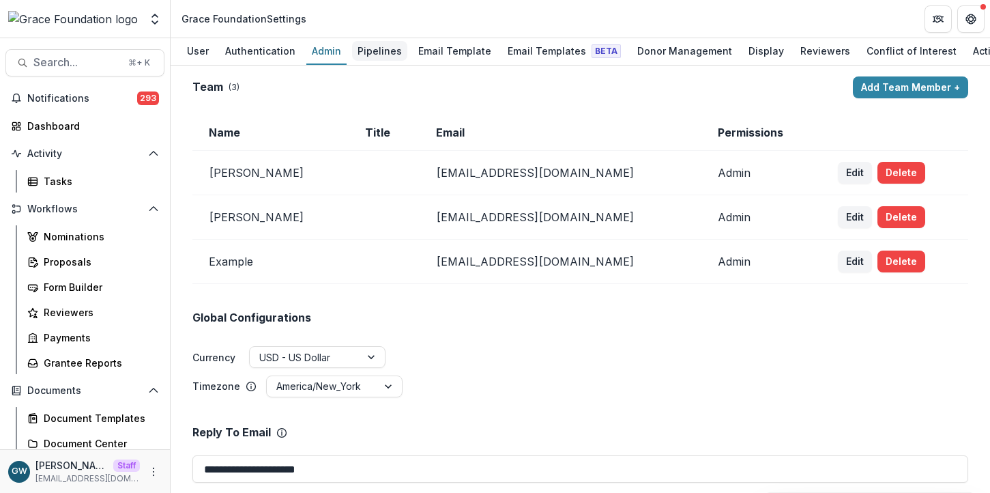
click at [363, 44] on div "Pipelines" at bounding box center [379, 51] width 55 height 20
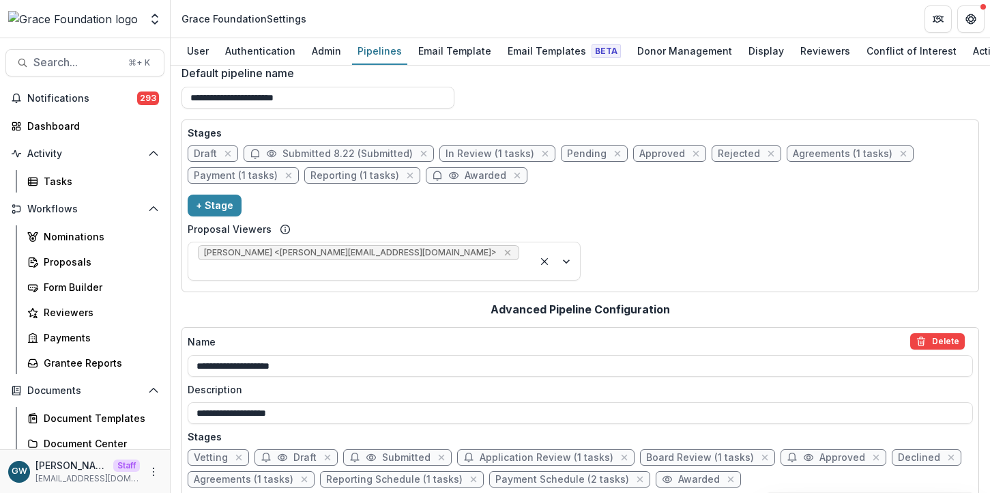
scroll to position [28, 0]
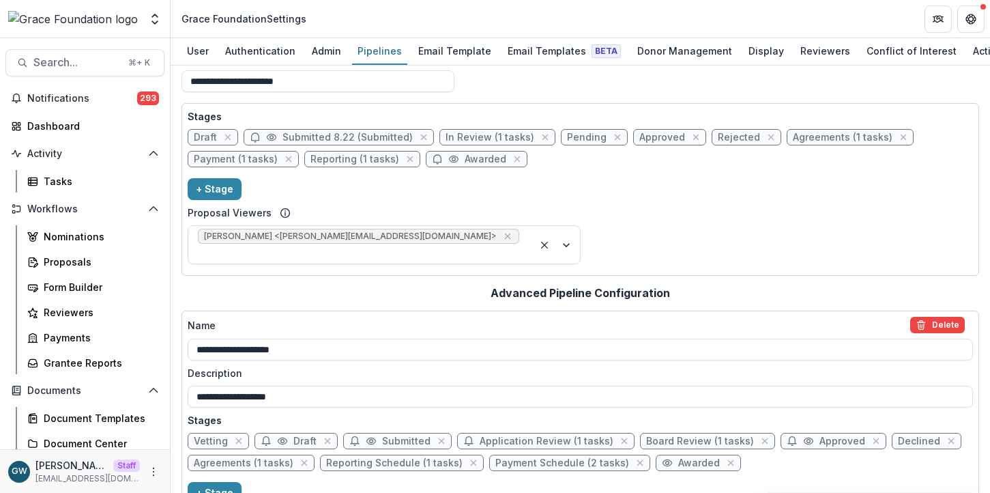
click at [394, 435] on span "Submitted" at bounding box center [406, 441] width 48 height 12
select select "*********"
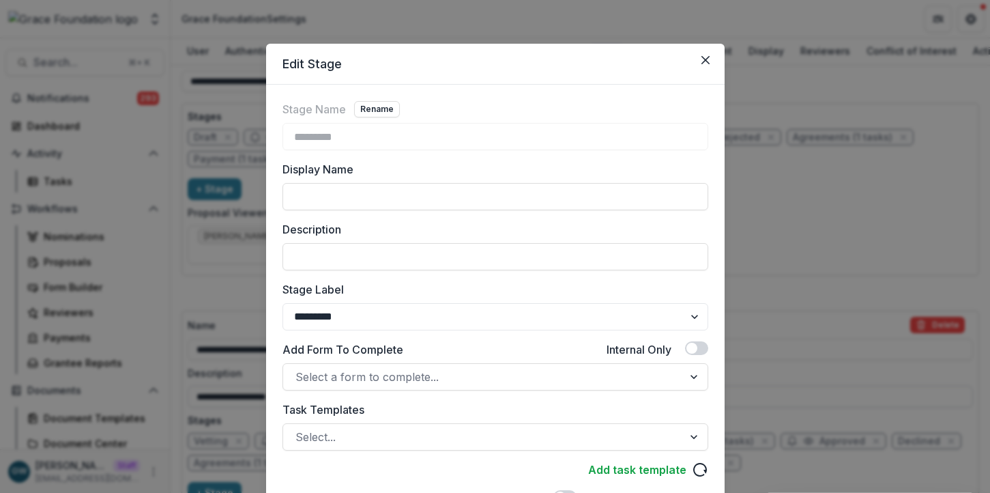
click at [789, 372] on div "Edit Stage Stage Name Rename ********* Display Name Description Stage Label ***…" at bounding box center [495, 246] width 990 height 493
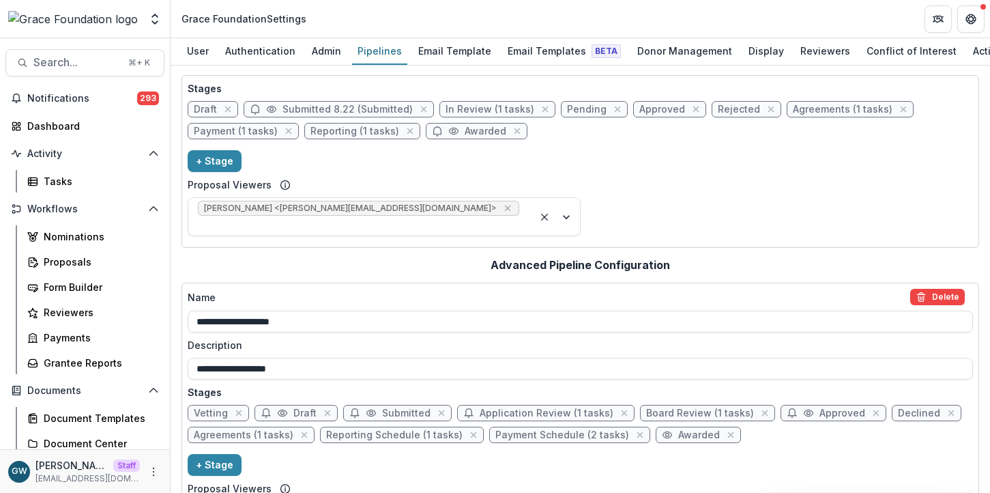
scroll to position [59, 0]
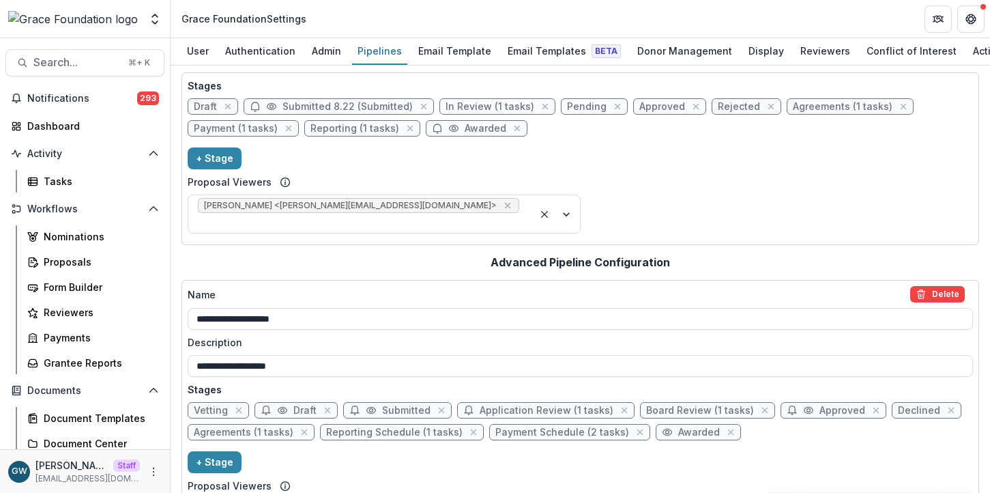
click at [382, 405] on span "Submitted" at bounding box center [406, 411] width 48 height 12
select select "*********"
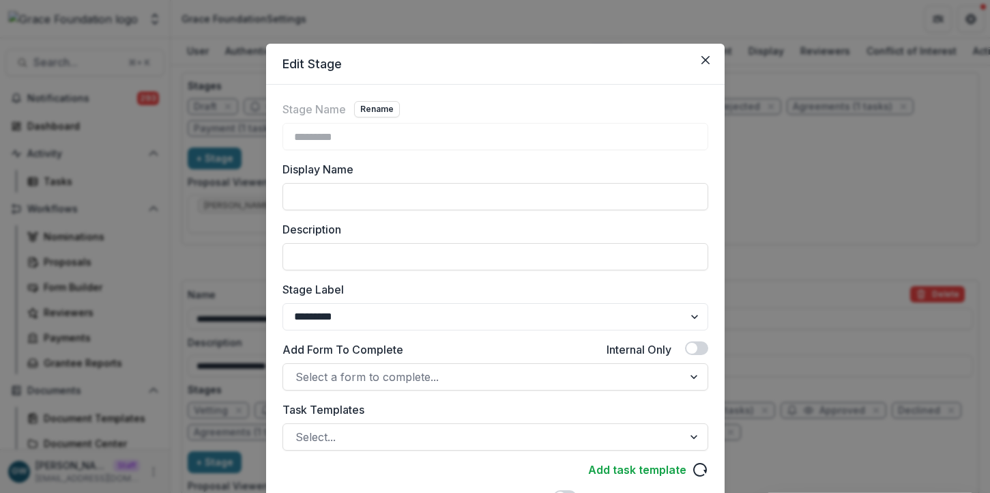
scroll to position [28, 0]
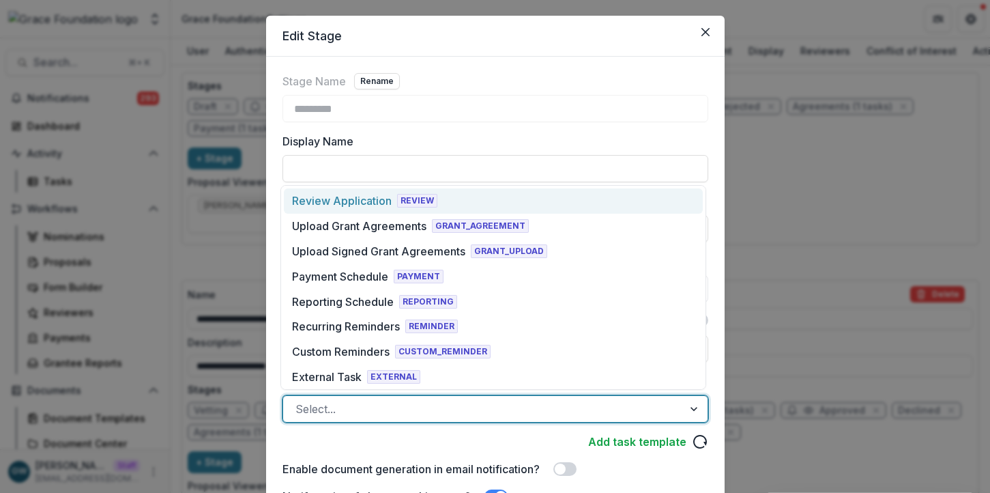
click at [372, 399] on div at bounding box center [483, 408] width 375 height 19
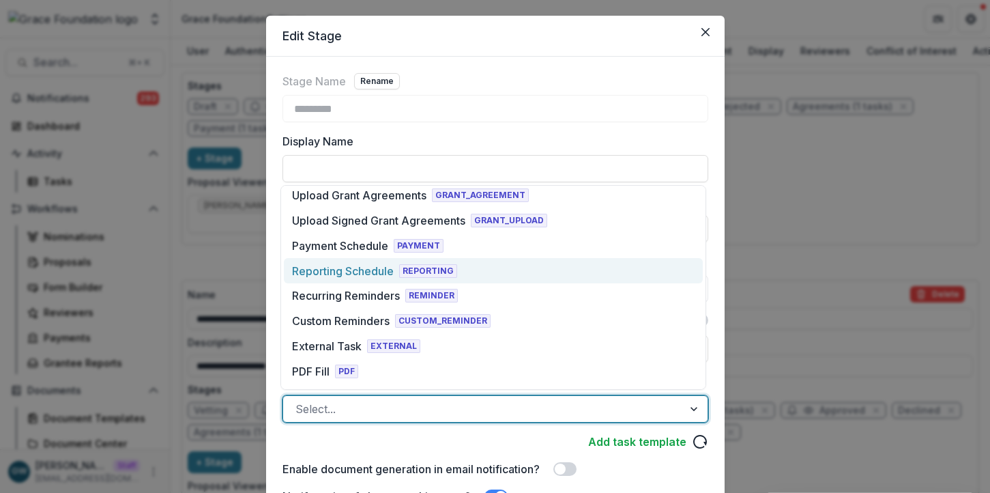
scroll to position [0, 0]
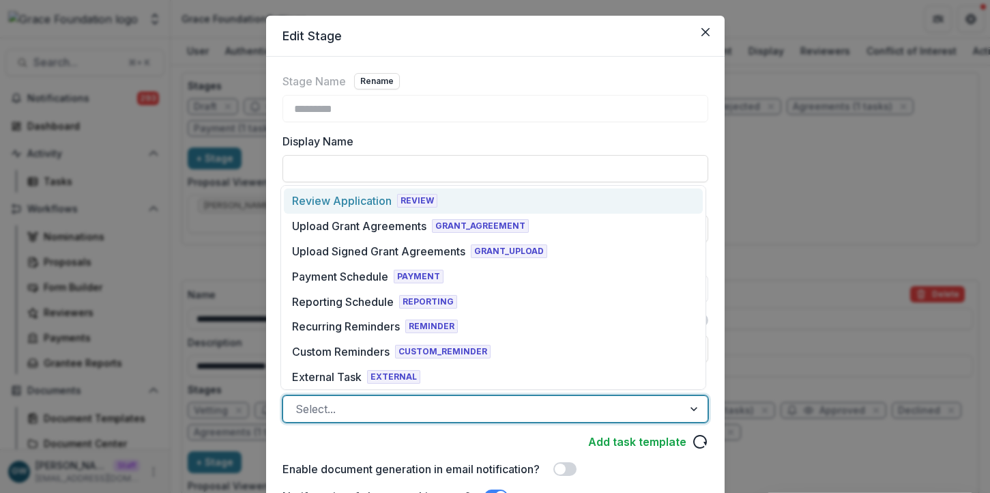
click at [369, 203] on div "Review Application" at bounding box center [342, 200] width 100 height 16
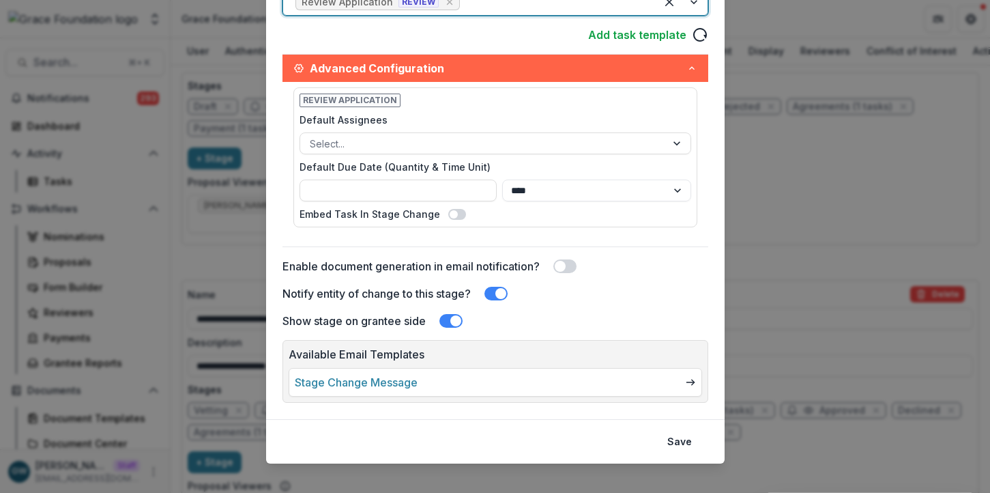
scroll to position [446, 0]
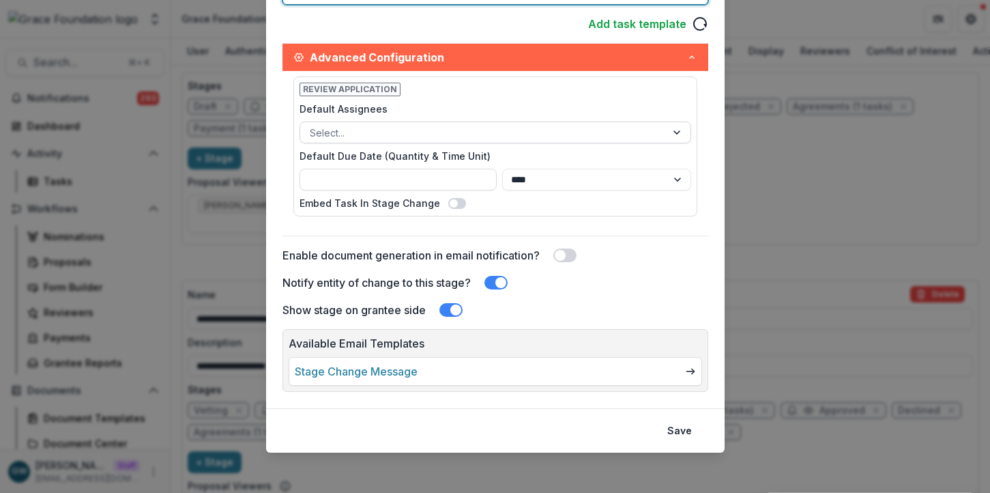
click at [388, 136] on div at bounding box center [483, 132] width 347 height 17
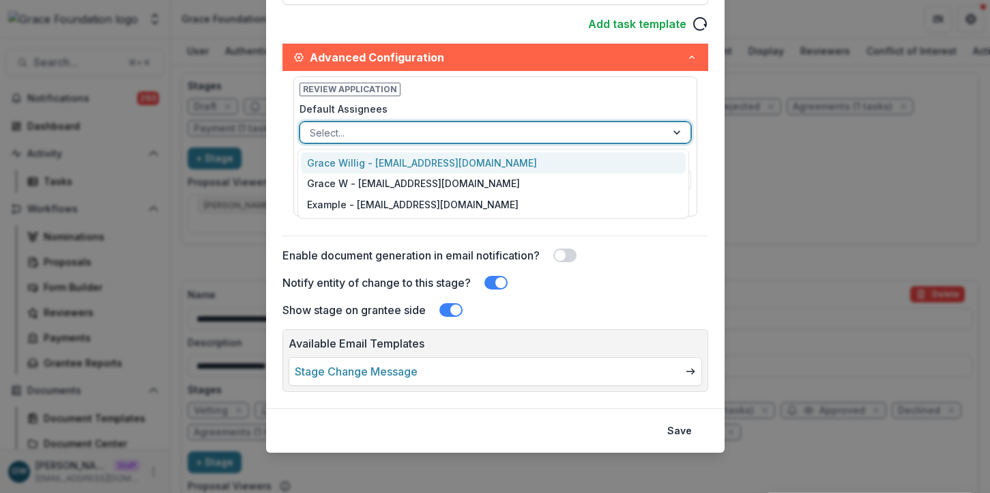
click at [386, 156] on div "Grace Willig - [EMAIL_ADDRESS][DOMAIN_NAME]" at bounding box center [493, 162] width 385 height 21
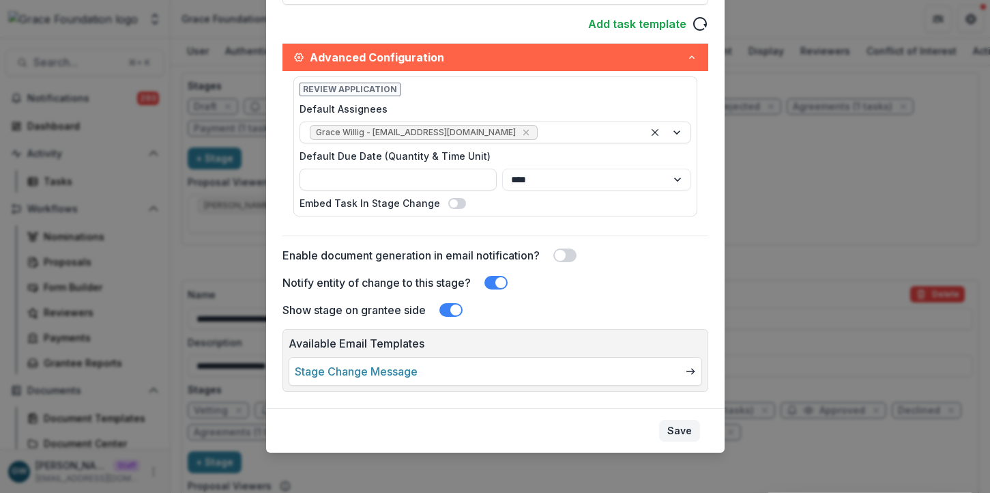
click at [676, 426] on button "Save" at bounding box center [679, 431] width 41 height 22
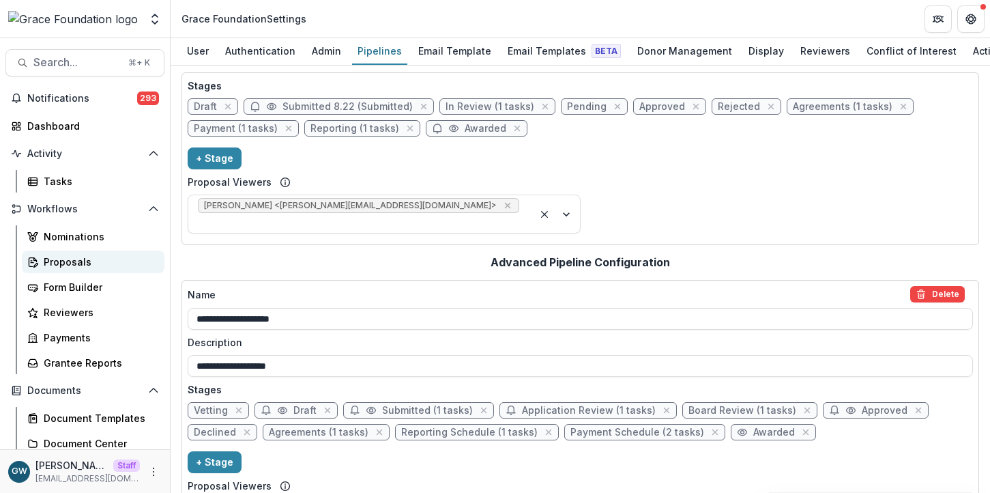
click at [63, 255] on div "Proposals" at bounding box center [99, 262] width 110 height 14
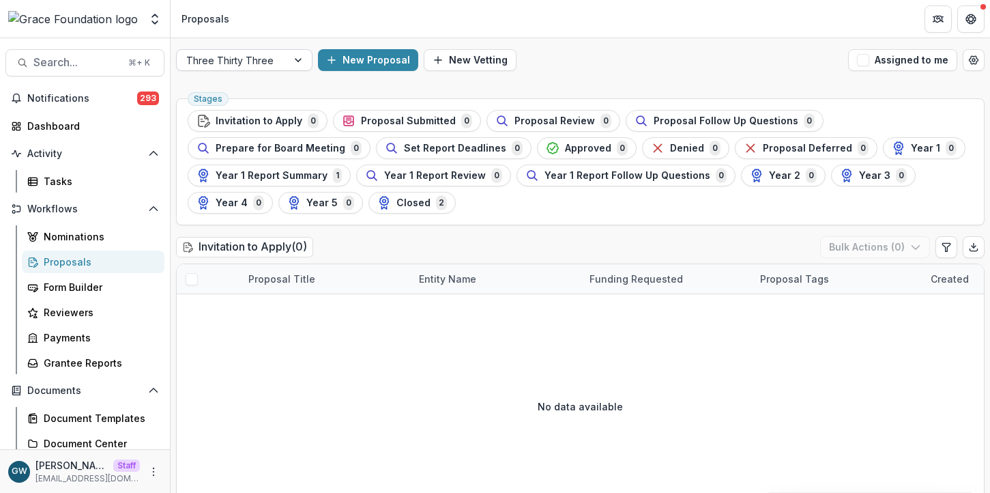
click at [293, 60] on div at bounding box center [299, 60] width 25 height 20
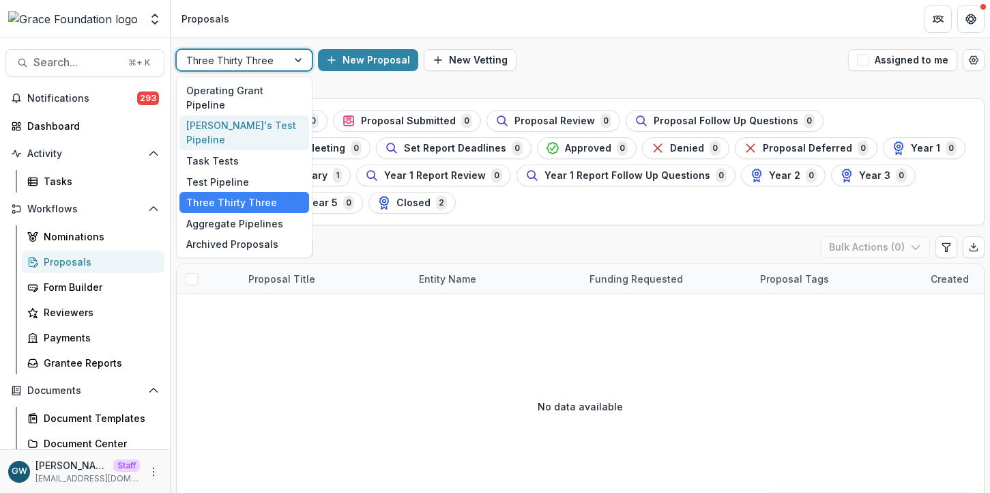
click at [273, 115] on div "[PERSON_NAME]'s Test Pipeline" at bounding box center [244, 132] width 130 height 35
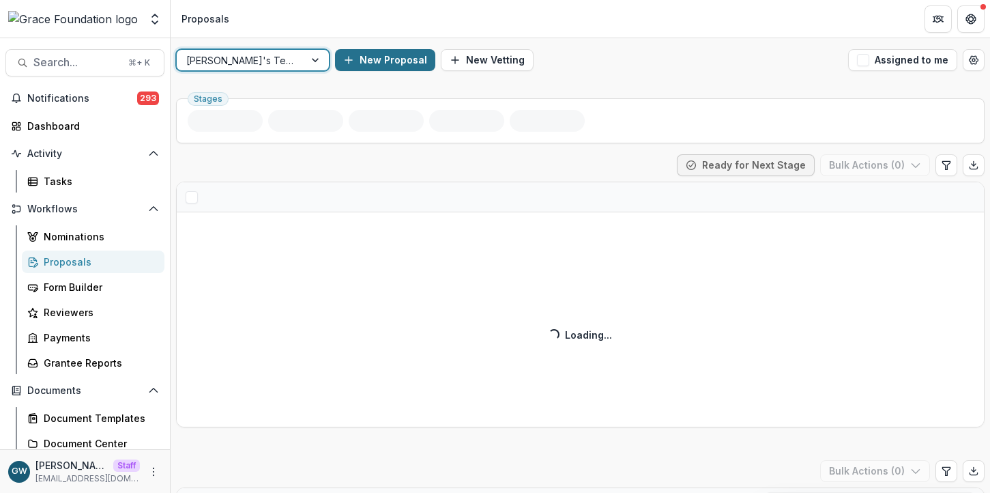
click at [367, 66] on button "New Proposal" at bounding box center [385, 60] width 100 height 22
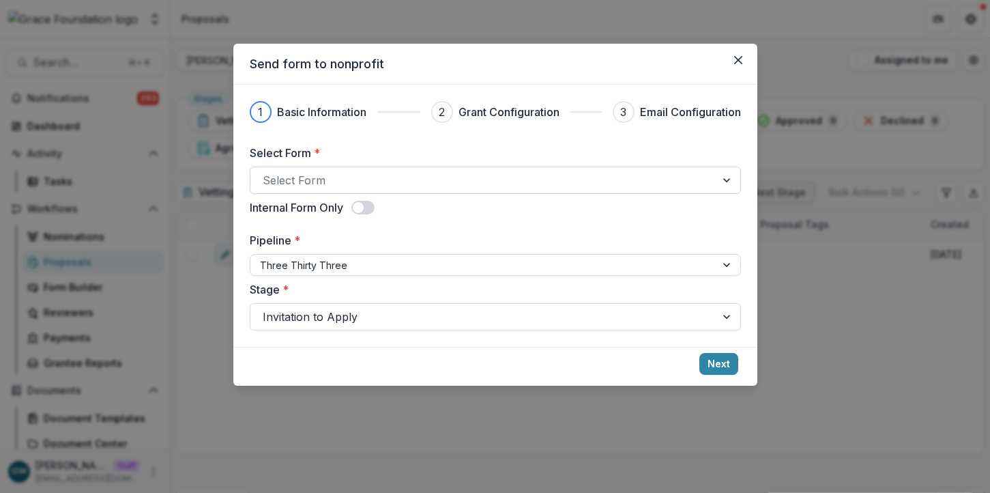
click at [328, 189] on div at bounding box center [483, 180] width 441 height 19
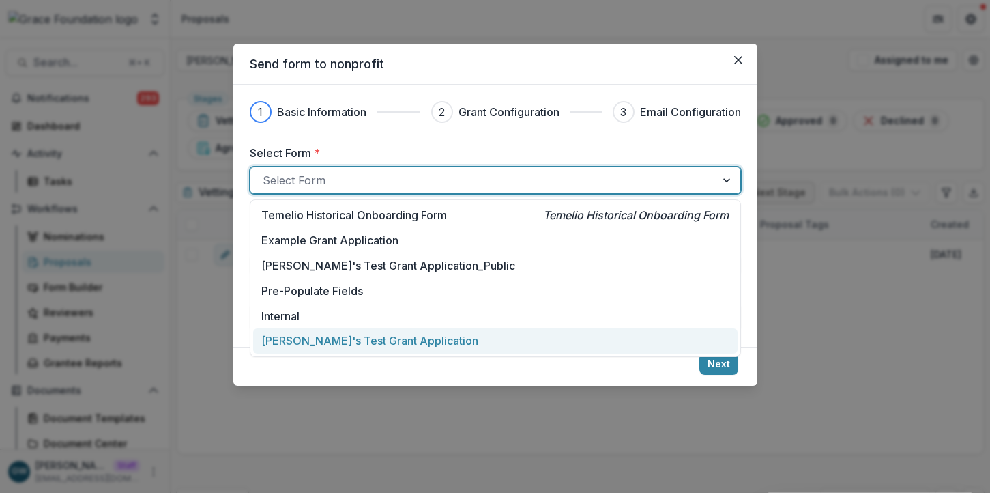
click at [310, 340] on p "[PERSON_NAME]'s Test Grant Application" at bounding box center [369, 340] width 217 height 16
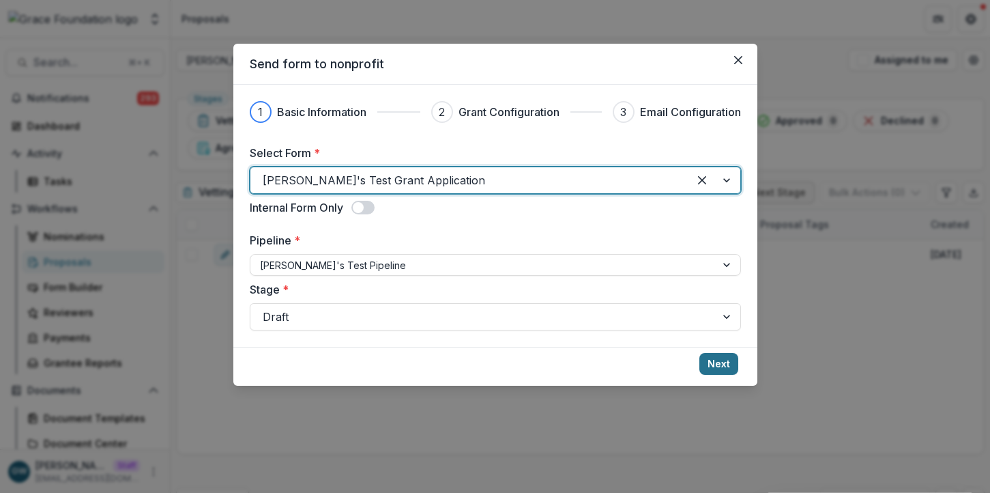
click at [718, 359] on button "Next" at bounding box center [719, 364] width 39 height 22
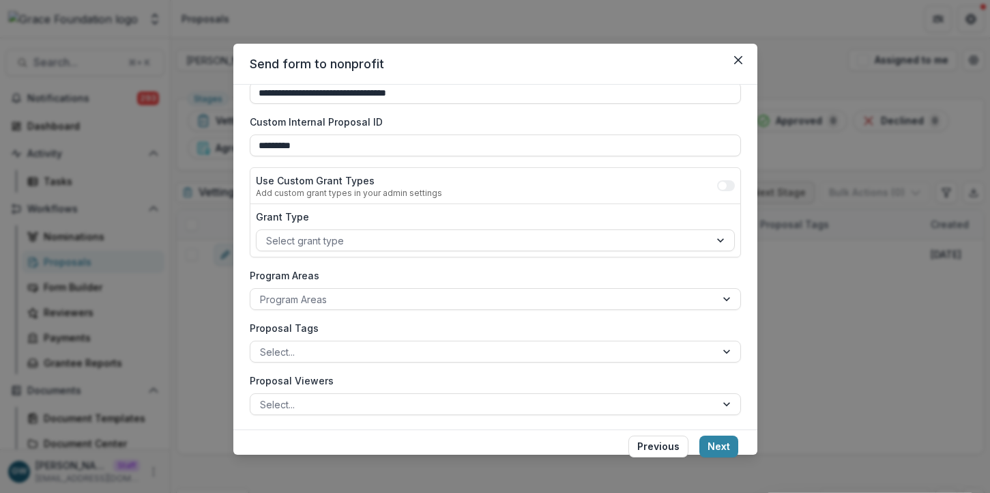
scroll to position [140, 0]
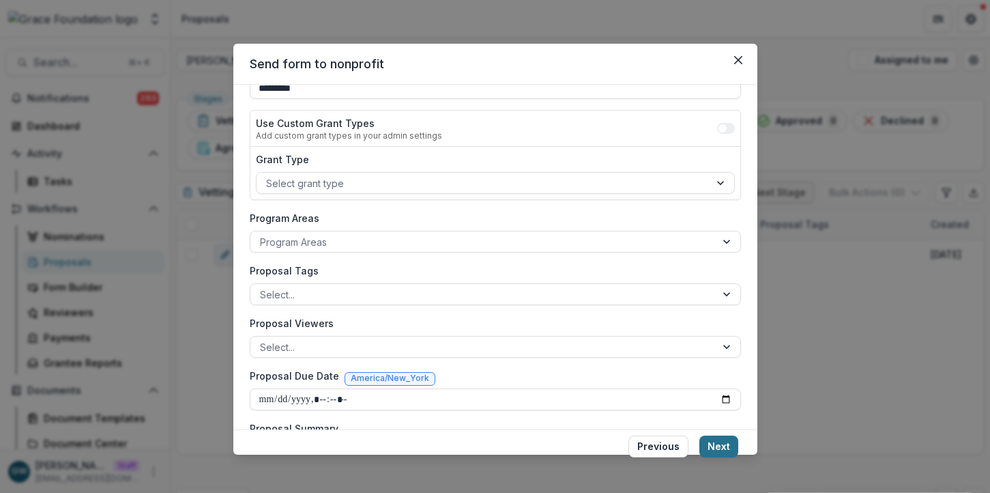
click at [710, 440] on button "Next" at bounding box center [719, 446] width 39 height 22
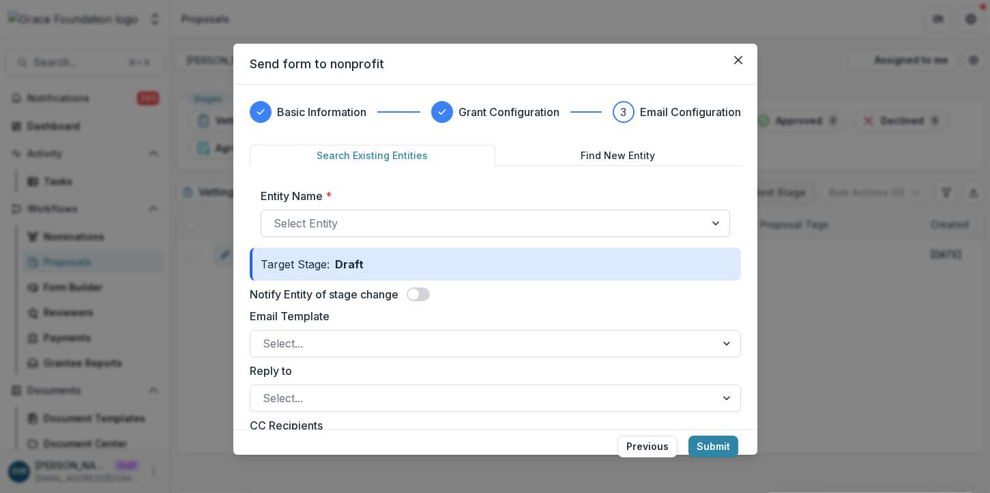
click at [351, 214] on div at bounding box center [483, 223] width 419 height 19
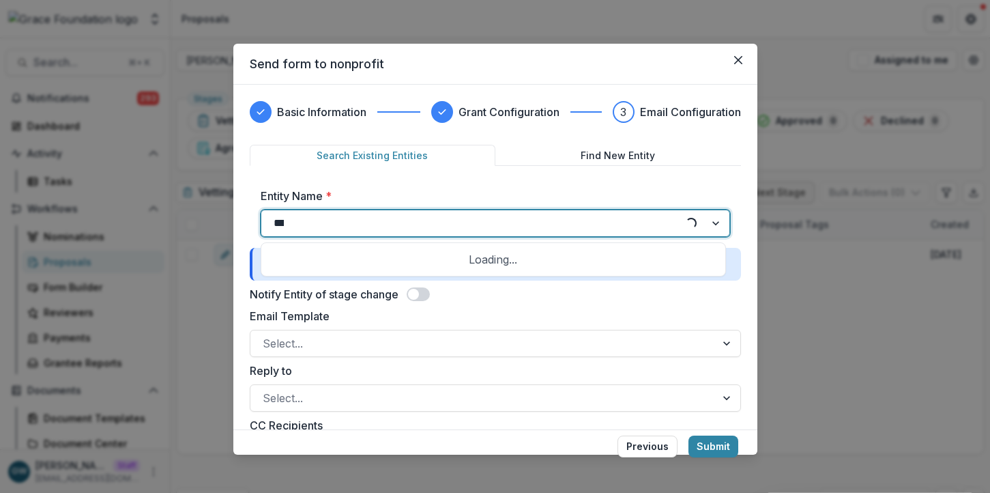
type input "****"
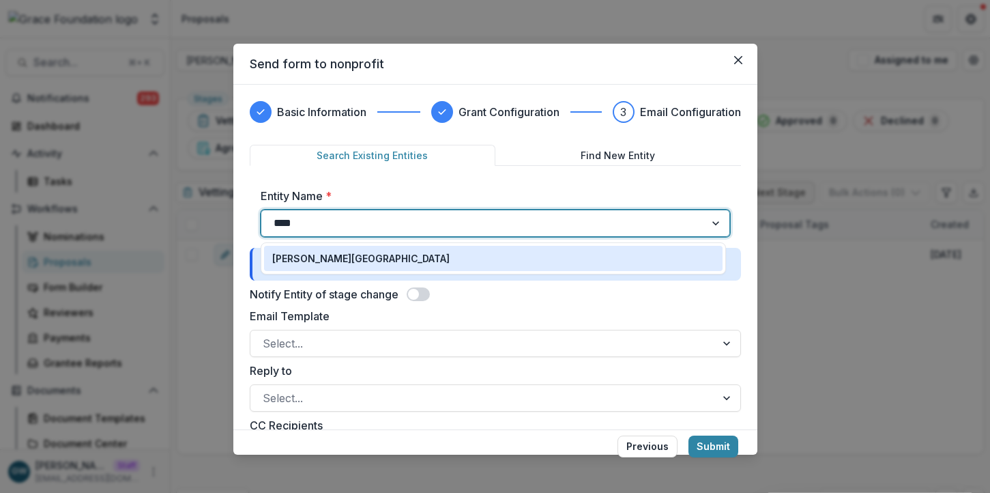
click at [335, 251] on p "[PERSON_NAME][GEOGRAPHIC_DATA]" at bounding box center [360, 258] width 177 height 14
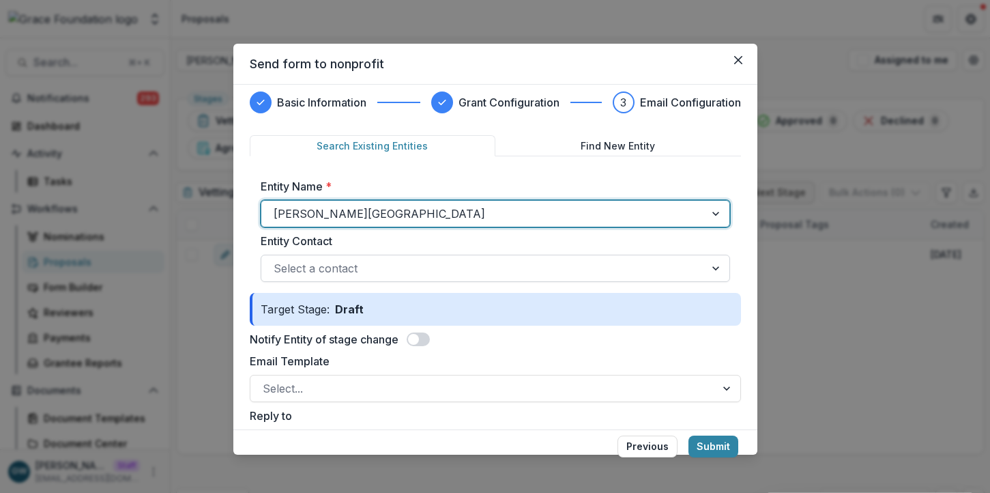
scroll to position [23, 0]
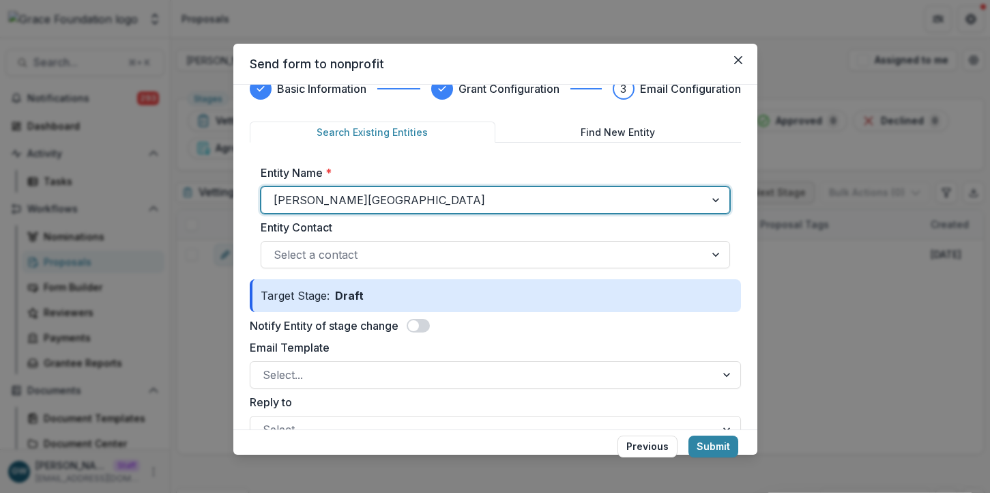
click at [418, 325] on span at bounding box center [413, 325] width 11 height 11
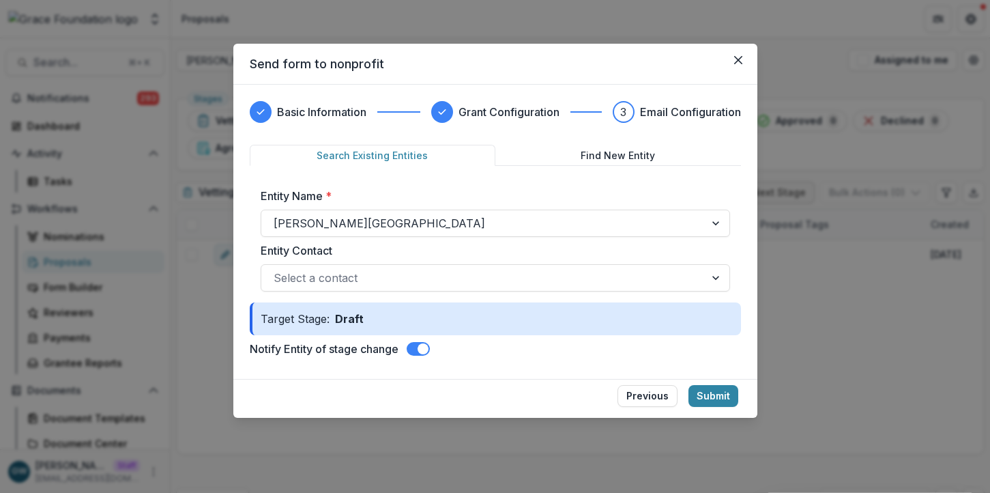
scroll to position [0, 0]
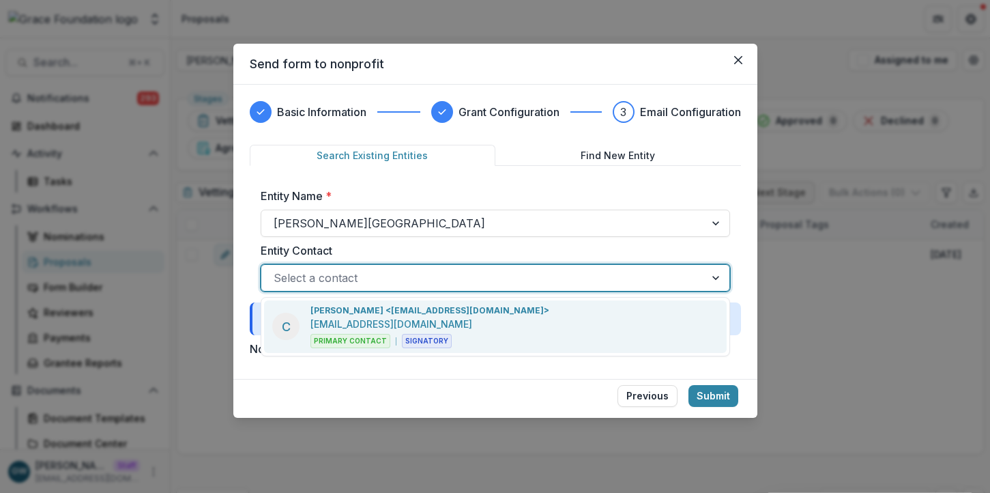
click at [452, 268] on div at bounding box center [483, 277] width 419 height 19
click at [488, 326] on div "[PERSON_NAME] <[EMAIL_ADDRESS][DOMAIN_NAME]> [EMAIL_ADDRESS][DOMAIN_NAME] Prima…" at bounding box center [430, 326] width 239 height 44
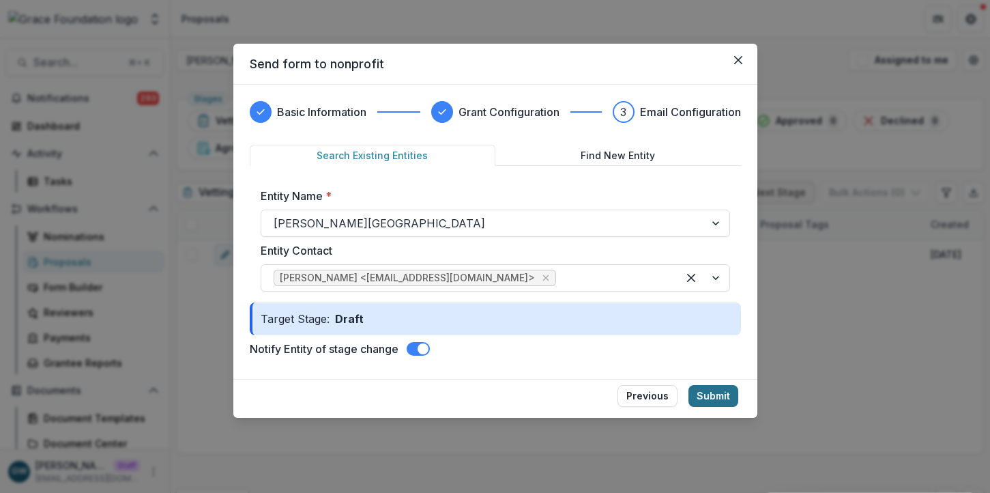
click at [714, 397] on button "Submit" at bounding box center [714, 396] width 50 height 22
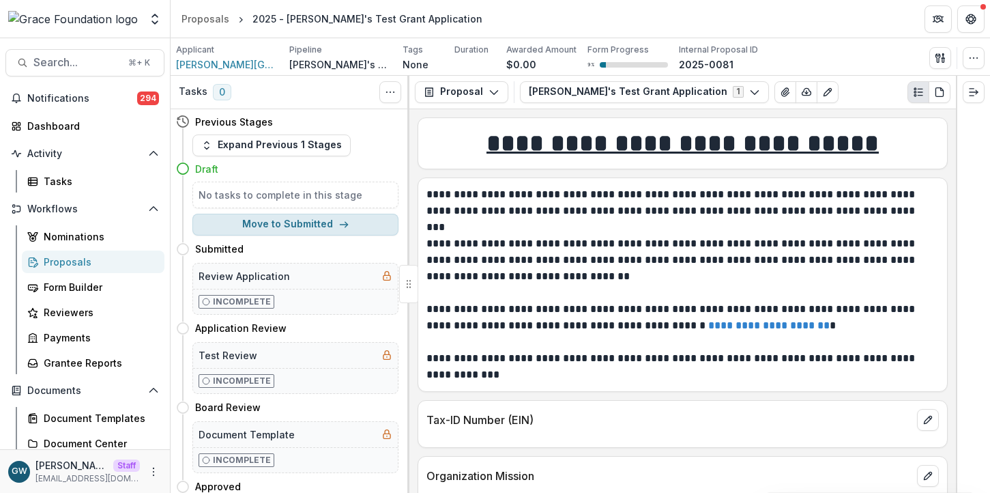
click at [322, 225] on button "Move to Submitted" at bounding box center [295, 225] width 206 height 22
select select "*********"
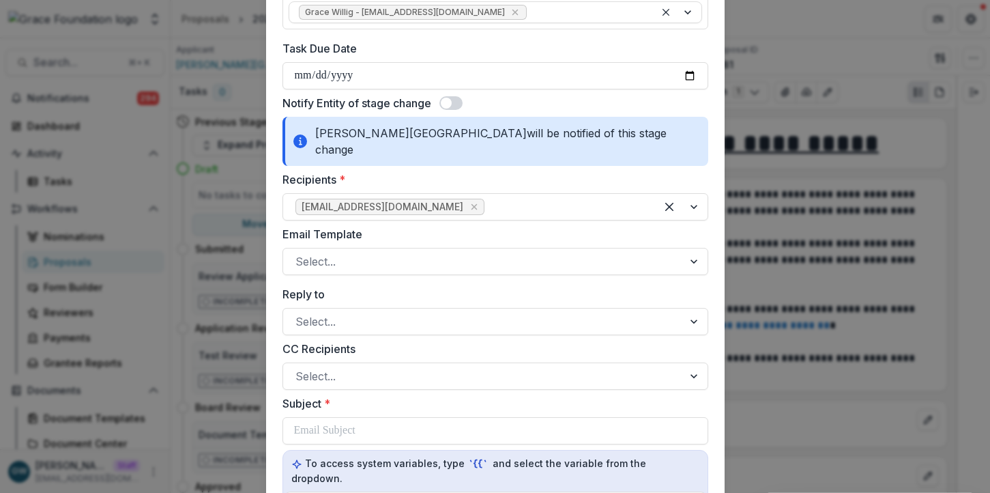
scroll to position [195, 0]
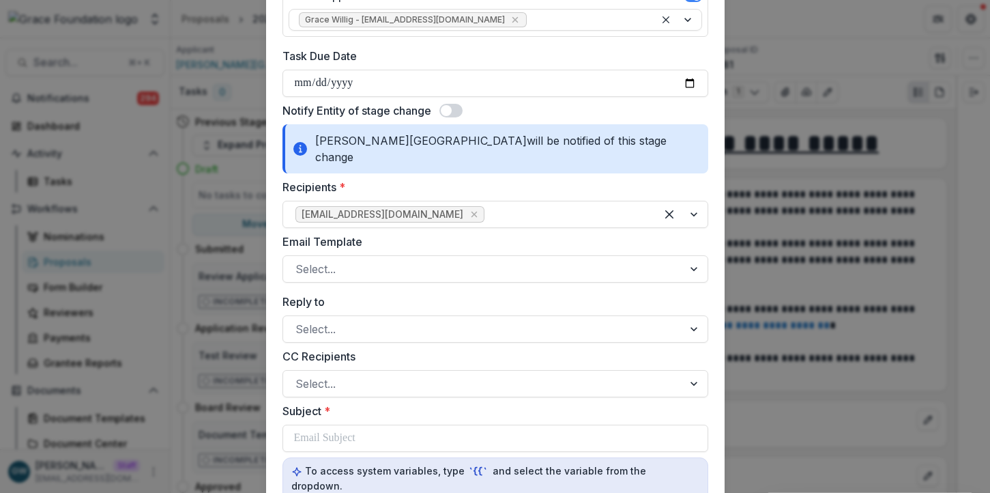
click at [450, 111] on span at bounding box center [446, 110] width 11 height 11
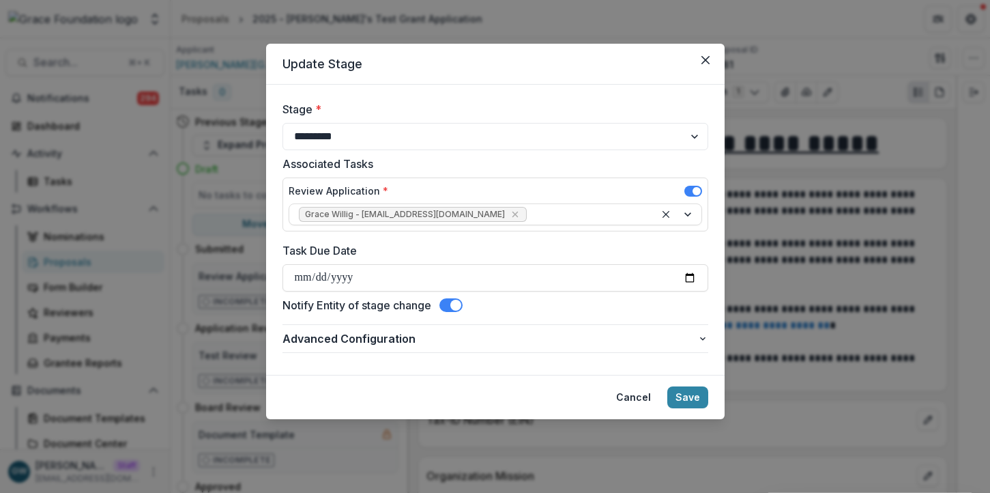
scroll to position [0, 0]
click at [697, 399] on button "Save" at bounding box center [687, 397] width 41 height 22
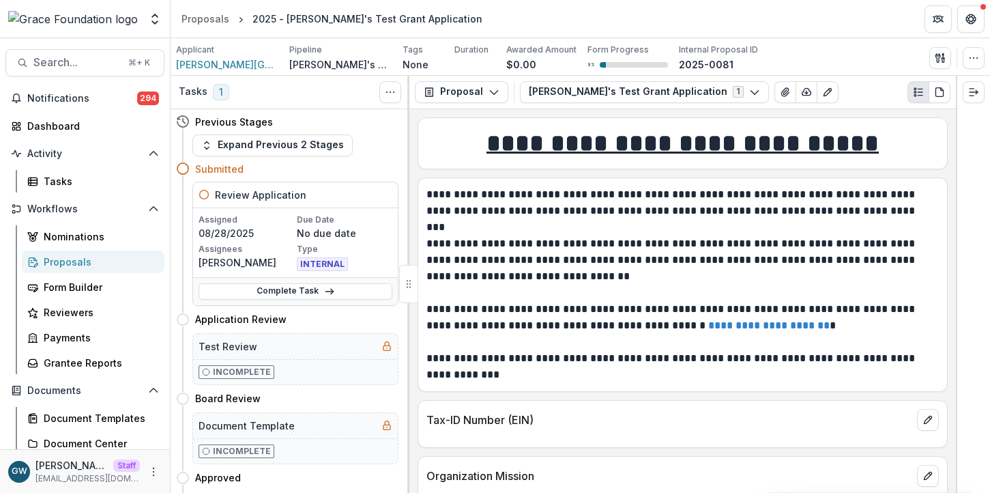
click at [96, 259] on div "Proposals" at bounding box center [99, 262] width 110 height 14
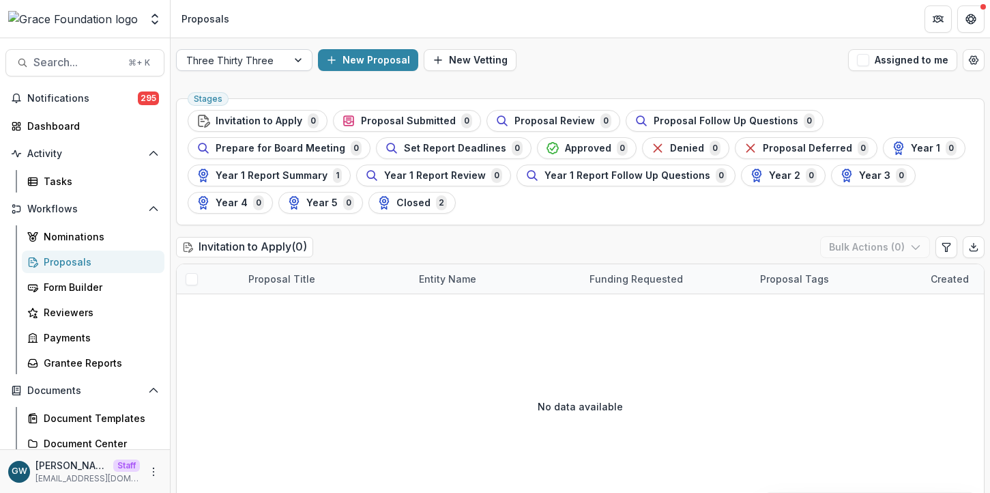
click at [270, 63] on div at bounding box center [231, 60] width 91 height 17
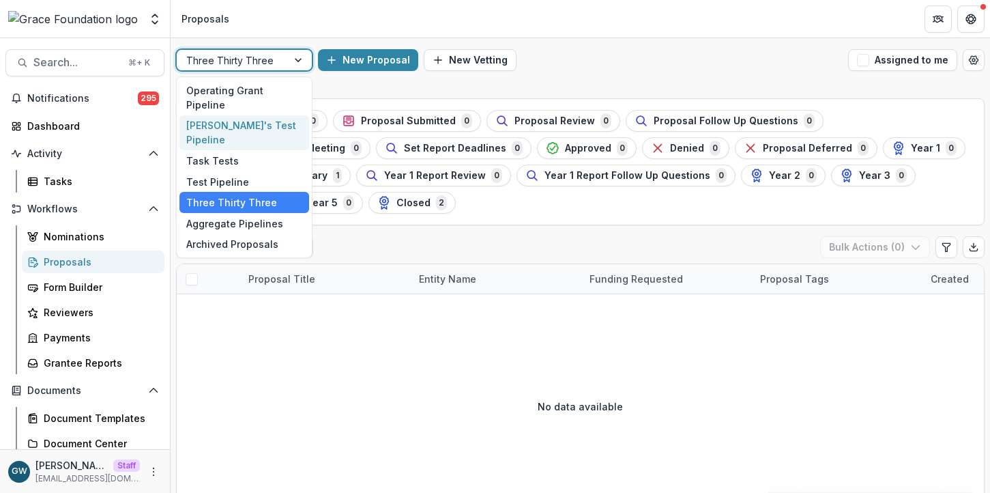
click at [253, 119] on div "[PERSON_NAME]'s Test Pipeline" at bounding box center [244, 132] width 130 height 35
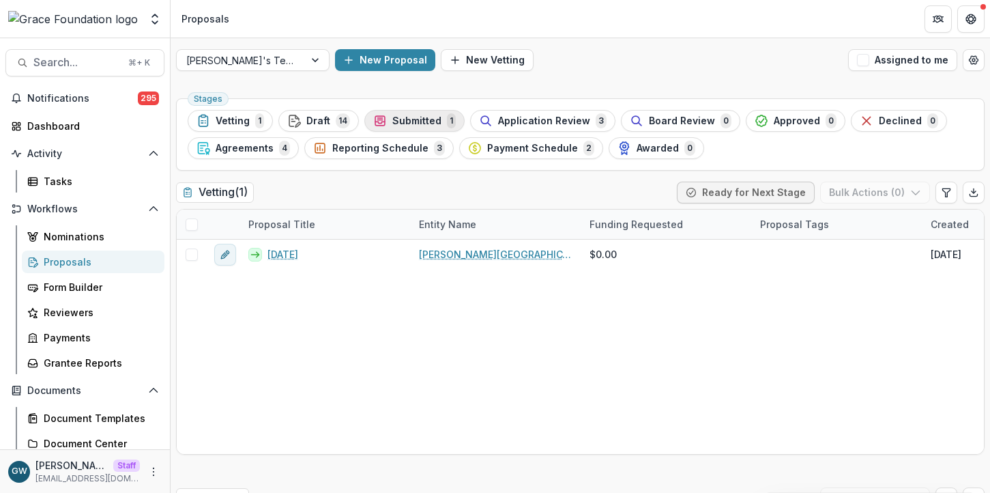
click at [432, 118] on span "Submitted" at bounding box center [416, 121] width 49 height 12
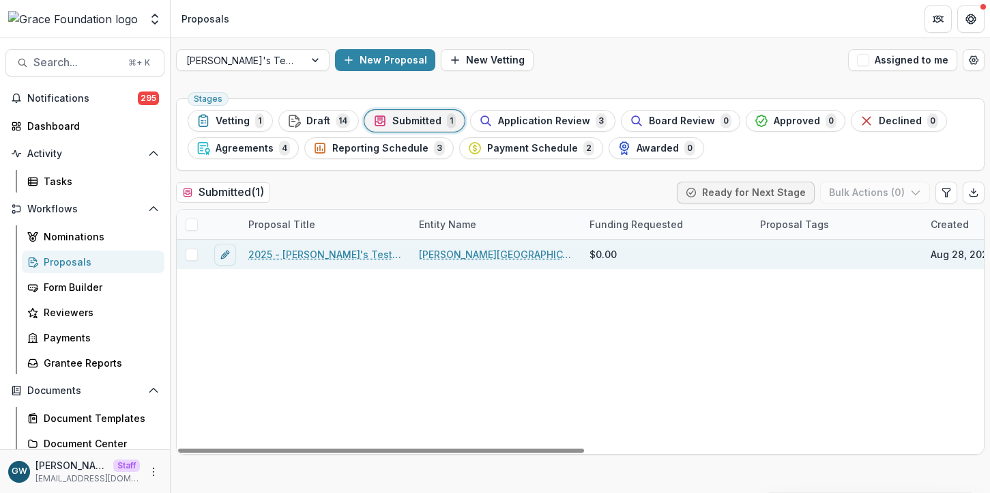
click at [332, 253] on link "2025 - [PERSON_NAME]'s Test Grant Application" at bounding box center [325, 254] width 154 height 14
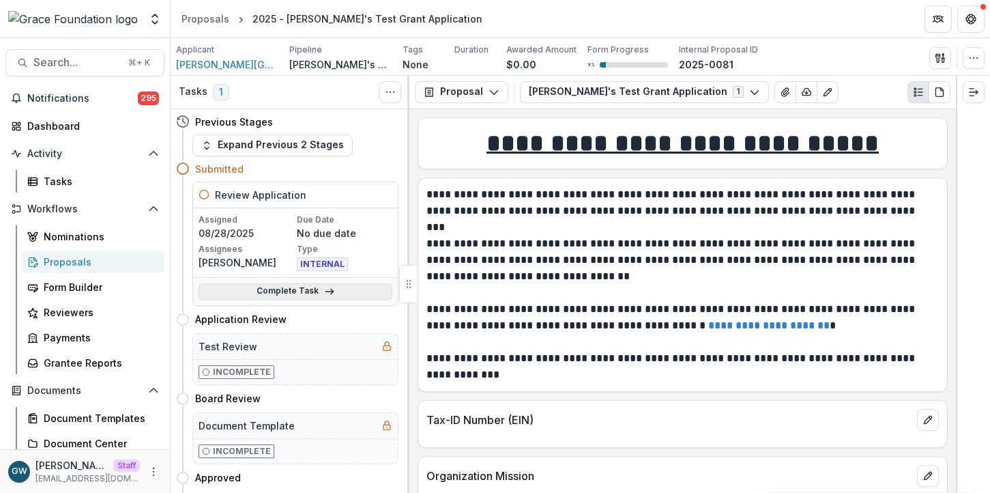
click at [295, 289] on link "Complete Task" at bounding box center [296, 291] width 194 height 16
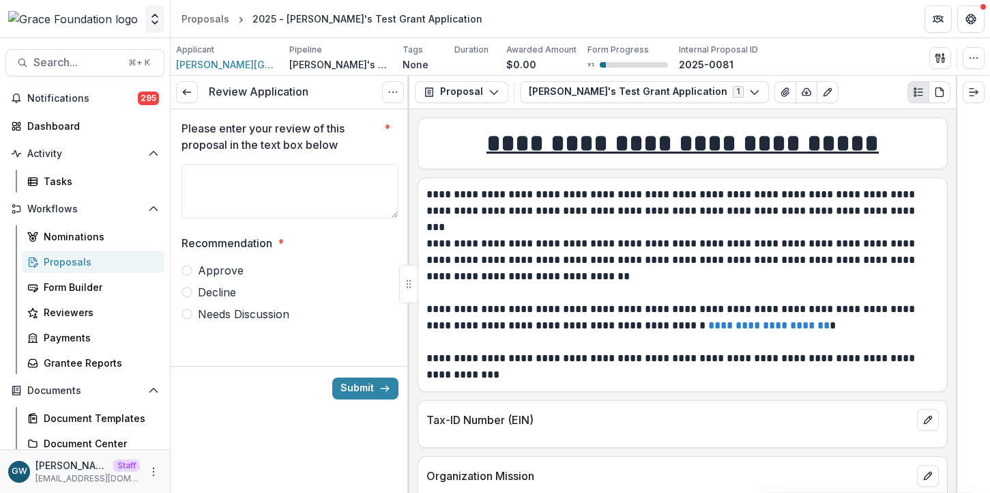
click at [158, 19] on icon "Open entity switcher" at bounding box center [155, 19] width 14 height 14
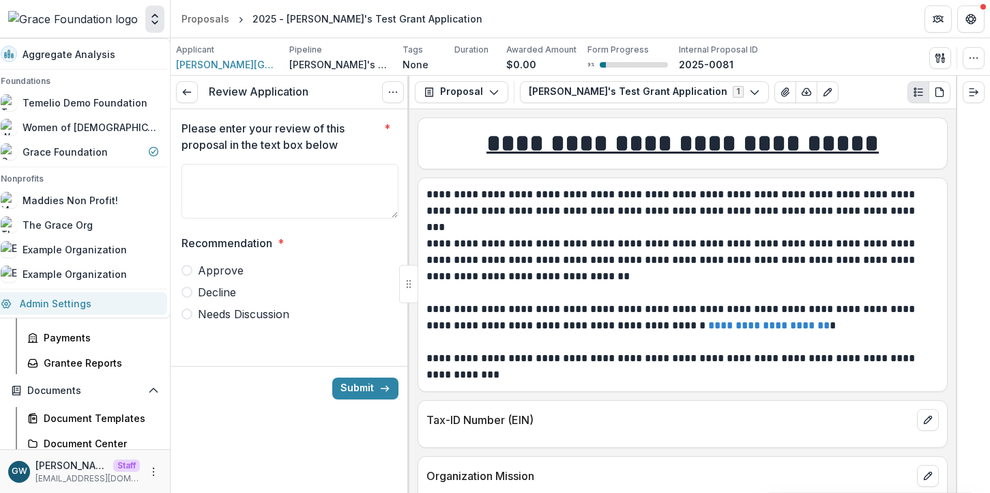
click at [71, 295] on link "Admin Settings" at bounding box center [79, 303] width 175 height 23
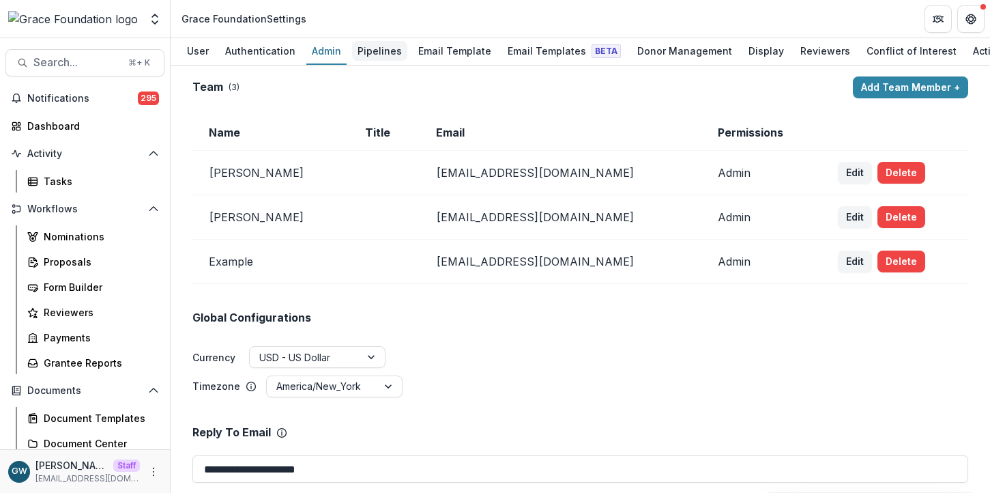
click at [371, 51] on div "Pipelines" at bounding box center [379, 51] width 55 height 20
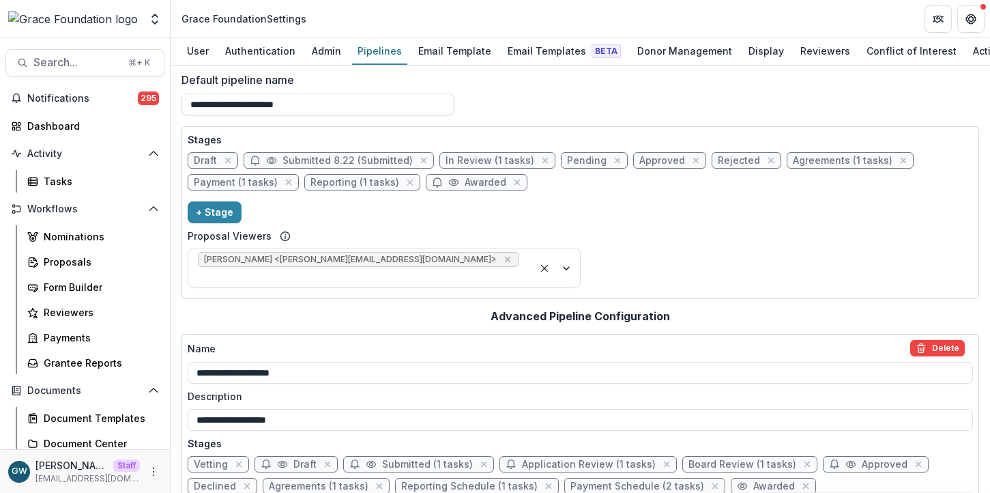
scroll to position [5, 0]
click at [399, 458] on span "Submitted (1 tasks)" at bounding box center [427, 464] width 91 height 12
select select "*********"
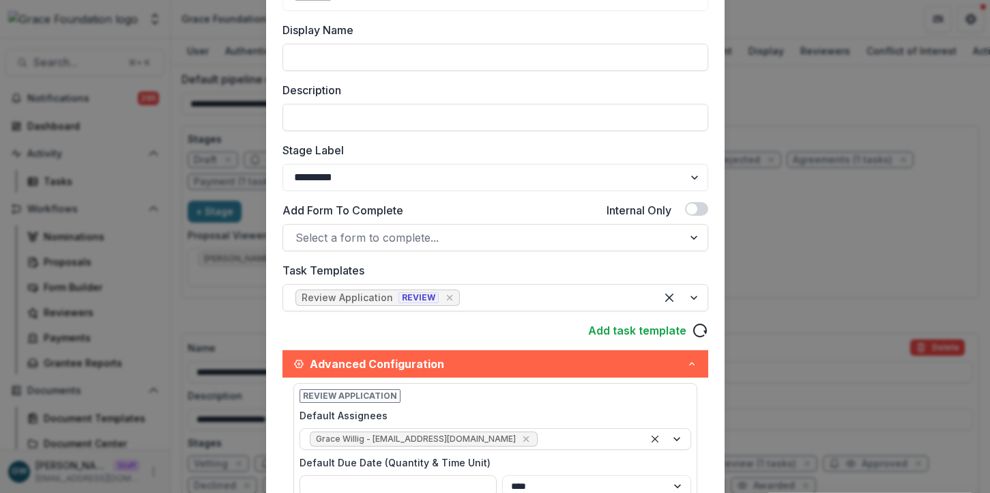
scroll to position [449, 0]
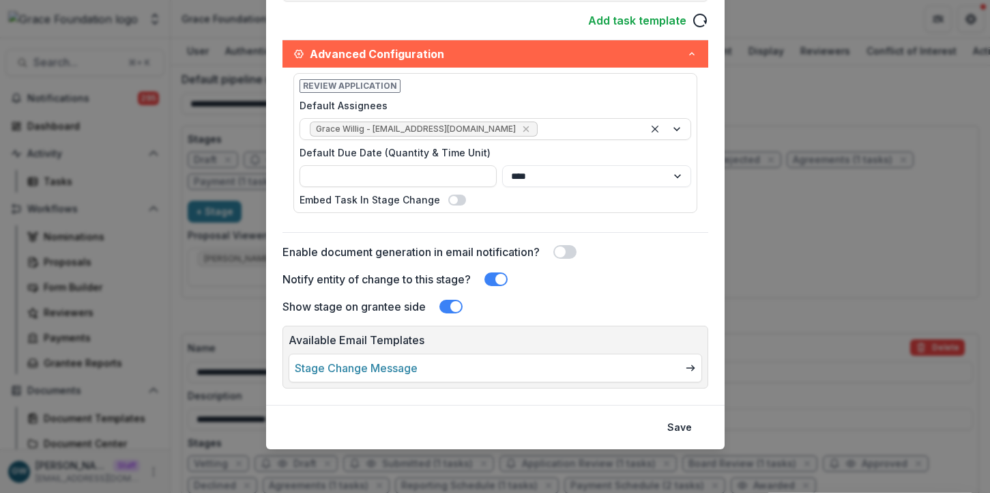
click at [380, 372] on link "Stage Change Message" at bounding box center [356, 368] width 123 height 16
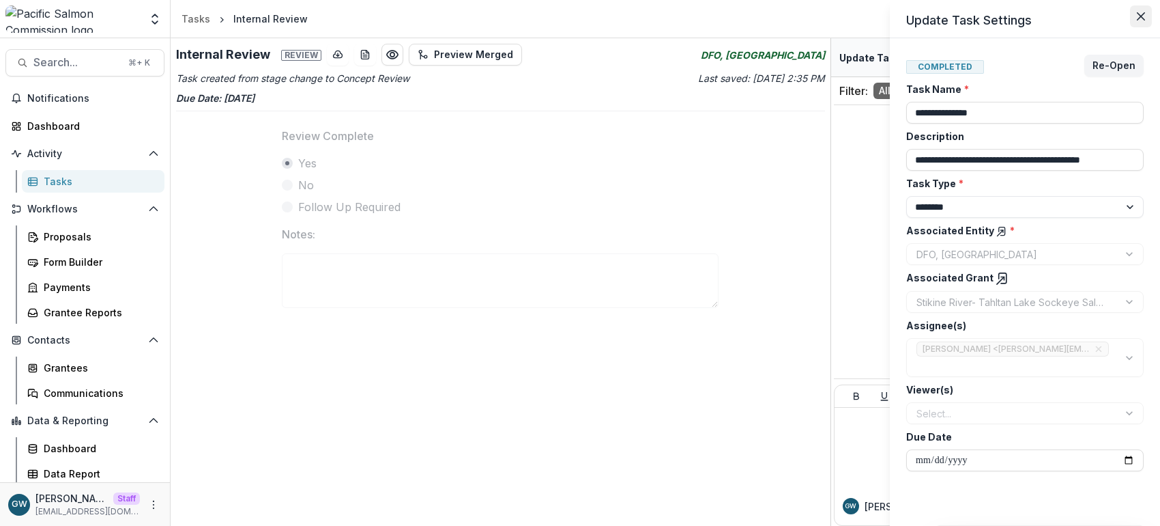
click at [990, 21] on button "Close" at bounding box center [1141, 16] width 22 height 22
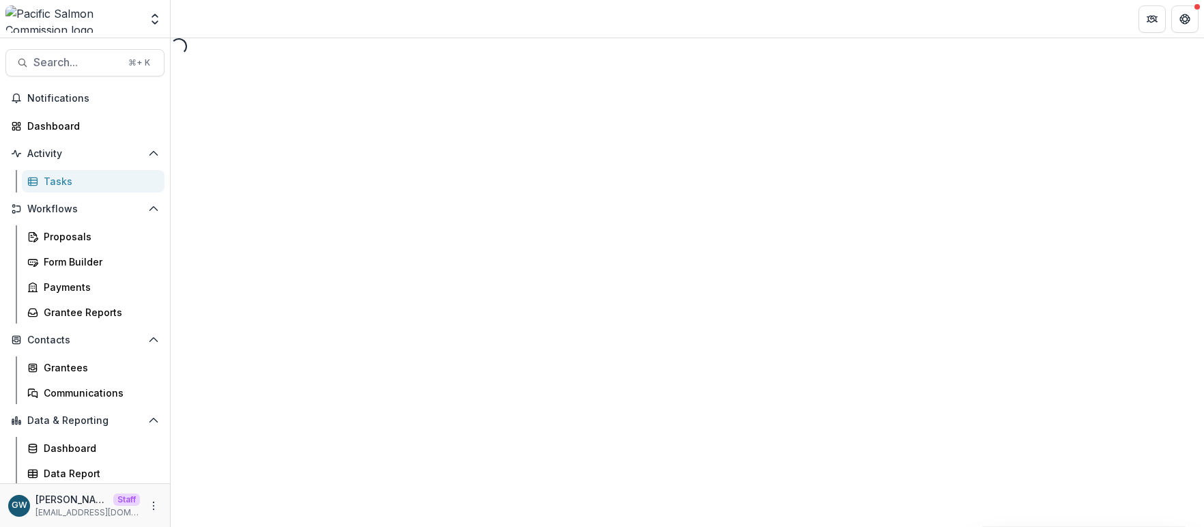
select select "********"
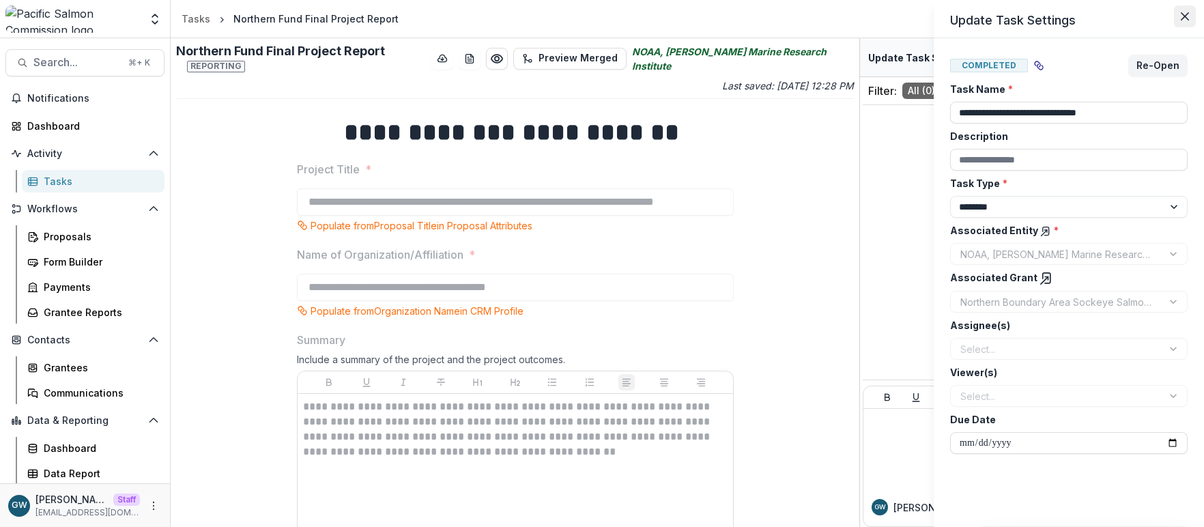
click at [1184, 16] on icon "Close" at bounding box center [1185, 16] width 8 height 8
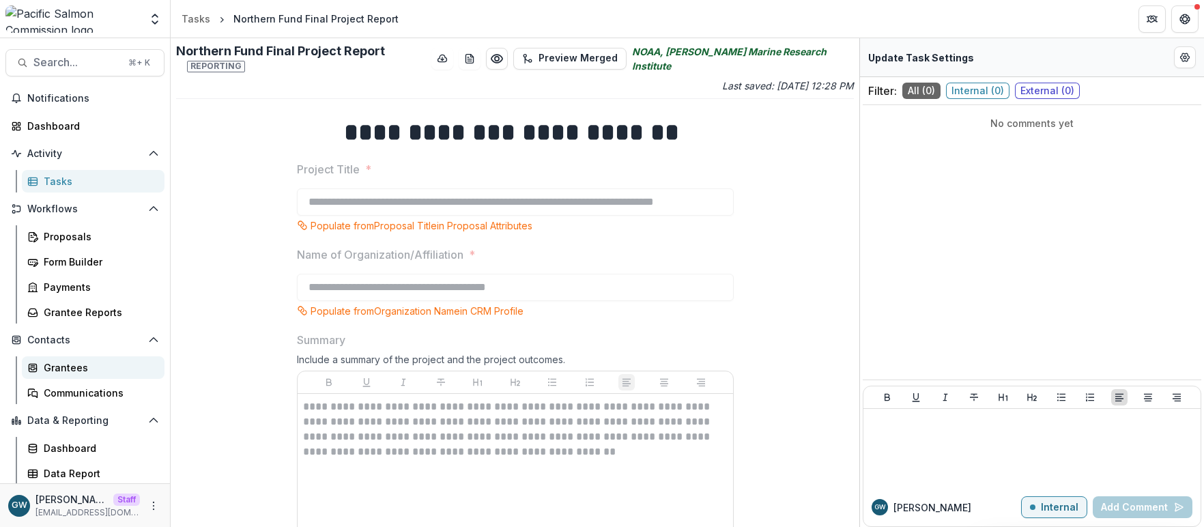
click at [76, 367] on div "Grantees" at bounding box center [99, 367] width 110 height 14
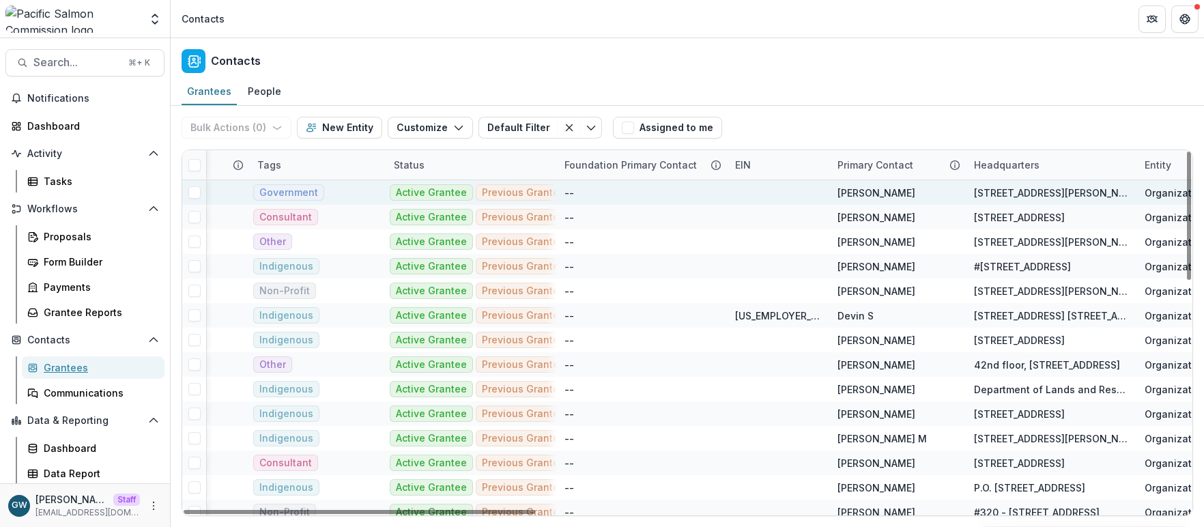
scroll to position [0, 324]
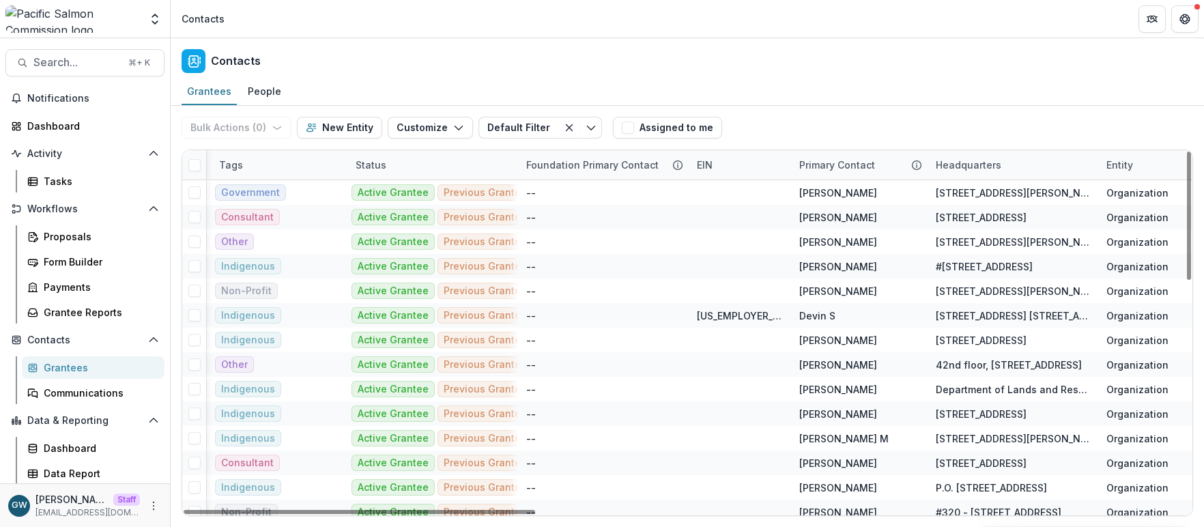
click at [841, 167] on div "Primary Contact" at bounding box center [837, 165] width 92 height 14
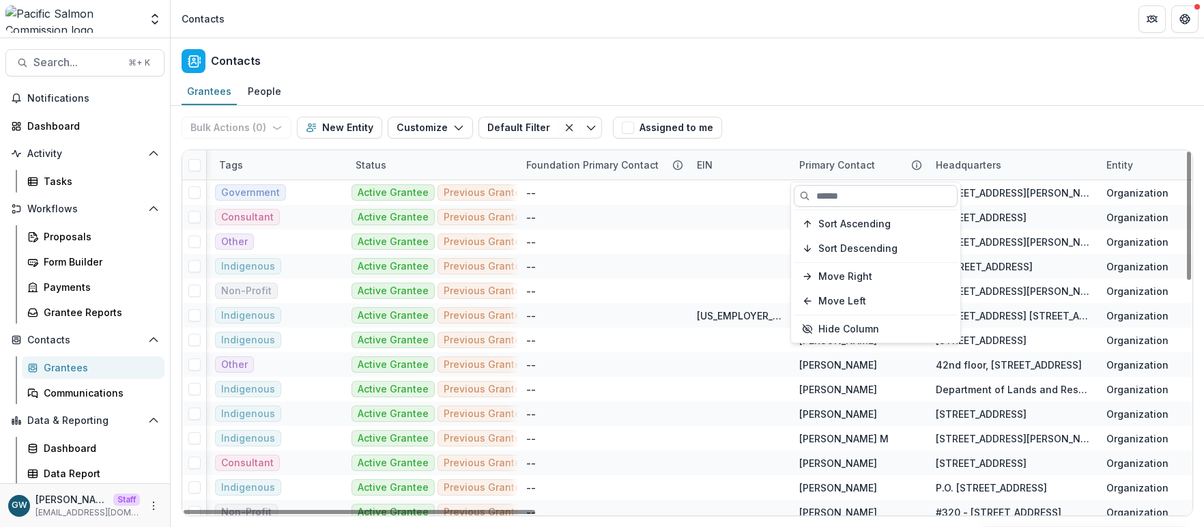
click at [846, 193] on input at bounding box center [876, 196] width 164 height 22
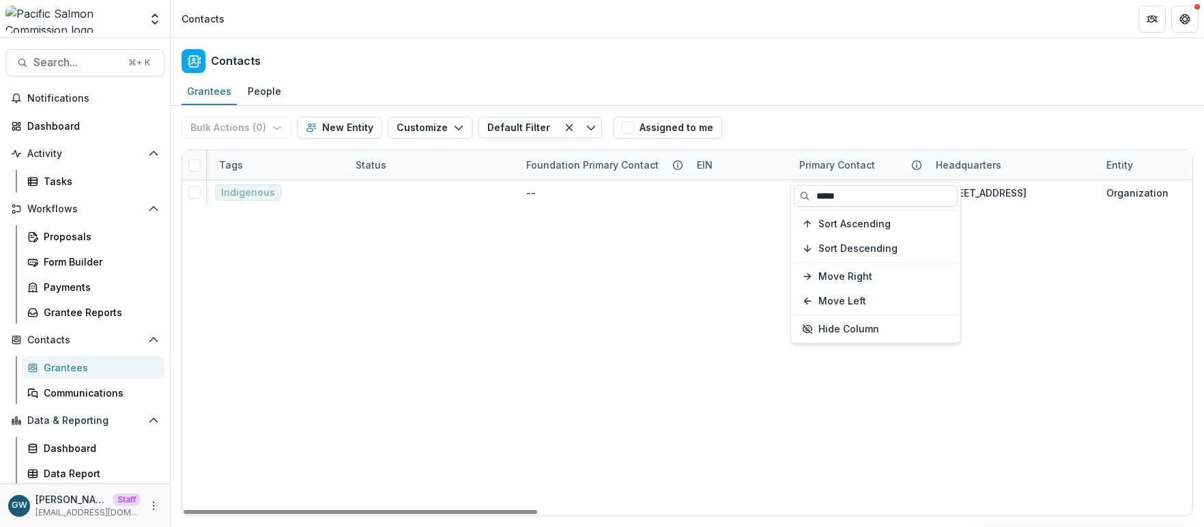
type input "*****"
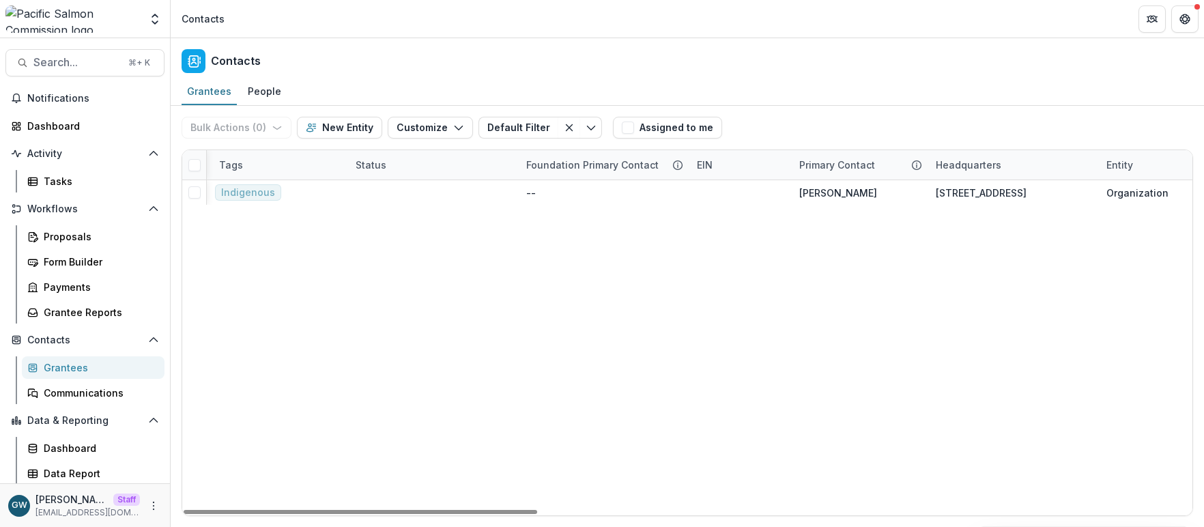
click at [1050, 118] on div "Bulk Actions ( 0 ) Send Email Create Proposals Create Tasks New Entity Customiz…" at bounding box center [687, 128] width 1011 height 44
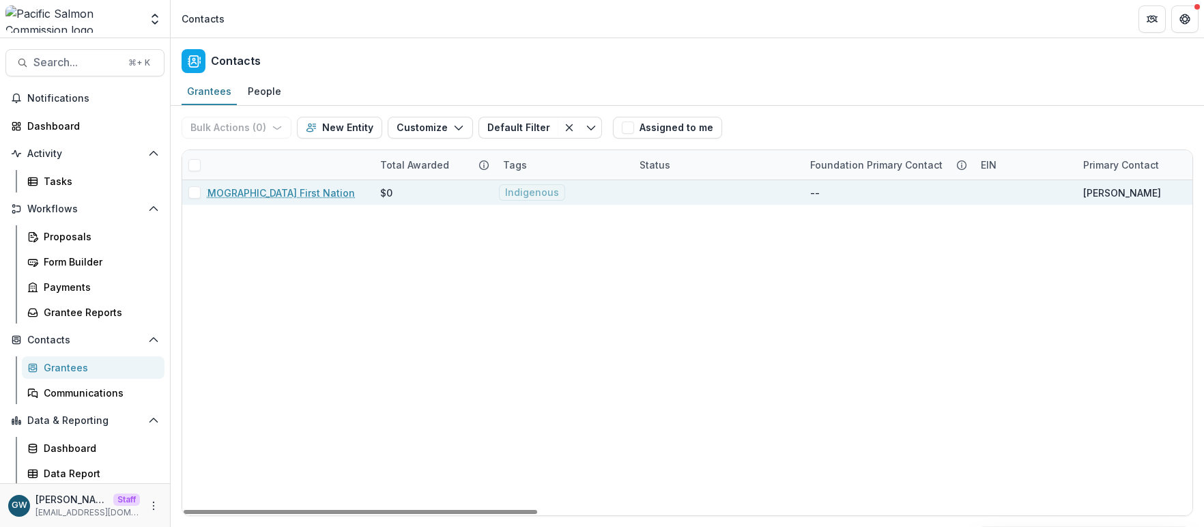
scroll to position [0, 0]
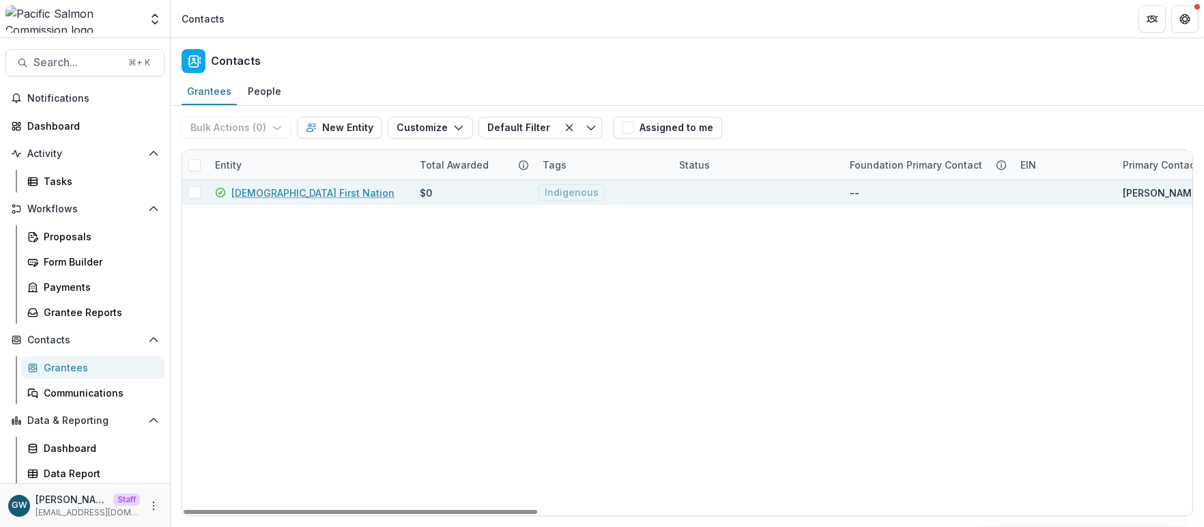
click at [240, 195] on link "[DEMOGRAPHIC_DATA] First Nation" at bounding box center [312, 193] width 163 height 14
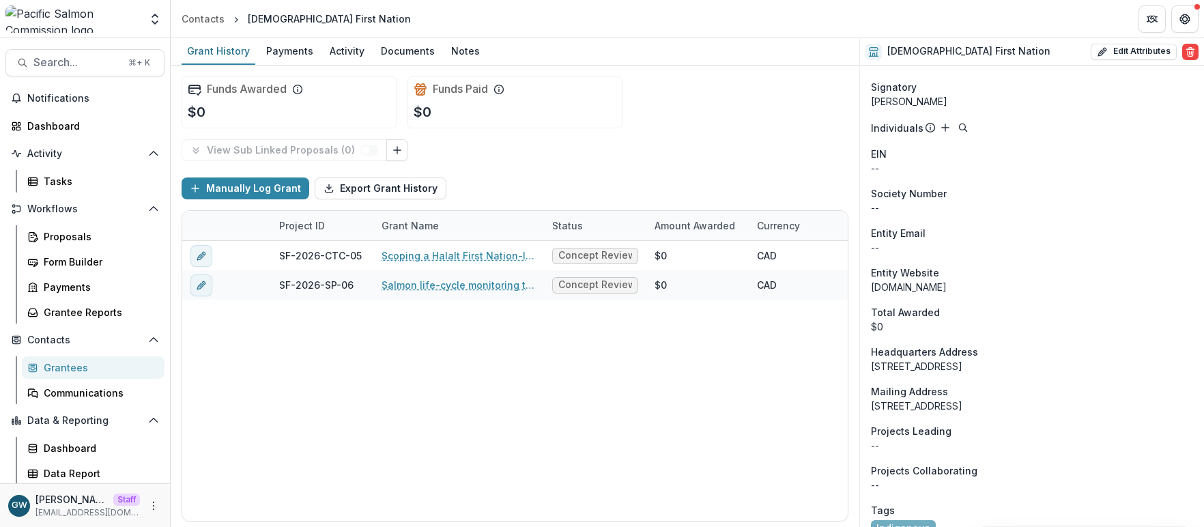
scroll to position [519, 0]
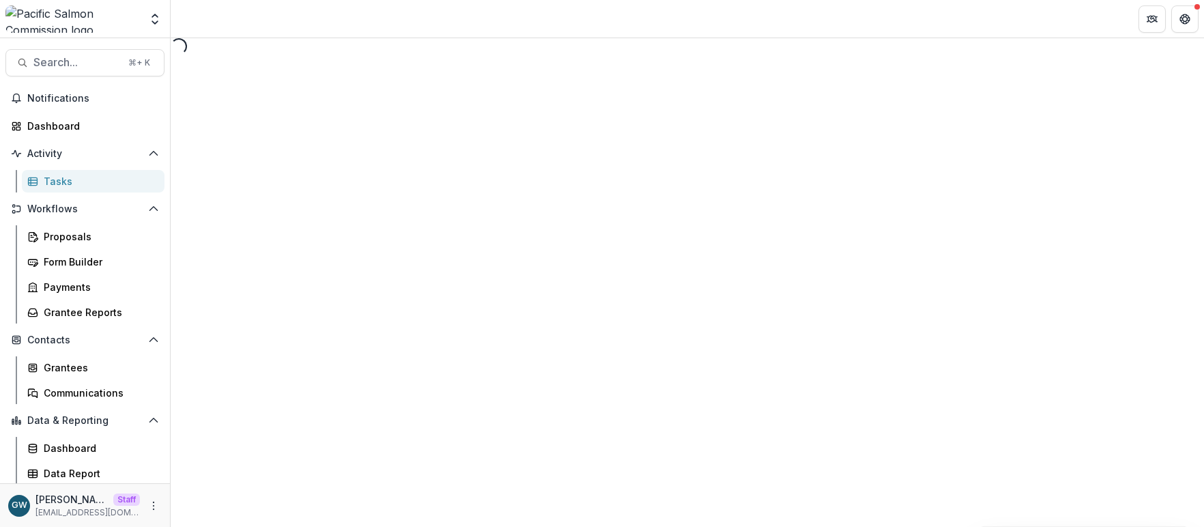
select select "********"
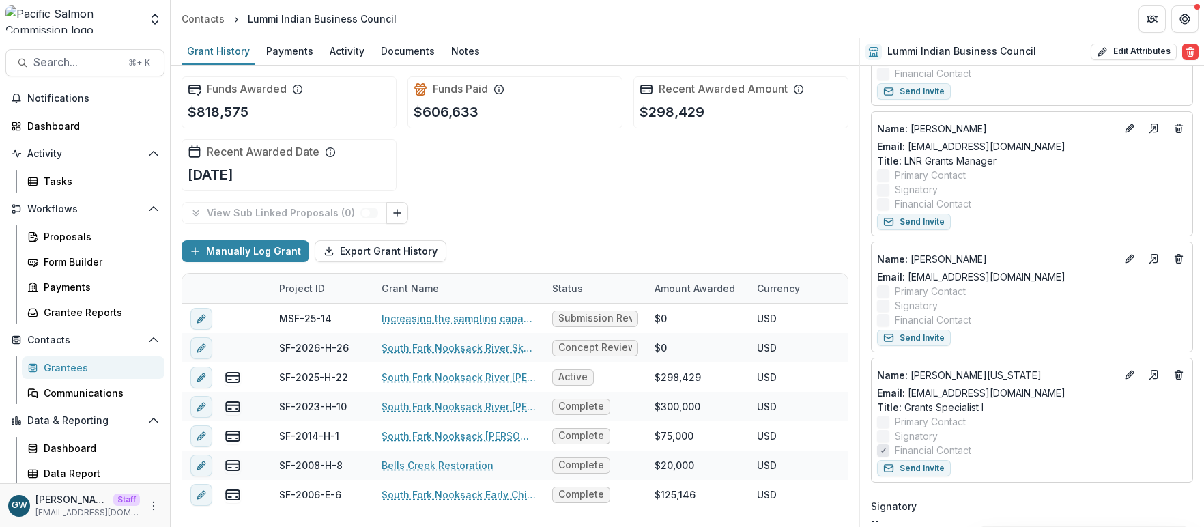
scroll to position [506, 0]
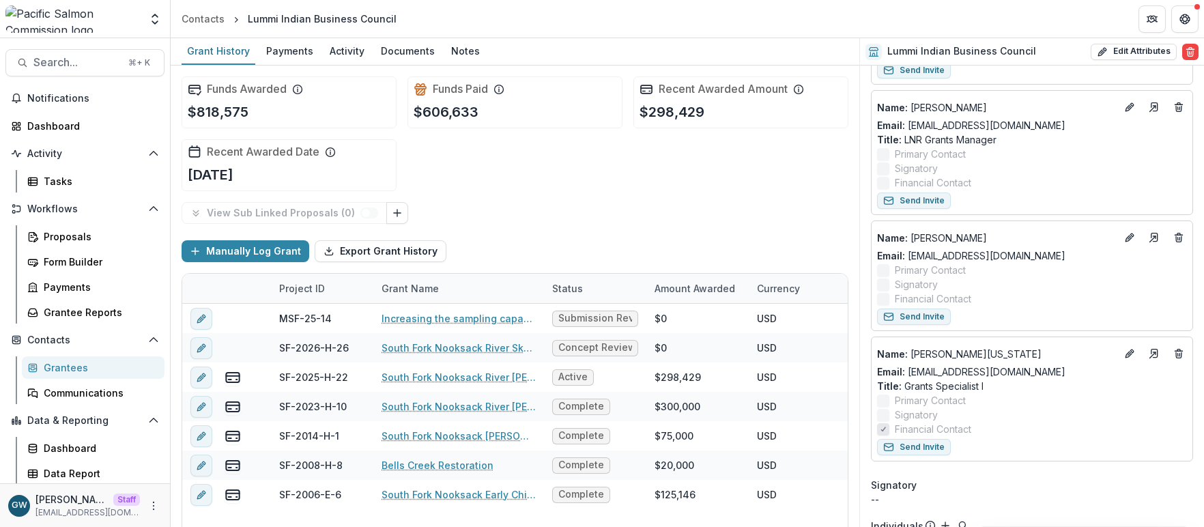
click at [65, 365] on div "Grantees" at bounding box center [99, 367] width 110 height 14
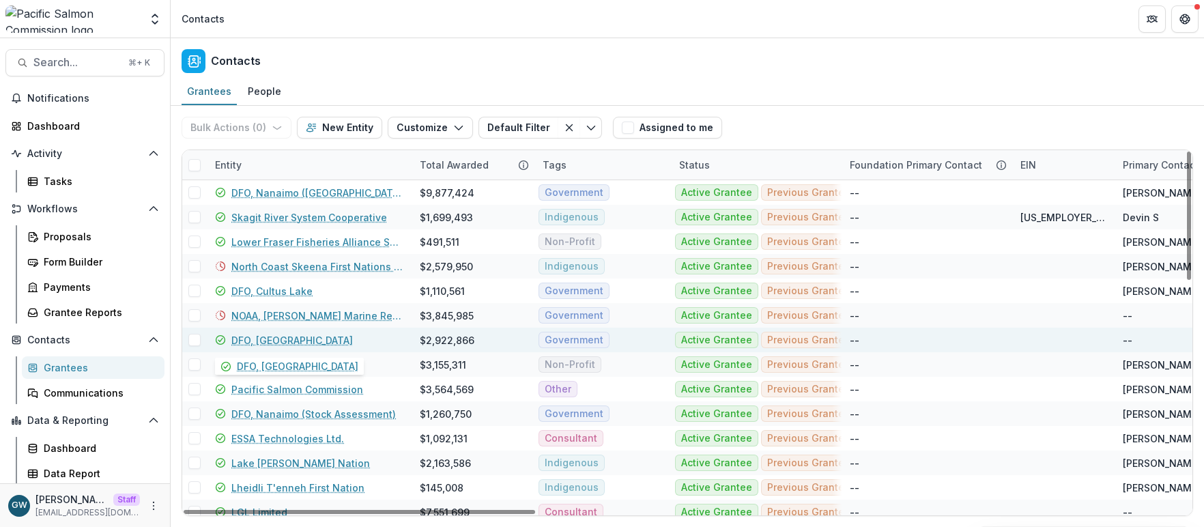
click at [268, 338] on link "DFO, [GEOGRAPHIC_DATA]" at bounding box center [291, 340] width 121 height 14
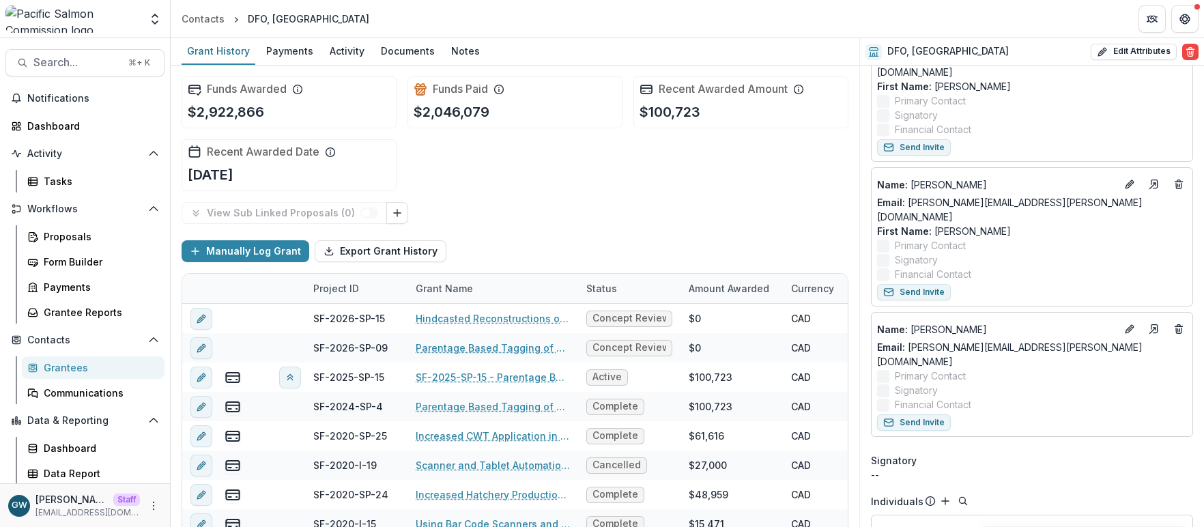
scroll to position [315, 0]
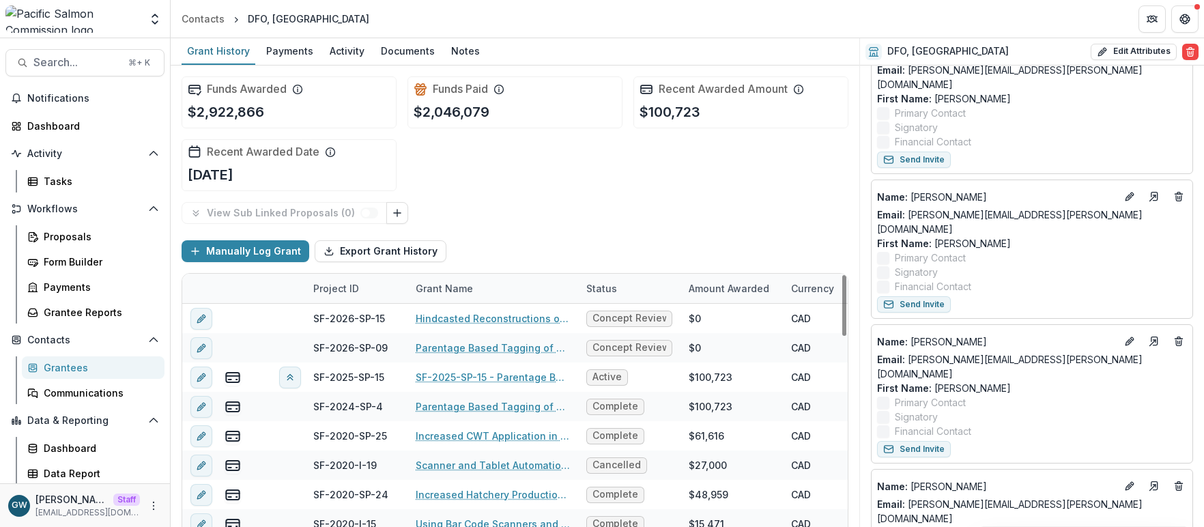
click at [63, 365] on div "Grantees" at bounding box center [99, 367] width 110 height 14
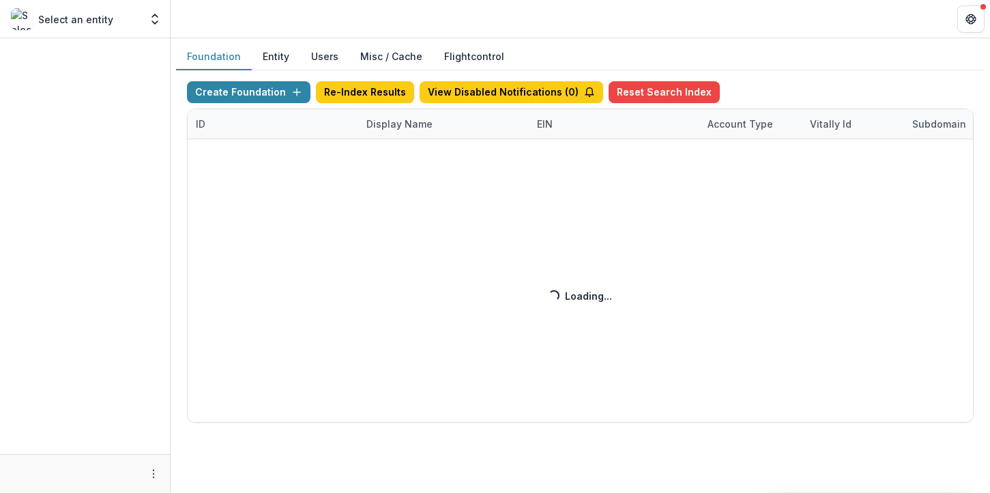
click at [406, 120] on div "Create Foundation Re-Index Results View Disabled Notifications ( 0 ) Reset Sear…" at bounding box center [580, 251] width 787 height 341
click at [404, 124] on div "Create Foundation Re-Index Results View Disabled Notifications ( 1 ) Reset Sear…" at bounding box center [580, 251] width 787 height 341
click at [417, 124] on div "Create Foundation Re-Index Results View Disabled Notifications ( 1 ) Reset Sear…" at bounding box center [580, 251] width 787 height 341
click at [417, 126] on div "Create Foundation Re-Index Results View Disabled Notifications ( 1 ) Reset Sear…" at bounding box center [580, 251] width 787 height 341
click at [418, 126] on div "Create Foundation Re-Index Results View Disabled Notifications ( 1 ) Reset Sear…" at bounding box center [580, 251] width 787 height 341
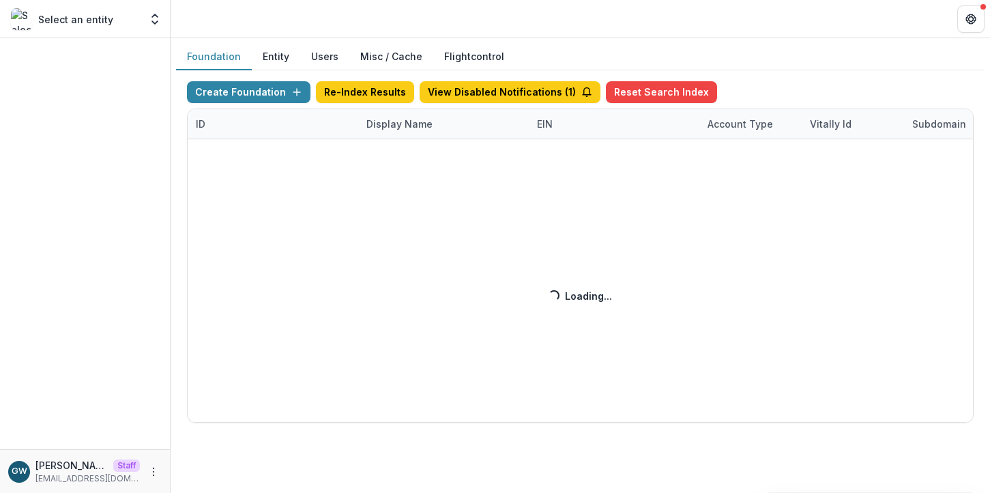
click at [418, 125] on div "Create Foundation Re-Index Results View Disabled Notifications ( 1 ) Reset Sear…" at bounding box center [580, 251] width 787 height 341
click at [413, 128] on div "Create Foundation Re-Index Results View Disabled Notifications ( 1 ) Reset Sear…" at bounding box center [580, 251] width 787 height 341
click at [414, 125] on div "Create Foundation Re-Index Results View Disabled Notifications ( 1 ) Reset Sear…" at bounding box center [580, 251] width 787 height 341
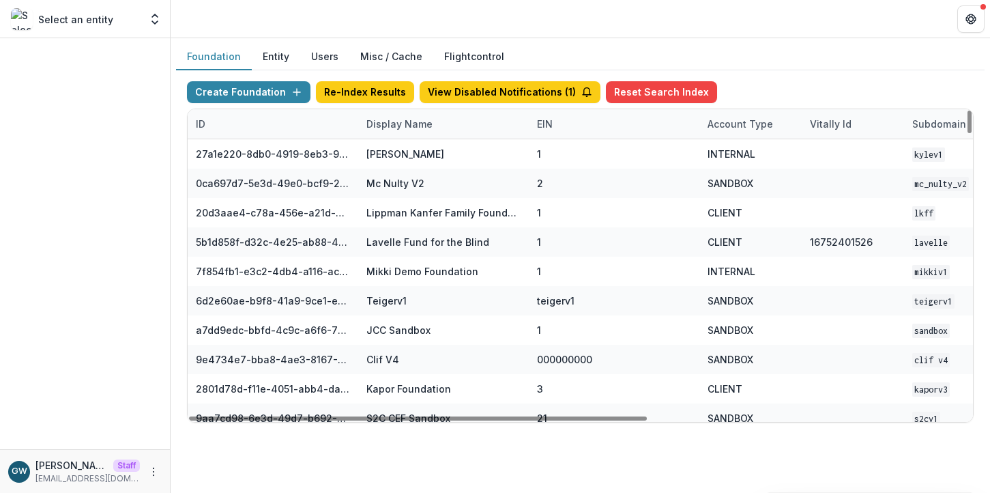
click at [414, 125] on div "Display Name" at bounding box center [399, 124] width 83 height 14
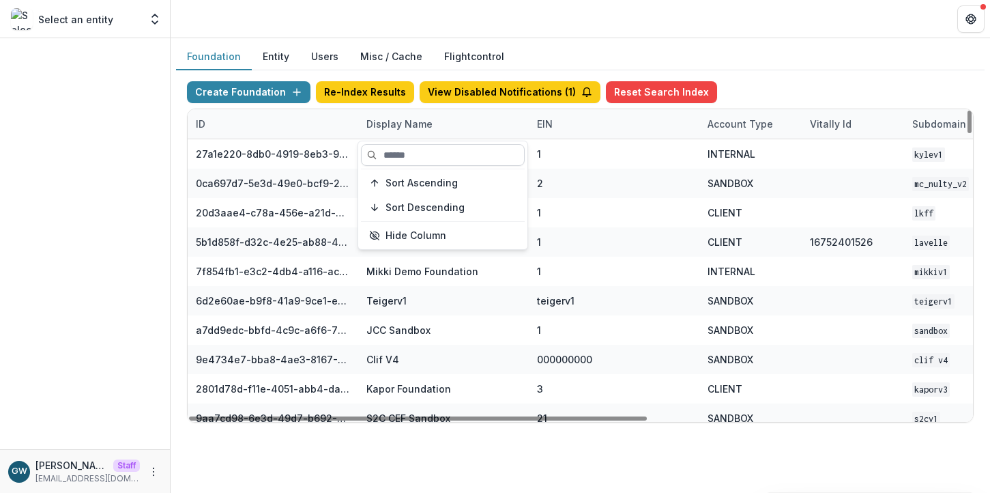
click at [411, 152] on input at bounding box center [443, 155] width 164 height 22
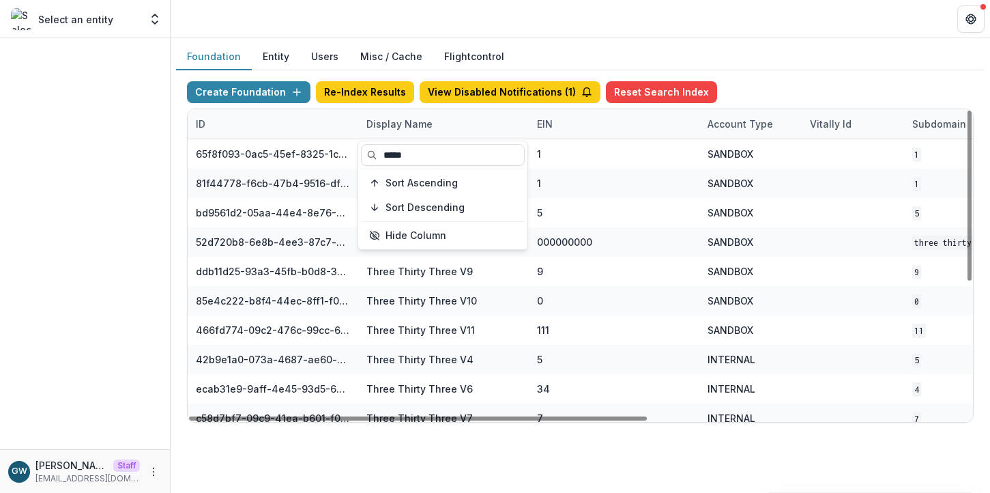
type input "*****"
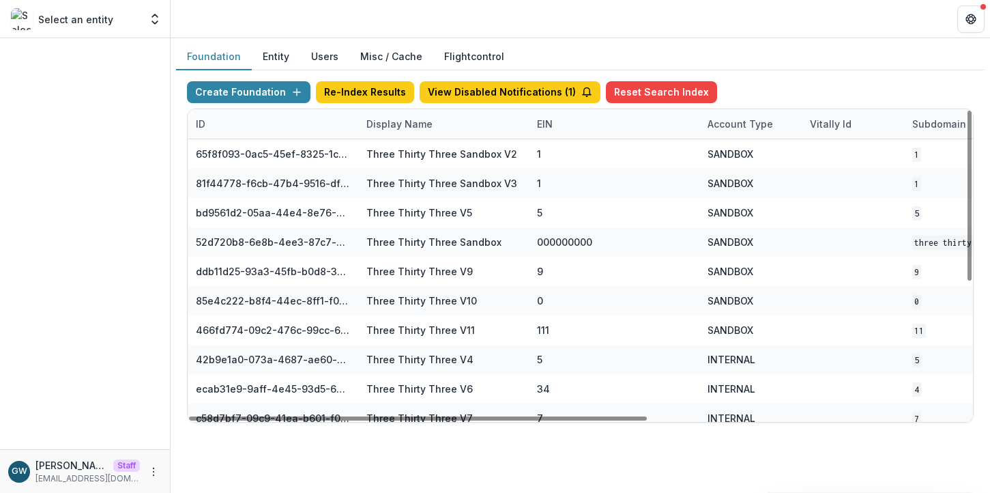
click at [762, 82] on div "Create Foundation Re-Index Results View Disabled Notifications ( 1 ) Reset Sear…" at bounding box center [580, 94] width 787 height 27
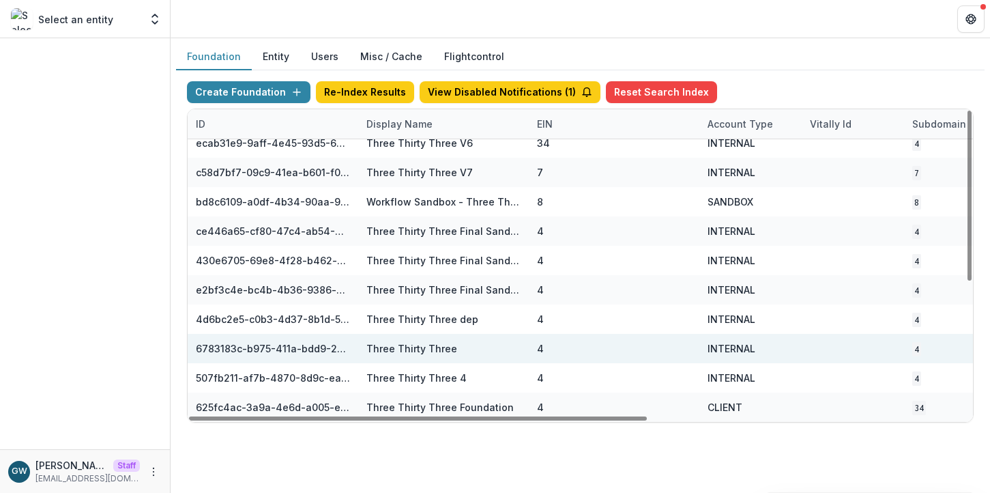
scroll to position [246, 545]
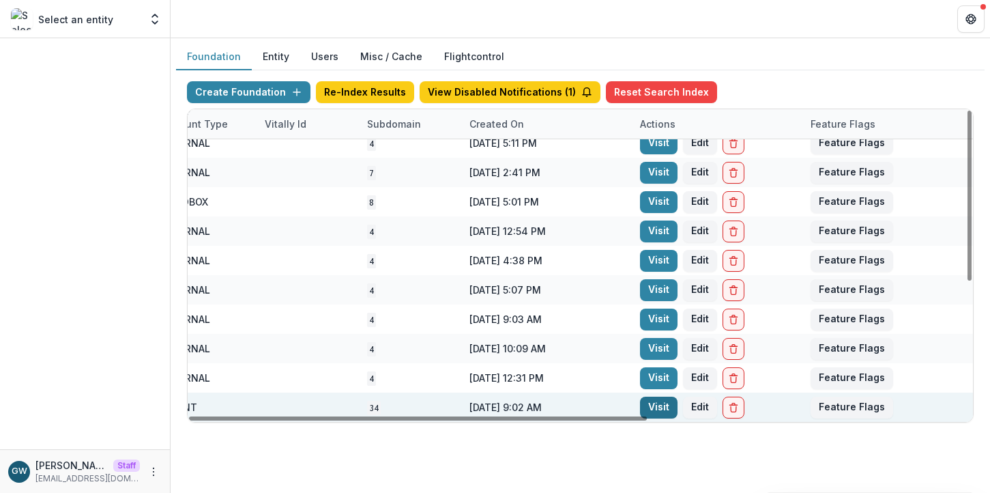
click at [651, 407] on link "Visit" at bounding box center [659, 408] width 38 height 22
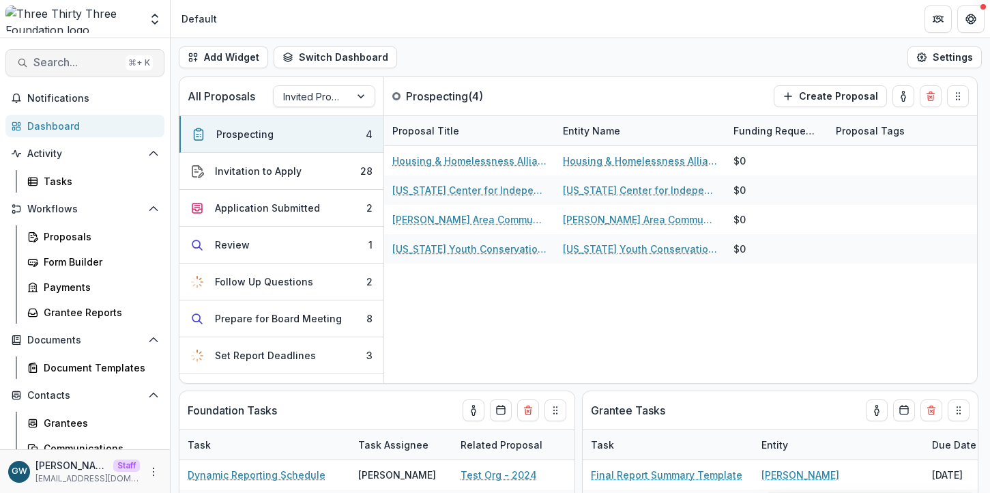
click at [83, 65] on span "Search..." at bounding box center [76, 62] width 87 height 13
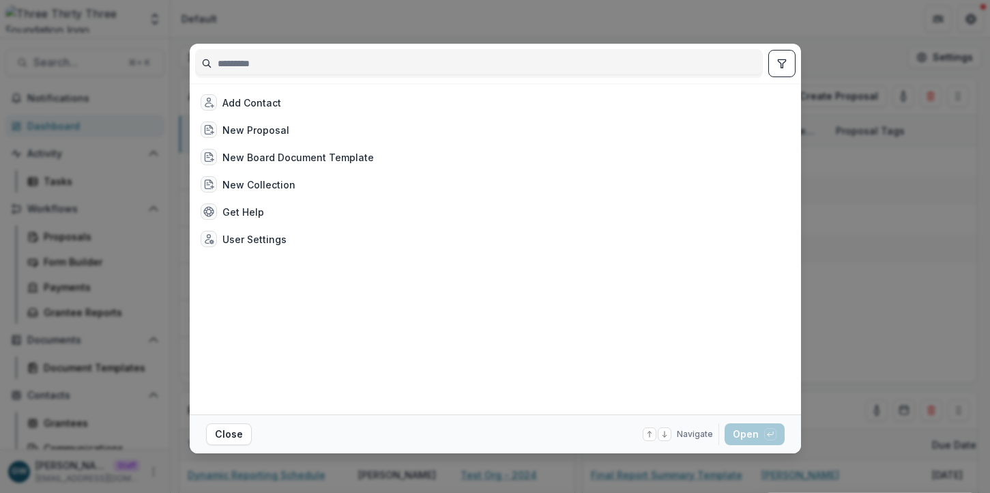
click at [330, 61] on input at bounding box center [479, 64] width 566 height 22
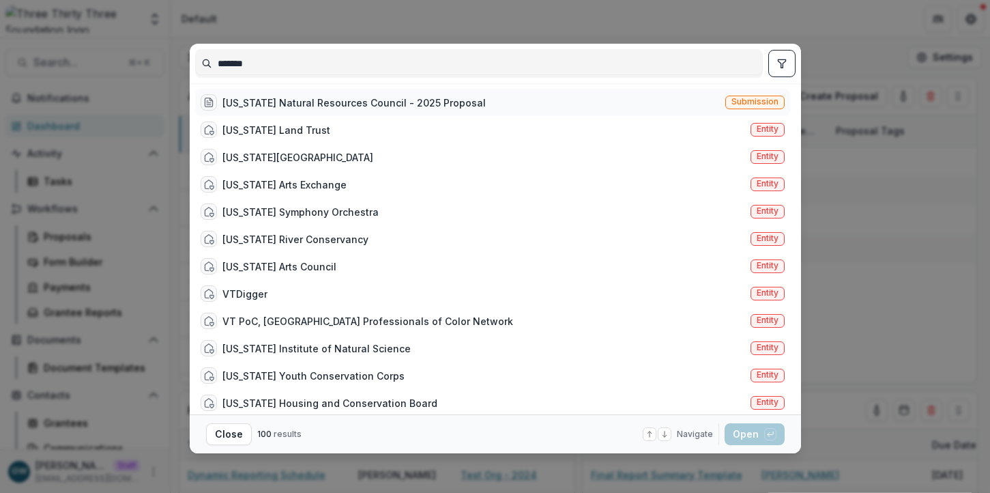
type input "*******"
click at [324, 102] on div "[US_STATE] Natural Resources Council - 2025 Proposal" at bounding box center [353, 103] width 263 height 14
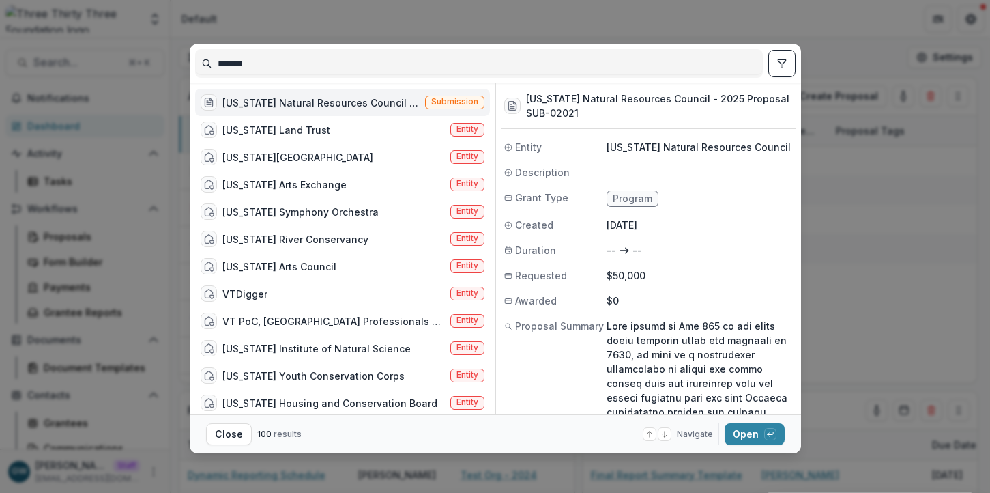
click at [755, 446] on footer "Close 100 results Navigate up and down with arrow keys Open with enter key" at bounding box center [496, 433] width 612 height 39
click at [743, 429] on button "Open with enter key" at bounding box center [755, 434] width 60 height 22
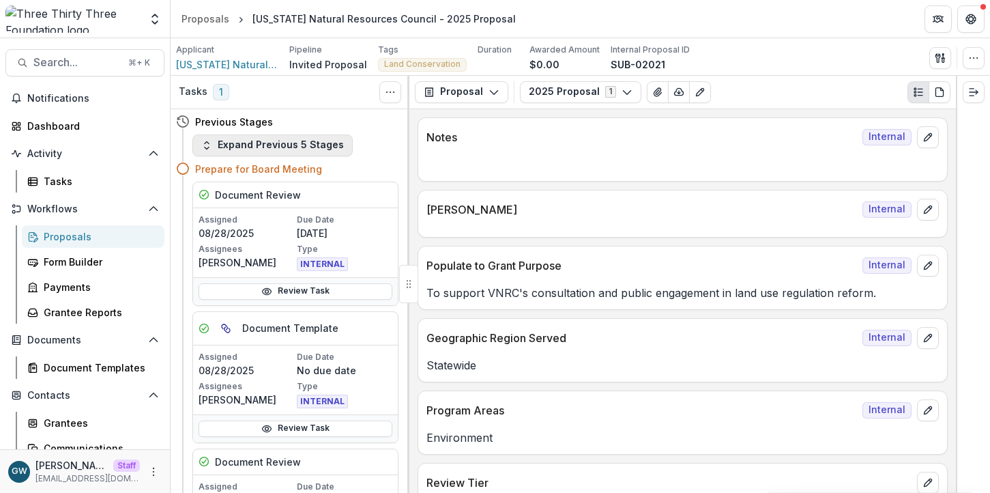
click at [220, 147] on button "Expand Previous 5 Stages" at bounding box center [272, 145] width 160 height 22
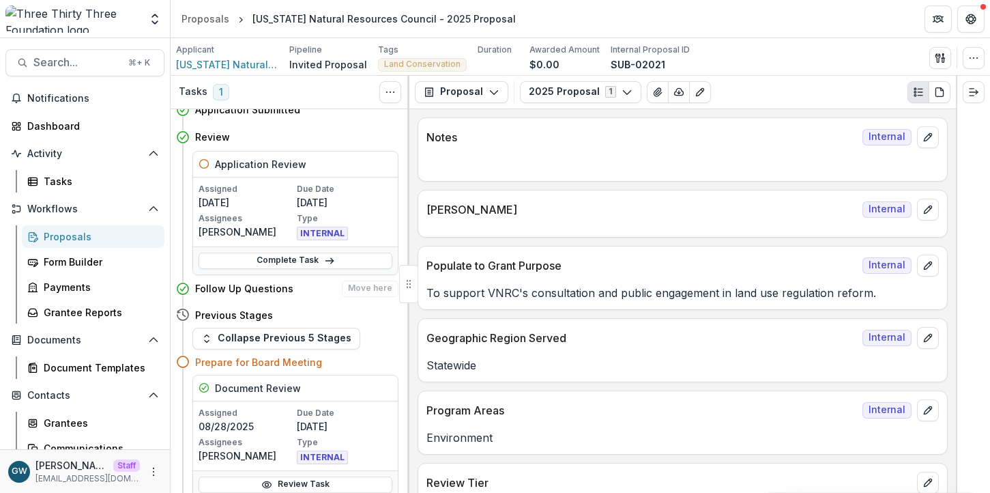
scroll to position [65, 0]
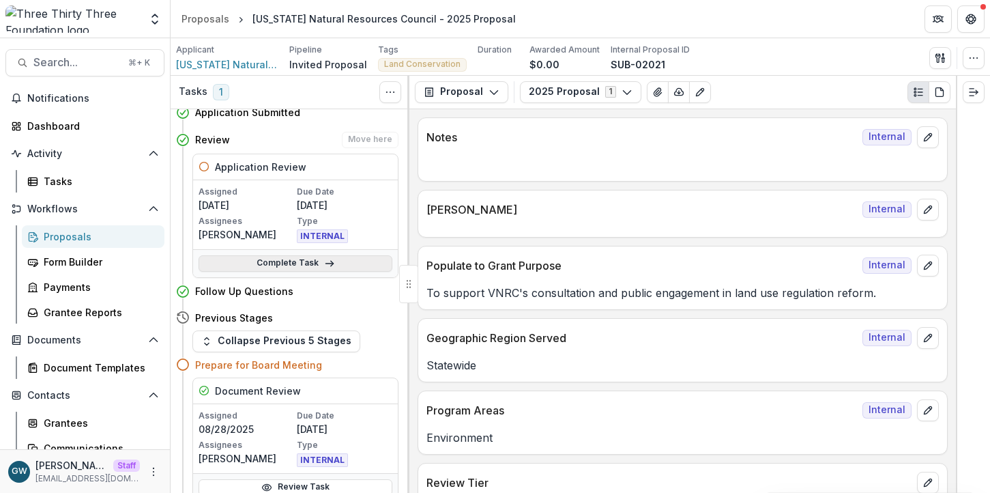
click at [313, 268] on link "Complete Task" at bounding box center [296, 263] width 194 height 16
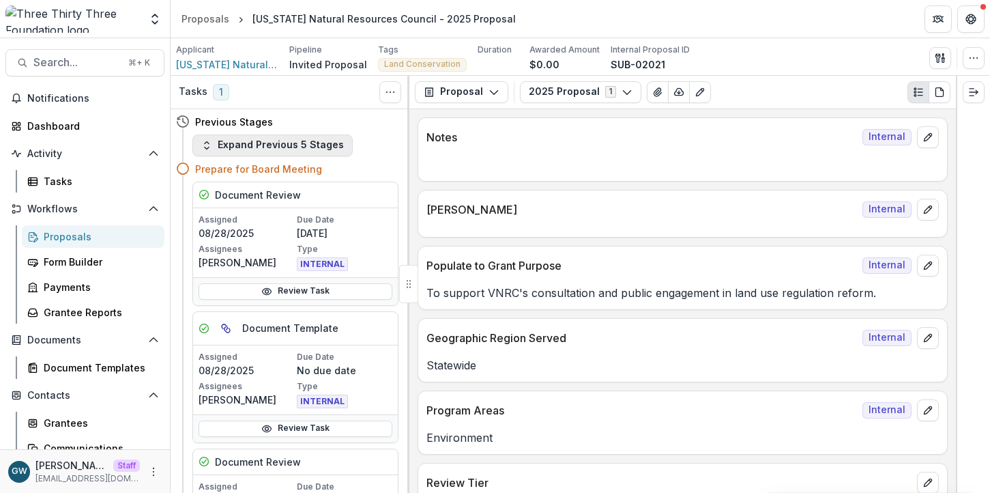
click at [242, 147] on button "Expand Previous 5 Stages" at bounding box center [272, 145] width 160 height 22
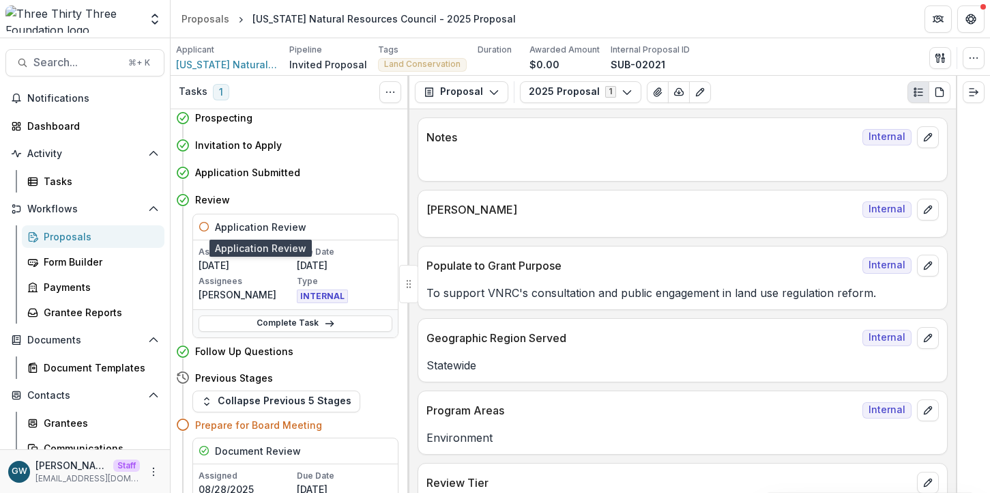
scroll to position [5, 0]
click at [292, 184] on div "Application Submitted Move here" at bounding box center [287, 171] width 222 height 27
click at [305, 324] on link "Complete Task" at bounding box center [296, 323] width 194 height 16
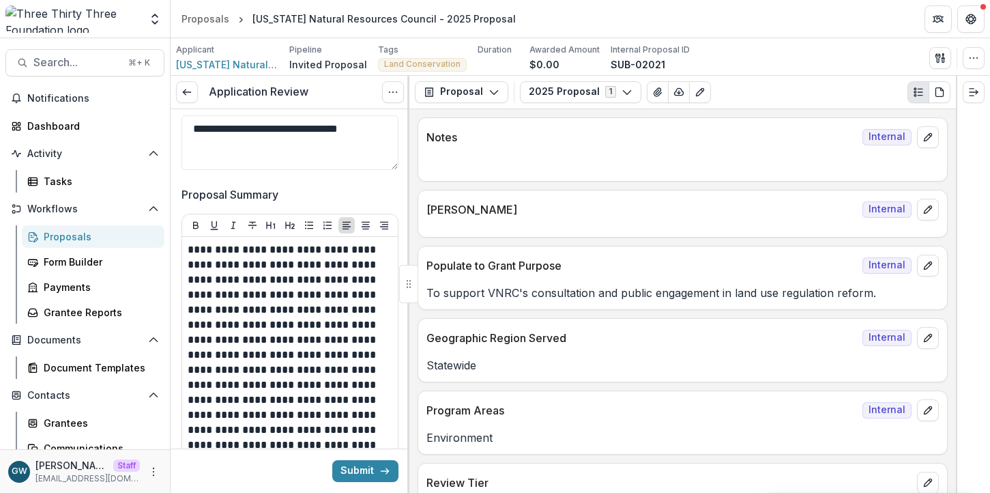
scroll to position [142, 0]
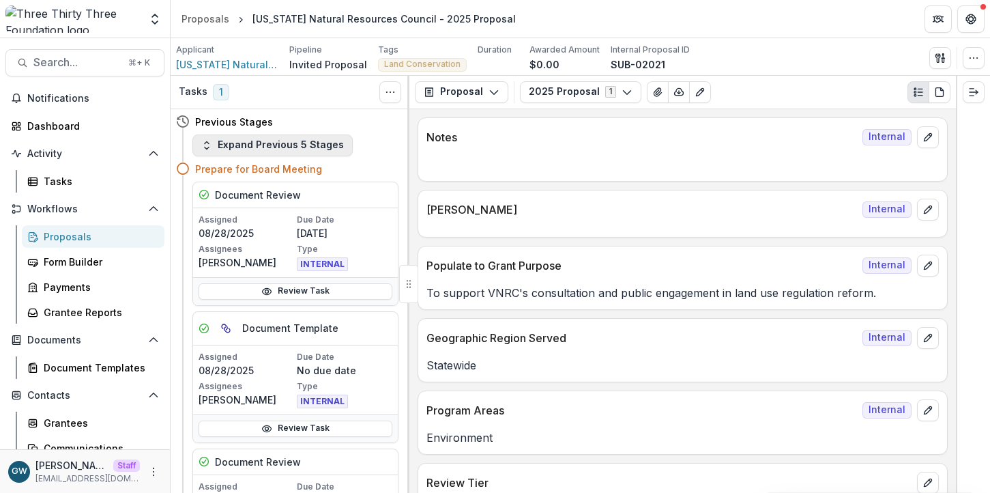
click at [289, 139] on button "Expand Previous 5 Stages" at bounding box center [272, 145] width 160 height 22
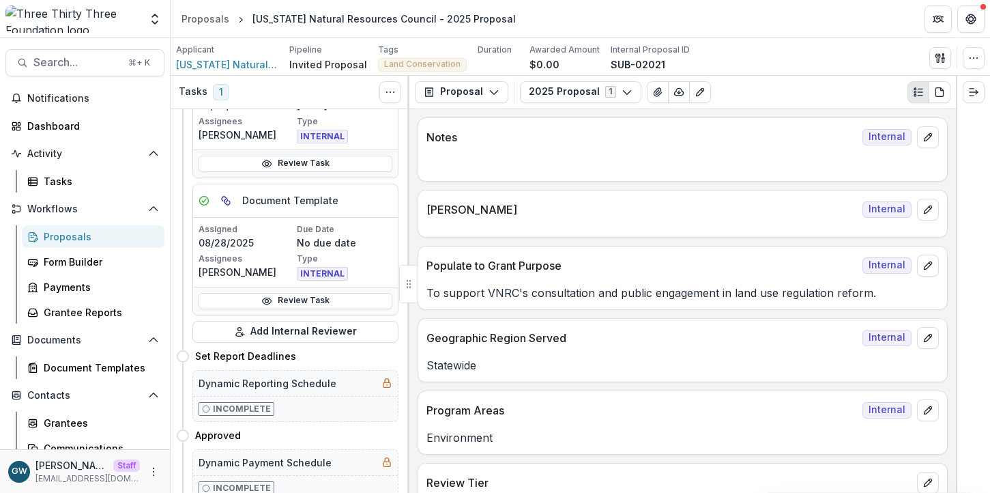
scroll to position [740, 0]
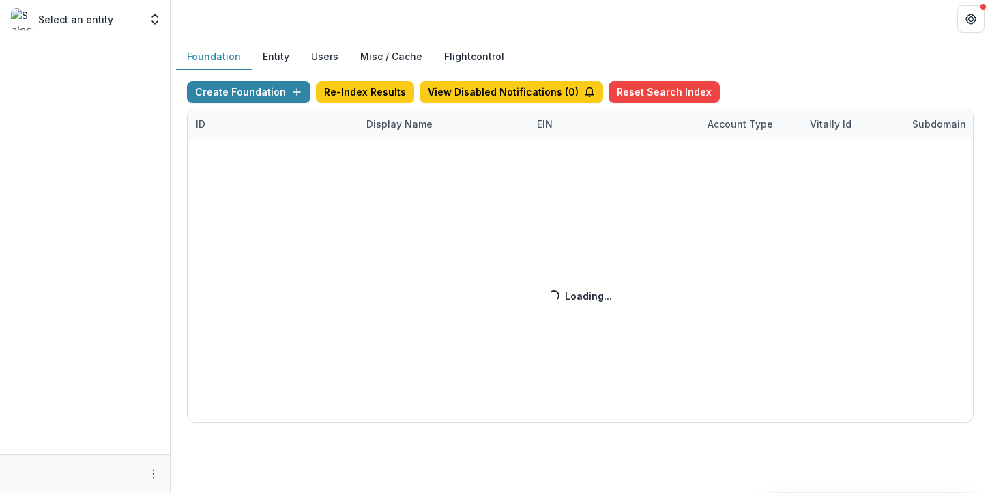
click at [375, 123] on div "Create Foundation Re-Index Results View Disabled Notifications ( 0 ) Reset Sear…" at bounding box center [580, 251] width 787 height 341
click at [408, 128] on div "Create Foundation Re-Index Results View Disabled Notifications ( 0 ) Reset Sear…" at bounding box center [580, 251] width 787 height 341
click at [413, 124] on div "Create Foundation Re-Index Results View Disabled Notifications ( 1 ) Reset Sear…" at bounding box center [580, 251] width 787 height 341
click at [407, 125] on div "Create Foundation Re-Index Results View Disabled Notifications ( 1 ) Reset Sear…" at bounding box center [580, 251] width 787 height 341
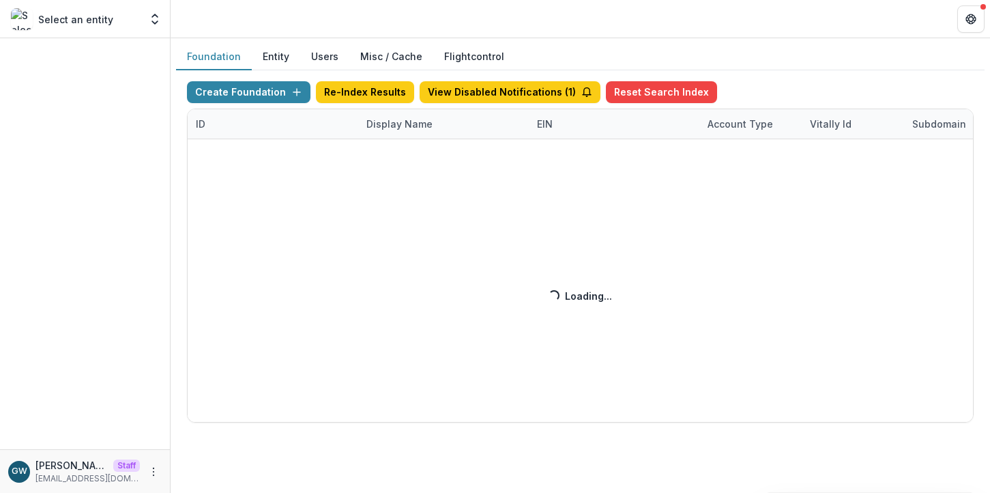
click at [407, 124] on div "Create Foundation Re-Index Results View Disabled Notifications ( 1 ) Reset Sear…" at bounding box center [580, 251] width 787 height 341
click at [412, 123] on div "Create Foundation Re-Index Results View Disabled Notifications ( 1 ) Reset Sear…" at bounding box center [580, 251] width 787 height 341
click at [411, 123] on div "Create Foundation Re-Index Results View Disabled Notifications ( 1 ) Reset Sear…" at bounding box center [580, 251] width 787 height 341
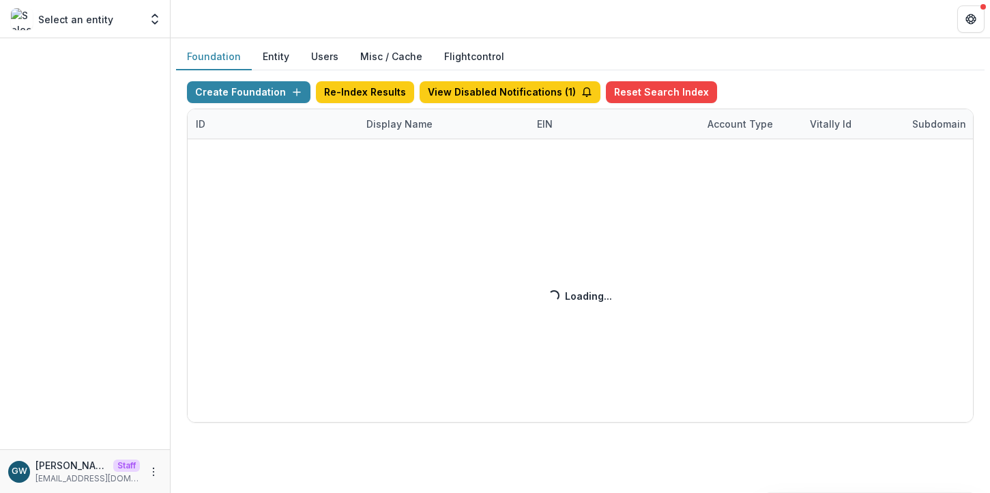
click at [408, 124] on div "Create Foundation Re-Index Results View Disabled Notifications ( 1 ) Reset Sear…" at bounding box center [580, 251] width 787 height 341
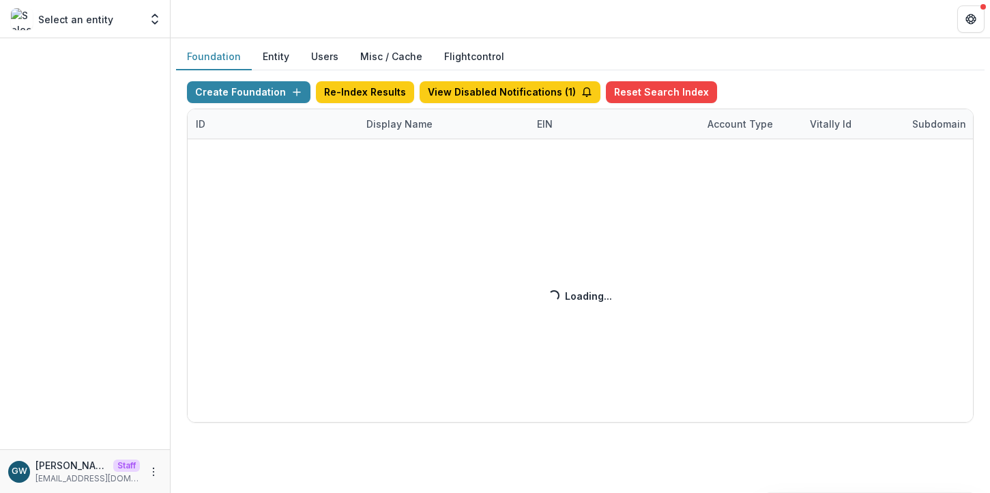
click at [764, 98] on div "Create Foundation Re-Index Results View Disabled Notifications ( 1 ) Reset Sear…" at bounding box center [580, 251] width 787 height 341
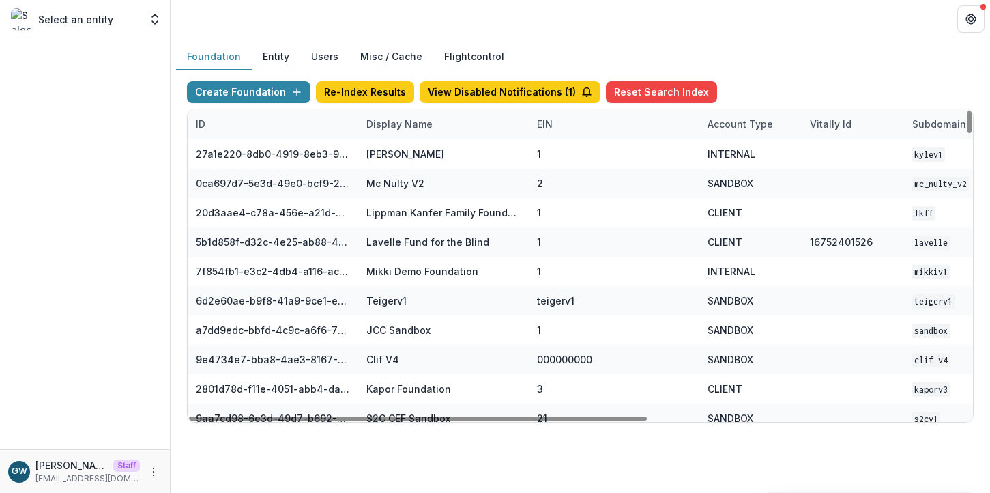
click at [401, 121] on div "Display Name" at bounding box center [399, 124] width 83 height 14
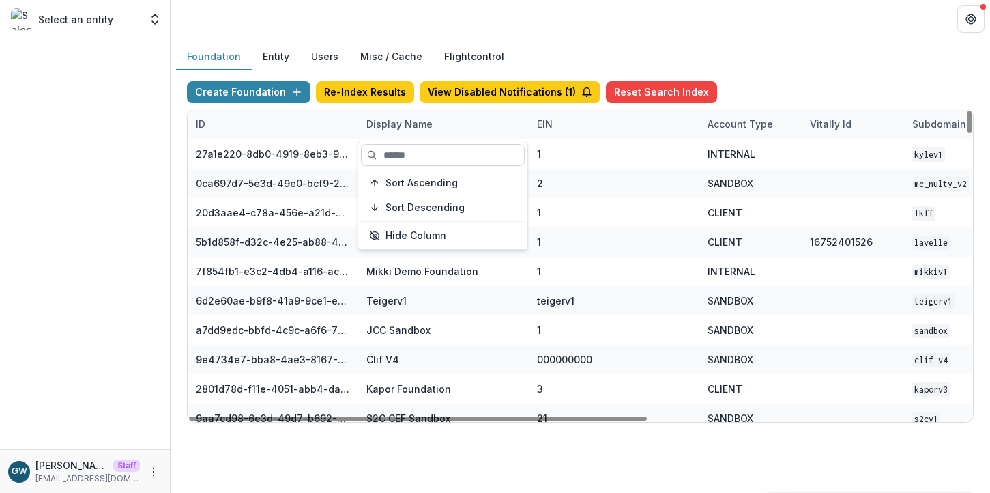
click at [405, 154] on input at bounding box center [443, 155] width 164 height 22
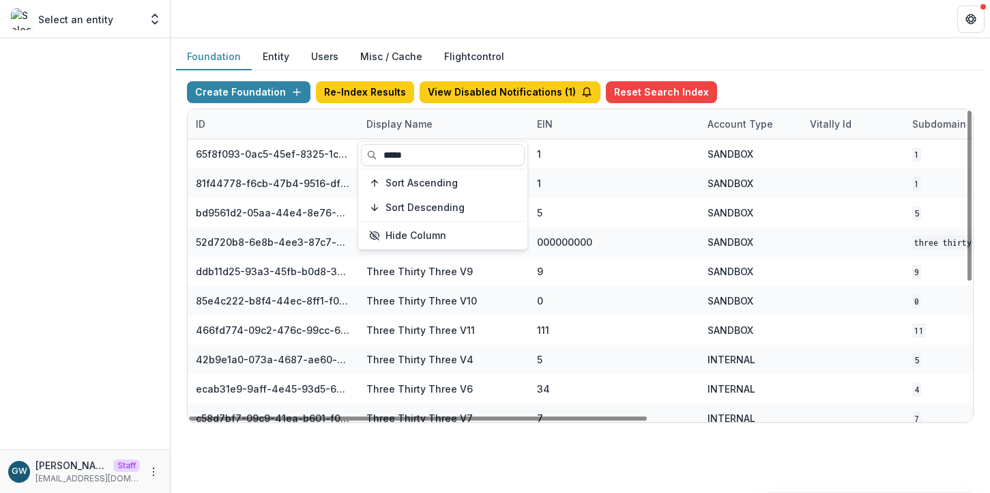
type input "*****"
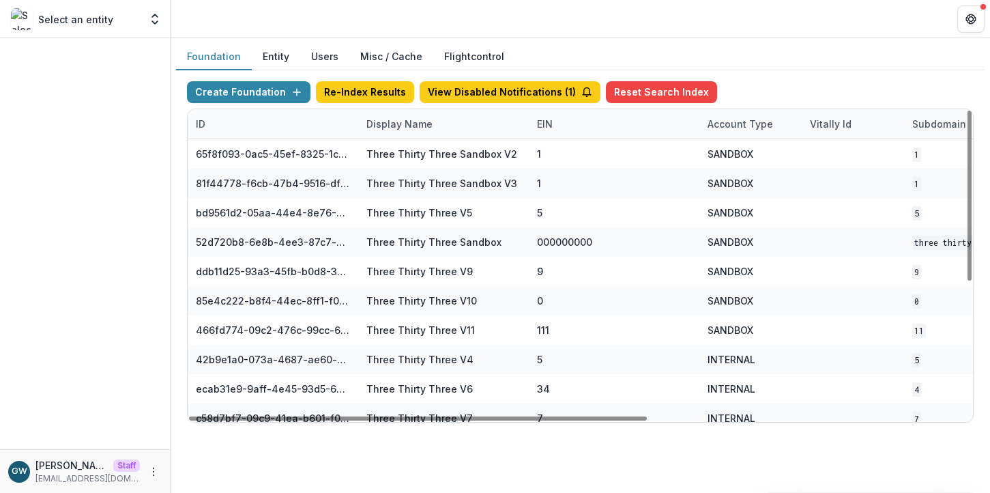
click at [803, 82] on div "Create Foundation Re-Index Results View Disabled Notifications ( 1 ) Reset Sear…" at bounding box center [580, 94] width 787 height 27
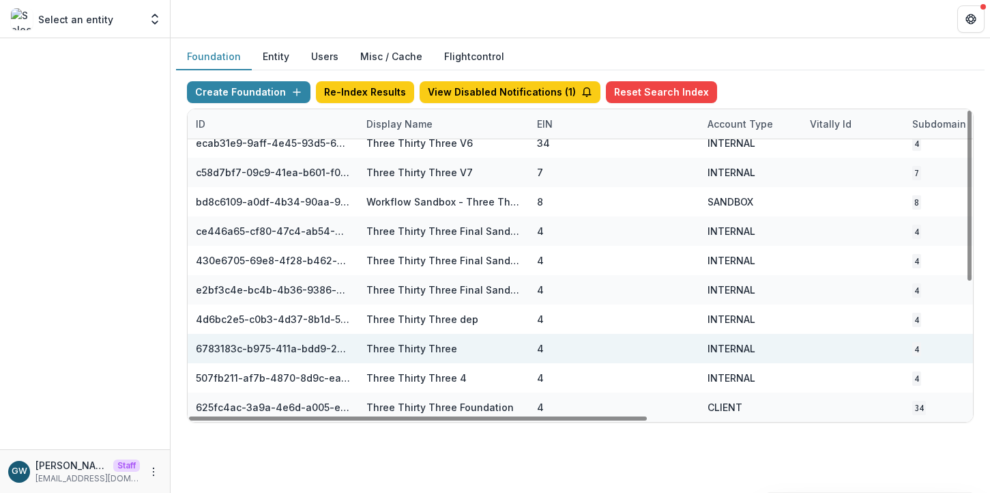
scroll to position [246, 545]
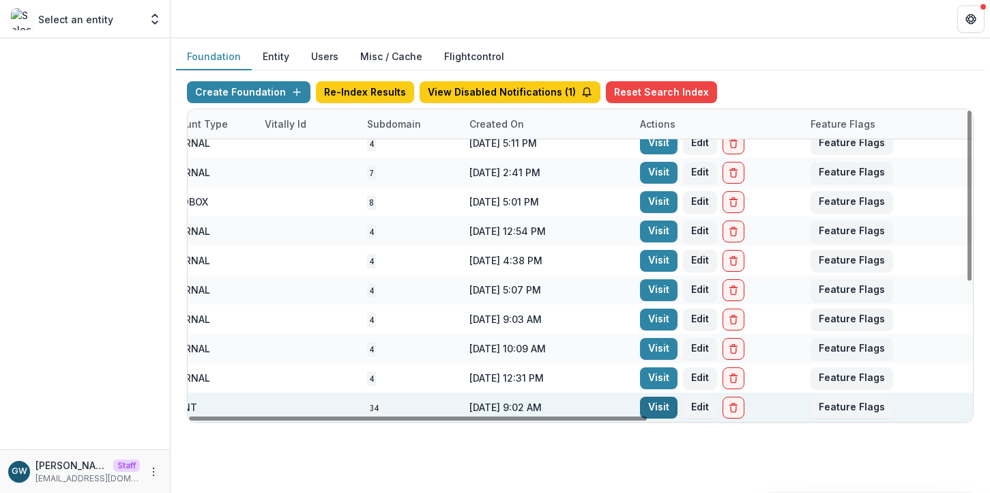
click at [659, 402] on link "Visit" at bounding box center [659, 408] width 38 height 22
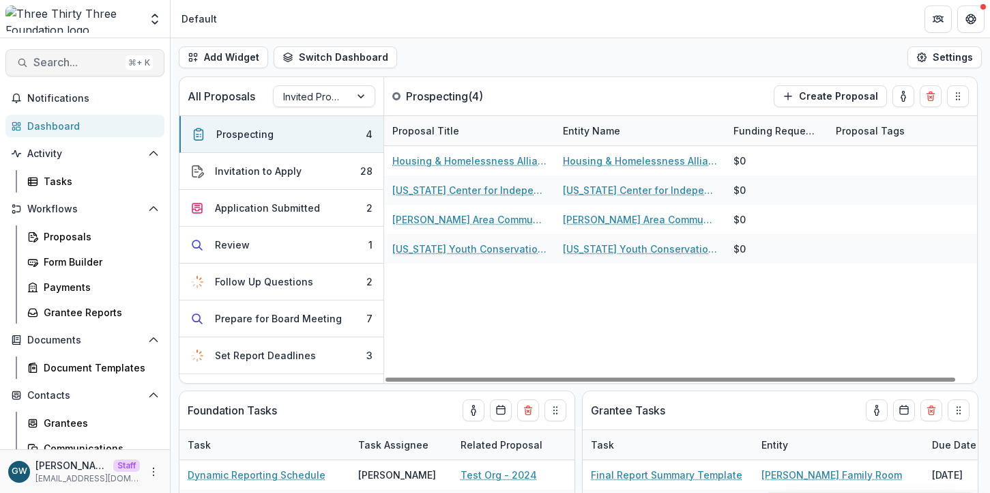
click at [91, 65] on span "Search..." at bounding box center [76, 62] width 87 height 13
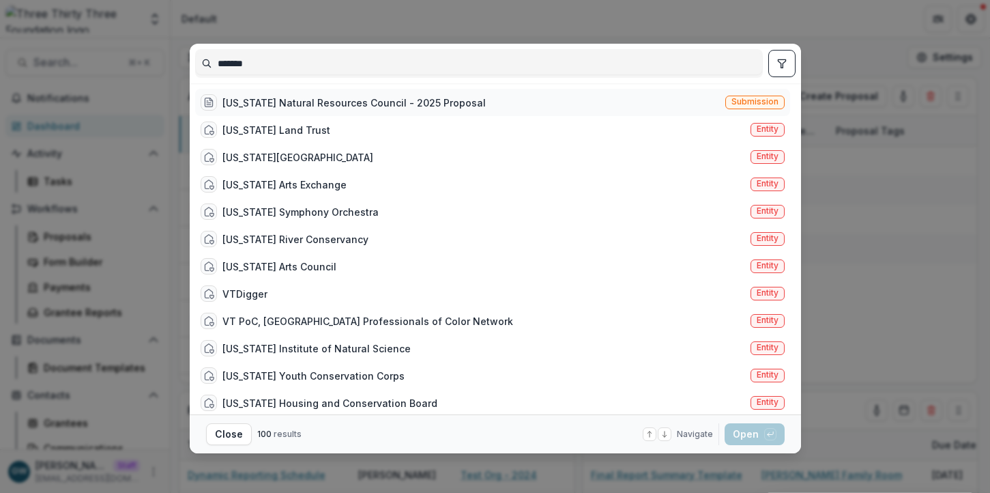
type input "*******"
click at [324, 104] on div "[US_STATE] Natural Resources Council - 2025 Proposal" at bounding box center [353, 103] width 263 height 14
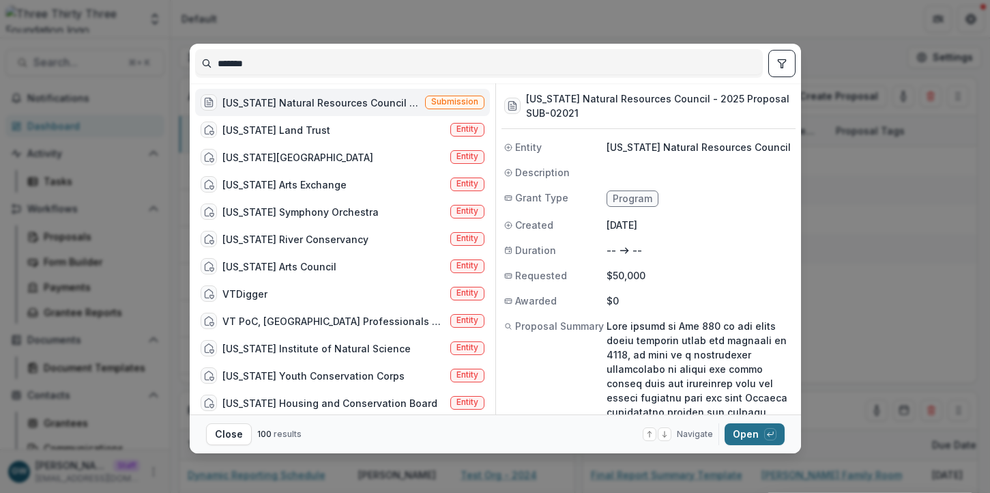
click at [750, 433] on button "Open with enter key" at bounding box center [755, 434] width 60 height 22
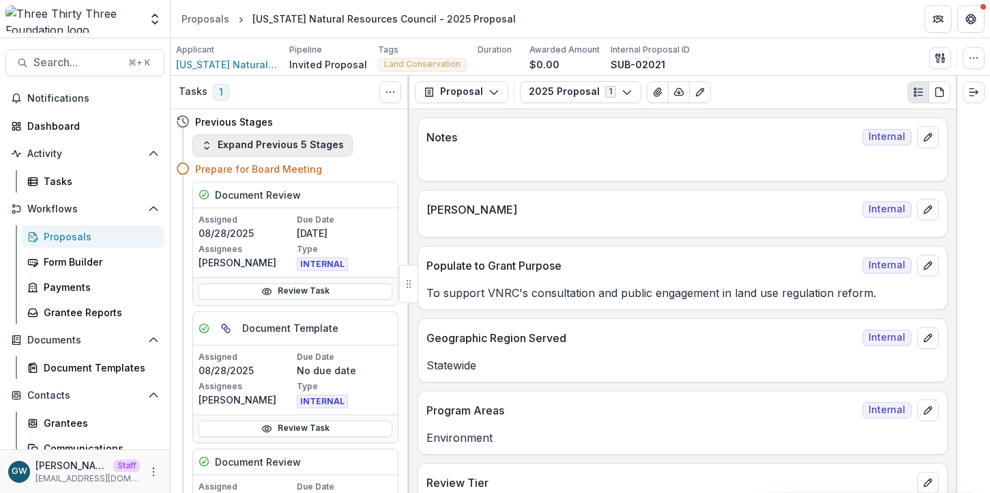
click at [225, 150] on button "Expand Previous 5 Stages" at bounding box center [272, 145] width 160 height 22
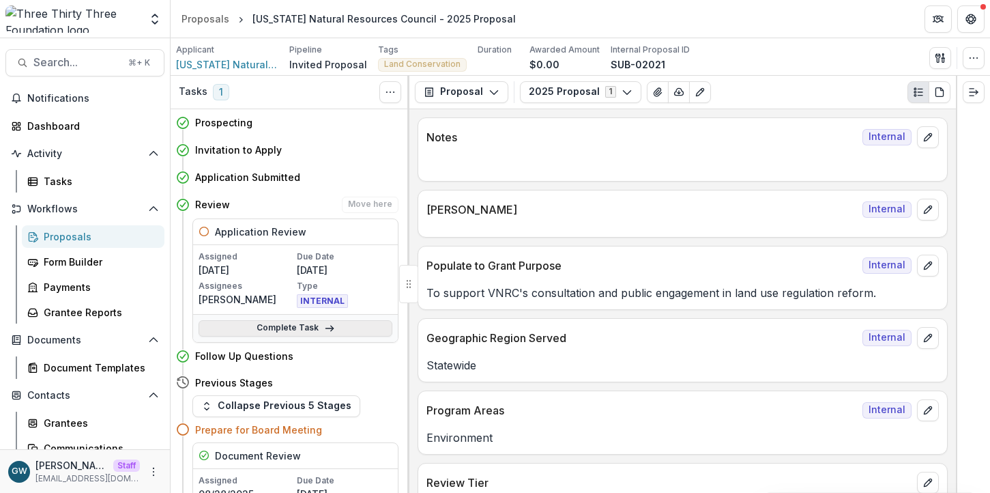
click at [248, 326] on link "Complete Task" at bounding box center [296, 328] width 194 height 16
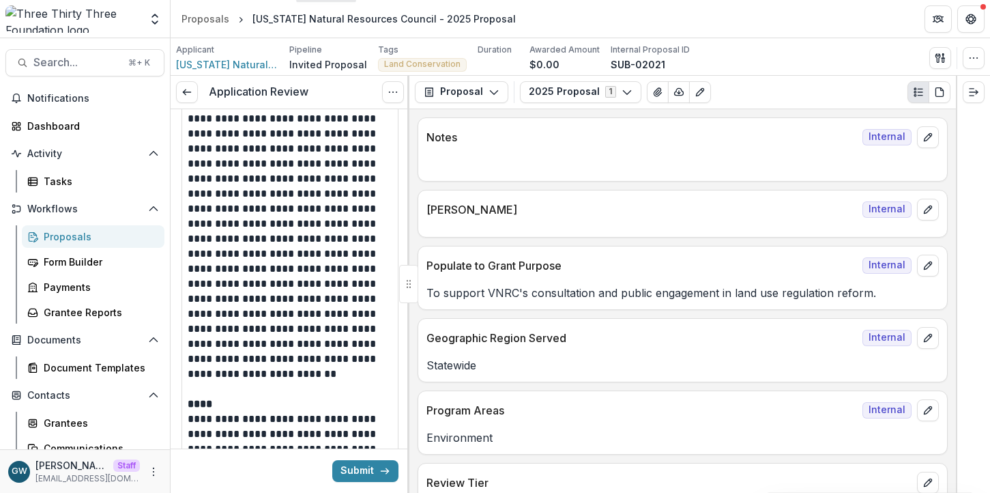
scroll to position [306, 0]
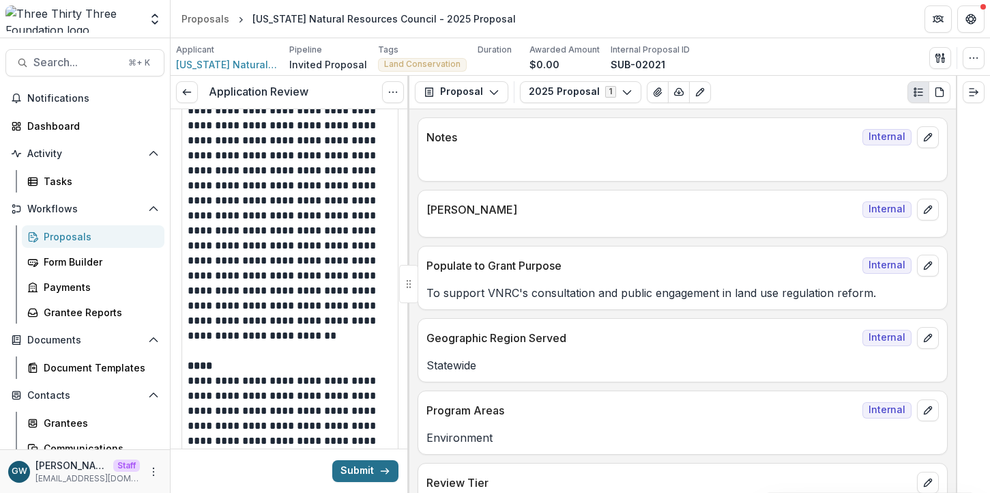
click at [370, 471] on button "Submit" at bounding box center [365, 471] width 66 height 22
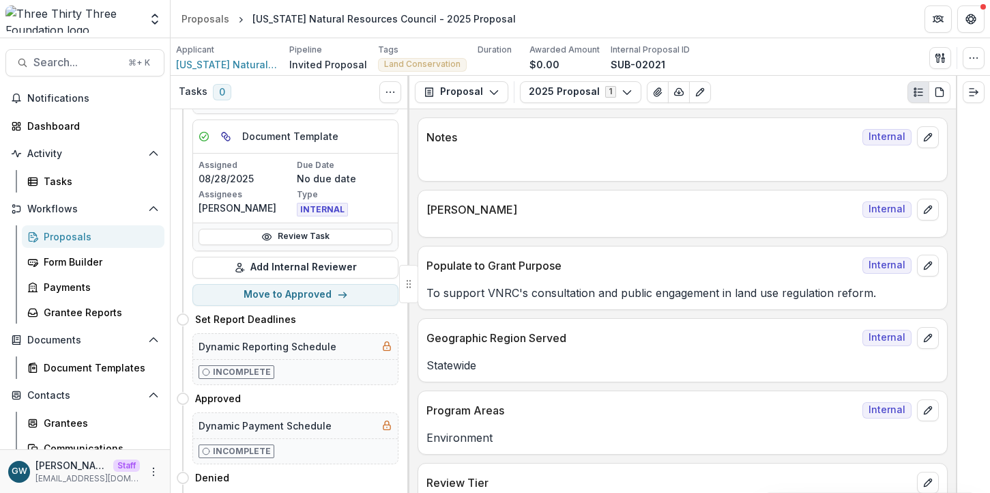
scroll to position [462, 0]
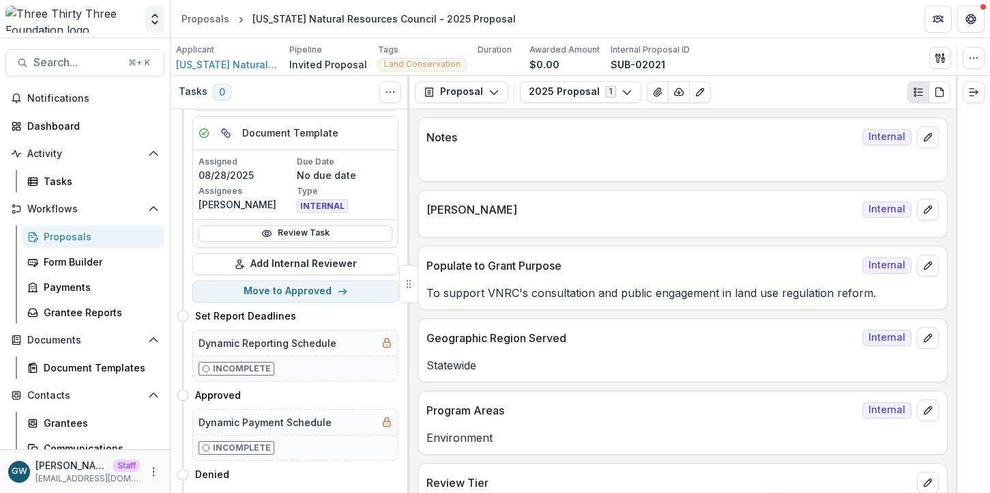
click at [153, 18] on icon "Open entity switcher" at bounding box center [155, 19] width 14 height 14
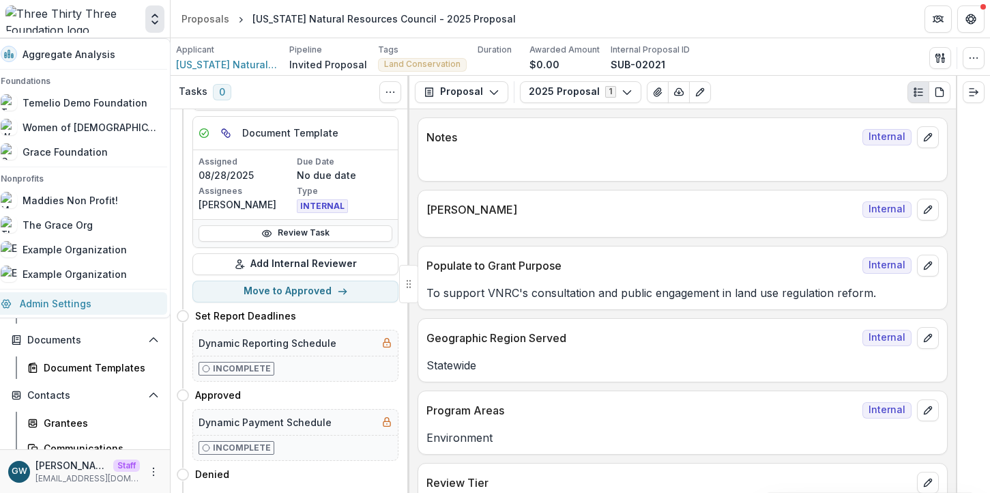
click at [76, 302] on link "Admin Settings" at bounding box center [79, 303] width 175 height 23
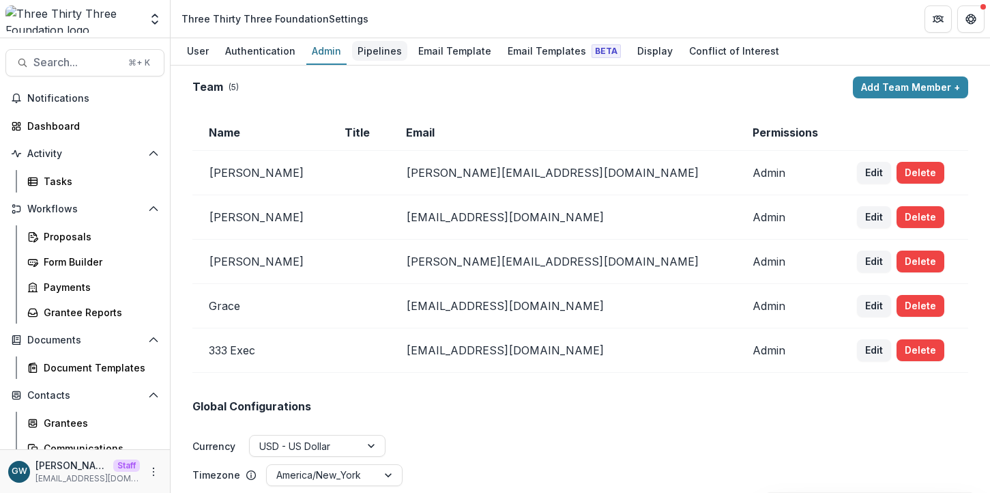
click at [367, 53] on div "Pipelines" at bounding box center [379, 51] width 55 height 20
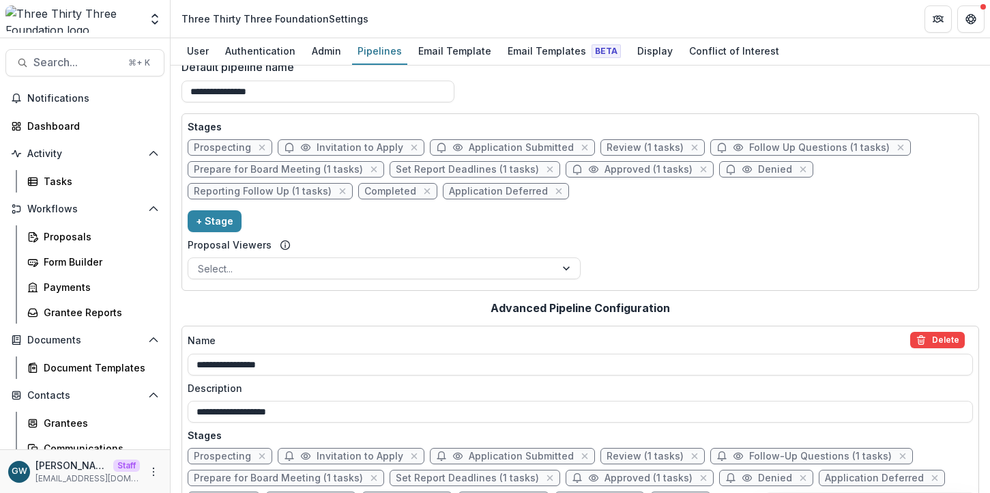
scroll to position [18, 0]
click at [434, 167] on span "Set Report Deadlines (1 tasks)" at bounding box center [467, 170] width 143 height 12
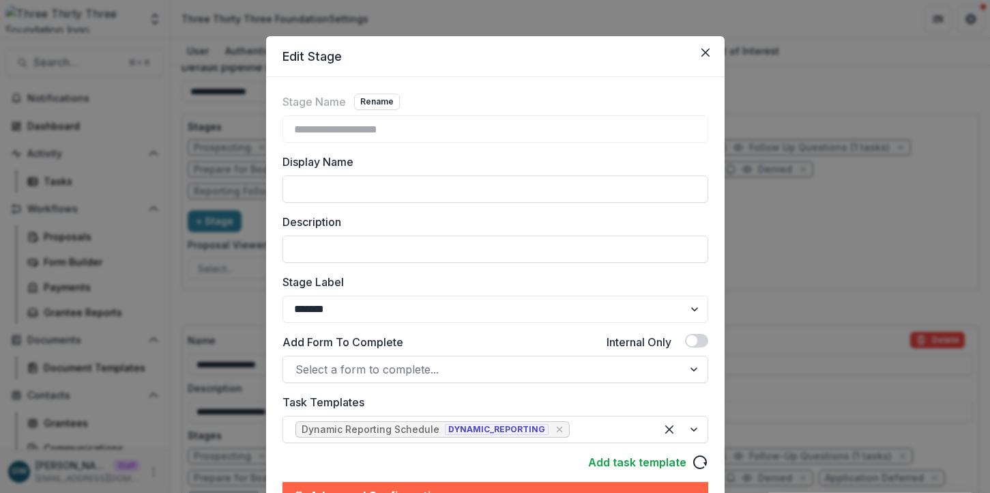
scroll to position [12, 0]
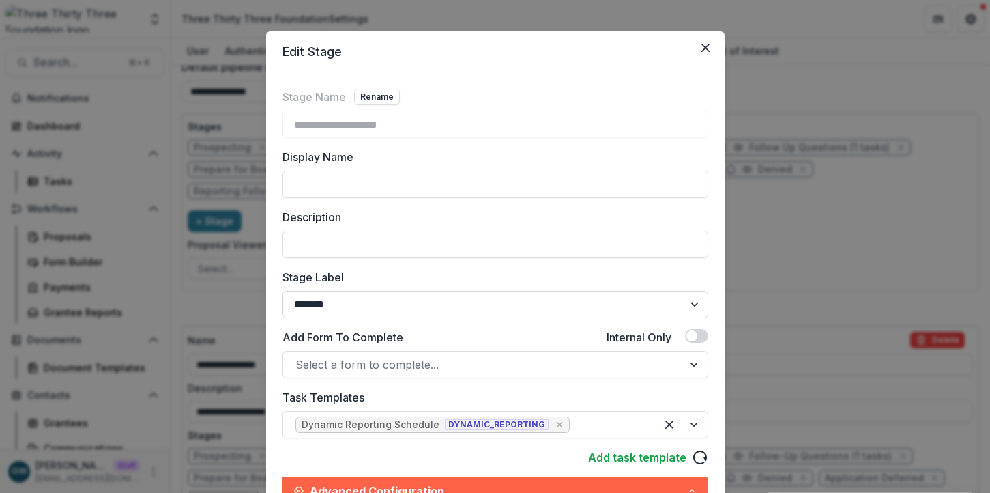
click at [392, 306] on select "******* ***** ********* ****** ******* ******** ******** ******* ********* ****…" at bounding box center [496, 304] width 426 height 27
select select "******"
click at [283, 291] on select "******* ***** ********* ****** ******* ******** ******** ******* ********* ****…" at bounding box center [496, 304] width 426 height 27
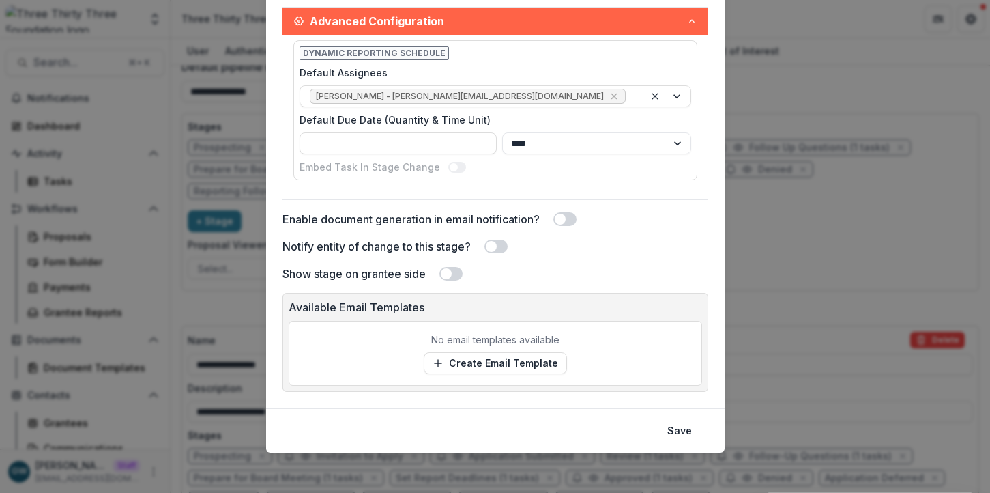
scroll to position [485, 0]
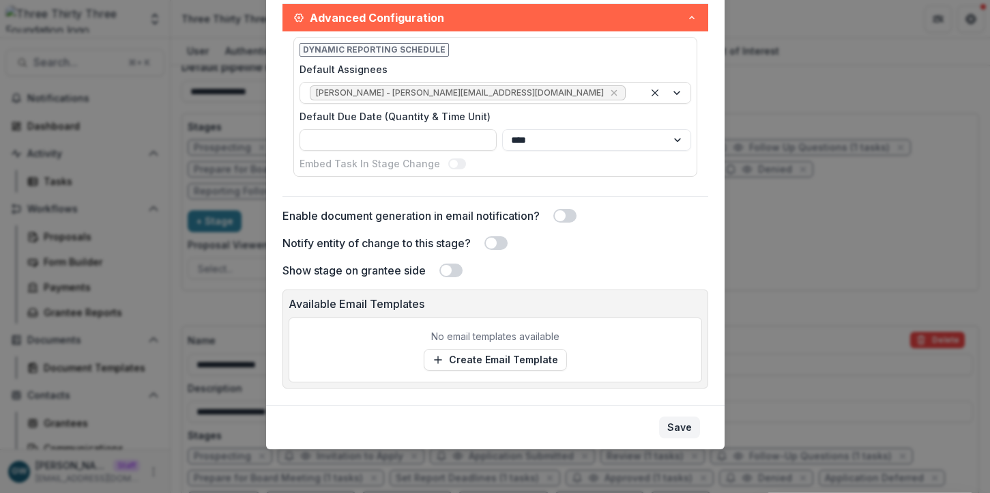
click at [670, 426] on button "Save" at bounding box center [679, 427] width 41 height 22
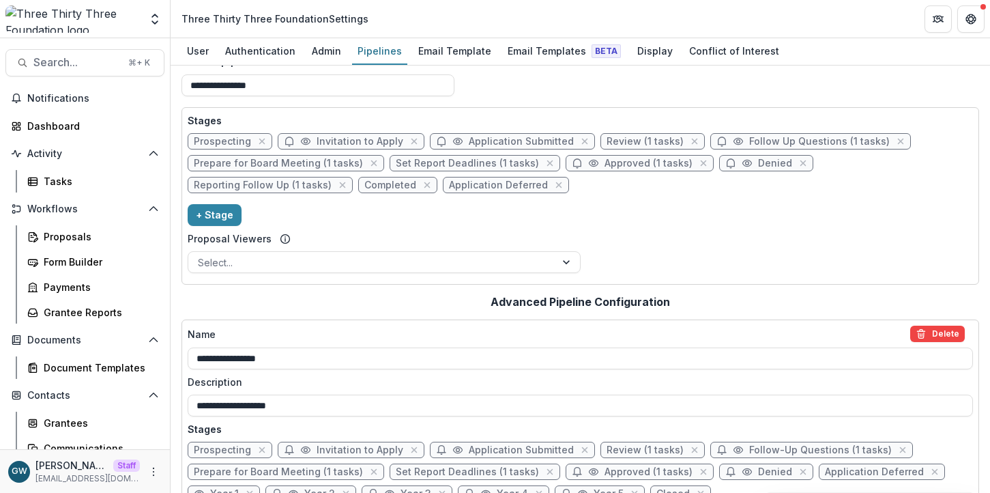
scroll to position [123, 0]
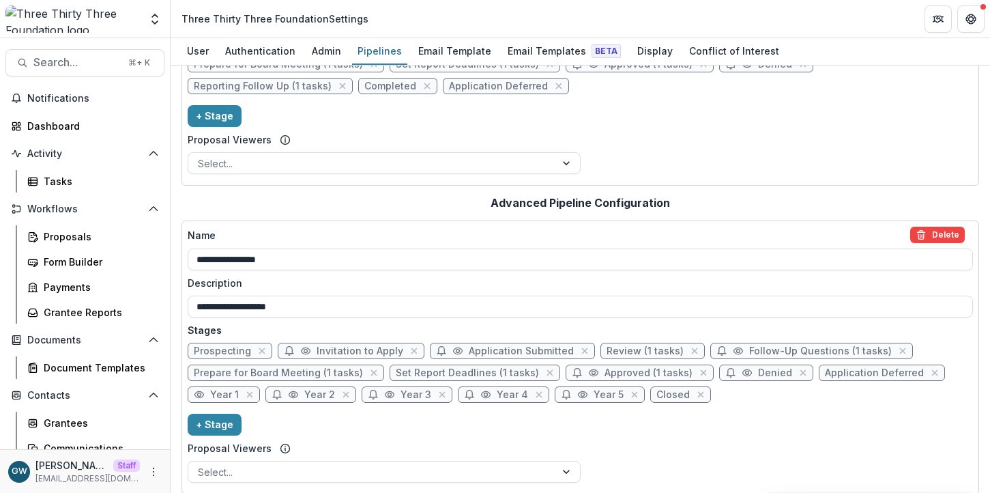
click at [427, 371] on span "Set Report Deadlines (1 tasks)" at bounding box center [467, 373] width 143 height 12
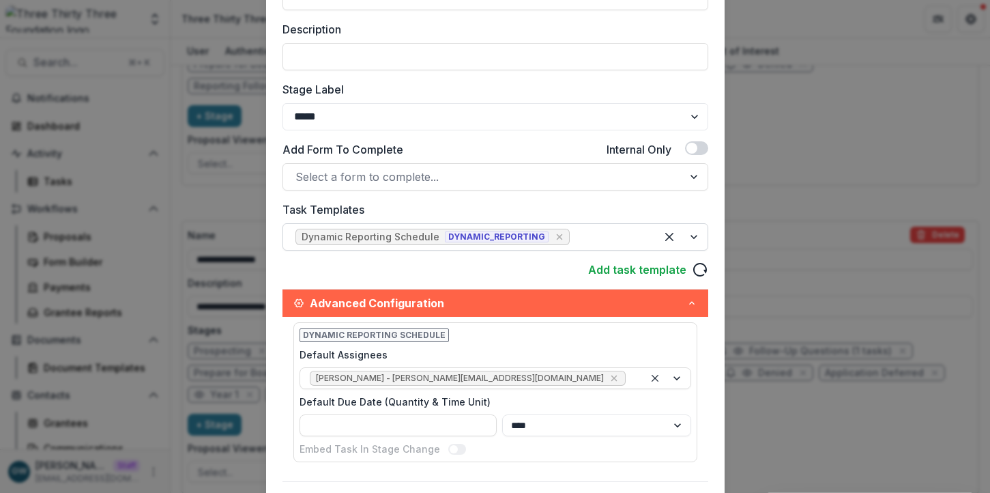
scroll to position [204, 0]
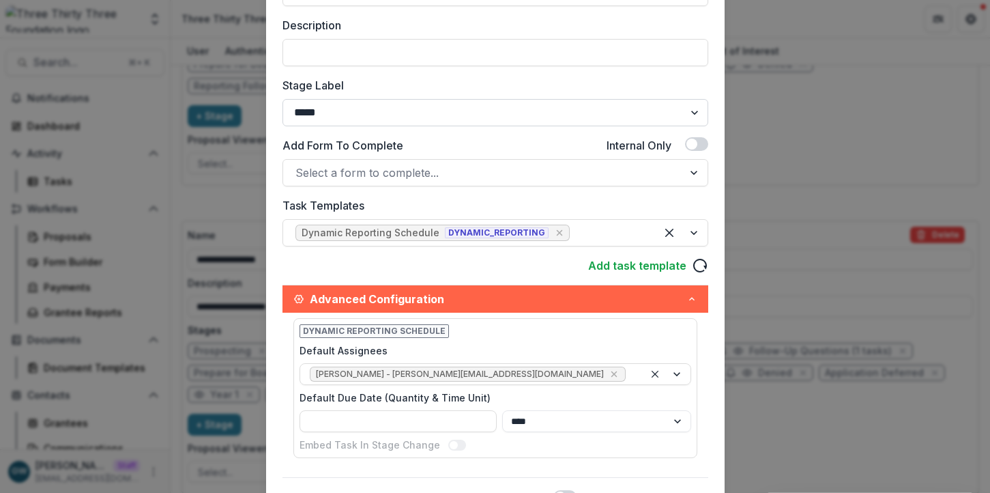
click at [433, 110] on select "******* ***** ********* ****** ******* ******** ******** ******* ********* ****…" at bounding box center [496, 112] width 426 height 27
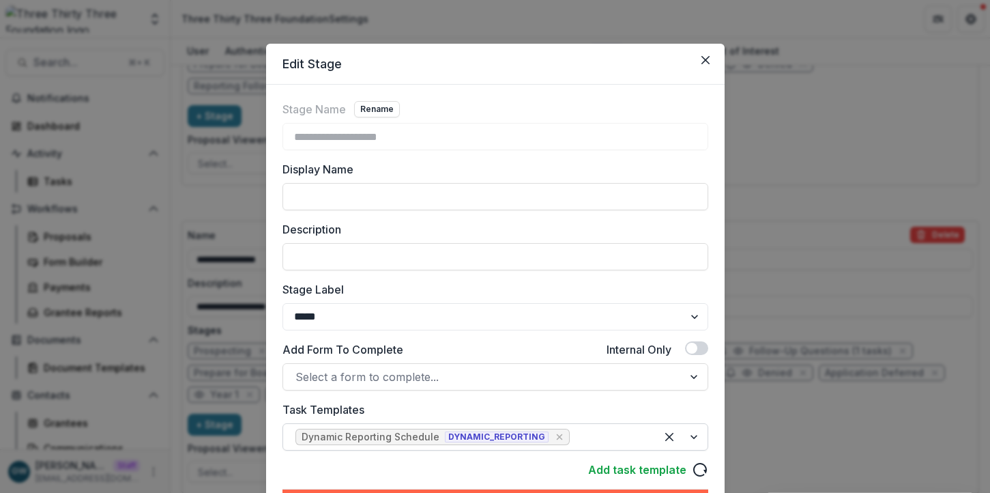
scroll to position [3, 0]
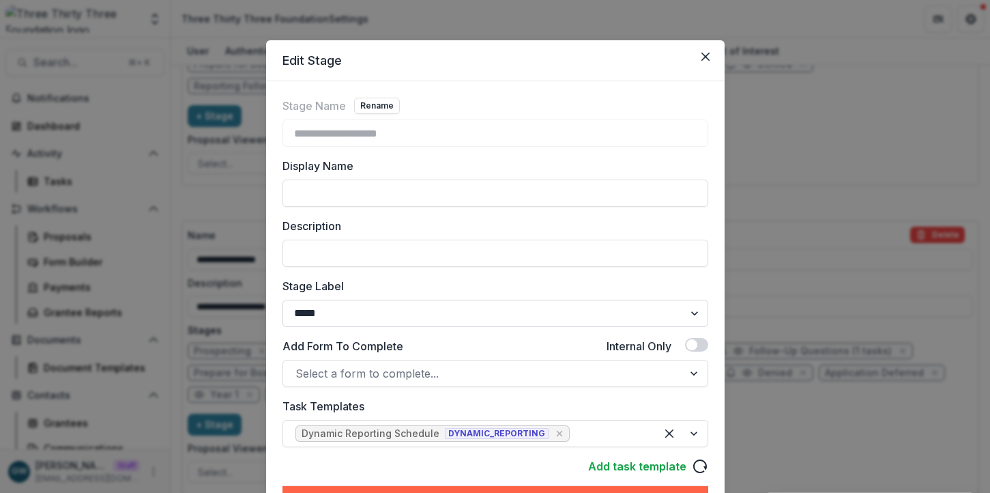
click at [401, 305] on select "******* ***** ********* ****** ******* ******** ******** ******* ********* ****…" at bounding box center [496, 313] width 426 height 27
select select "******"
click at [283, 300] on select "******* ***** ********* ****** ******* ******** ******** ******* ********* ****…" at bounding box center [496, 313] width 426 height 27
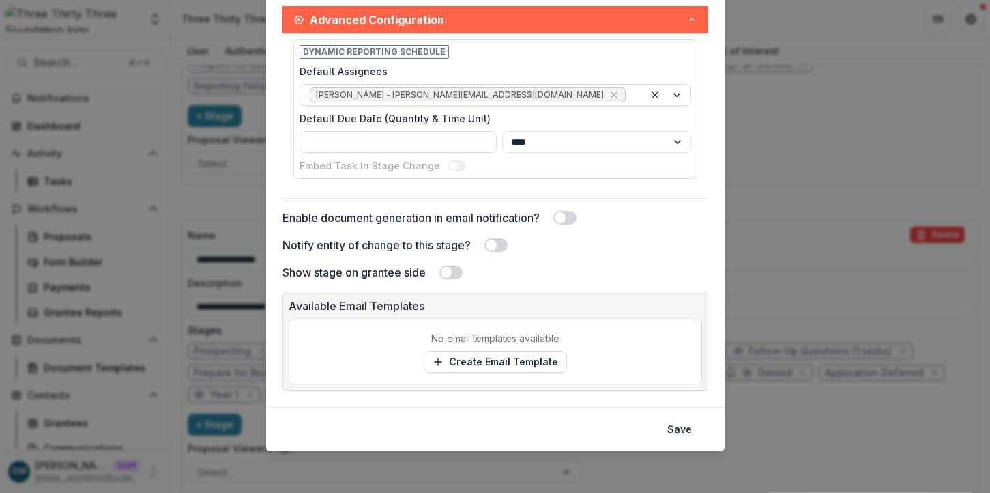
scroll to position [485, 0]
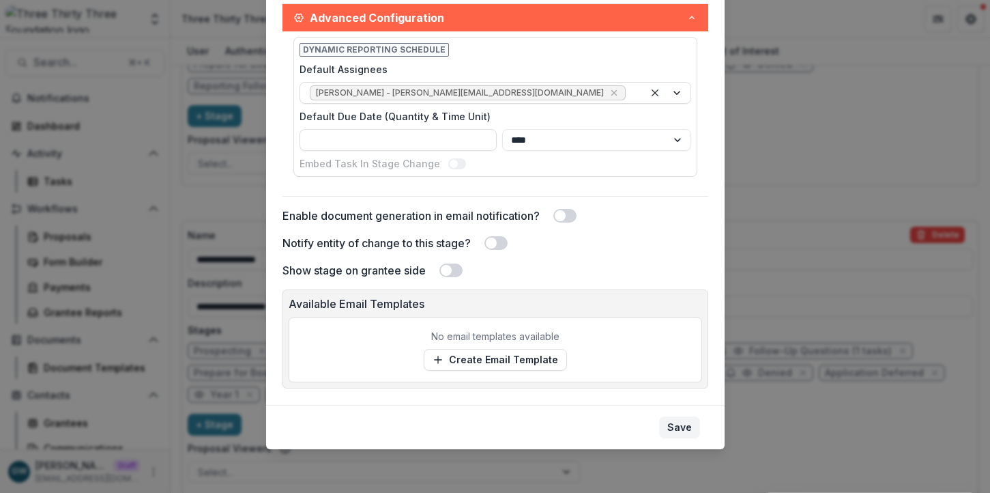
click at [683, 420] on button "Save" at bounding box center [679, 427] width 41 height 22
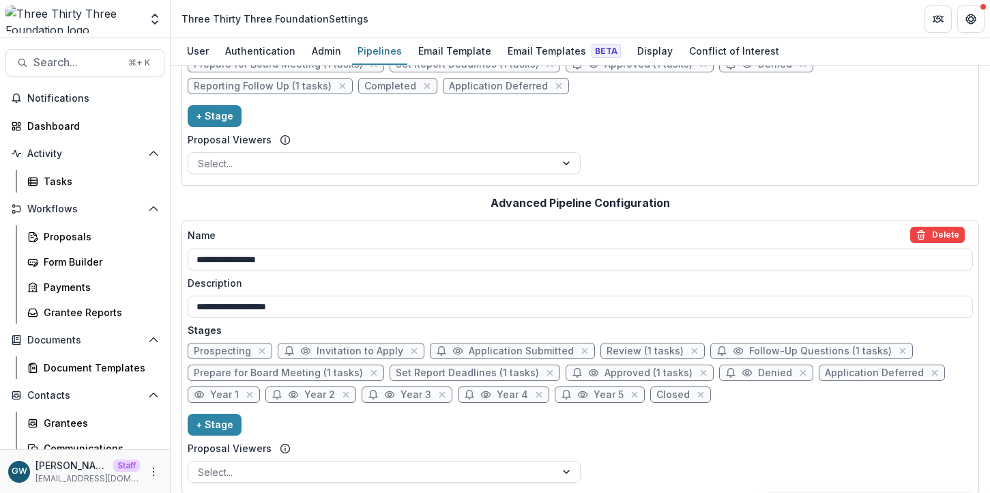
scroll to position [0, 0]
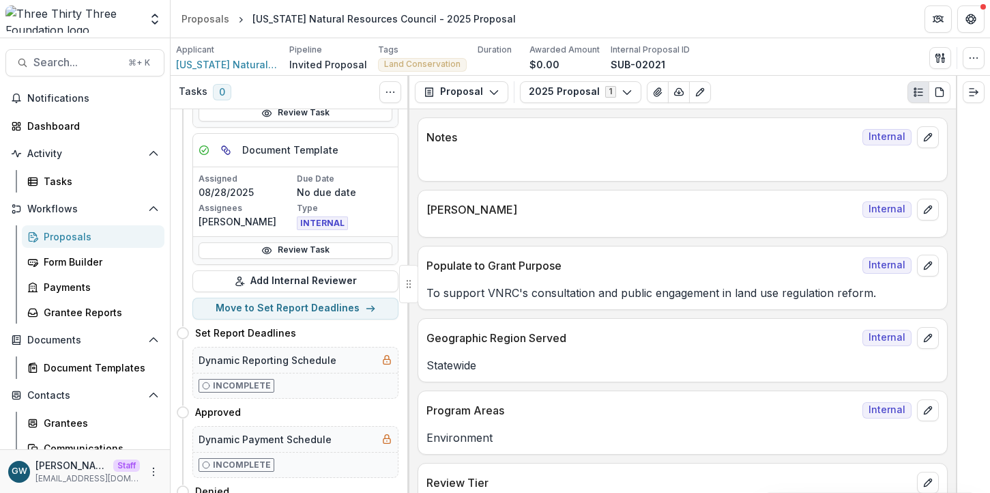
scroll to position [452, 0]
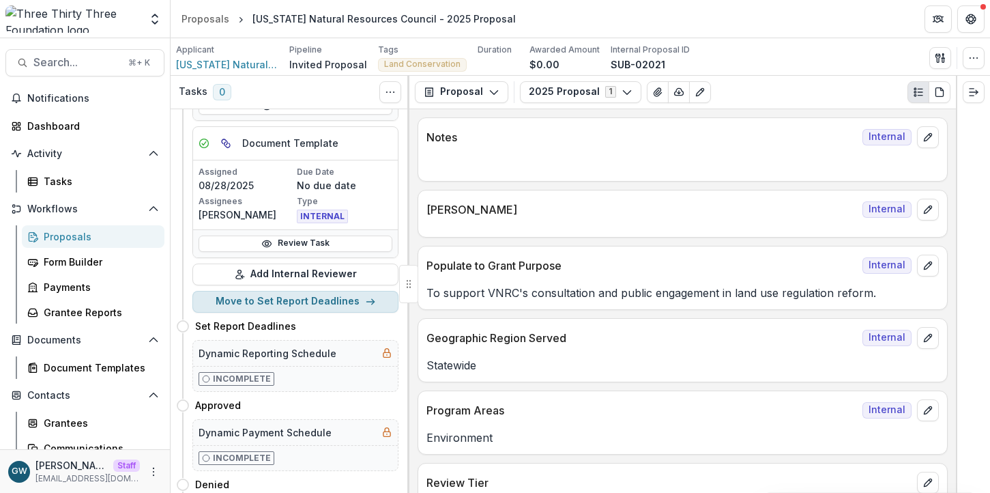
click at [328, 302] on button "Move to Set Report Deadlines" at bounding box center [295, 302] width 206 height 22
select select "**********"
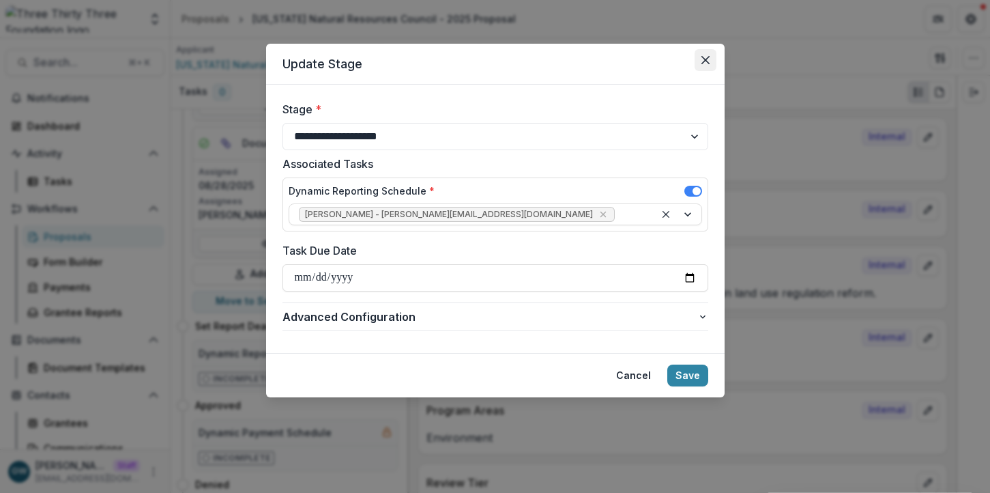
click at [712, 61] on button "Close" at bounding box center [706, 60] width 22 height 22
